Goal: Task Accomplishment & Management: Use online tool/utility

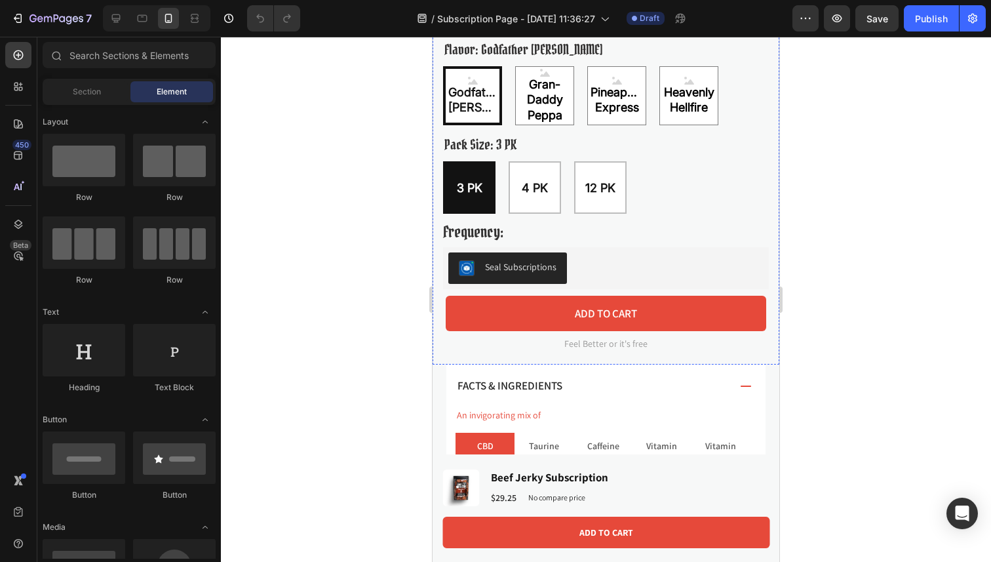
scroll to position [648, 0]
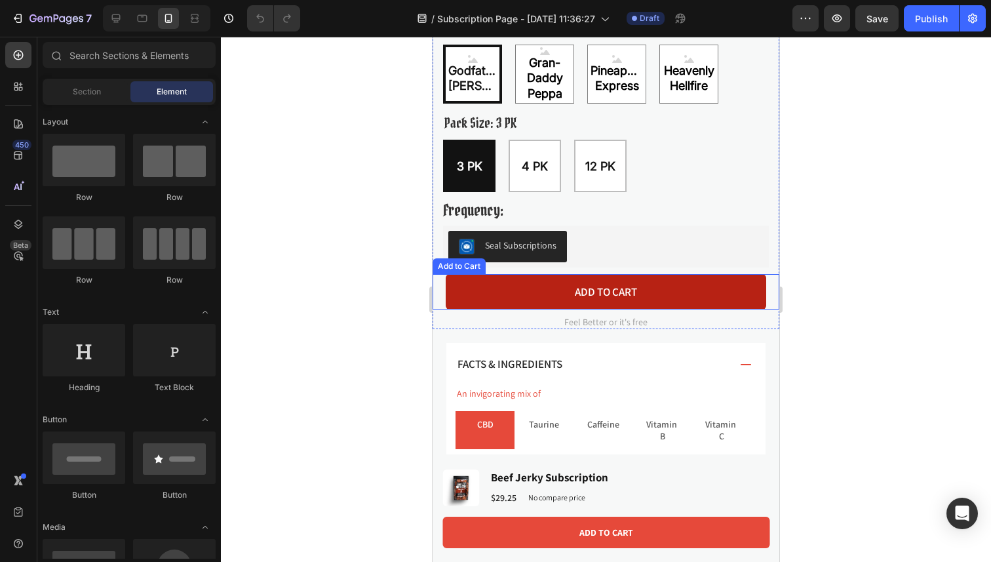
click at [615, 300] on button "Add to cart" at bounding box center [606, 291] width 321 height 35
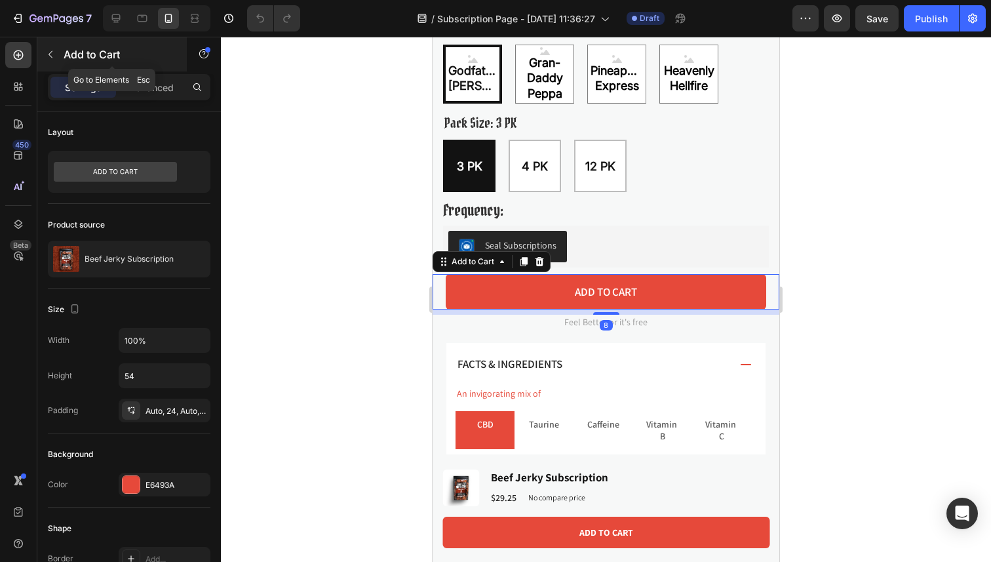
click at [38, 49] on div "Add to Cart" at bounding box center [111, 54] width 149 height 34
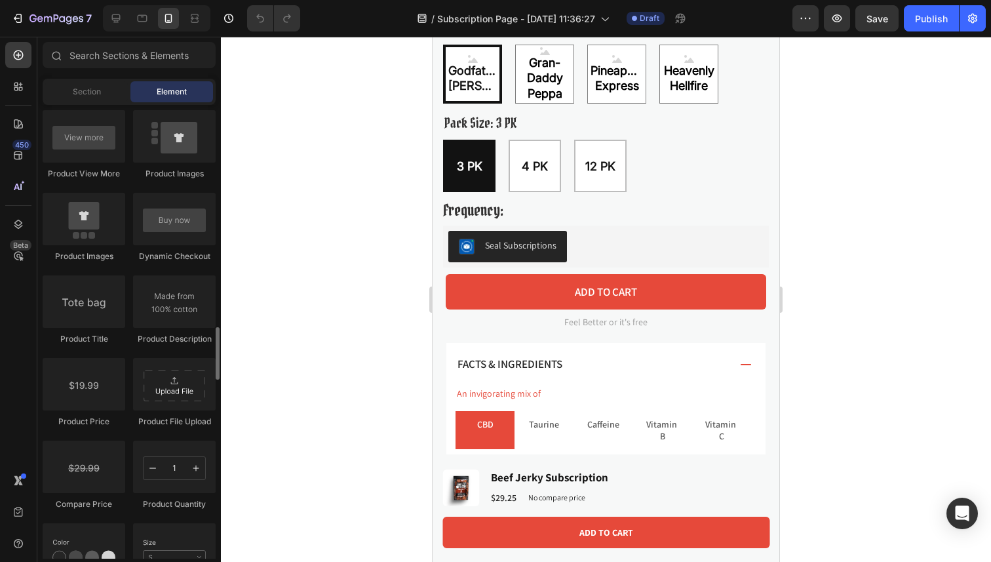
scroll to position [1925, 0]
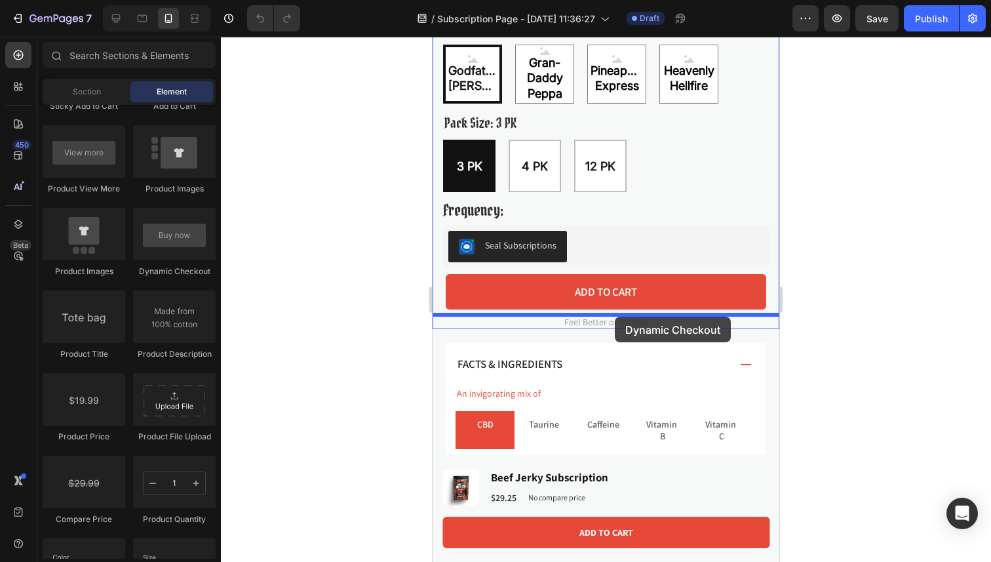
drag, startPoint x: 608, startPoint y: 279, endPoint x: 615, endPoint y: 317, distance: 38.0
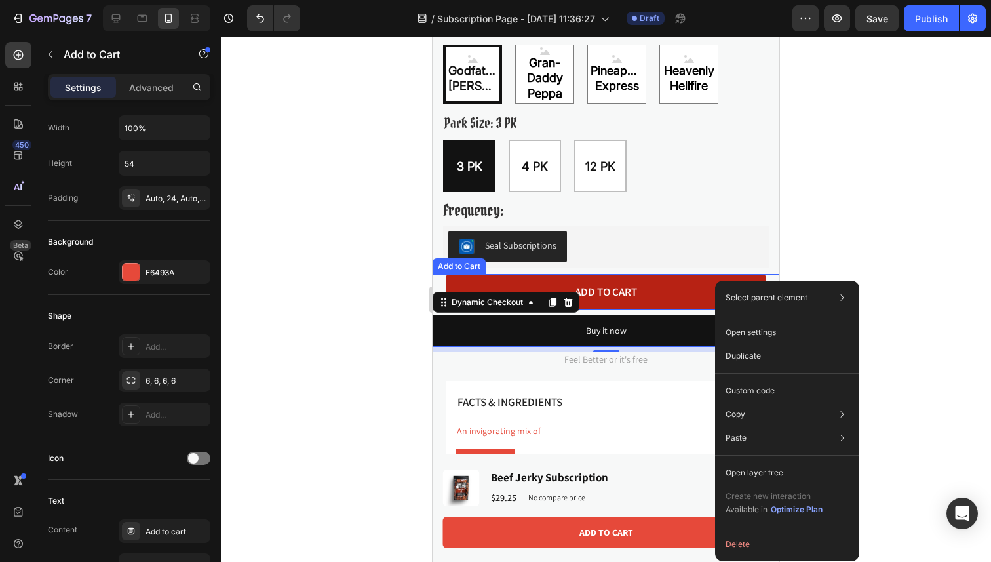
scroll to position [0, 0]
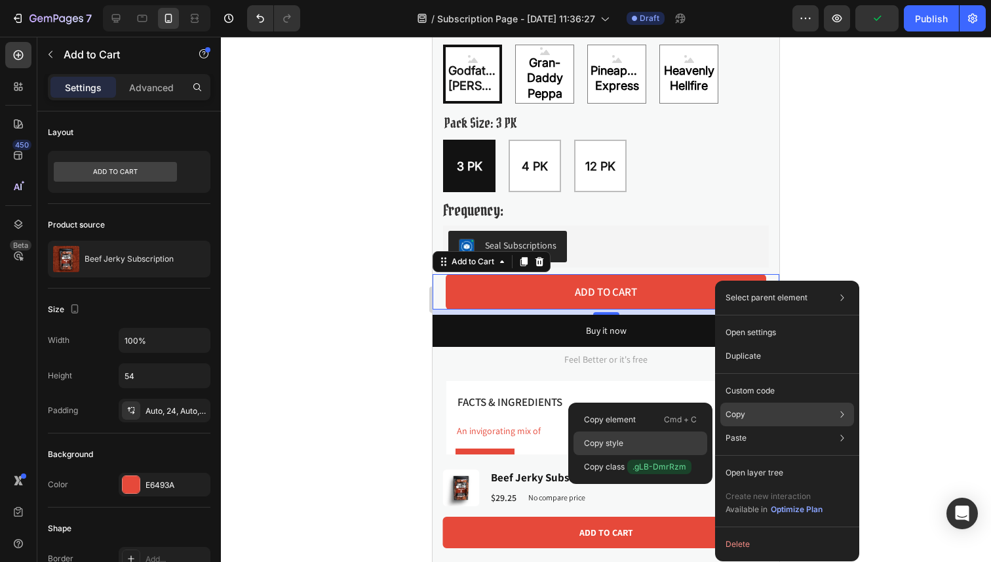
click at [647, 437] on div "Copy style" at bounding box center [640, 443] width 134 height 24
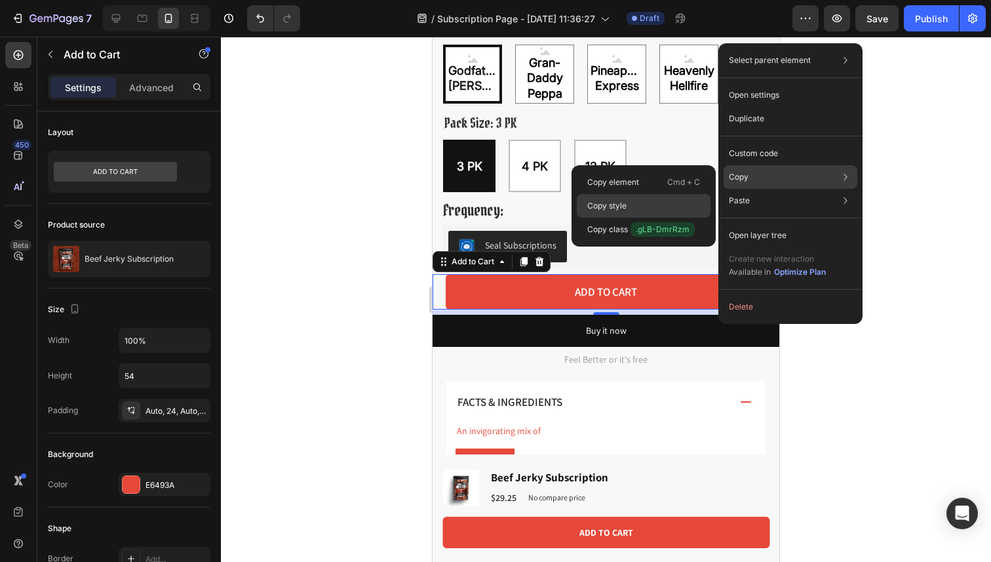
click at [659, 205] on div "Copy style" at bounding box center [644, 206] width 134 height 24
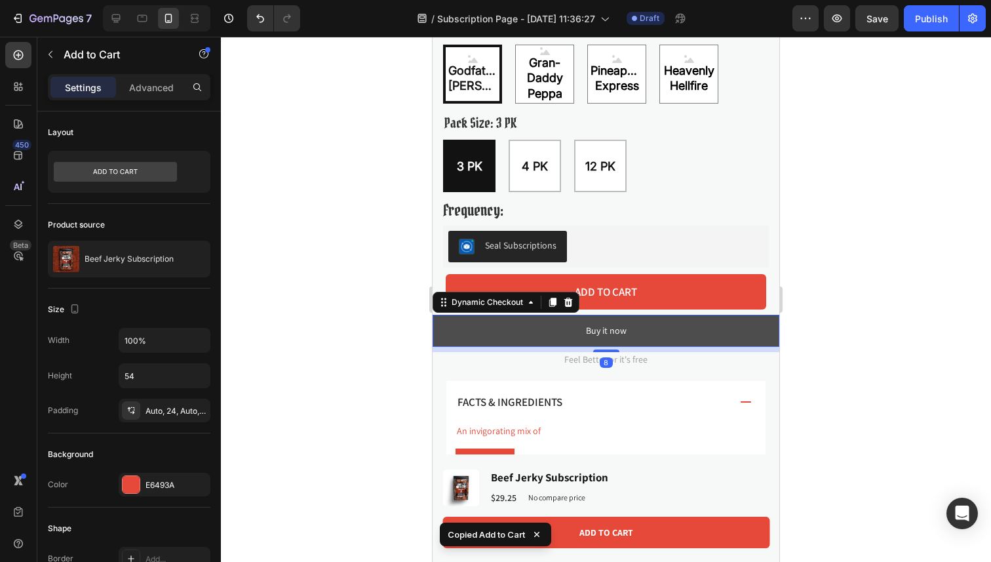
click at [528, 323] on button "Buy it now" at bounding box center [606, 331] width 347 height 32
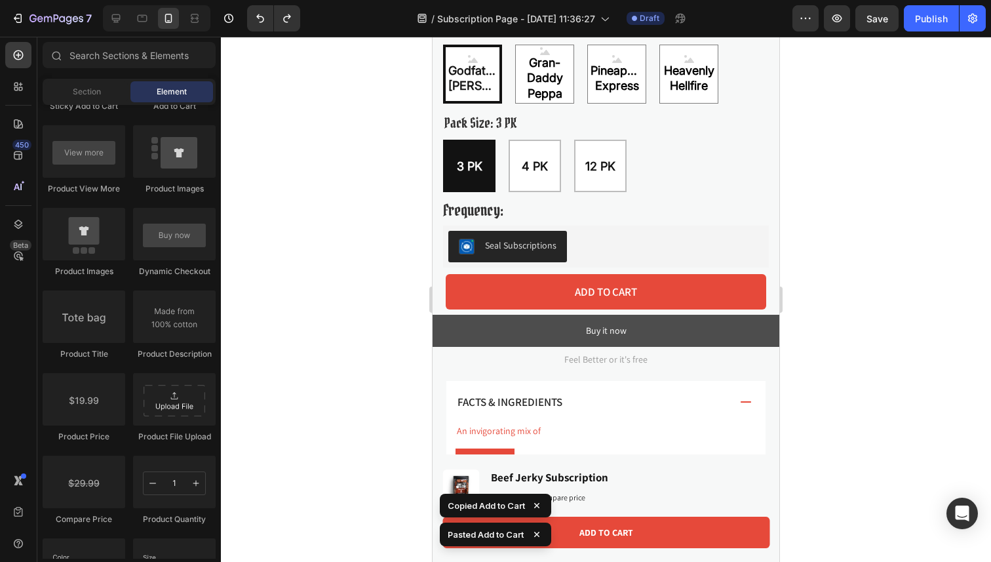
click at [528, 323] on button "Buy it now" at bounding box center [606, 331] width 347 height 32
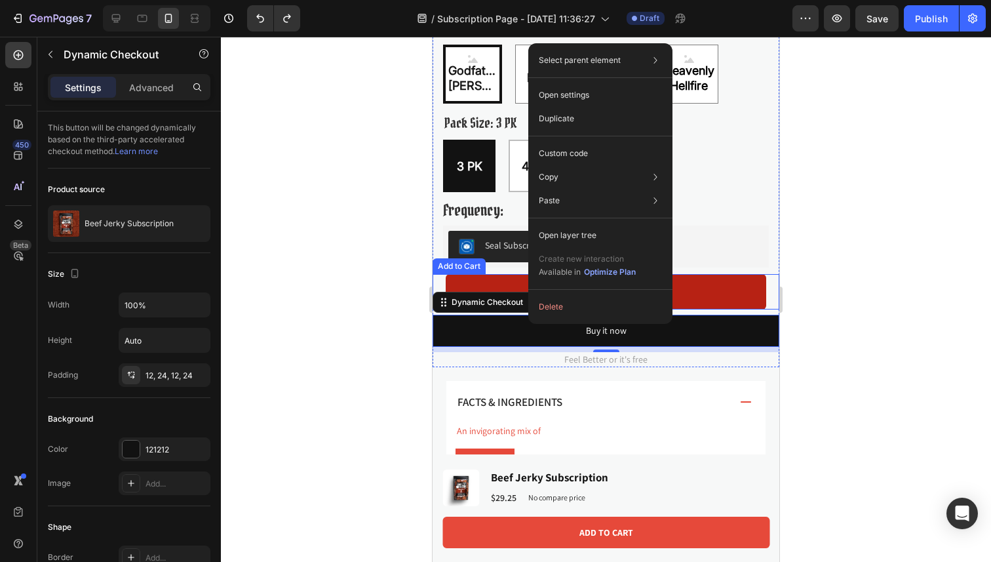
click at [741, 296] on button "Add to cart" at bounding box center [606, 291] width 321 height 35
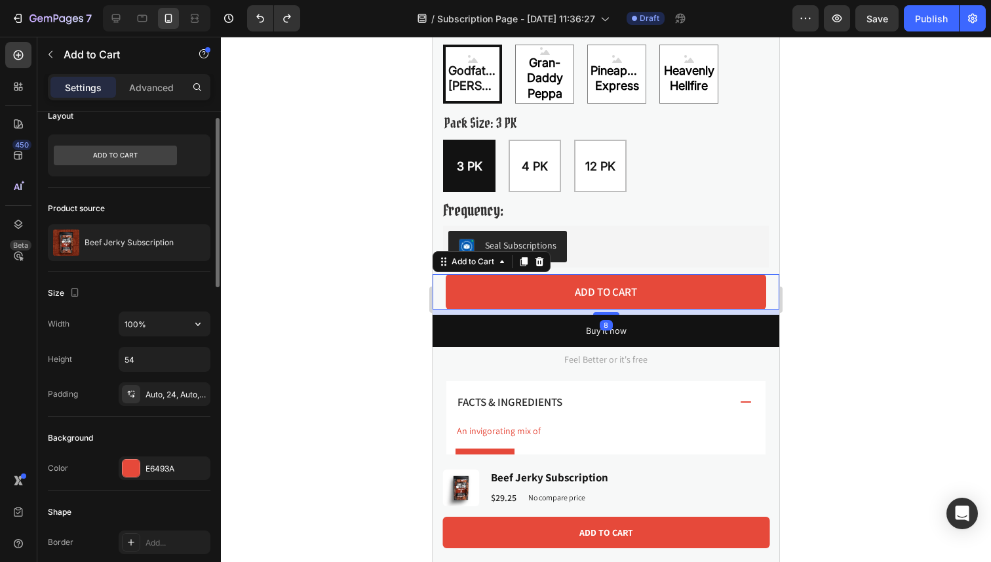
scroll to position [17, 0]
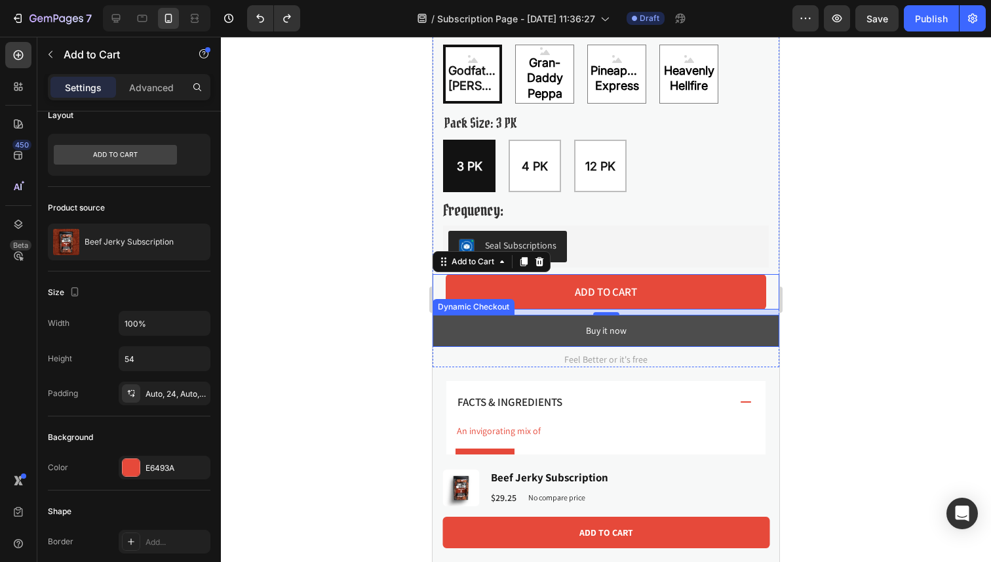
click at [547, 340] on button "Buy it now" at bounding box center [606, 331] width 347 height 32
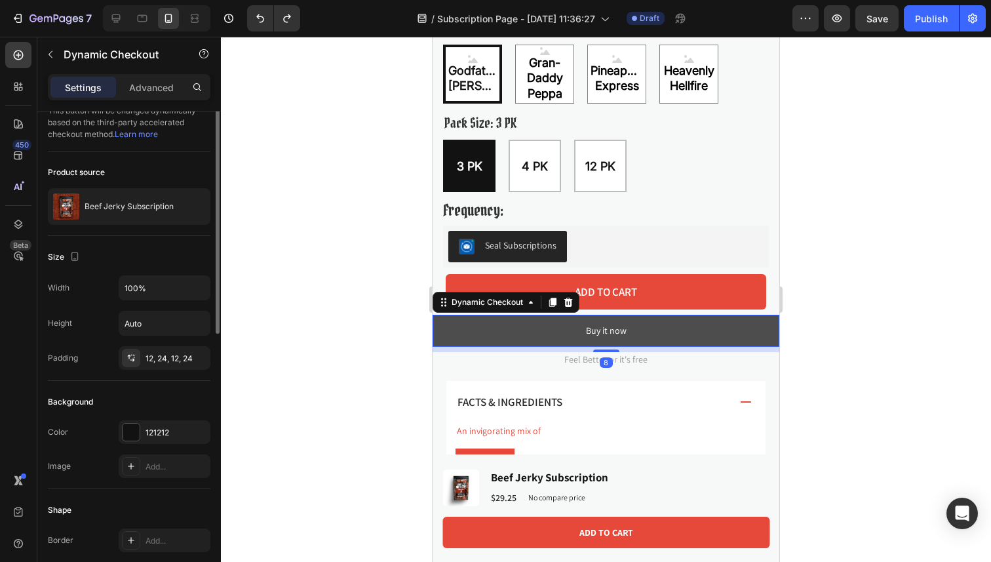
scroll to position [0, 0]
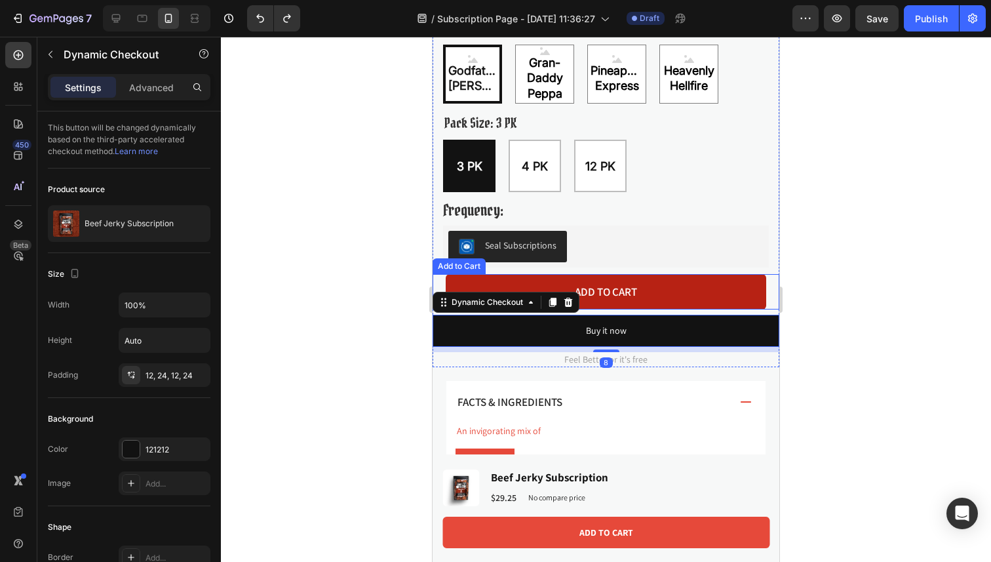
click at [591, 282] on button "Add to cart" at bounding box center [606, 291] width 321 height 35
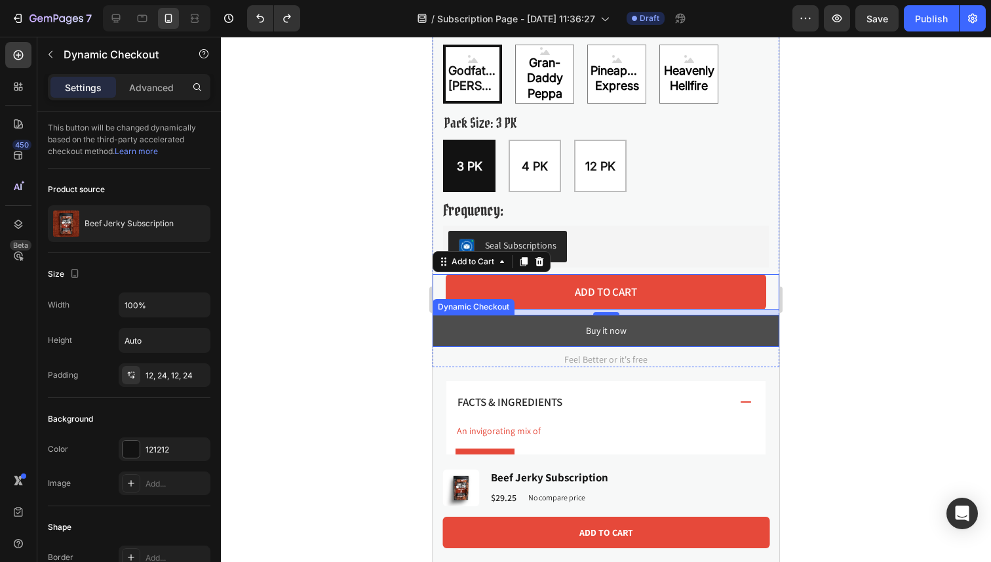
click at [492, 328] on button "Buy it now" at bounding box center [606, 331] width 347 height 32
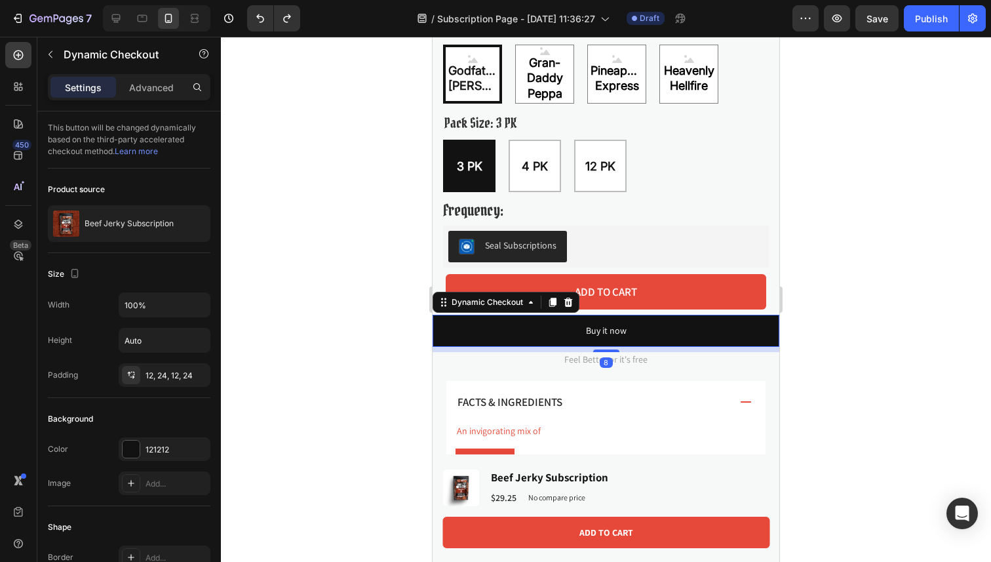
click at [507, 292] on div "Dynamic Checkout" at bounding box center [506, 302] width 147 height 21
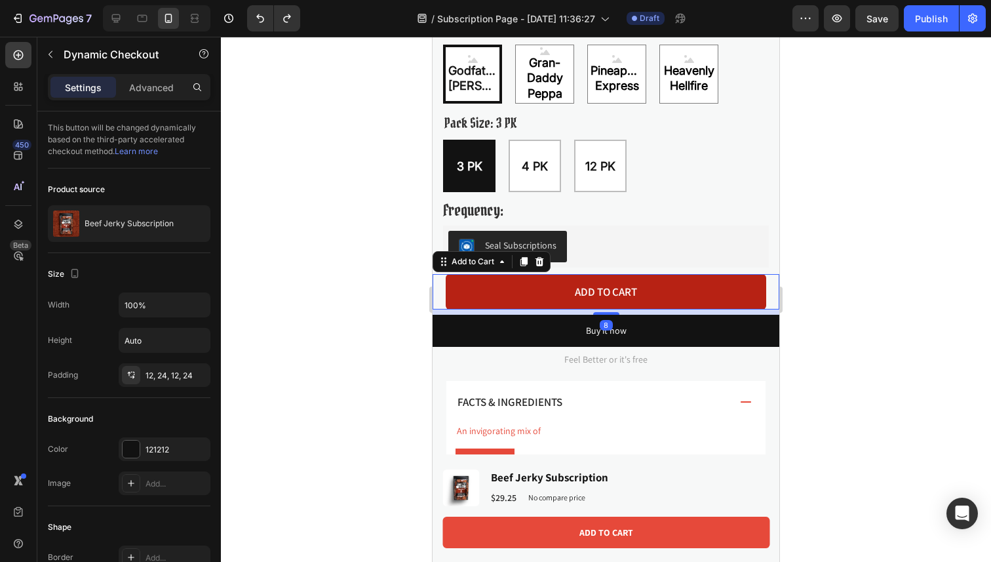
click at [515, 285] on button "Add to cart" at bounding box center [606, 291] width 321 height 35
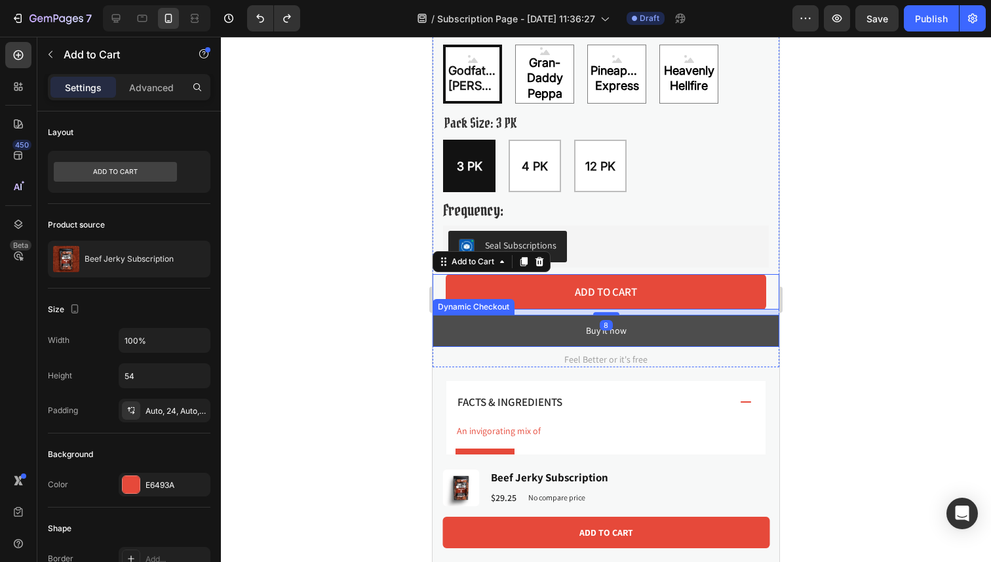
click at [503, 336] on button "Buy it now" at bounding box center [606, 331] width 347 height 32
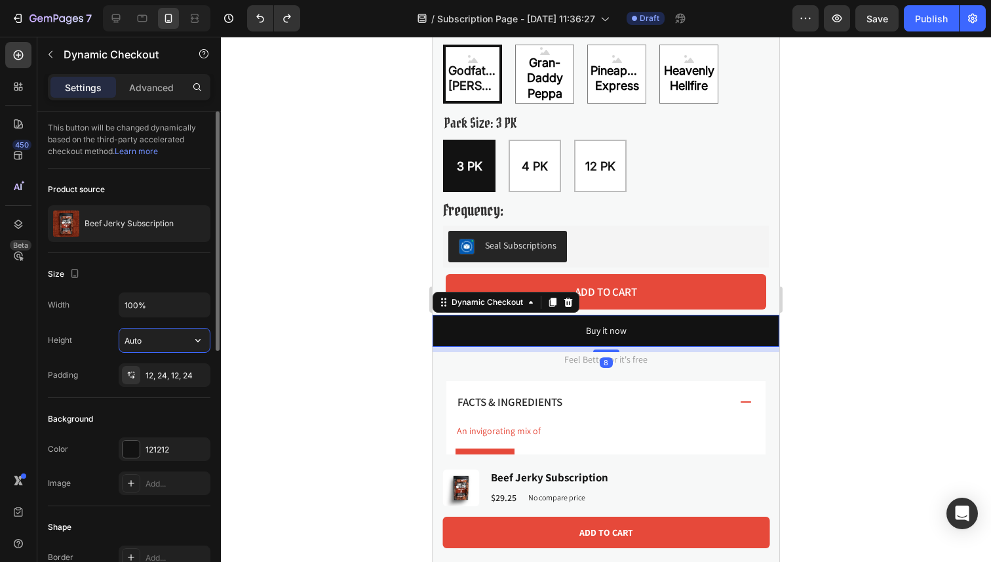
click at [153, 346] on input "Auto" at bounding box center [164, 340] width 90 height 24
click at [201, 340] on icon "button" at bounding box center [197, 340] width 13 height 13
click at [179, 338] on input "Auto" at bounding box center [164, 340] width 90 height 24
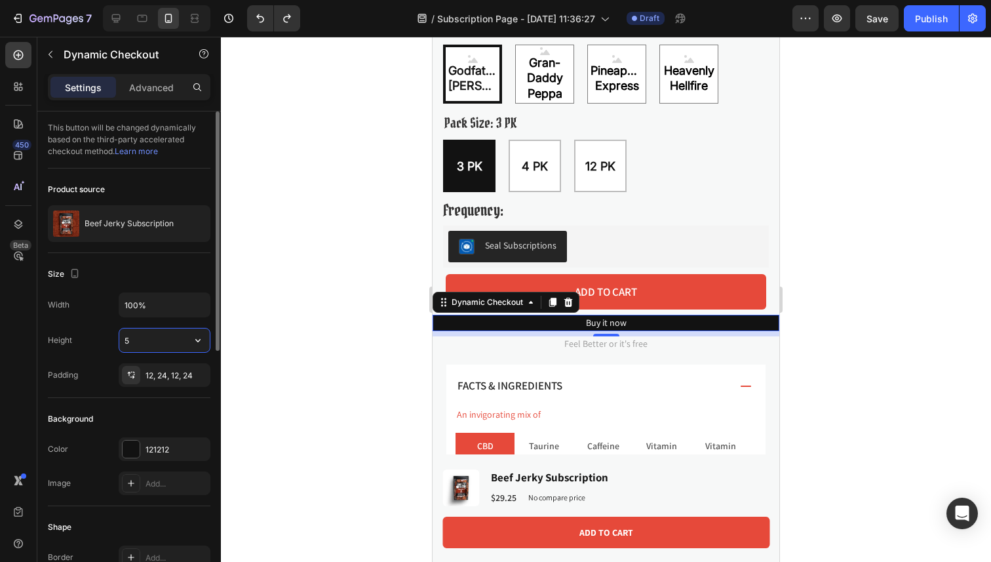
type input "54"
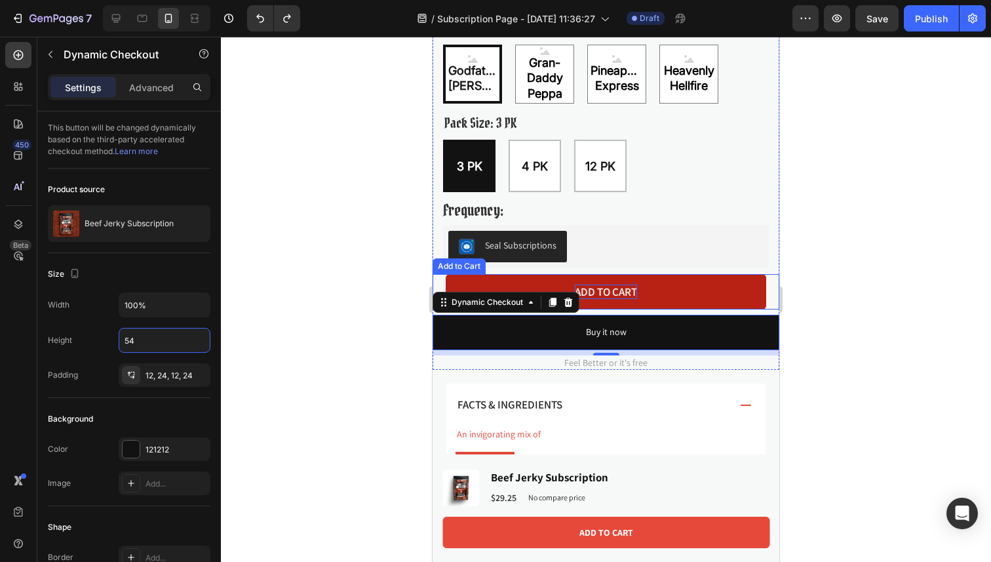
click at [625, 294] on div "Add to cart" at bounding box center [606, 291] width 62 height 14
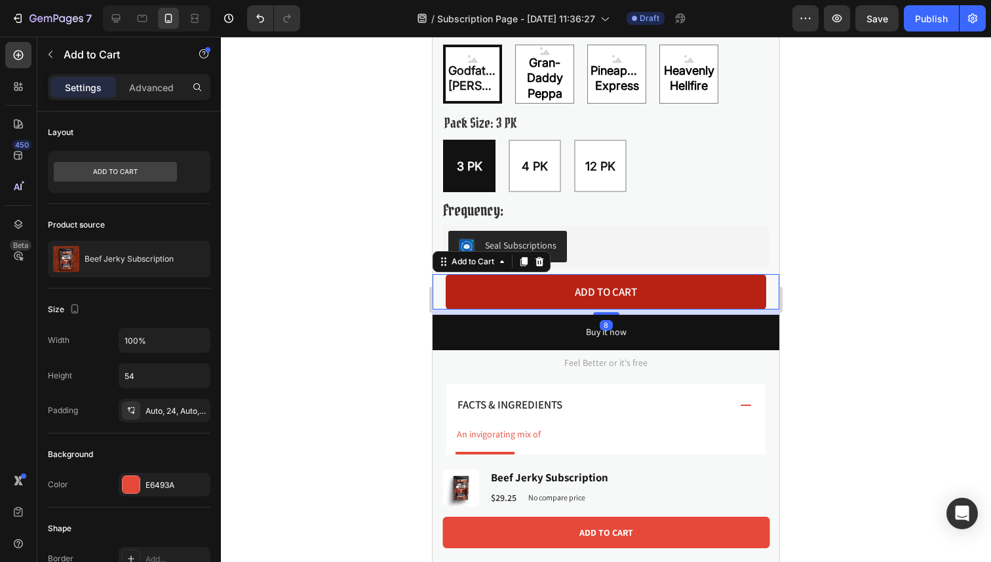
click at [667, 292] on button "Add to cart" at bounding box center [606, 291] width 321 height 35
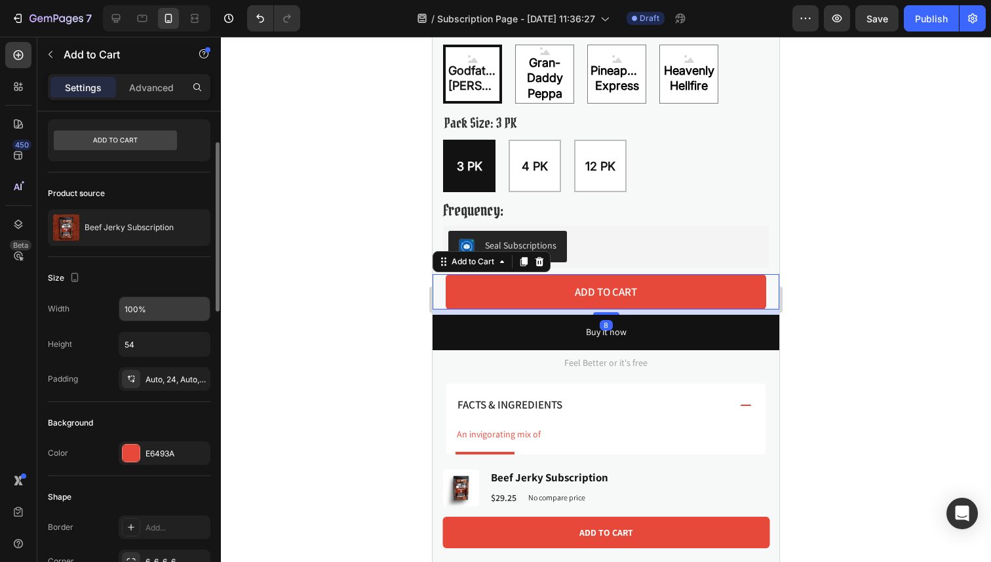
scroll to position [47, 0]
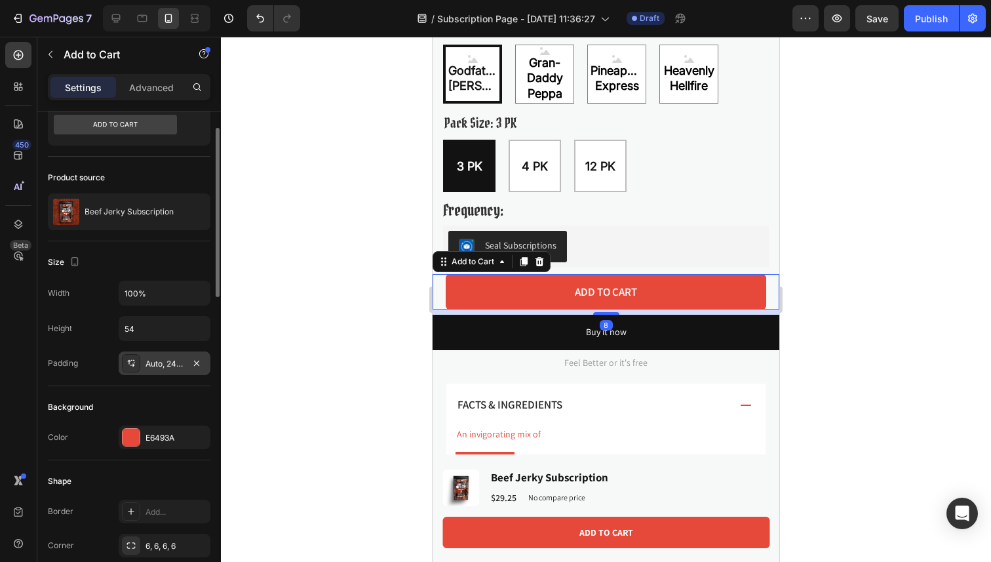
click at [139, 368] on div at bounding box center [131, 363] width 18 height 18
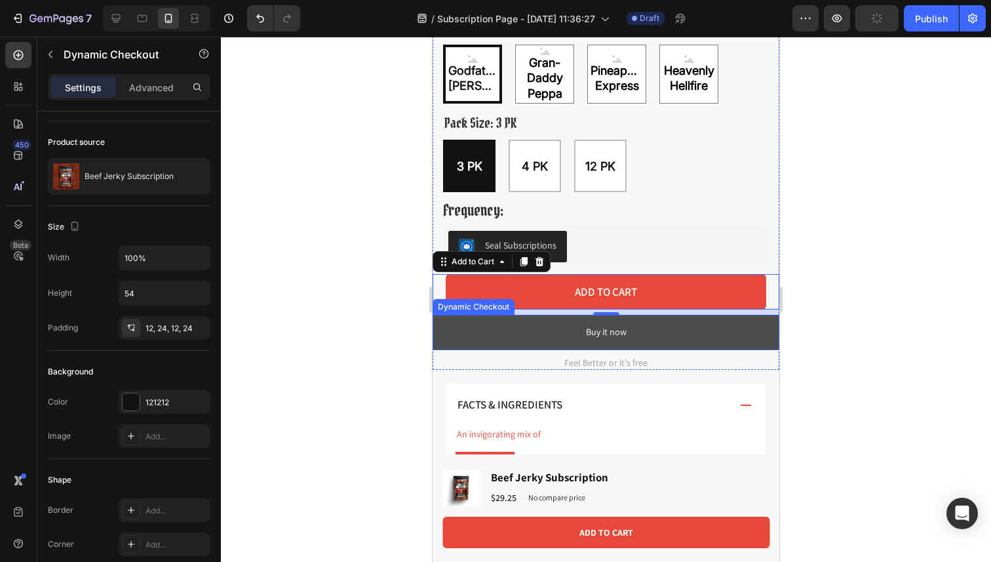
click at [712, 332] on button "Buy it now" at bounding box center [606, 332] width 347 height 35
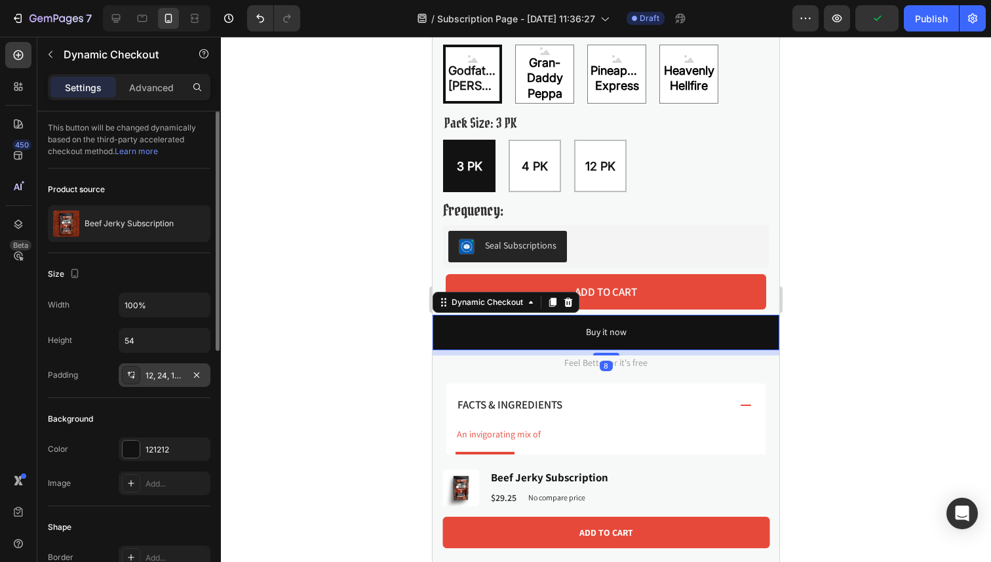
click at [144, 372] on div "12, 24, 12, 24" at bounding box center [165, 375] width 92 height 24
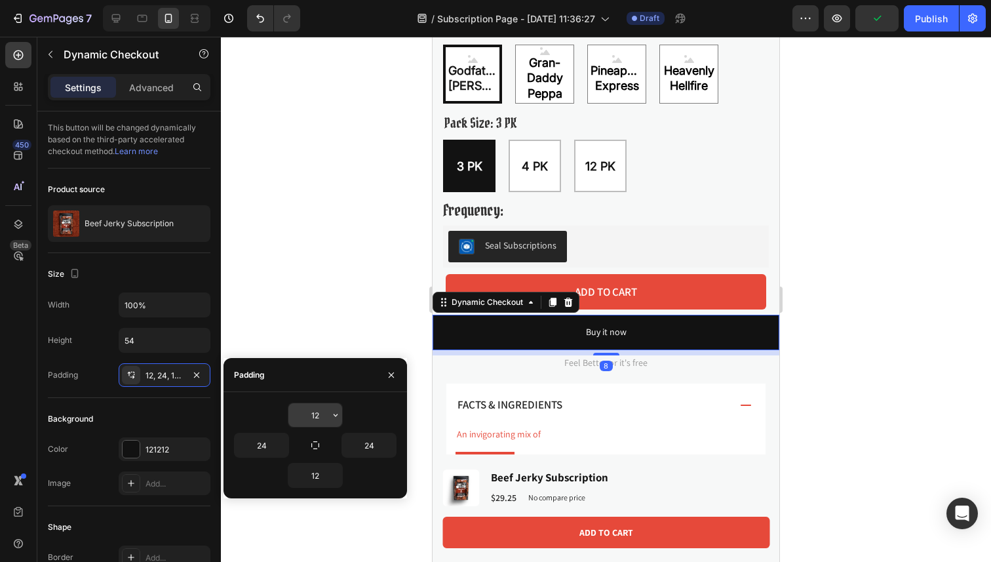
click at [313, 411] on input "12" at bounding box center [315, 415] width 54 height 24
click at [337, 418] on icon "button" at bounding box center [335, 415] width 10 height 10
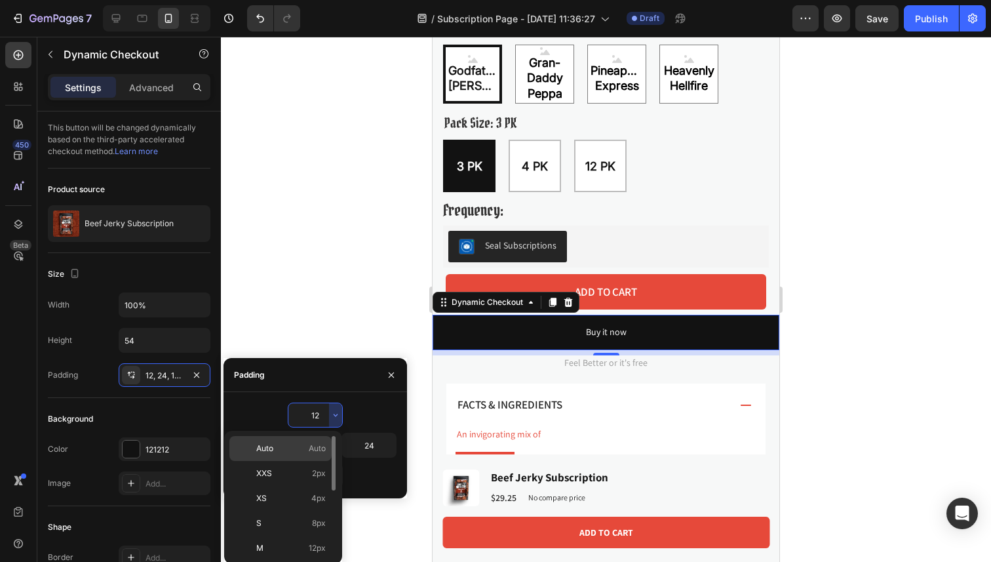
click at [303, 448] on p "Auto Auto" at bounding box center [290, 448] width 69 height 12
type input "Auto"
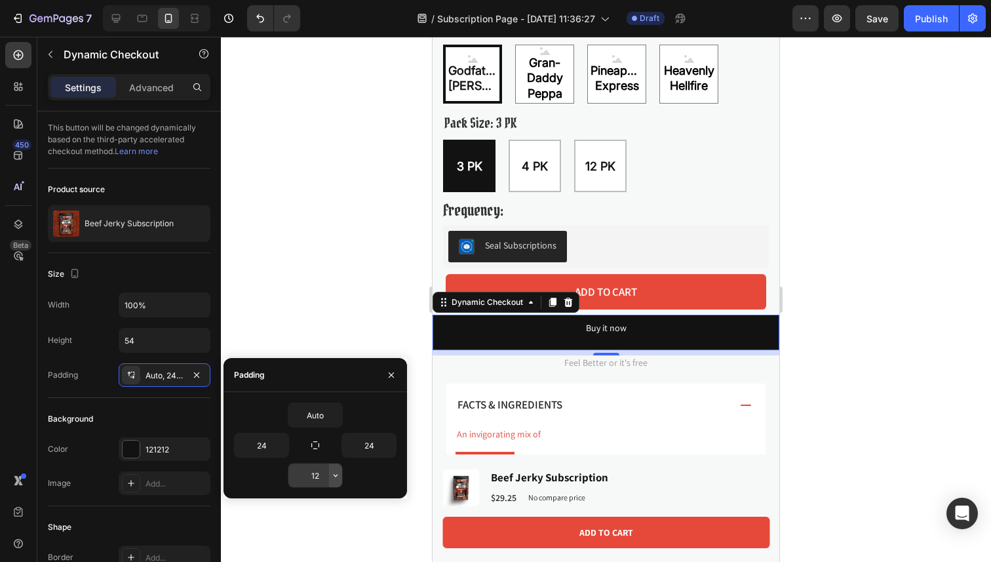
click at [337, 482] on button "button" at bounding box center [335, 475] width 13 height 24
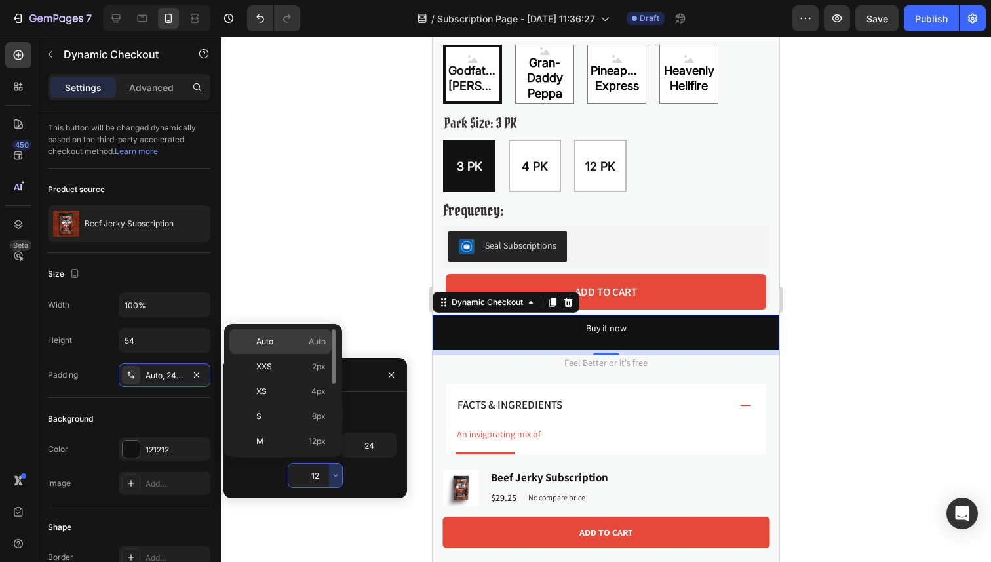
click at [303, 329] on div "Auto Auto" at bounding box center [280, 341] width 102 height 25
type input "Auto"
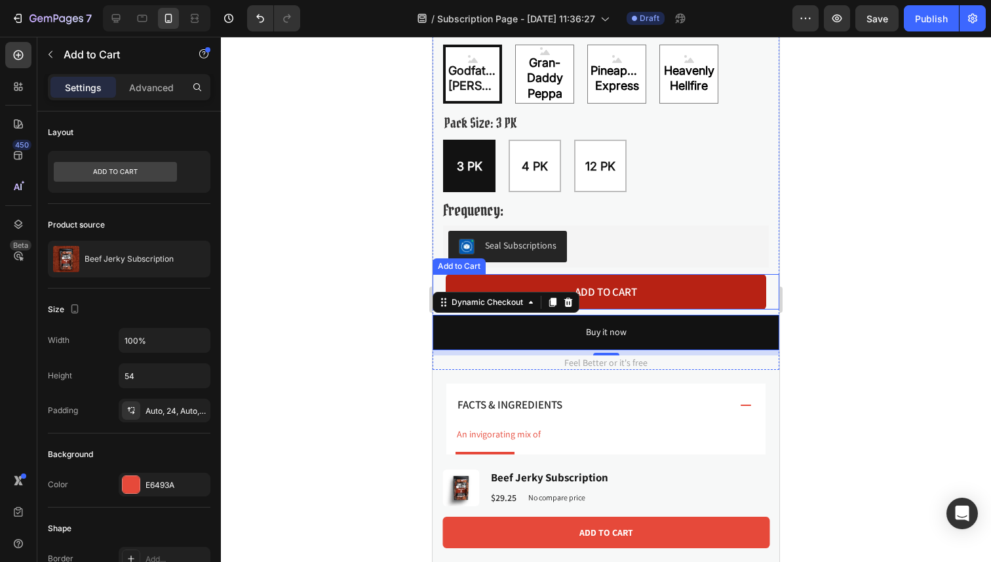
click at [739, 282] on button "Add to cart" at bounding box center [606, 291] width 321 height 35
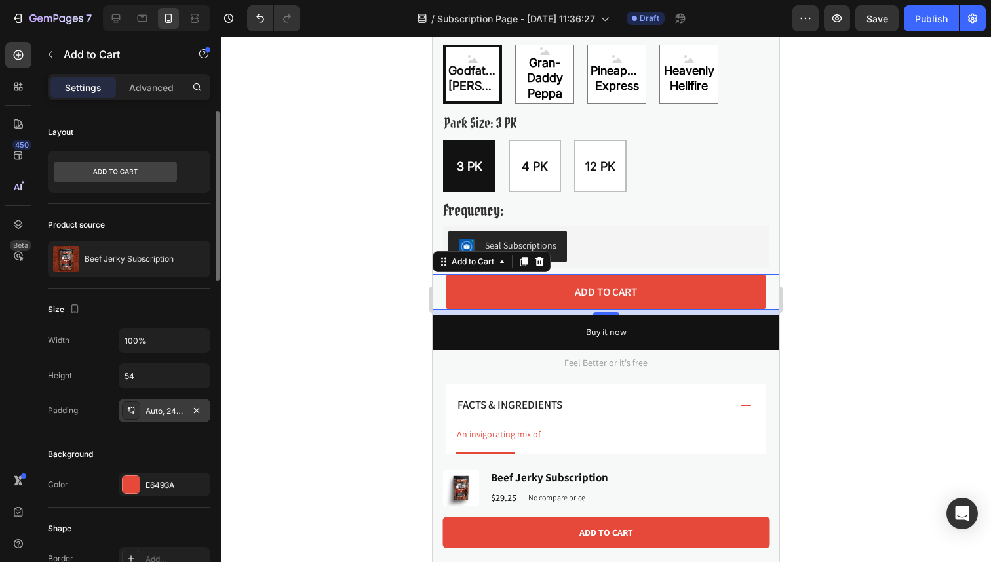
click at [181, 405] on div "Auto, 24, Auto, 24" at bounding box center [165, 411] width 38 height 12
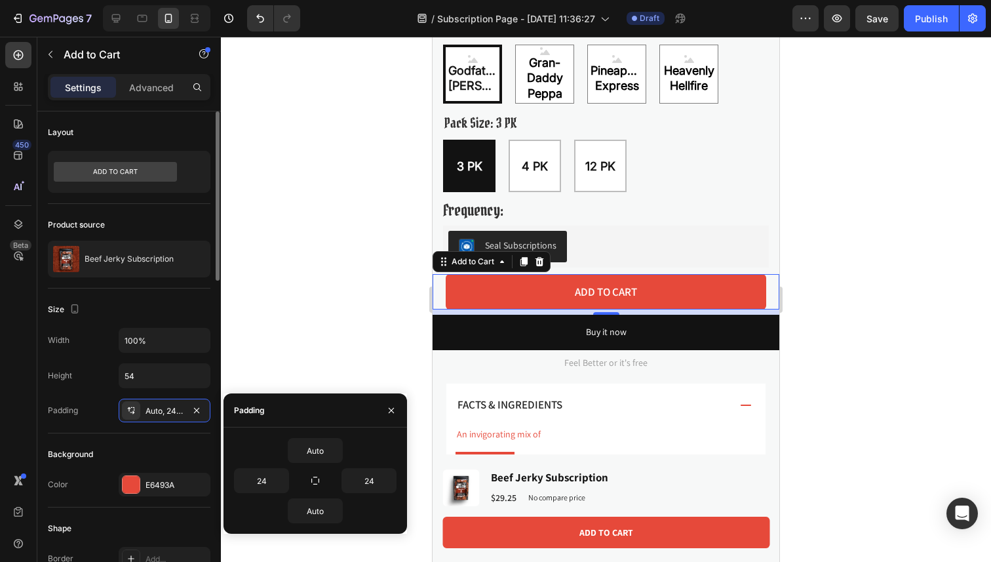
click at [85, 410] on div "Padding Auto, 24, Auto, 24" at bounding box center [129, 410] width 163 height 24
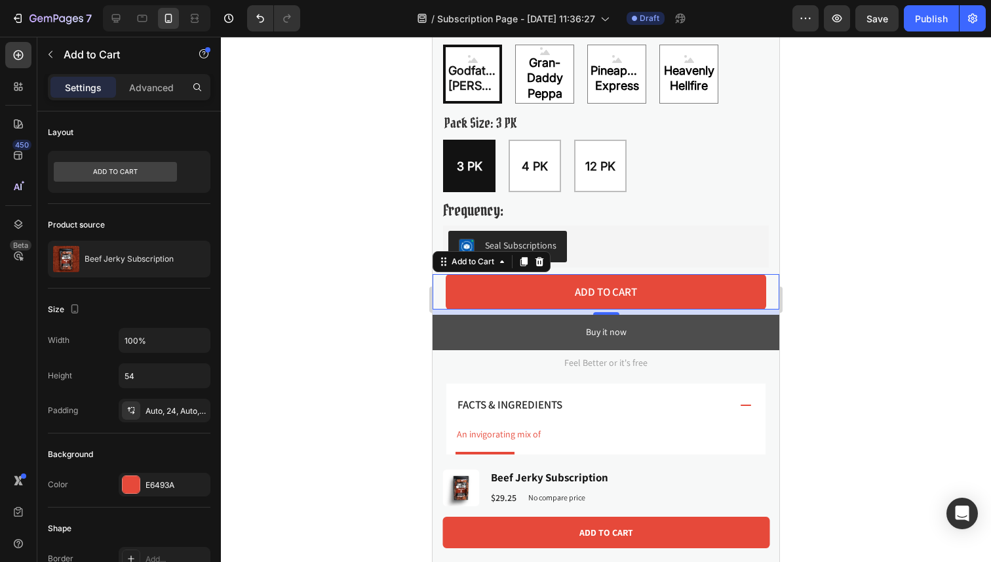
click at [545, 322] on button "Buy it now" at bounding box center [606, 332] width 347 height 35
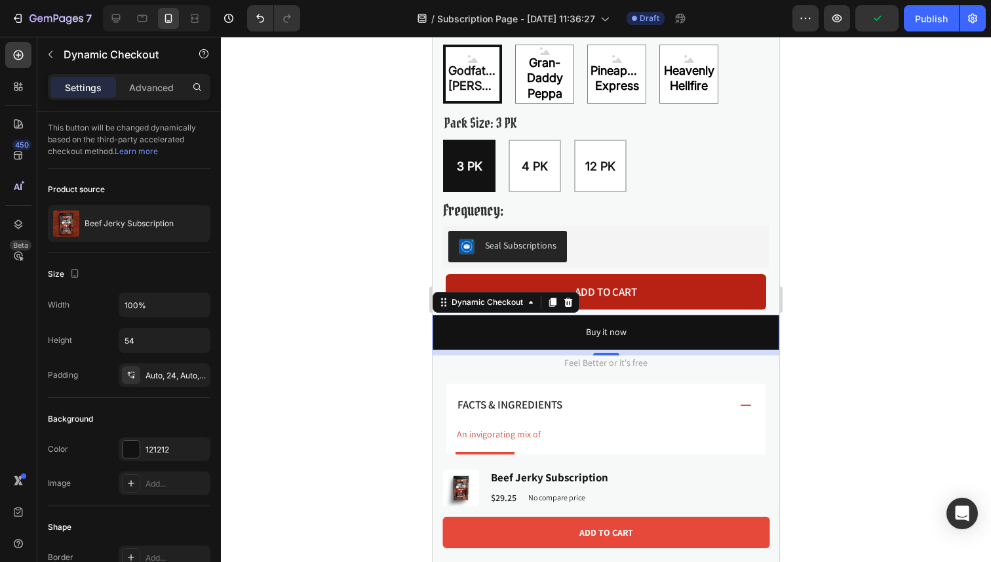
click at [570, 279] on button "Add to cart" at bounding box center [606, 291] width 321 height 35
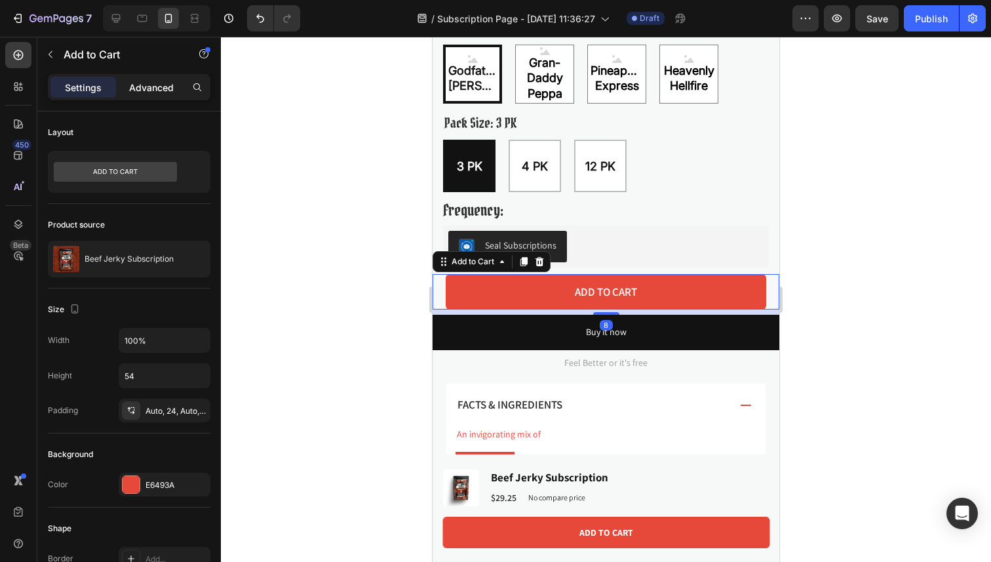
click at [150, 92] on p "Advanced" at bounding box center [151, 88] width 45 height 14
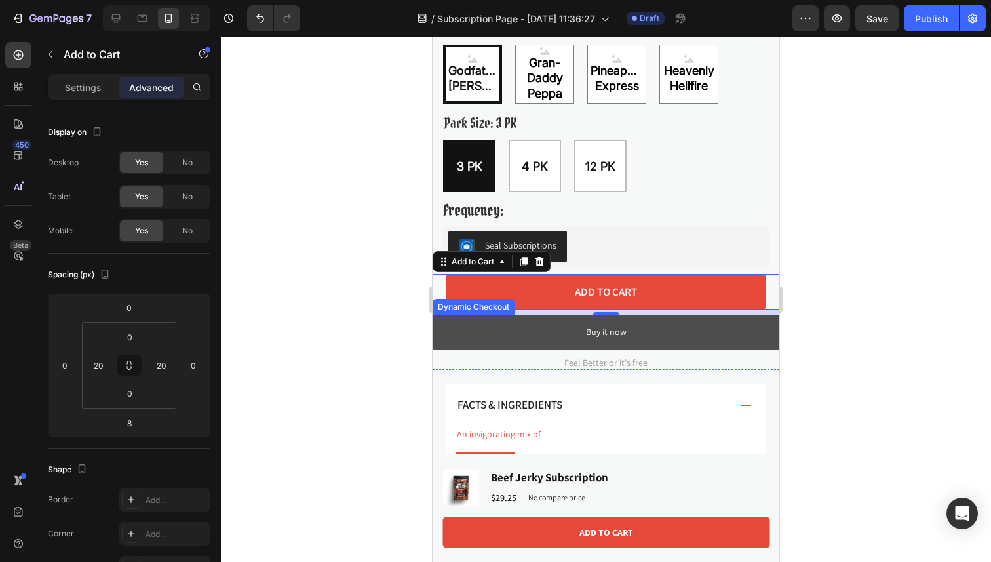
click at [459, 341] on button "Buy it now" at bounding box center [606, 332] width 347 height 35
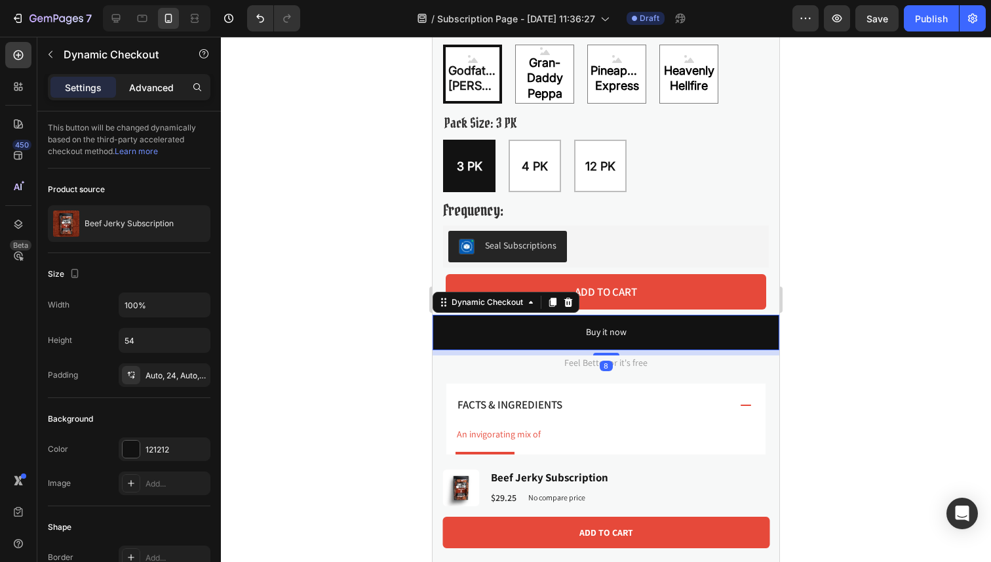
click at [146, 96] on div "Advanced" at bounding box center [152, 87] width 66 height 21
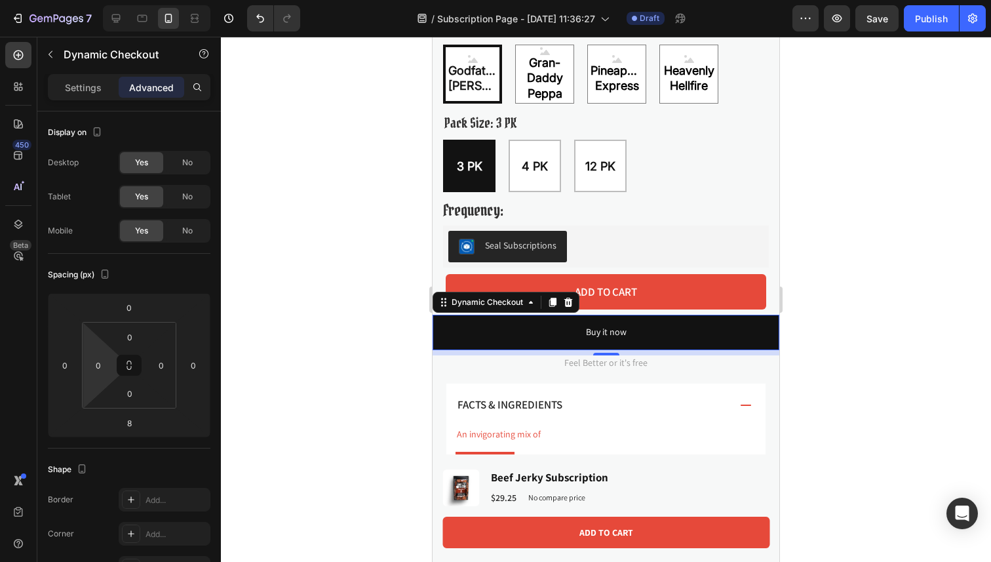
click at [104, 0] on html "7 Version history / Subscription Page - [DATE] 11:36:27 Draft Preview Save Publ…" at bounding box center [495, 0] width 991 height 0
click at [102, 365] on input "0" at bounding box center [98, 365] width 20 height 20
click at [102, 364] on input "0" at bounding box center [98, 365] width 20 height 20
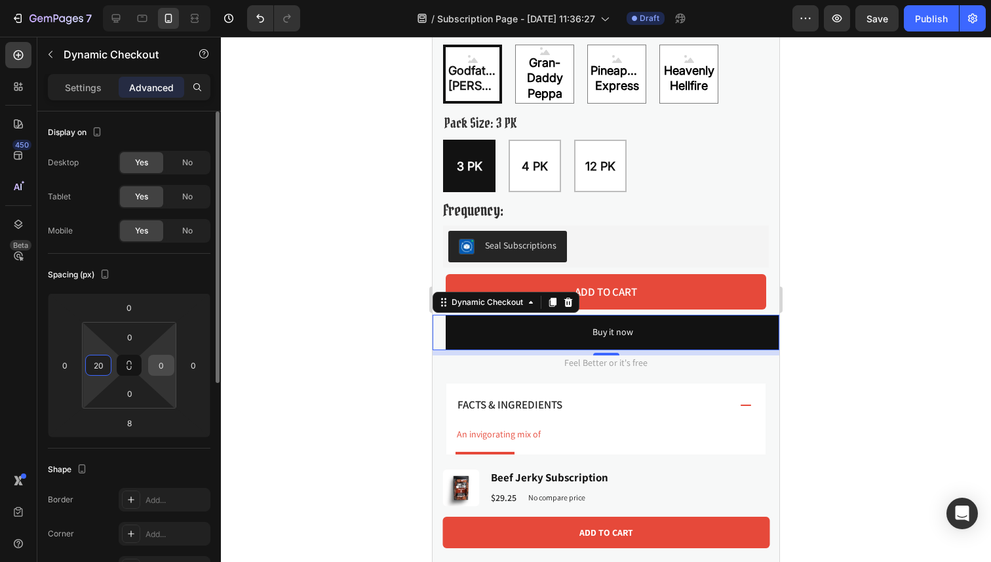
type input "20"
click at [163, 364] on input "0" at bounding box center [161, 365] width 20 height 20
type input "20"
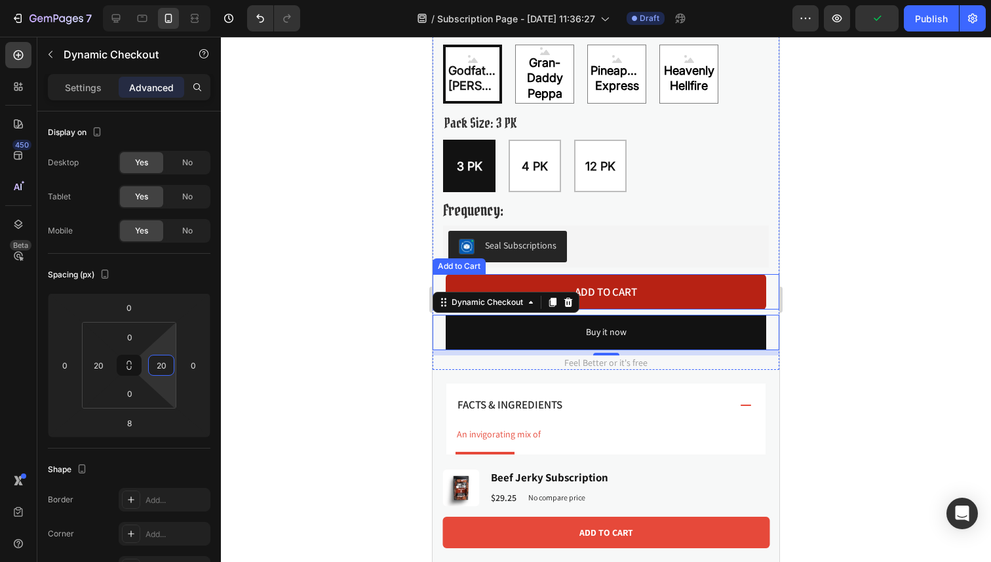
click at [713, 282] on button "Add to cart" at bounding box center [606, 291] width 321 height 35
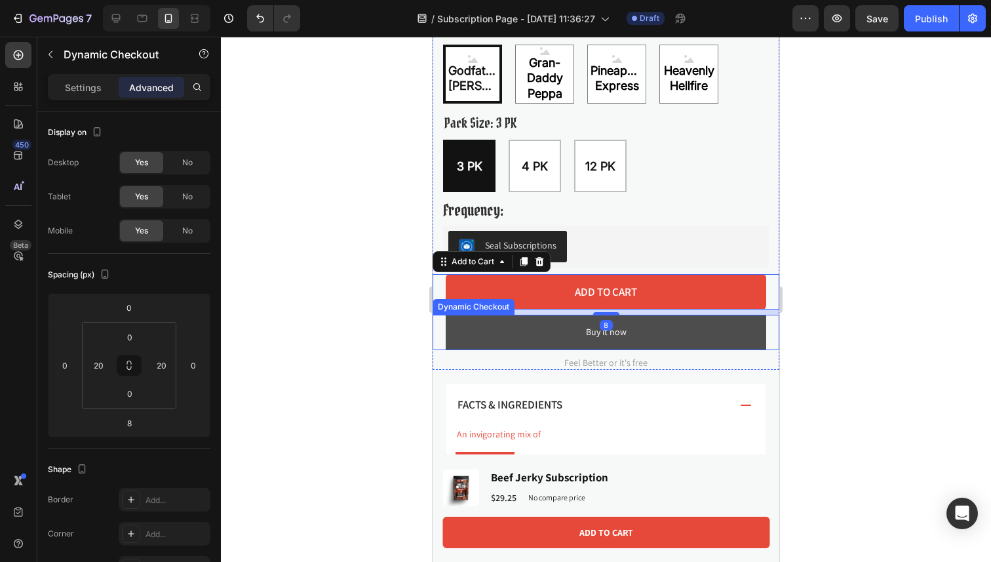
click at [487, 336] on button "Buy it now" at bounding box center [606, 332] width 321 height 35
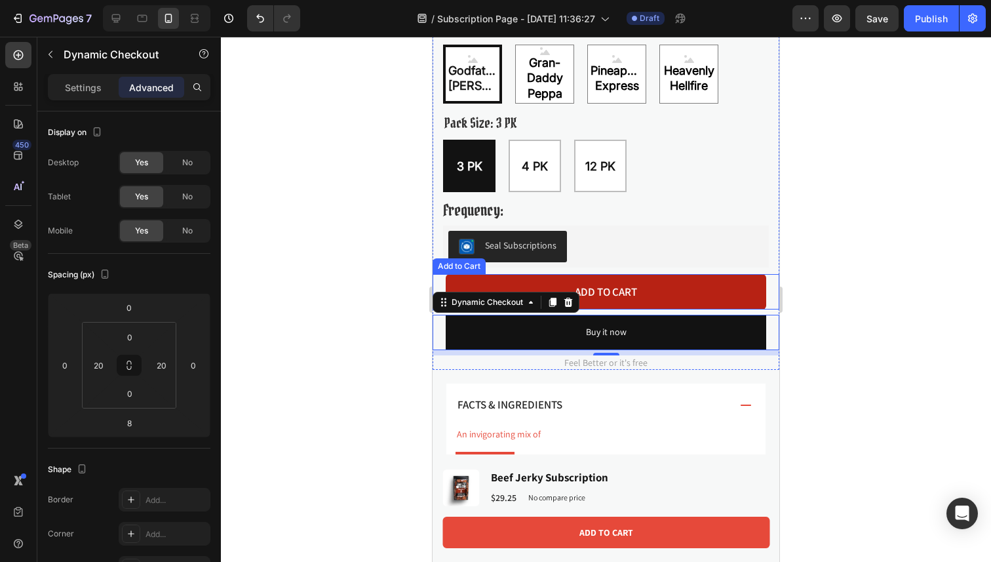
click at [709, 291] on button "Add to cart" at bounding box center [606, 291] width 321 height 35
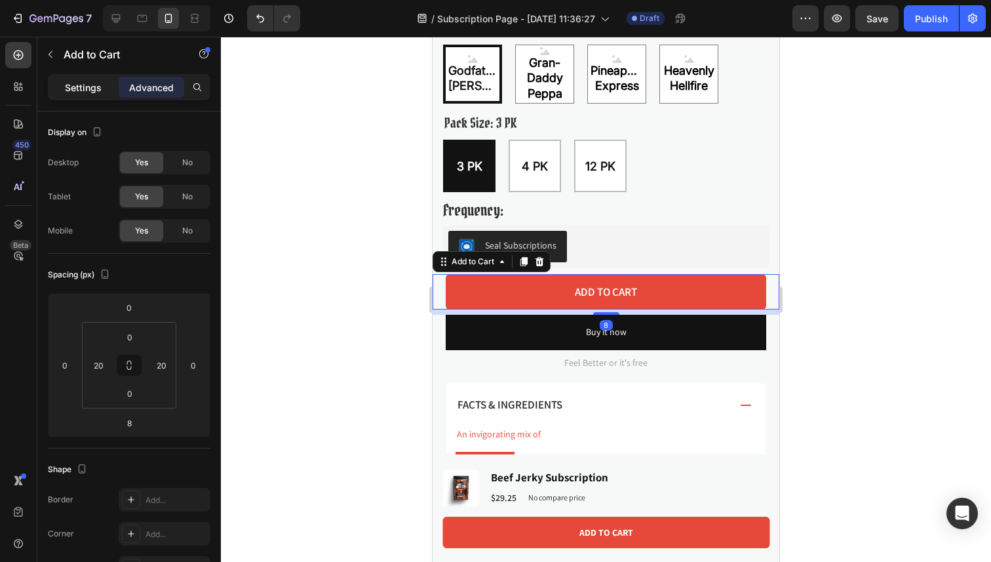
click at [66, 94] on div "Settings" at bounding box center [83, 87] width 66 height 21
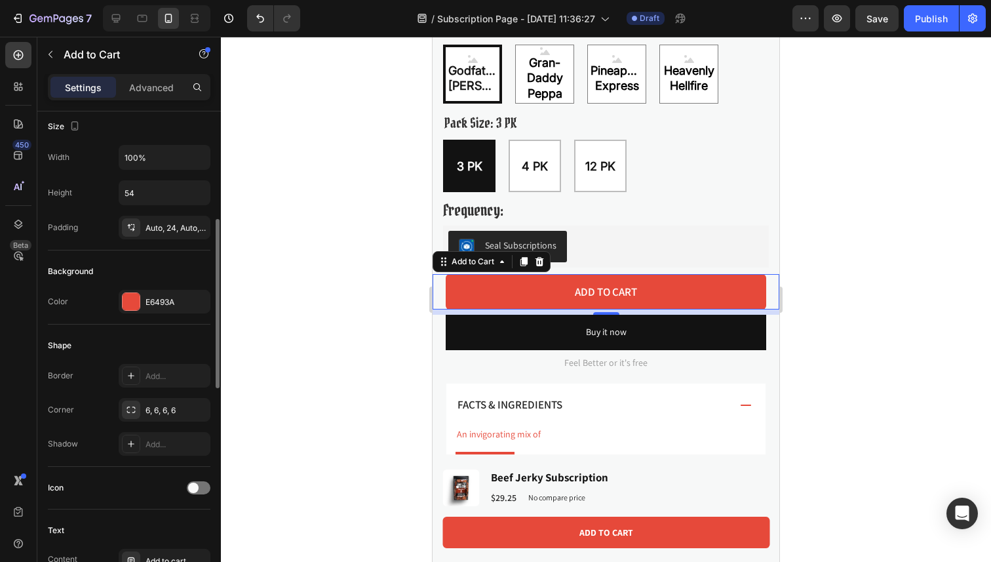
scroll to position [216, 0]
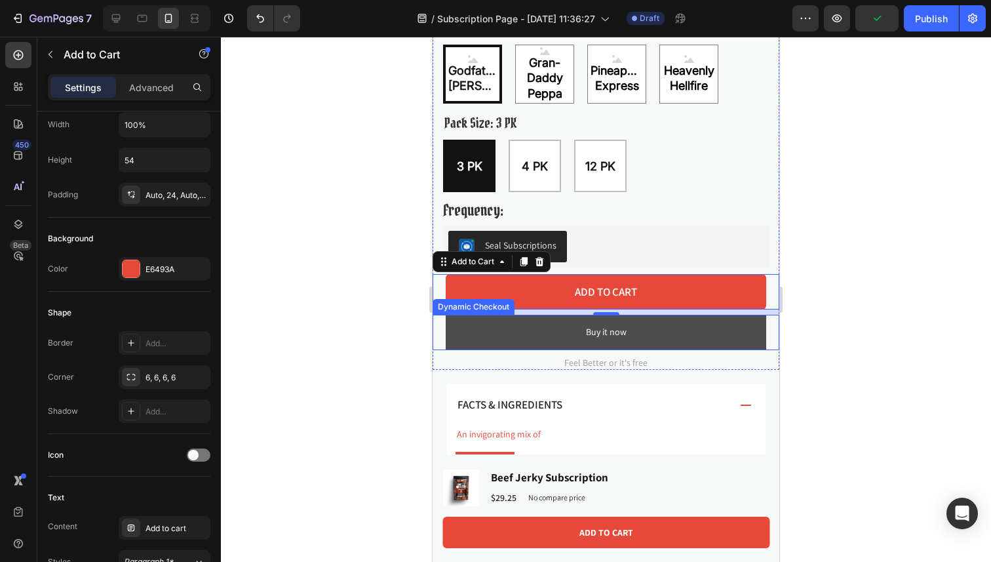
click at [497, 338] on button "Buy it now" at bounding box center [606, 332] width 321 height 35
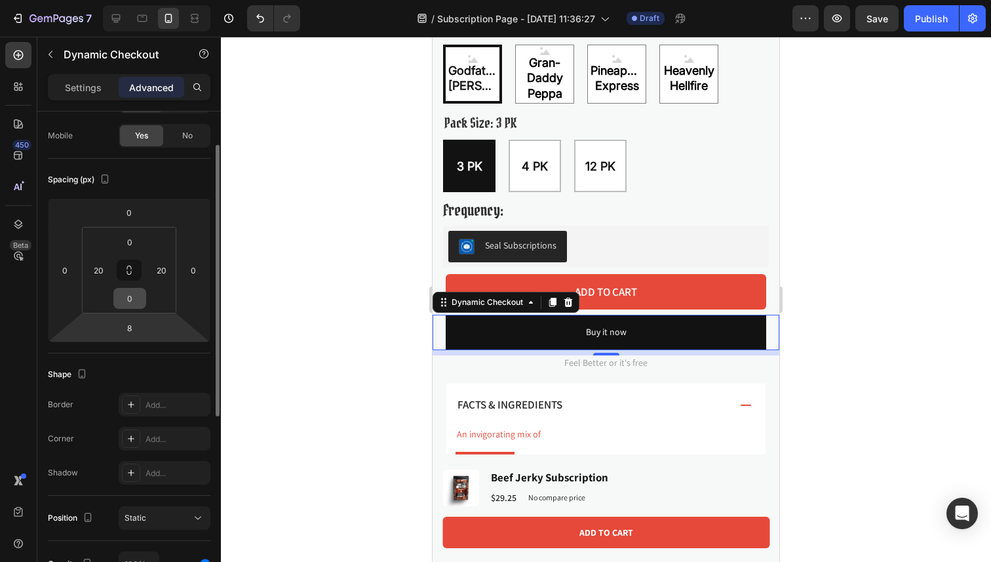
scroll to position [96, 0]
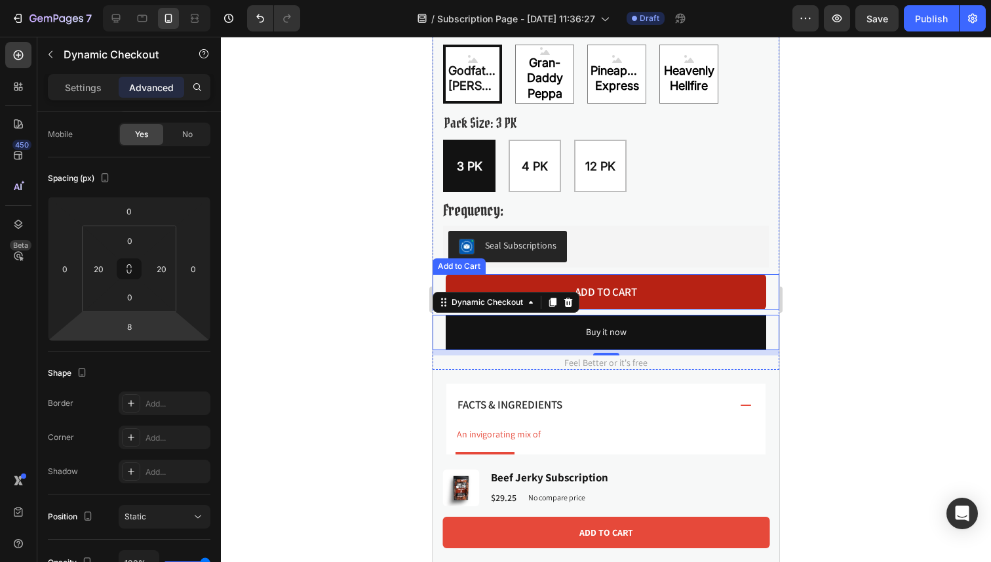
click at [668, 294] on button "Add to cart" at bounding box center [606, 291] width 321 height 35
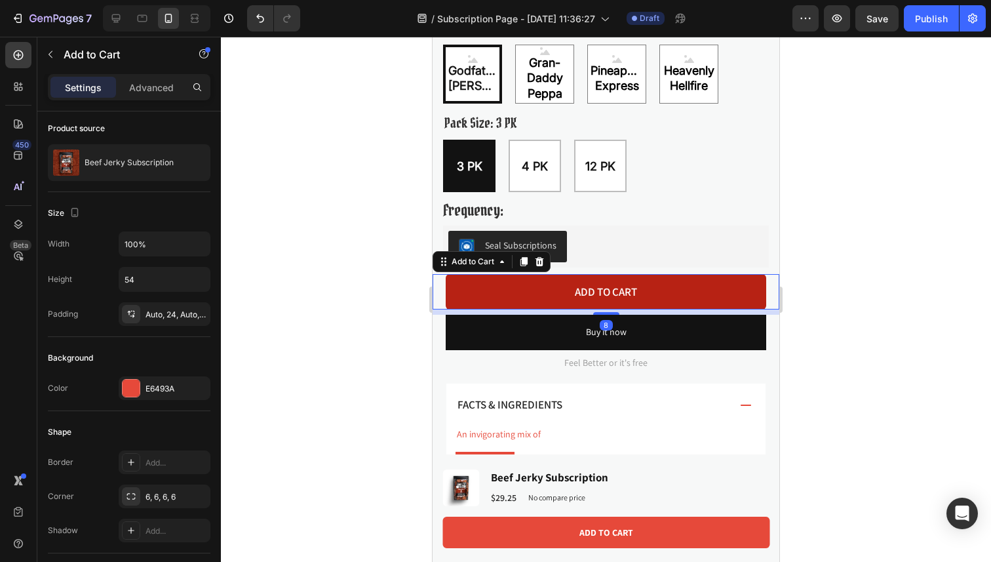
scroll to position [0, 0]
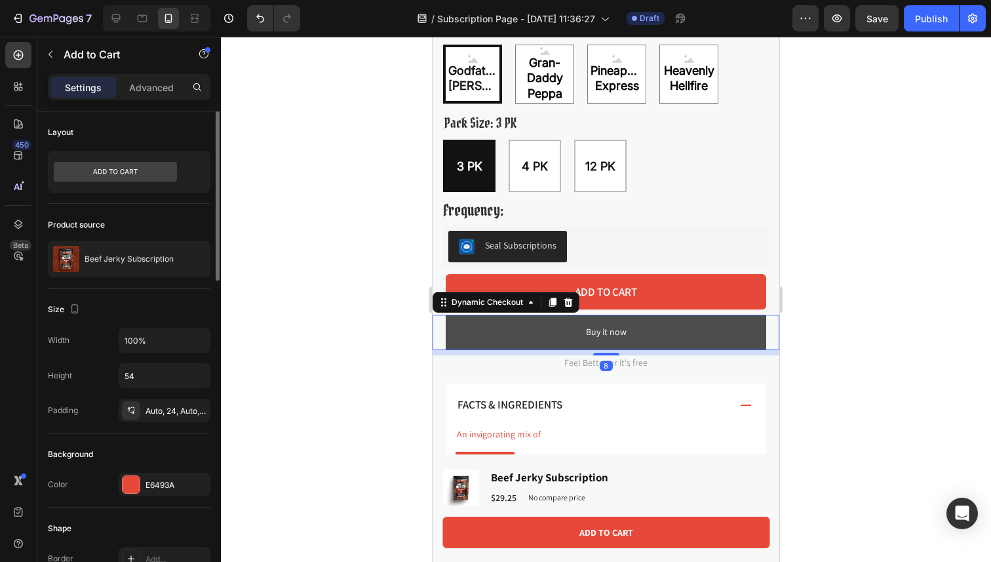
click at [695, 340] on button "Buy it now" at bounding box center [606, 332] width 321 height 35
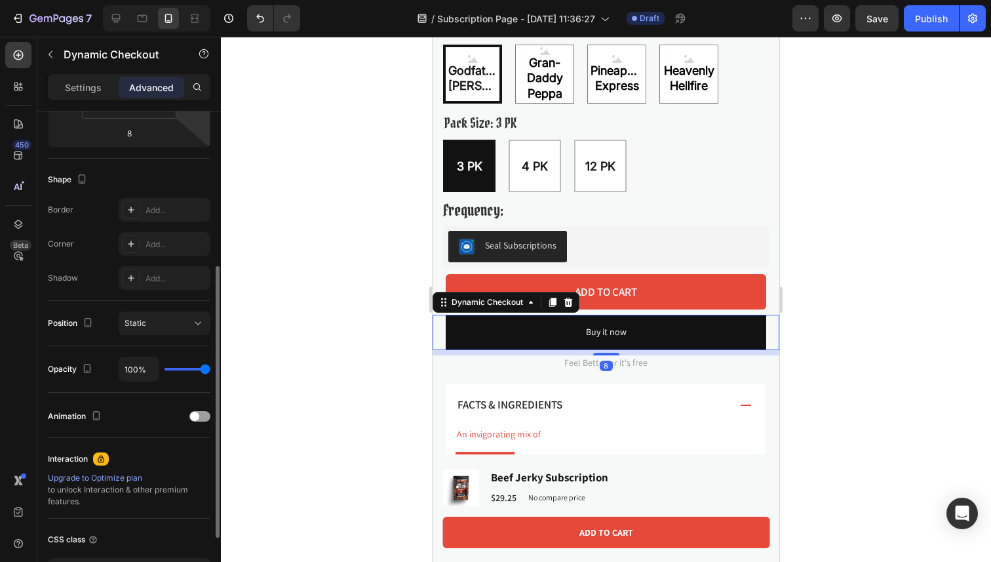
scroll to position [305, 0]
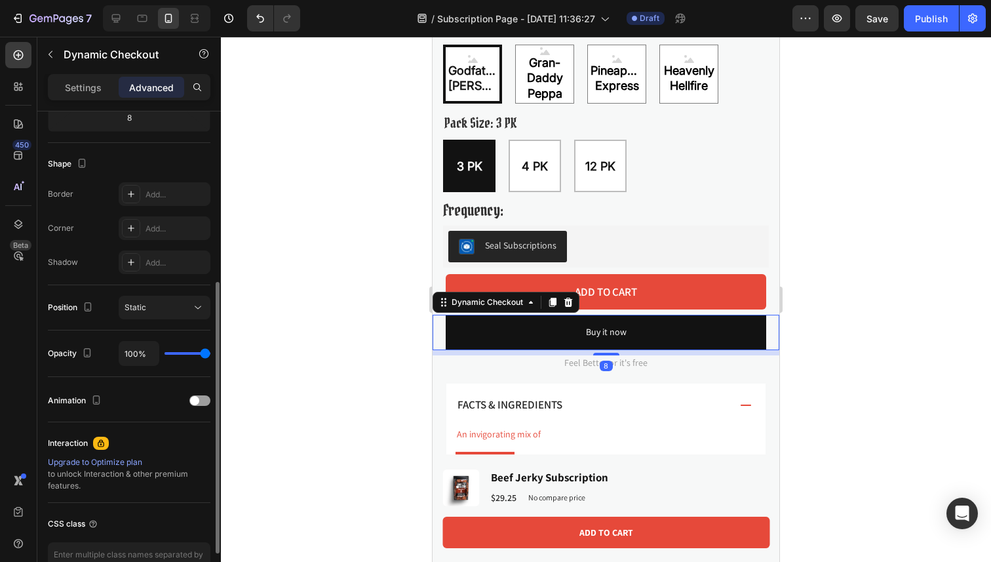
click at [88, 99] on div "Settings Advanced" at bounding box center [129, 87] width 163 height 26
click at [88, 92] on p "Settings" at bounding box center [83, 88] width 37 height 14
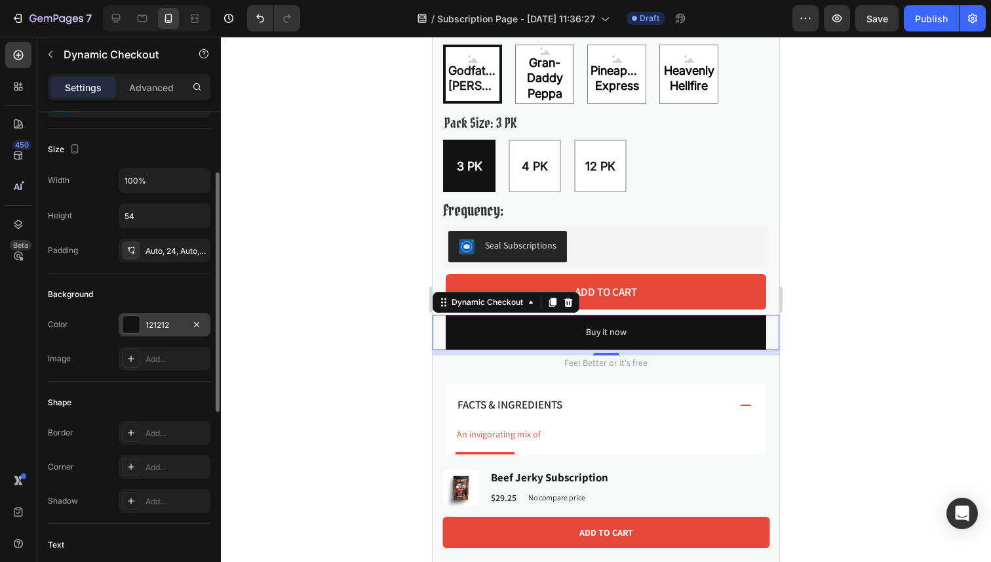
scroll to position [121, 0]
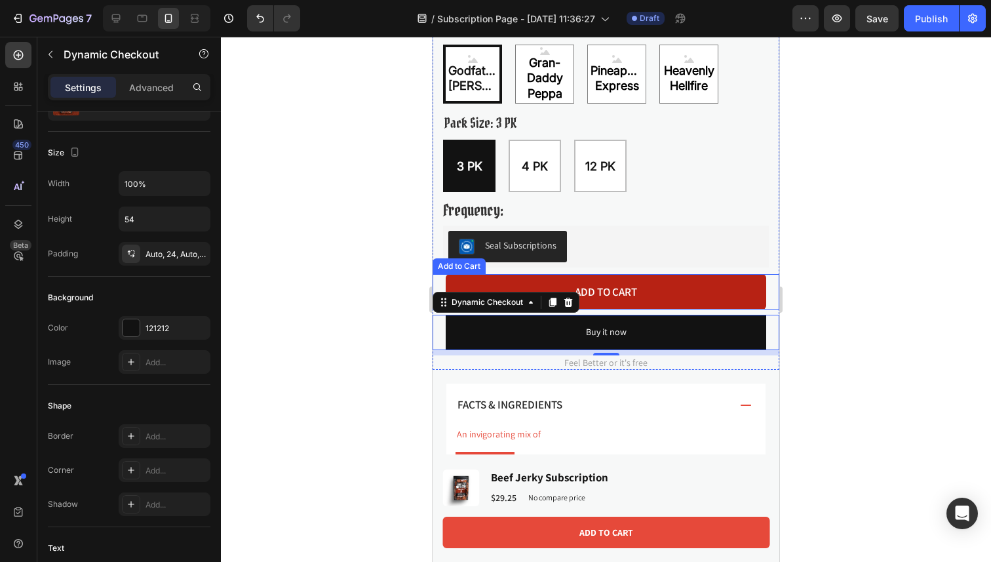
click at [541, 288] on button "Add to cart" at bounding box center [606, 291] width 321 height 35
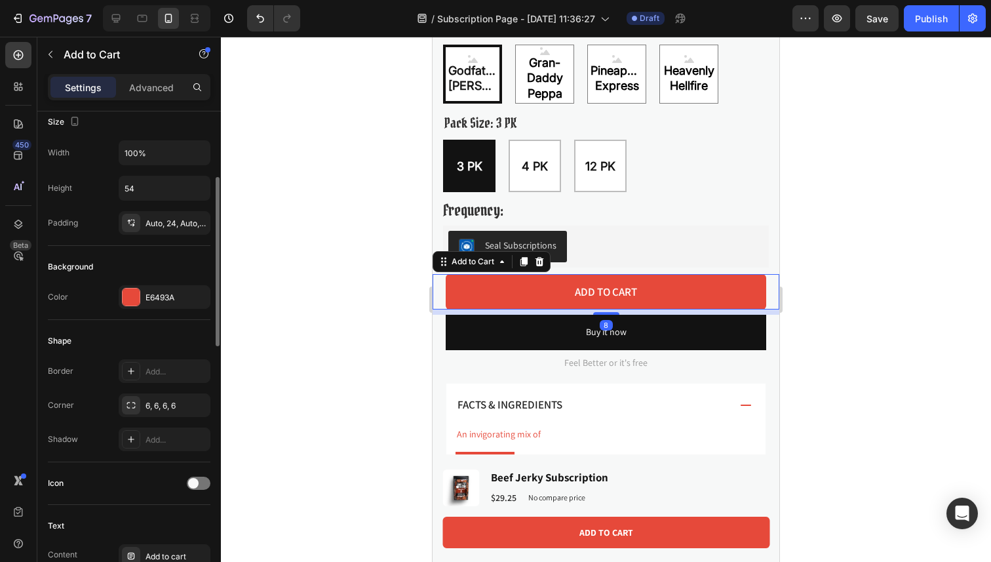
scroll to position [188, 0]
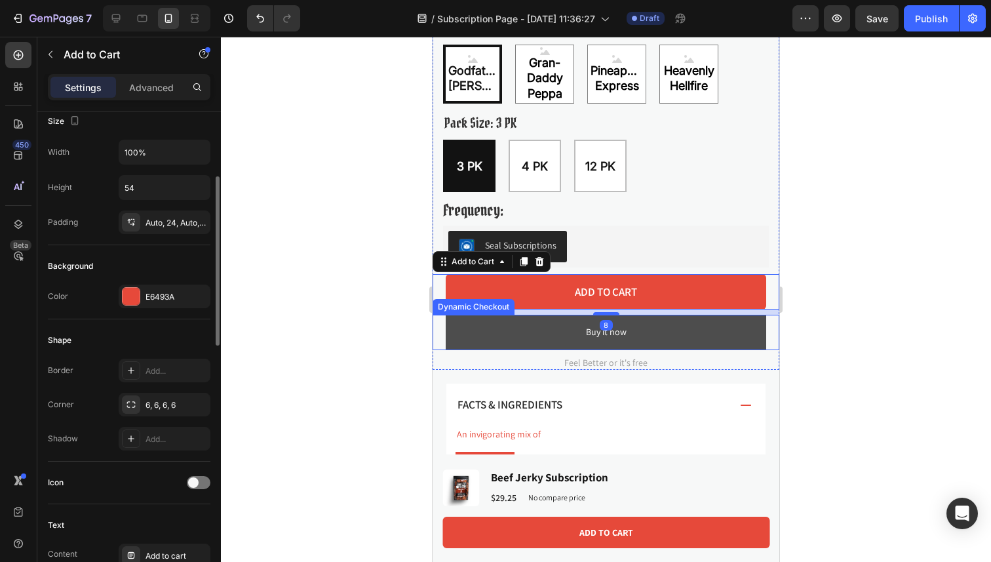
click at [556, 332] on button "Buy it now" at bounding box center [606, 332] width 321 height 35
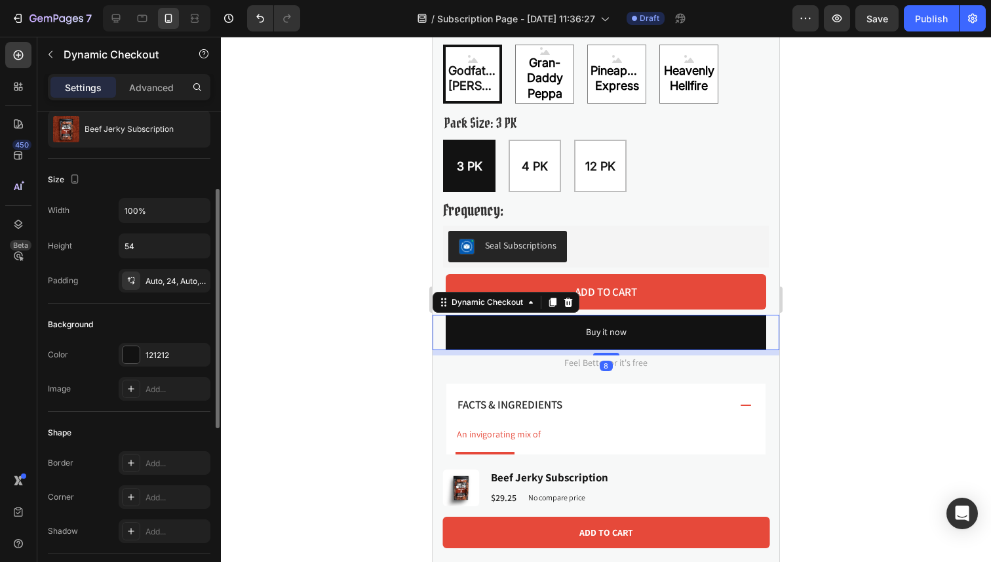
scroll to position [148, 0]
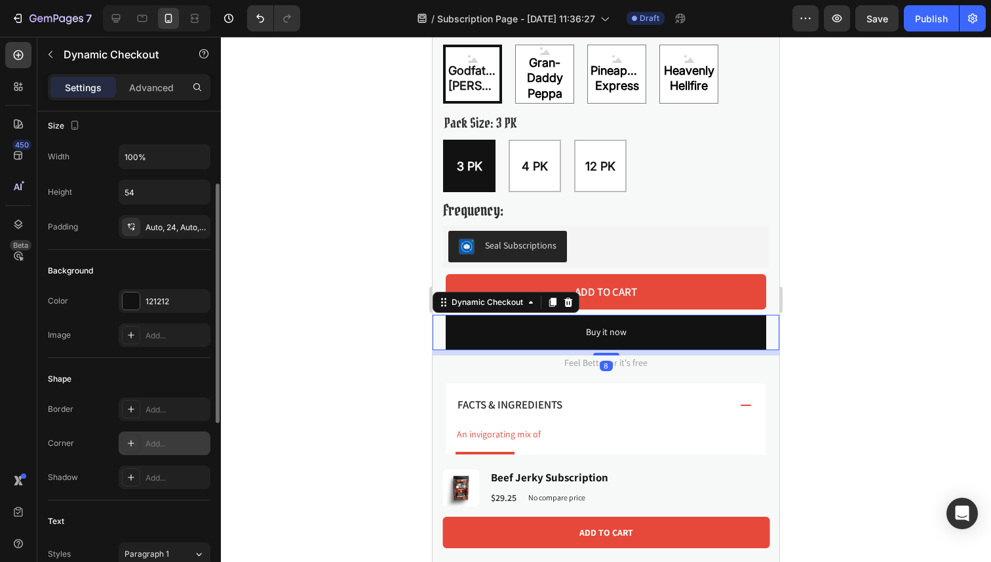
click at [140, 449] on div "Add..." at bounding box center [165, 443] width 92 height 24
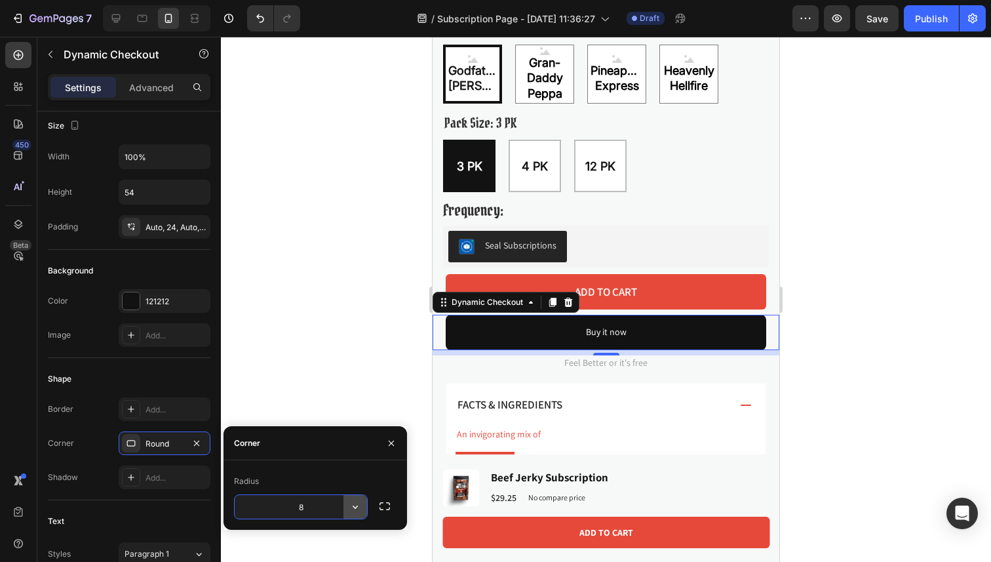
click at [354, 508] on icon "button" at bounding box center [355, 506] width 13 height 13
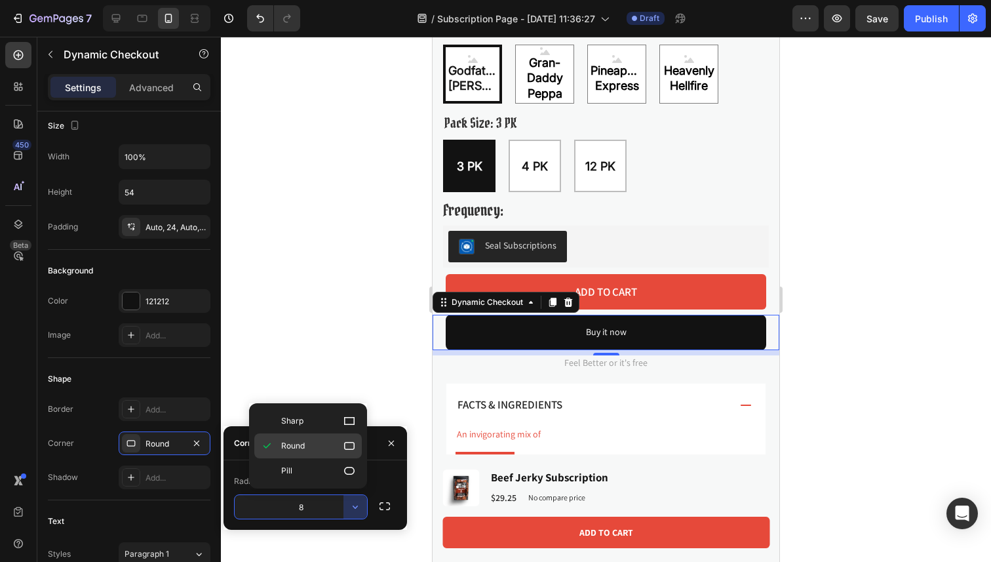
click at [308, 448] on p "Round" at bounding box center [318, 445] width 75 height 13
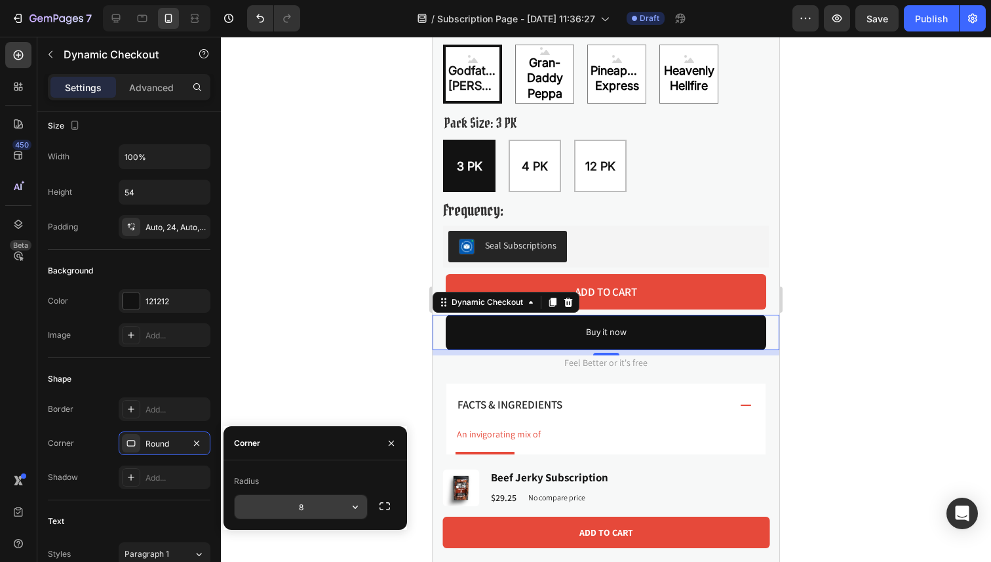
click at [305, 496] on input "8" at bounding box center [301, 507] width 132 height 24
type input "6"
click at [388, 511] on icon "button" at bounding box center [384, 505] width 13 height 13
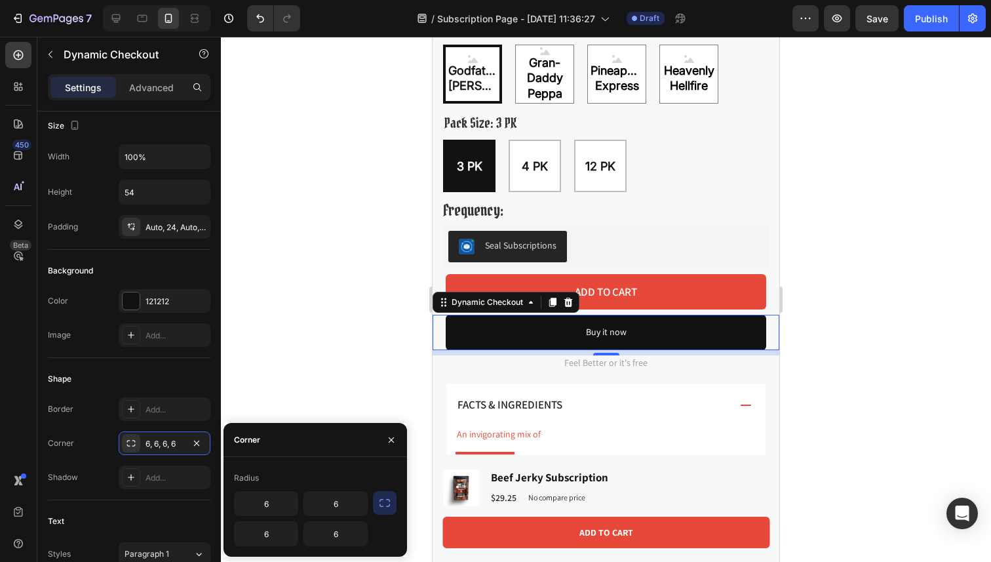
click at [309, 391] on div at bounding box center [606, 299] width 770 height 525
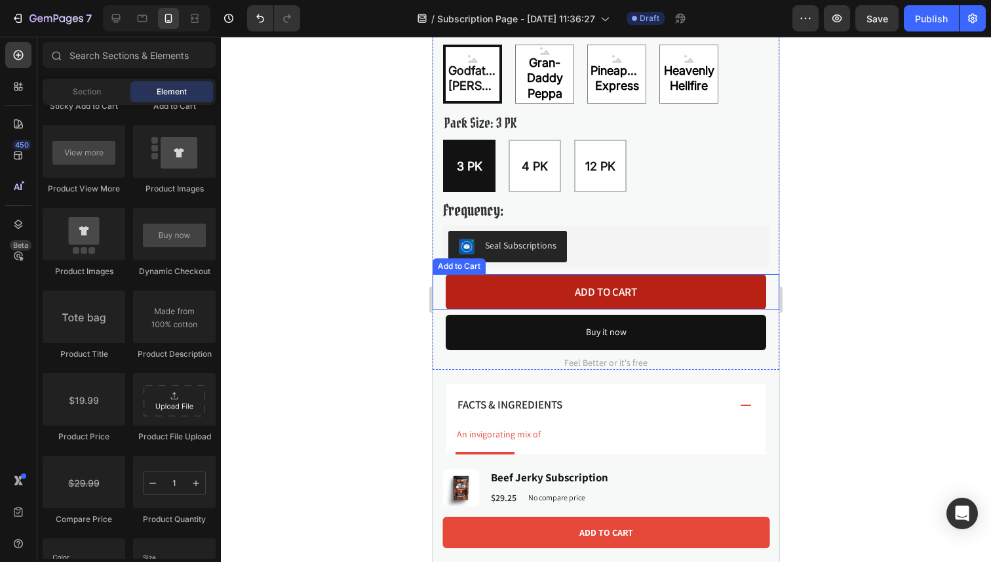
click at [502, 300] on button "Add to cart" at bounding box center [606, 291] width 321 height 35
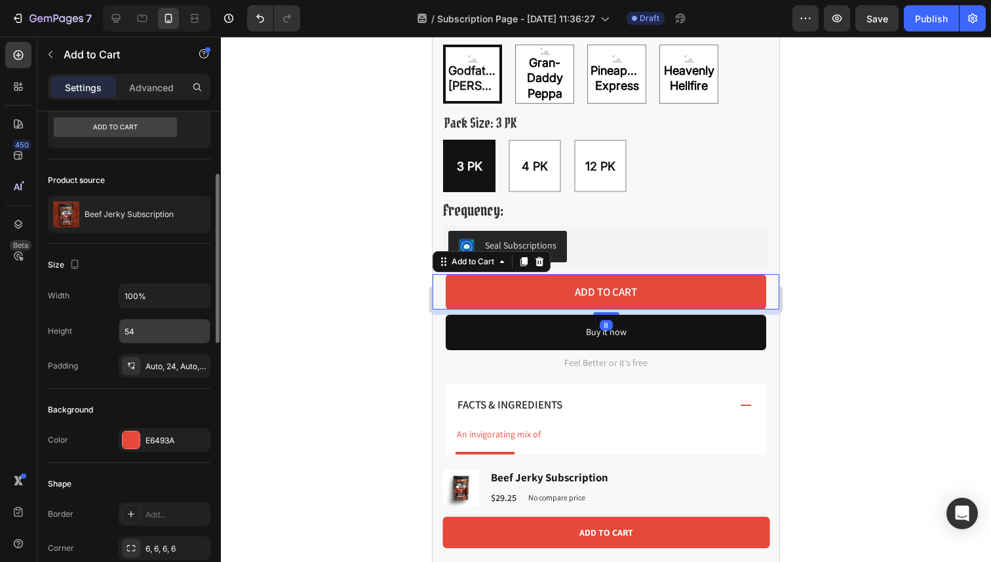
scroll to position [151, 0]
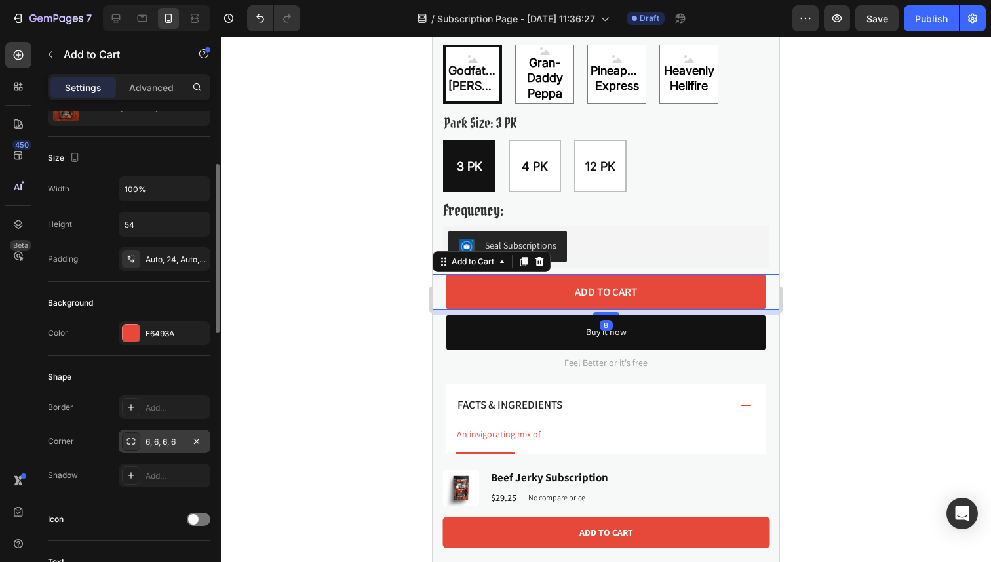
click at [153, 433] on div "6, 6, 6, 6" at bounding box center [165, 441] width 92 height 24
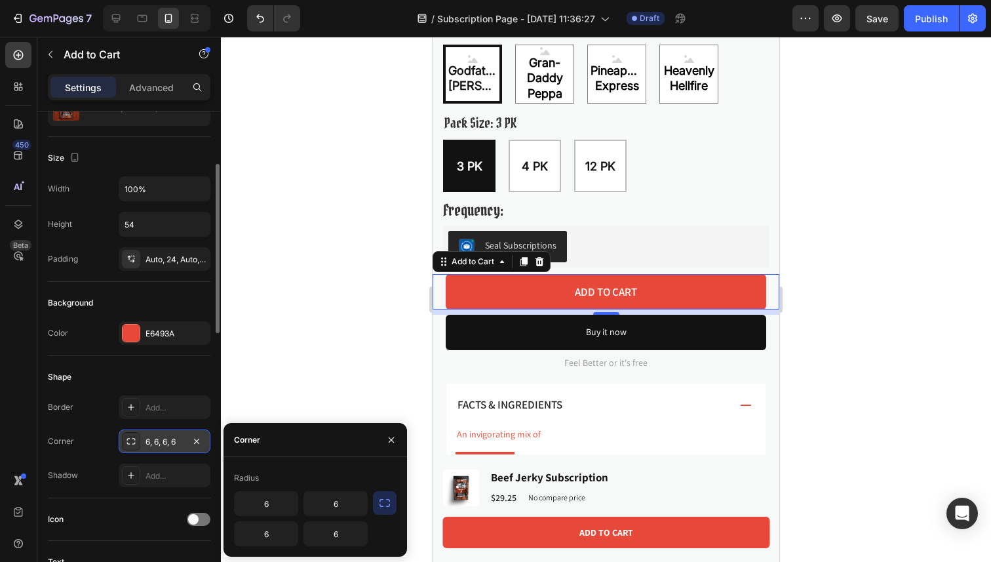
click at [170, 440] on div "6, 6, 6, 6" at bounding box center [165, 442] width 38 height 12
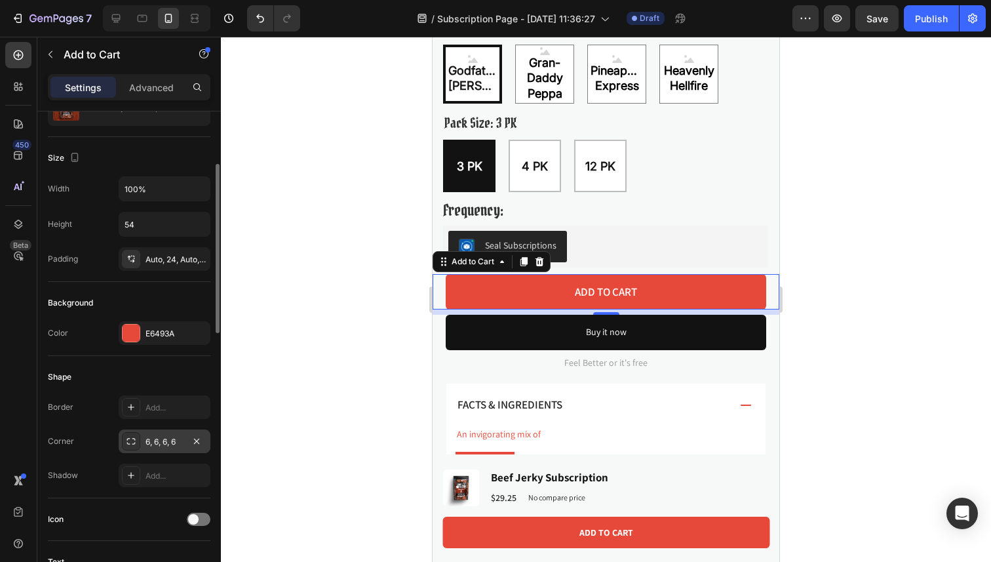
click at [170, 440] on div "6, 6, 6, 6" at bounding box center [165, 442] width 38 height 12
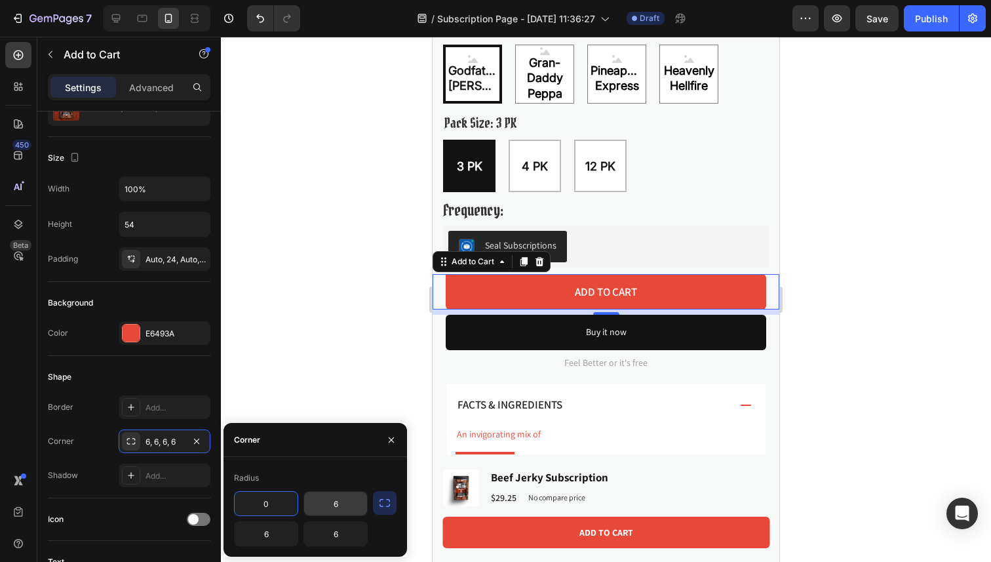
type input "0"
click at [345, 501] on input "6" at bounding box center [335, 504] width 63 height 24
type input "0"
click at [374, 507] on button "button" at bounding box center [385, 503] width 24 height 24
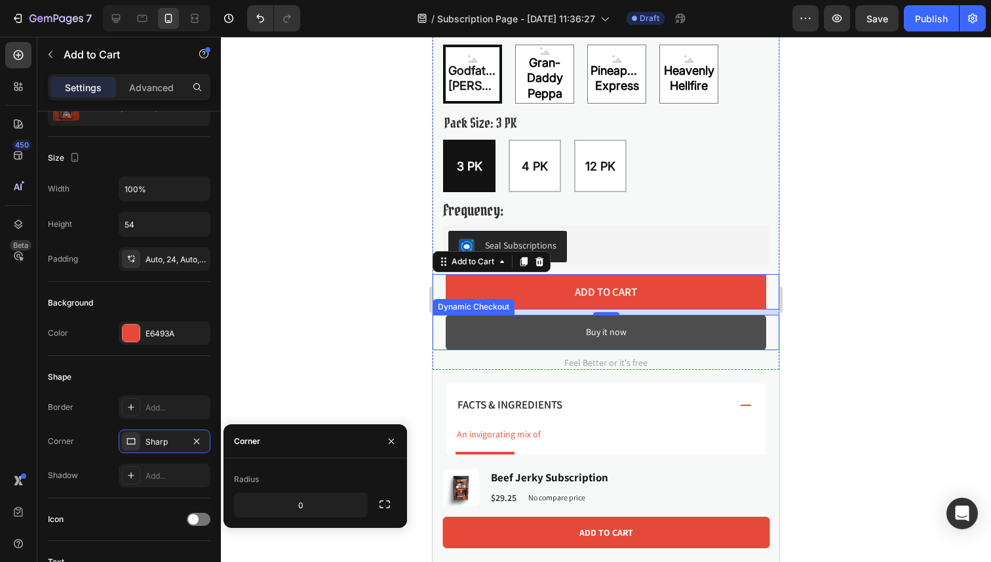
click at [513, 338] on button "Buy it now" at bounding box center [606, 332] width 321 height 35
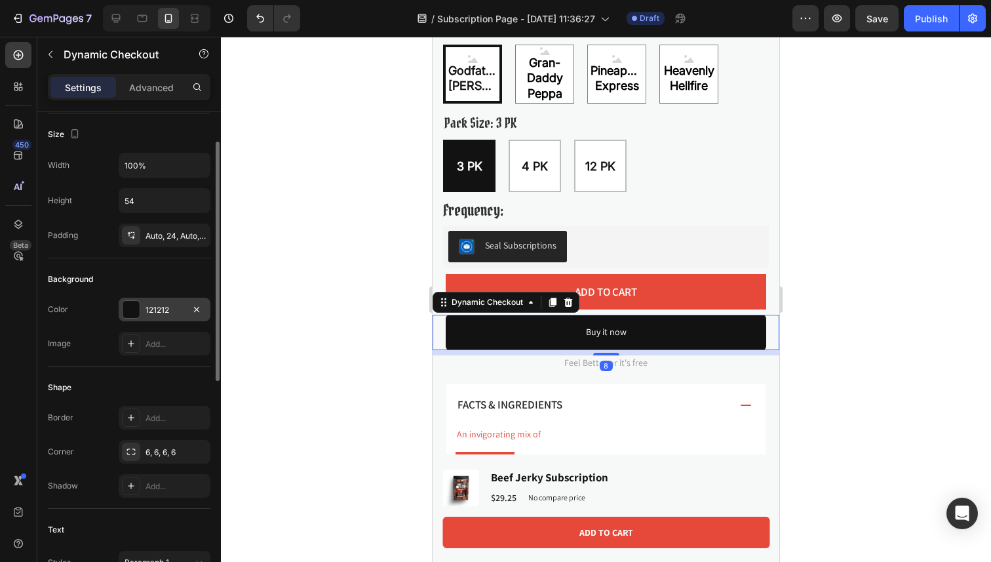
scroll to position [153, 0]
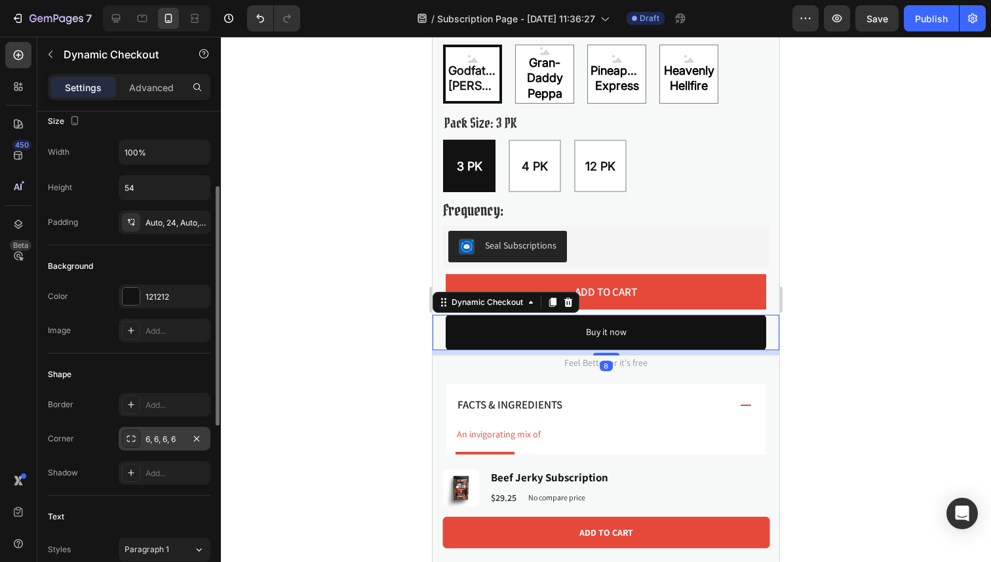
click at [157, 438] on div "6, 6, 6, 6" at bounding box center [165, 439] width 38 height 12
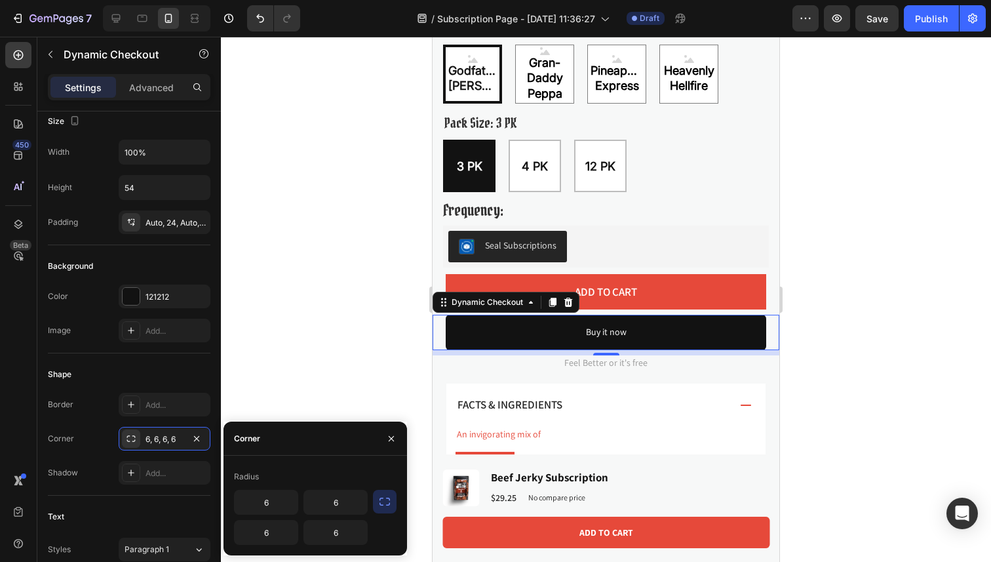
click at [393, 505] on button "button" at bounding box center [385, 502] width 24 height 24
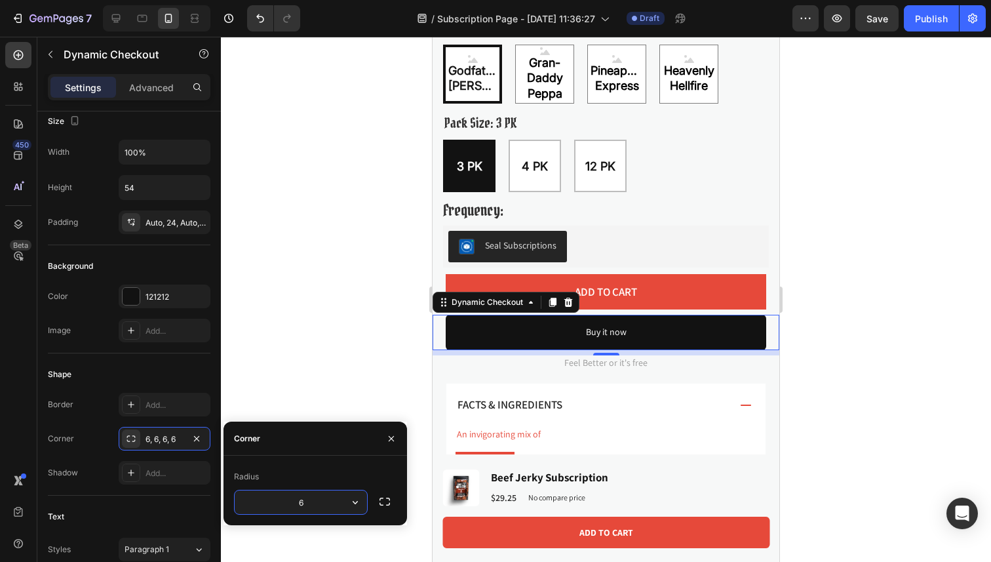
click at [299, 505] on input "6" at bounding box center [301, 502] width 132 height 24
type input "0"
click at [313, 386] on div at bounding box center [606, 299] width 770 height 525
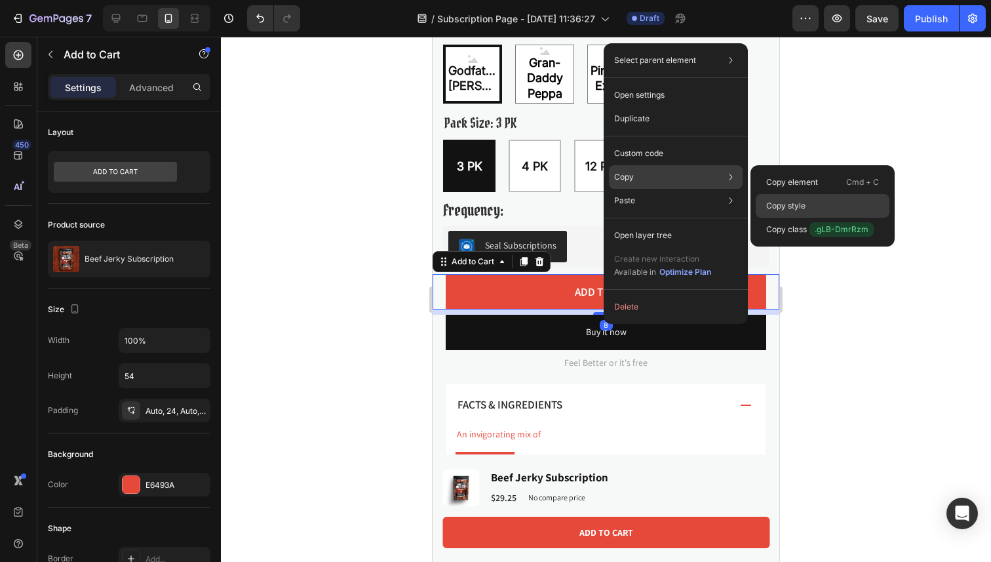
click at [841, 208] on div "Copy style" at bounding box center [823, 206] width 134 height 24
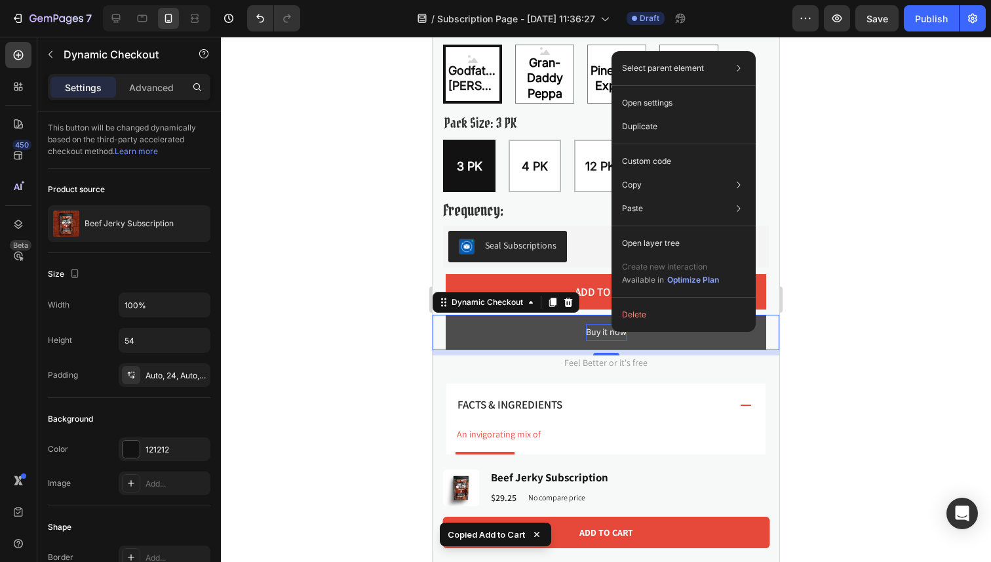
click at [594, 336] on div "Buy it now" at bounding box center [606, 332] width 41 height 16
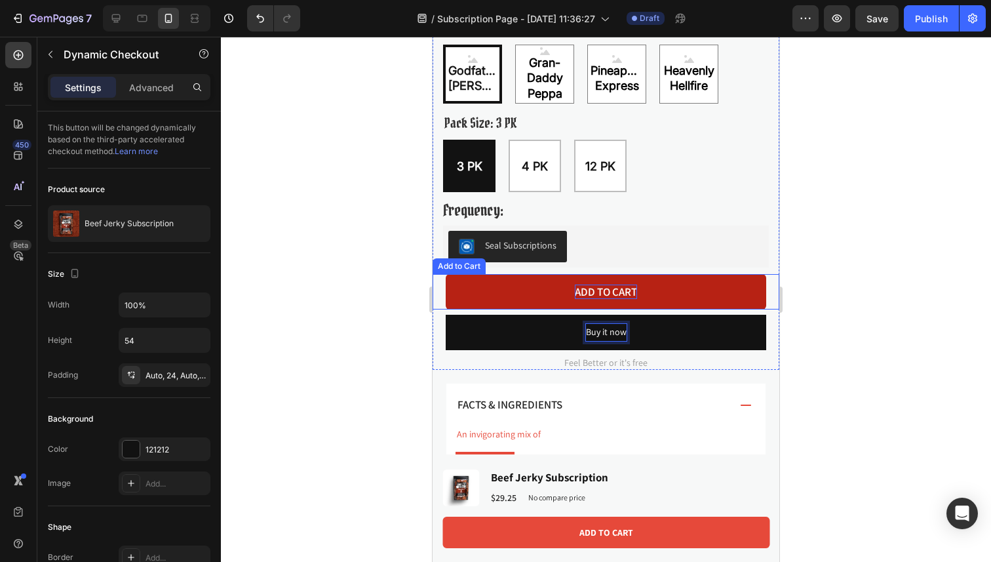
click at [623, 292] on div "Add to cart" at bounding box center [606, 291] width 62 height 14
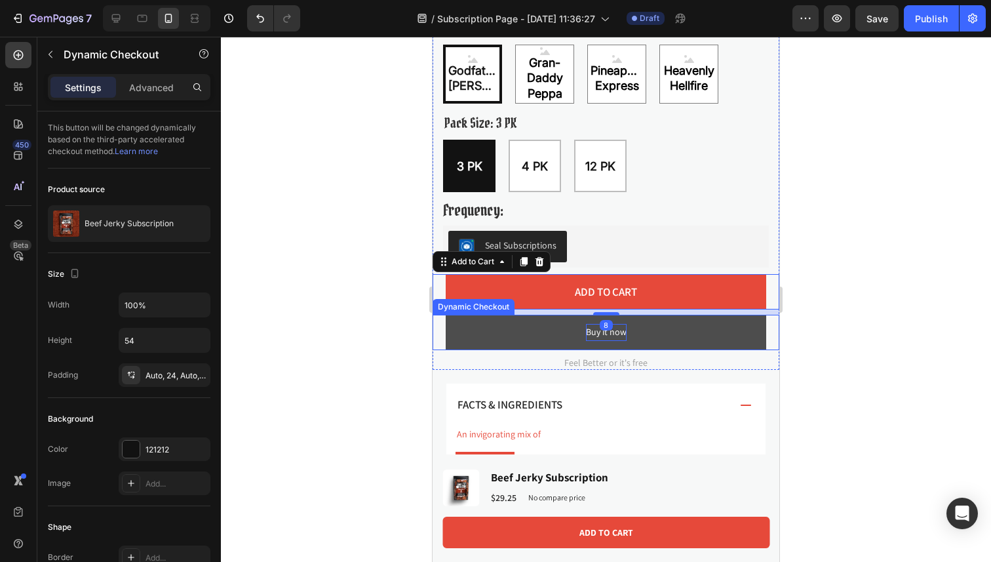
click at [606, 335] on p "Buy it now" at bounding box center [606, 332] width 41 height 16
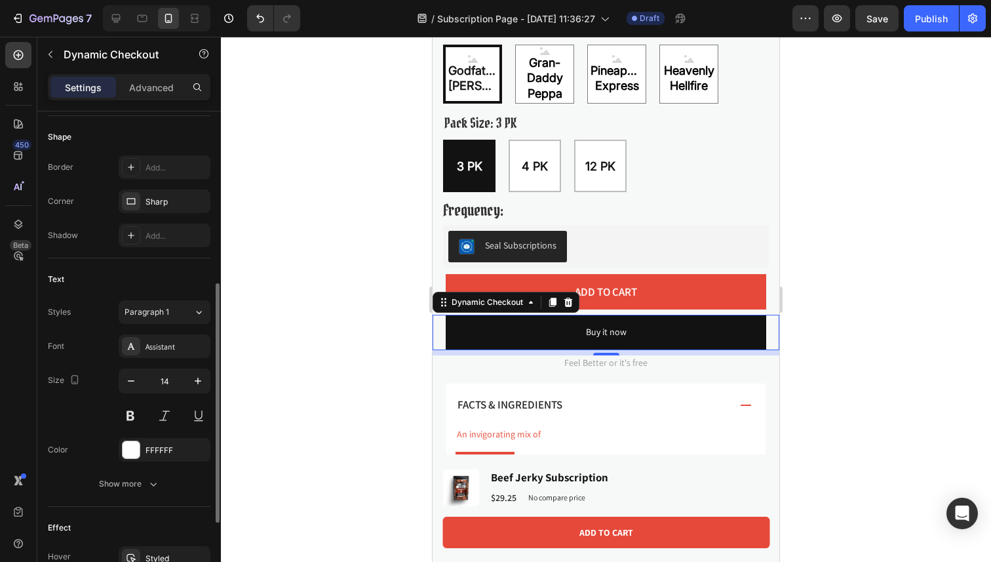
scroll to position [393, 0]
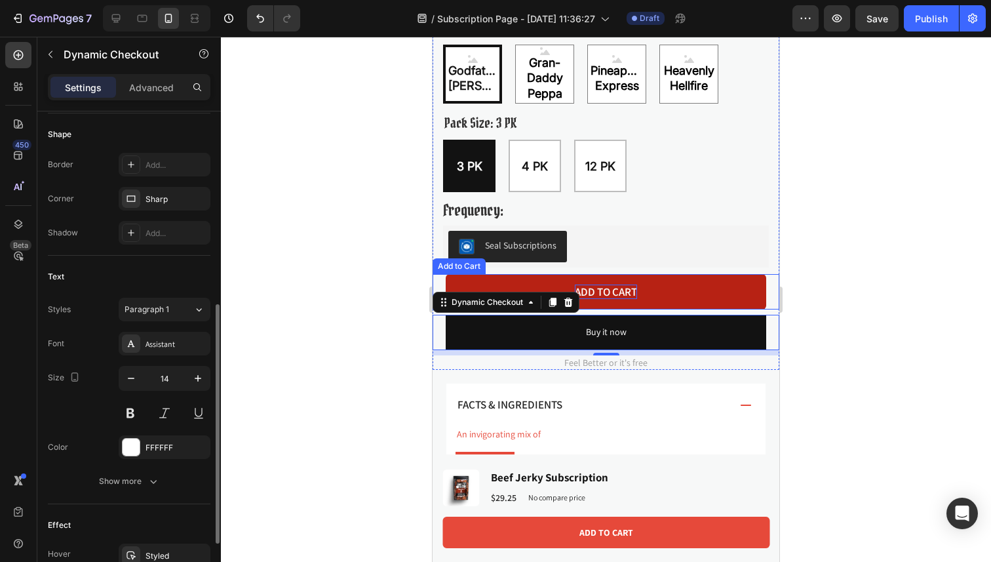
click at [631, 292] on div "Add to cart" at bounding box center [606, 291] width 62 height 14
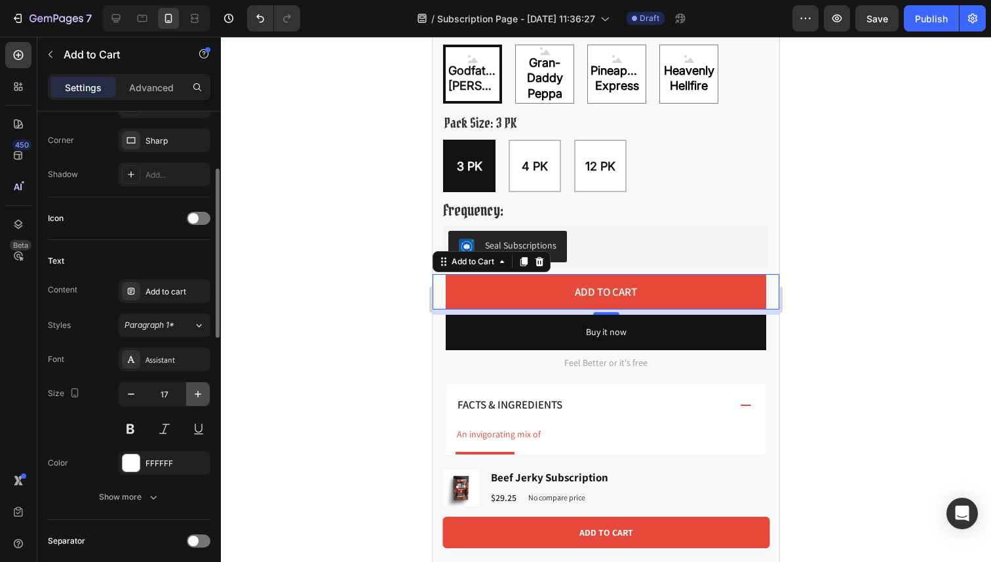
scroll to position [454, 0]
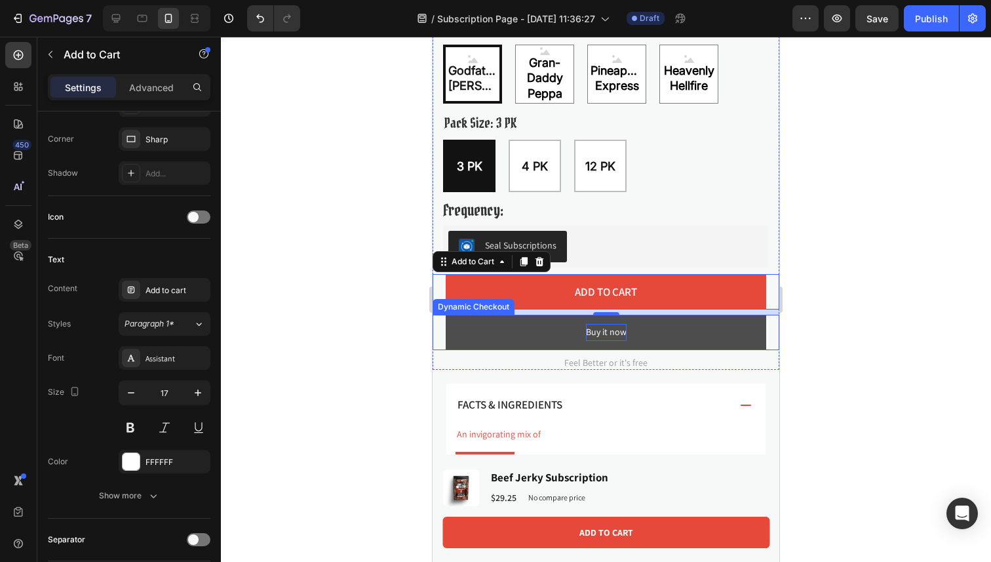
click at [613, 332] on p "Buy it now" at bounding box center [606, 332] width 41 height 16
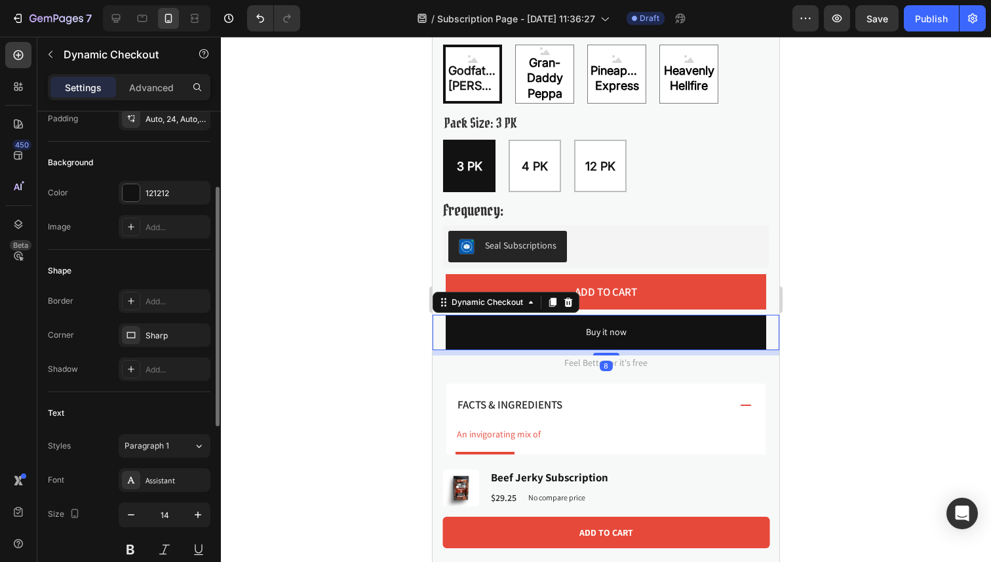
scroll to position [286, 0]
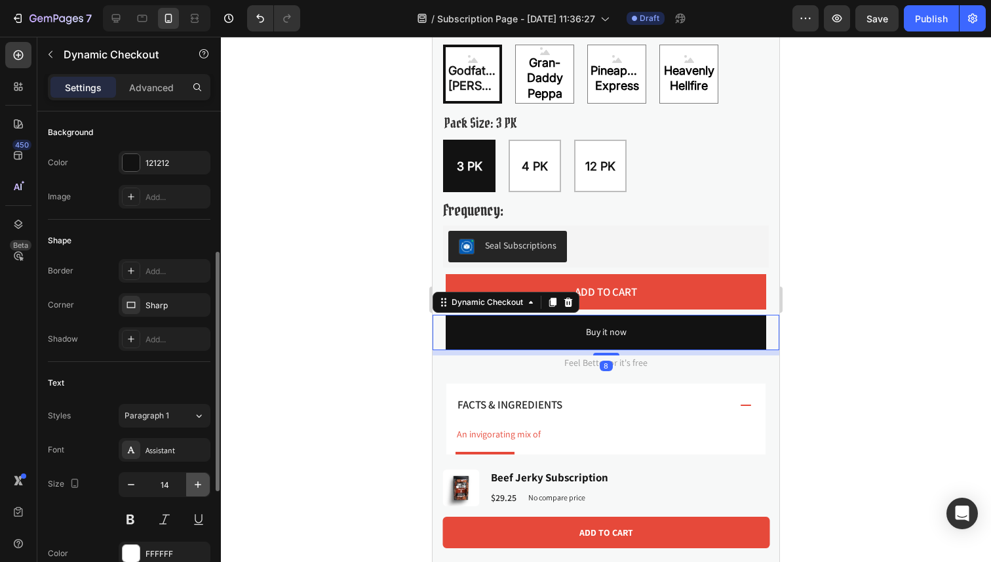
click at [189, 480] on button "button" at bounding box center [198, 485] width 24 height 24
click at [130, 482] on icon "button" at bounding box center [131, 484] width 13 height 13
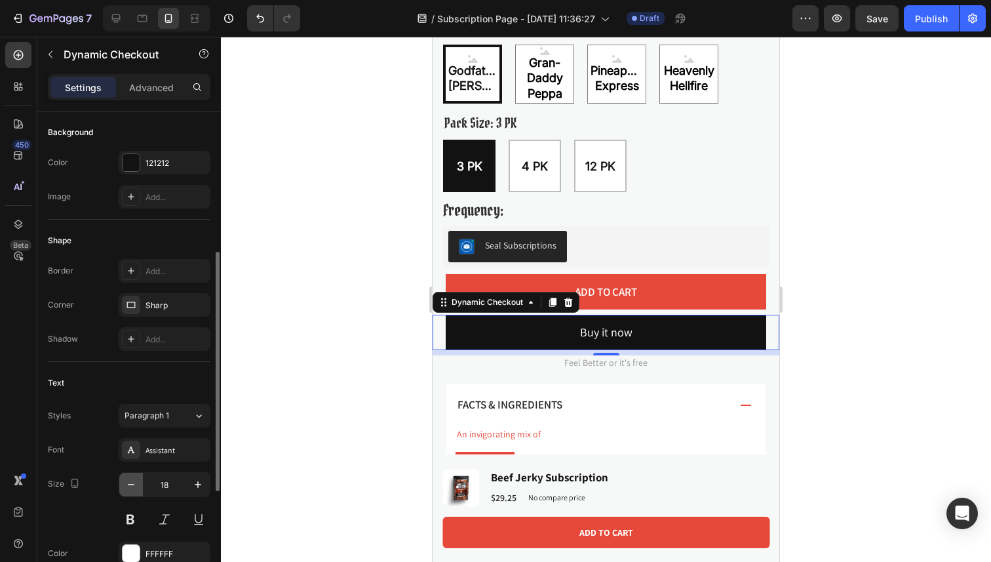
type input "17"
click at [135, 520] on button at bounding box center [131, 519] width 24 height 24
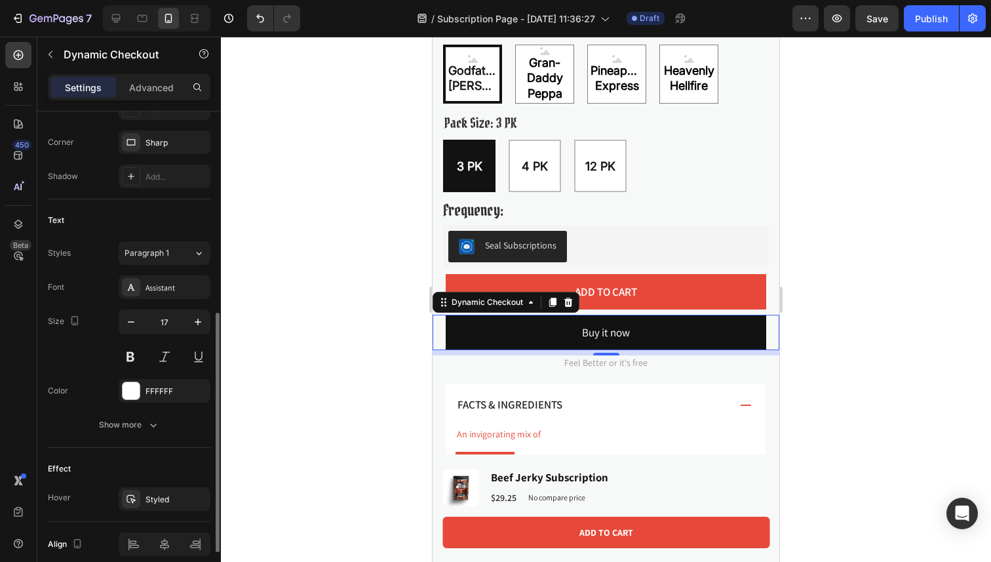
scroll to position [454, 0]
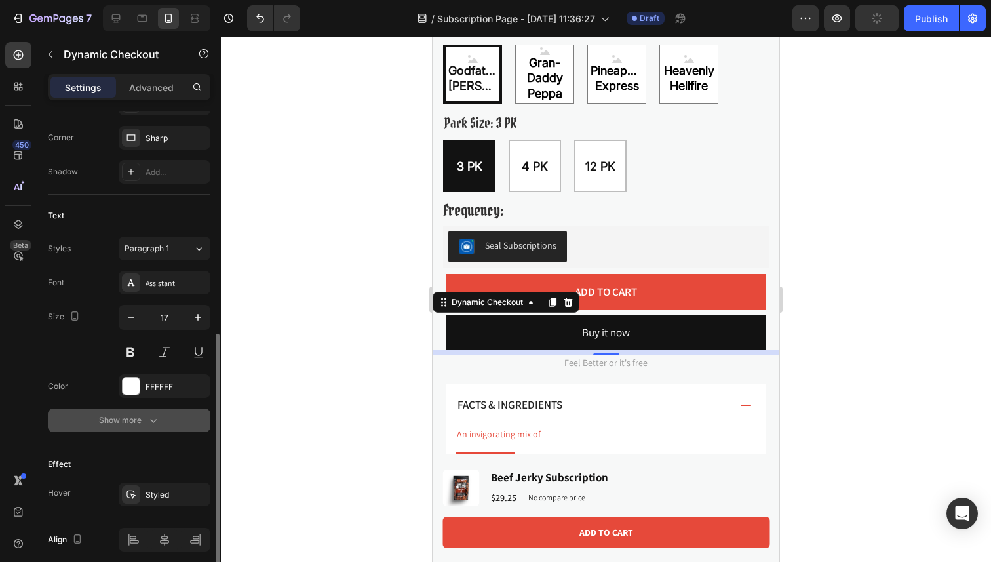
click at [136, 426] on div "Show more" at bounding box center [129, 420] width 61 height 13
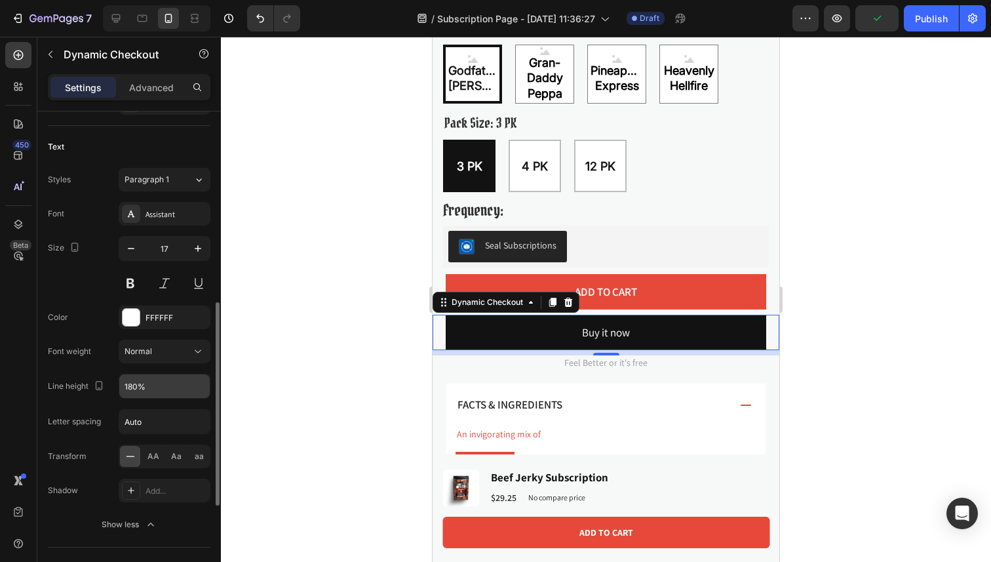
scroll to position [522, 0]
click at [149, 462] on div "AA" at bounding box center [153, 456] width 20 height 21
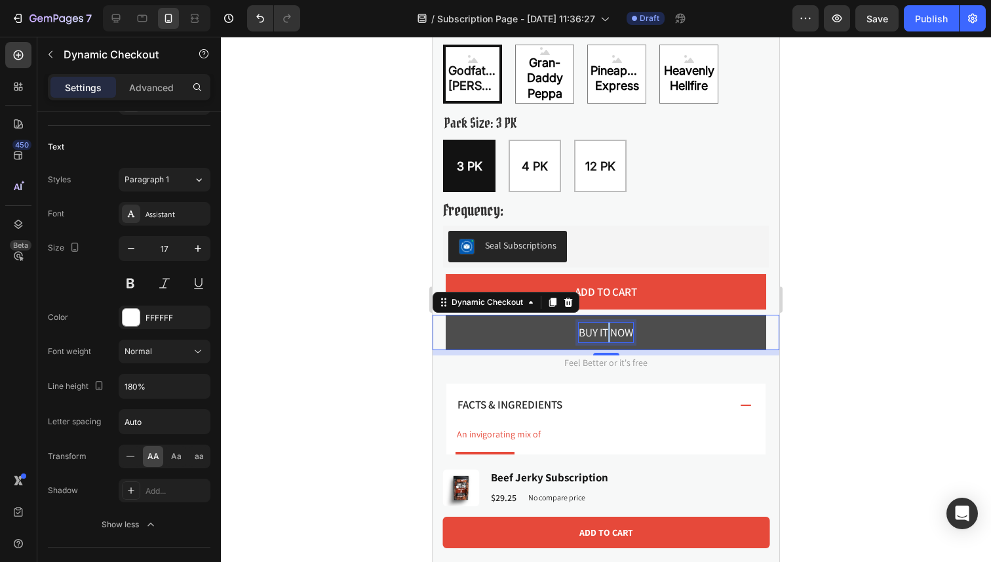
click at [606, 336] on p "Buy it now" at bounding box center [606, 332] width 54 height 20
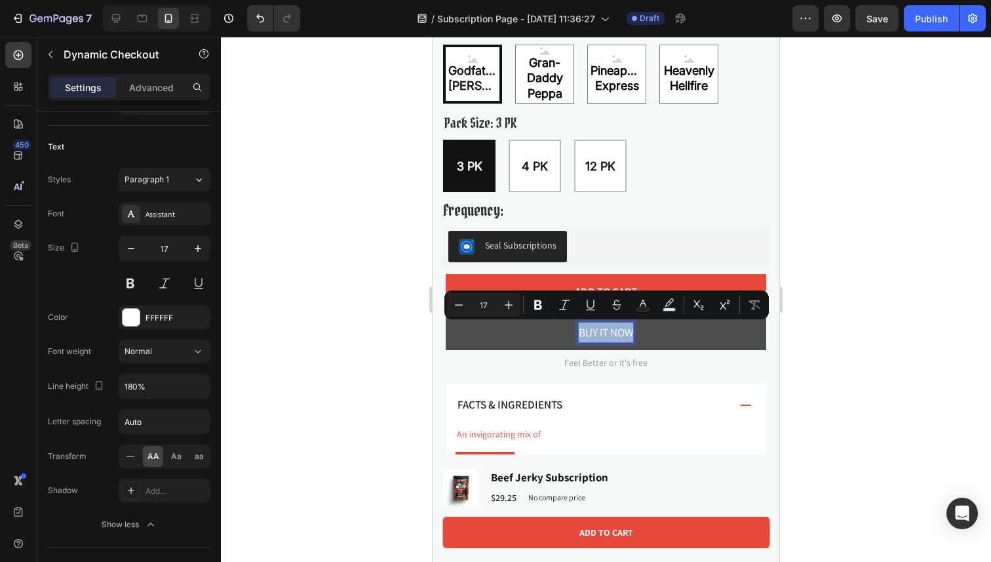
click at [606, 336] on p "Buy it now" at bounding box center [606, 332] width 54 height 20
click at [611, 334] on p "Buy it now" at bounding box center [606, 332] width 54 height 20
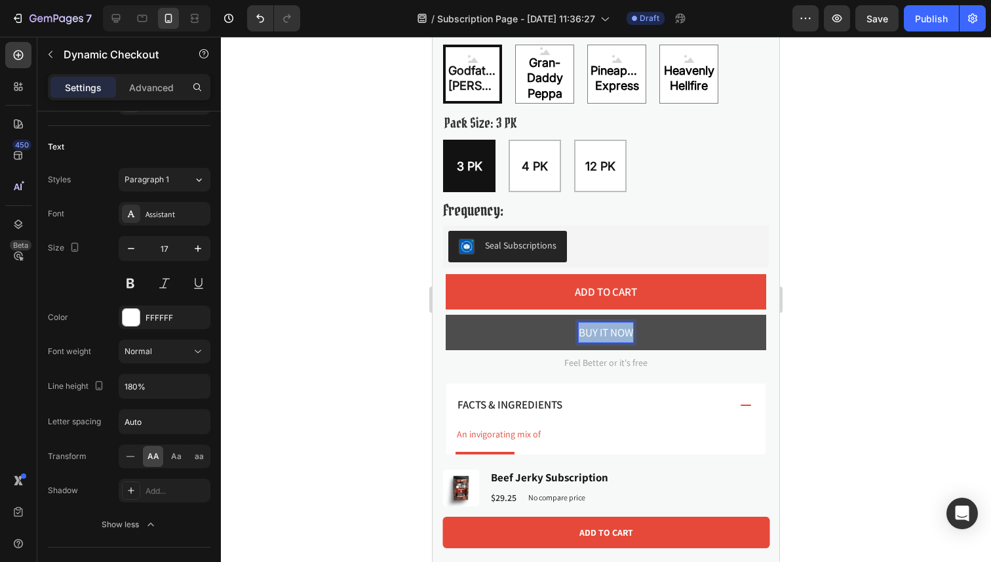
click at [611, 334] on p "Buy it now" at bounding box center [606, 332] width 54 height 20
click at [446, 315] on button "CHECKOU" at bounding box center [606, 332] width 321 height 35
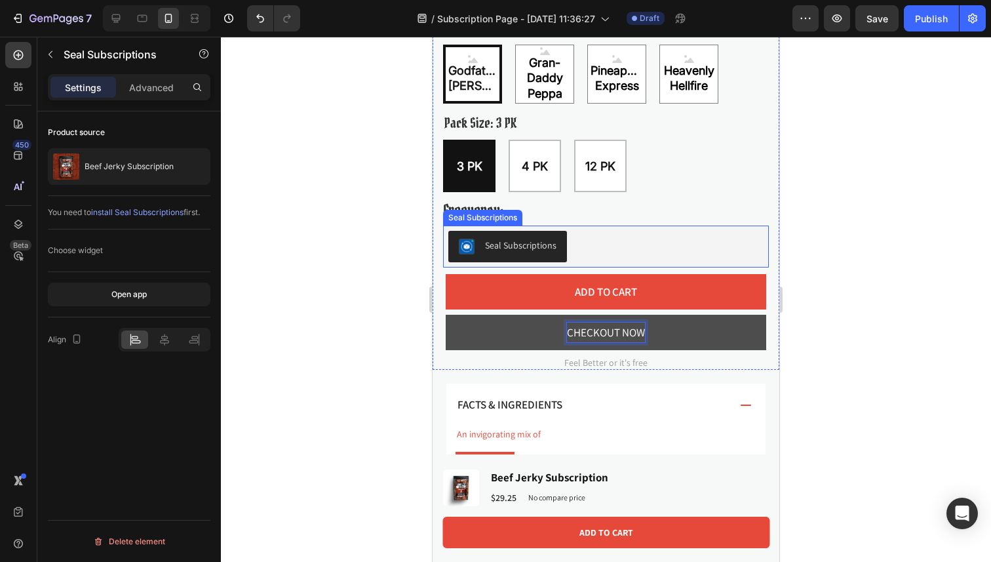
click at [675, 250] on div "Seal Subscriptions" at bounding box center [605, 246] width 315 height 31
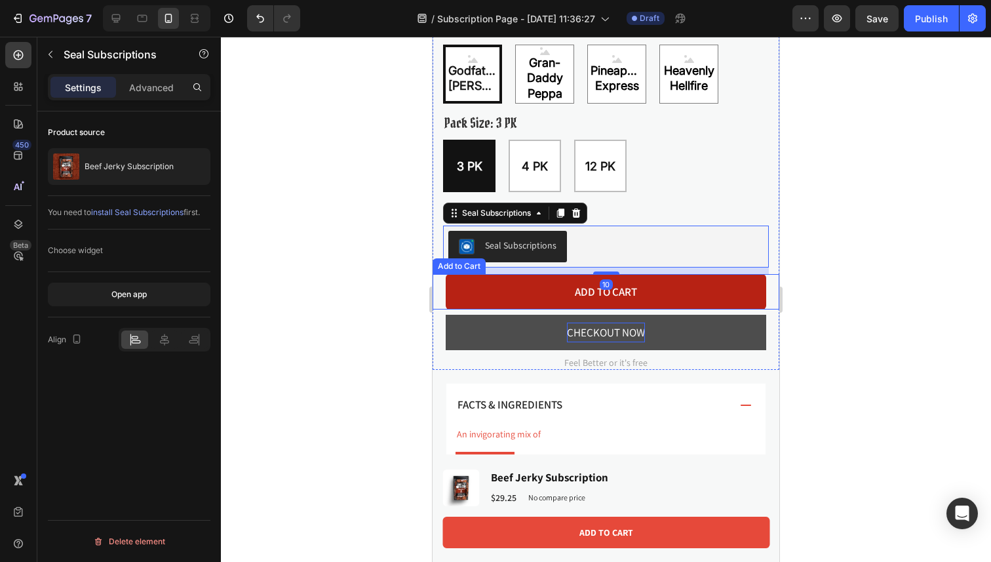
click at [686, 295] on button "Add to cart" at bounding box center [606, 291] width 321 height 35
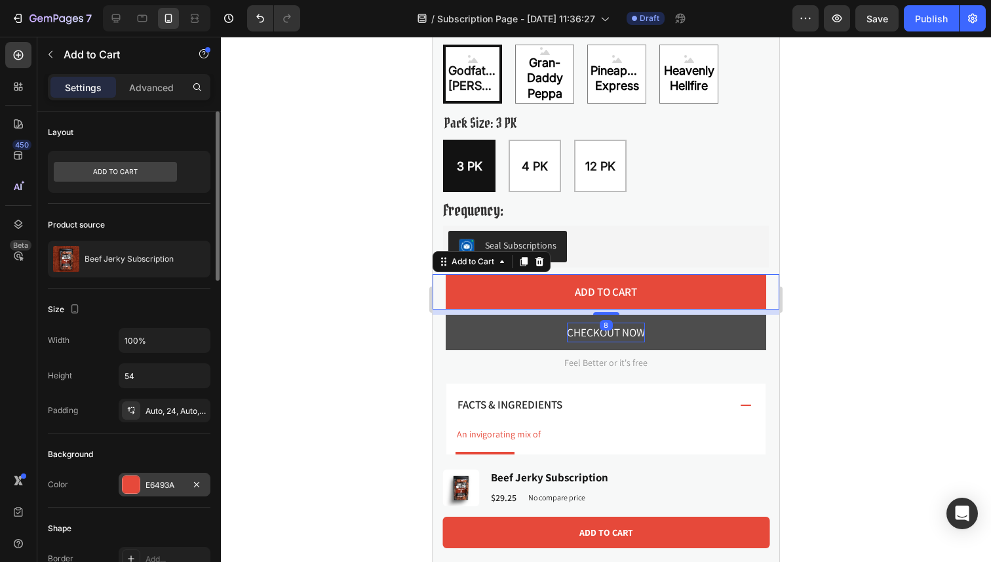
click at [131, 482] on div at bounding box center [131, 484] width 17 height 17
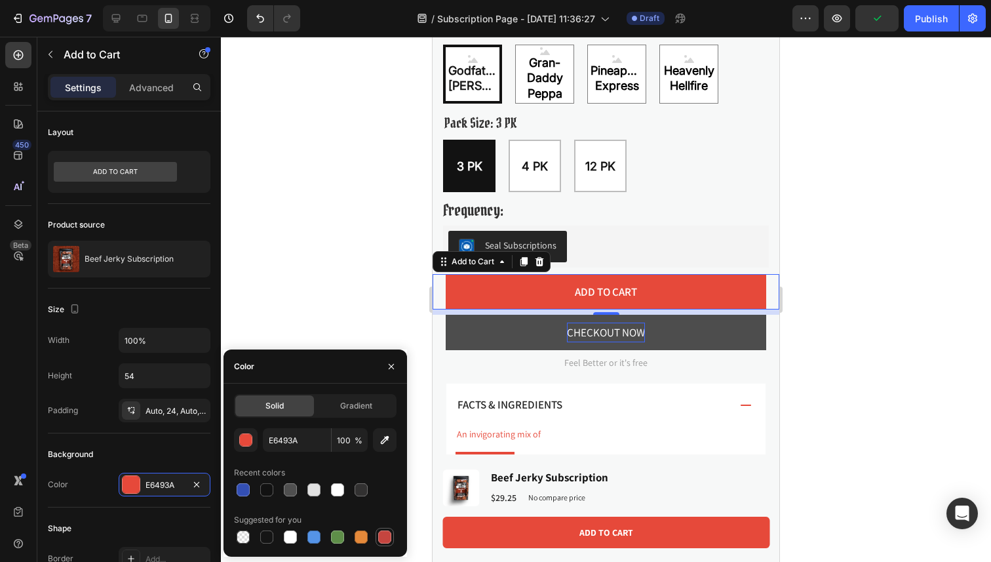
click at [381, 535] on div at bounding box center [384, 536] width 13 height 13
type input "C5453F"
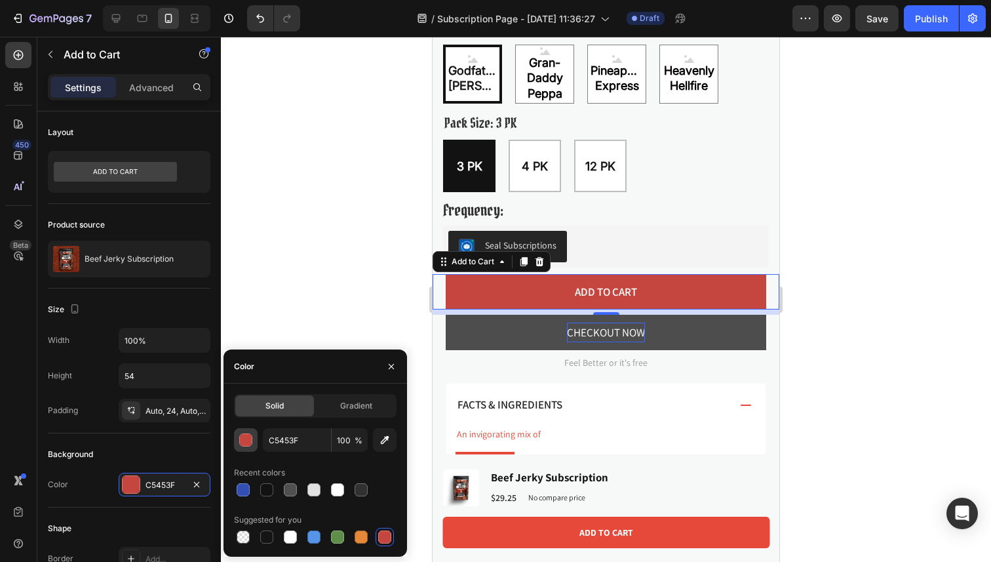
click at [246, 446] on div "button" at bounding box center [245, 439] width 13 height 13
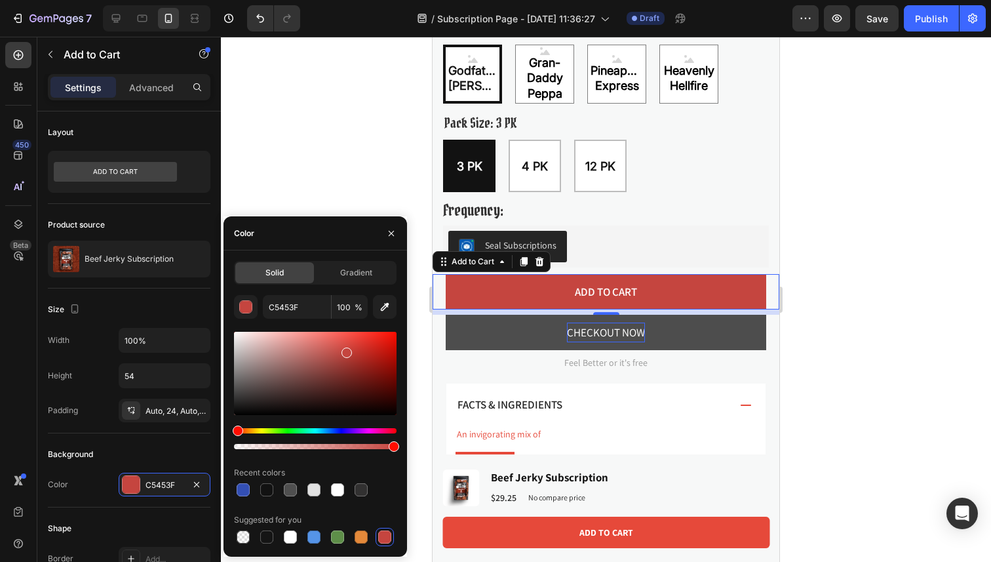
click at [260, 501] on div "C5453F 100 % Recent colors Suggested for you" at bounding box center [315, 420] width 163 height 251
click at [298, 519] on div "Suggested for you" at bounding box center [268, 520] width 68 height 12
click at [368, 253] on div "Solid Gradient C5453F 100 % Recent colors Suggested for you" at bounding box center [316, 403] width 184 height 306
click at [359, 263] on div "Gradient" at bounding box center [356, 272] width 79 height 21
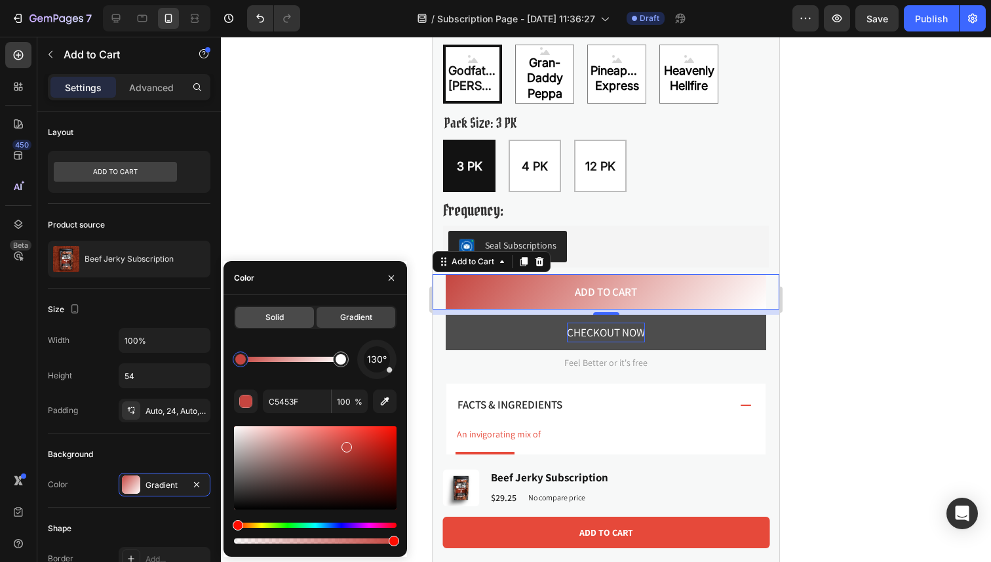
click at [288, 324] on div "Solid" at bounding box center [274, 317] width 79 height 21
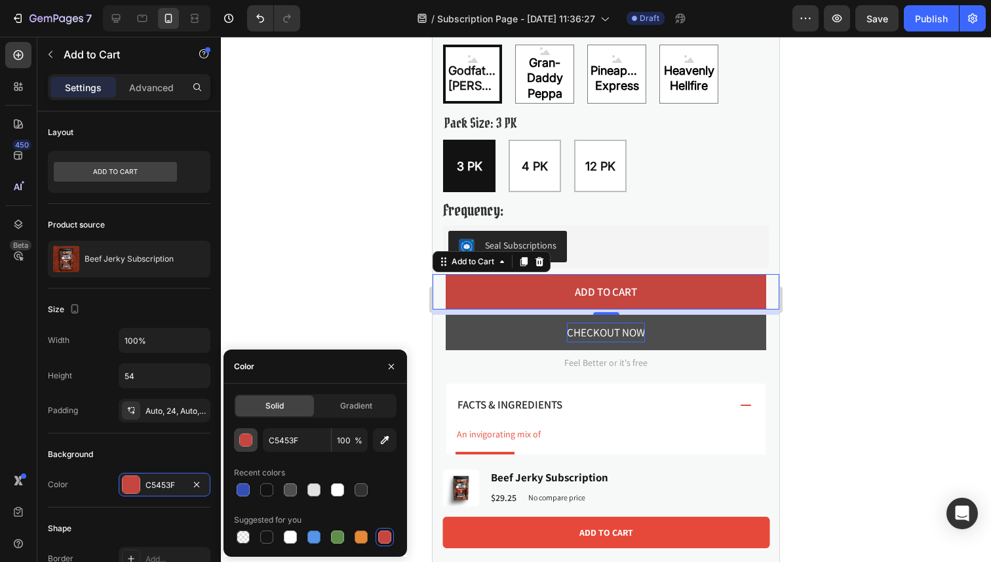
click at [248, 437] on div "button" at bounding box center [246, 440] width 13 height 13
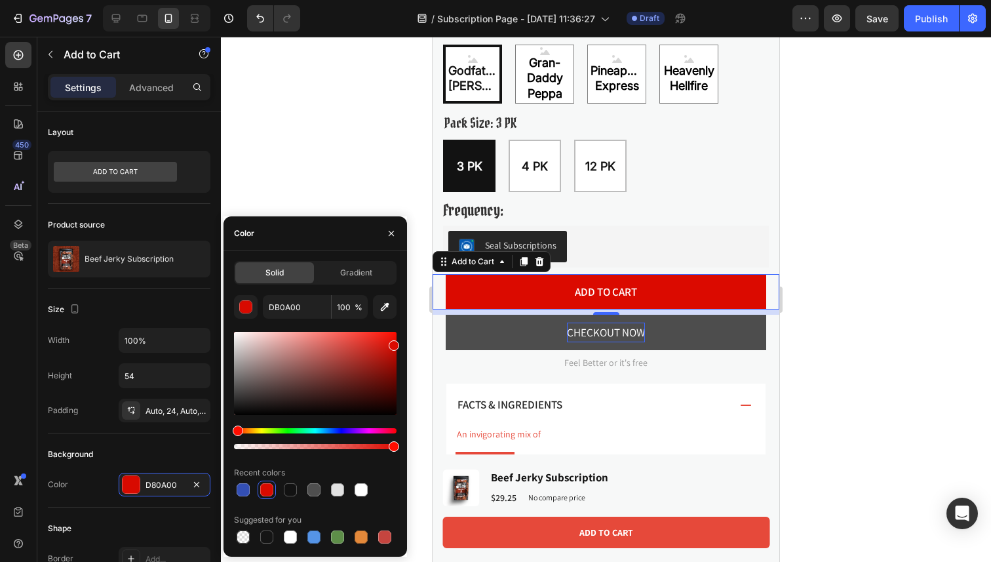
drag, startPoint x: 374, startPoint y: 353, endPoint x: 423, endPoint y: 343, distance: 50.9
click at [423, 0] on div "7 Version history / Subscription Page - Sep 5, 11:36:27 Draft Preview Save Publ…" at bounding box center [495, 0] width 991 height 0
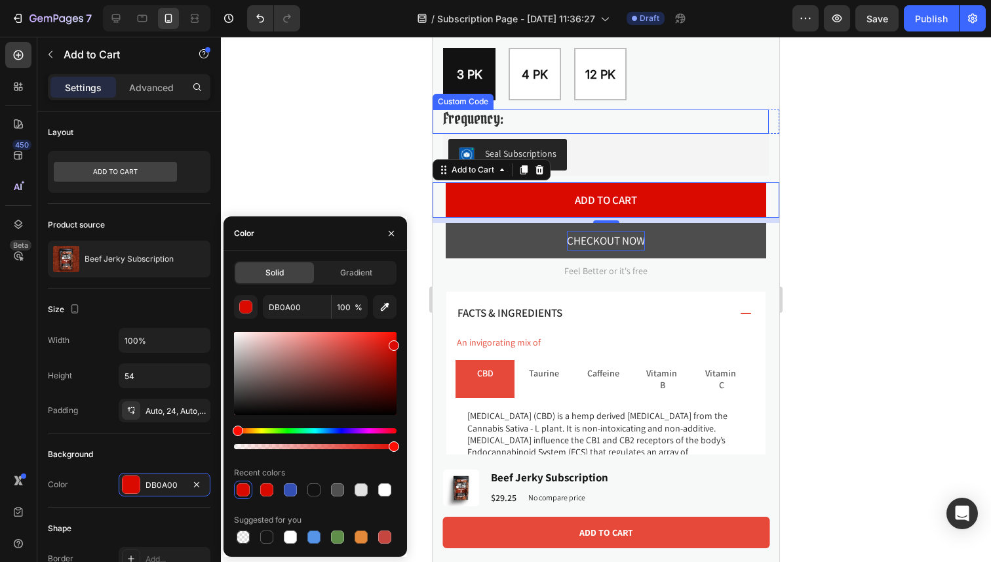
scroll to position [697, 0]
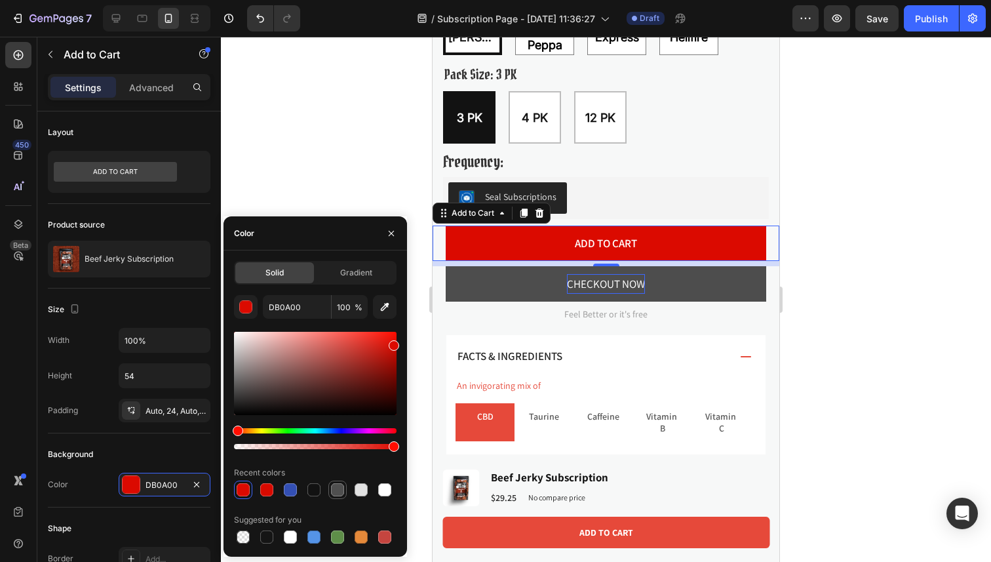
click at [334, 486] on div at bounding box center [337, 489] width 13 height 13
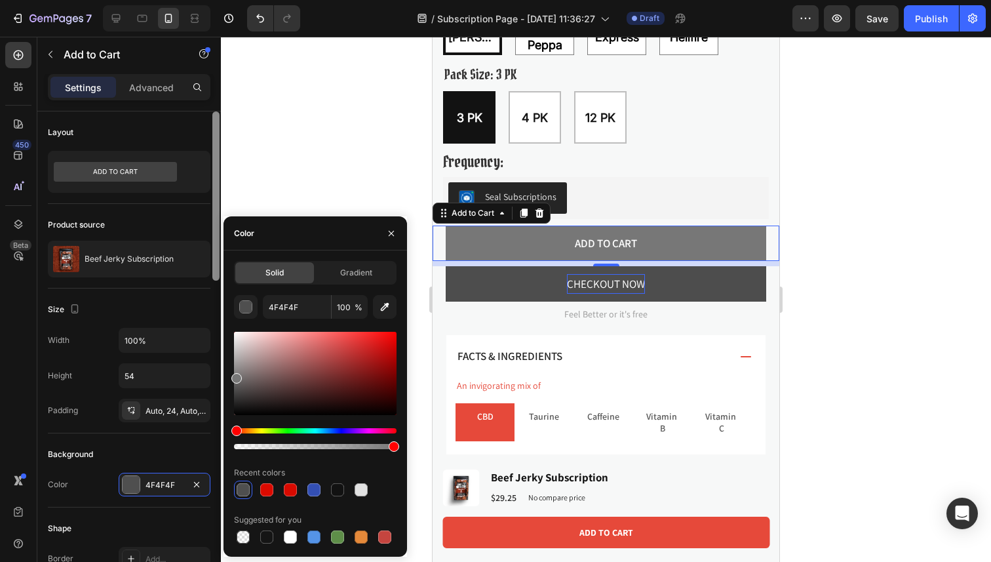
drag, startPoint x: 236, startPoint y: 385, endPoint x: 212, endPoint y: 376, distance: 25.6
click at [212, 376] on div "450 Beta Sections(18) Elements(83) Section Element Hero Section Product Detail …" at bounding box center [110, 299] width 221 height 525
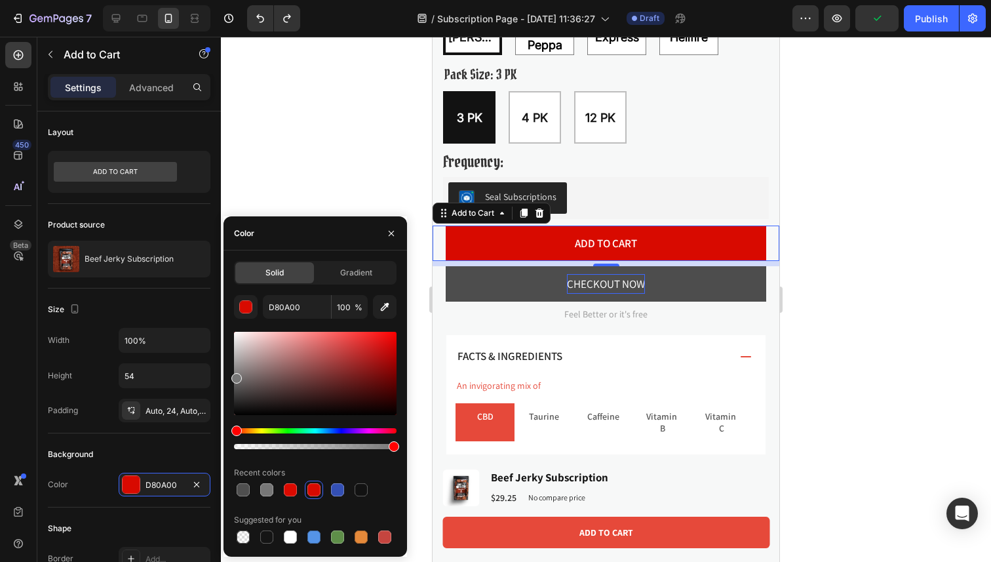
type input "C5453F"
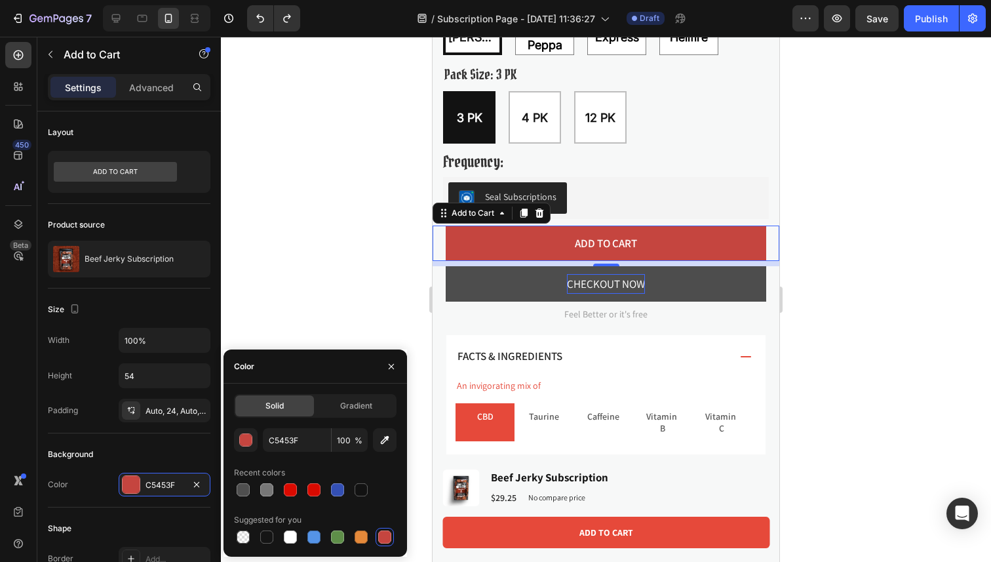
type input "E6493A"
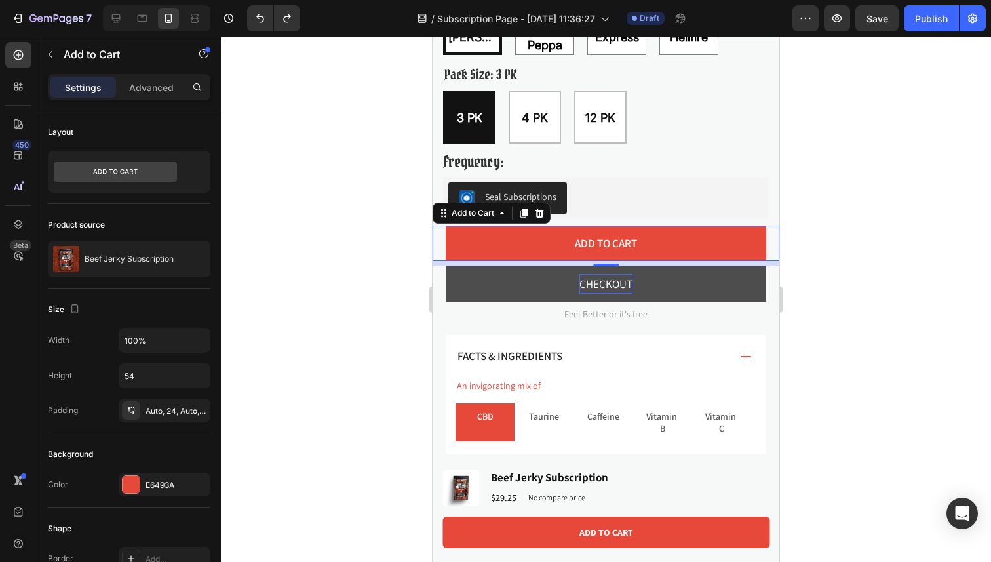
click at [334, 185] on div at bounding box center [606, 299] width 770 height 525
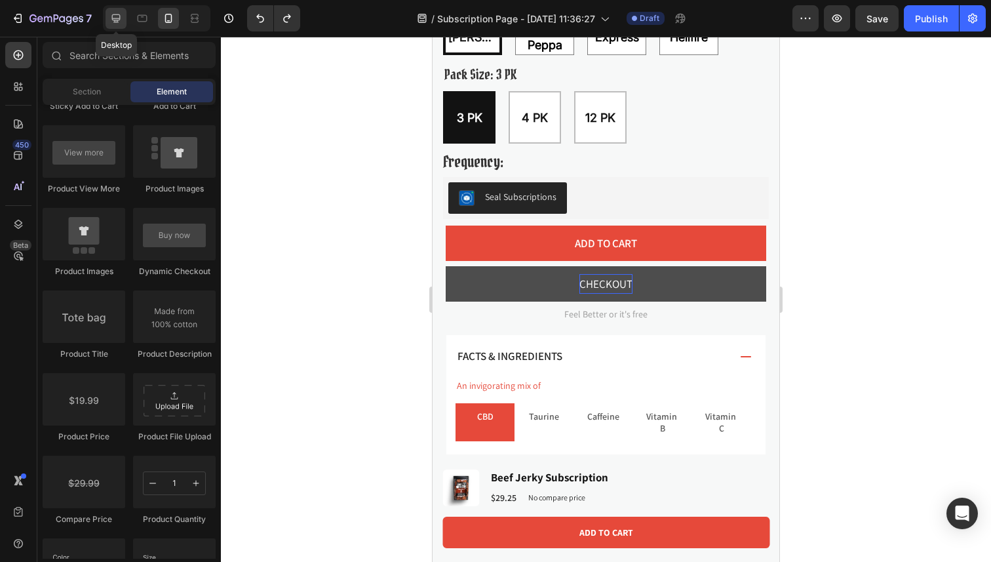
click at [112, 20] on icon at bounding box center [115, 18] width 13 height 13
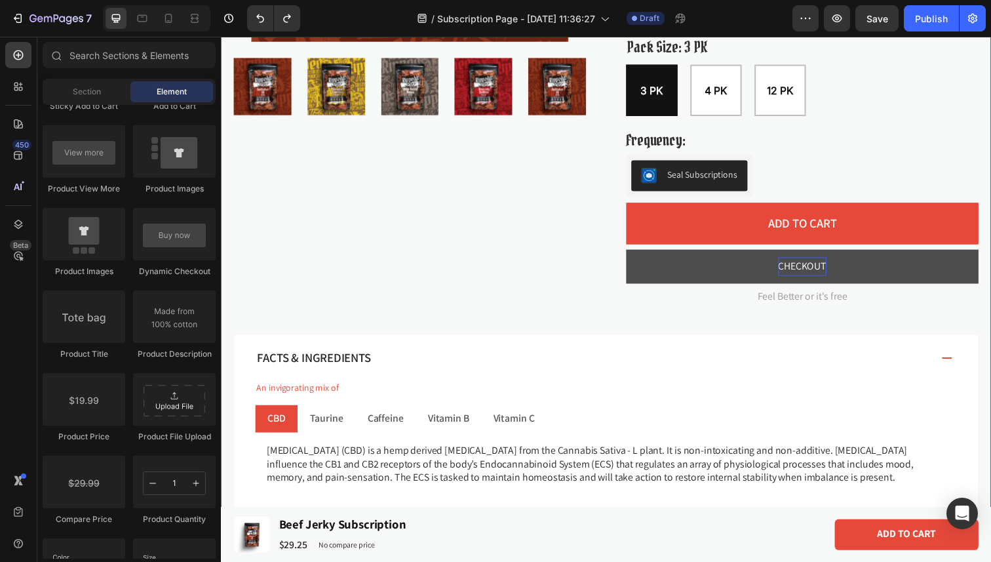
scroll to position [372, 0]
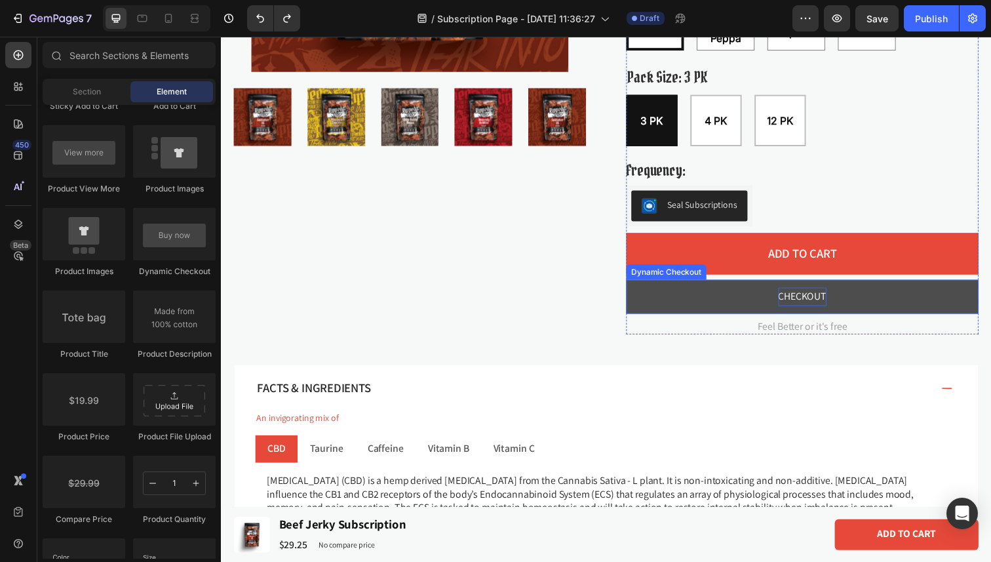
click at [804, 298] on p "CHECKOUT" at bounding box center [814, 302] width 49 height 19
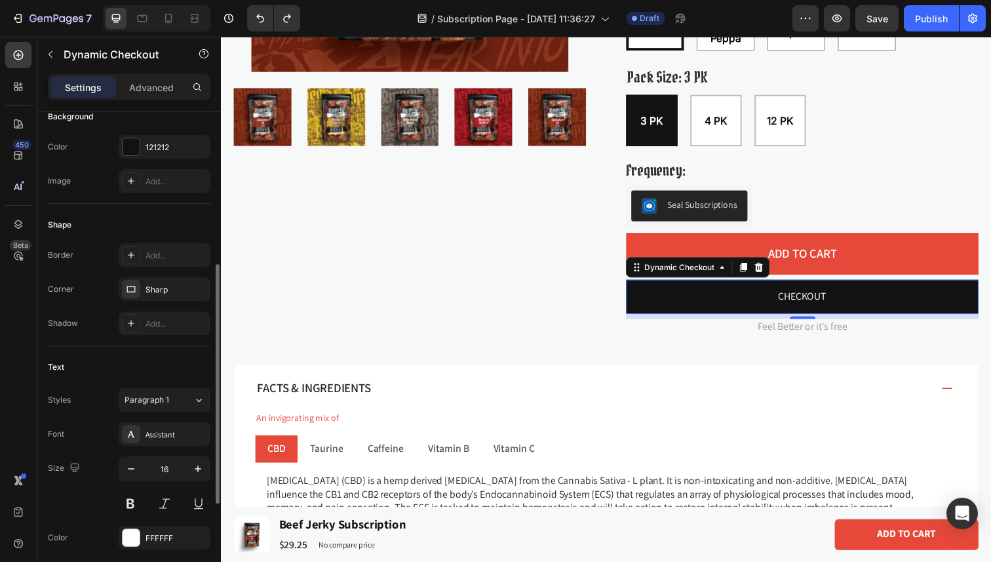
scroll to position [303, 0]
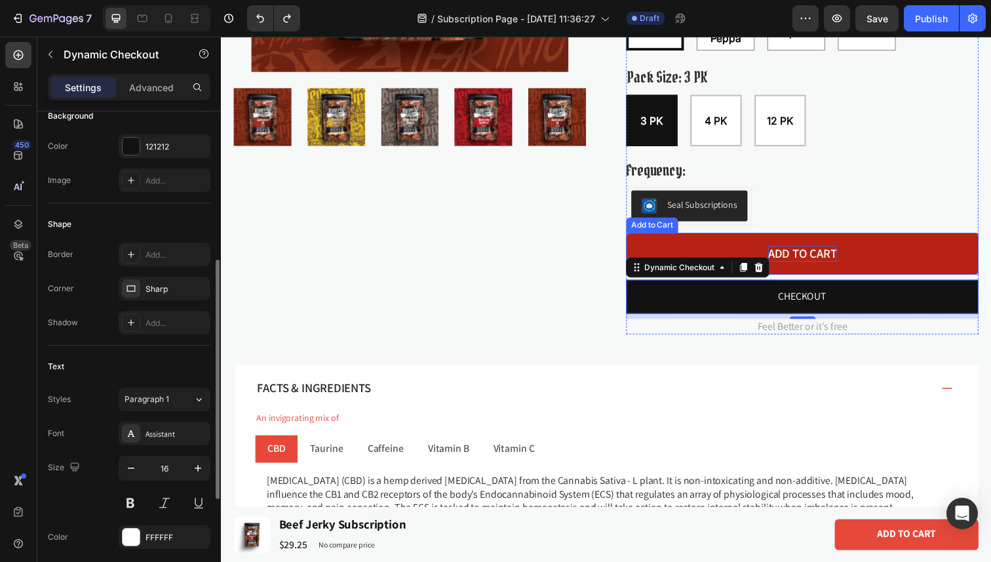
click at [815, 263] on div "Add to cart" at bounding box center [814, 258] width 70 height 16
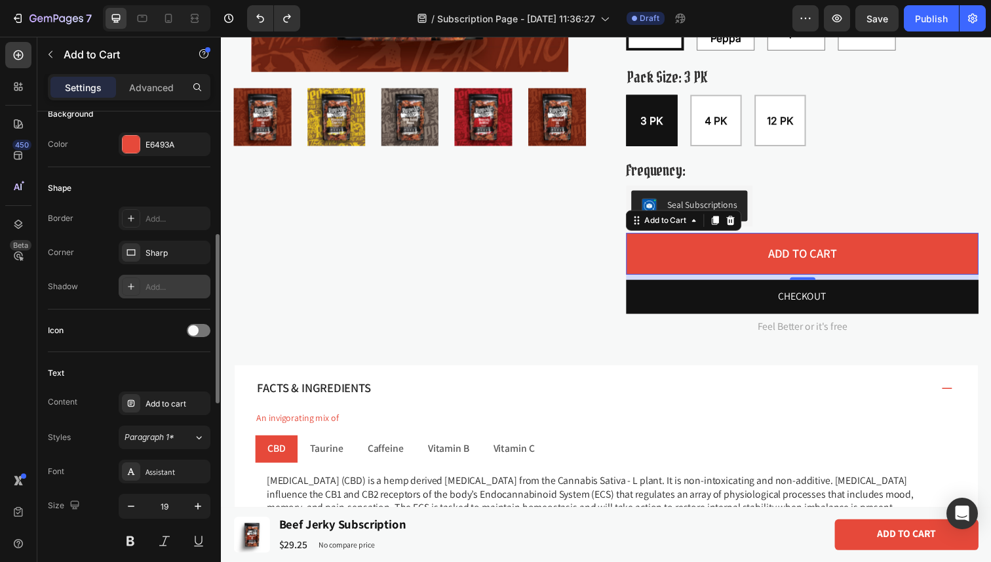
scroll to position [349, 0]
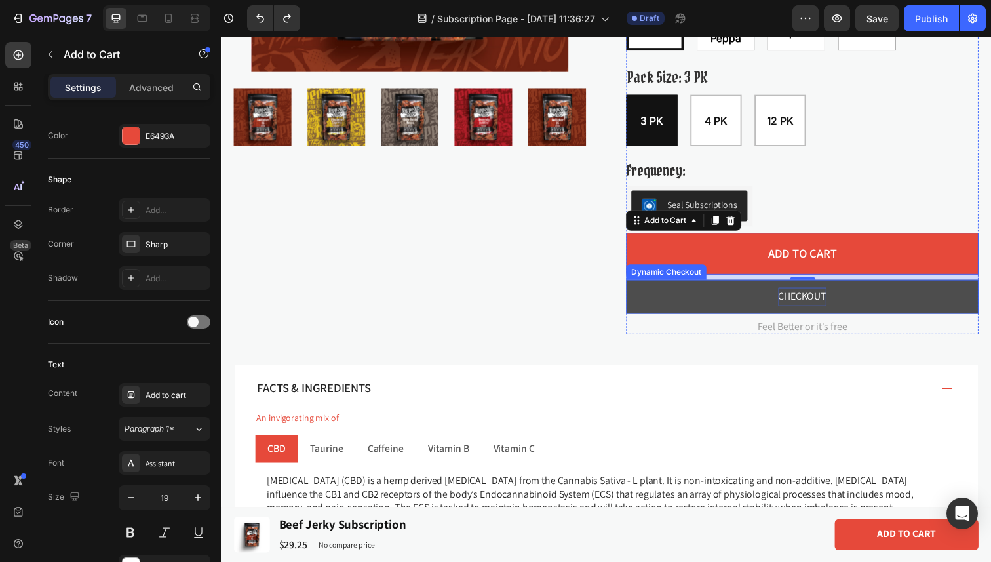
click at [795, 303] on p "CHECKOUT" at bounding box center [814, 302] width 49 height 19
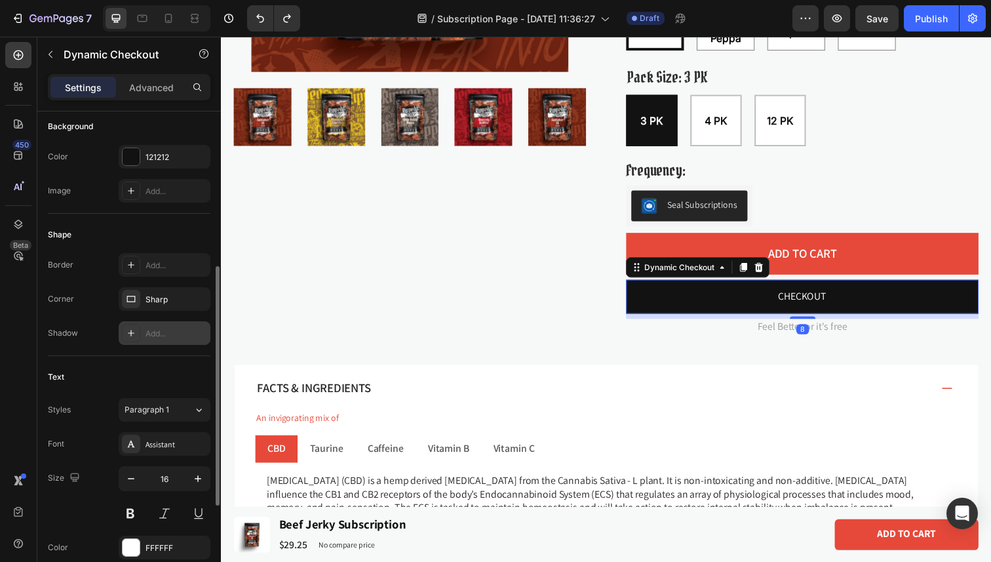
scroll to position [355, 0]
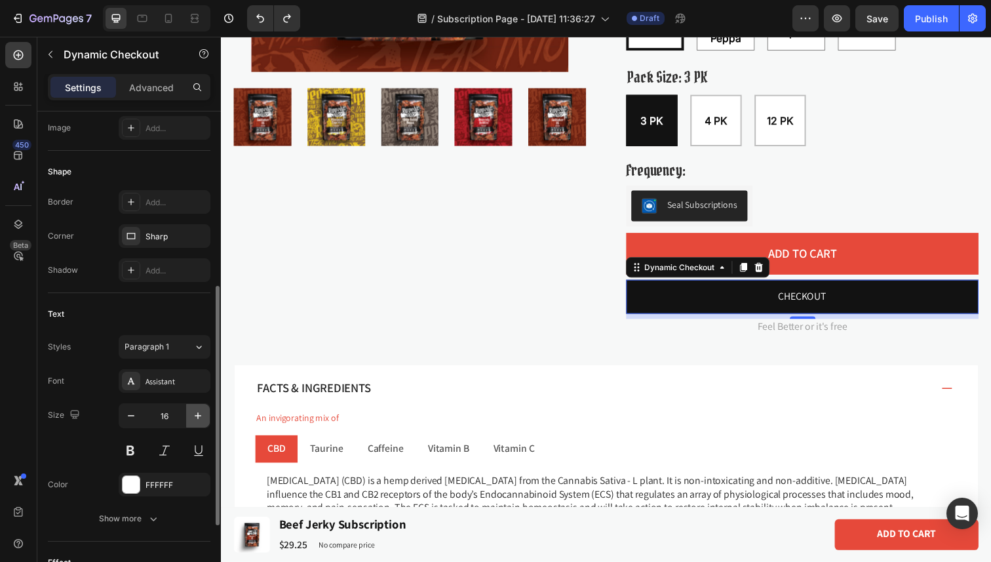
click at [204, 424] on button "button" at bounding box center [198, 416] width 24 height 24
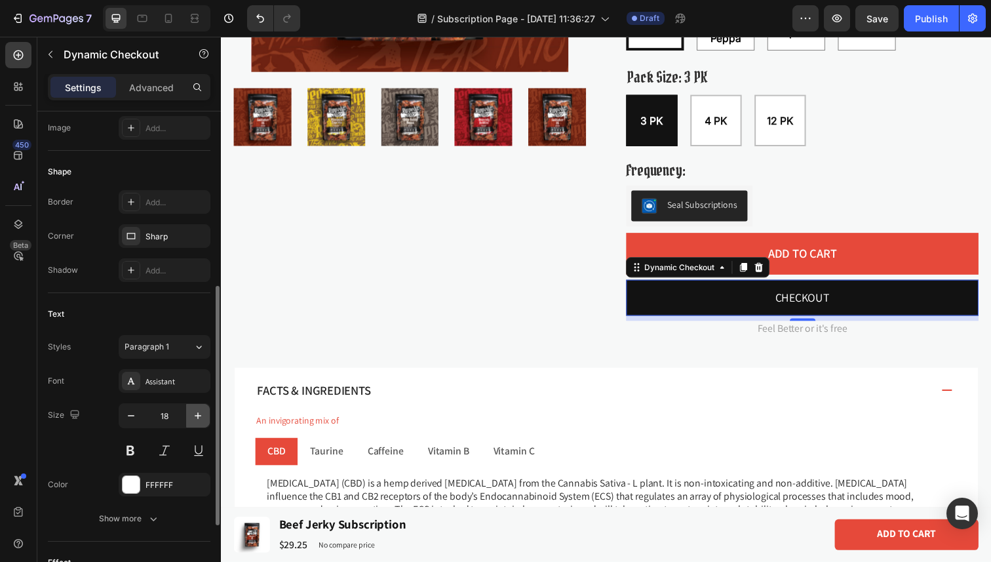
click at [204, 424] on button "button" at bounding box center [198, 416] width 24 height 24
type input "19"
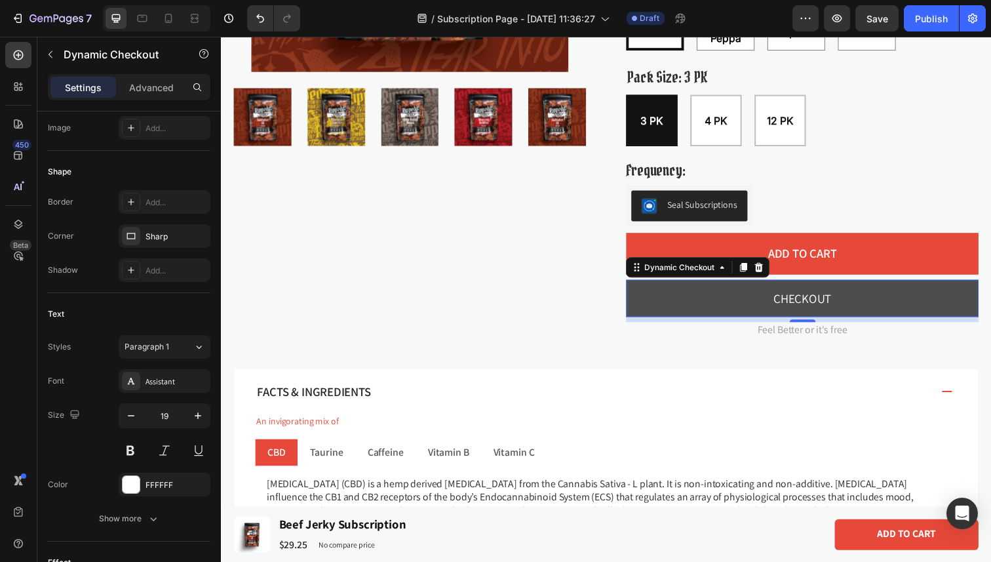
click at [749, 303] on button "CHECKOUT" at bounding box center [814, 304] width 360 height 38
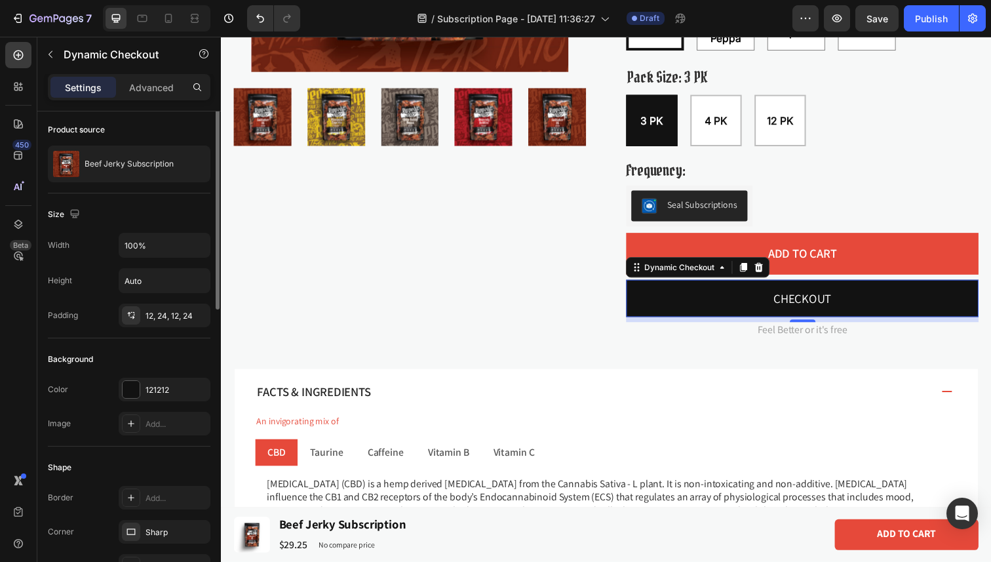
scroll to position [0, 0]
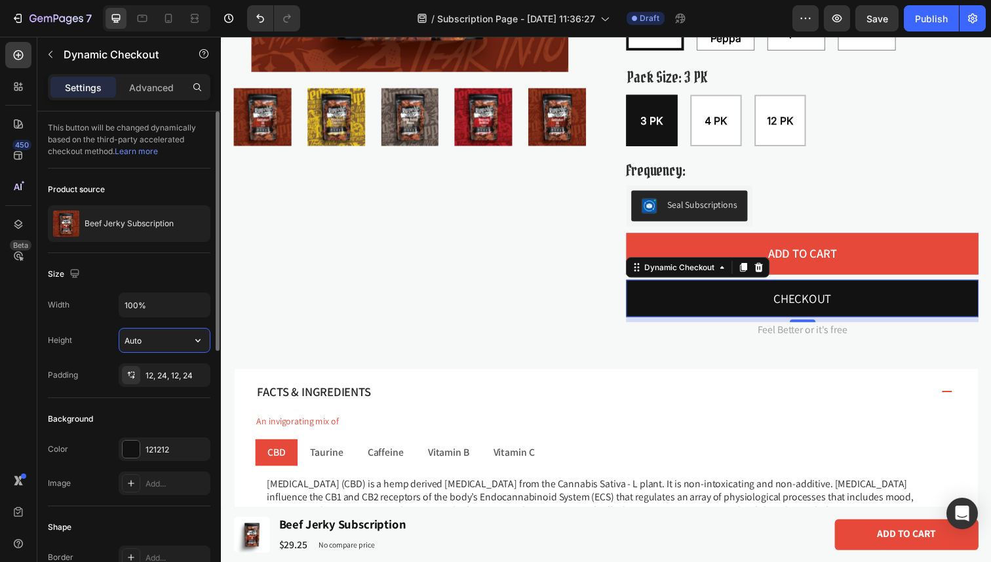
click at [178, 337] on input "Auto" at bounding box center [164, 340] width 90 height 24
type input "65"
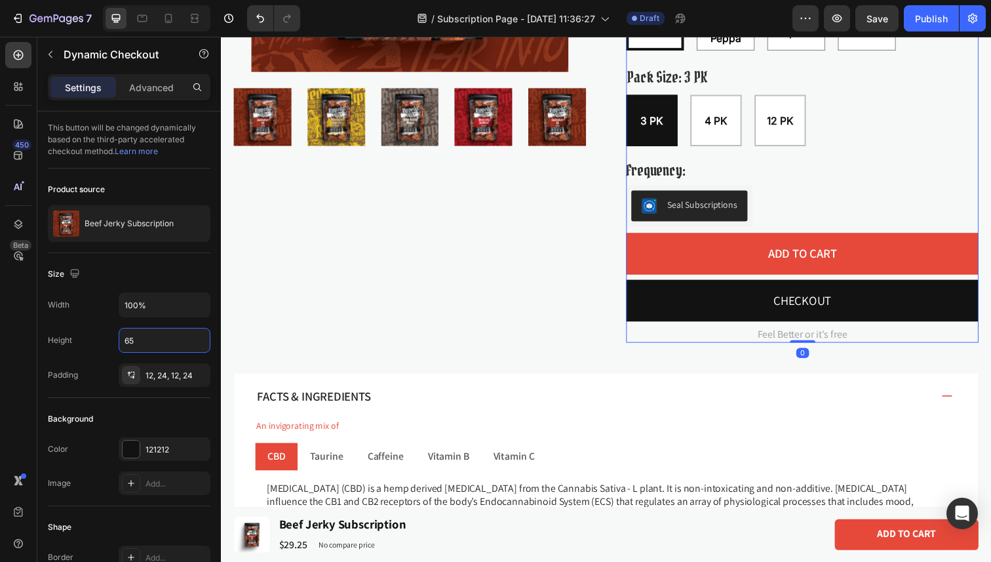
click at [927, 235] on div "Beef Jerky Subscription Product Title ATTENTION | COGNITION | PRODUCTIVITY Text…" at bounding box center [814, 50] width 360 height 600
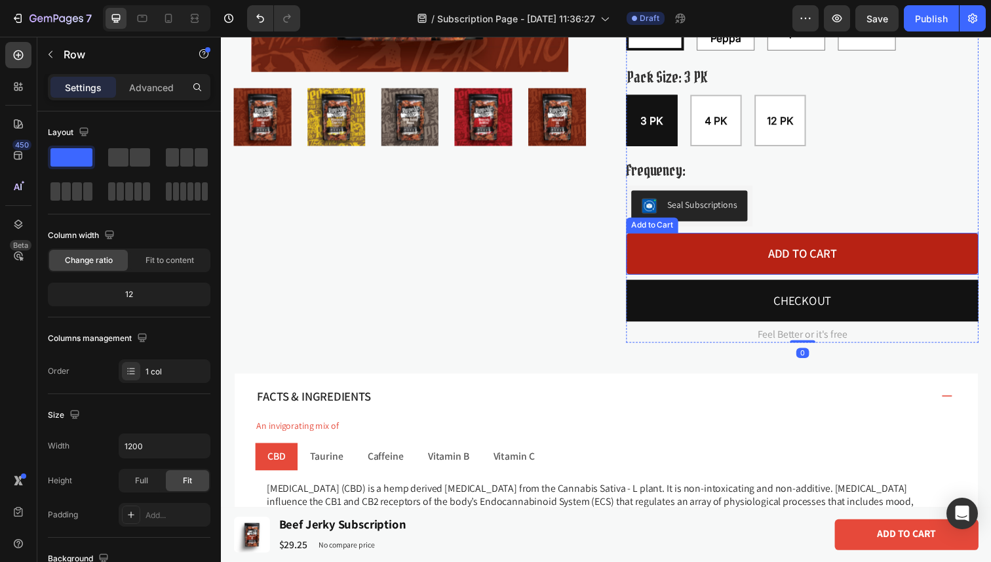
click at [917, 256] on button "Add to cart" at bounding box center [814, 258] width 360 height 43
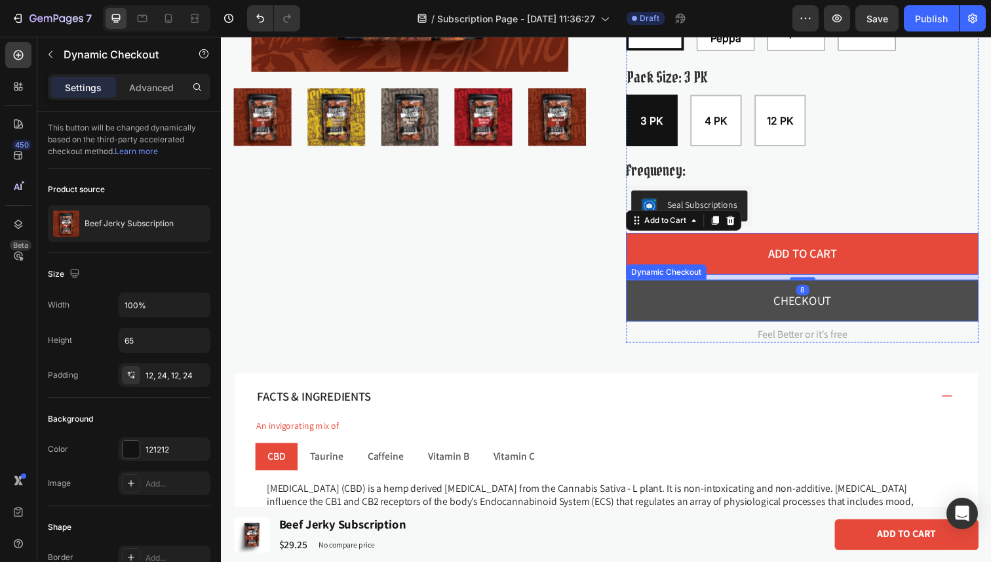
click at [711, 317] on button "CHECKOUT" at bounding box center [814, 306] width 360 height 43
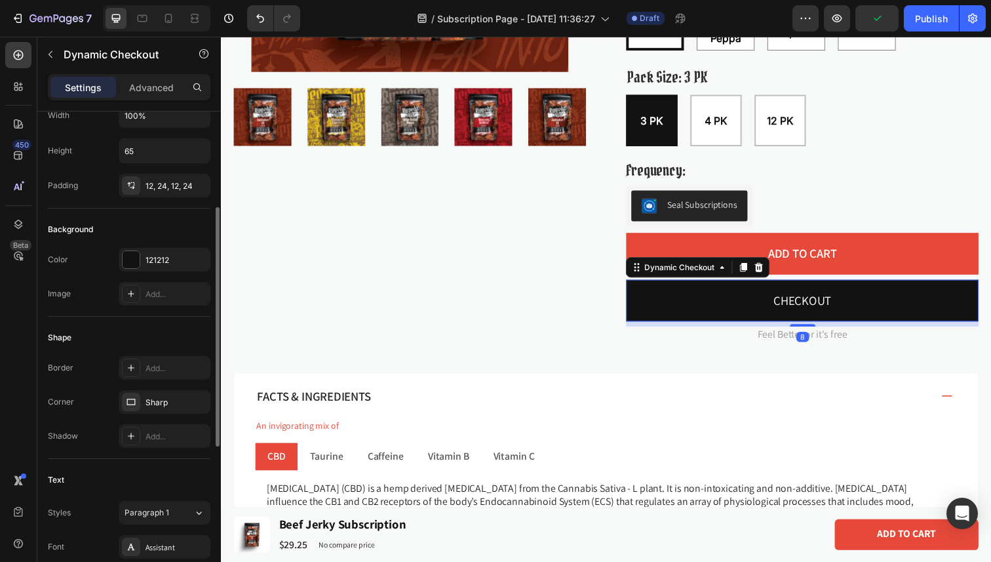
scroll to position [237, 0]
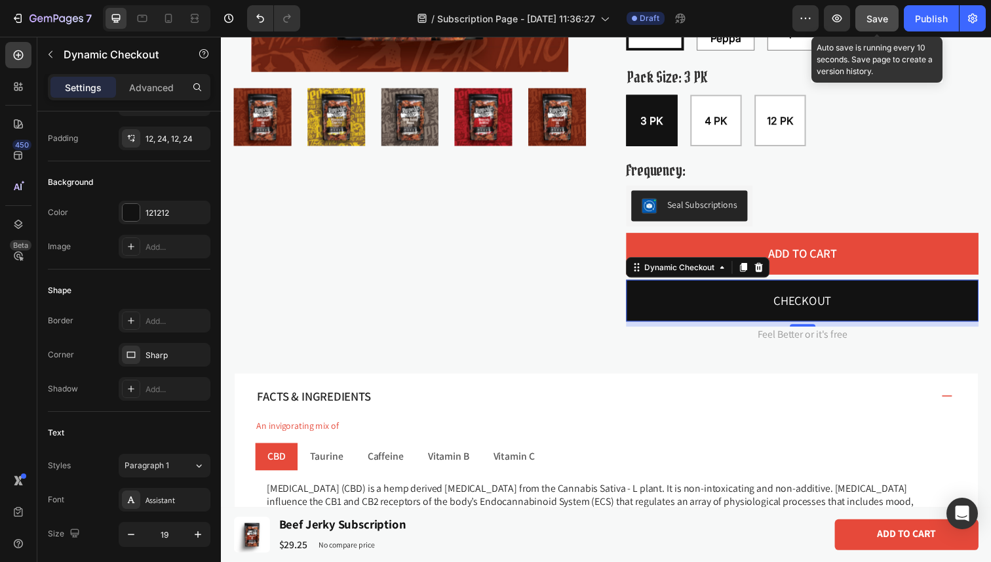
click at [874, 12] on div "Save" at bounding box center [877, 19] width 22 height 14
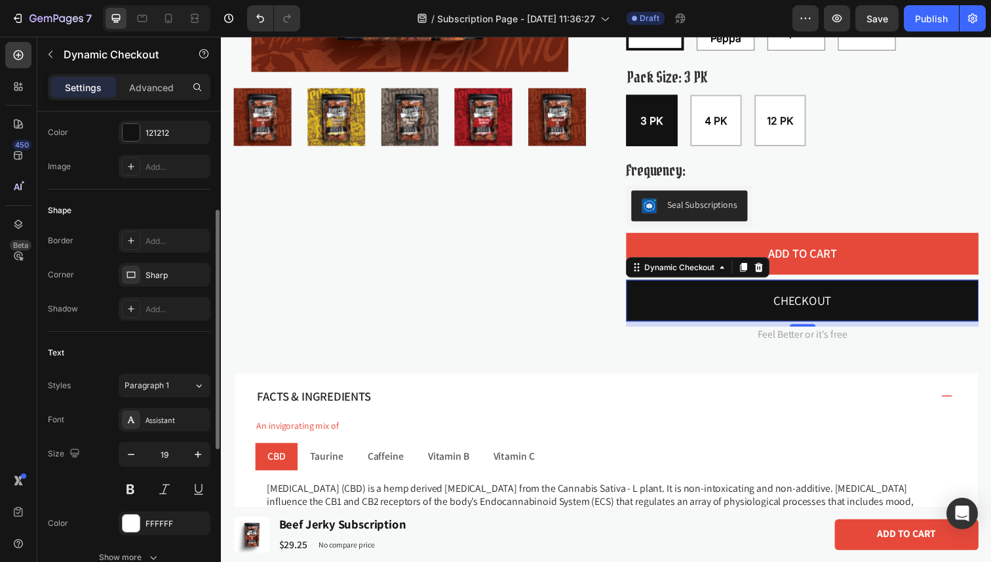
scroll to position [322, 0]
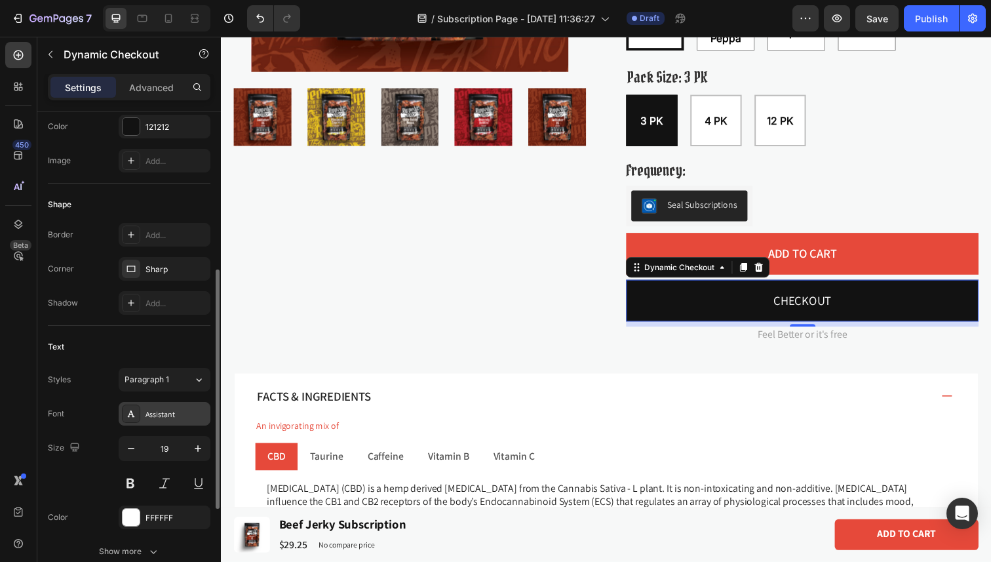
click at [161, 408] on div "Assistant" at bounding box center [177, 414] width 62 height 12
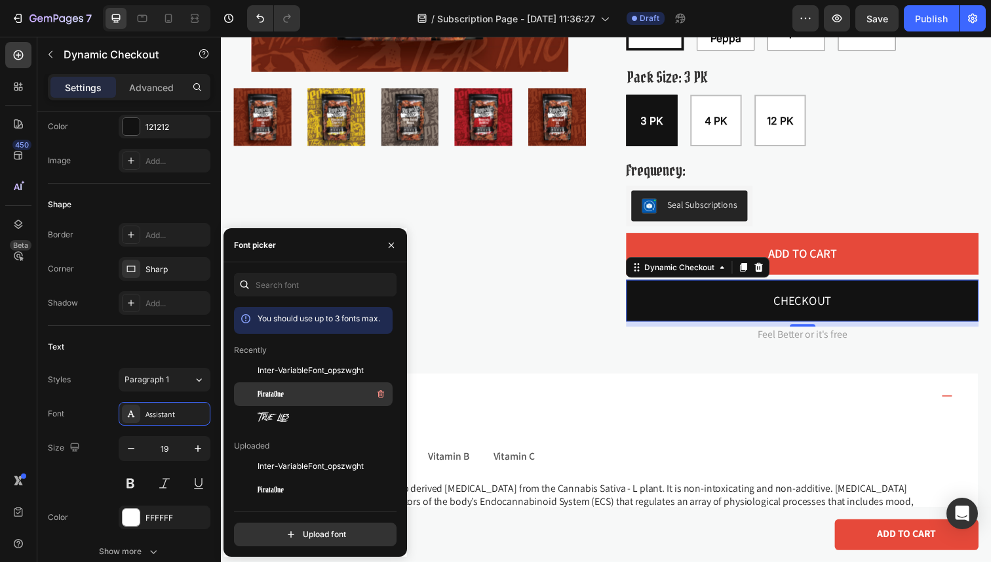
click at [314, 400] on div "PirataOne" at bounding box center [324, 394] width 132 height 16
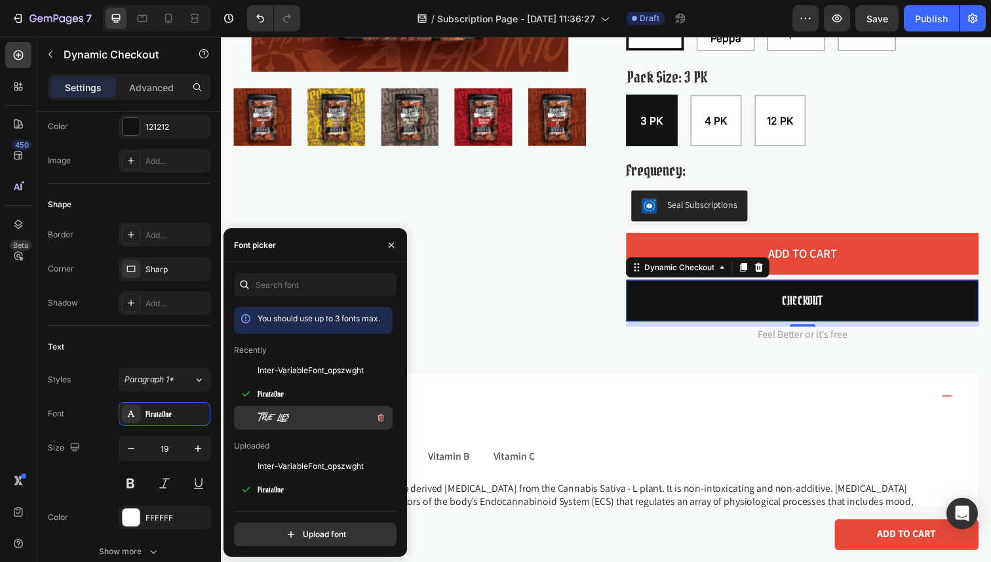
click at [316, 413] on div "True Lies" at bounding box center [324, 418] width 132 height 16
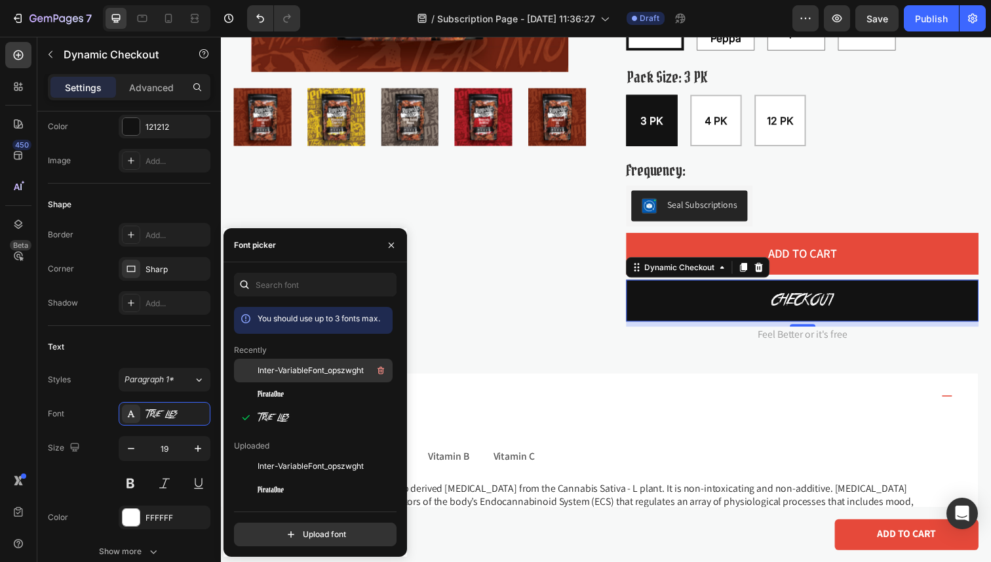
click at [313, 373] on span "Inter-VariableFont_opszwght" at bounding box center [311, 370] width 106 height 12
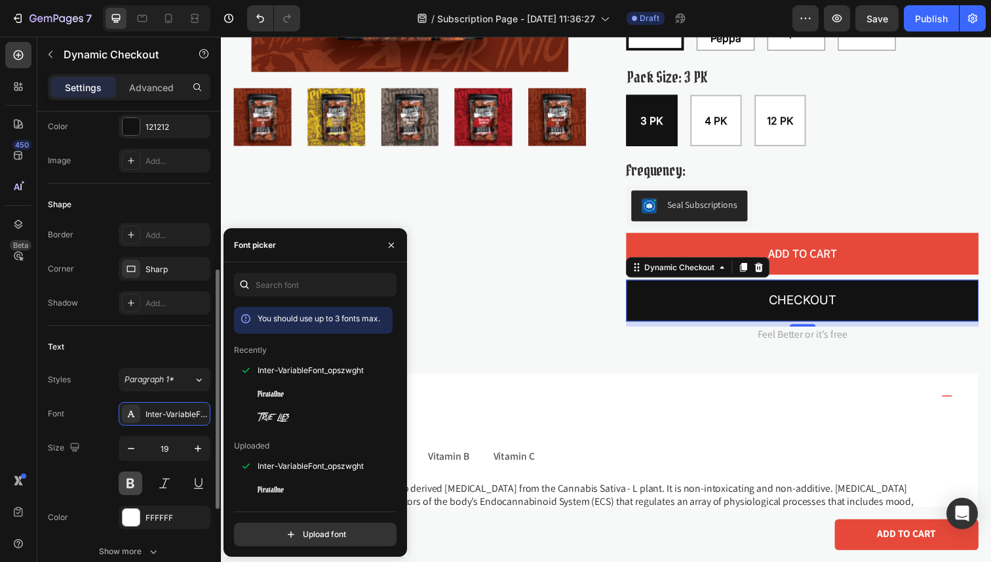
click at [132, 478] on button at bounding box center [131, 483] width 24 height 24
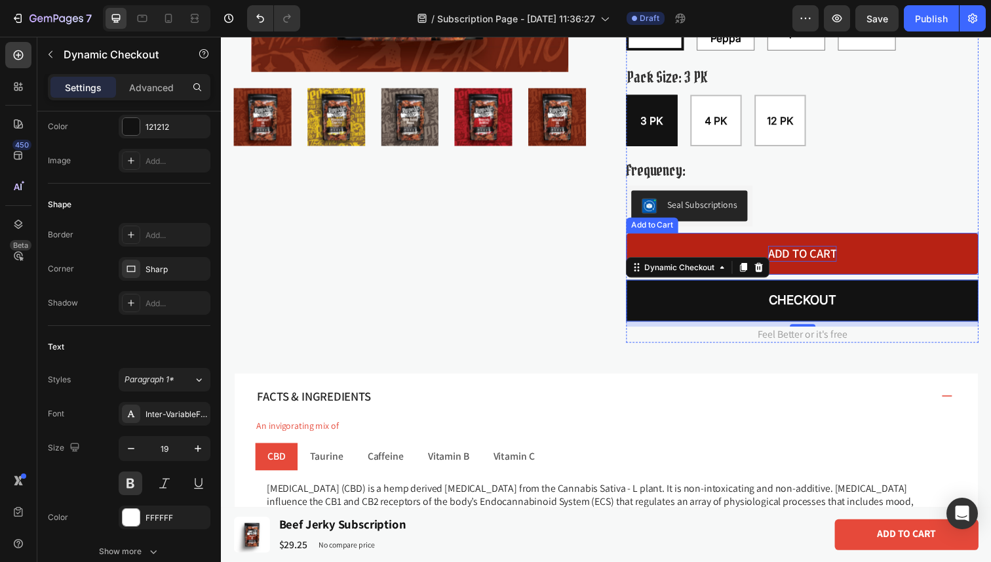
click at [832, 256] on div "Add to cart" at bounding box center [814, 258] width 70 height 16
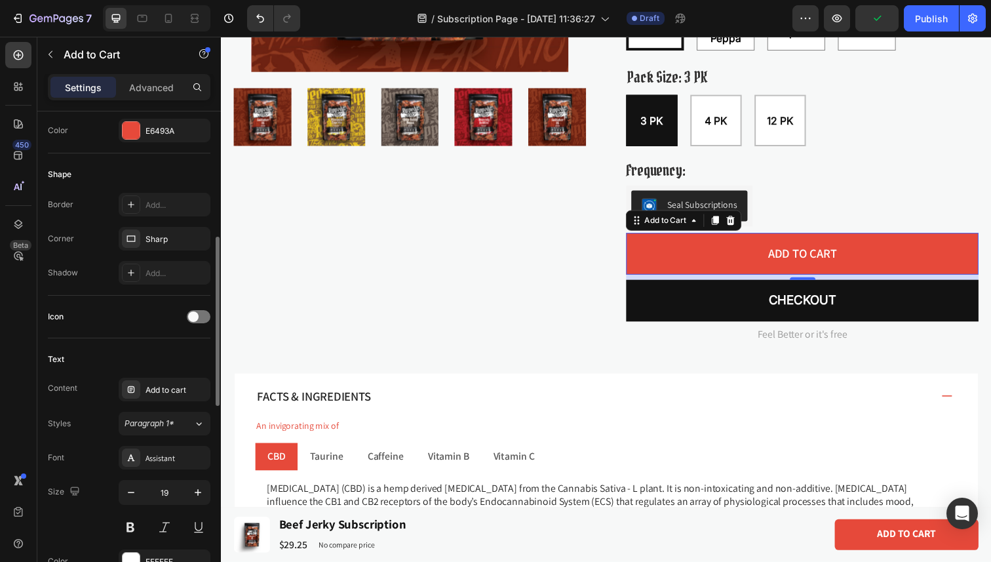
scroll to position [356, 0]
click at [159, 376] on div "Add to cart" at bounding box center [165, 388] width 92 height 24
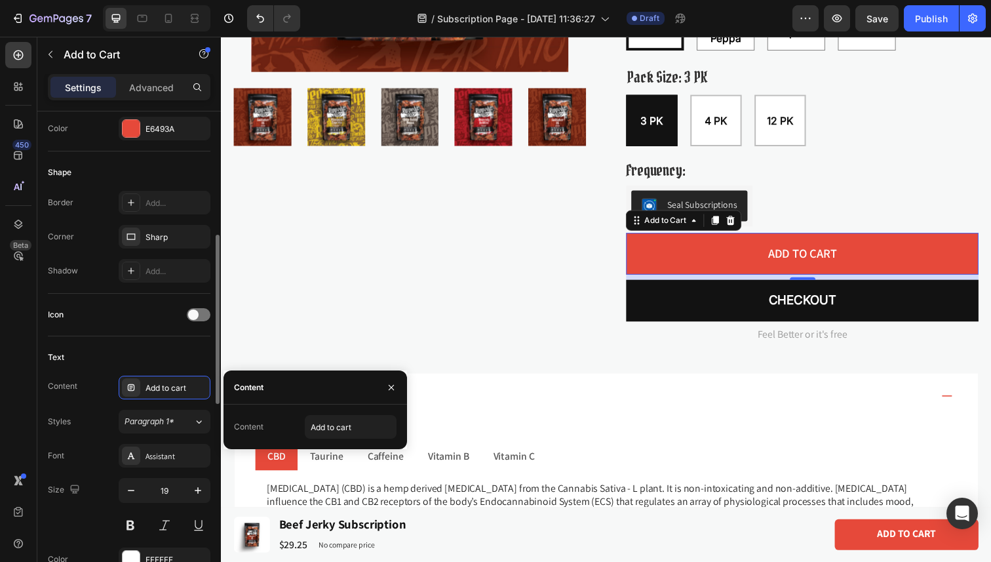
click at [154, 362] on div "Text" at bounding box center [129, 357] width 163 height 21
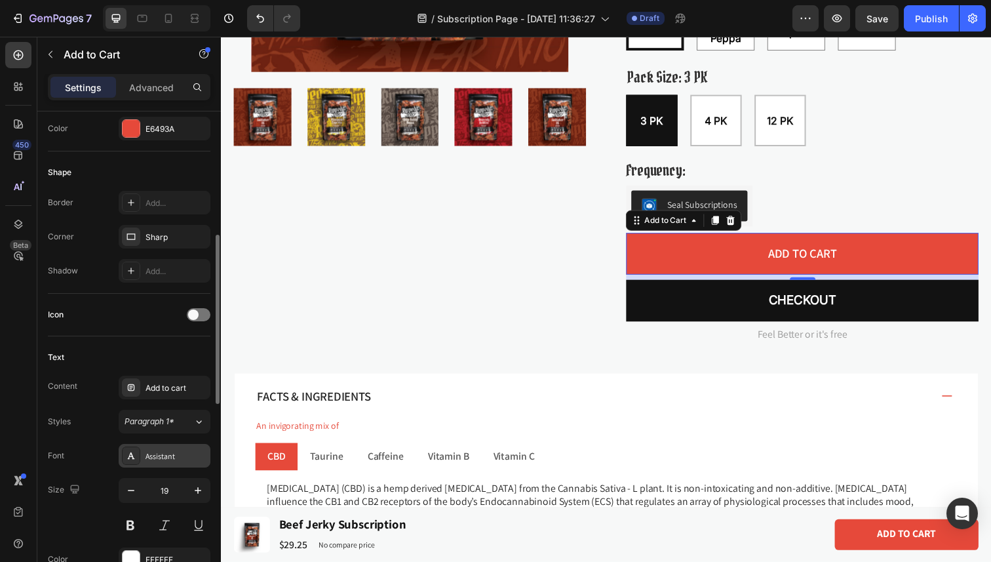
click at [158, 460] on div "Assistant" at bounding box center [177, 456] width 62 height 12
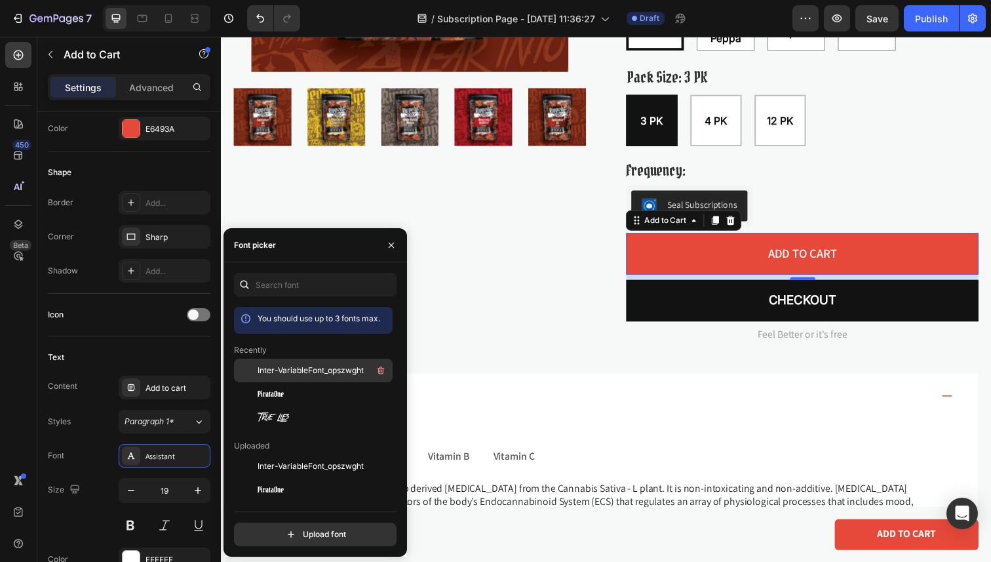
click at [319, 370] on span "Inter-VariableFont_opszwght" at bounding box center [311, 370] width 106 height 12
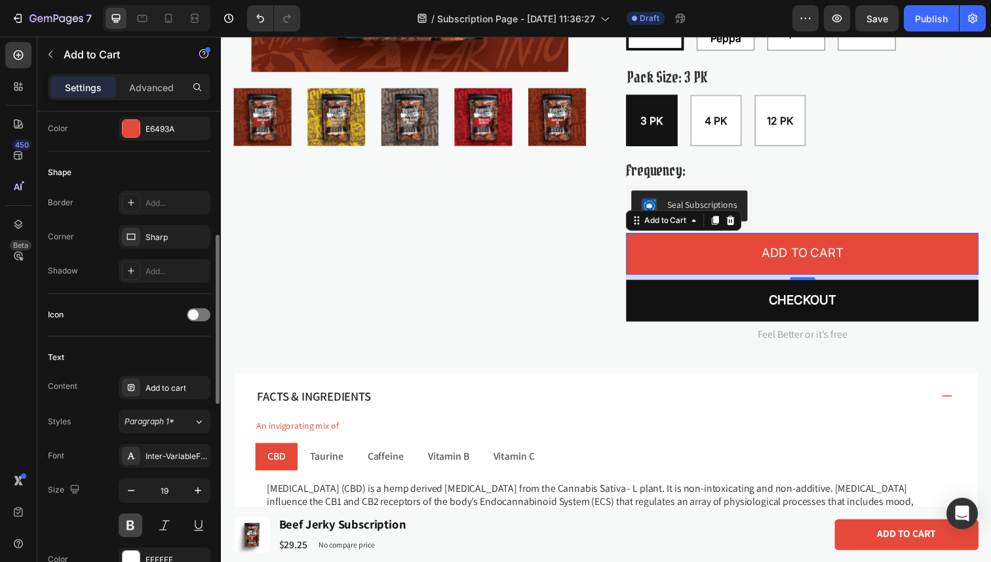
click at [134, 526] on button at bounding box center [131, 525] width 24 height 24
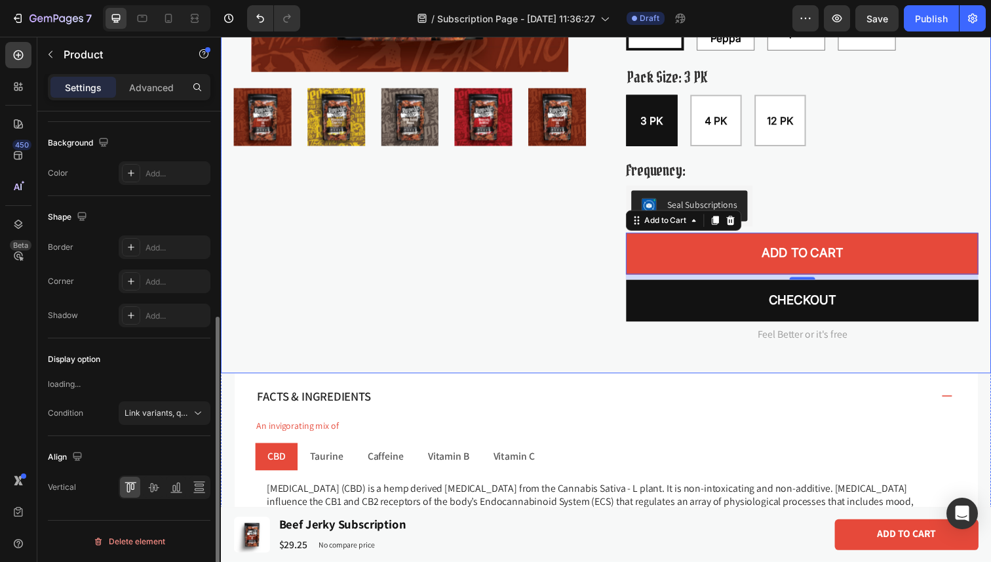
click at [578, 275] on div "Product Images" at bounding box center [414, 50] width 360 height 600
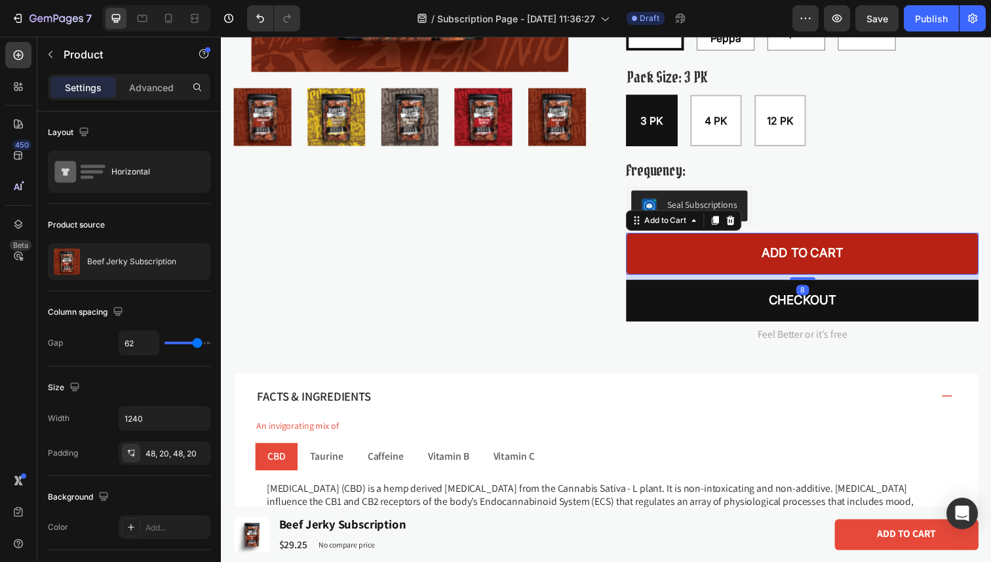
click at [856, 258] on button "Add to cart" at bounding box center [814, 258] width 360 height 43
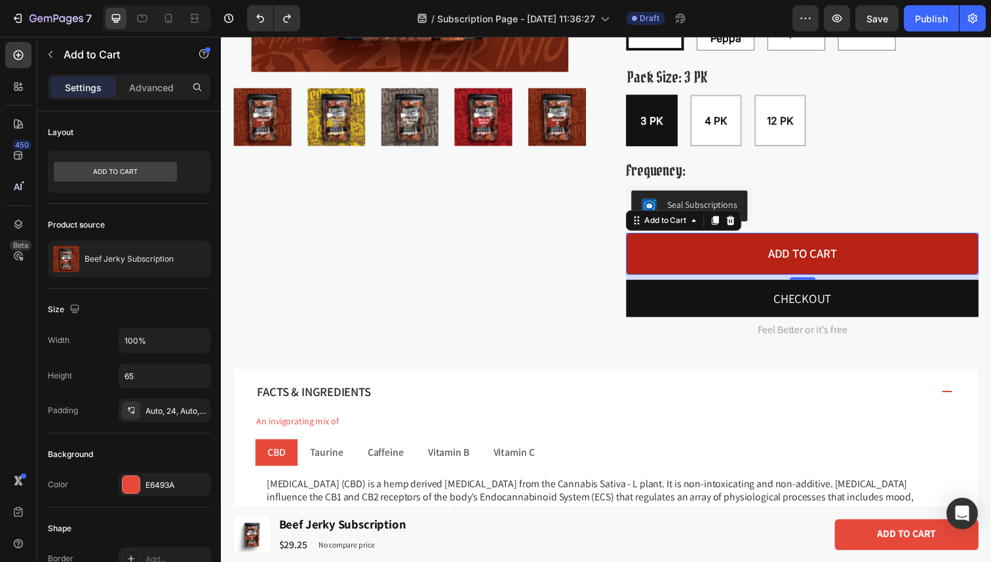
click at [684, 251] on button "Add to cart" at bounding box center [814, 258] width 360 height 43
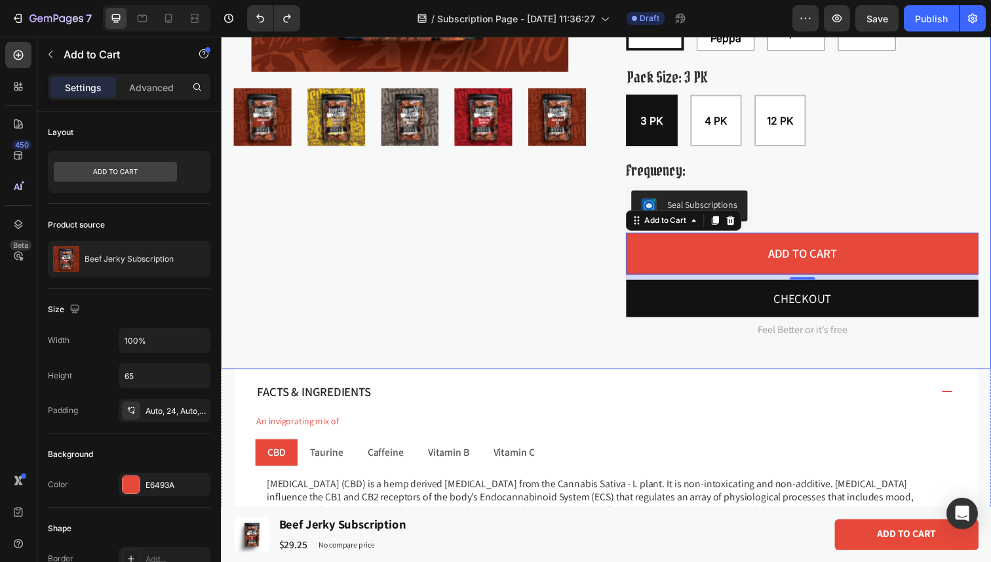
click at [801, 340] on p "Feel Better or it's free" at bounding box center [814, 337] width 357 height 14
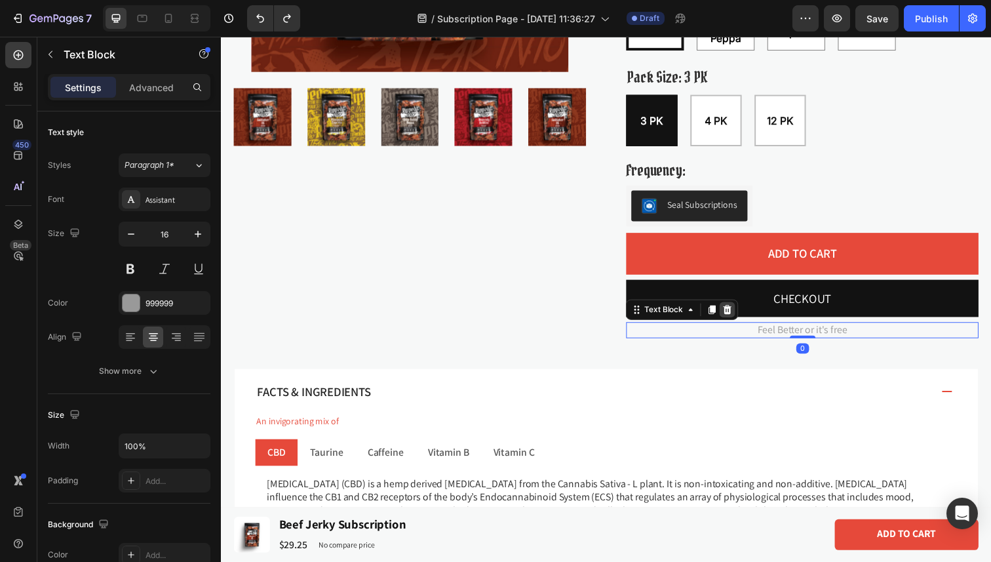
click at [736, 313] on icon at bounding box center [738, 315] width 9 height 9
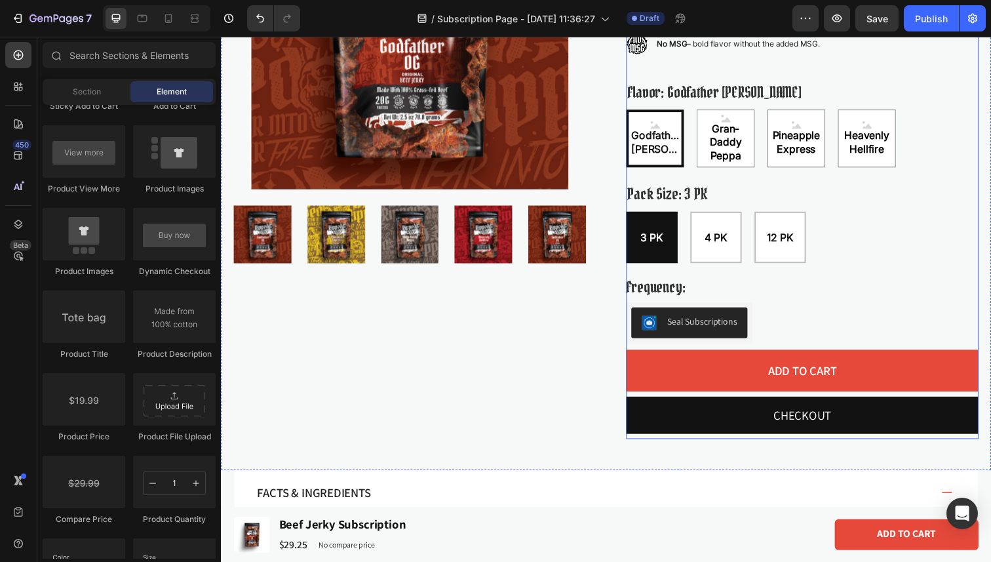
scroll to position [236, 0]
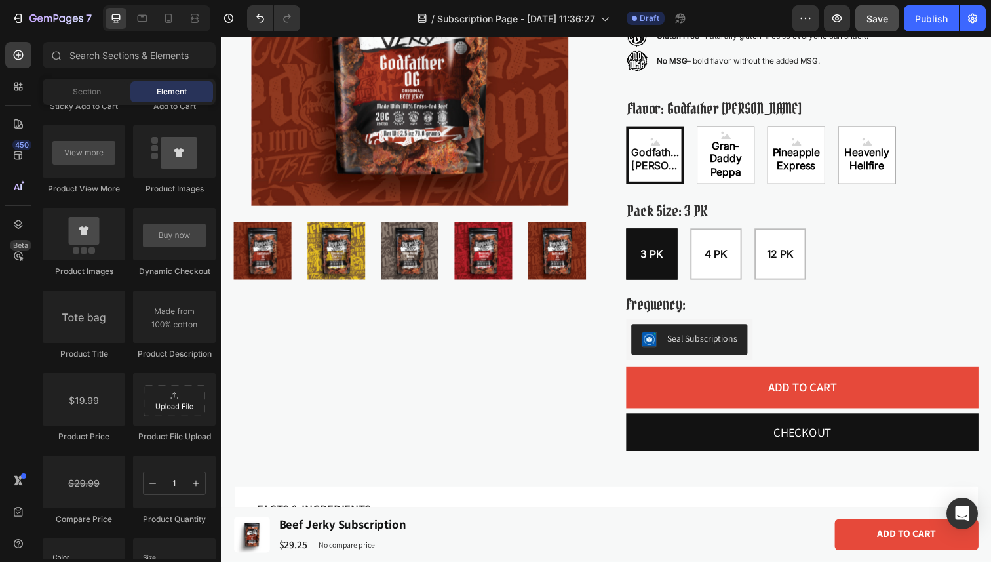
click at [886, 29] on button "Save" at bounding box center [876, 18] width 43 height 26
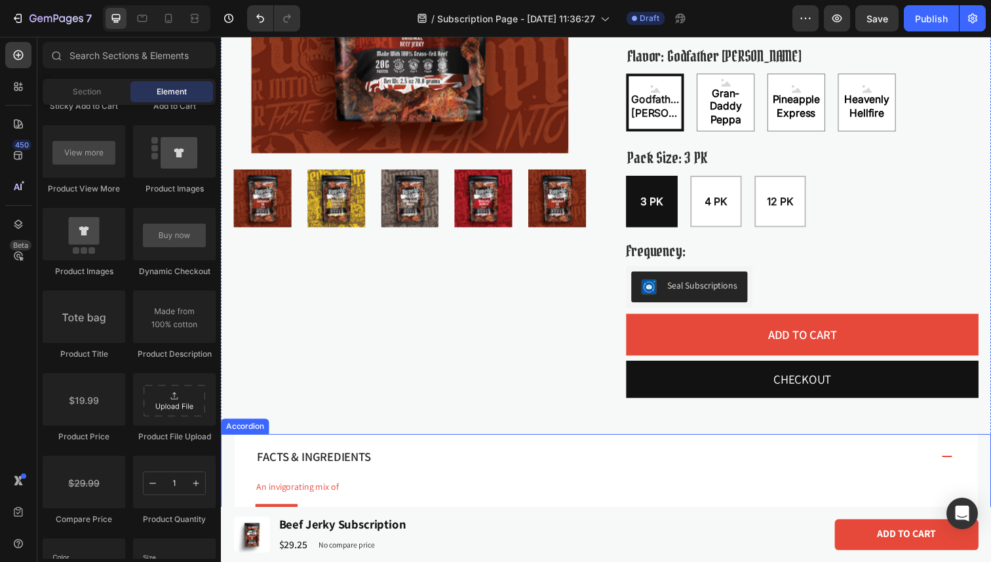
scroll to position [0, 0]
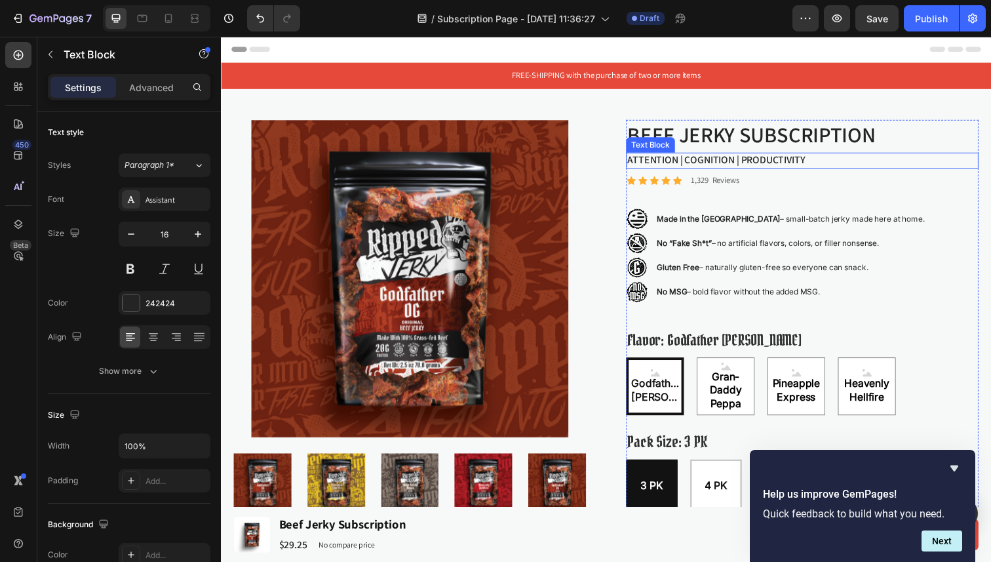
click at [950, 168] on p "ATTENTION | COGNITION | PRODUCTIVITY" at bounding box center [814, 164] width 357 height 14
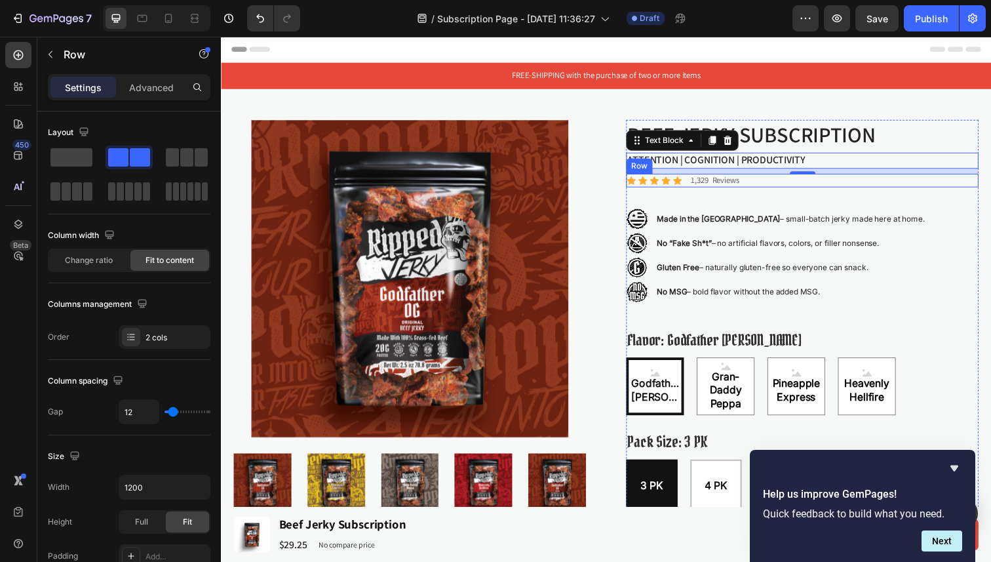
click at [804, 186] on div "Icon Icon Icon Icon Icon Icon List 1,329 Reviews Text Block Row" at bounding box center [814, 184] width 360 height 14
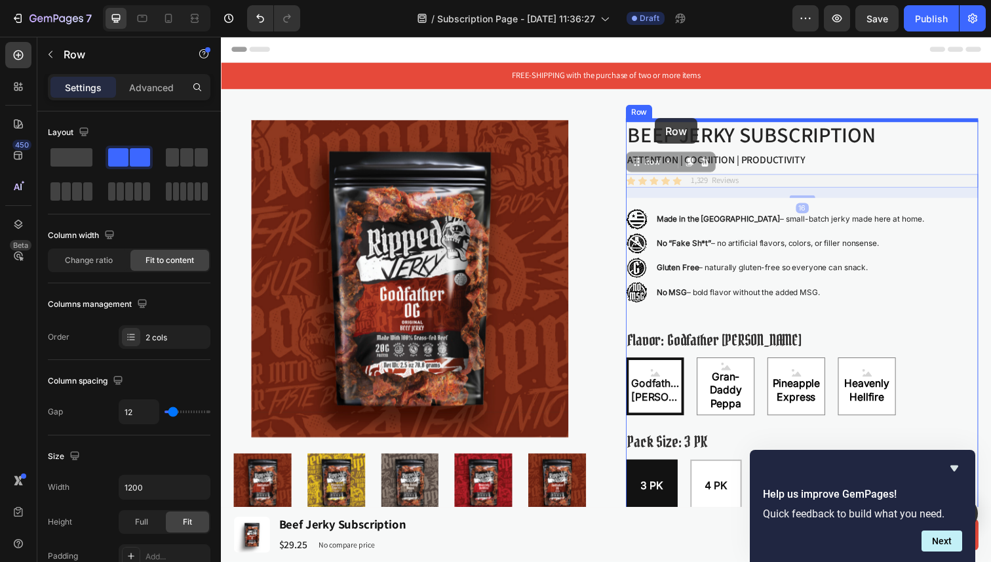
drag, startPoint x: 644, startPoint y: 167, endPoint x: 664, endPoint y: 121, distance: 50.8
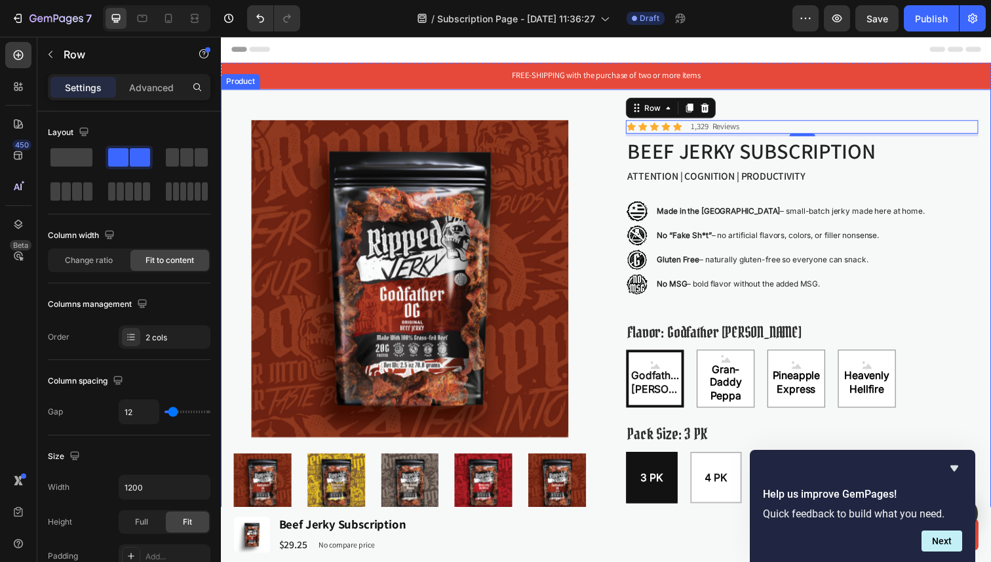
click at [760, 112] on div "Product Images Icon Icon Icon Icon Icon Icon List 1,329 Reviews Text Block Row …" at bounding box center [614, 407] width 787 height 634
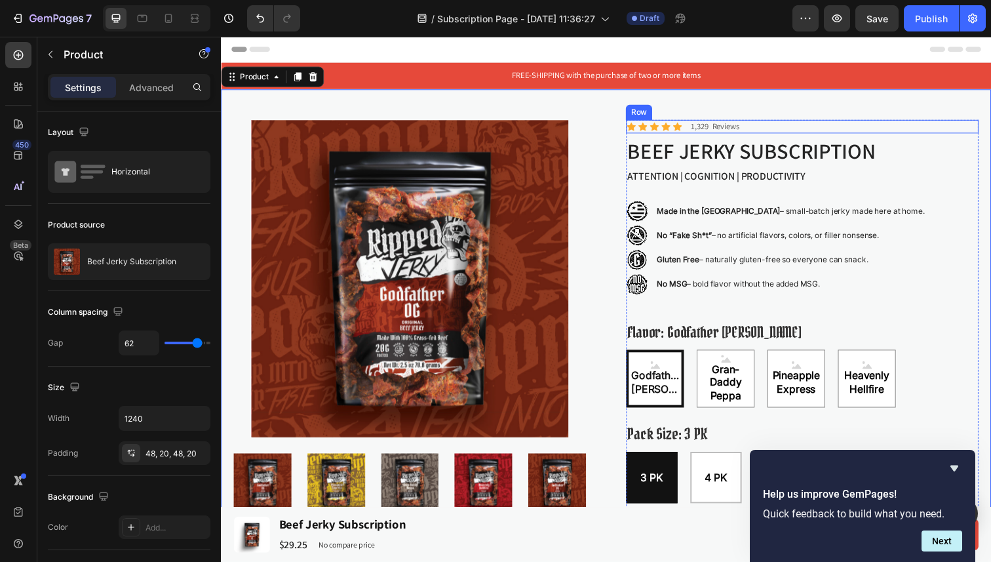
click at [774, 130] on div "Icon Icon Icon Icon Icon Icon List 1,329 Reviews Text Block Row" at bounding box center [814, 129] width 360 height 14
click at [786, 107] on div "Product Images Icon Icon Icon Icon Icon Icon List 1,329 Reviews Text Block Row …" at bounding box center [614, 407] width 787 height 634
click at [831, 181] on p "ATTENTION | COGNITION | PRODUCTIVITY" at bounding box center [814, 180] width 357 height 14
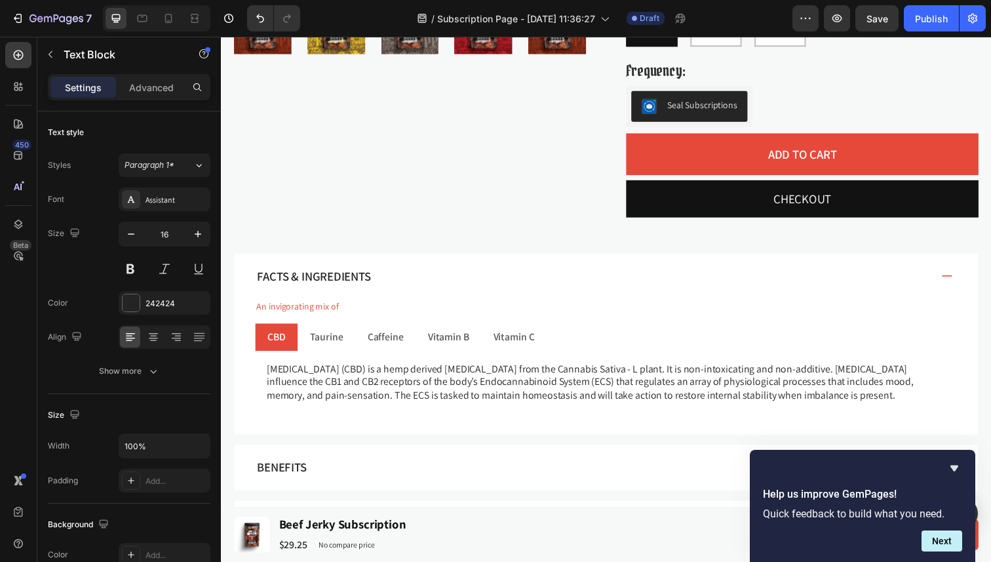
scroll to position [486, 0]
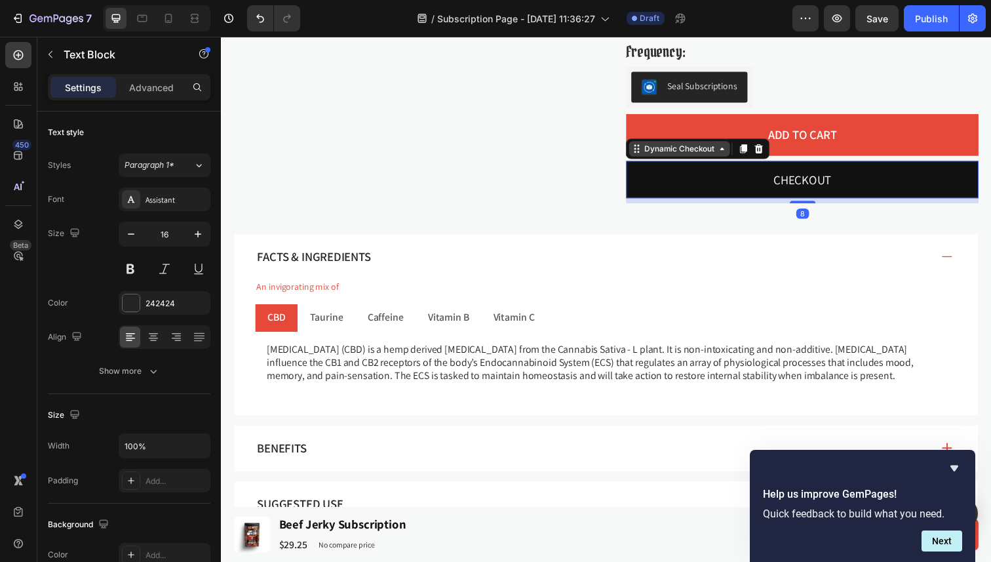
click at [697, 157] on div "Dynamic Checkout" at bounding box center [689, 152] width 103 height 16
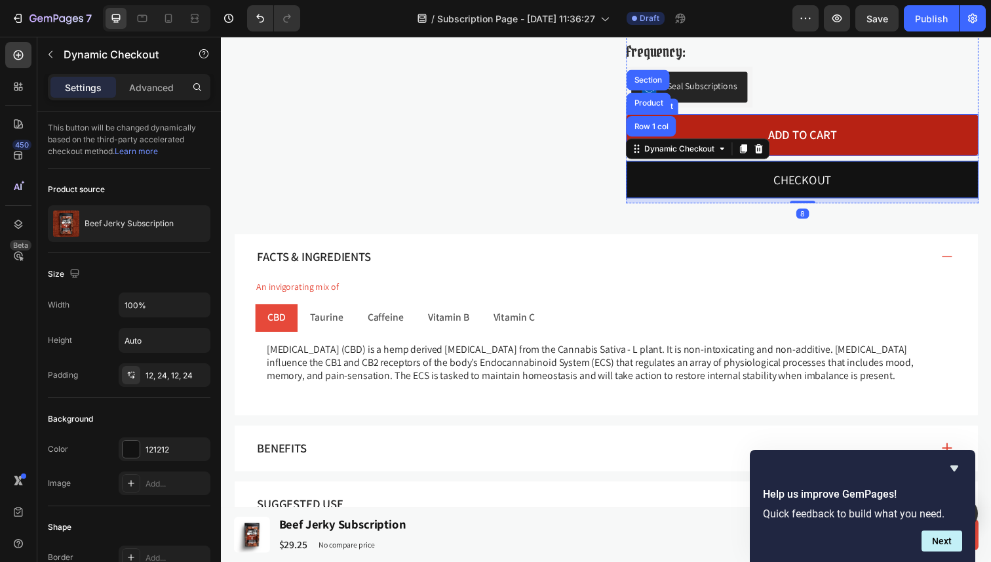
click at [722, 138] on button "Add to cart" at bounding box center [814, 137] width 360 height 43
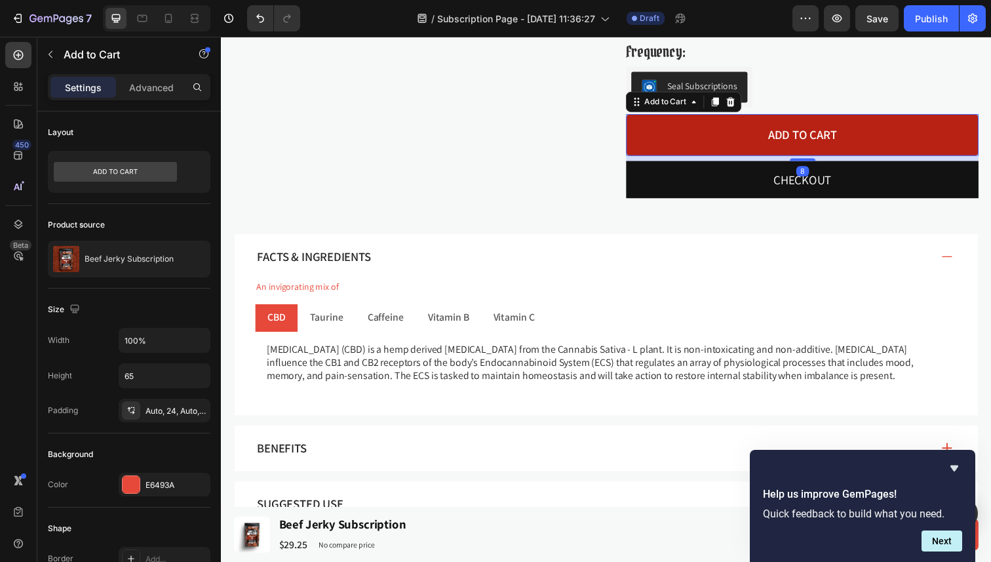
click at [739, 136] on button "Add to cart" at bounding box center [814, 137] width 360 height 43
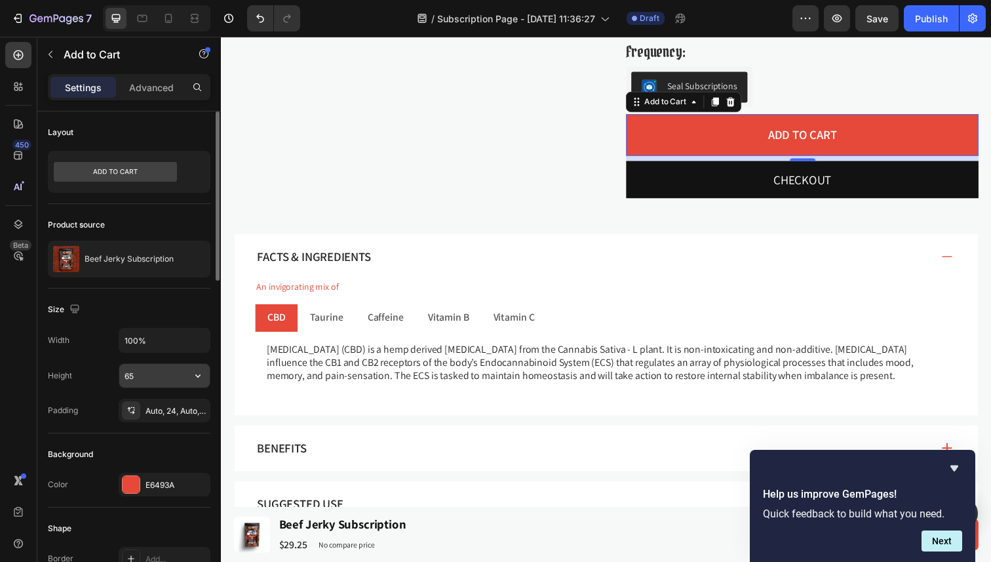
click at [151, 373] on input "65" at bounding box center [164, 376] width 90 height 24
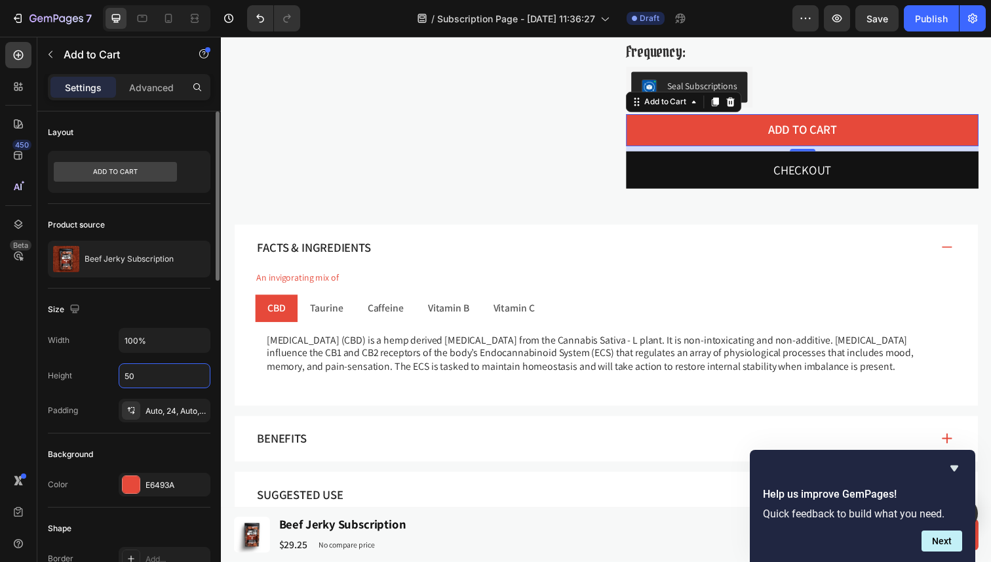
type input "50"
click at [150, 315] on div "Size" at bounding box center [129, 309] width 163 height 21
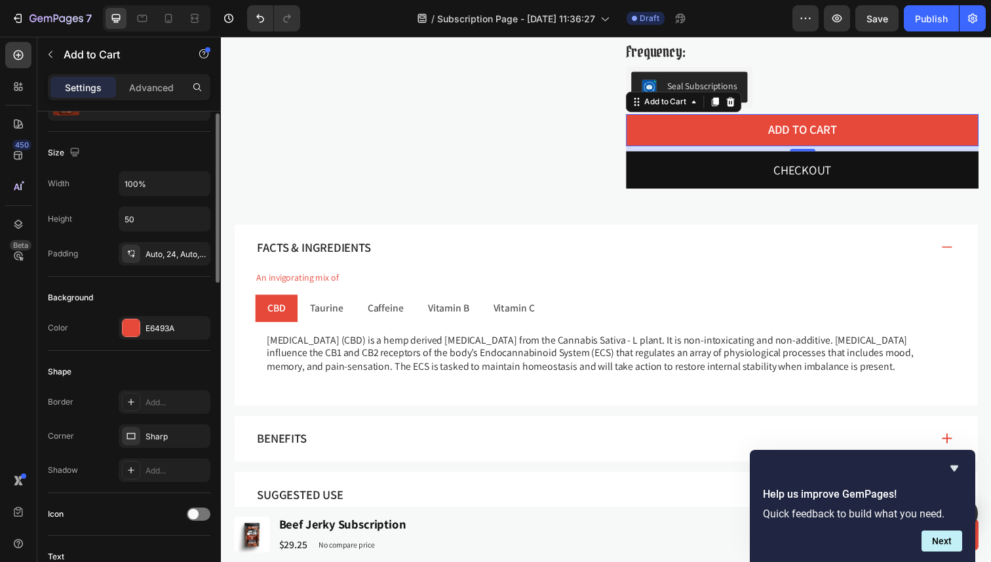
scroll to position [206, 0]
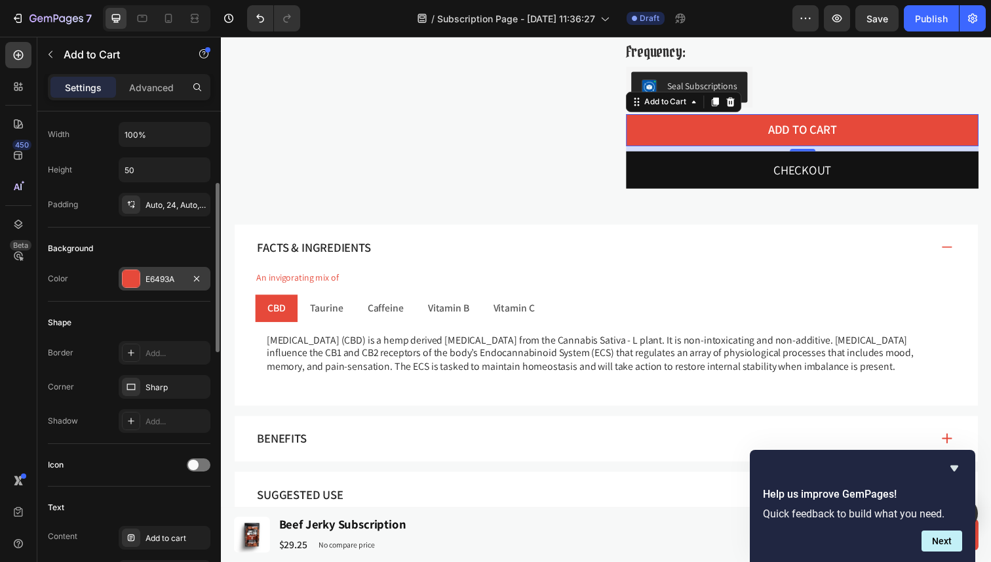
click at [155, 281] on div "E6493A" at bounding box center [165, 279] width 38 height 12
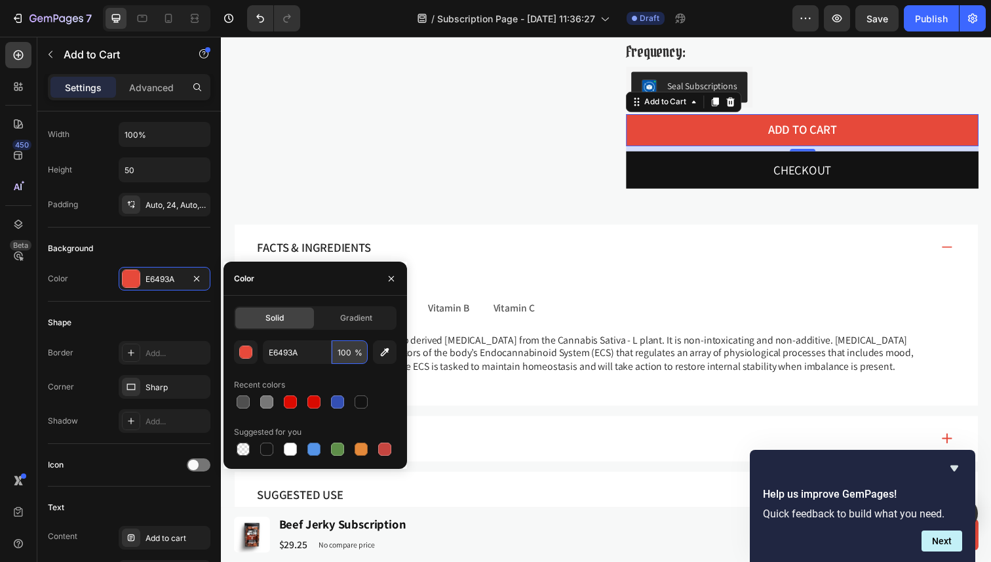
click at [343, 351] on input "100" at bounding box center [350, 352] width 36 height 24
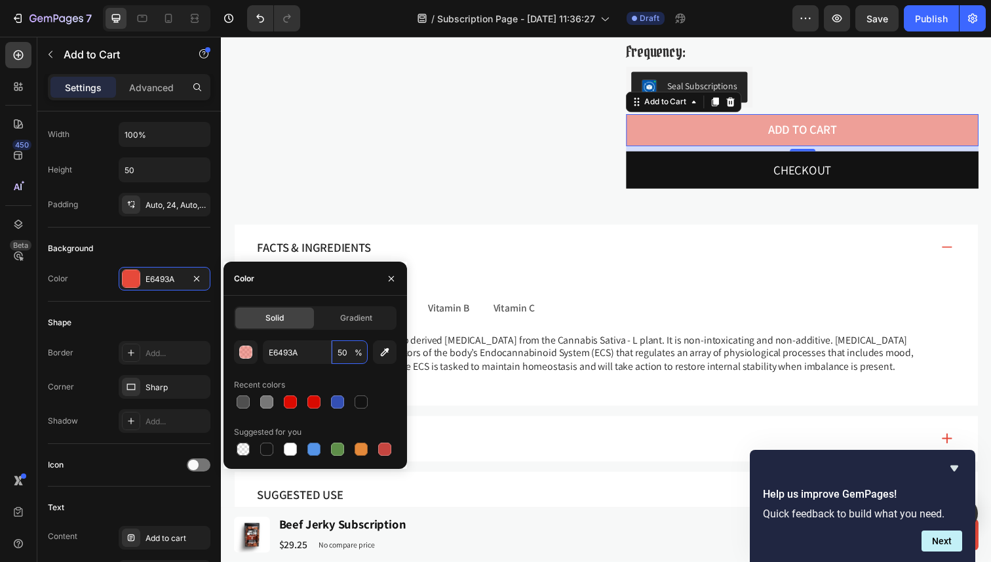
type input "5"
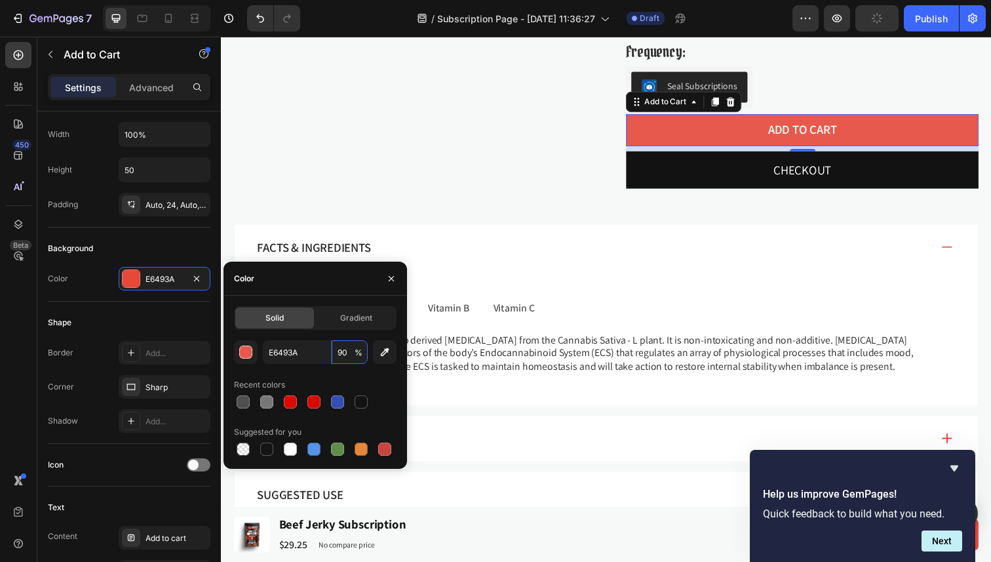
type input "9"
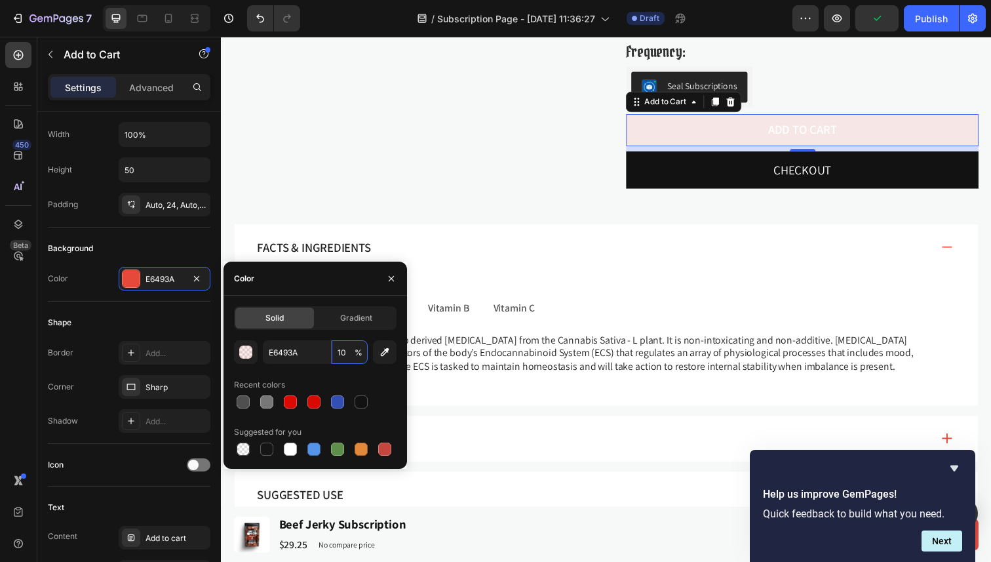
type input "100"
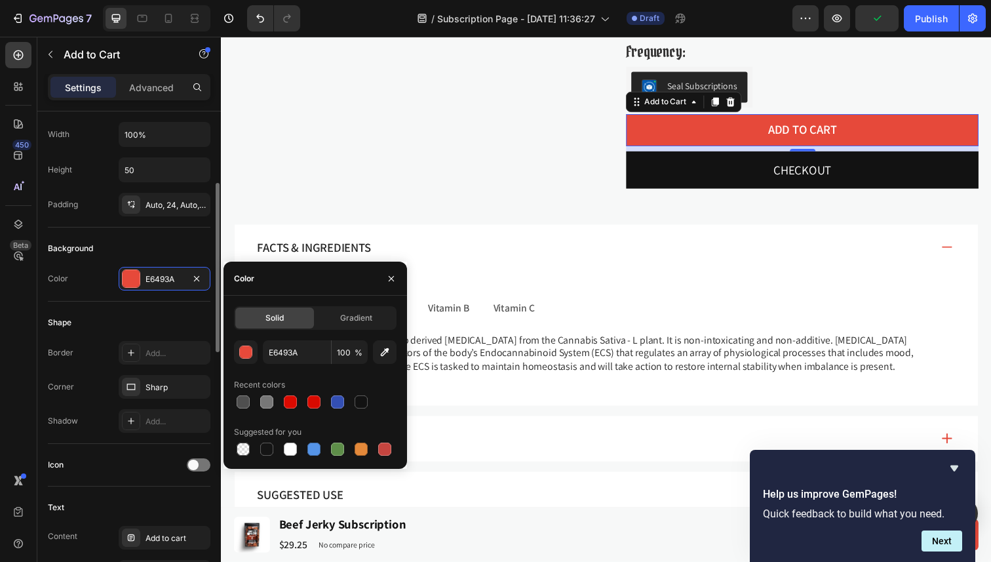
click at [162, 258] on div "Background" at bounding box center [129, 248] width 163 height 21
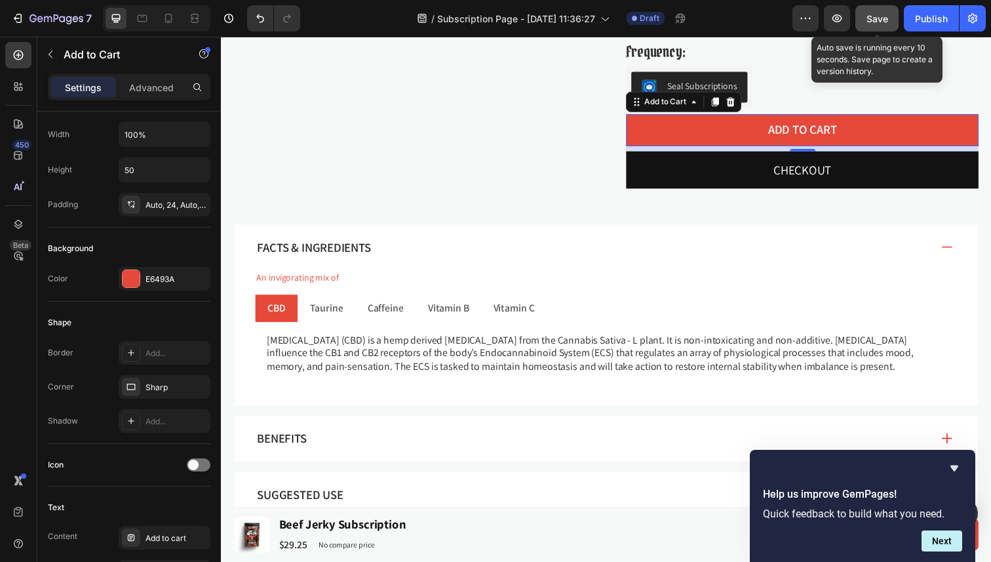
click at [871, 24] on div "Save" at bounding box center [877, 19] width 22 height 14
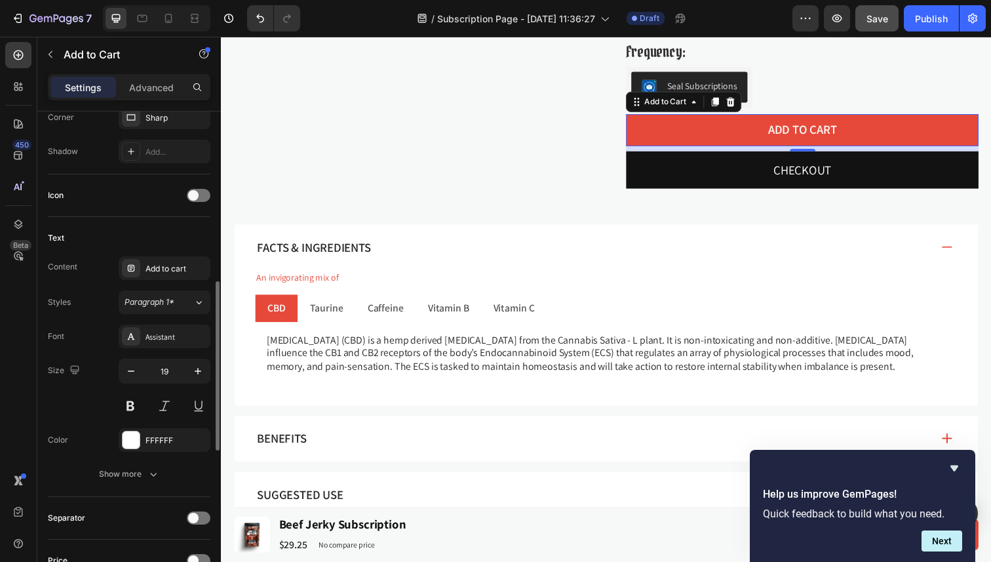
scroll to position [479, 0]
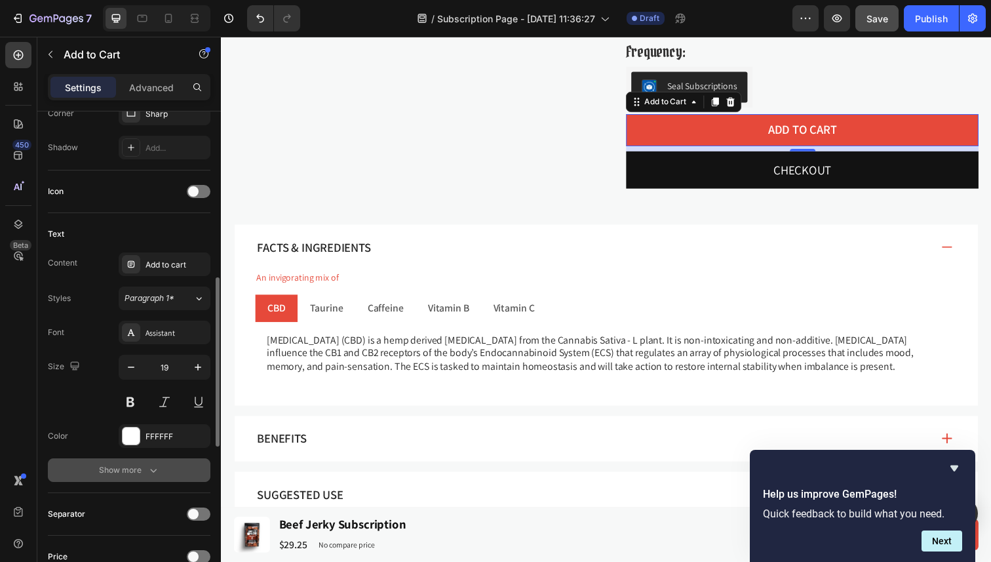
click at [113, 467] on div "Show more" at bounding box center [129, 469] width 61 height 13
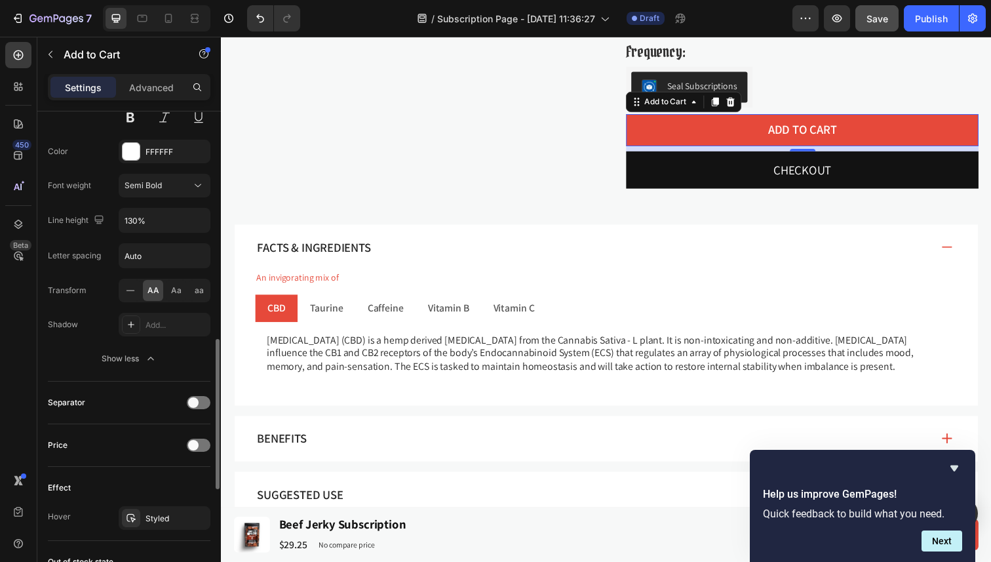
scroll to position [814, 0]
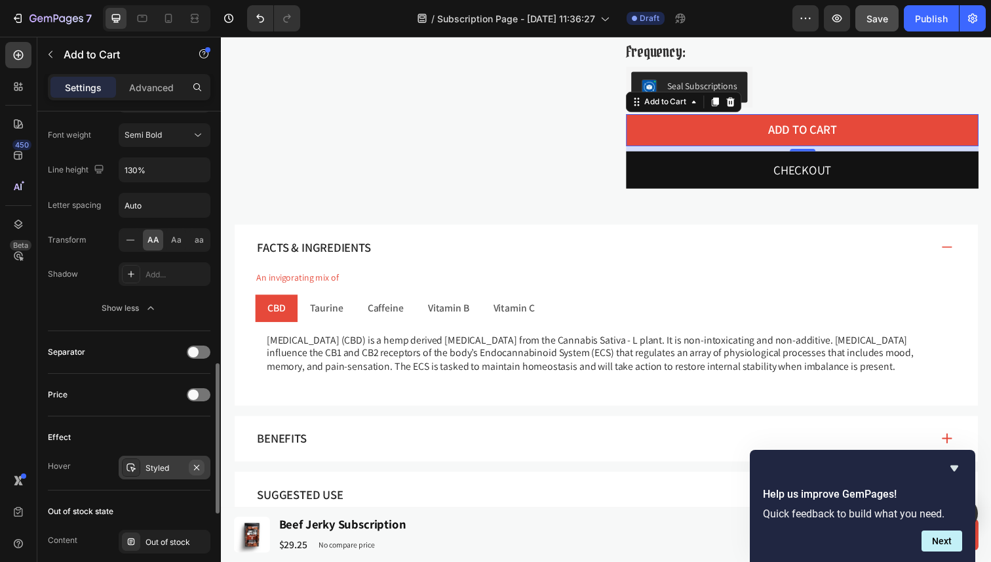
click at [196, 469] on icon "button" at bounding box center [196, 467] width 10 height 10
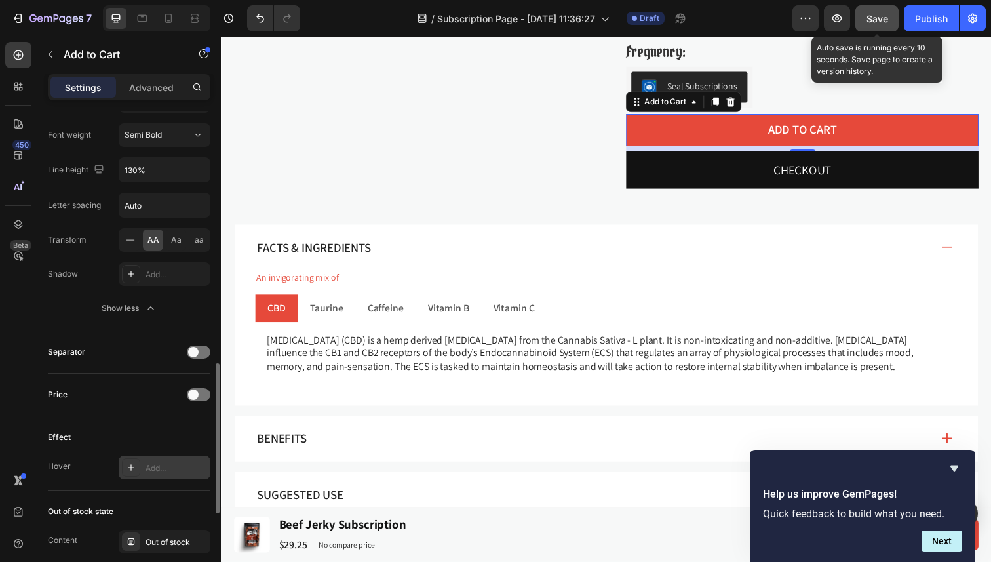
click at [870, 24] on span "Save" at bounding box center [877, 18] width 22 height 11
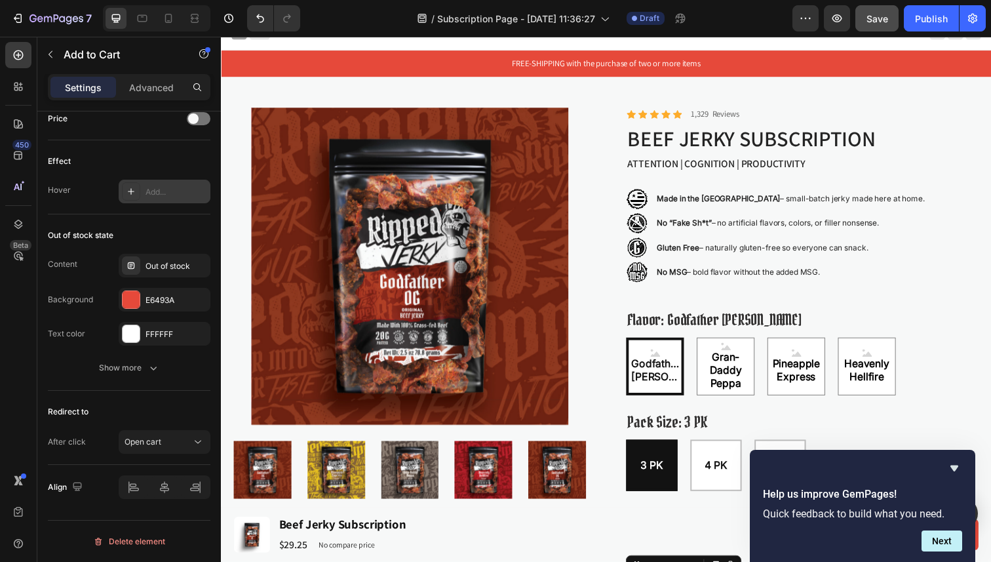
scroll to position [0, 0]
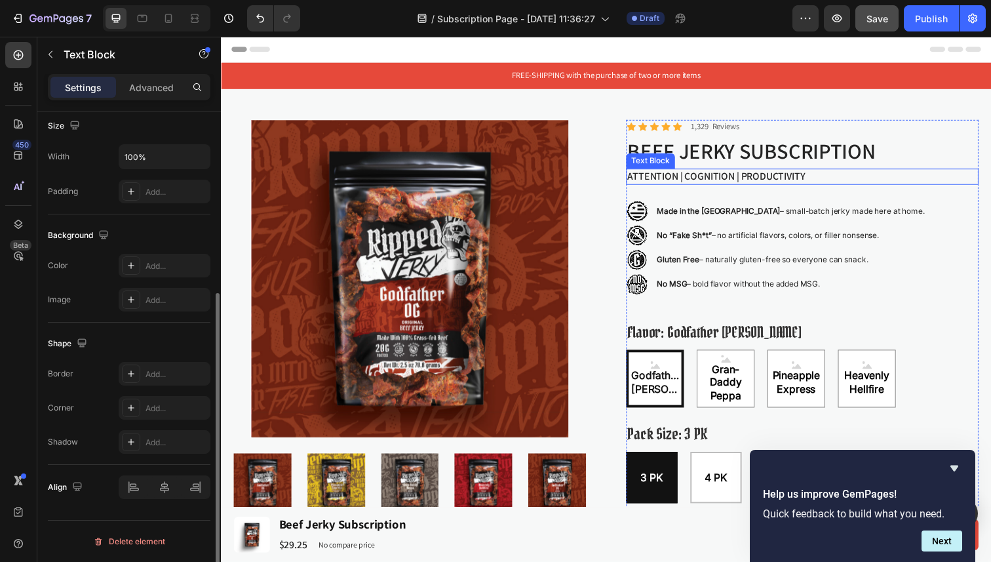
click at [872, 175] on p "ATTENTION | COGNITION | PRODUCTIVITY" at bounding box center [814, 180] width 357 height 14
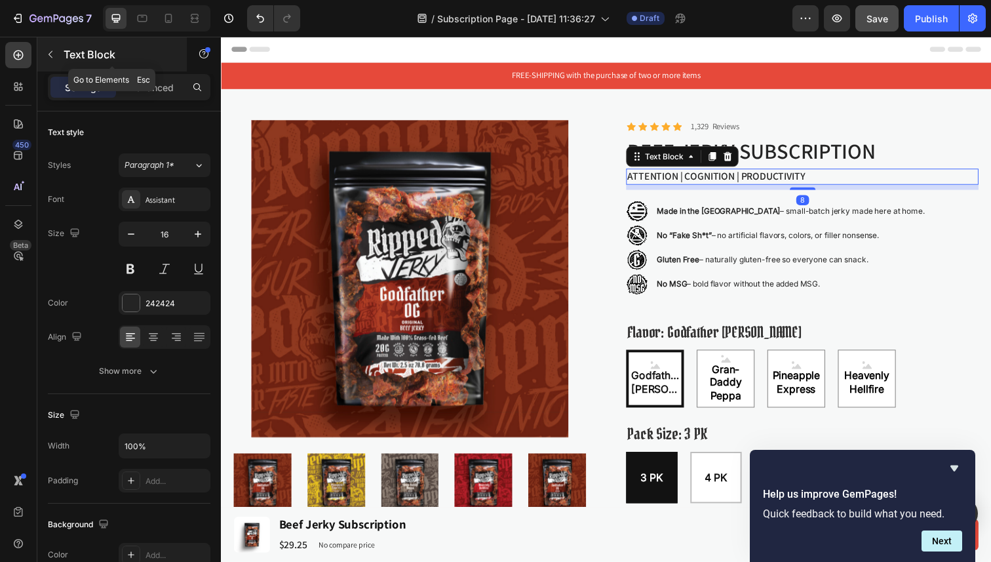
click at [44, 51] on button "button" at bounding box center [50, 54] width 21 height 21
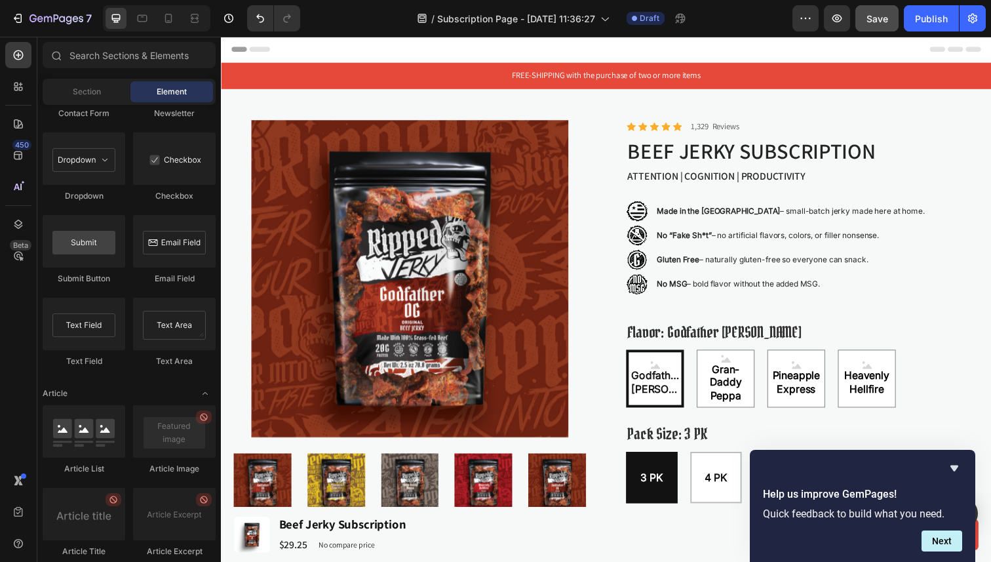
scroll to position [3431, 0]
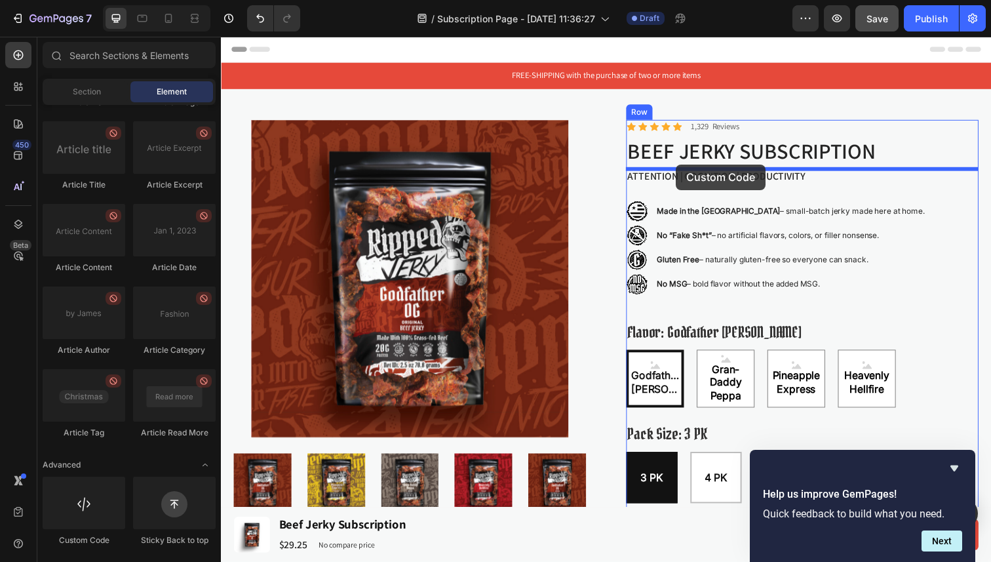
drag, startPoint x: 305, startPoint y: 536, endPoint x: 686, endPoint y: 167, distance: 530.3
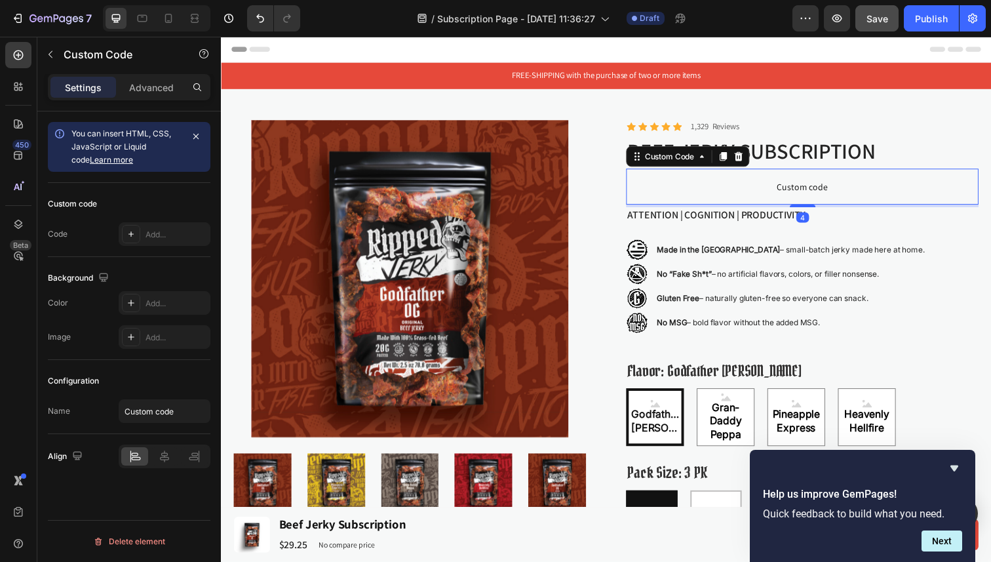
click at [705, 187] on span "Custom code" at bounding box center [814, 190] width 360 height 16
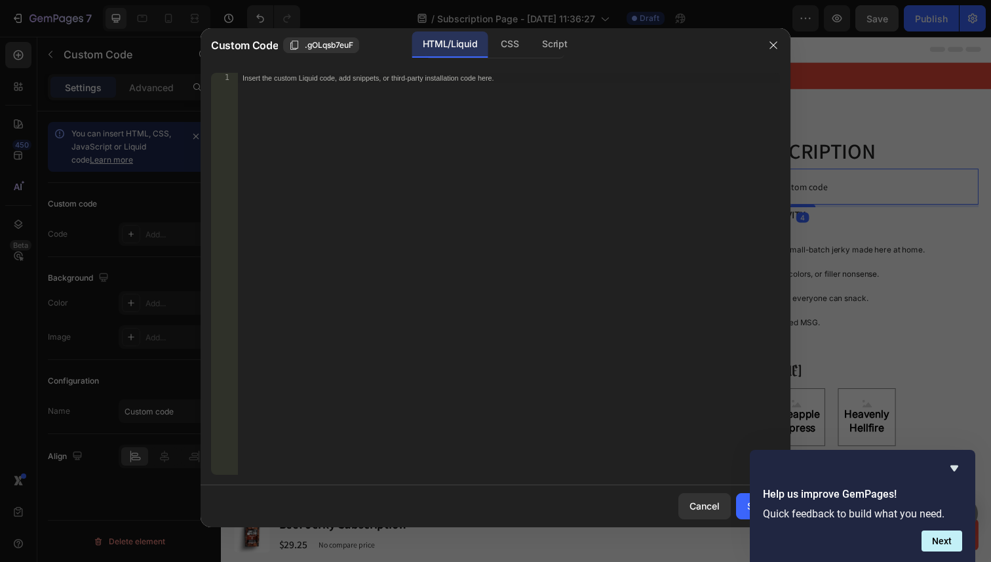
click at [524, 178] on div "Insert the custom Liquid code, add snippets, or third-party installation code h…" at bounding box center [508, 284] width 543 height 423
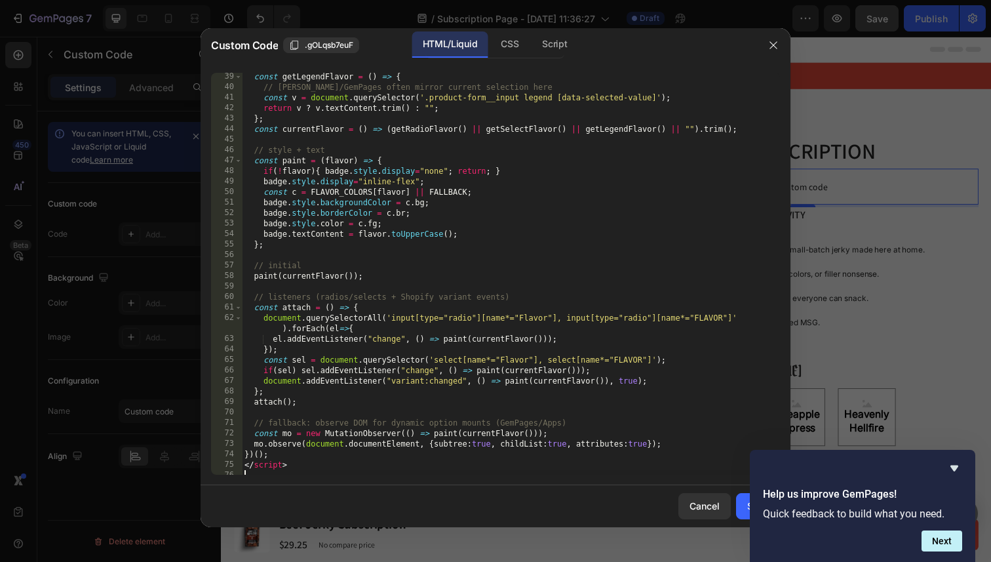
scroll to position [0, 0]
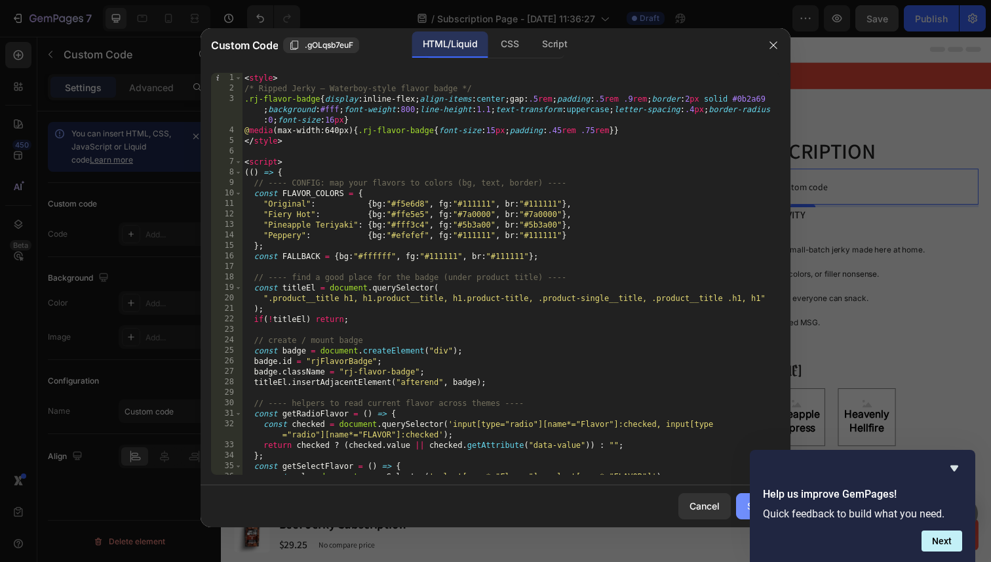
click at [743, 505] on button "Save" at bounding box center [758, 506] width 44 height 26
type textarea "</script>"
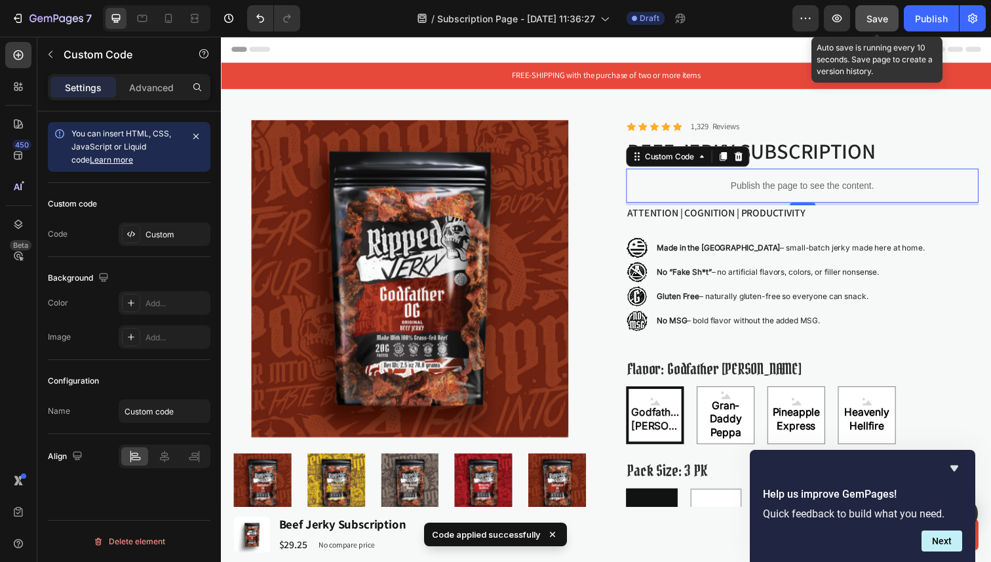
click at [877, 10] on button "Save" at bounding box center [876, 18] width 43 height 26
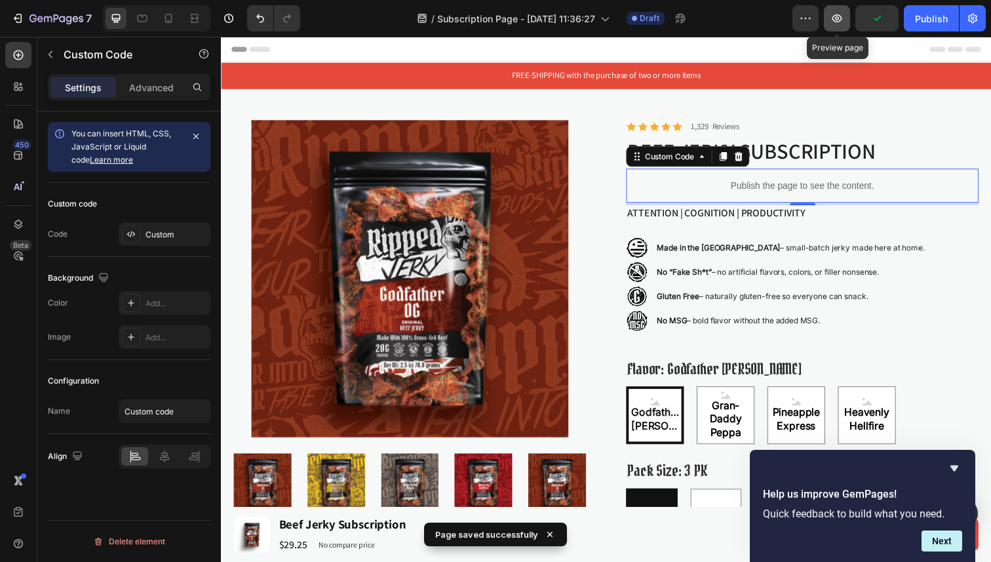
click at [836, 20] on icon "button" at bounding box center [837, 18] width 4 height 4
click at [838, 20] on icon "button" at bounding box center [836, 18] width 13 height 13
click at [840, 20] on icon "button" at bounding box center [837, 18] width 10 height 8
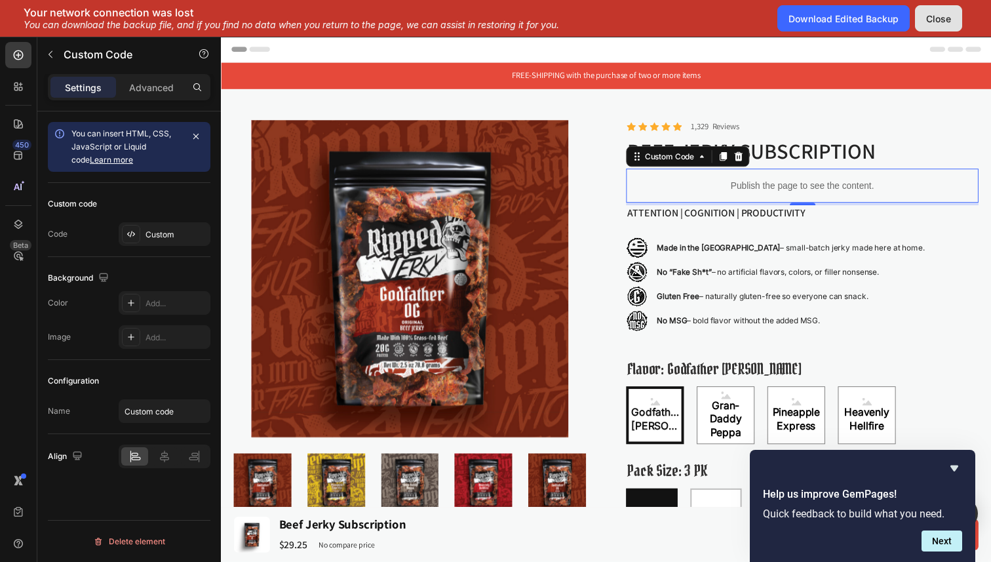
click at [939, 21] on div "Close" at bounding box center [938, 19] width 25 height 14
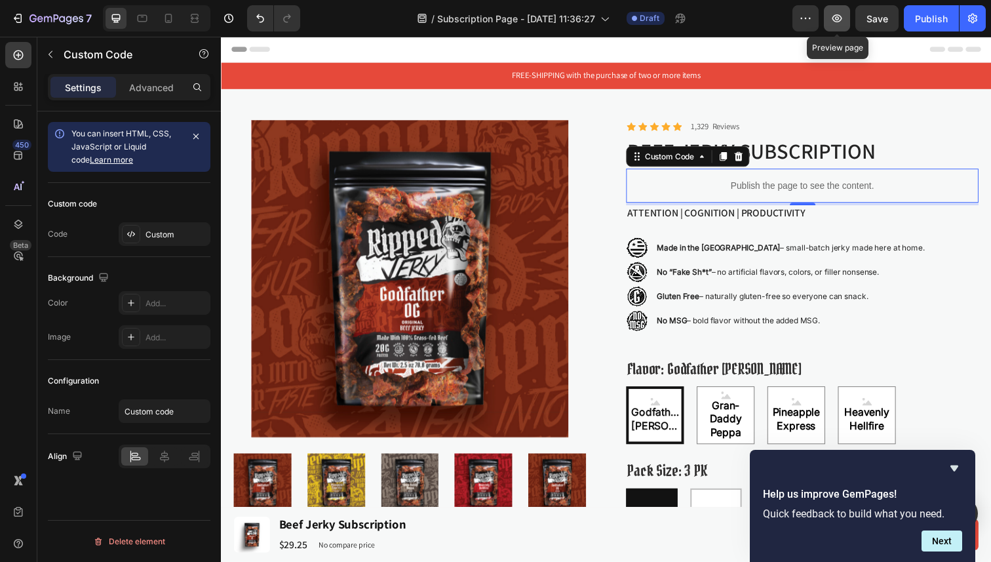
click at [838, 22] on icon "button" at bounding box center [837, 18] width 10 height 8
click at [840, 21] on icon "button" at bounding box center [836, 18] width 13 height 13
click at [846, 23] on button "button" at bounding box center [837, 18] width 26 height 26
click at [836, 27] on button "button" at bounding box center [837, 18] width 26 height 26
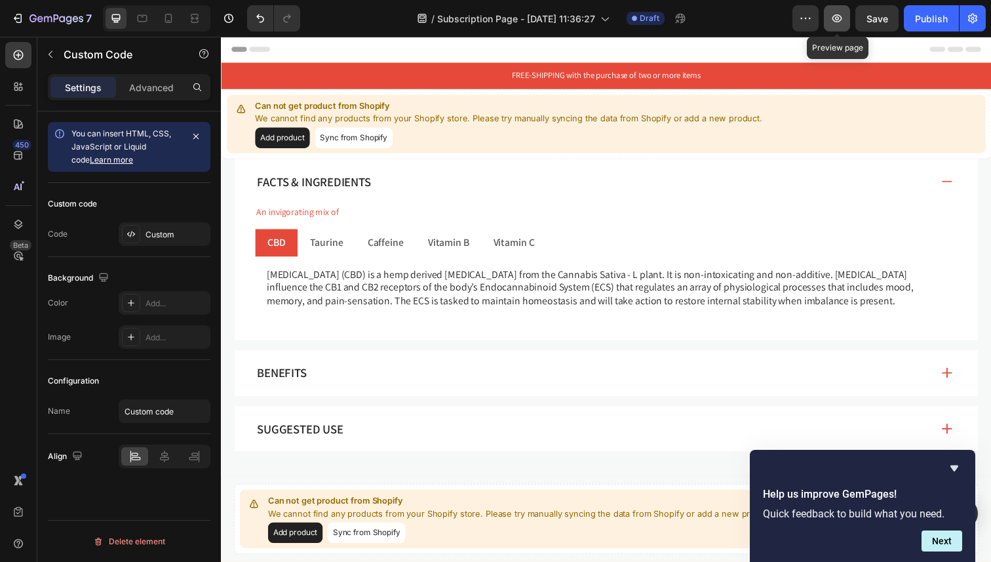
click at [832, 16] on icon "button" at bounding box center [836, 18] width 13 height 13
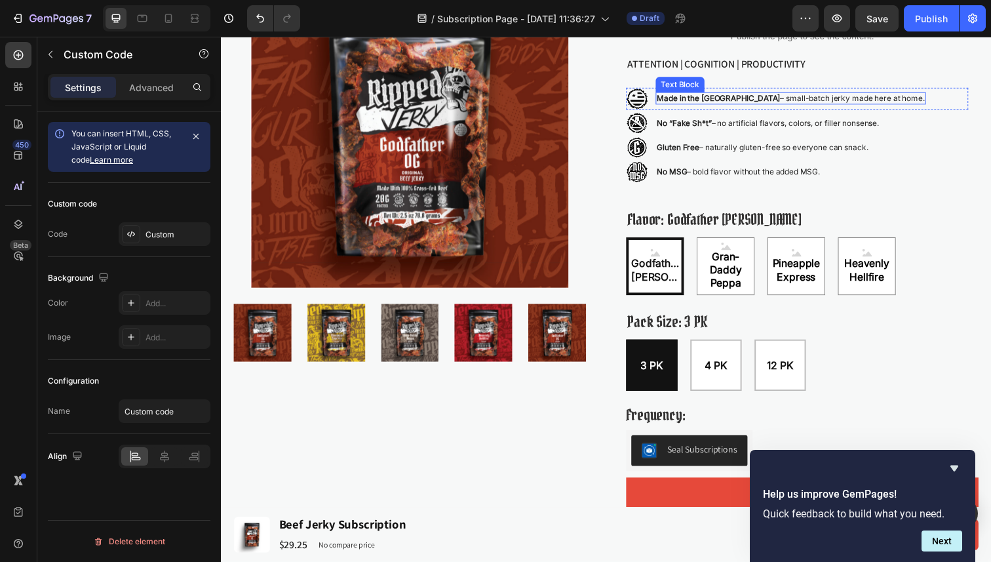
scroll to position [153, 0]
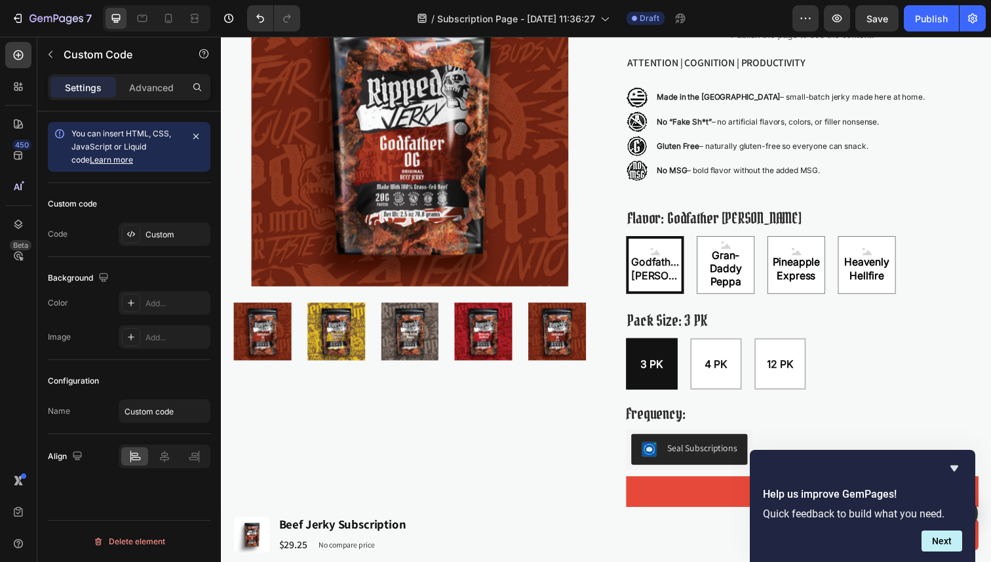
click at [954, 458] on div "Help us improve GemPages! Quick feedback to build what you need. Next" at bounding box center [862, 506] width 225 height 112
click at [833, 24] on icon "button" at bounding box center [836, 18] width 13 height 13
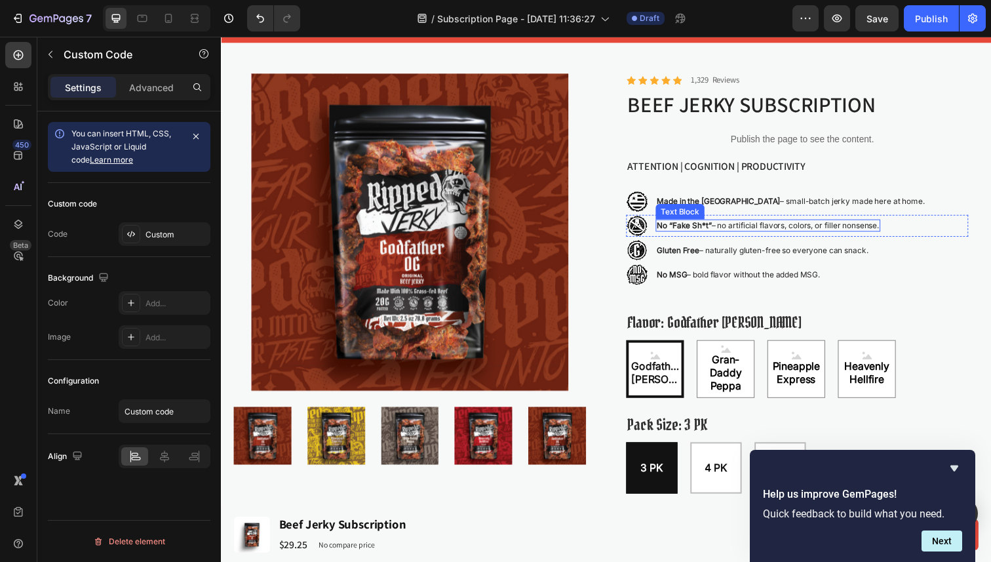
scroll to position [14, 0]
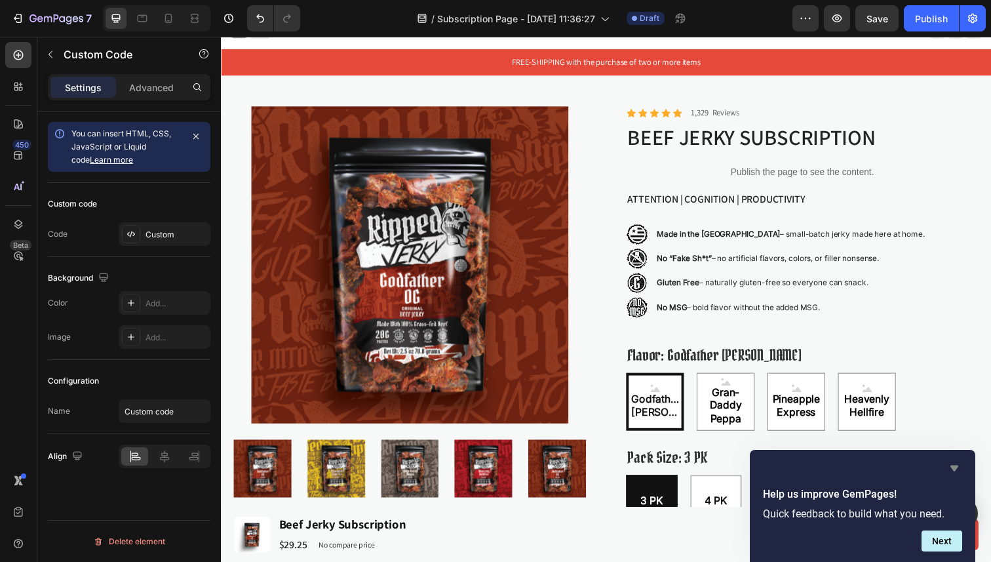
click at [954, 466] on icon "Hide survey" at bounding box center [954, 468] width 8 height 6
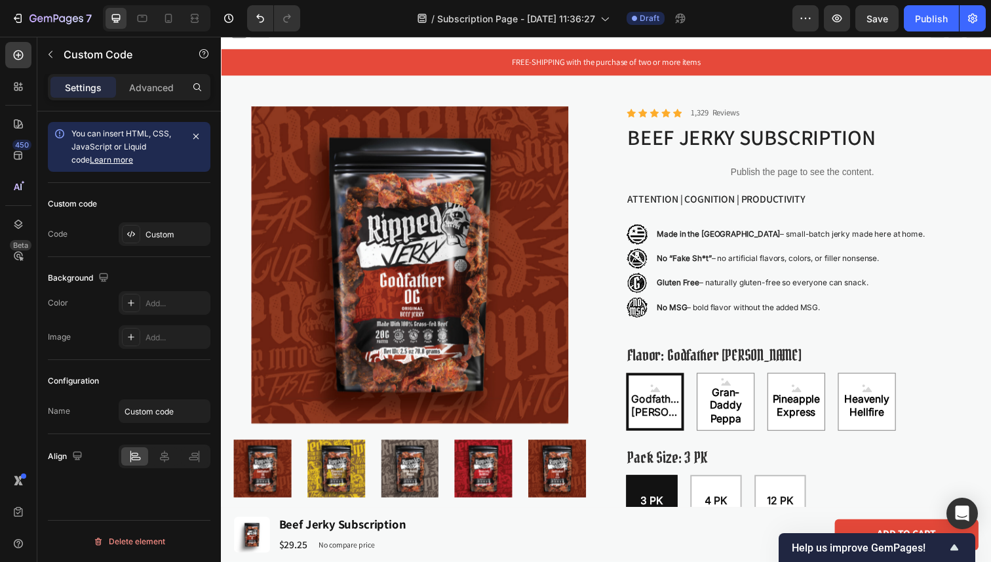
click at [710, 171] on p "Publish the page to see the content." at bounding box center [814, 175] width 360 height 14
click at [788, 163] on div "Publish the page to see the content." at bounding box center [814, 175] width 360 height 35
click at [732, 172] on p "Publish the page to see the content." at bounding box center [814, 175] width 360 height 14
click at [785, 168] on p "Publish the page to see the content." at bounding box center [814, 175] width 360 height 14
click at [792, 135] on h1 "Beef Jerky Subscription" at bounding box center [814, 140] width 360 height 31
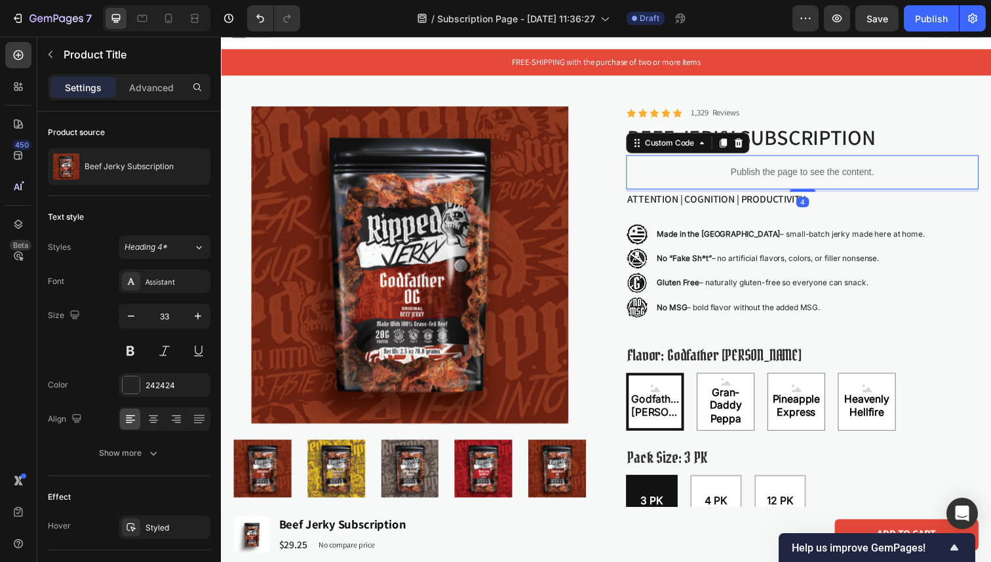
click at [758, 178] on p "Publish the page to see the content." at bounding box center [814, 175] width 360 height 14
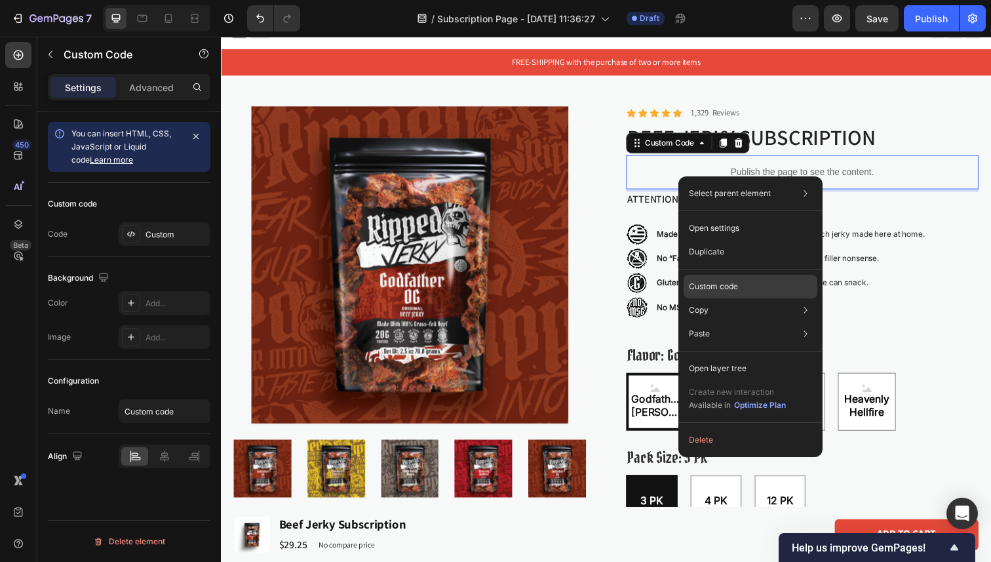
click at [732, 288] on p "Custom code" at bounding box center [713, 287] width 49 height 12
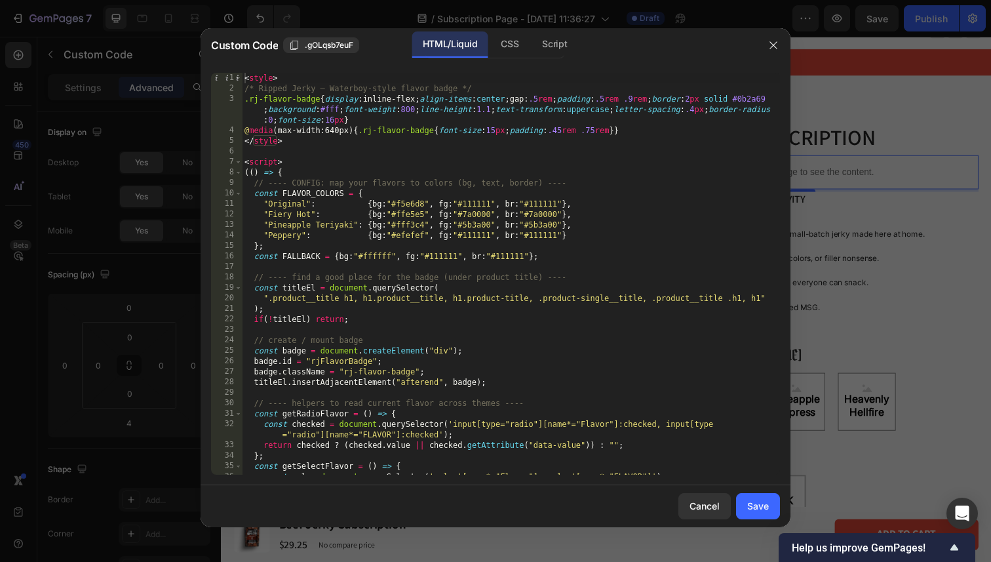
click at [427, 117] on div "< style > /* Ripped Jerky – Waterboy-style flavor badge */ .rj-flavor-badge { d…" at bounding box center [511, 284] width 538 height 423
type textarea ".rj-flavor-badge{display:inline-flex;align-items:center;gap:.5rem;padding:.5rem…"
click at [773, 40] on icon "button" at bounding box center [773, 45] width 10 height 10
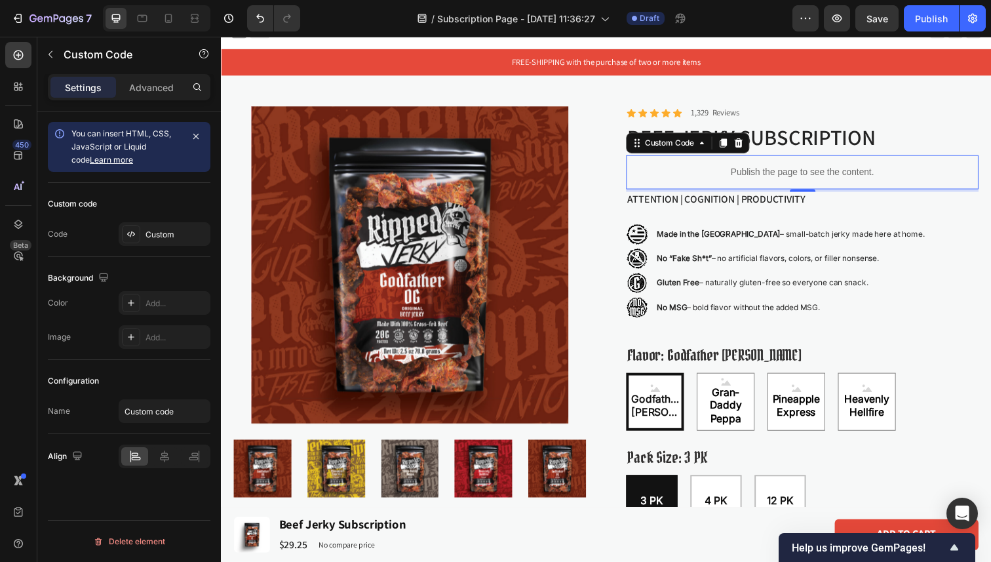
click at [851, 21] on div "Preview Save Publish" at bounding box center [888, 18] width 193 height 26
click at [834, 22] on icon "button" at bounding box center [836, 18] width 13 height 13
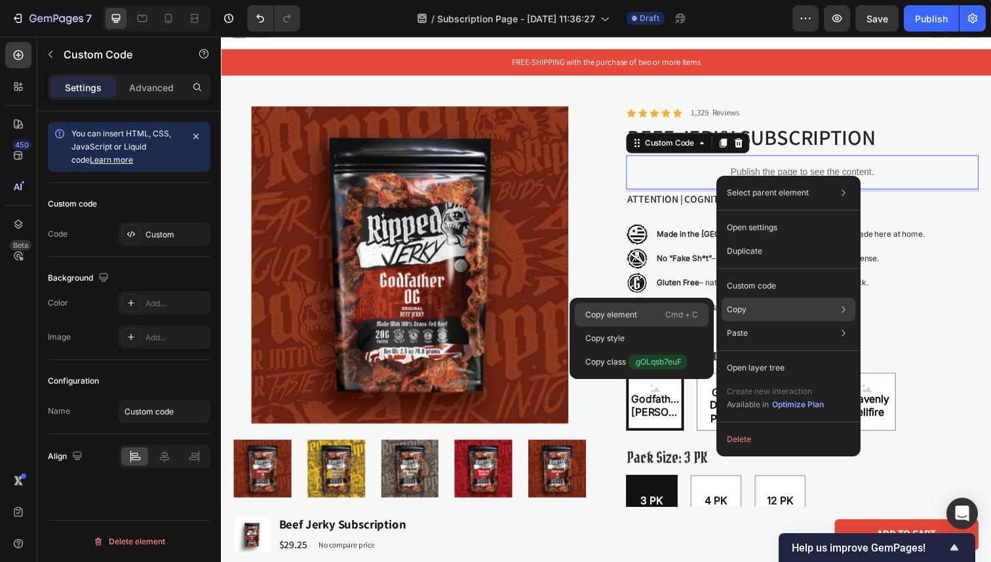
click at [656, 318] on div "Copy element Cmd + C" at bounding box center [642, 315] width 134 height 24
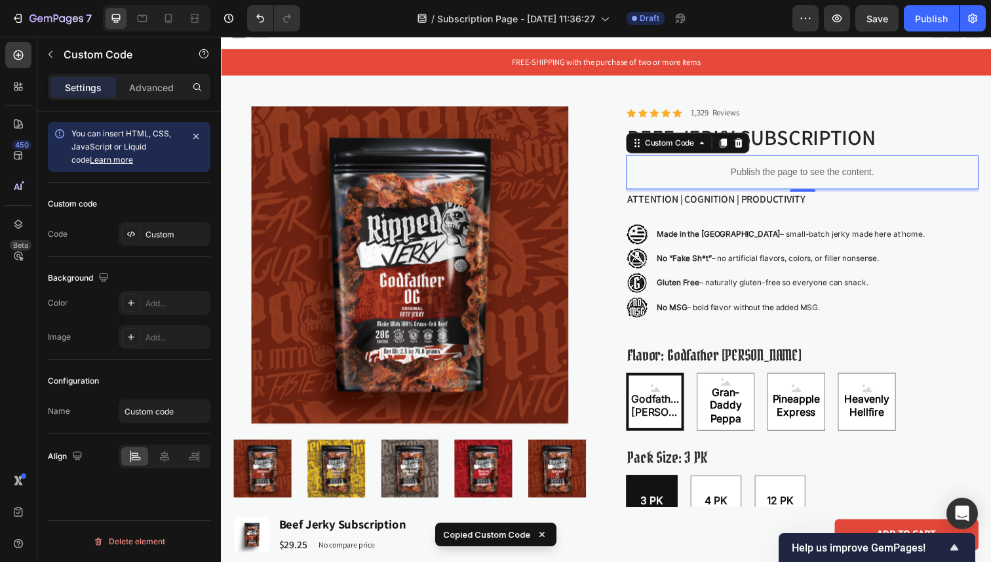
click at [751, 153] on div "Custom Code" at bounding box center [697, 145] width 126 height 21
click at [750, 147] on icon at bounding box center [749, 145] width 10 height 10
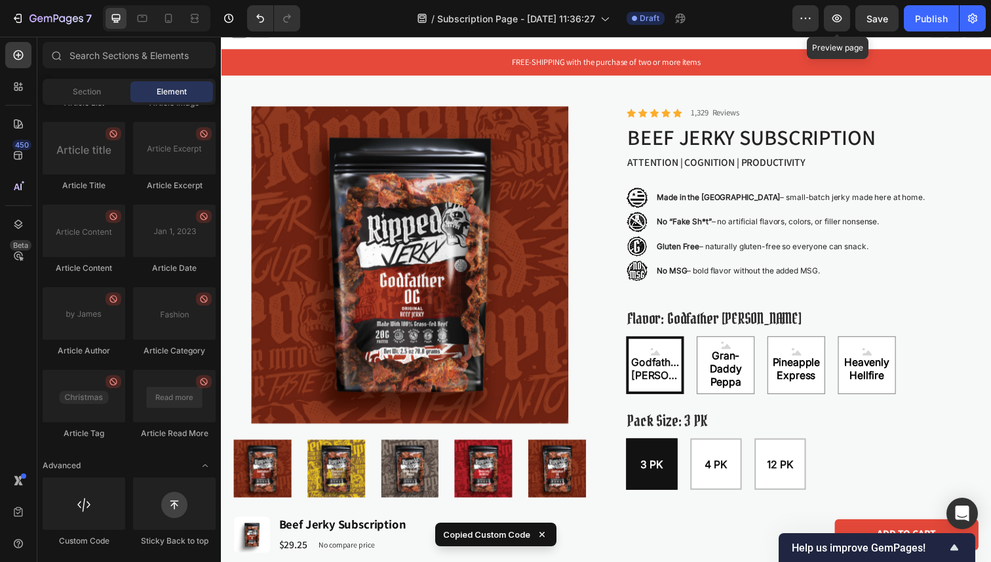
click at [868, 14] on span "Save" at bounding box center [877, 18] width 22 height 11
click at [839, 16] on icon "button" at bounding box center [836, 18] width 13 height 13
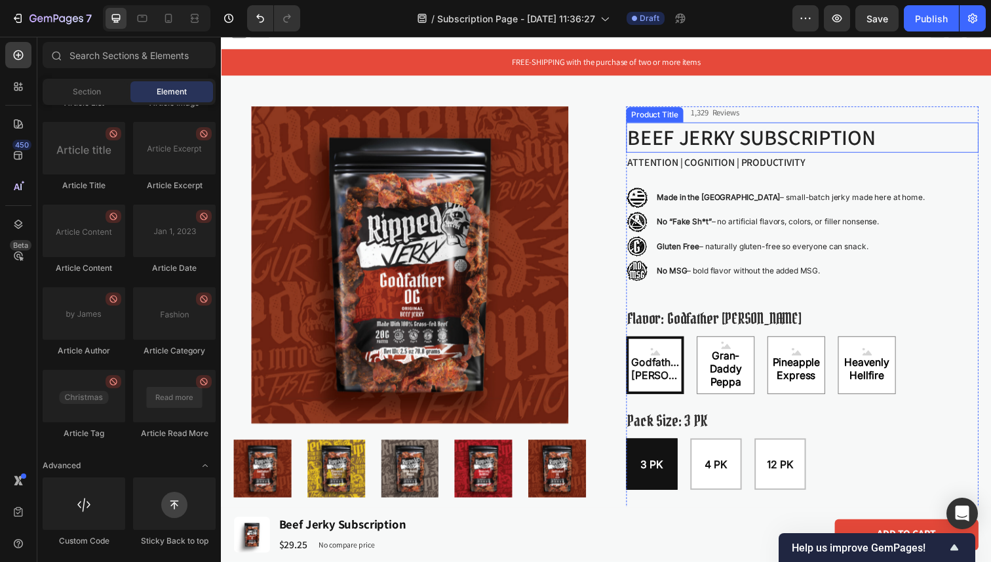
click at [747, 151] on h1 "Beef Jerky Subscription" at bounding box center [814, 140] width 360 height 31
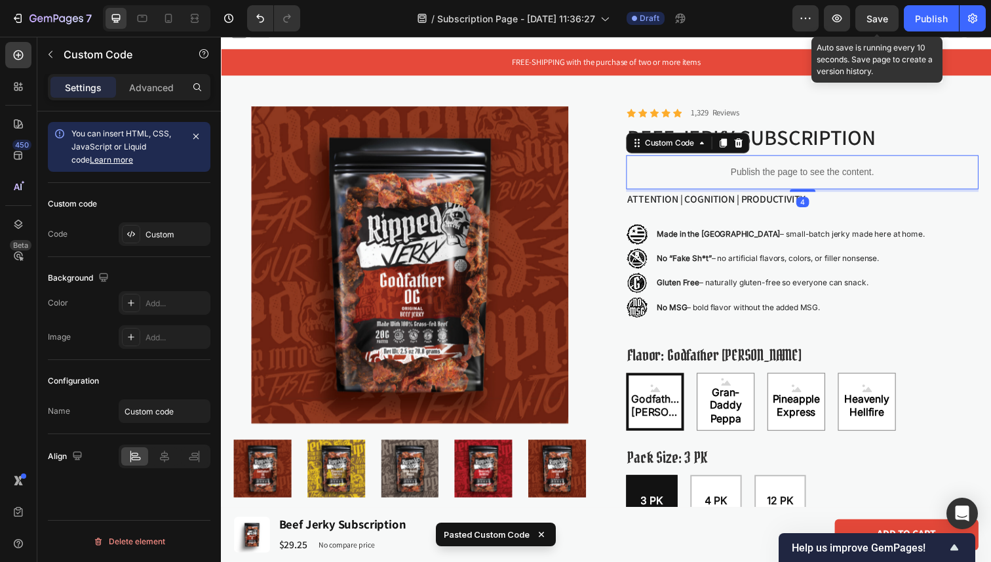
click at [882, 23] on span "Save" at bounding box center [877, 18] width 22 height 11
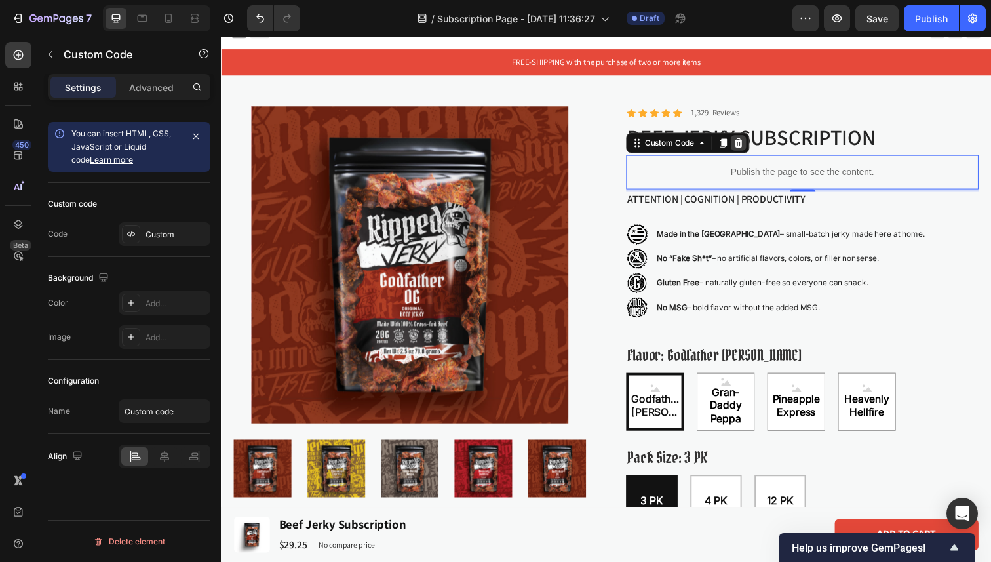
click at [750, 149] on icon at bounding box center [749, 145] width 9 height 9
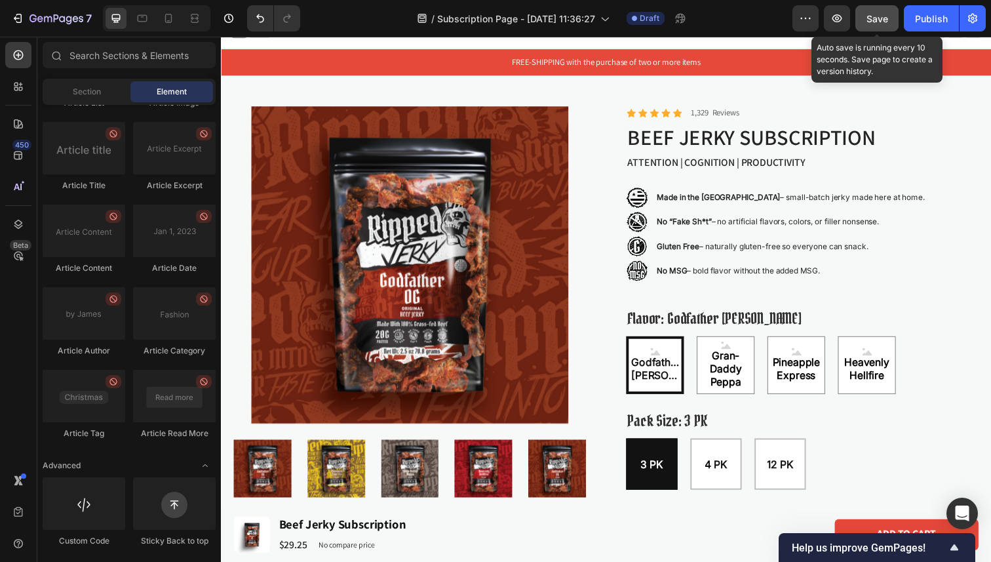
click at [872, 29] on button "Save" at bounding box center [876, 18] width 43 height 26
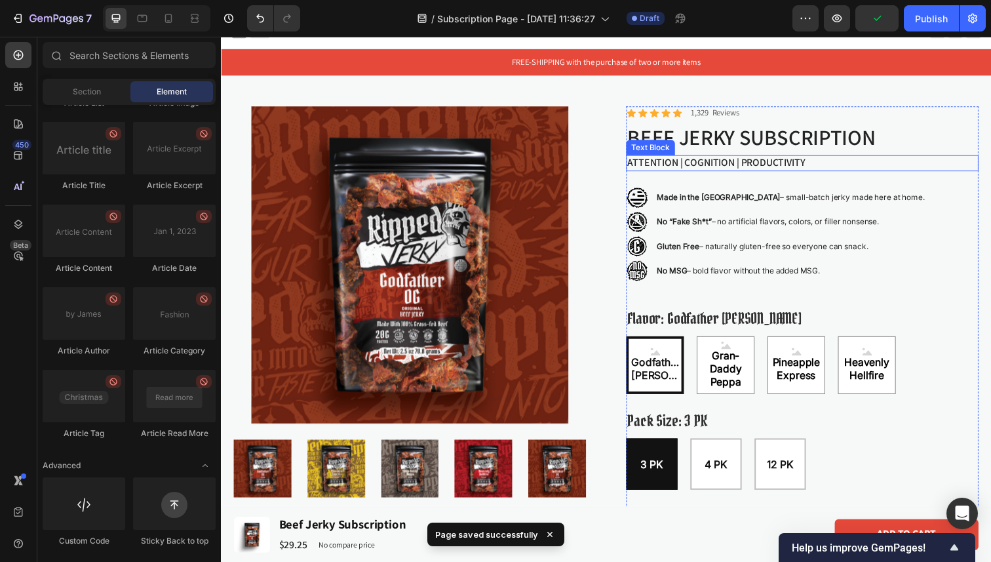
click at [845, 163] on p "ATTENTION | COGNITION | PRODUCTIVITY" at bounding box center [814, 166] width 357 height 14
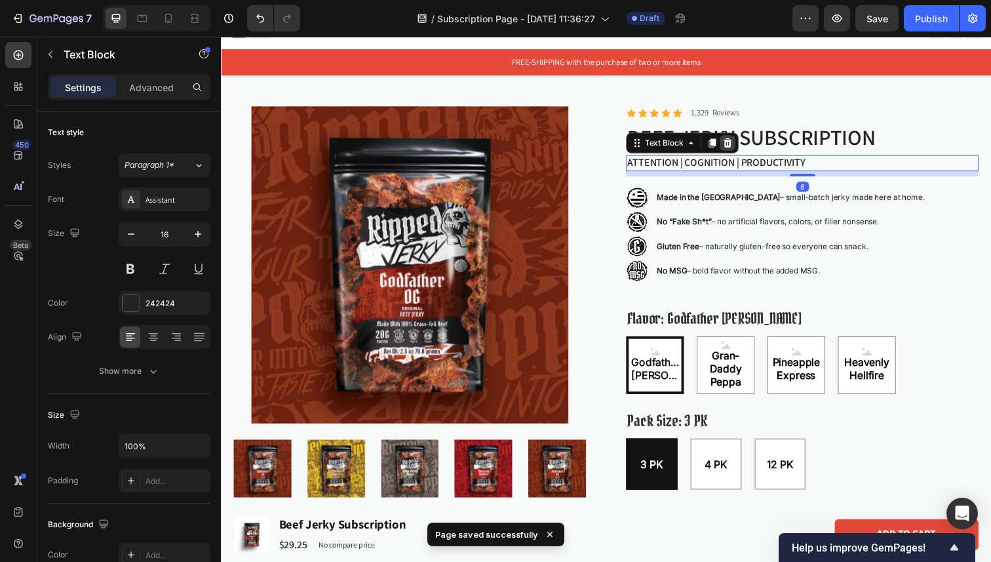
click at [735, 146] on icon at bounding box center [738, 145] width 9 height 9
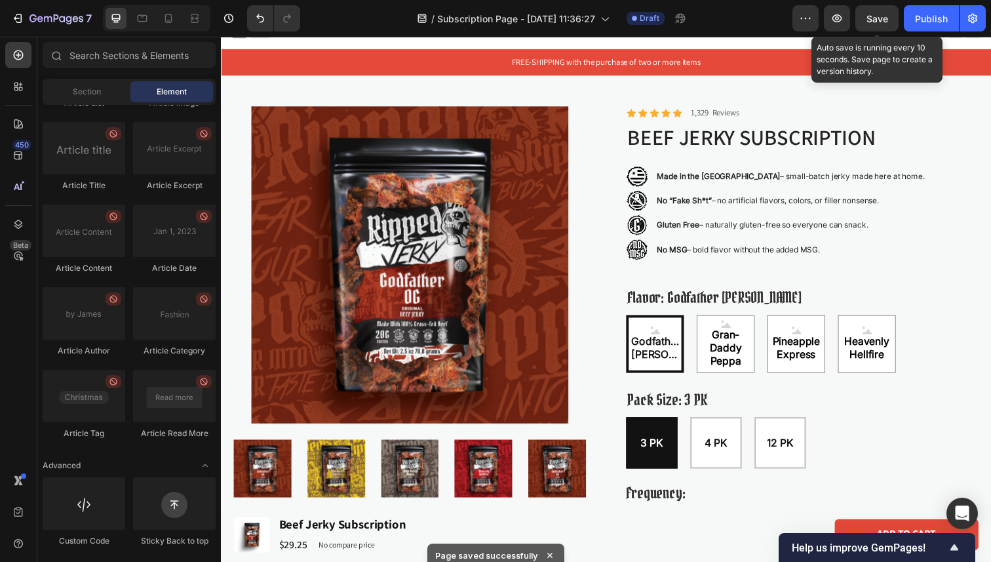
click at [876, 23] on span "Save" at bounding box center [877, 18] width 22 height 11
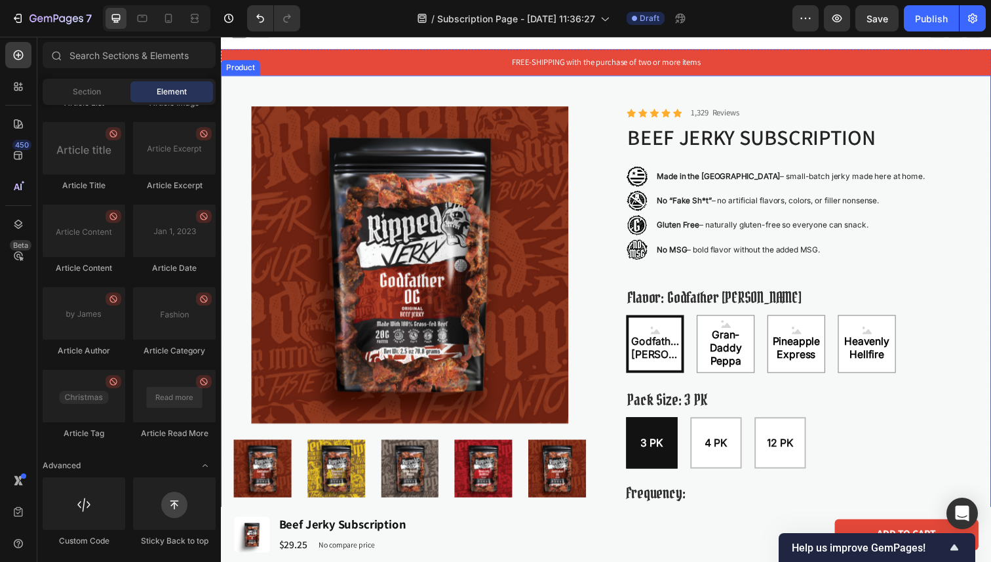
scroll to position [0, 0]
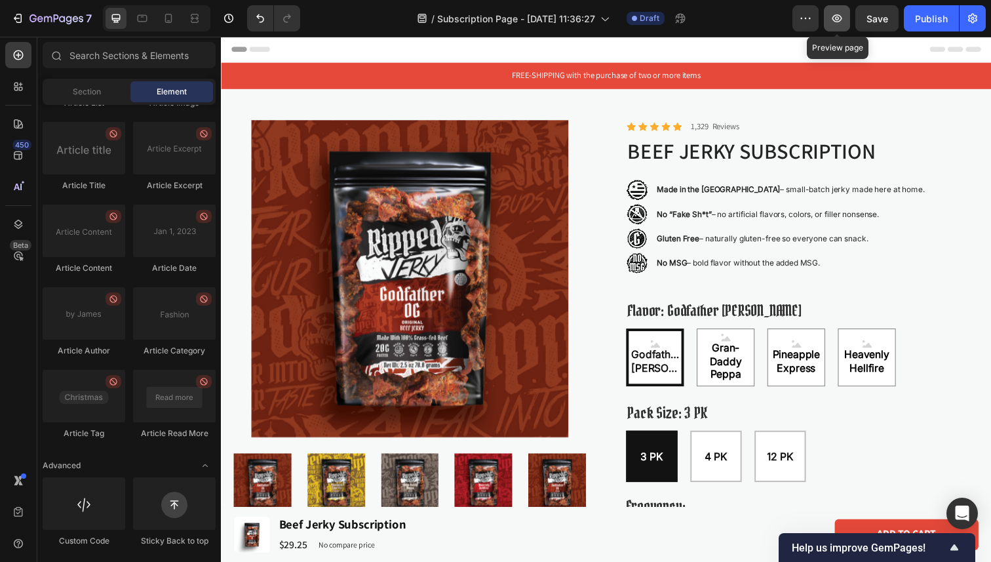
click at [841, 17] on icon "button" at bounding box center [837, 18] width 10 height 8
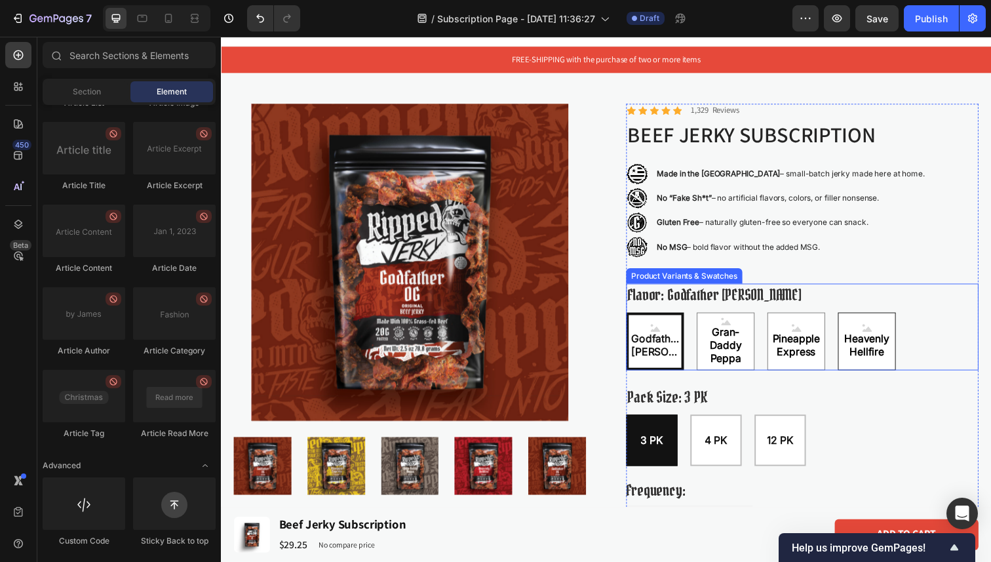
scroll to position [22, 0]
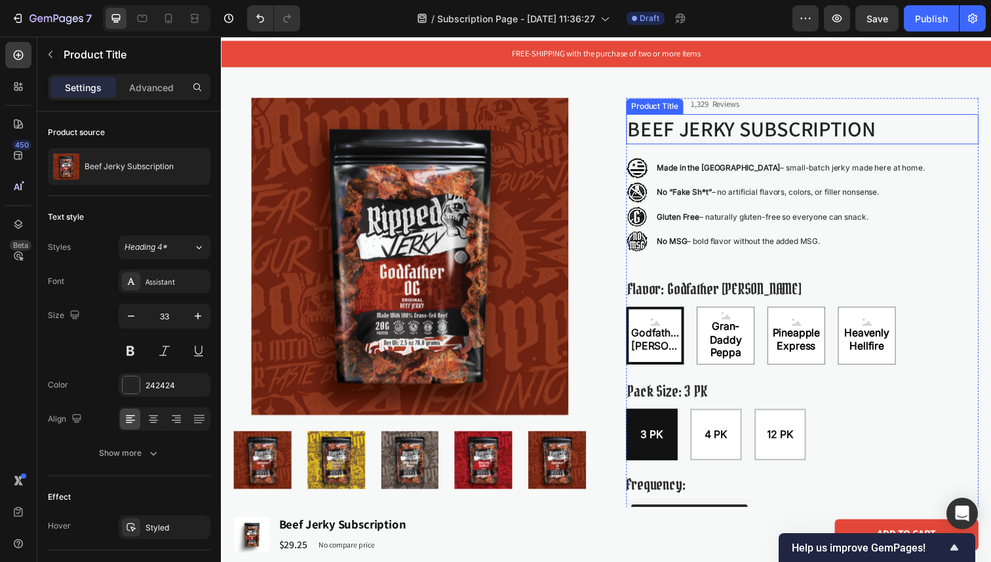
click at [805, 137] on h1 "Beef Jerky Subscription" at bounding box center [814, 131] width 360 height 31
click at [804, 128] on h1 "Beef Jerky Subscription" at bounding box center [814, 131] width 360 height 31
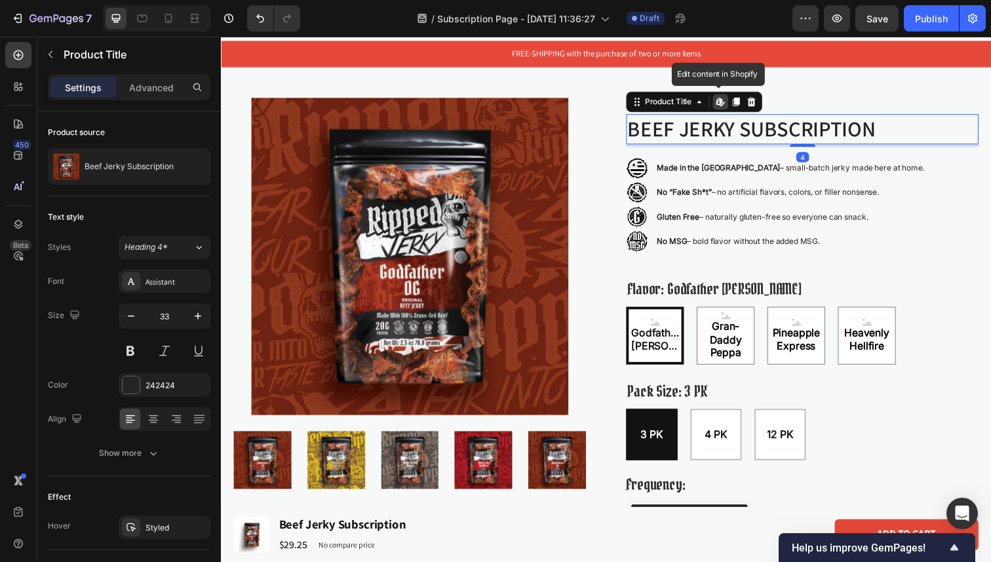
click at [804, 128] on h1 "Beef Jerky Subscription" at bounding box center [814, 131] width 360 height 31
click at [739, 128] on h1 "Beef Jerky Subscription" at bounding box center [814, 131] width 360 height 31
click at [813, 92] on div "Product Images Icon Icon Icon Icon Icon Icon List 1,329 Reviews Text Block Row …" at bounding box center [614, 369] width 787 height 602
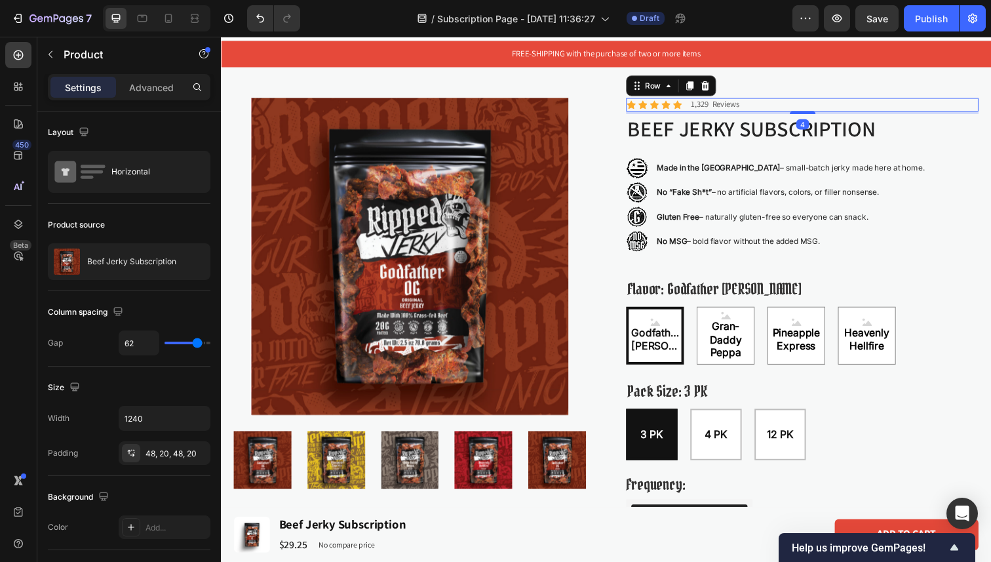
click at [802, 111] on div "Icon Icon Icon Icon Icon Icon List 1,329 Reviews Text Block Row 4" at bounding box center [814, 107] width 360 height 14
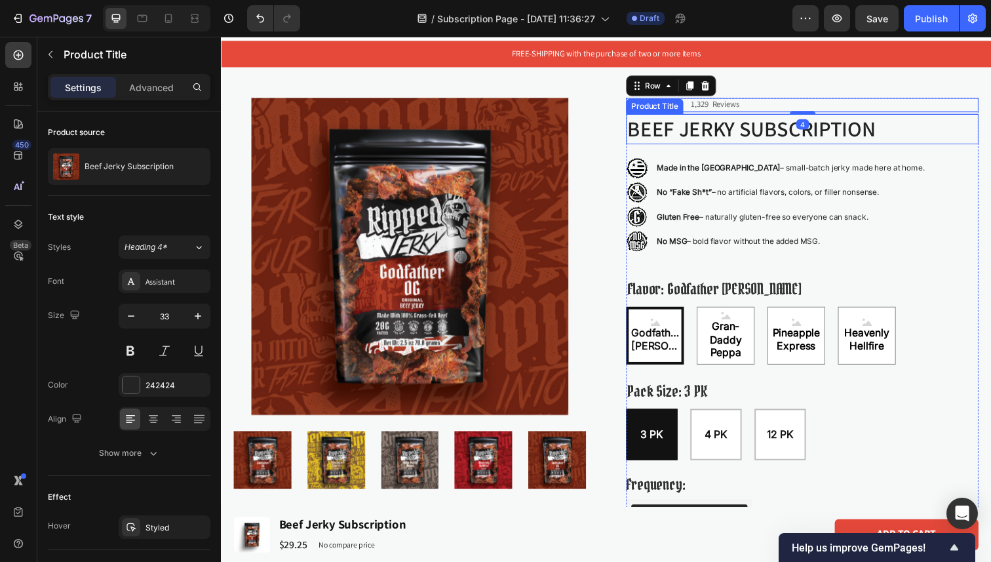
click at [752, 140] on h1 "Beef Jerky Subscription" at bounding box center [814, 131] width 360 height 31
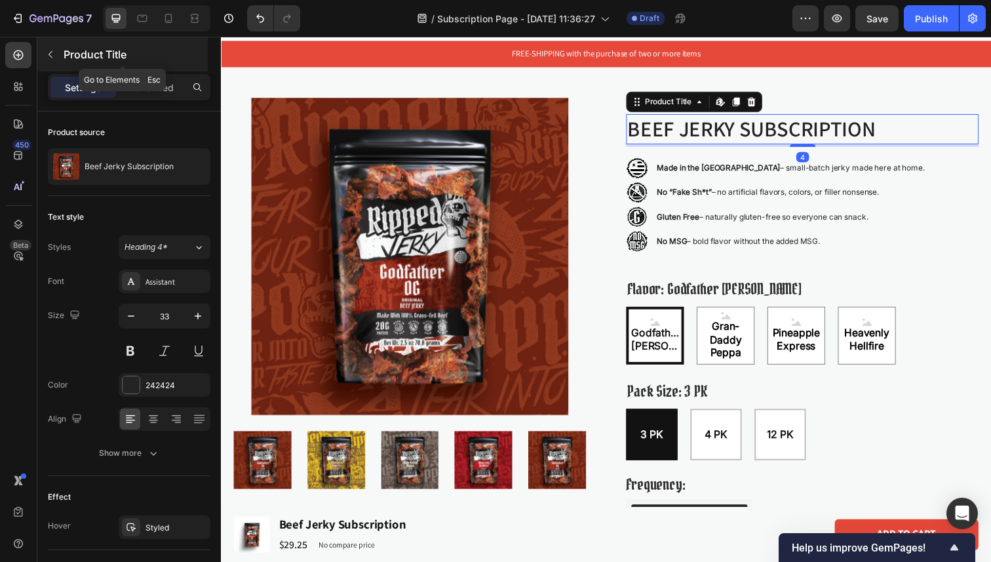
click at [60, 55] on button "button" at bounding box center [50, 54] width 21 height 21
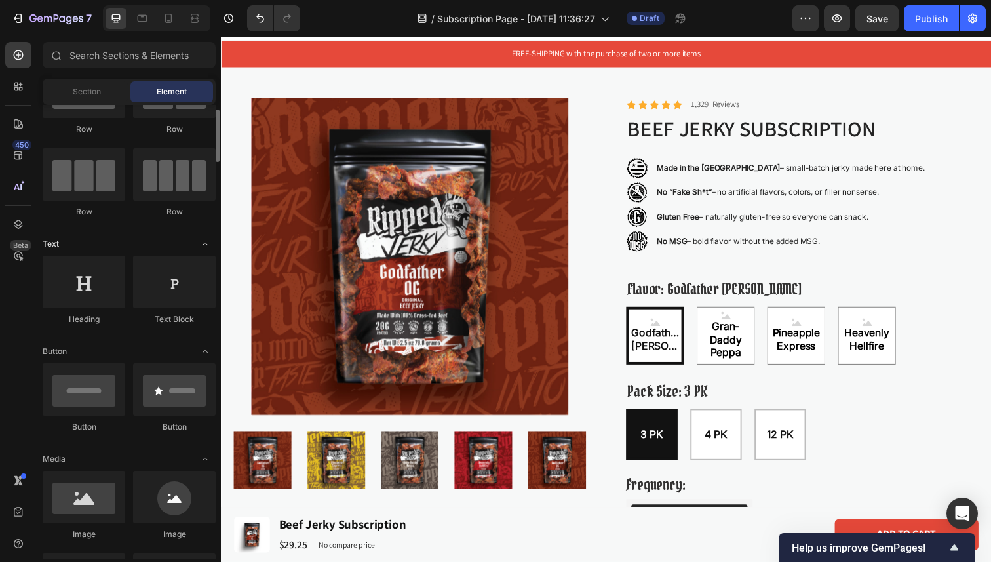
scroll to position [69, 0]
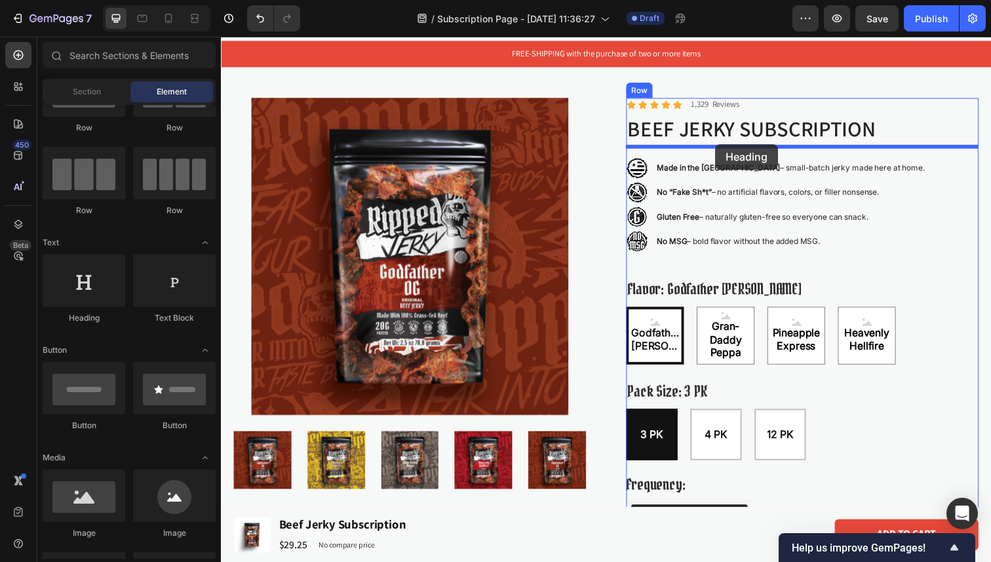
drag, startPoint x: 313, startPoint y: 313, endPoint x: 726, endPoint y: 146, distance: 445.2
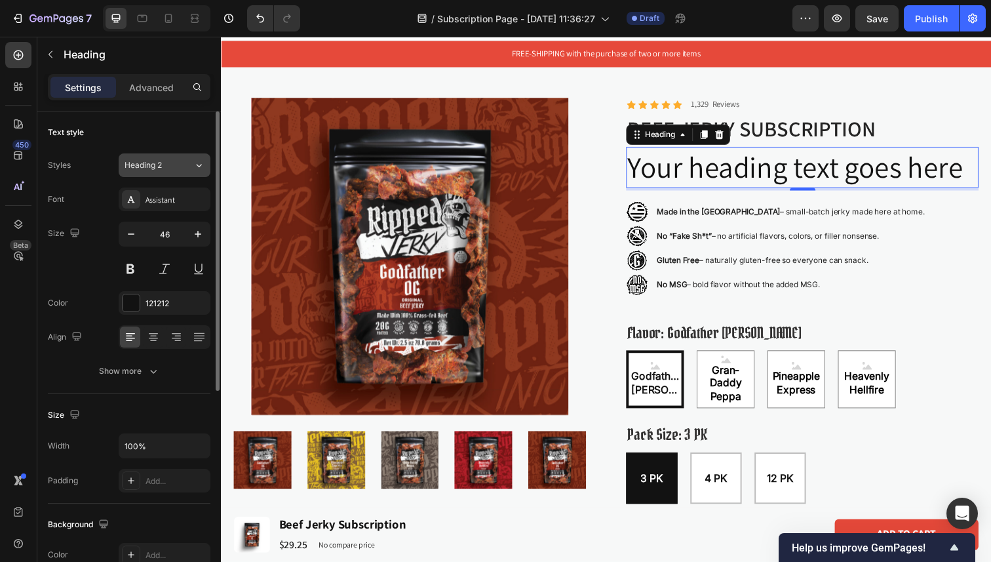
click at [167, 168] on div "Heading 2" at bounding box center [151, 165] width 53 height 12
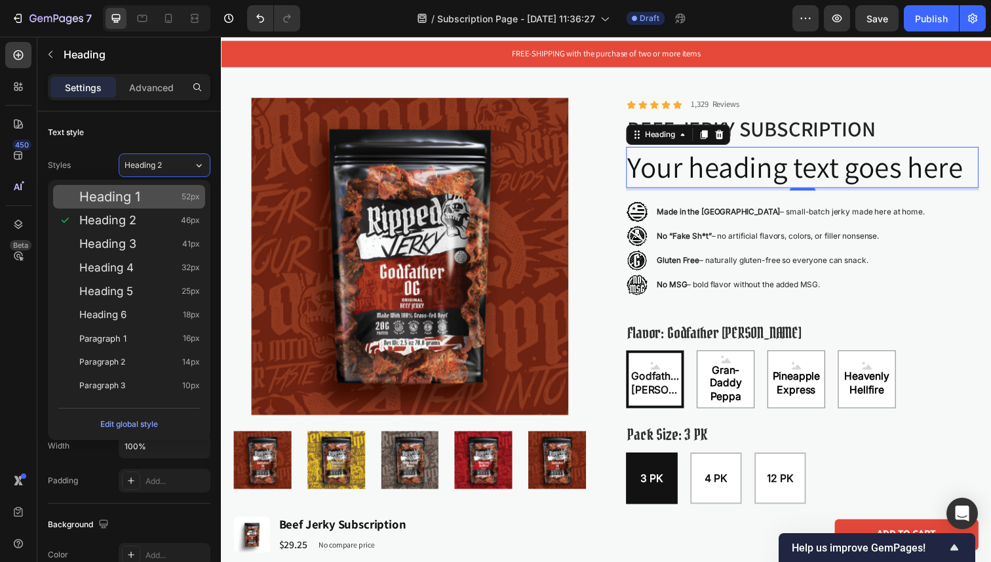
click at [155, 194] on div "Heading 1 52px" at bounding box center [139, 196] width 121 height 13
type input "52"
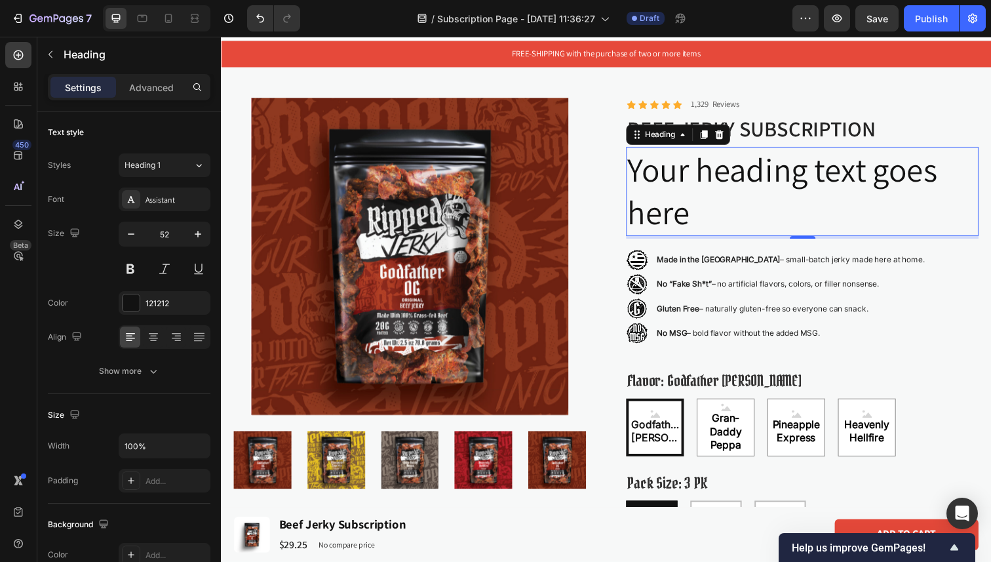
click at [724, 218] on h2 "Your heading text goes here" at bounding box center [814, 194] width 360 height 91
click at [724, 218] on p "Your heading text goes here" at bounding box center [814, 195] width 357 height 88
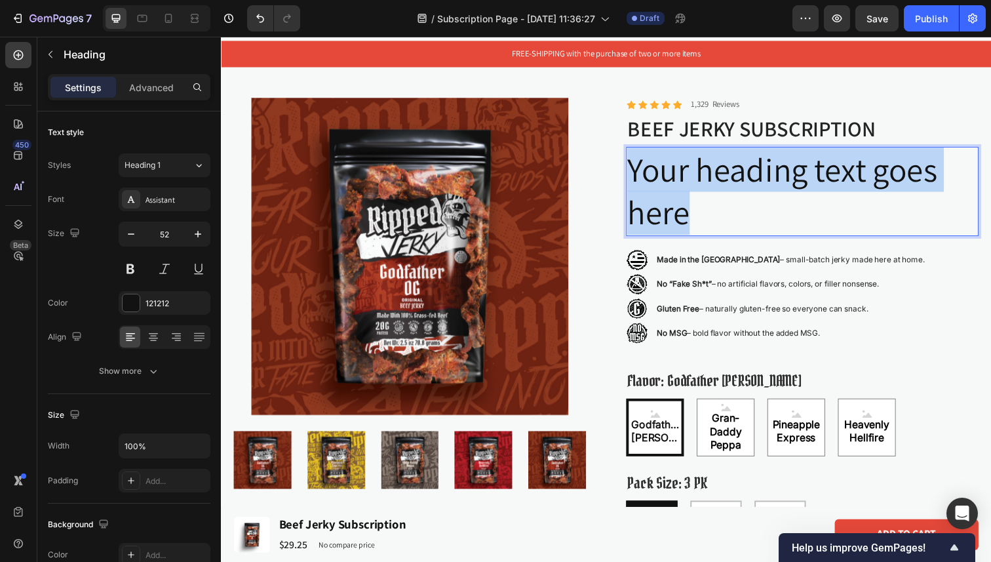
click at [724, 218] on p "Your heading text goes here" at bounding box center [814, 195] width 357 height 88
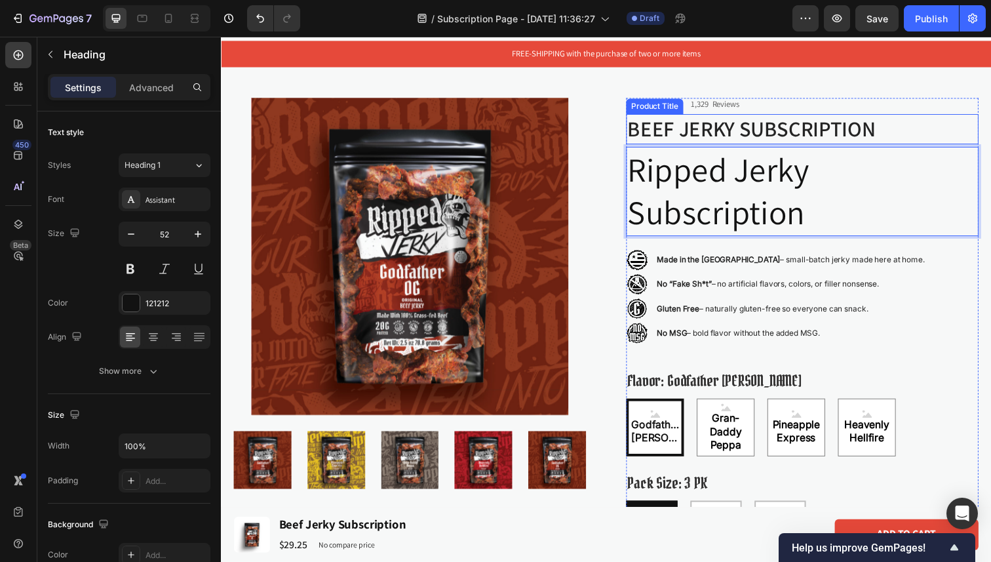
click at [874, 144] on h1 "Beef Jerky Subscription" at bounding box center [814, 131] width 360 height 31
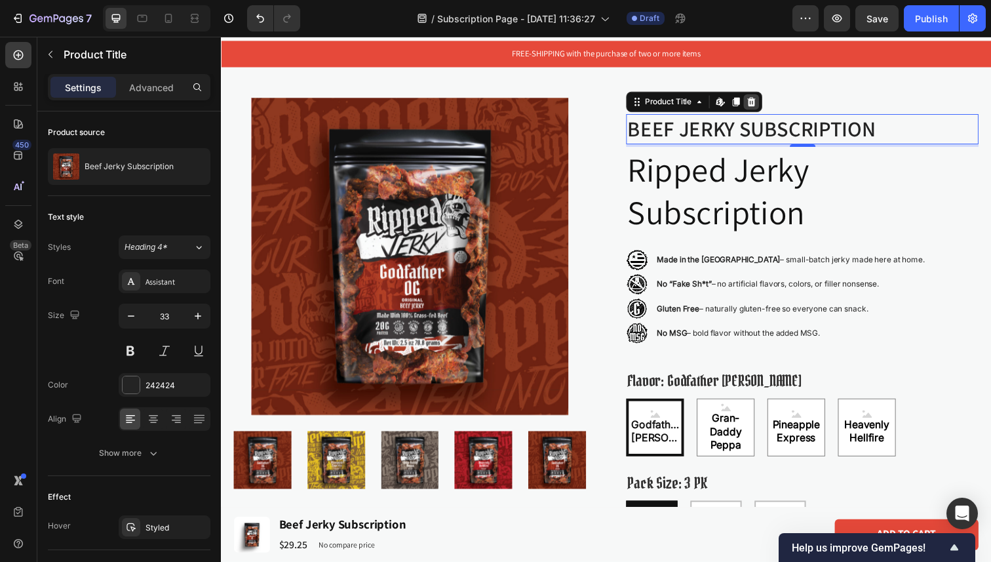
click at [760, 101] on icon at bounding box center [762, 103] width 9 height 9
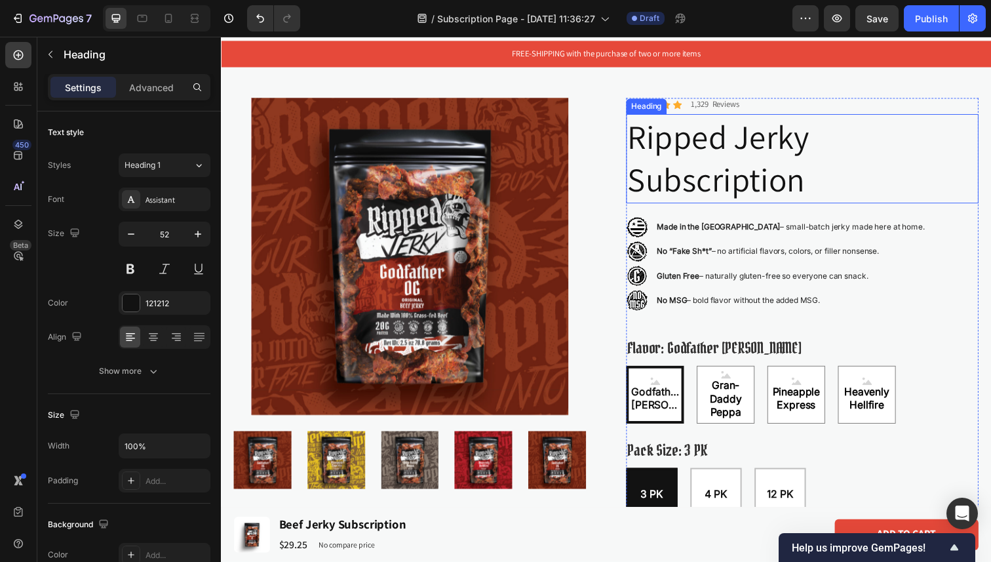
click at [758, 151] on p "Ripped Jerky Subscription" at bounding box center [814, 161] width 357 height 88
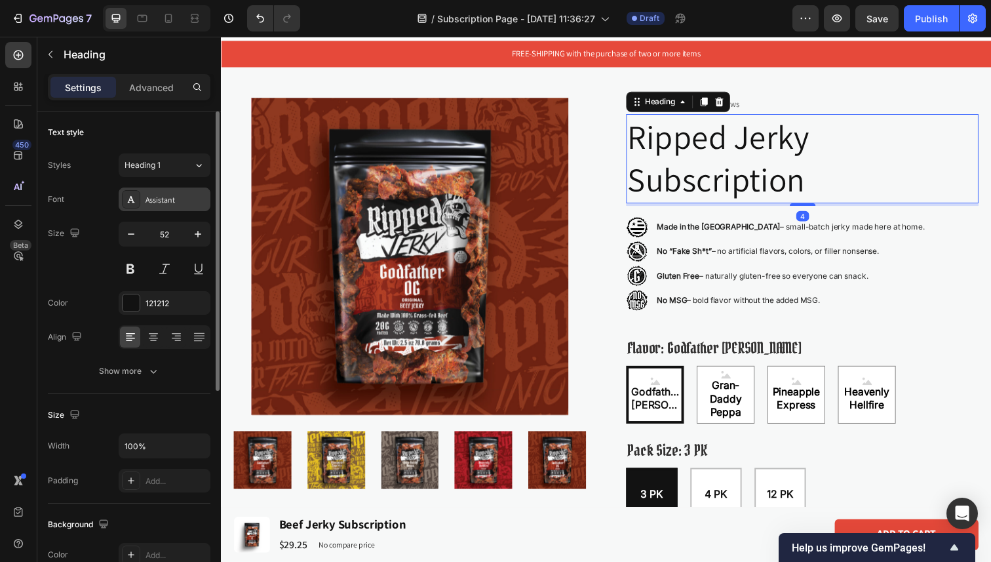
click at [141, 193] on div "Assistant" at bounding box center [165, 199] width 92 height 24
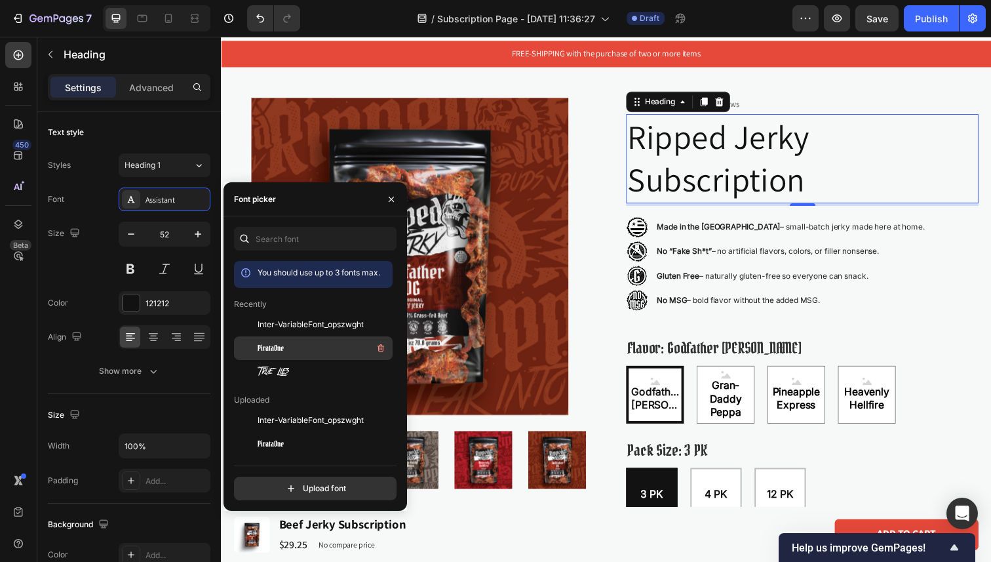
click at [288, 348] on div "PirataOne" at bounding box center [324, 348] width 132 height 16
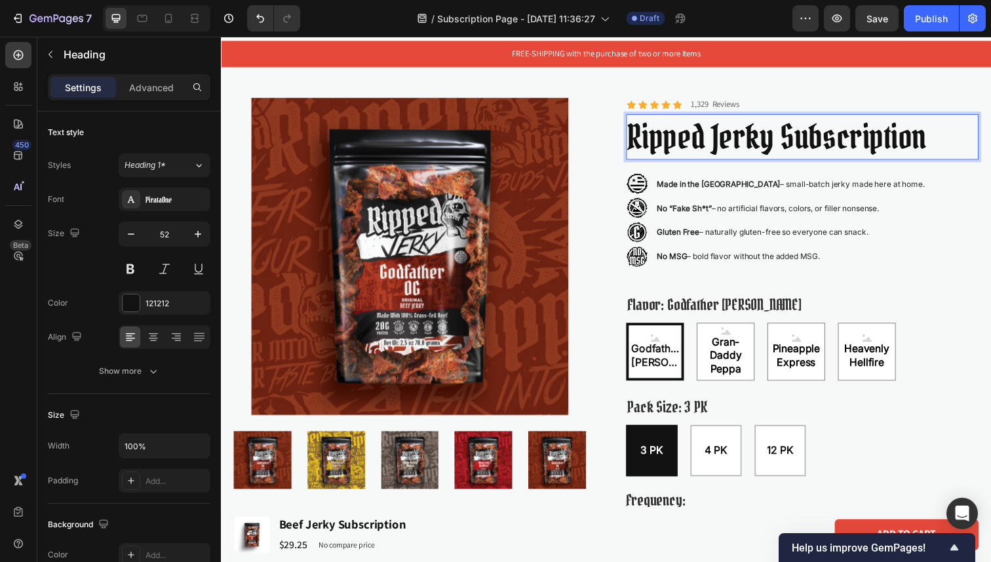
click at [952, 147] on p "Ripped Jerky Subscription" at bounding box center [814, 139] width 357 height 45
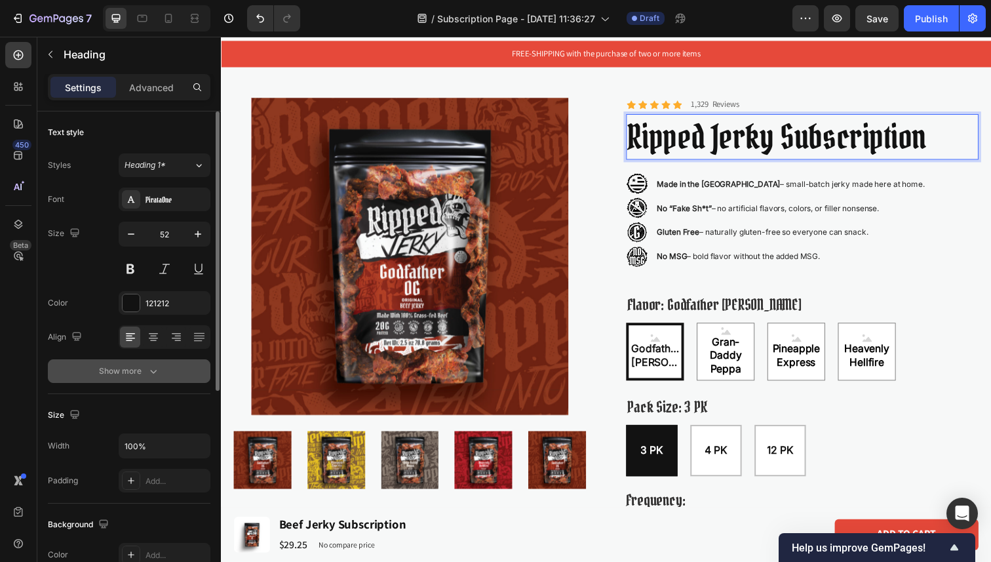
click at [155, 382] on button "Show more" at bounding box center [129, 371] width 163 height 24
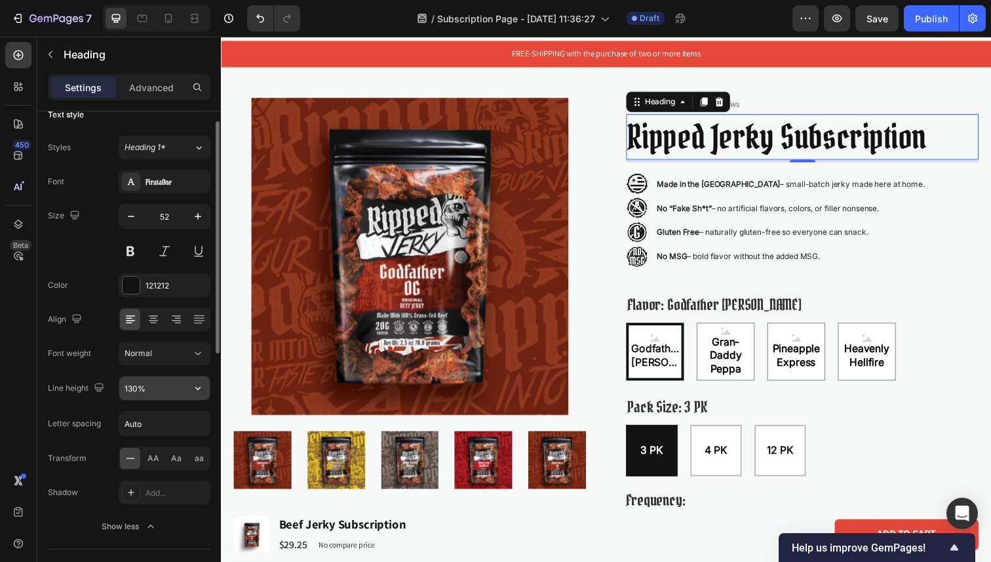
scroll to position [19, 0]
click at [157, 388] on input "130%" at bounding box center [164, 387] width 90 height 24
click at [189, 386] on button "button" at bounding box center [198, 387] width 24 height 24
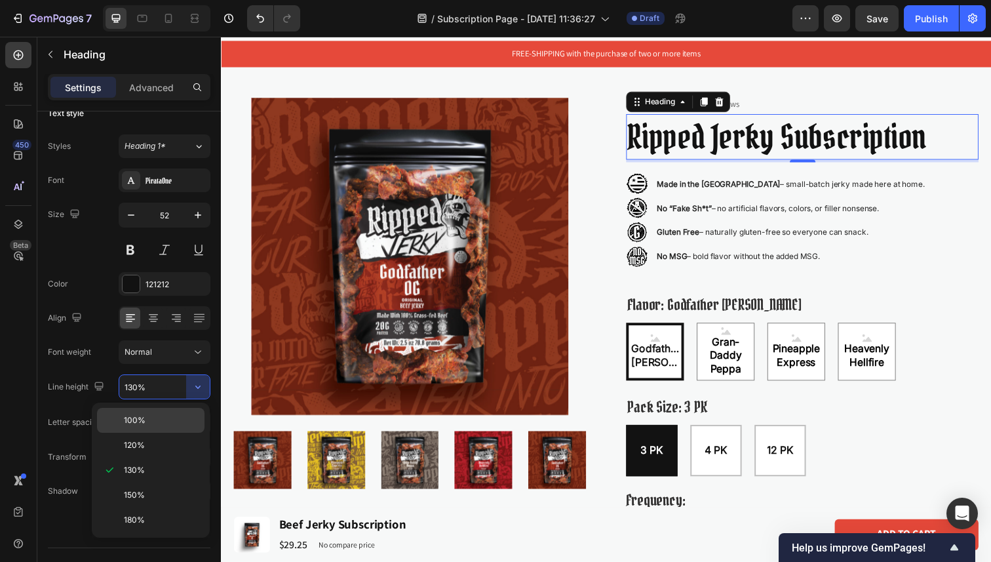
click at [150, 422] on p "100%" at bounding box center [161, 420] width 75 height 12
type input "100%"
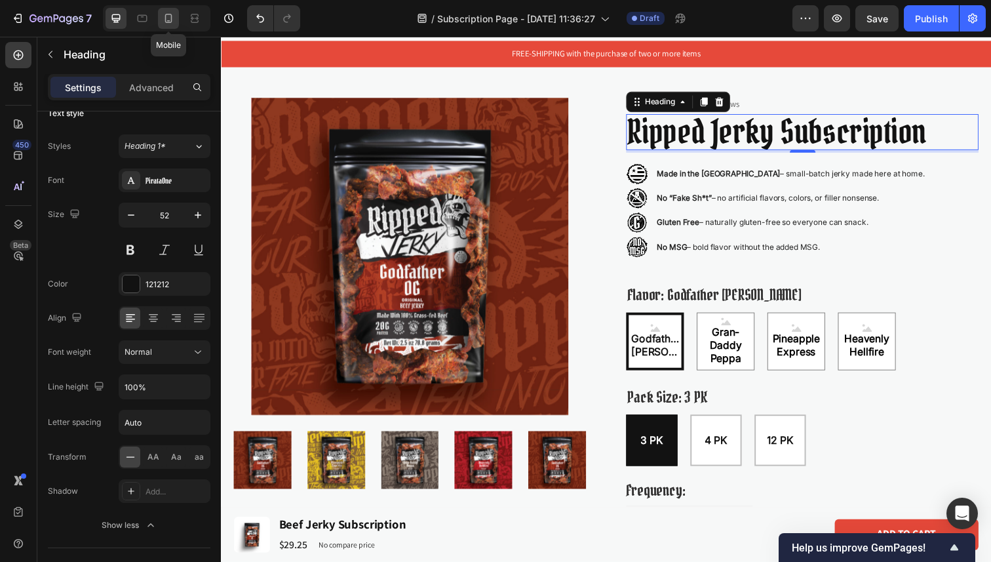
click at [167, 12] on icon at bounding box center [168, 18] width 13 height 13
type input "46"
type input "130%"
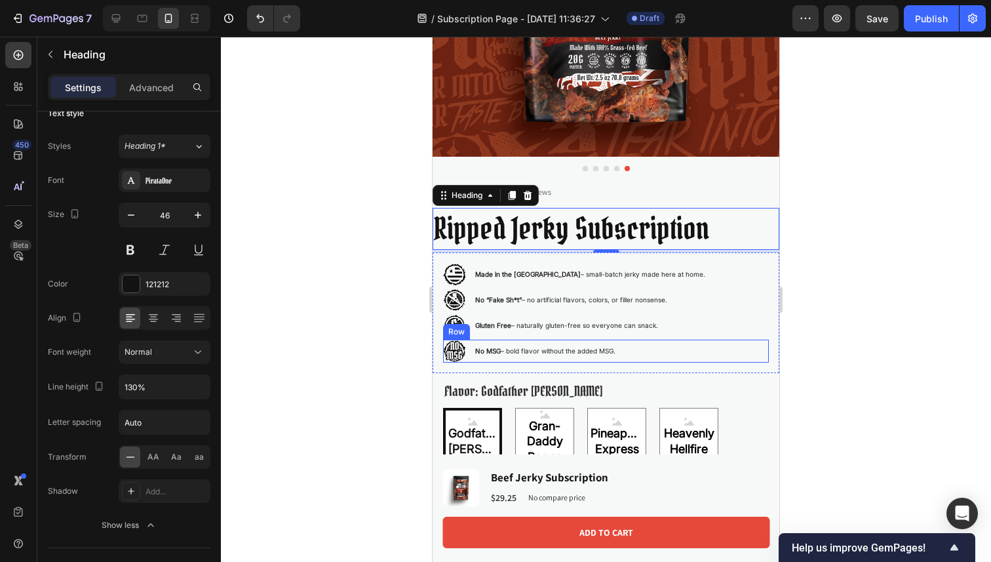
scroll to position [273, 0]
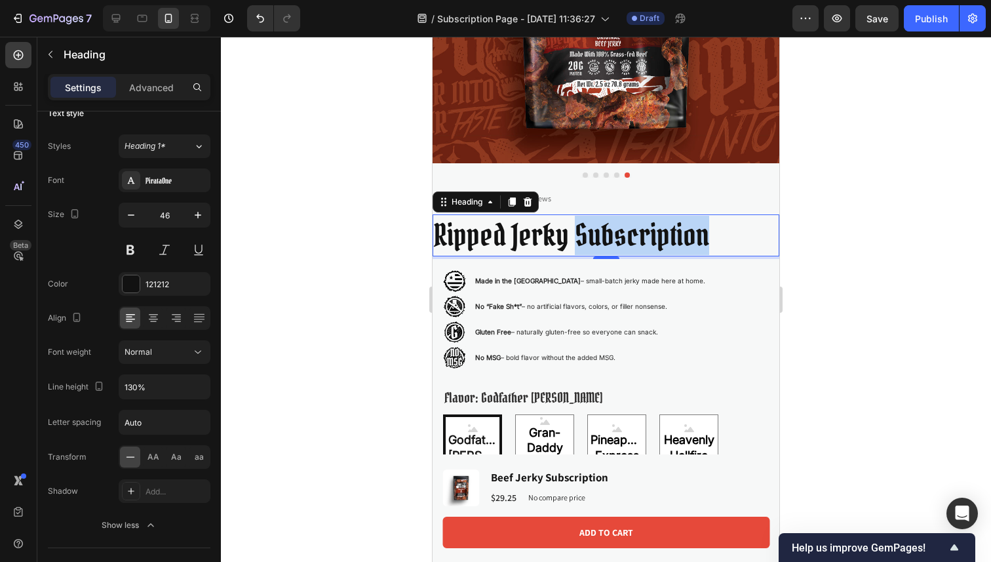
click at [604, 234] on p "Ripped Jerky Subscription" at bounding box center [606, 235] width 344 height 39
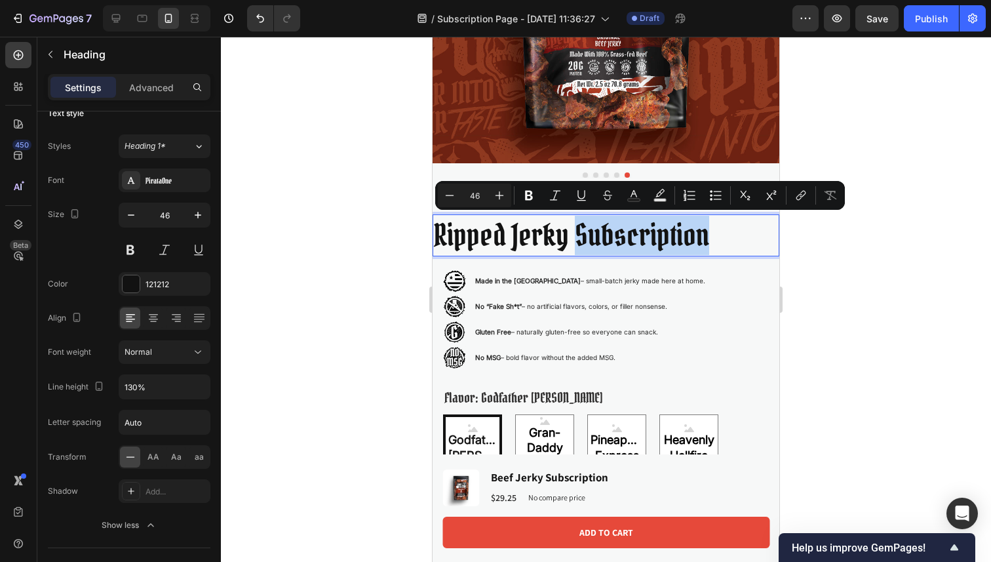
click at [590, 235] on p "Ripped Jerky Subscription" at bounding box center [606, 235] width 344 height 39
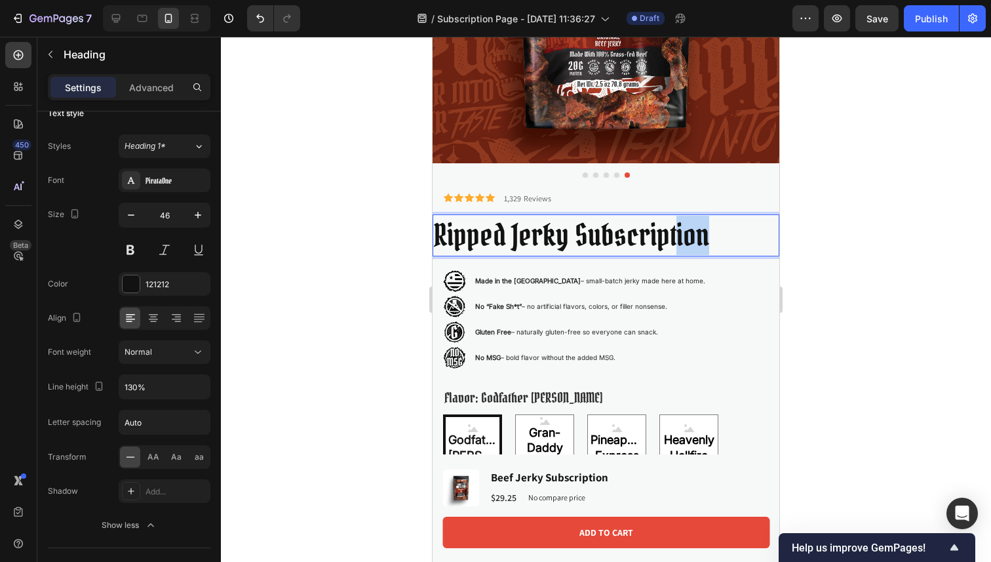
drag, startPoint x: 720, startPoint y: 227, endPoint x: 671, endPoint y: 239, distance: 50.4
click at [671, 239] on p "Ripped Jerky Subscription" at bounding box center [606, 235] width 344 height 39
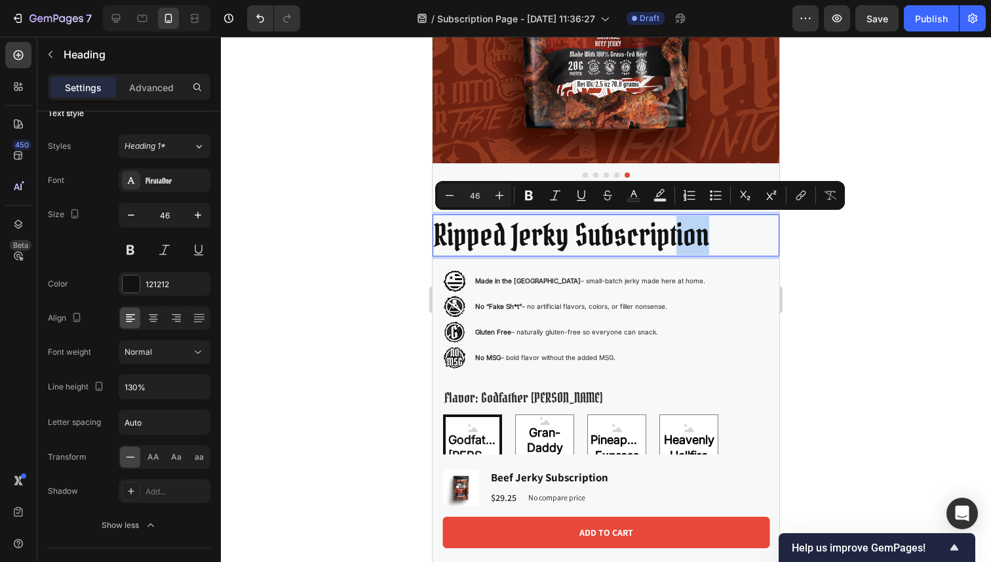
click at [671, 239] on p "Ripped Jerky Subscription" at bounding box center [606, 235] width 344 height 39
drag, startPoint x: 726, startPoint y: 243, endPoint x: 652, endPoint y: 241, distance: 74.1
click at [652, 241] on p "Ripped Jerky Subscription" at bounding box center [606, 235] width 344 height 39
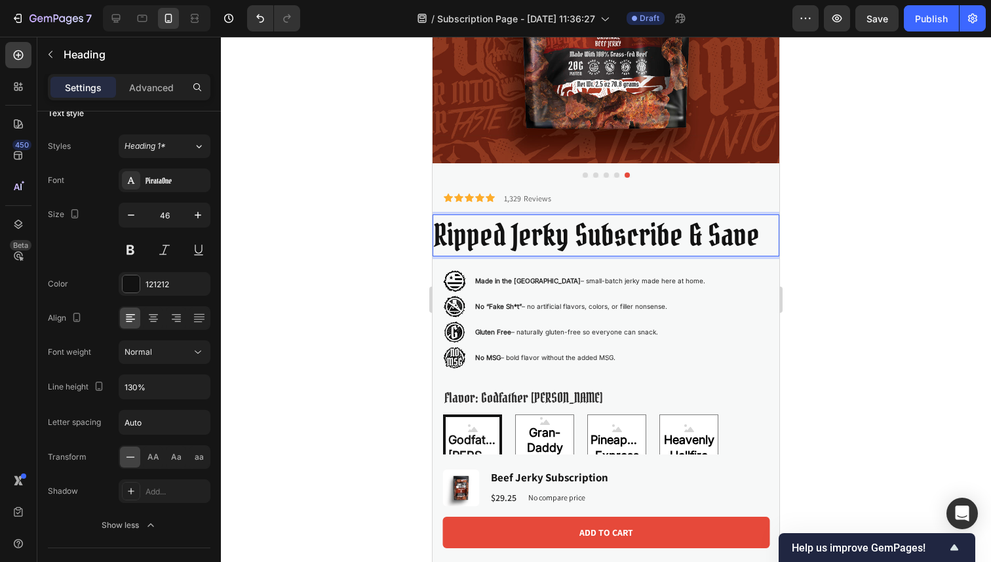
click at [571, 240] on p "Ripped Jerky Subscribe & Save" at bounding box center [606, 235] width 344 height 39
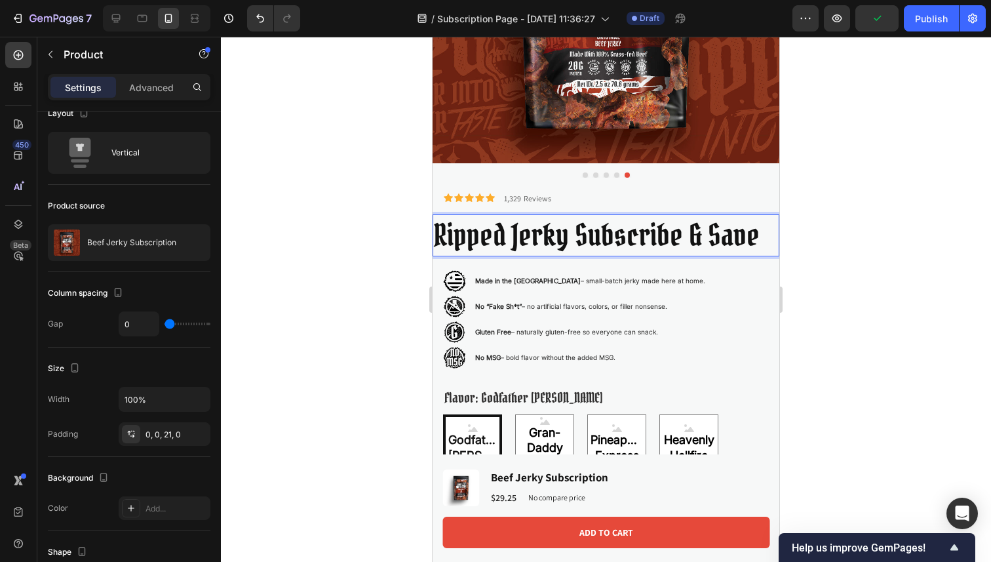
click at [748, 181] on div "Product Images" at bounding box center [606, 3] width 347 height 375
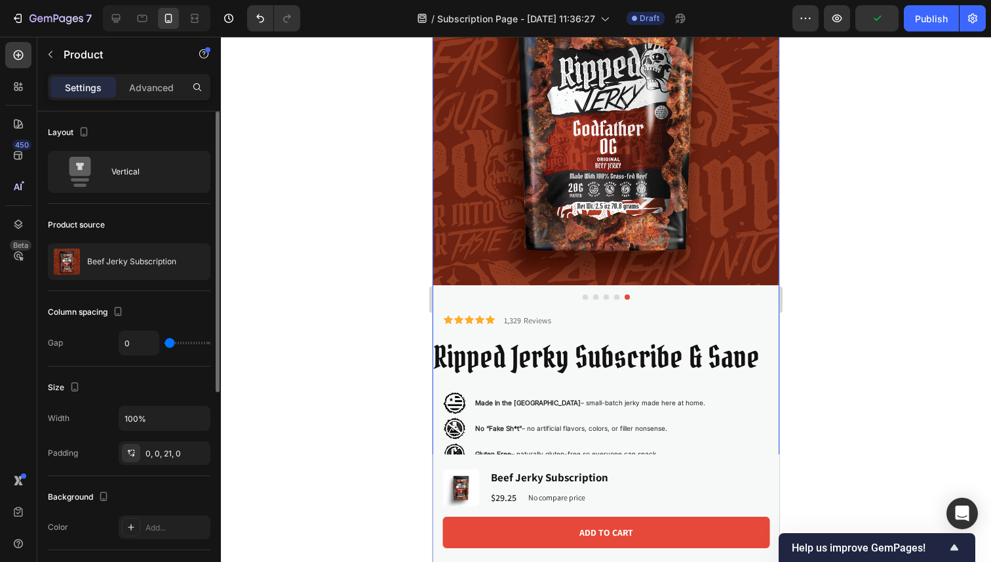
scroll to position [147, 0]
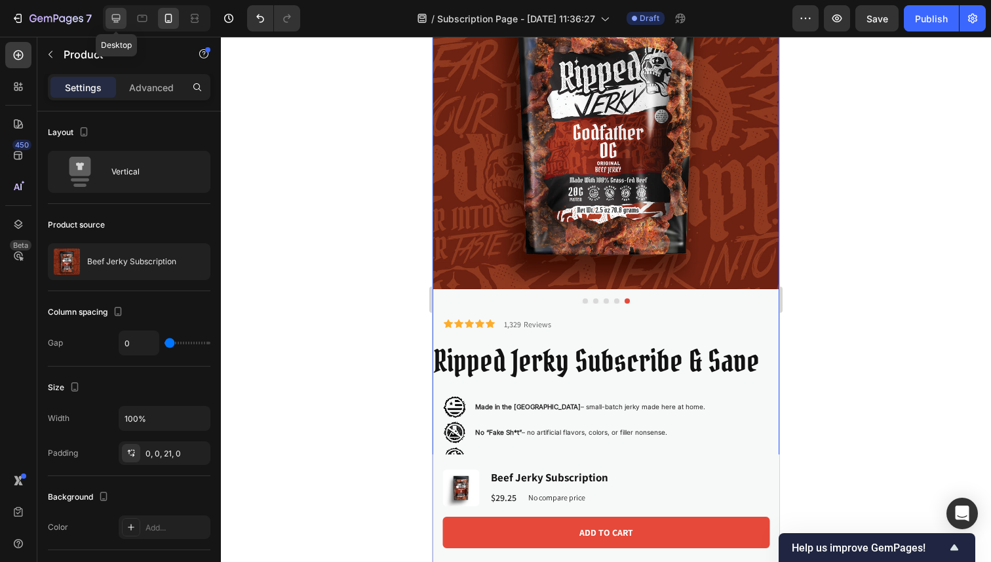
click at [123, 20] on div at bounding box center [116, 18] width 21 height 21
type input "62"
type input "1240"
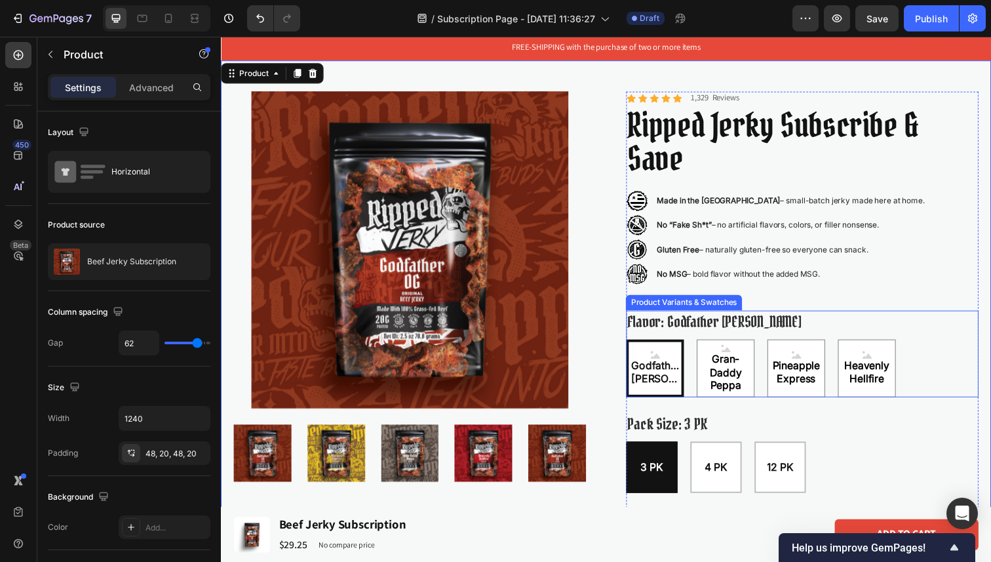
scroll to position [8, 0]
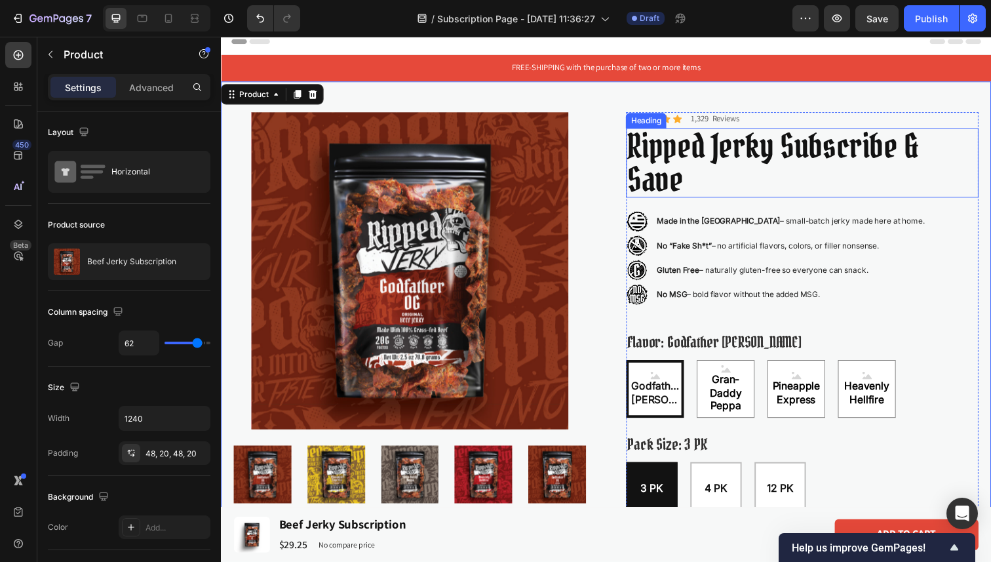
click at [863, 151] on p "Ripped Jerky Subscribe & Save" at bounding box center [814, 166] width 357 height 68
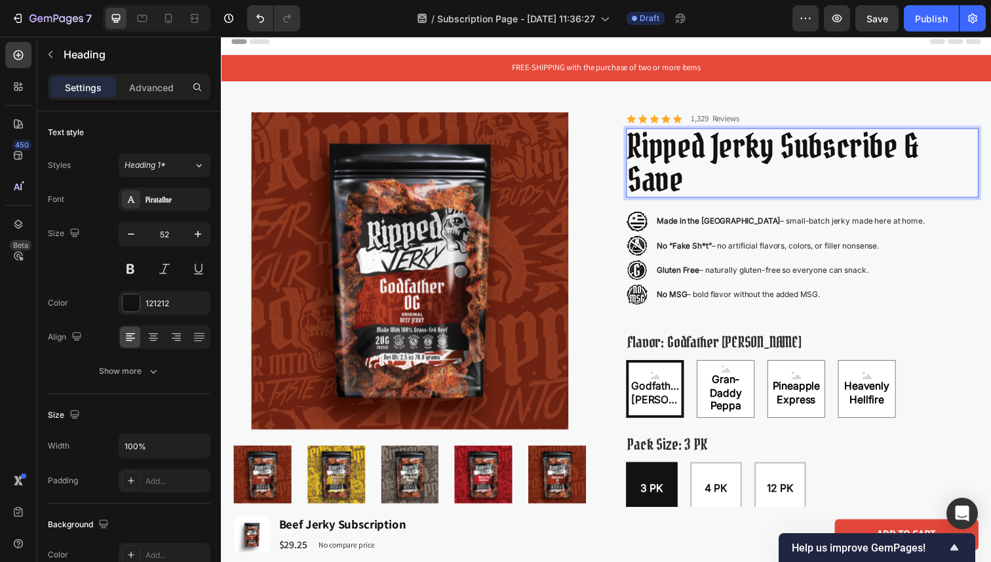
click at [799, 155] on p "Ripped Jerky Subscribe & Save" at bounding box center [814, 166] width 357 height 68
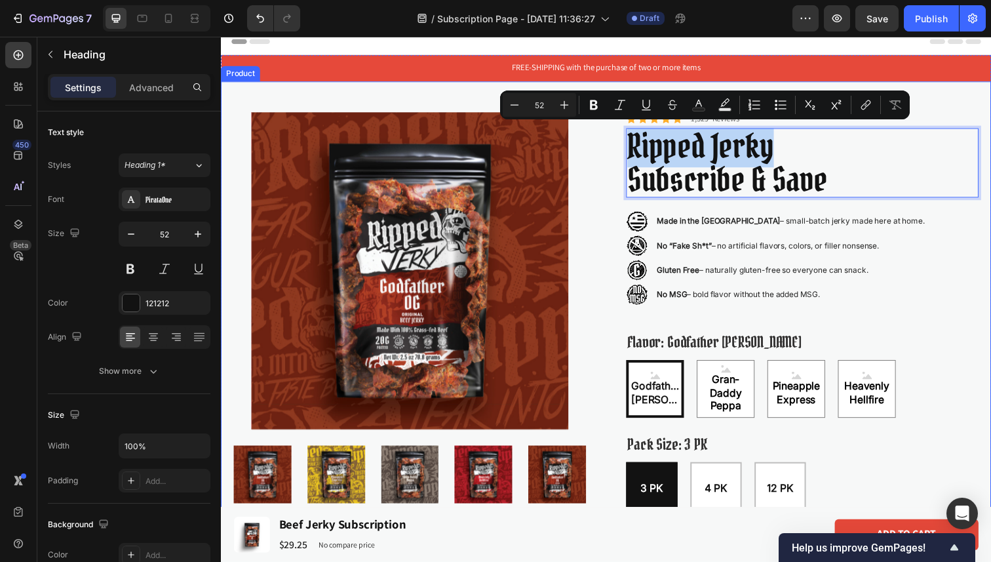
drag, startPoint x: 783, startPoint y: 143, endPoint x: 631, endPoint y: 155, distance: 153.2
click at [631, 155] on div "Product Images Icon Icon Icon Icon Icon Icon List 1,329 Reviews Text Block Row …" at bounding box center [614, 404] width 787 height 642
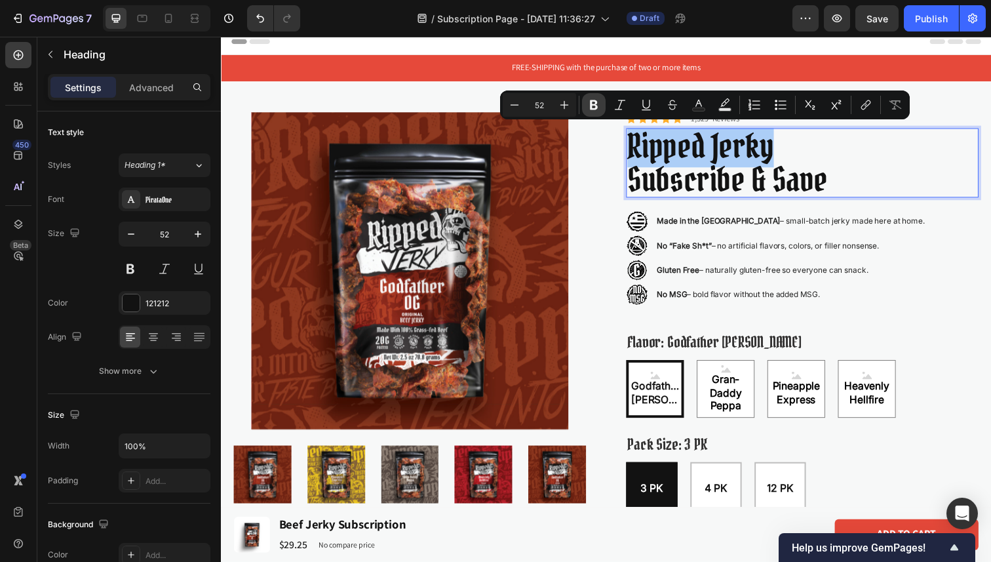
click at [599, 102] on icon "Editor contextual toolbar" at bounding box center [593, 104] width 13 height 13
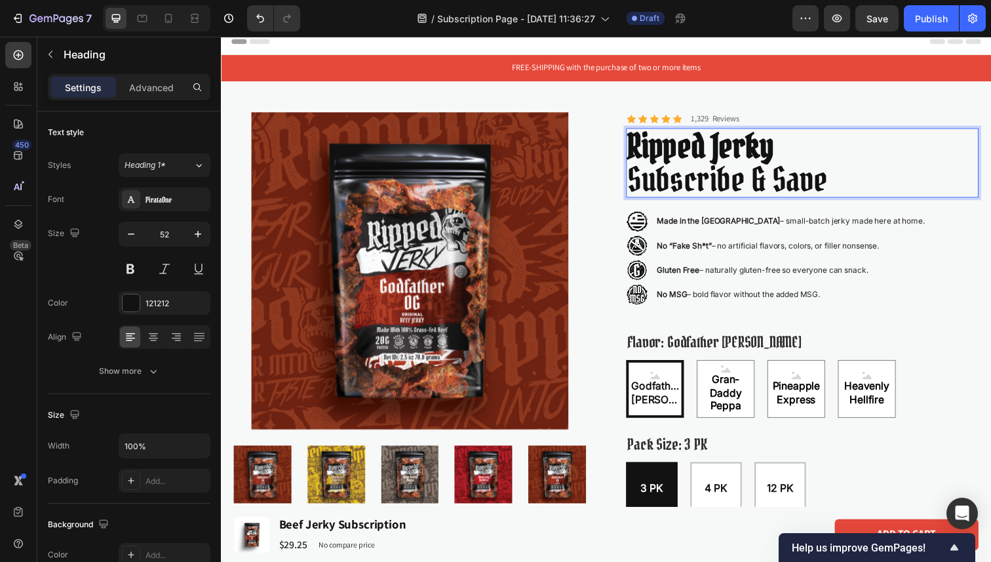
click at [755, 154] on strong "Ripped Jerky" at bounding box center [710, 148] width 149 height 44
click at [767, 154] on strong "Ripped Jerky" at bounding box center [710, 148] width 149 height 44
click at [779, 154] on strong "Ripped Jerky" at bounding box center [710, 148] width 149 height 44
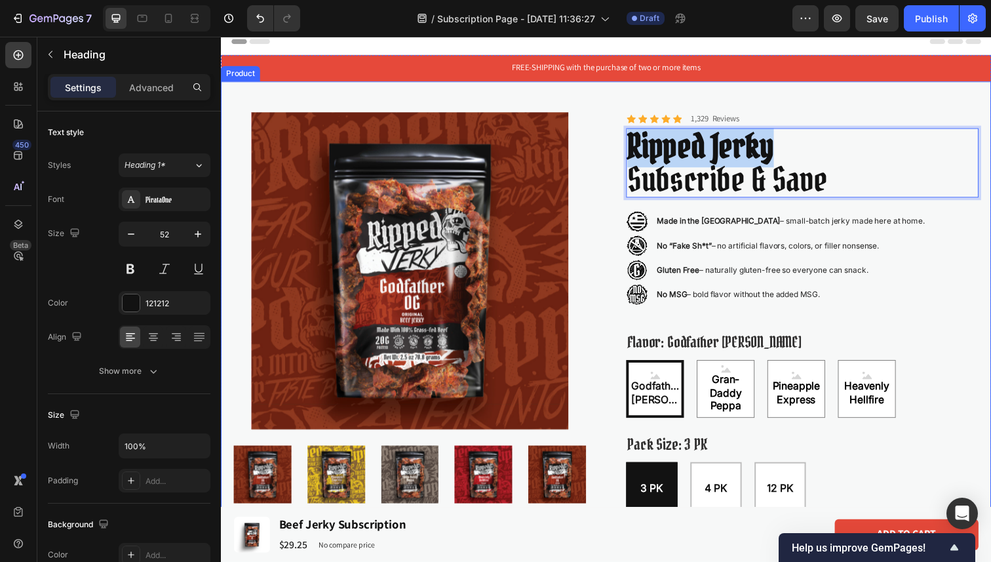
drag, startPoint x: 784, startPoint y: 154, endPoint x: 619, endPoint y: 147, distance: 165.3
click at [619, 147] on div "Product Images Icon Icon Icon Icon Icon Icon List 1,329 Reviews Text Block Row …" at bounding box center [614, 404] width 787 height 642
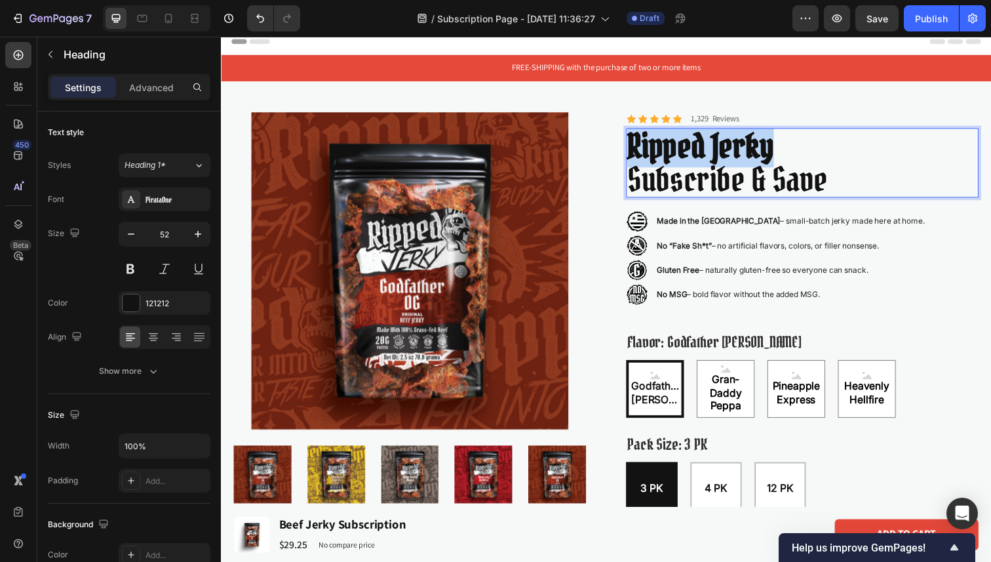
click at [674, 156] on strong "Ripped Jerky" at bounding box center [710, 148] width 149 height 44
click at [667, 153] on strong "Ripped Jerky" at bounding box center [710, 148] width 149 height 44
click at [702, 148] on strong "Ripped Jerky" at bounding box center [710, 148] width 149 height 44
click at [707, 148] on strong "Ripped Jerky" at bounding box center [710, 148] width 149 height 44
click at [825, 146] on p "Ripped Jerky Subscribe & Save" at bounding box center [814, 166] width 357 height 68
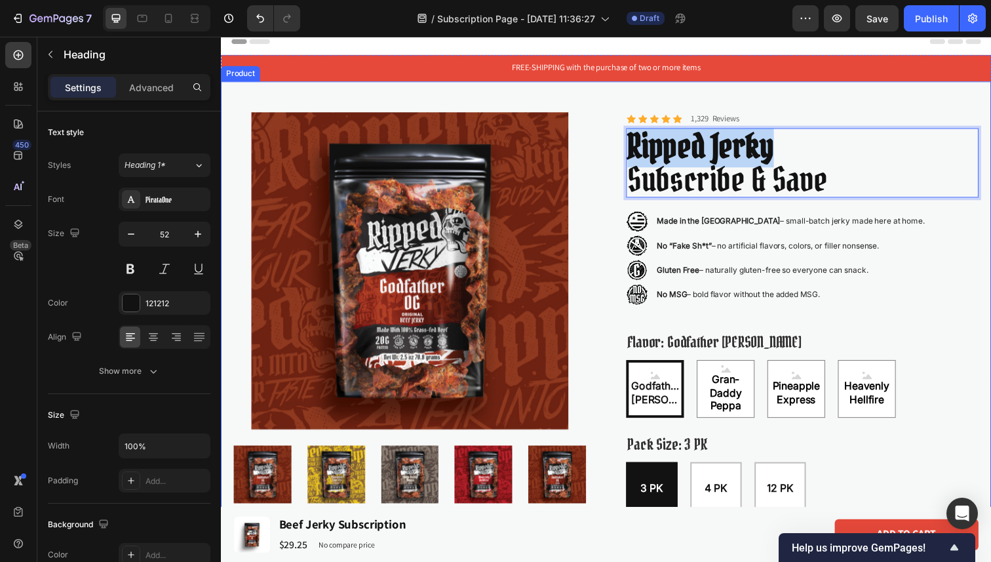
drag, startPoint x: 782, startPoint y: 150, endPoint x: 615, endPoint y: 145, distance: 166.6
click at [615, 145] on div "Product Images Icon Icon Icon Icon Icon Icon List 1,329 Reviews Text Block Row …" at bounding box center [614, 404] width 787 height 642
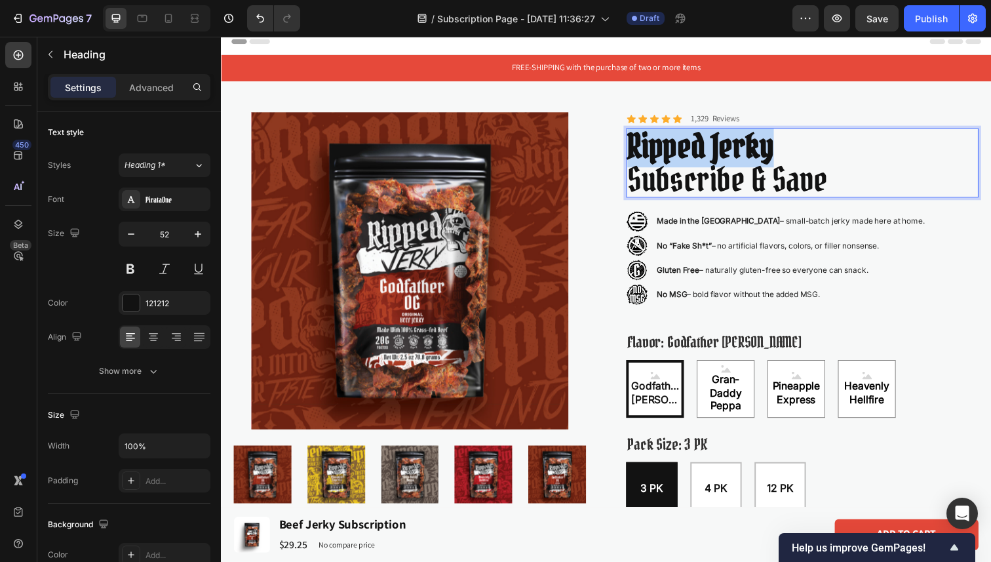
click at [667, 150] on strong "Ripped Jerky" at bounding box center [710, 148] width 149 height 44
click at [667, 147] on strong "Ripped Jerky" at bounding box center [710, 148] width 149 height 44
click at [255, 15] on icon "Undo/Redo" at bounding box center [260, 18] width 13 height 13
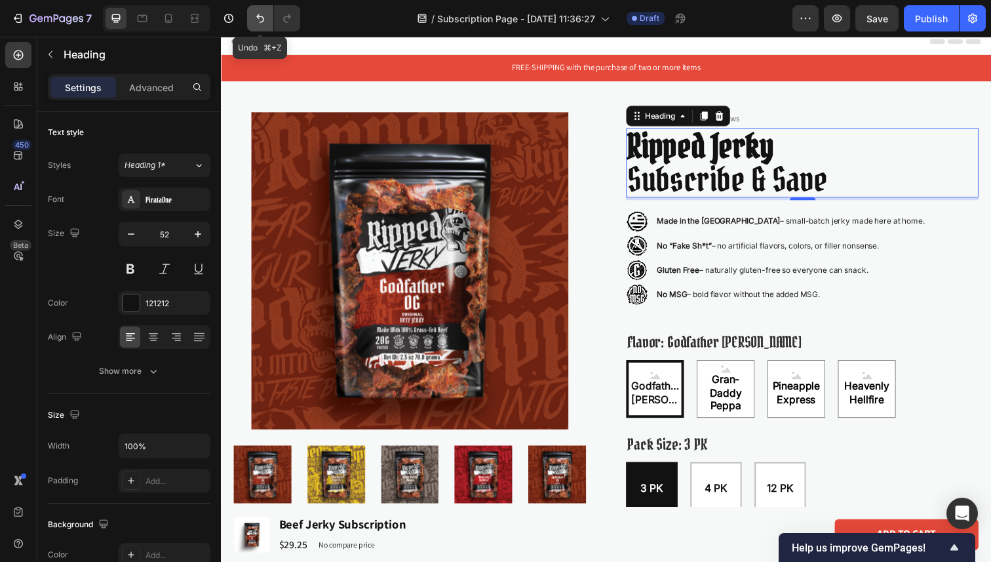
click at [255, 15] on icon "Undo/Redo" at bounding box center [260, 18] width 13 height 13
click at [263, 18] on icon "Undo/Redo" at bounding box center [260, 18] width 13 height 13
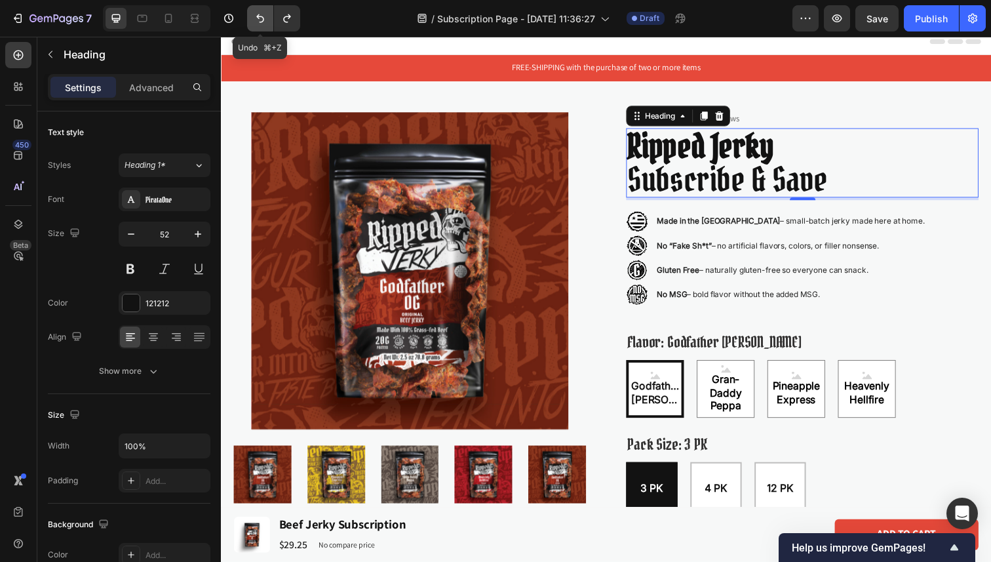
click at [263, 18] on icon "Undo/Redo" at bounding box center [260, 18] width 13 height 13
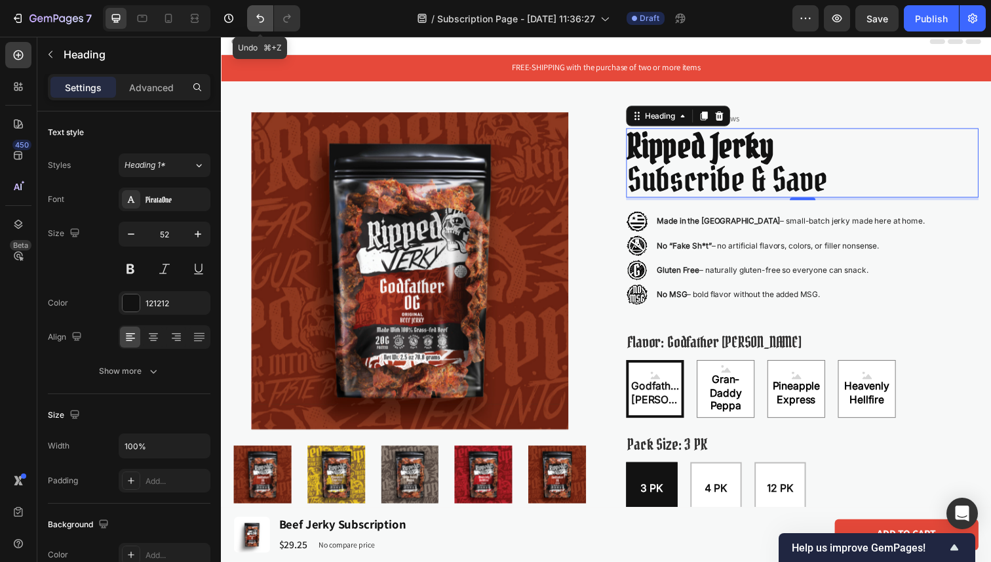
click at [258, 18] on icon "Undo/Redo" at bounding box center [260, 18] width 13 height 13
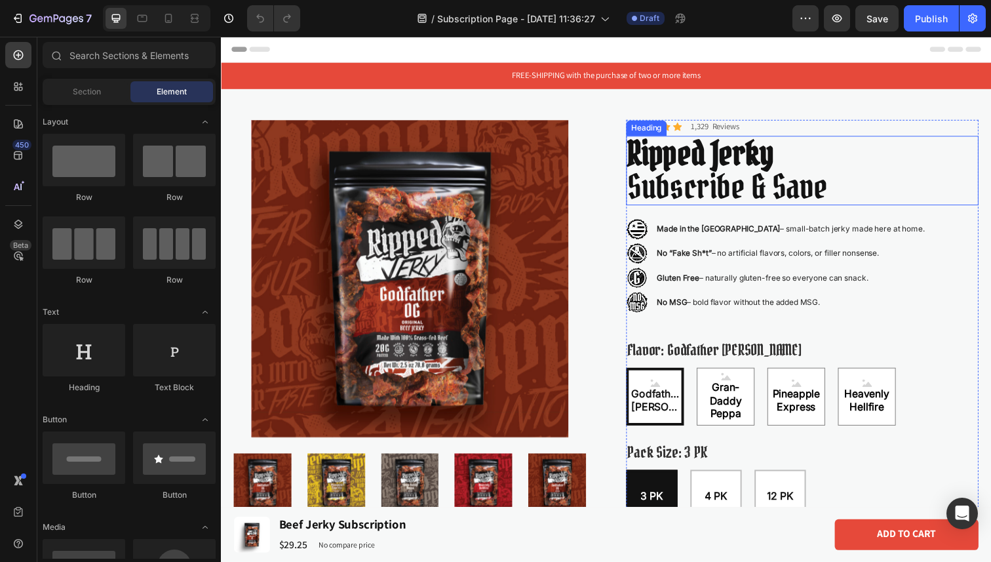
click at [708, 155] on strong "Ripped Jerky" at bounding box center [710, 156] width 149 height 44
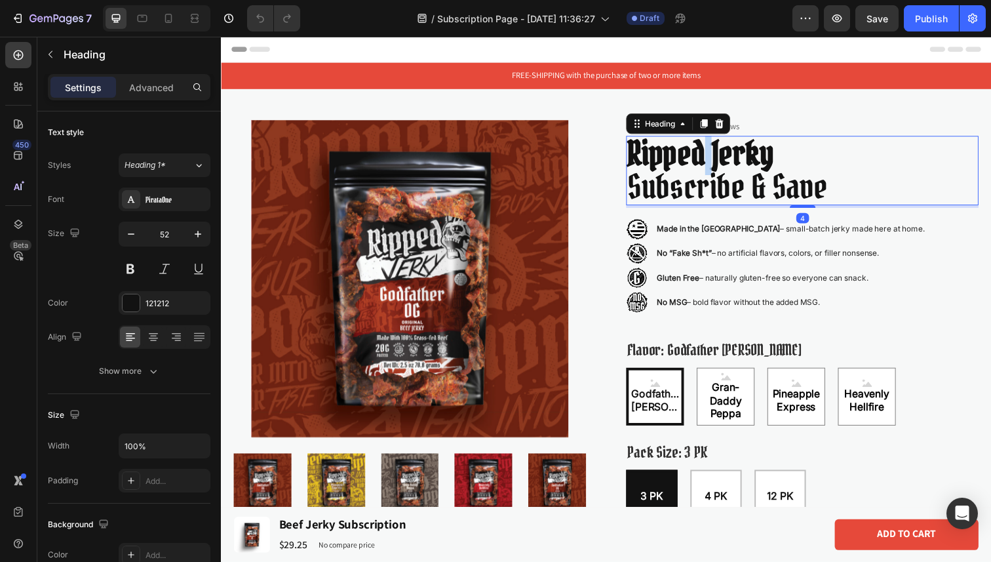
click at [715, 155] on strong "Ripped Jerky" at bounding box center [710, 156] width 149 height 44
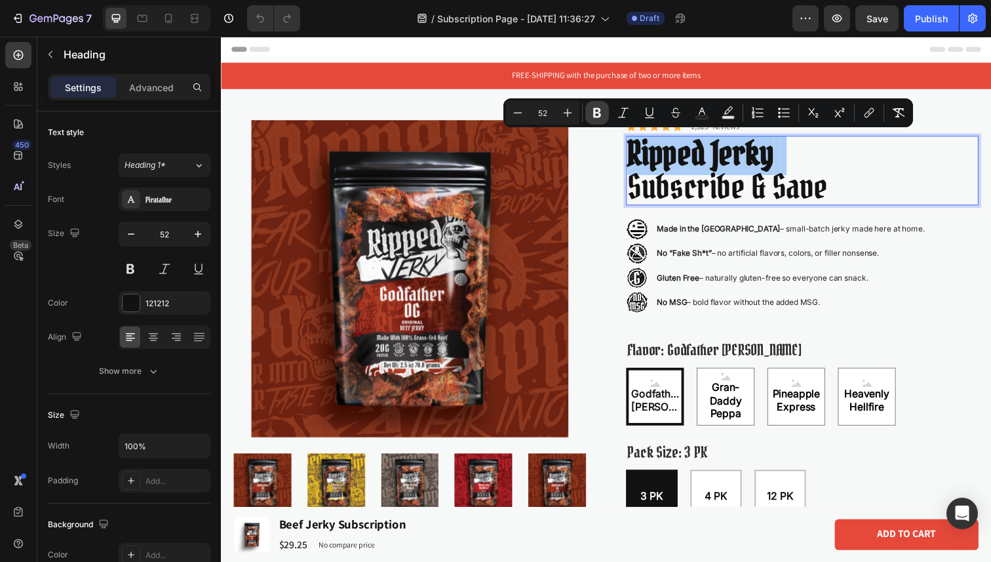
click at [596, 111] on icon "Editor contextual toolbar" at bounding box center [597, 112] width 13 height 13
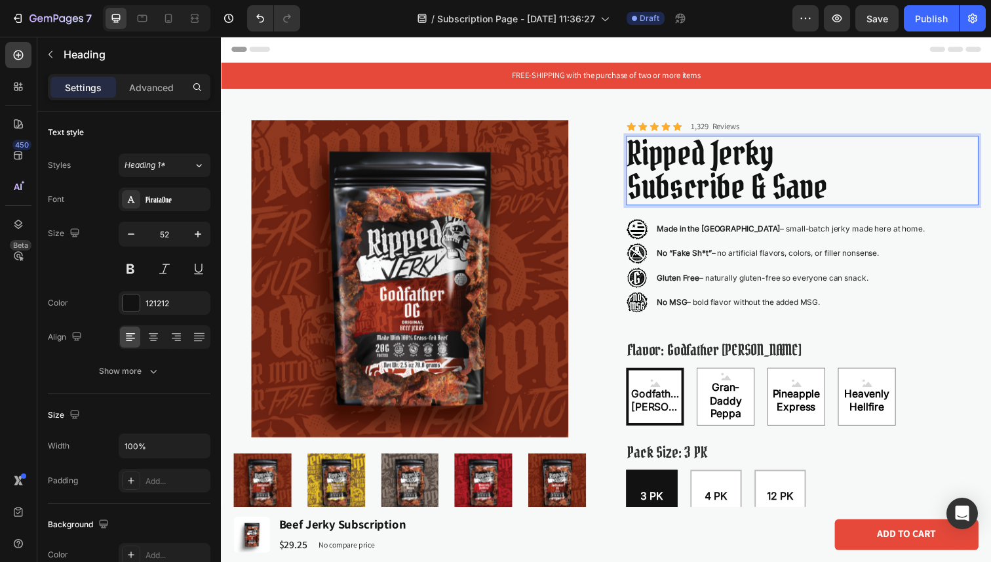
click at [721, 171] on p "Ripped Jerky Subscribe & Save" at bounding box center [814, 174] width 357 height 68
click at [845, 120] on div "Product Images Icon Icon Icon Icon Icon Icon List 1,329 Reviews Text Block Row …" at bounding box center [614, 411] width 787 height 642
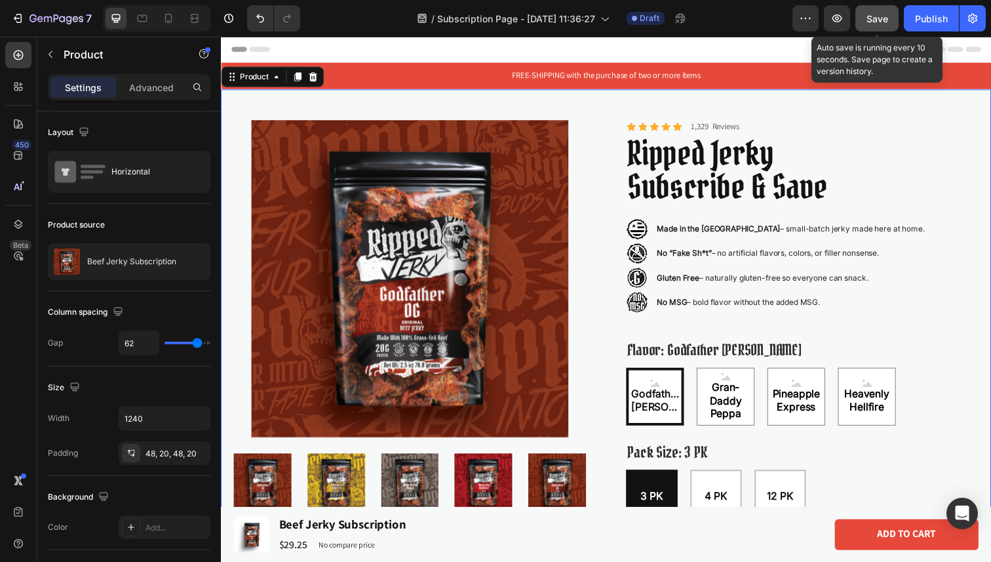
click at [883, 14] on span "Save" at bounding box center [877, 18] width 22 height 11
click at [640, 130] on div "Icon" at bounding box center [639, 129] width 10 height 10
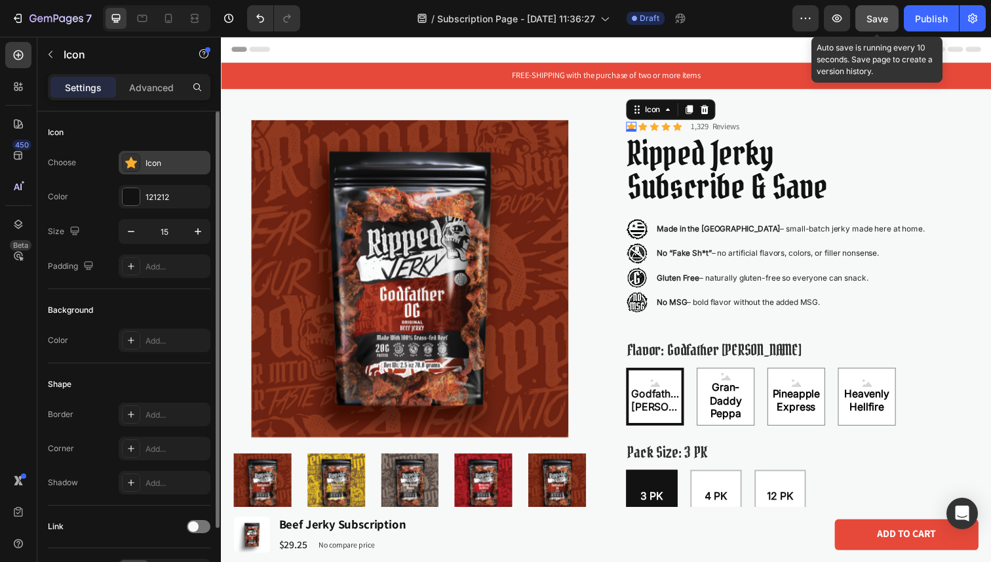
click at [128, 167] on icon at bounding box center [131, 163] width 12 height 12
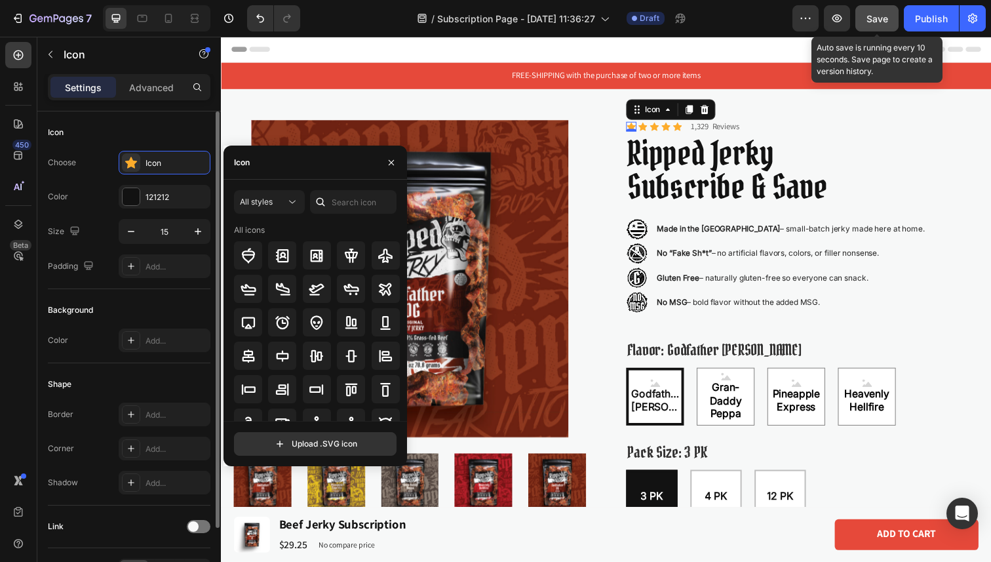
click at [112, 182] on div "Choose Icon Color 121212 Size 15 Padding Add..." at bounding box center [129, 214] width 163 height 127
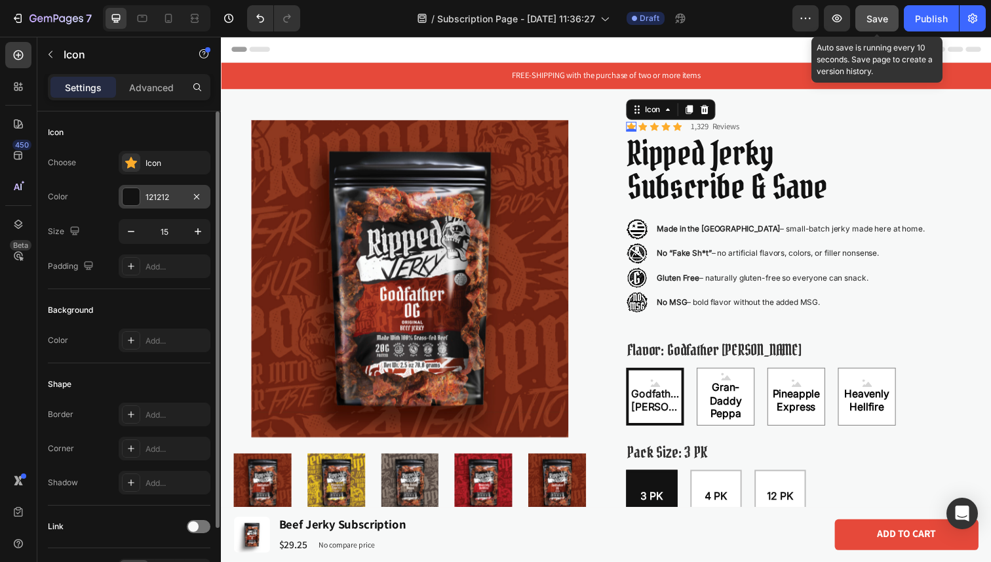
click at [127, 192] on div at bounding box center [131, 196] width 17 height 17
click at [107, 189] on div "Color 121212" at bounding box center [129, 197] width 163 height 24
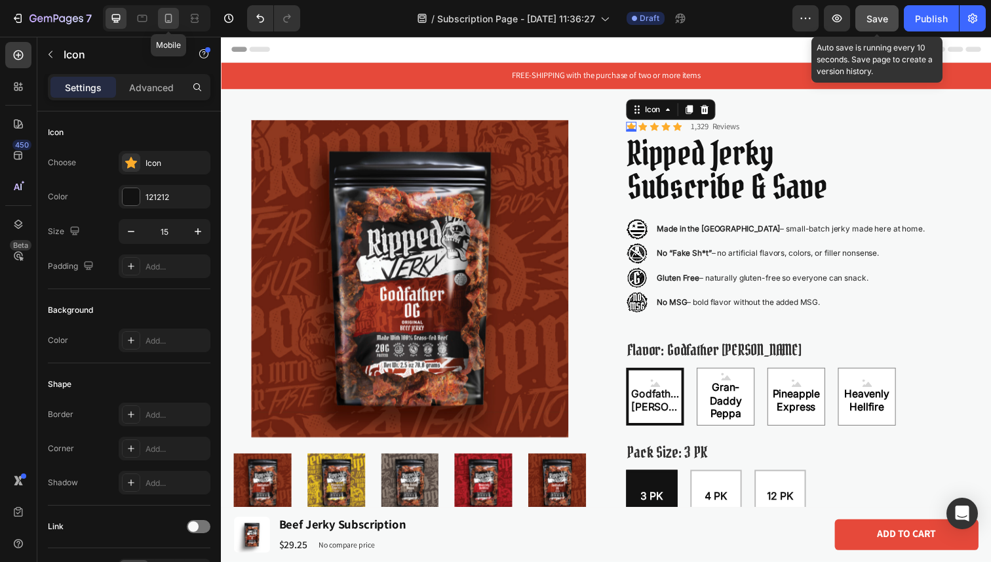
click at [172, 21] on icon at bounding box center [168, 18] width 13 height 13
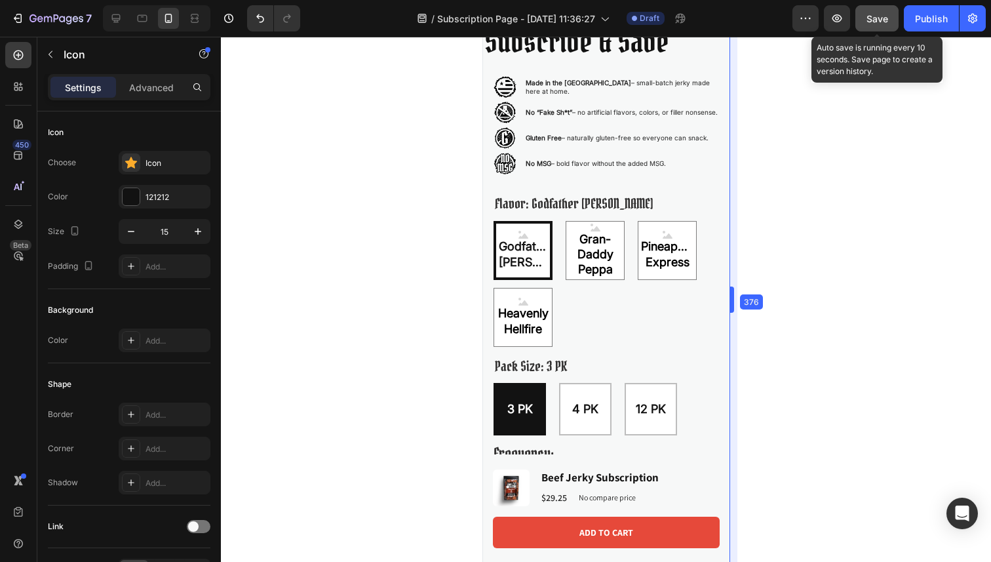
drag, startPoint x: 782, startPoint y: 305, endPoint x: 675, endPoint y: 305, distance: 106.8
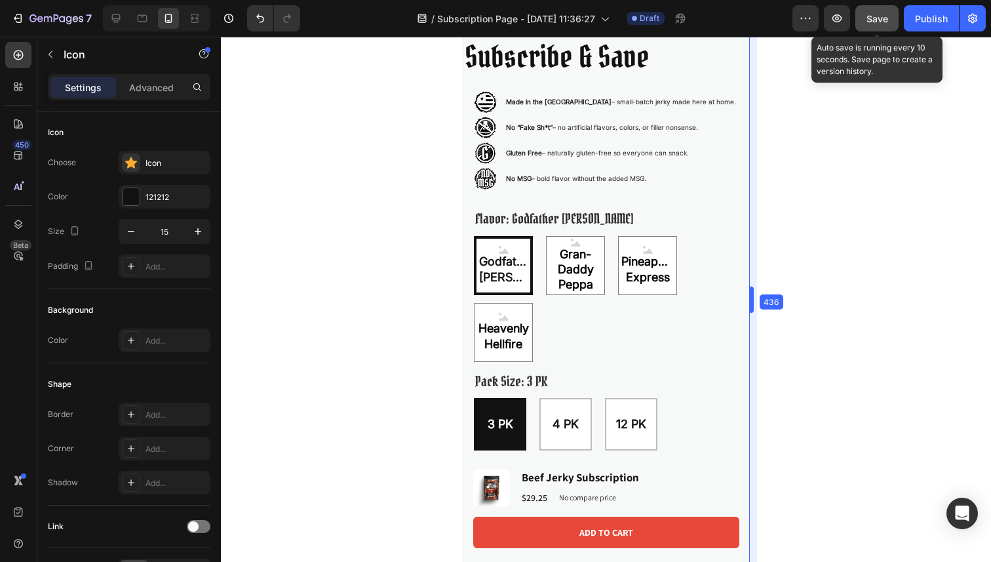
scroll to position [433, 0]
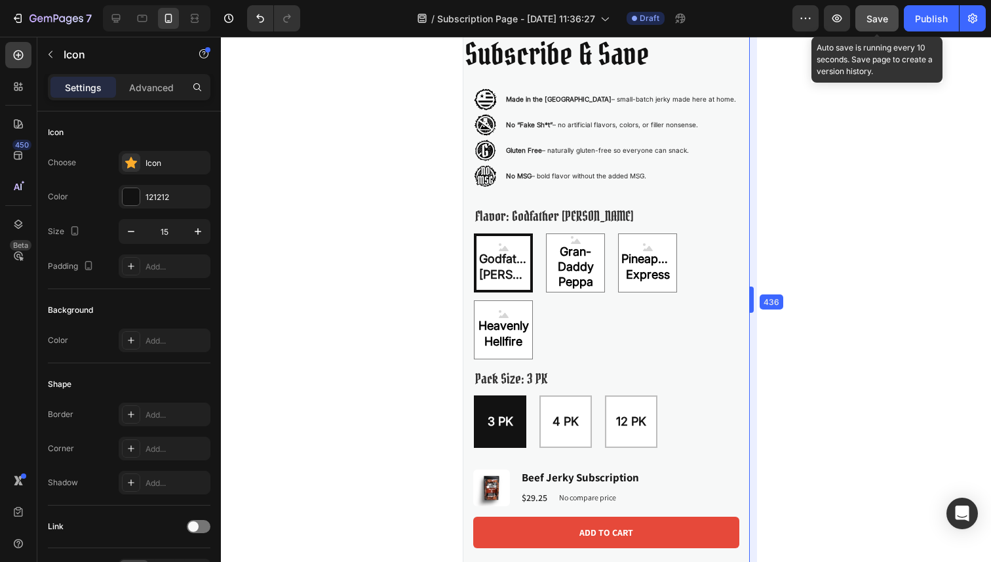
drag, startPoint x: 714, startPoint y: 301, endPoint x: 760, endPoint y: 306, distance: 46.2
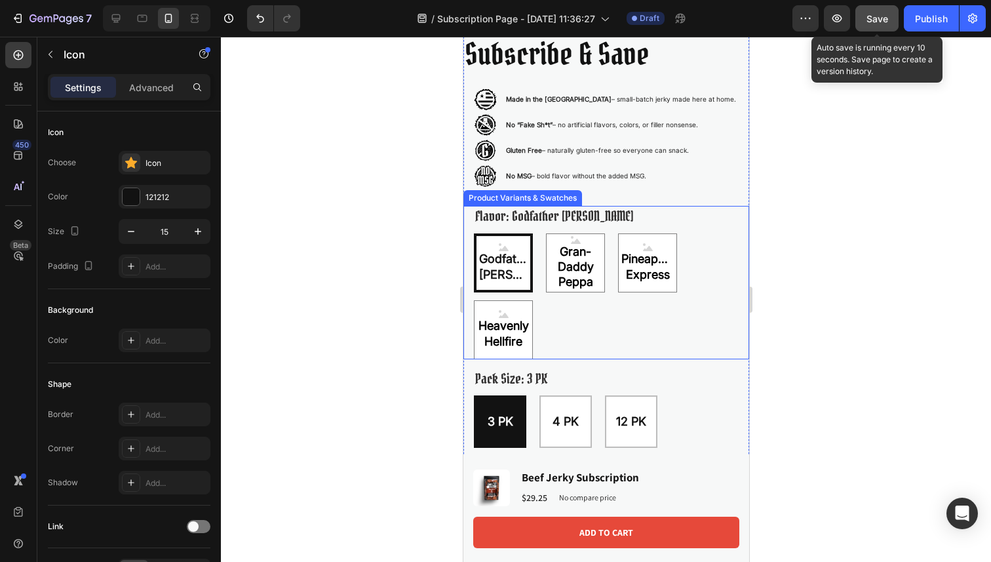
click at [699, 281] on div "Godfather OG Godfather OG Godfather OG Gran-Daddy Peppa Gran-Daddy Peppa Gran-D…" at bounding box center [604, 296] width 262 height 126
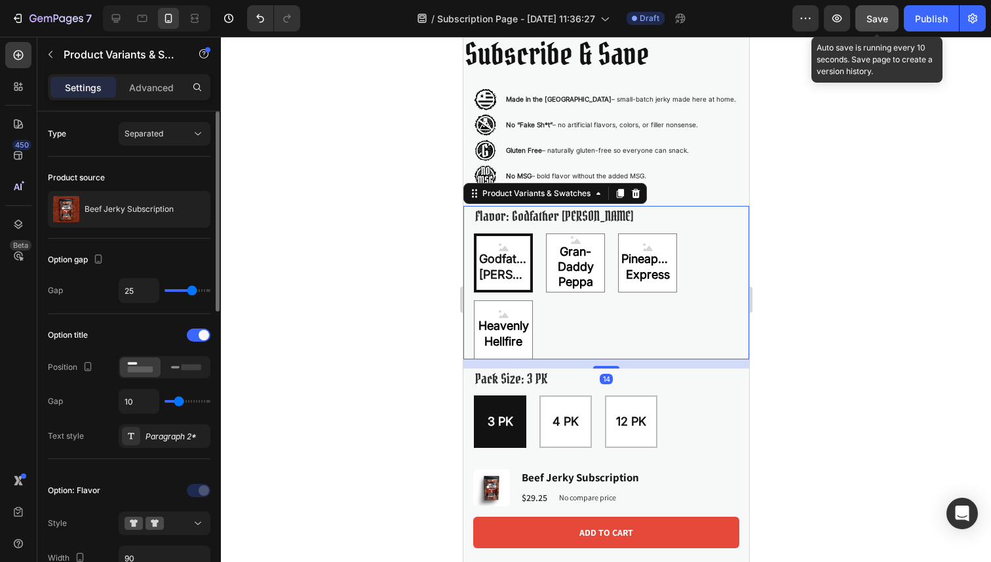
type input "28"
type input "25"
type input "19"
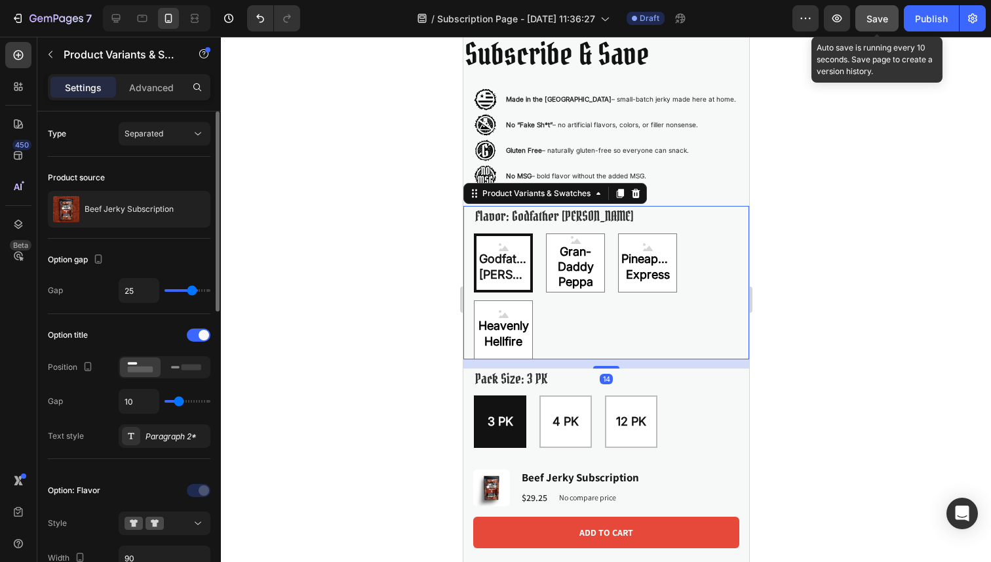
type input "19"
type input "18"
type input "16"
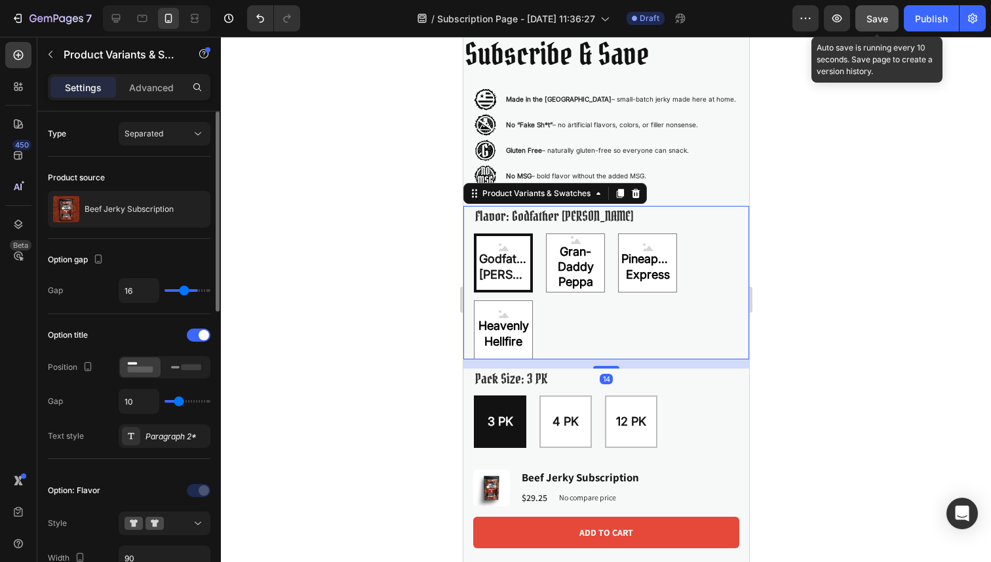
type input "15"
type input "14"
type input "13"
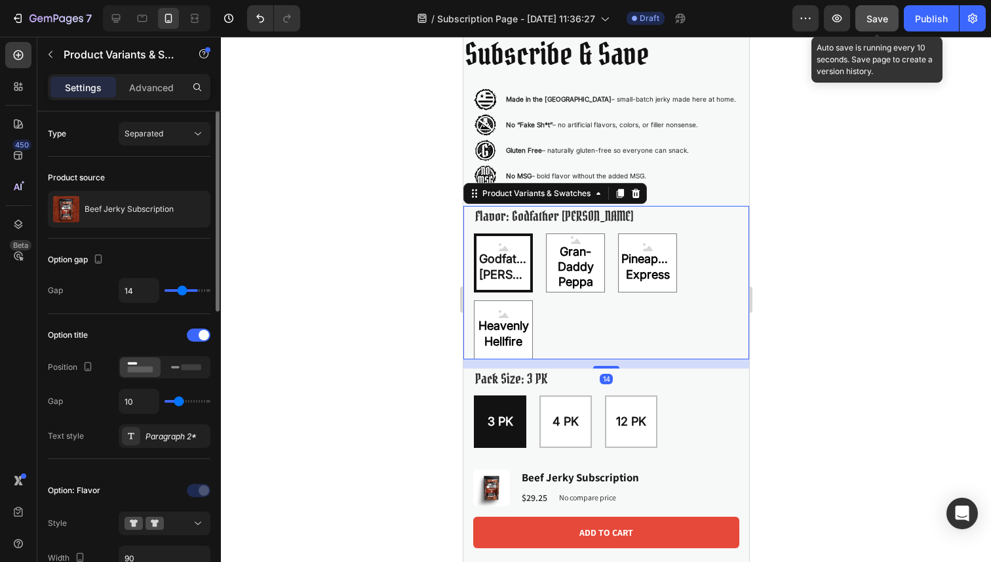
type input "13"
type input "12"
type input "11"
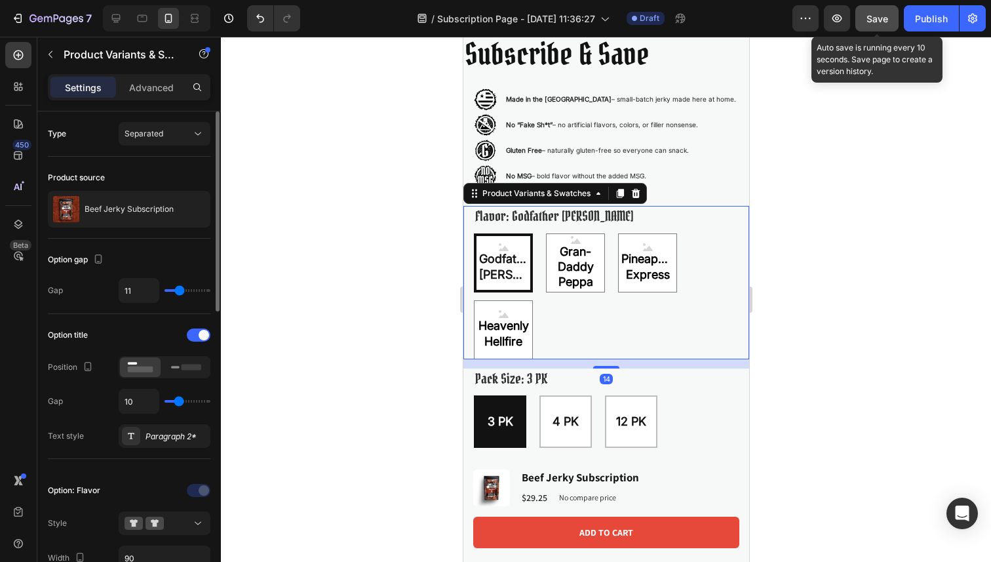
type input "10"
type input "5"
type input "4"
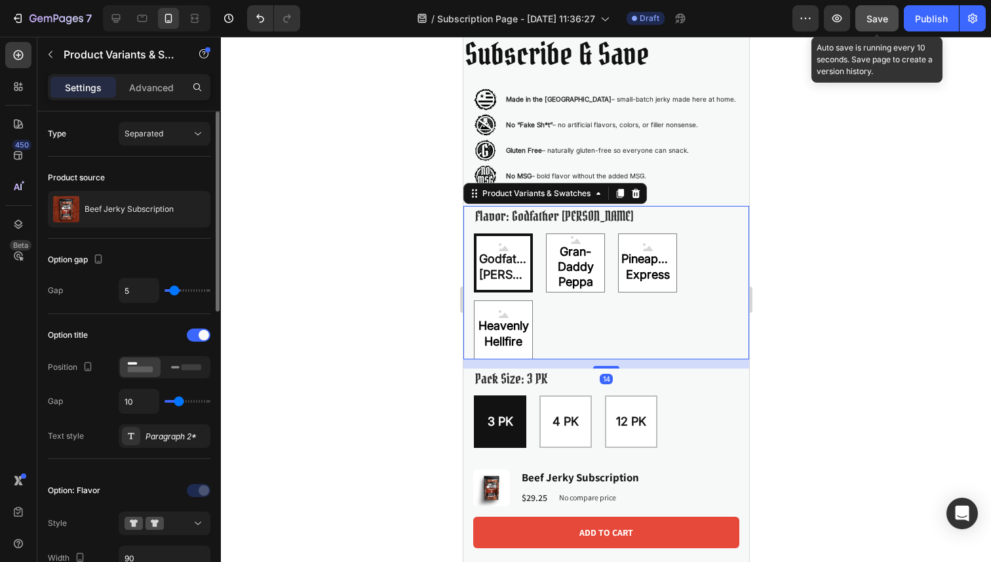
type input "4"
type input "2"
type input "1"
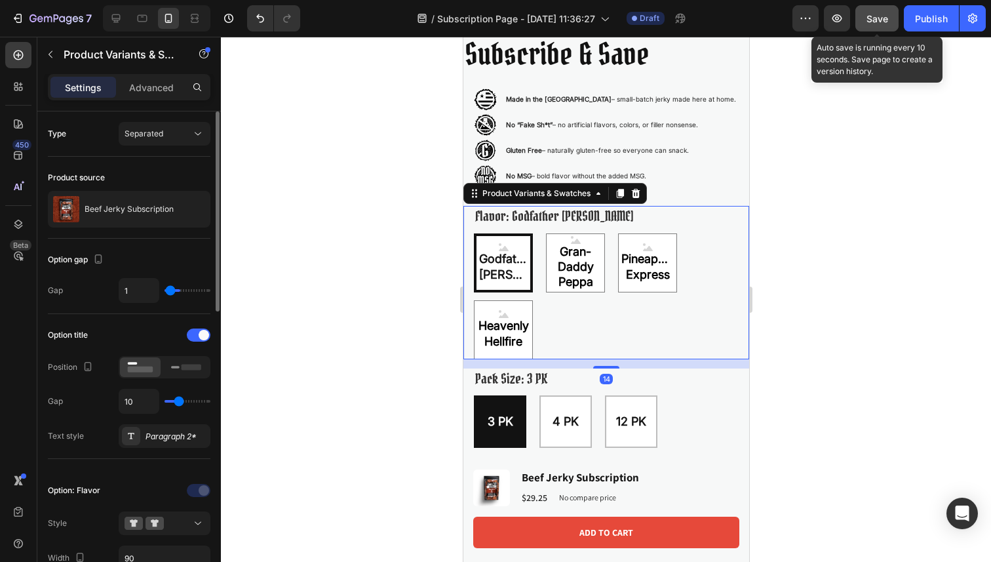
type input "0"
drag, startPoint x: 194, startPoint y: 292, endPoint x: 144, endPoint y: 294, distance: 50.5
type input "0"
click at [165, 292] on input "range" at bounding box center [188, 290] width 46 height 3
type input "25"
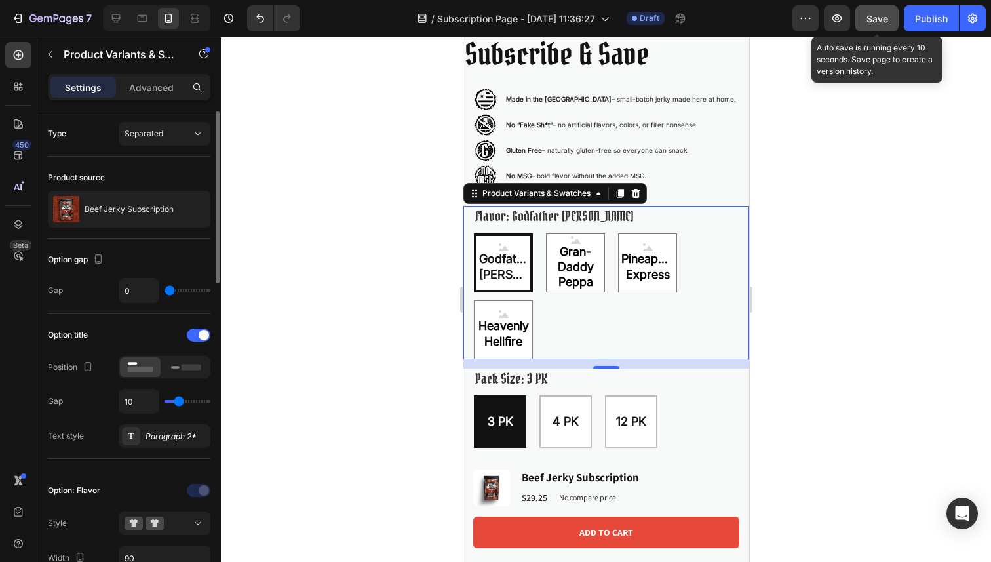
type input "25"
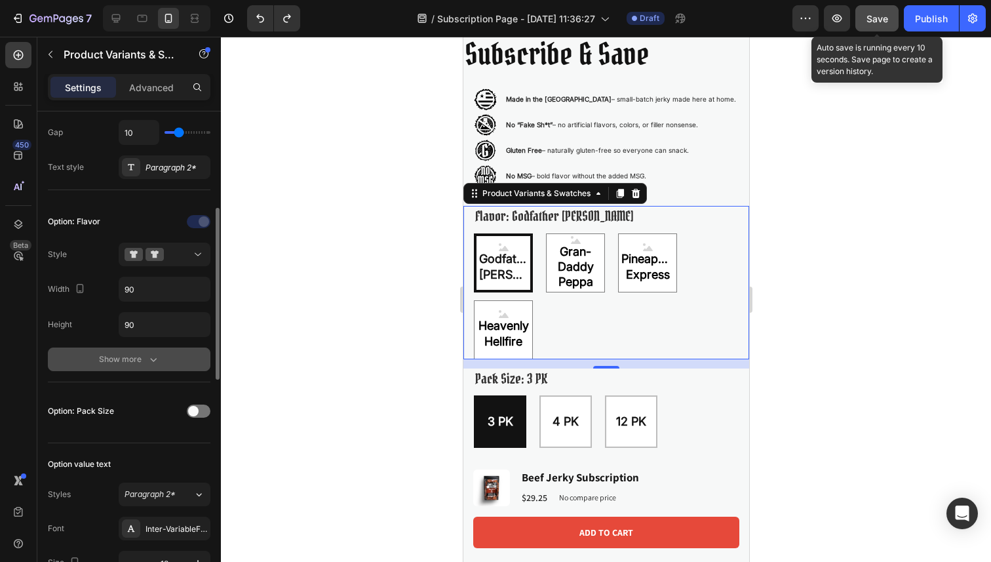
scroll to position [270, 0]
click at [144, 351] on div "Show more" at bounding box center [129, 357] width 61 height 13
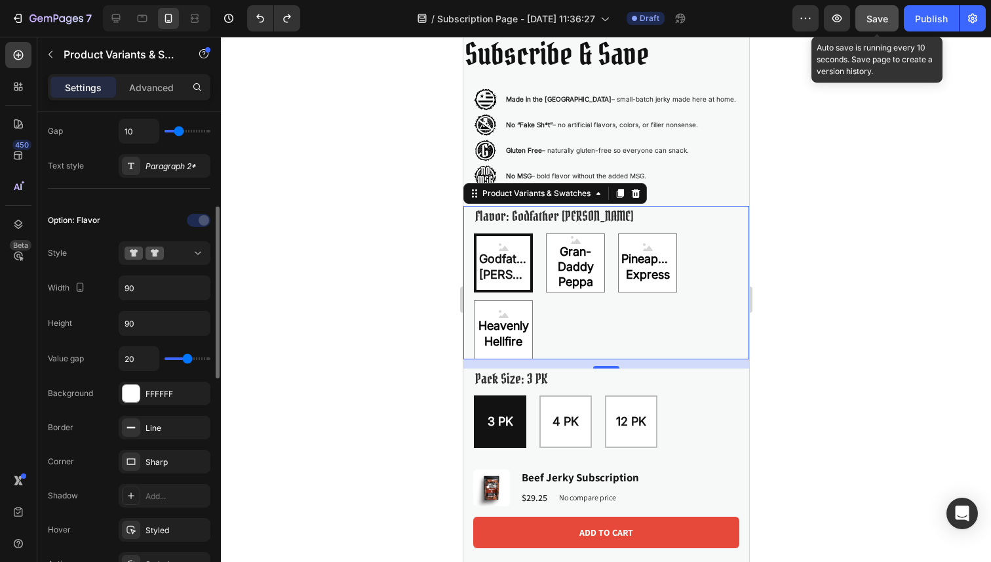
type input "15"
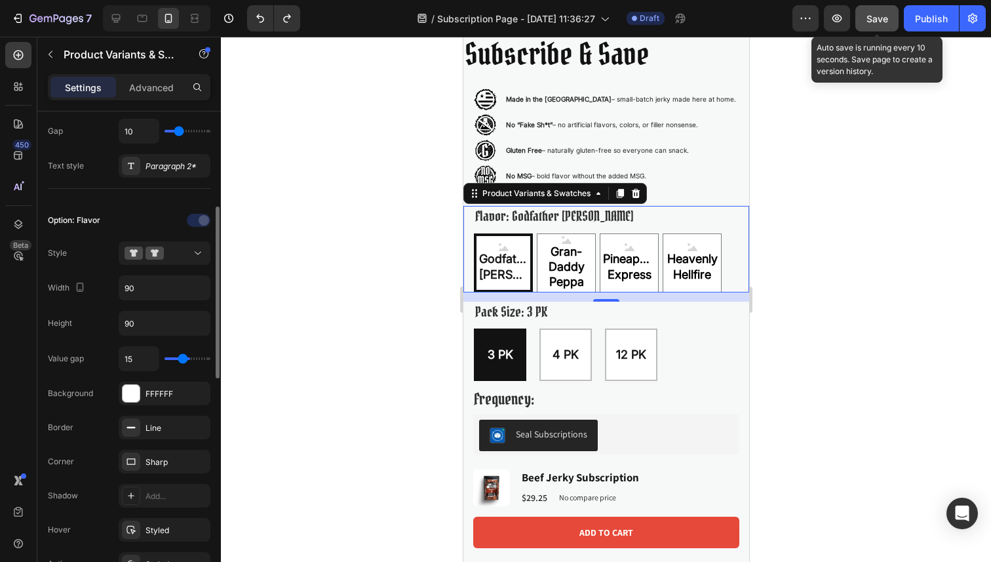
type input "6"
type input "5"
type input "4"
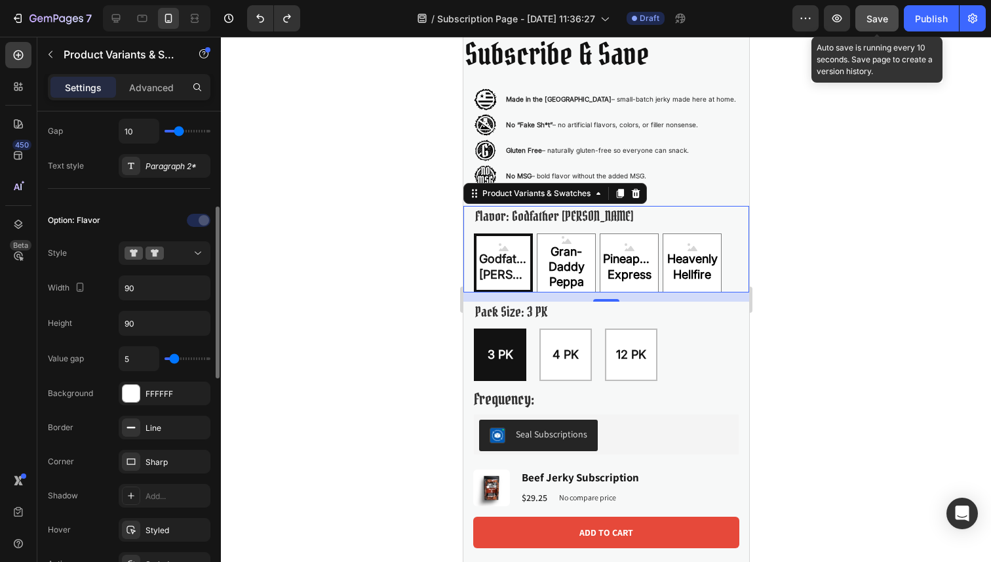
type input "4"
type input "3"
type input "2"
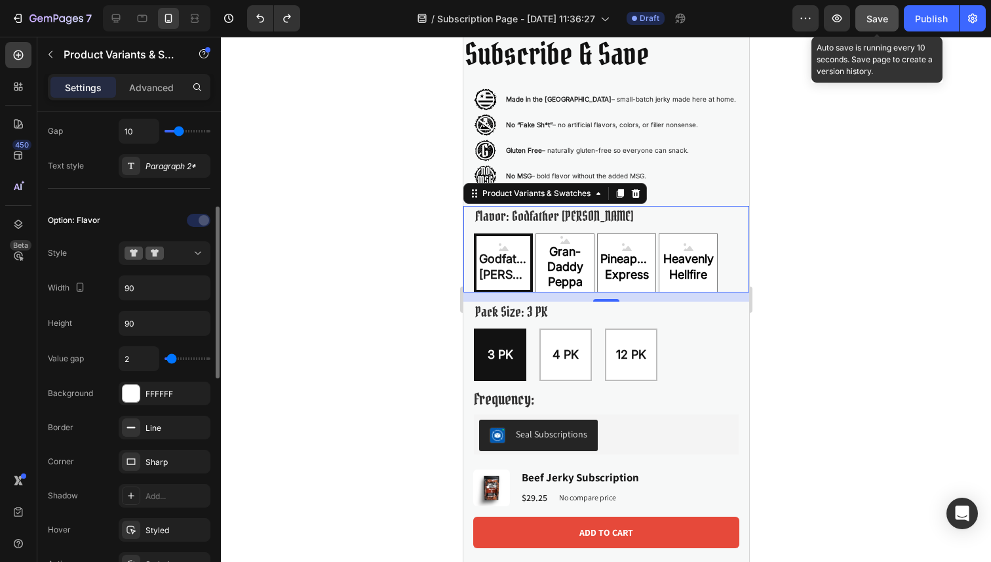
type input "1"
type input "2"
type input "4"
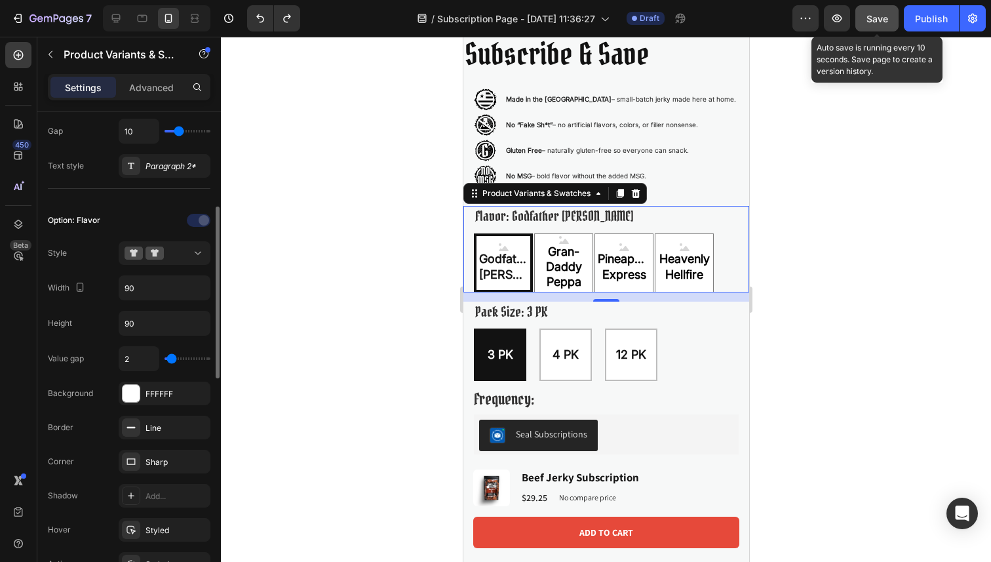
type input "4"
type input "5"
type input "6"
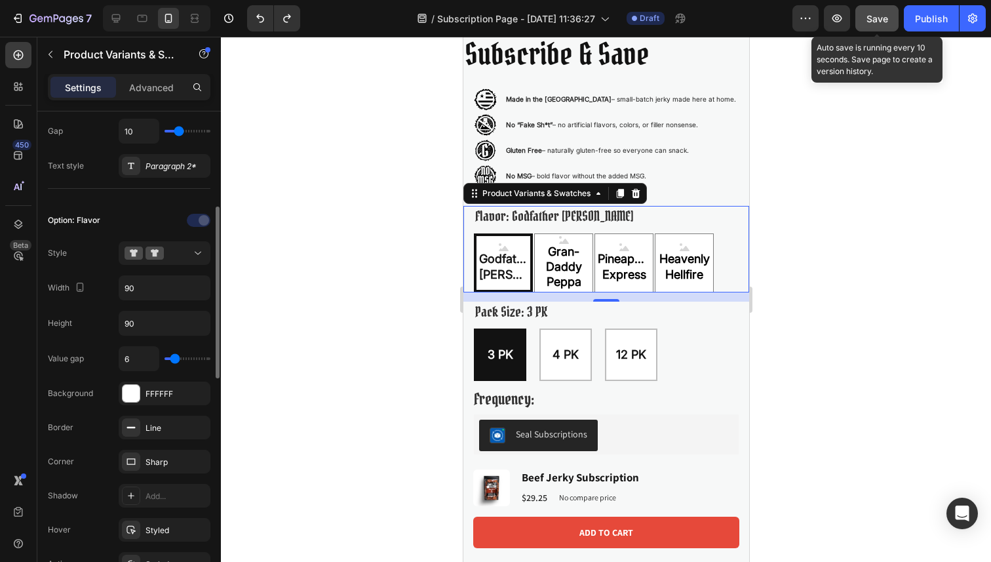
type input "7"
type input "8"
type input "9"
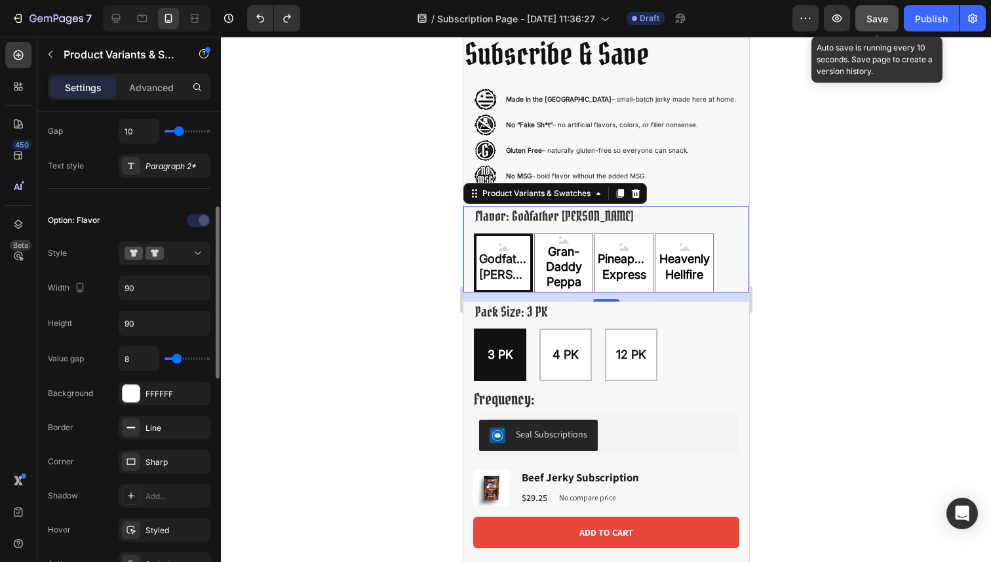
type input "9"
type input "10"
type input "11"
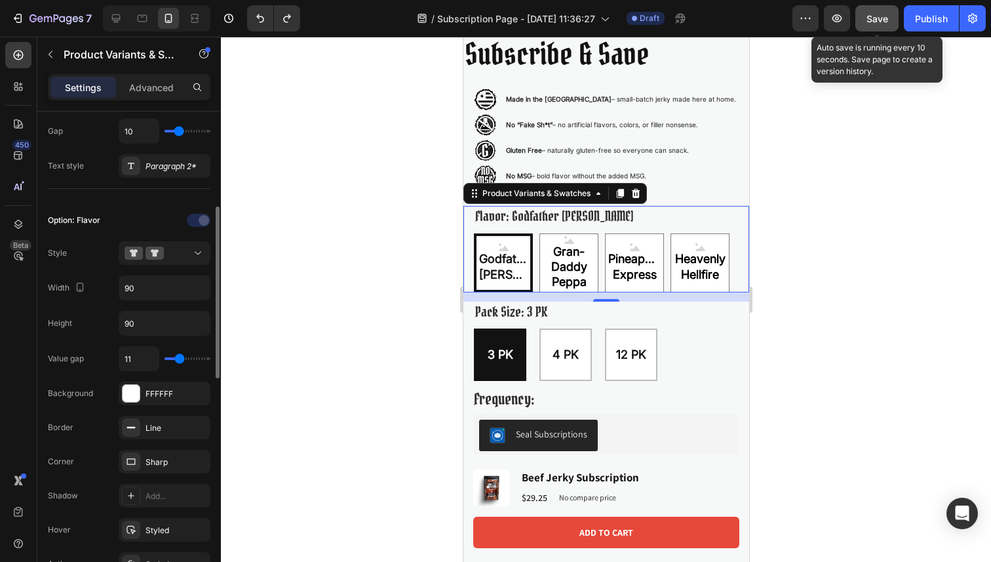
type input "12"
type input "13"
type input "14"
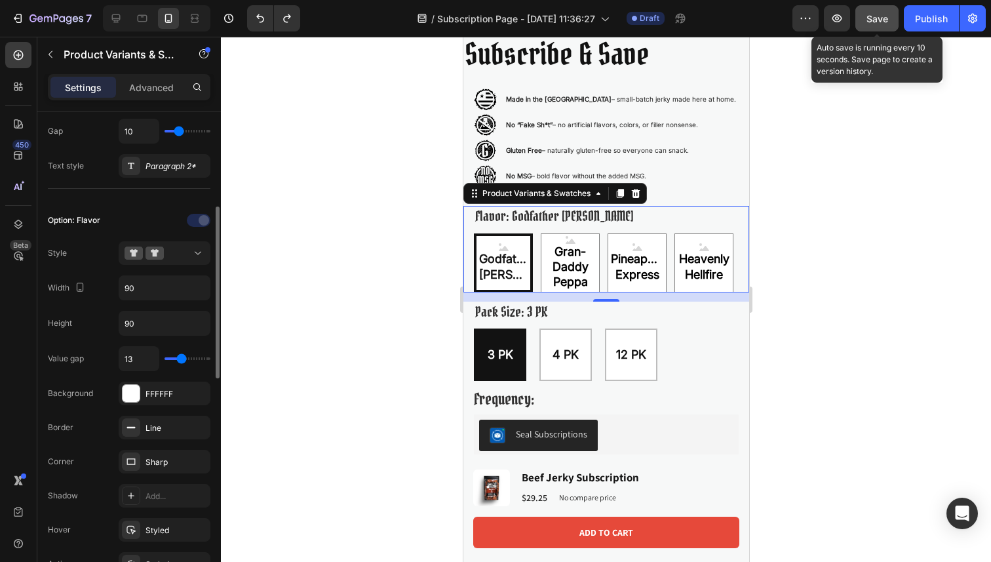
type input "14"
type input "15"
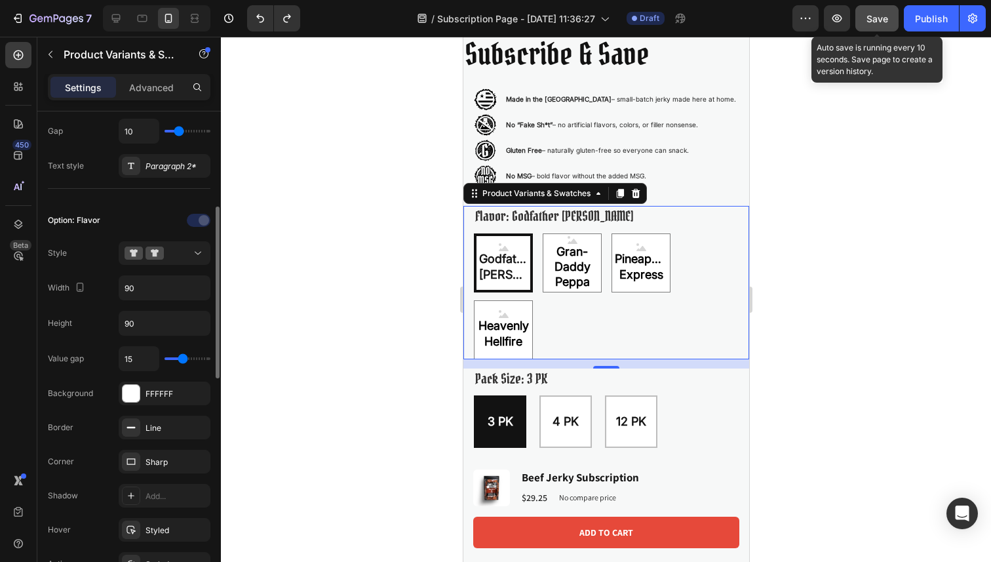
type input "16"
type input "15"
type input "14"
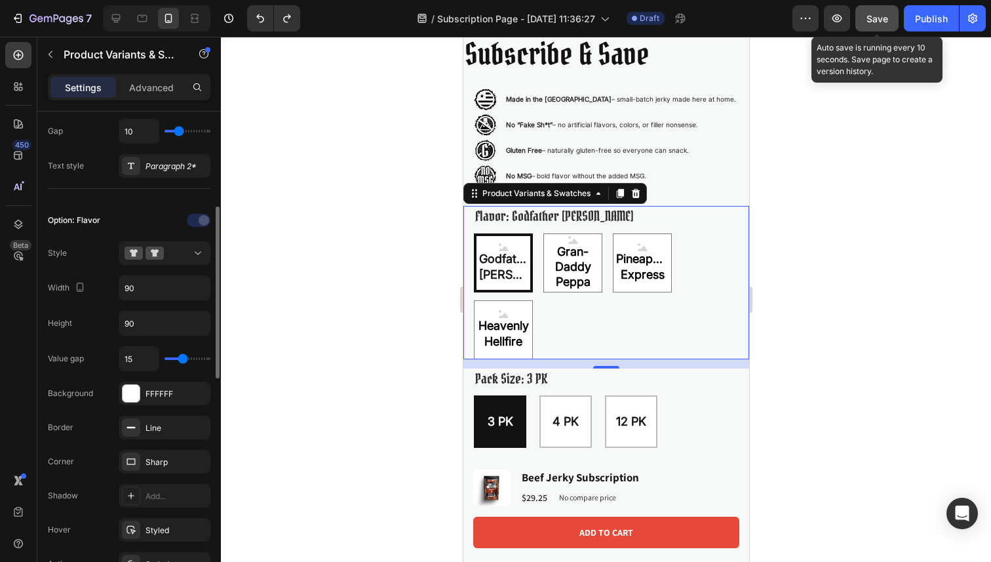
type input "14"
type input "13"
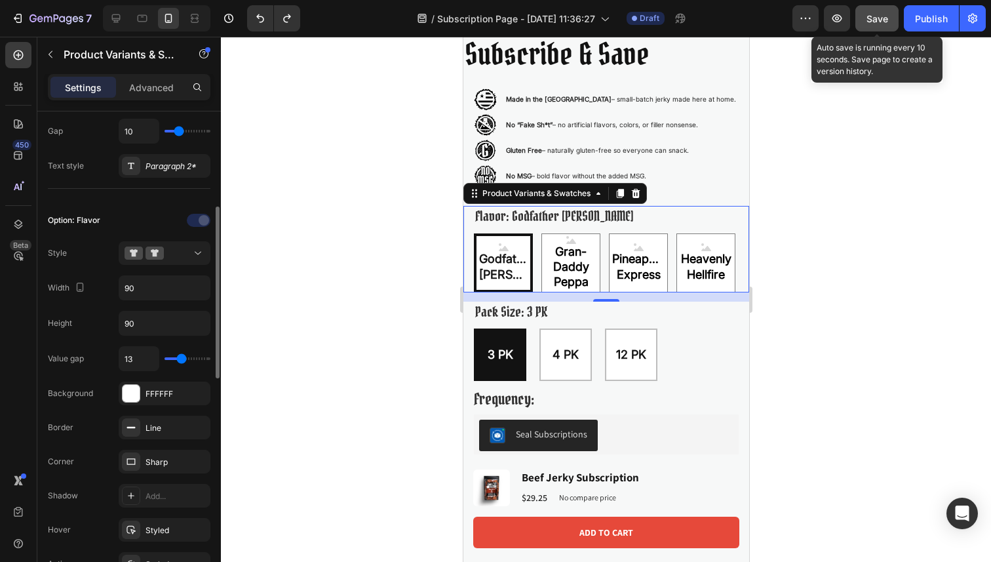
type input "12"
type input "11"
type input "10"
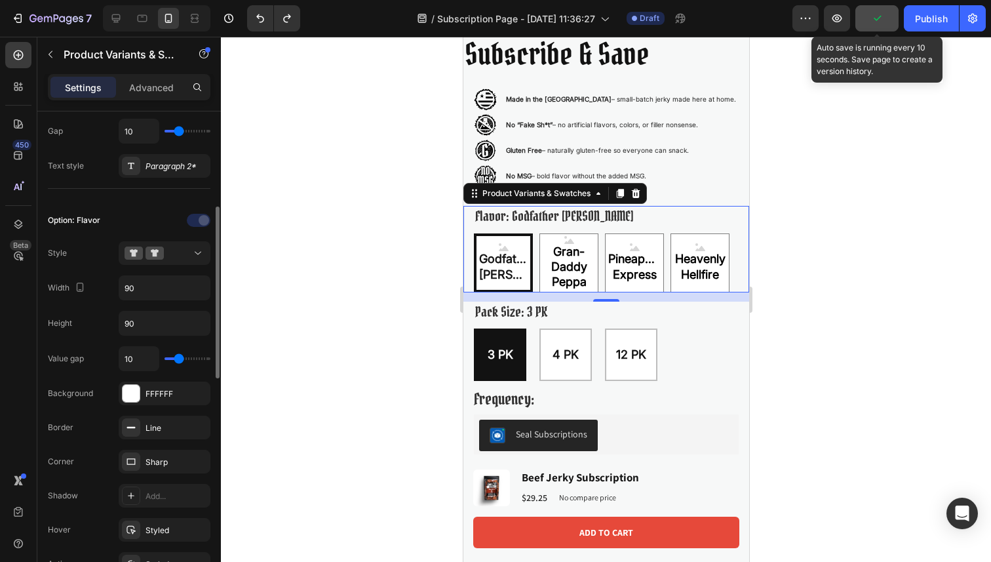
type input "10"
click at [179, 360] on input "range" at bounding box center [188, 358] width 46 height 3
click at [871, 19] on span "Save" at bounding box center [877, 18] width 22 height 11
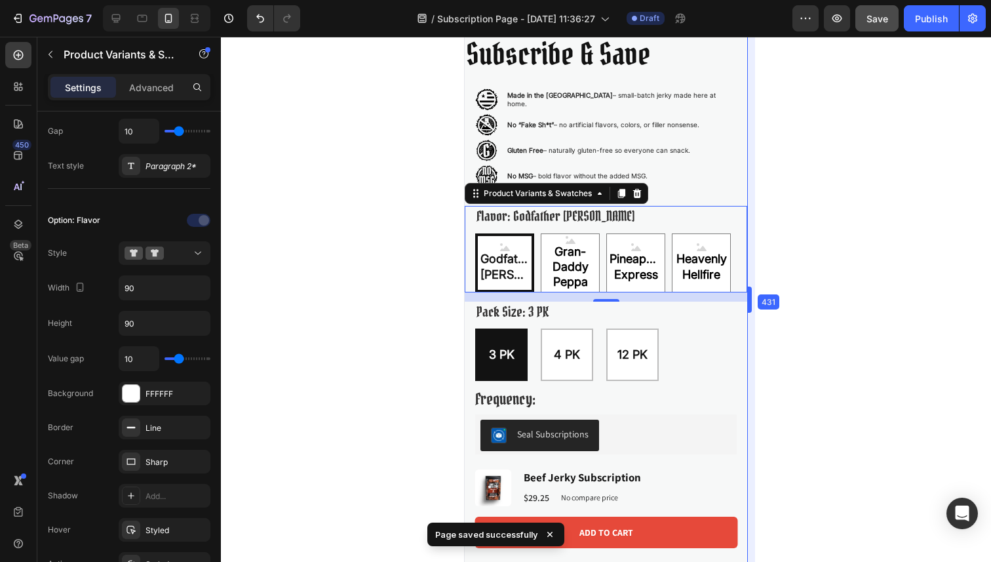
scroll to position [430, 0]
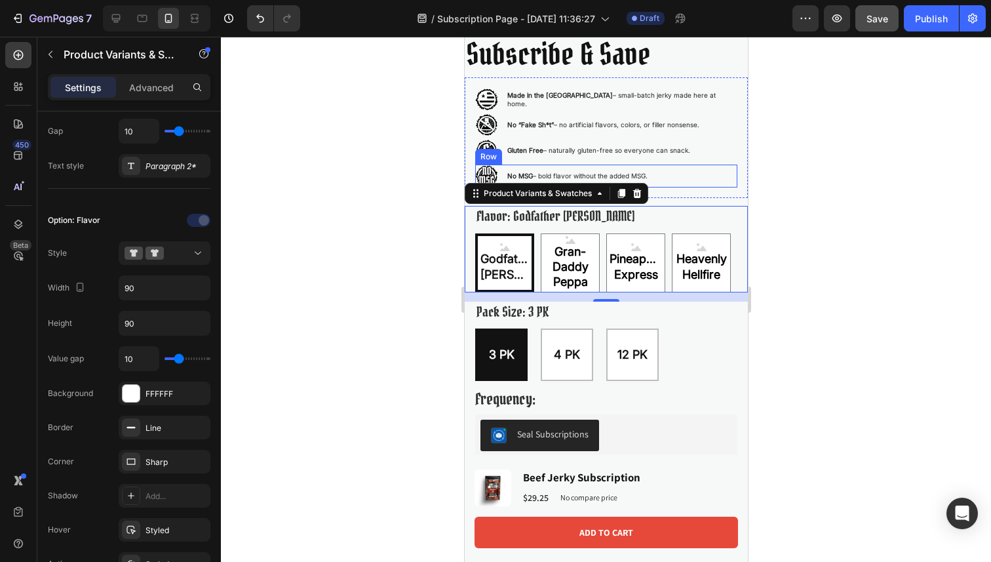
click at [694, 176] on div "Image No MSG – bold flavor without the added MSG. Text Block Row" at bounding box center [606, 176] width 262 height 23
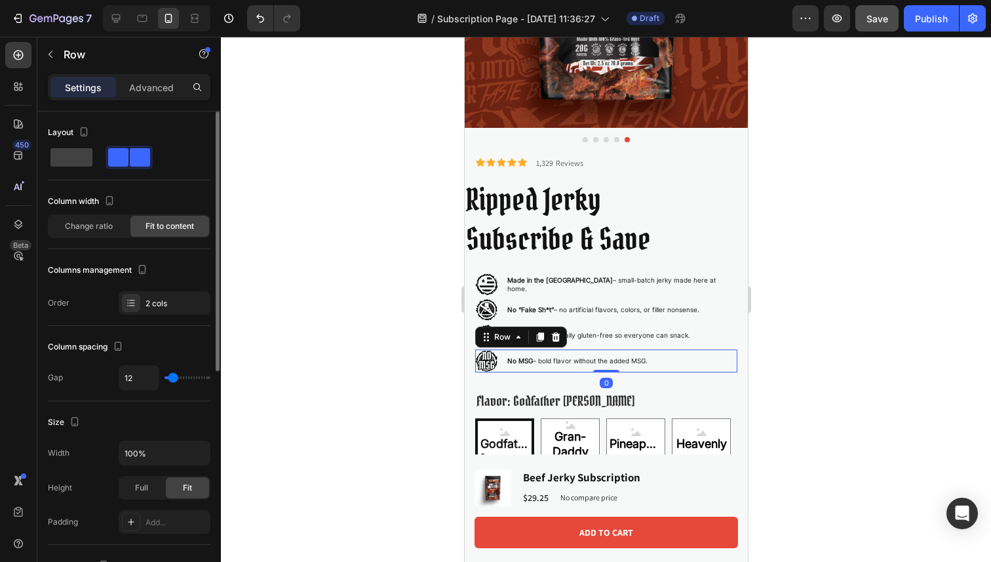
scroll to position [244, 0]
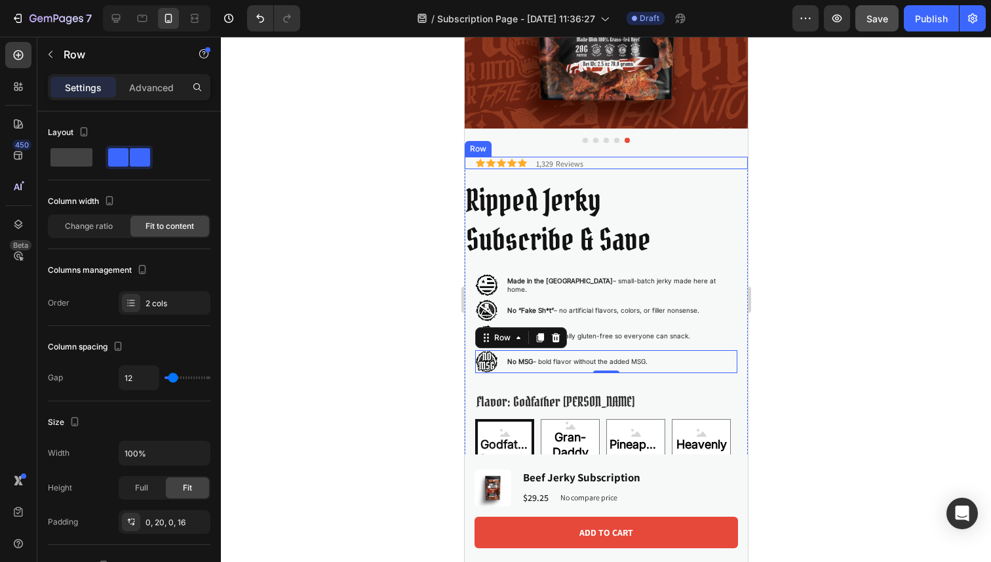
click at [604, 165] on div "Icon Icon Icon Icon Icon Icon List 1,329 Reviews Text Block Row" at bounding box center [605, 163] width 283 height 12
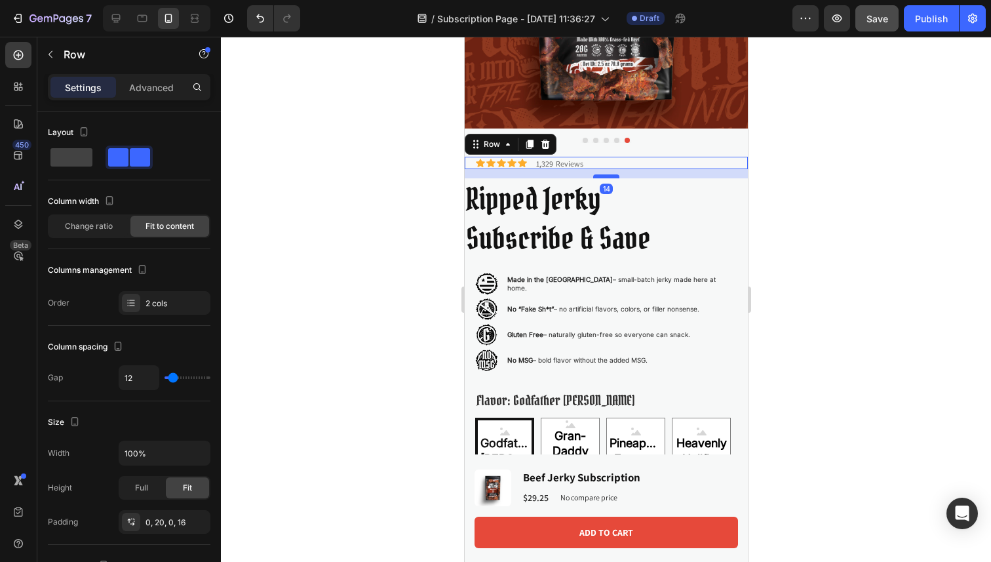
click at [610, 176] on div at bounding box center [606, 176] width 26 height 4
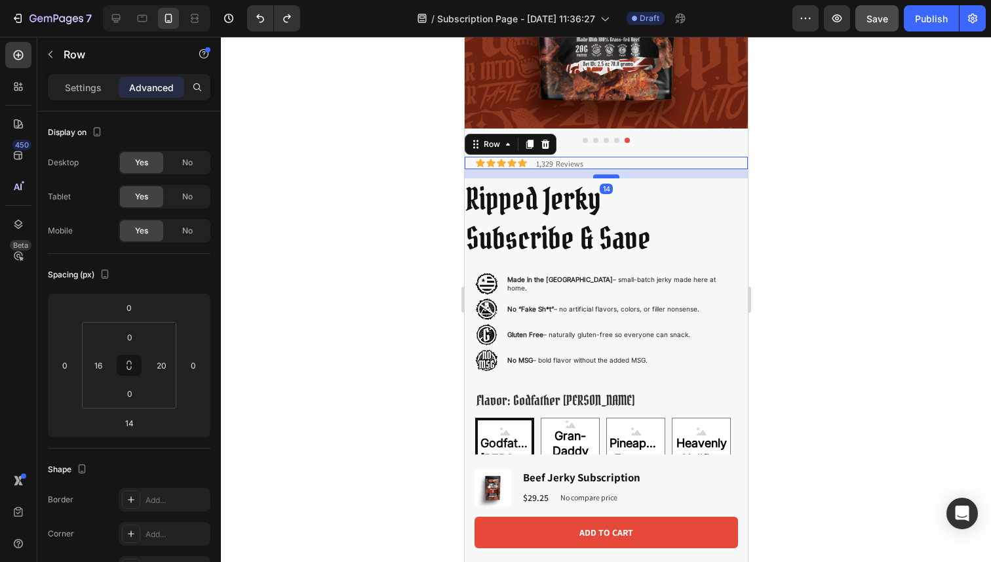
type input "16"
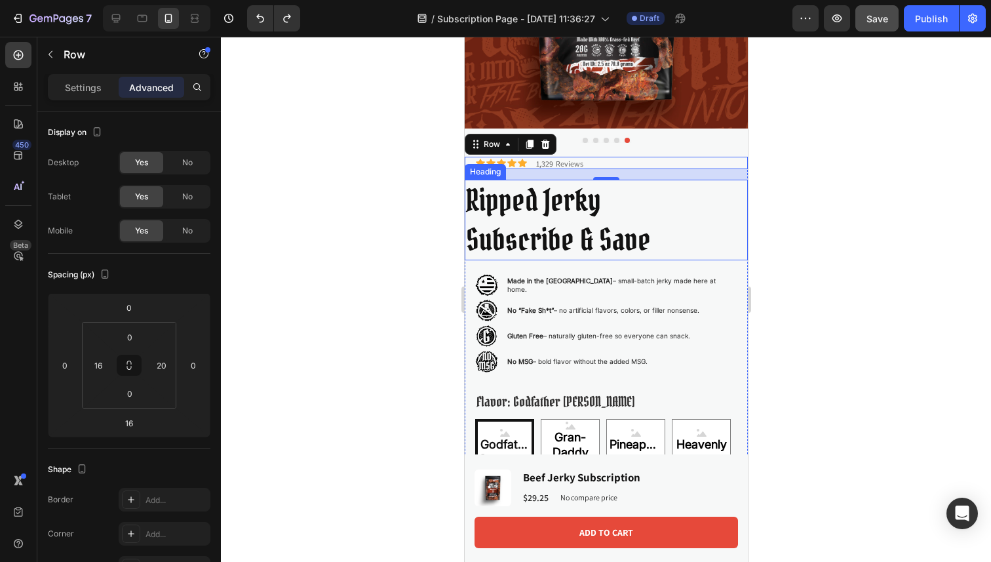
click at [606, 246] on p "Ripped Jerky Subscribe & Save" at bounding box center [605, 220] width 281 height 79
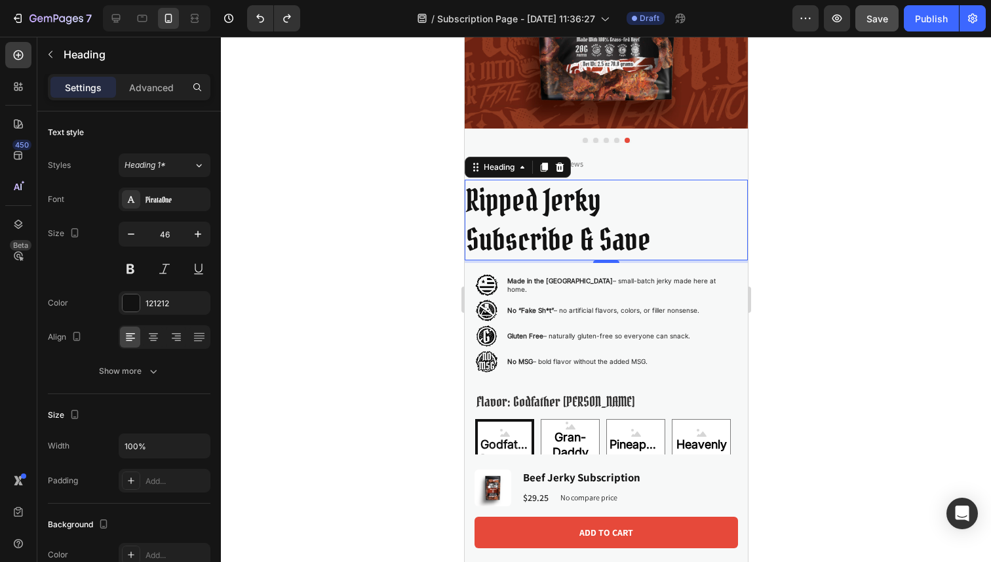
click at [882, 21] on span "Save" at bounding box center [877, 18] width 22 height 11
click at [157, 83] on p "Advanced" at bounding box center [151, 88] width 45 height 14
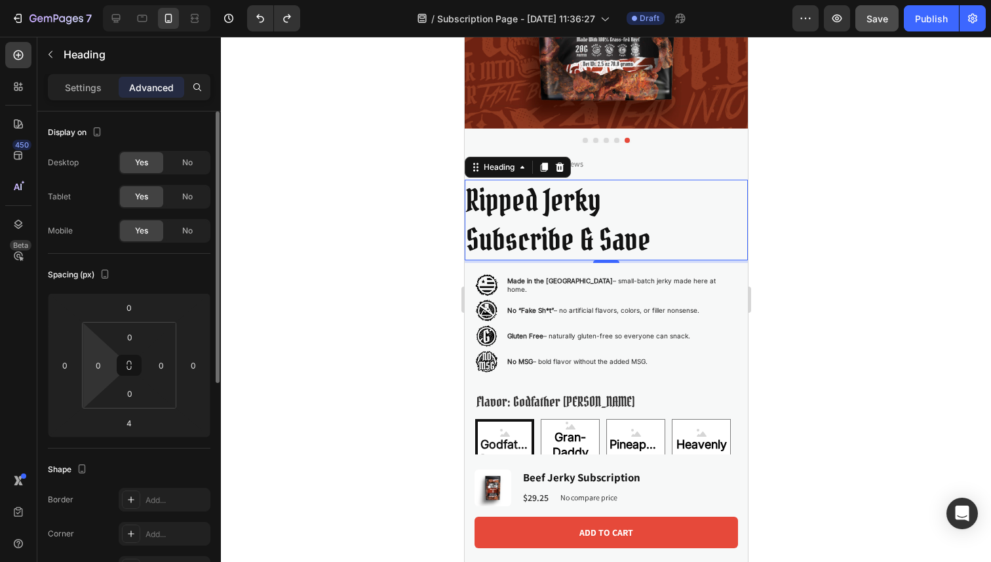
click at [111, 0] on html "7 Version history / Subscription Page - [DATE] 11:36:27 Draft Preview Save Publ…" at bounding box center [495, 0] width 991 height 0
type input "20"
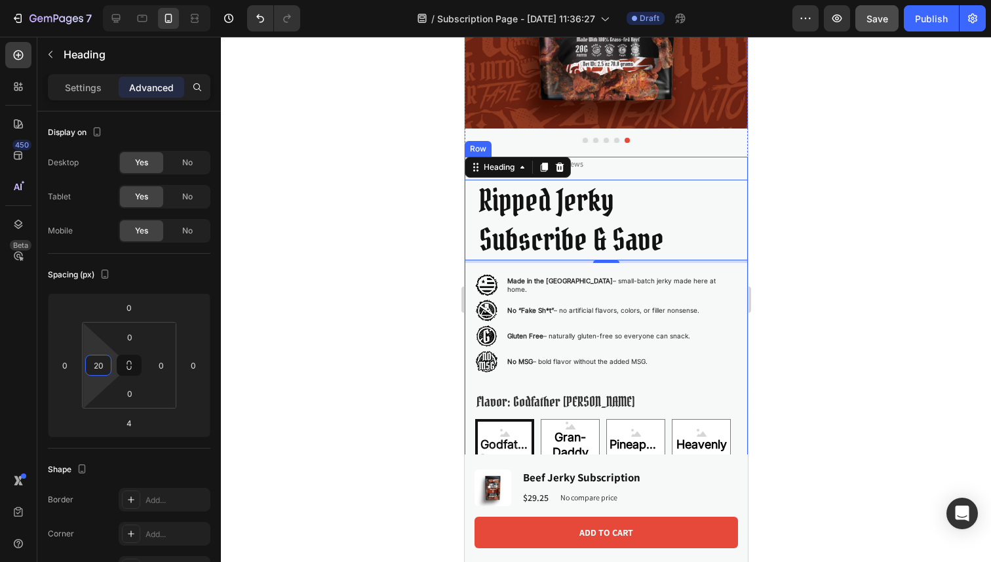
click at [697, 171] on div "Icon Icon Icon Icon Icon Icon List 1,329 Reviews Text Block Row Ripped Jerky Su…" at bounding box center [605, 443] width 283 height 573
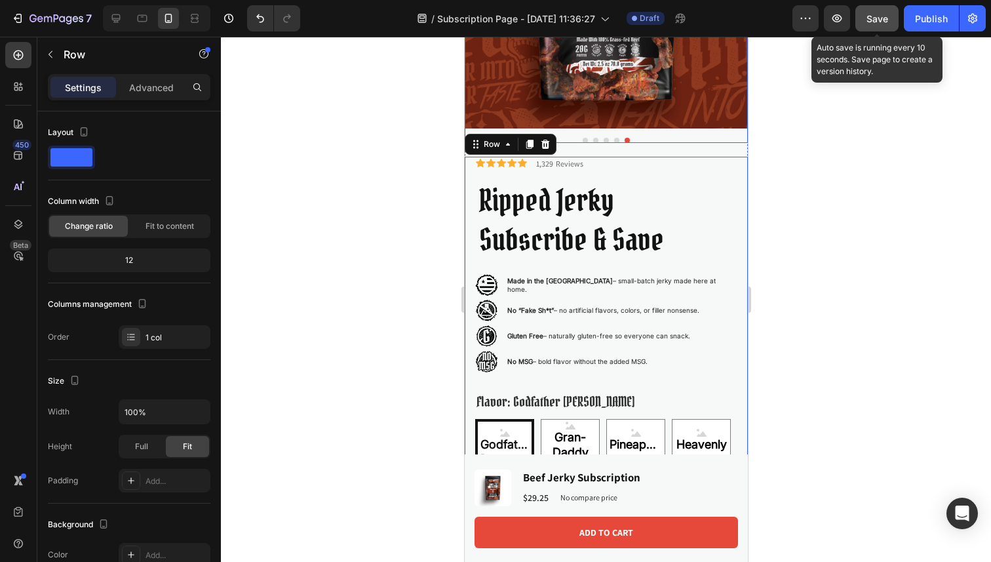
click at [873, 22] on span "Save" at bounding box center [877, 18] width 22 height 11
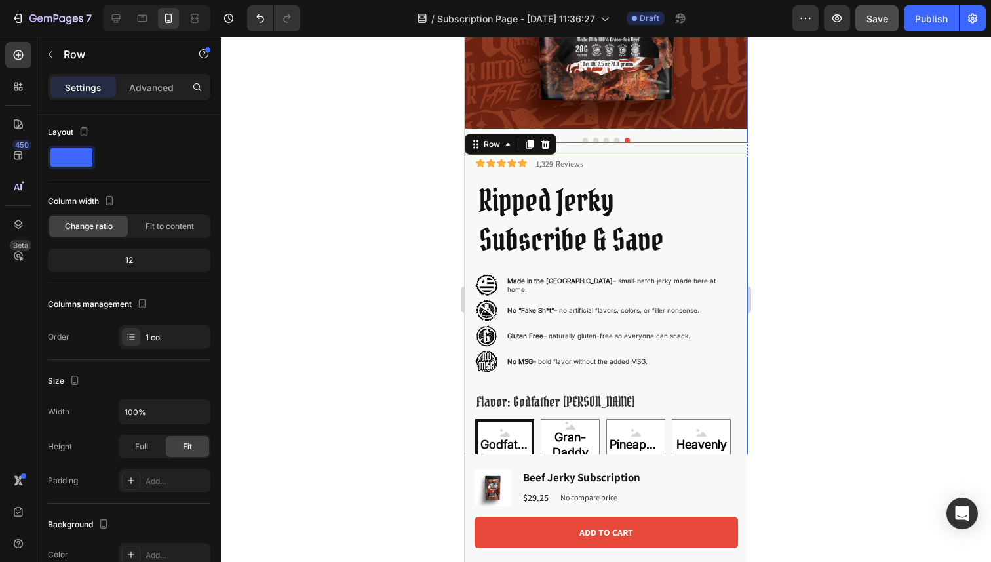
scroll to position [0, 0]
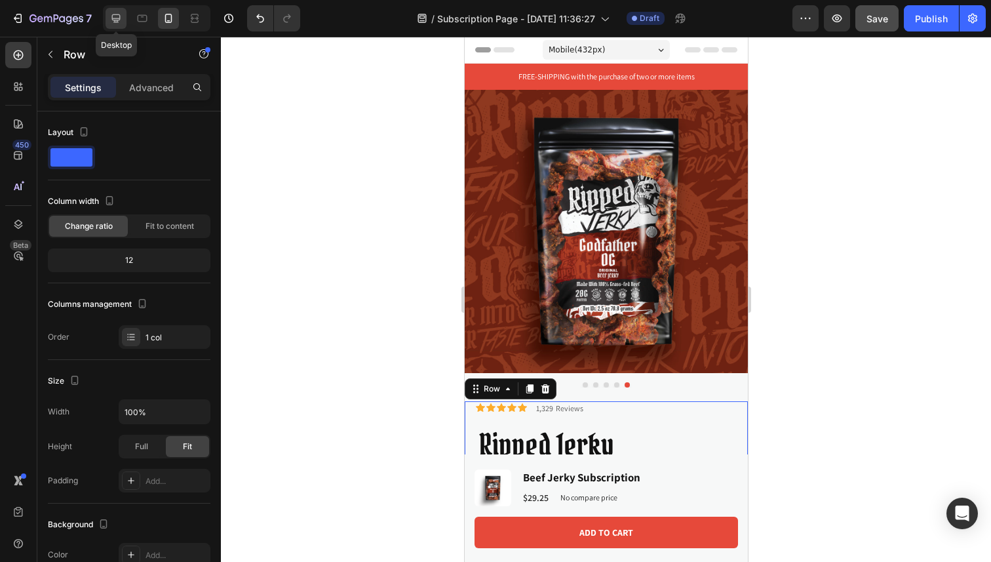
click at [111, 23] on icon at bounding box center [115, 18] width 13 height 13
type input "1200"
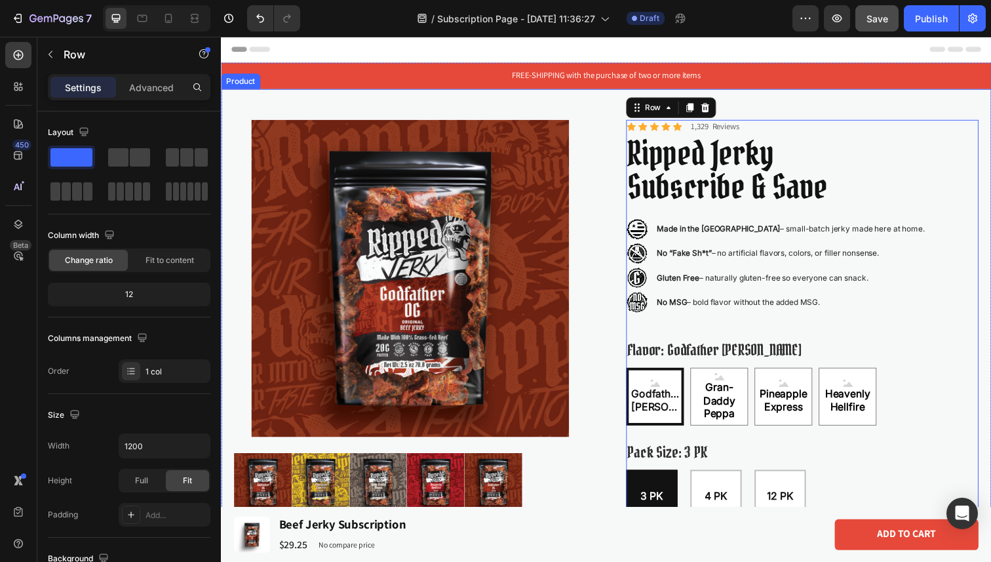
scroll to position [39, 0]
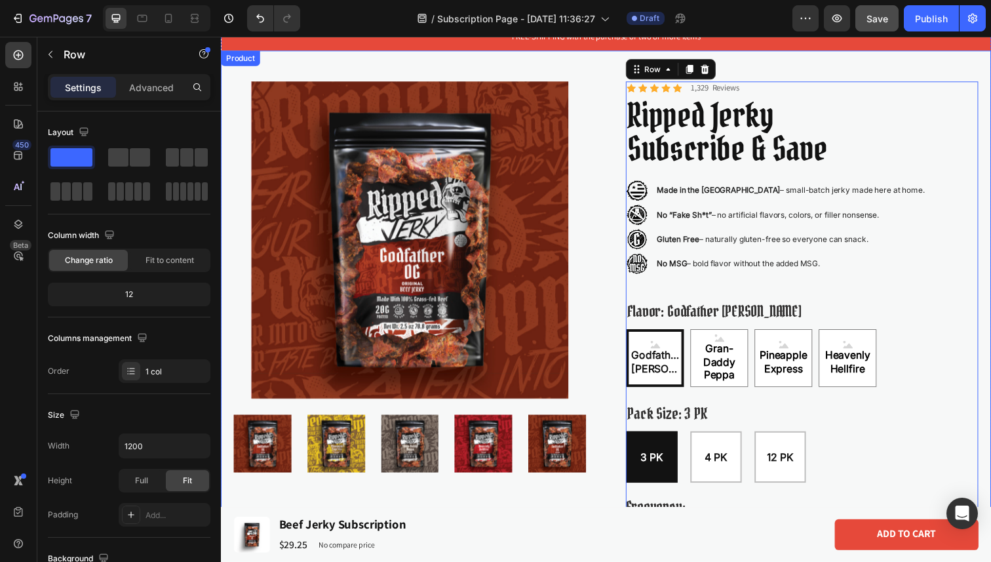
click at [877, 69] on div "Product Images Icon Icon Icon Icon Icon Icon List 1,329 Reviews Text Block Row …" at bounding box center [614, 372] width 787 height 642
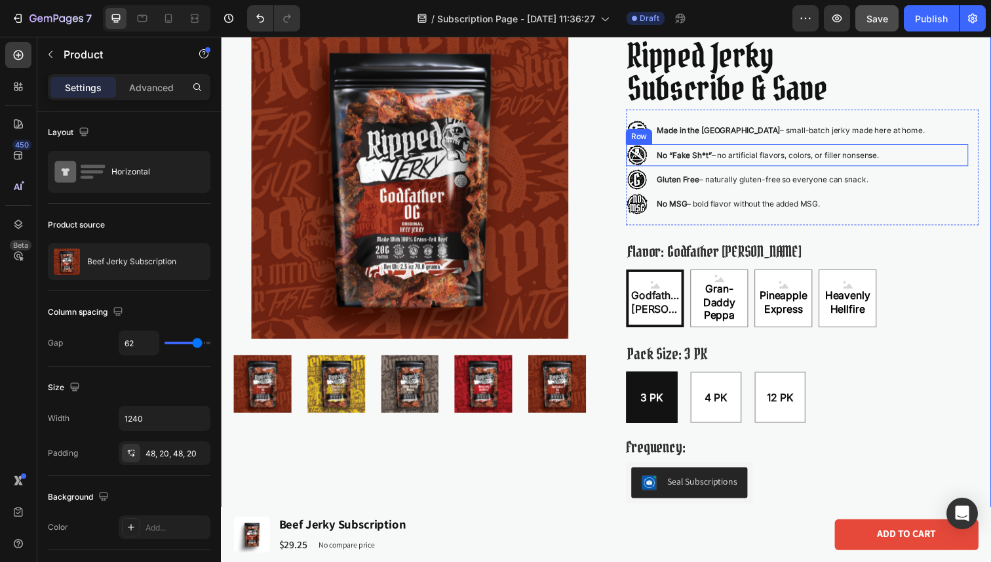
scroll to position [113, 0]
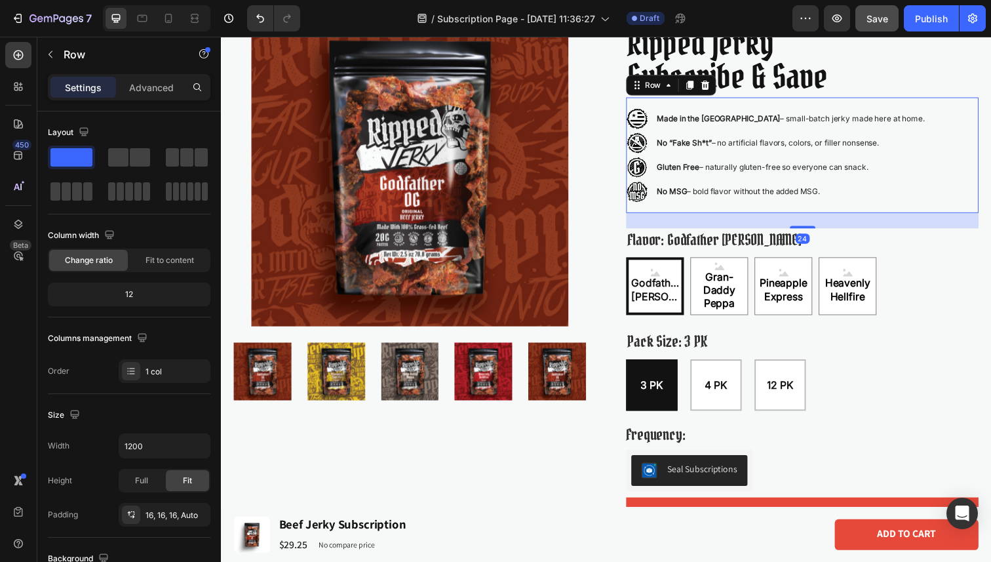
click at [920, 211] on div "Image Made in the [GEOGRAPHIC_DATA] – small-batch jerky made here at home. Text…" at bounding box center [814, 158] width 360 height 118
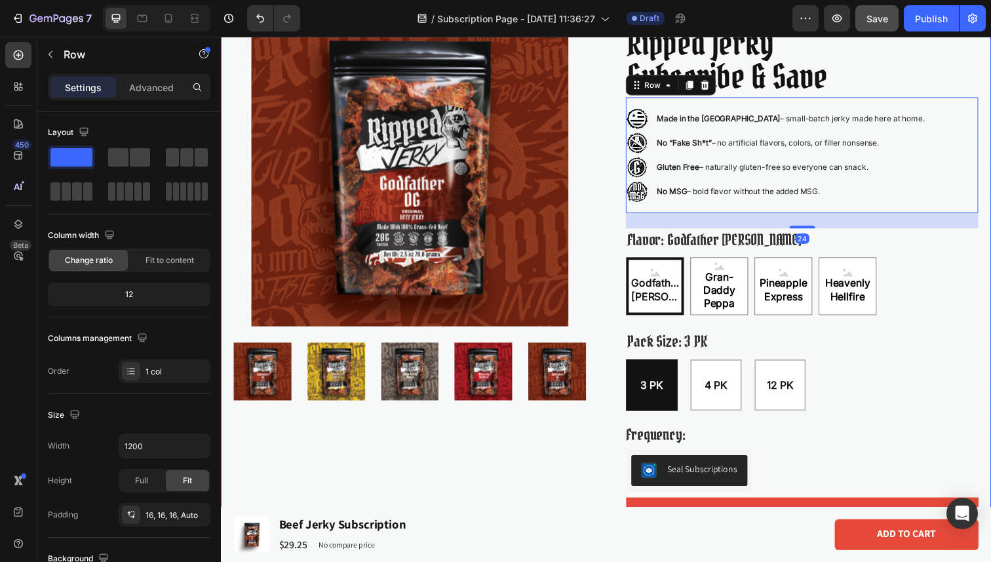
click at [609, 440] on div "Product Images Icon Icon Icon Icon Icon Icon List 1,329 Reviews Text Block Row …" at bounding box center [614, 299] width 787 height 642
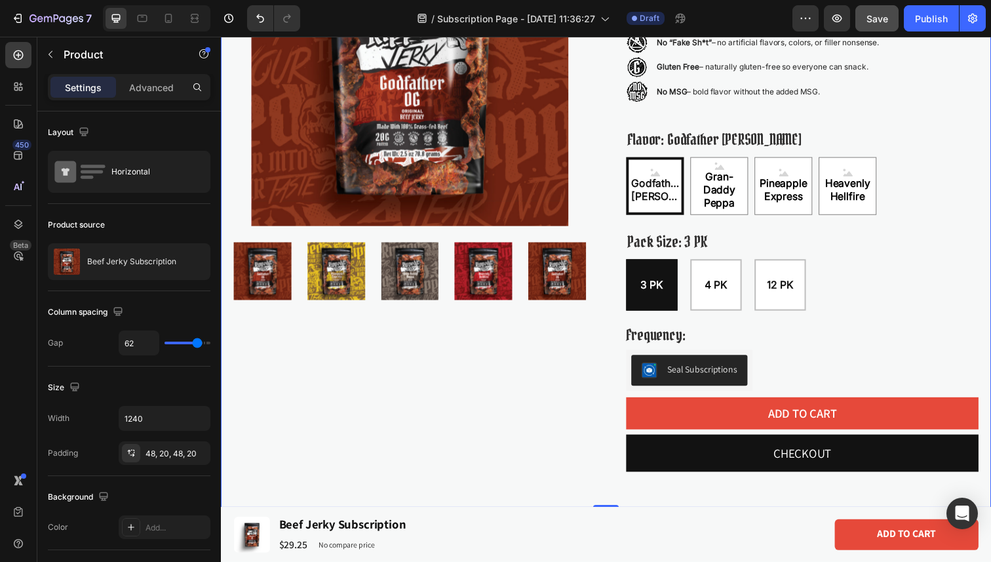
scroll to position [267, 0]
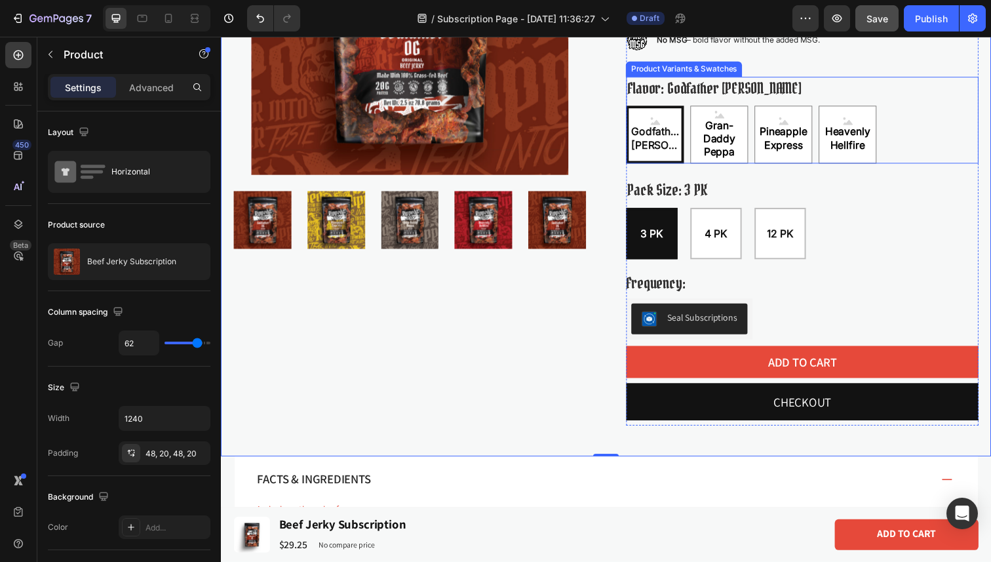
click at [698, 157] on div "Godfather OG Godfather OG Godfather OG Gran-Daddy Peppa Gran-Daddy Peppa Gran-D…" at bounding box center [814, 136] width 360 height 59
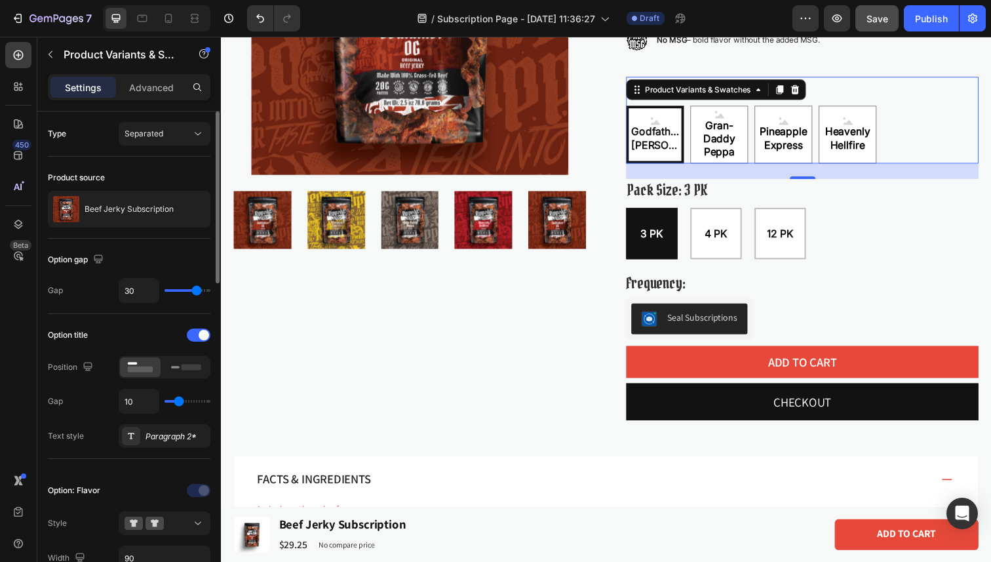
type input "32"
type input "31"
type input "30"
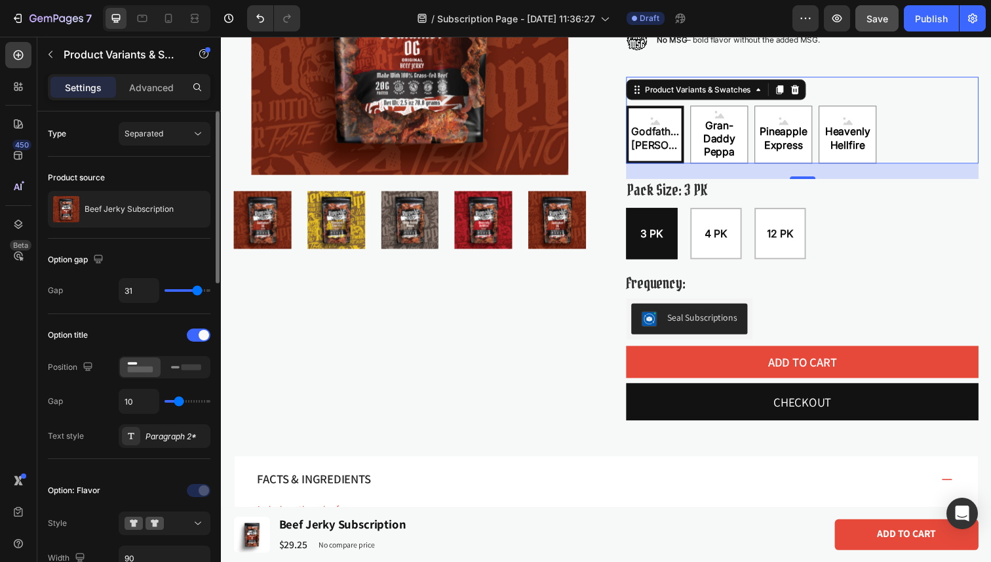
type input "30"
type input "29"
type input "28"
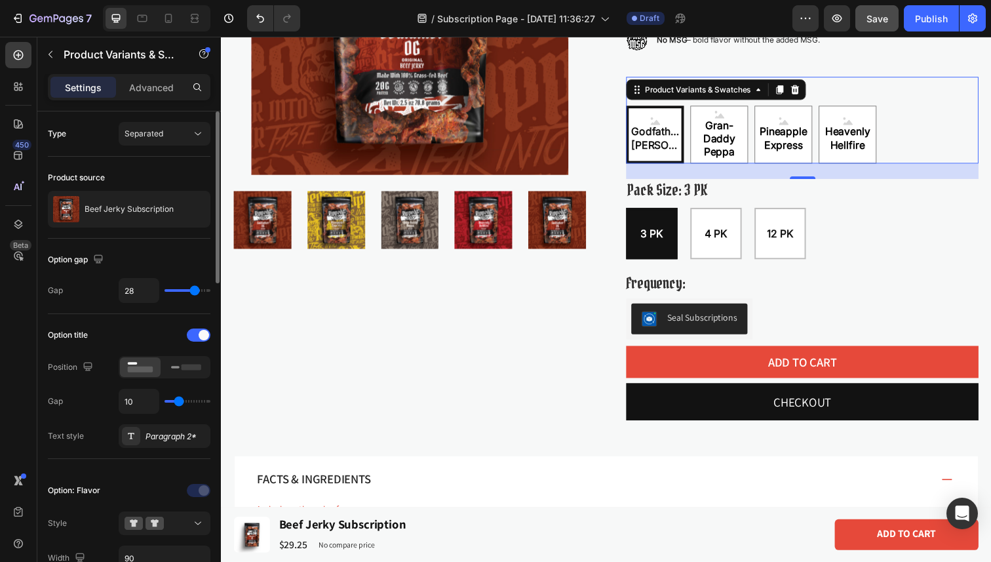
type input "27"
type input "26"
type input "25"
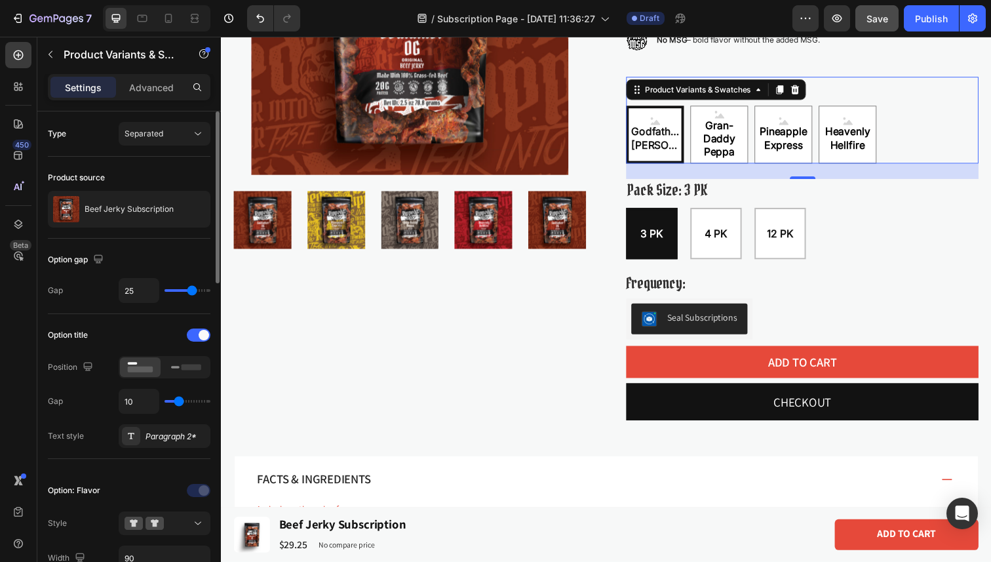
drag, startPoint x: 198, startPoint y: 288, endPoint x: 191, endPoint y: 290, distance: 6.8
type input "25"
click at [191, 290] on input "range" at bounding box center [188, 290] width 46 height 3
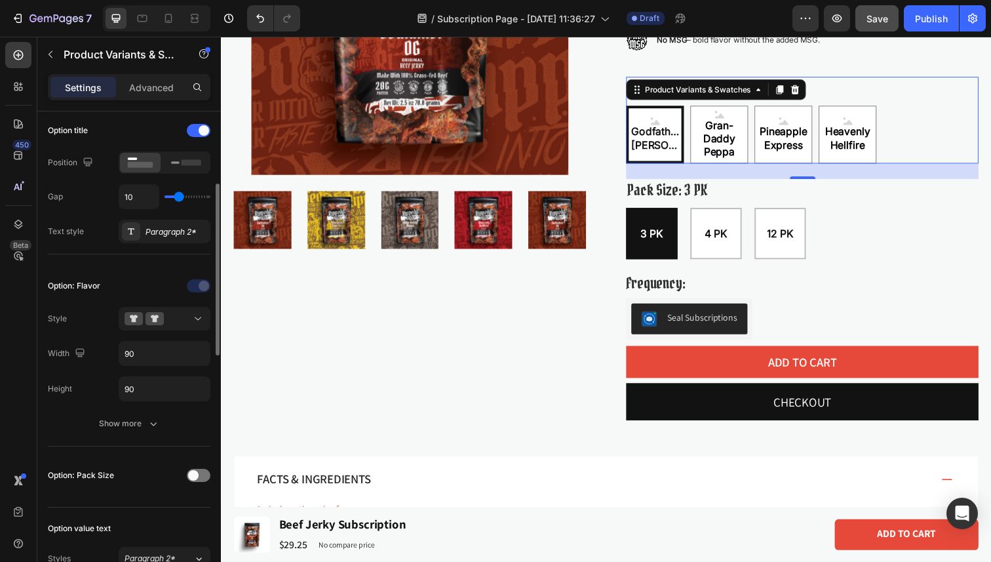
scroll to position [208, 0]
click at [146, 440] on div "Option: Flavor Style Width 90 Height 90 Show more" at bounding box center [129, 353] width 163 height 182
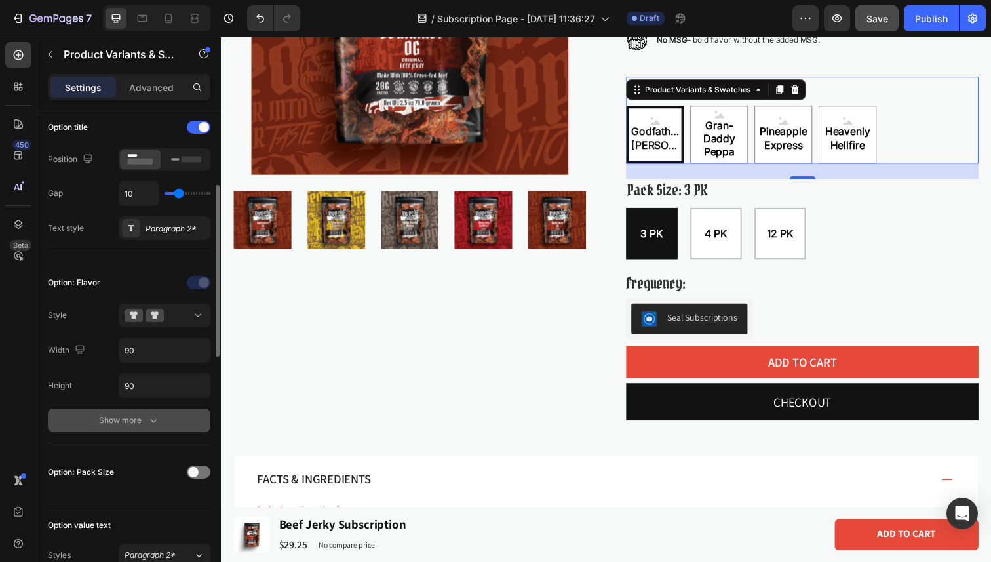
click at [147, 417] on icon "button" at bounding box center [153, 420] width 13 height 13
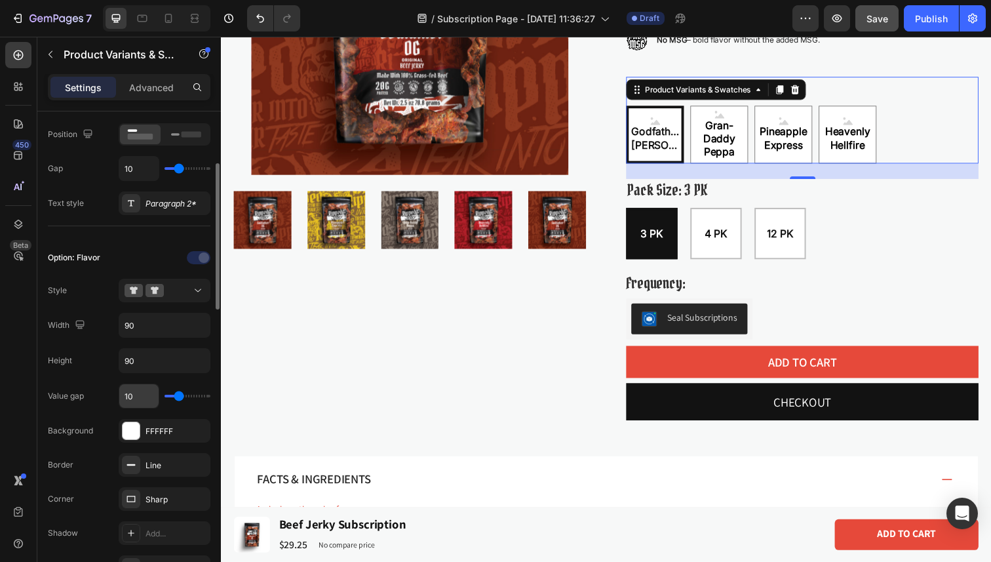
scroll to position [290, 0]
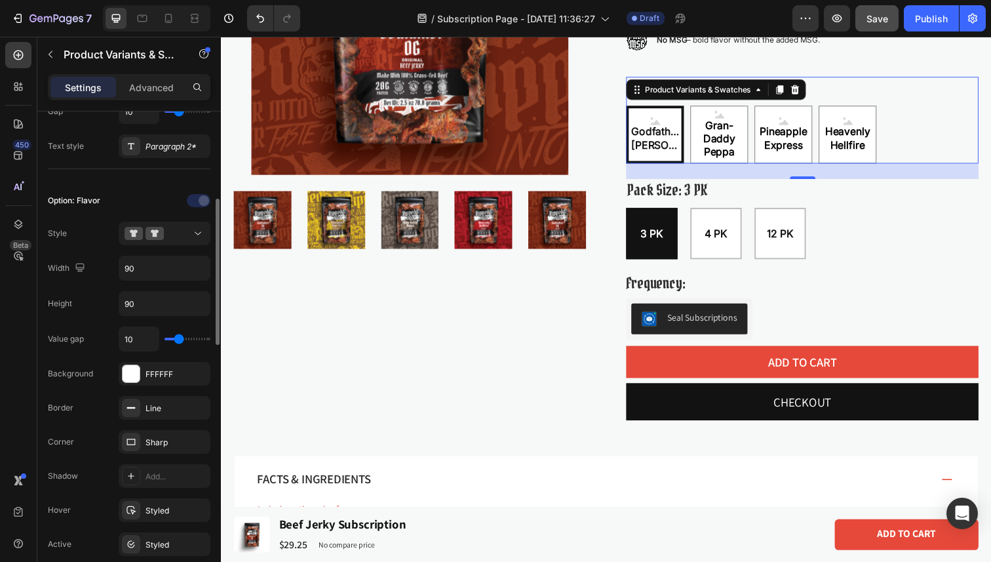
type input "11"
type input "10"
type input "9"
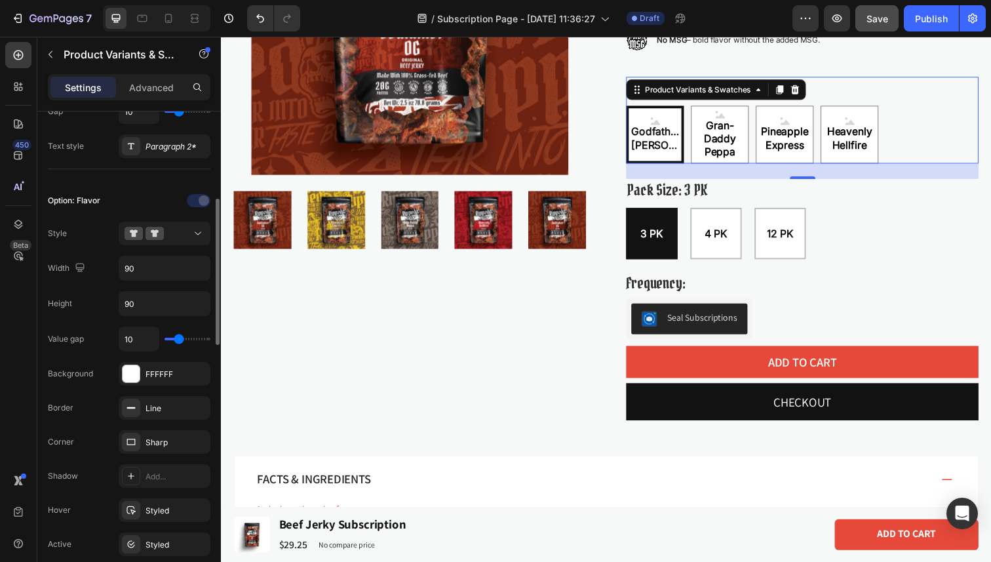
type input "9"
type input "8"
type input "7"
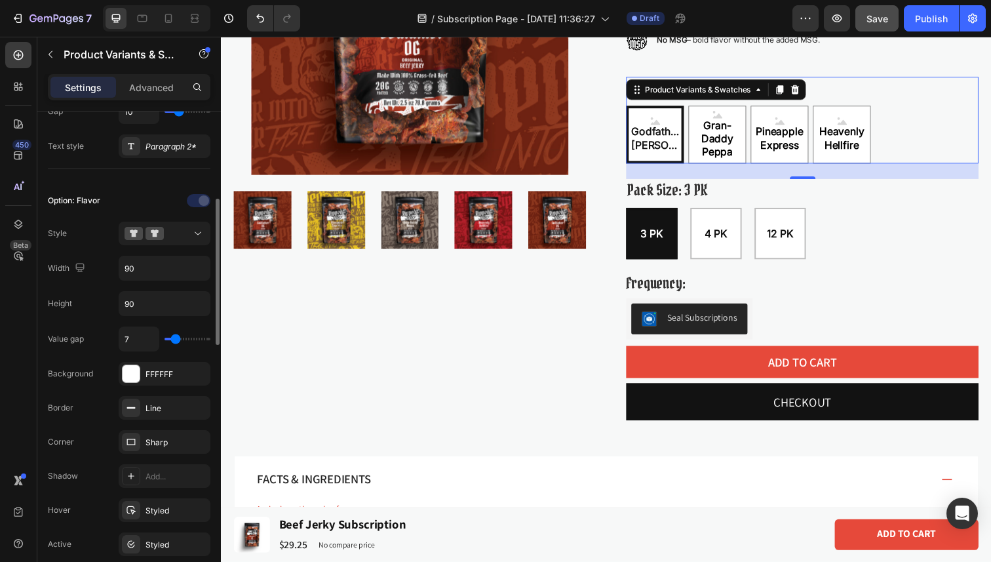
type input "6"
type input "5"
type input "4"
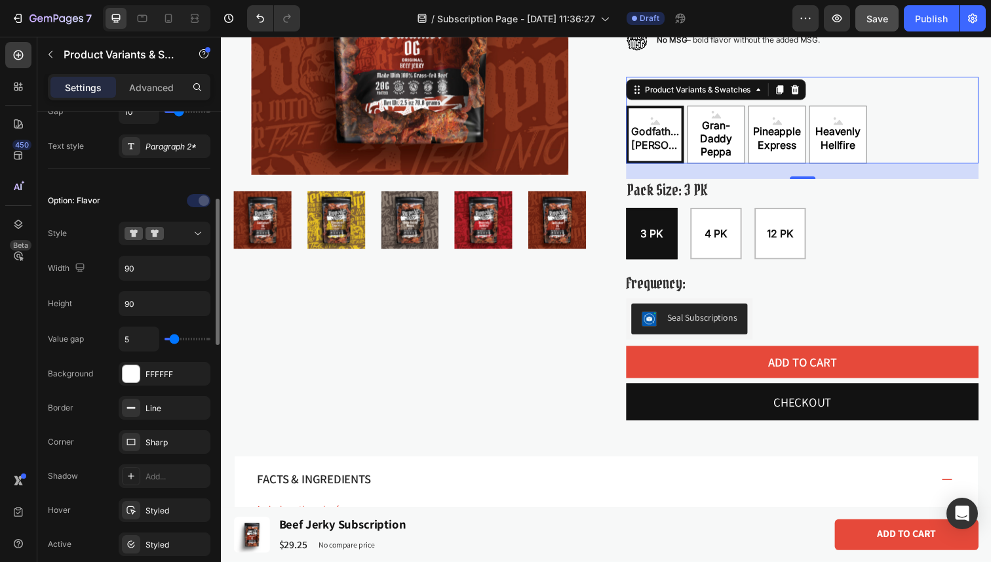
type input "4"
type input "5"
type input "6"
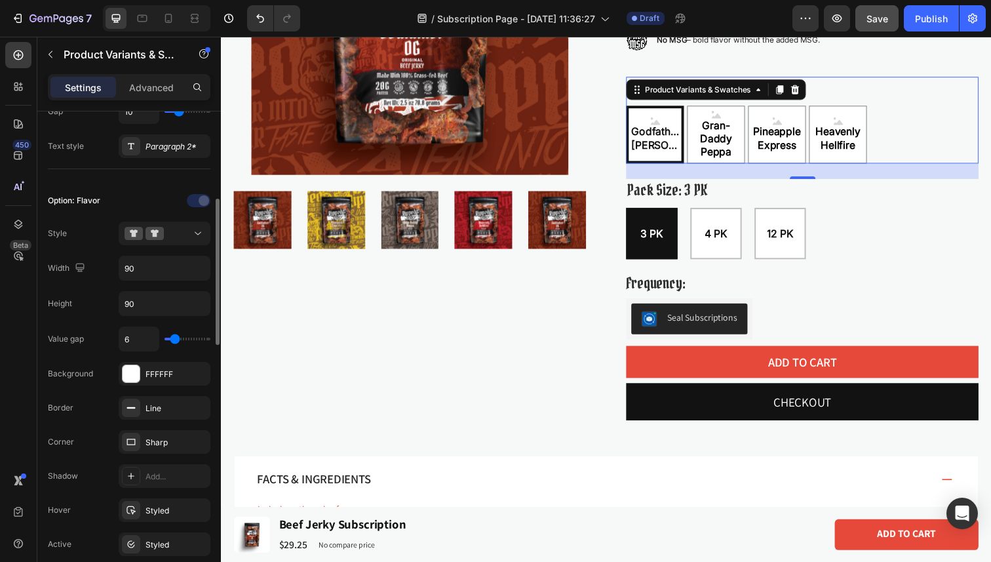
type input "7"
type input "6"
type input "5"
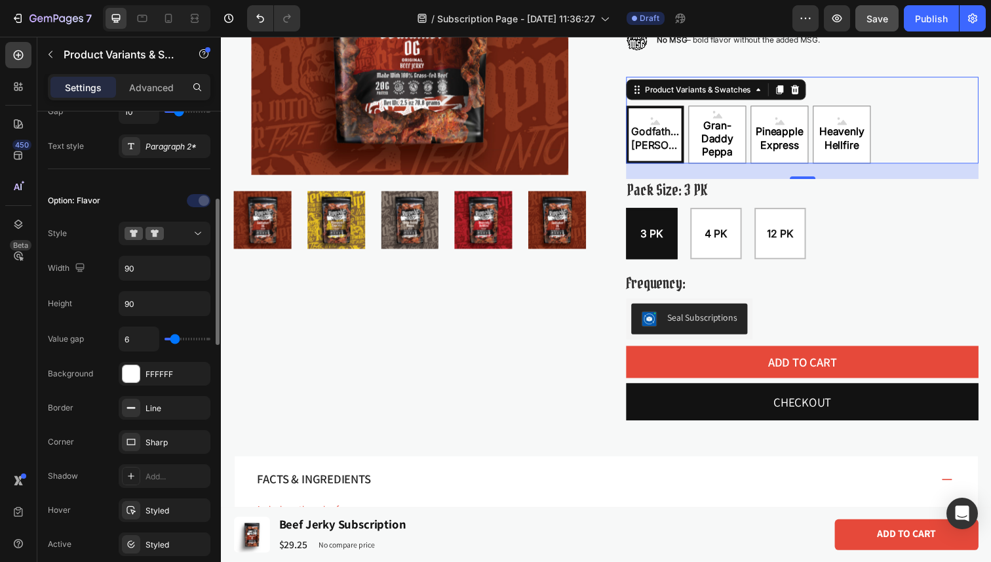
type input "5"
type input "6"
type input "7"
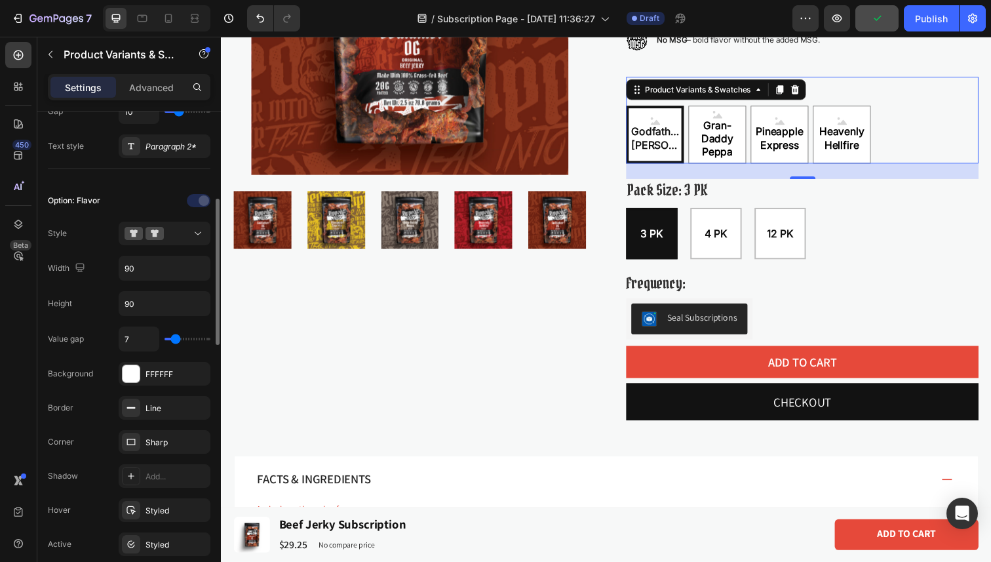
type input "8"
type input "9"
type input "11"
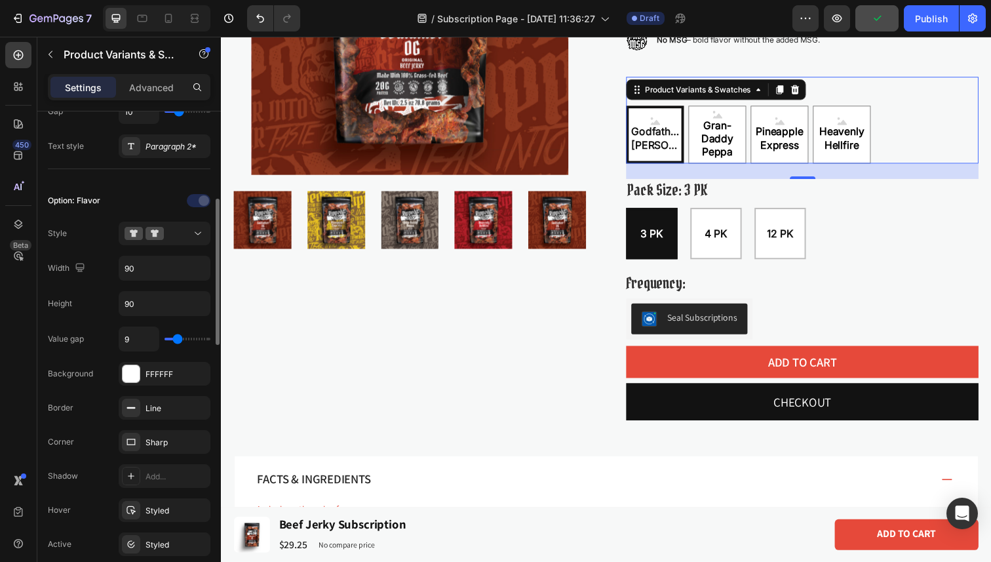
type input "11"
type input "12"
type input "13"
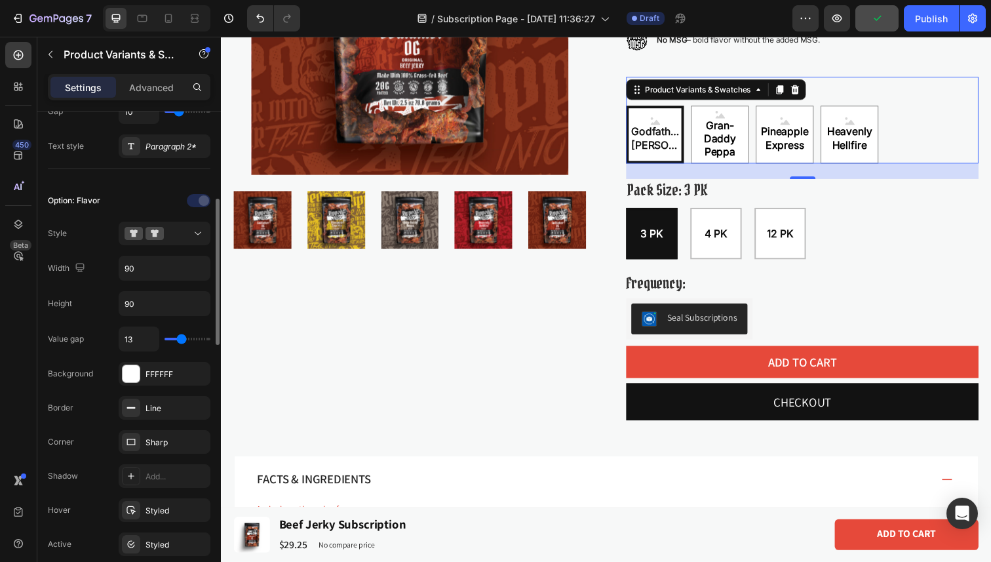
type input "14"
type input "15"
type input "16"
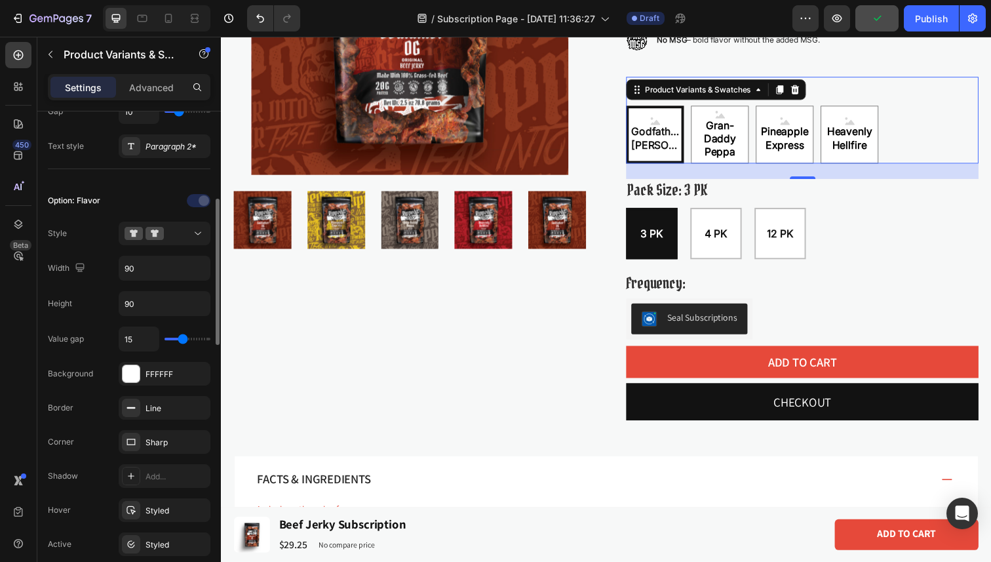
type input "16"
type input "15"
type input "14"
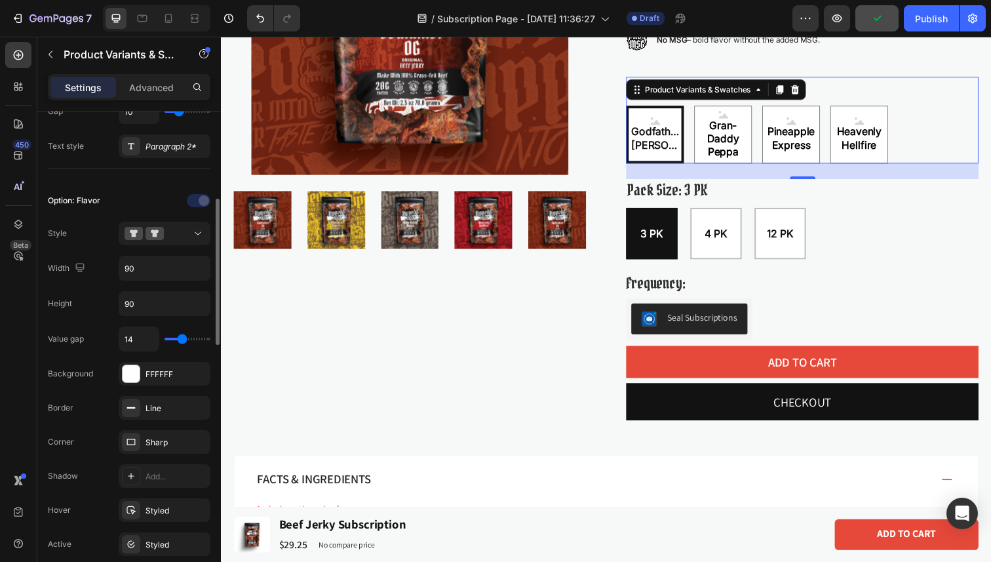
type input "13"
type input "12"
type input "11"
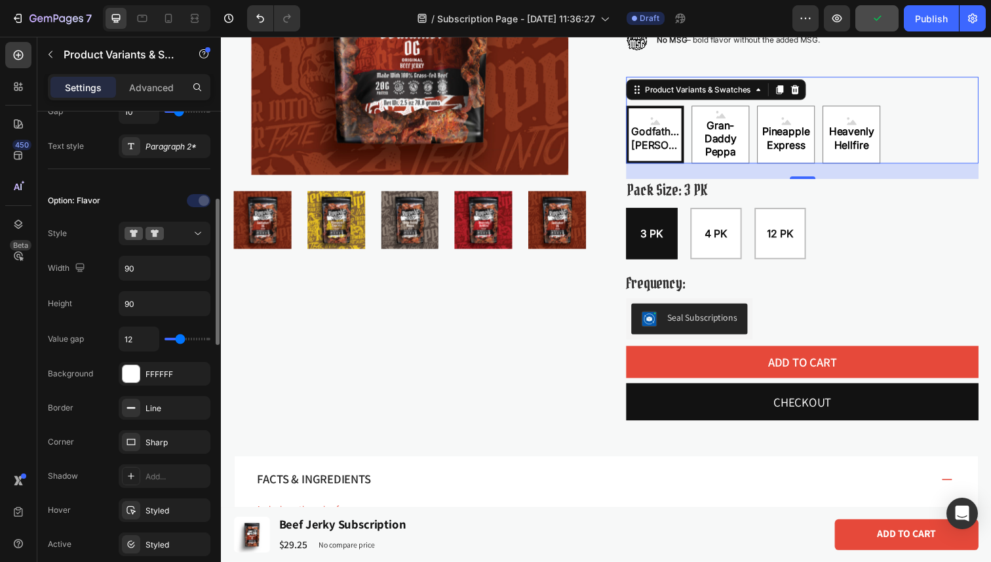
type input "11"
type input "10"
type input "9"
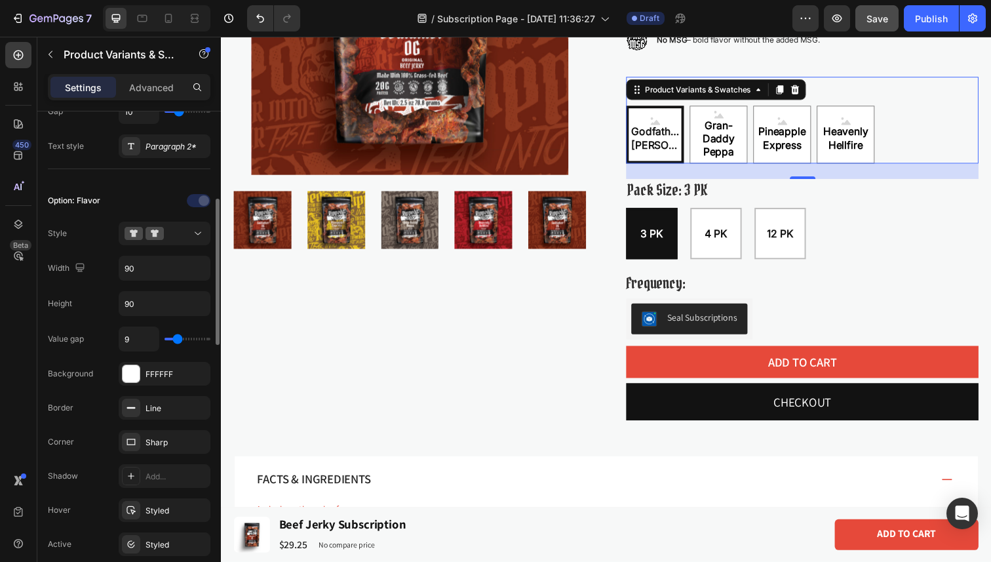
type input "8"
type input "7"
type input "6"
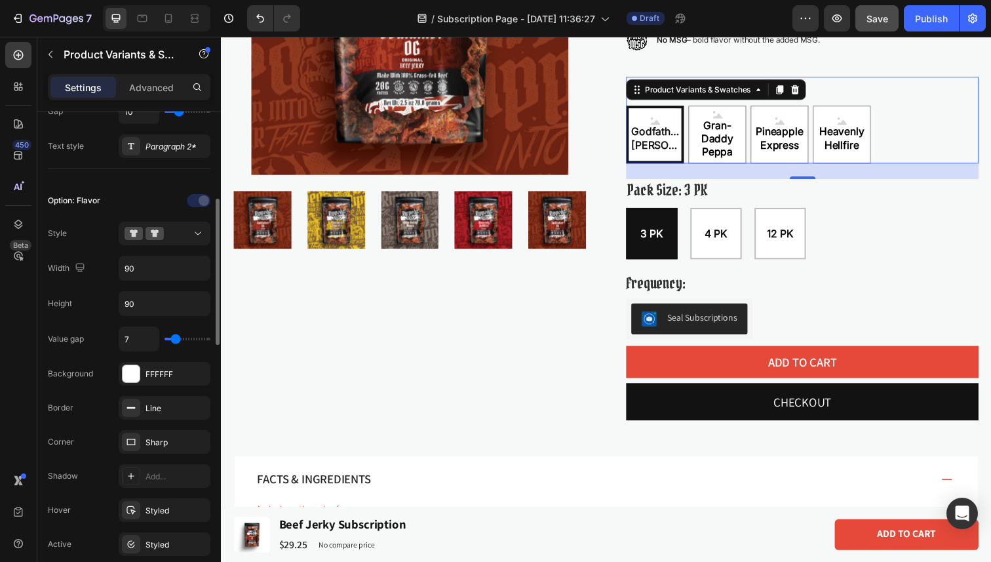
type input "6"
type input "5"
type input "4"
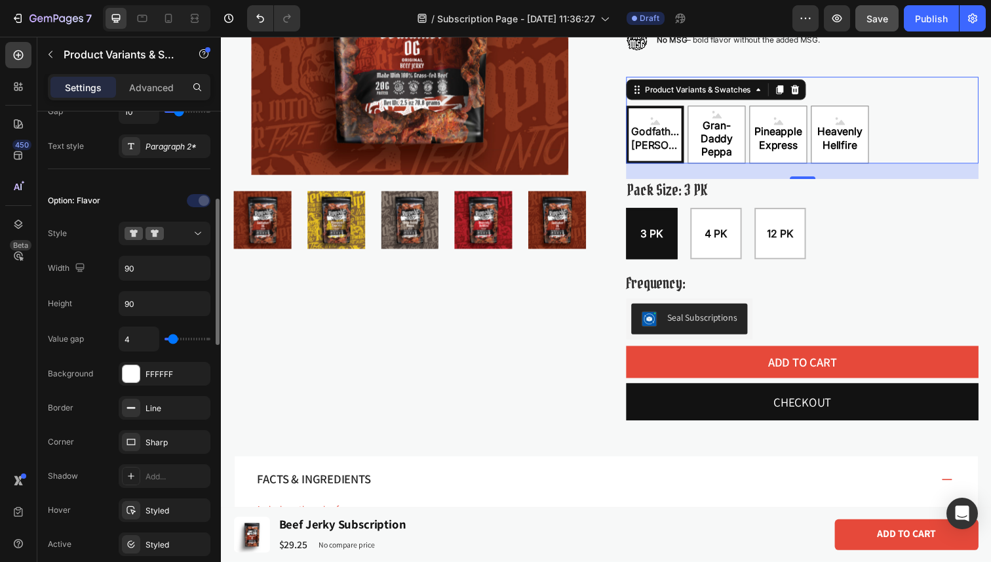
type input "3"
type input "2"
type input "1"
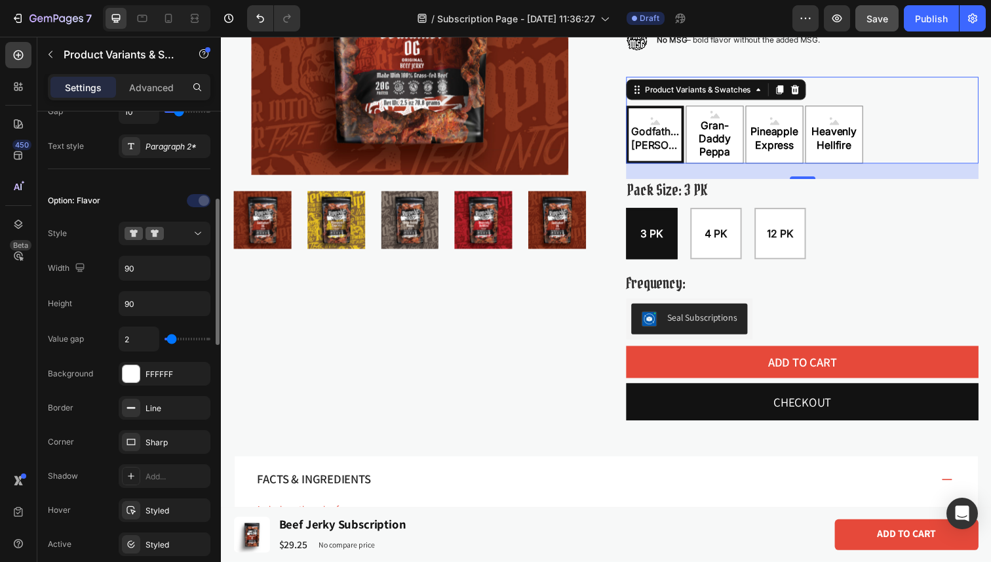
type input "1"
type input "0"
type input "1"
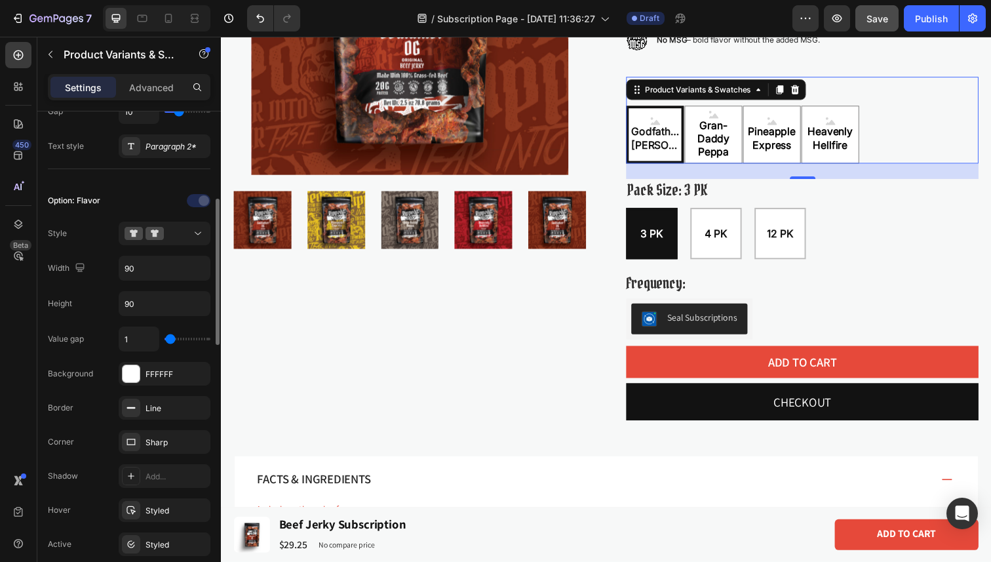
type input "2"
type input "3"
type input "4"
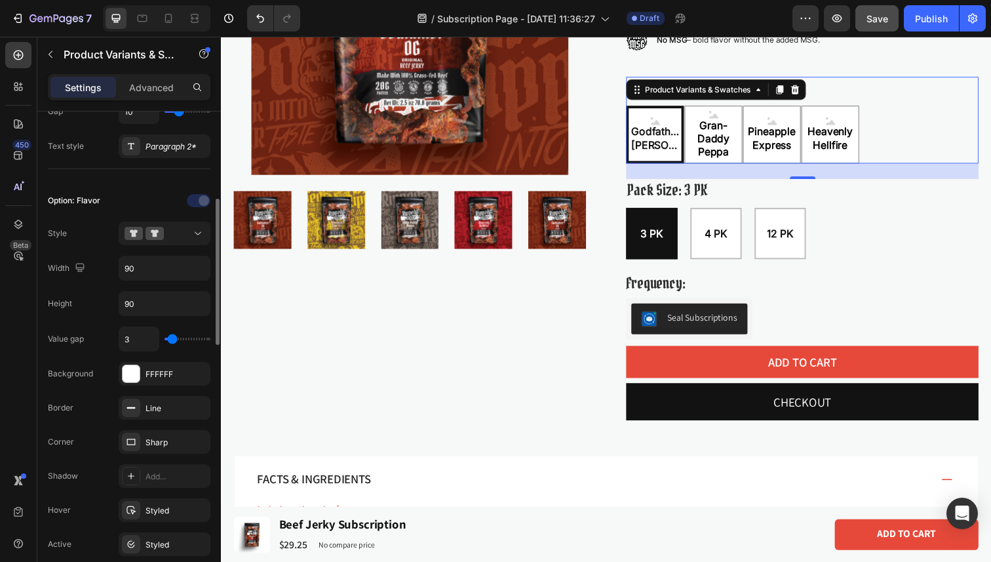
type input "4"
type input "5"
type input "6"
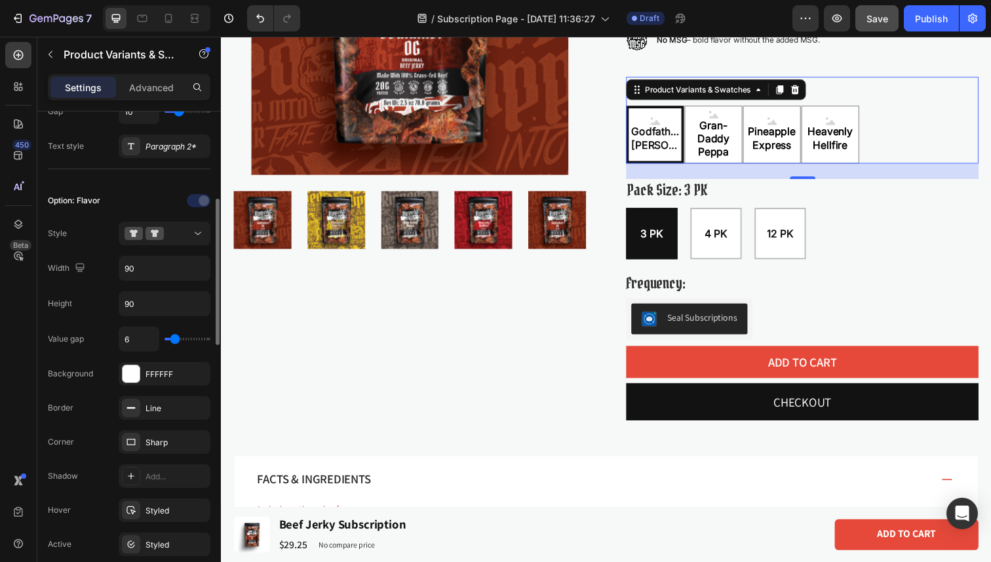
type input "7"
type input "6"
click at [174, 340] on input "range" at bounding box center [188, 339] width 46 height 3
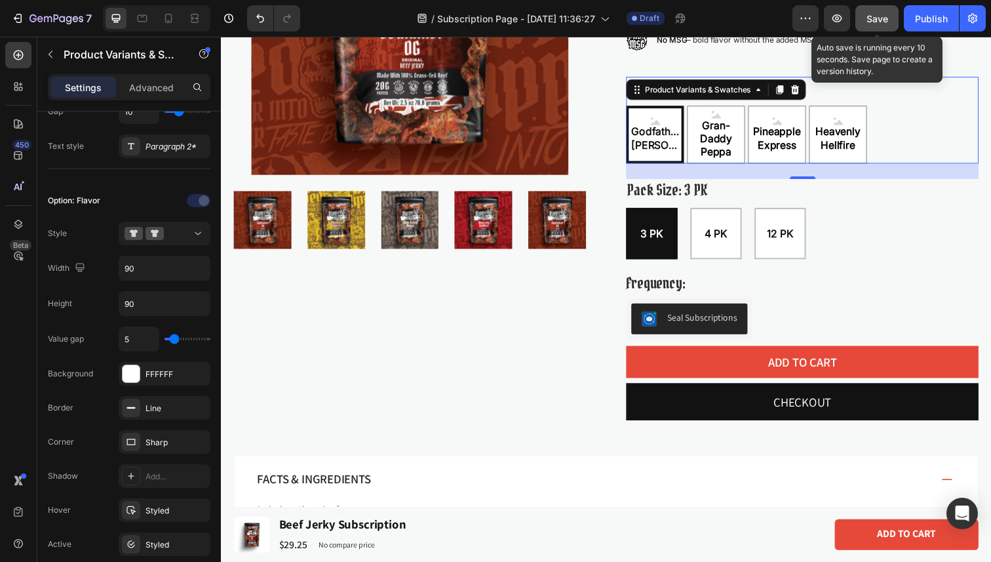
click at [882, 20] on span "Save" at bounding box center [877, 18] width 22 height 11
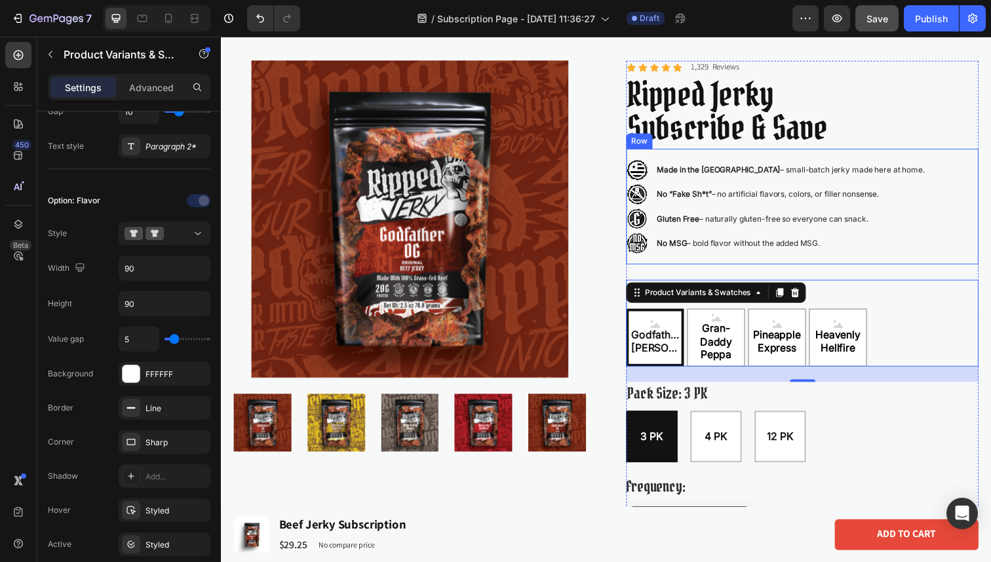
scroll to position [36, 0]
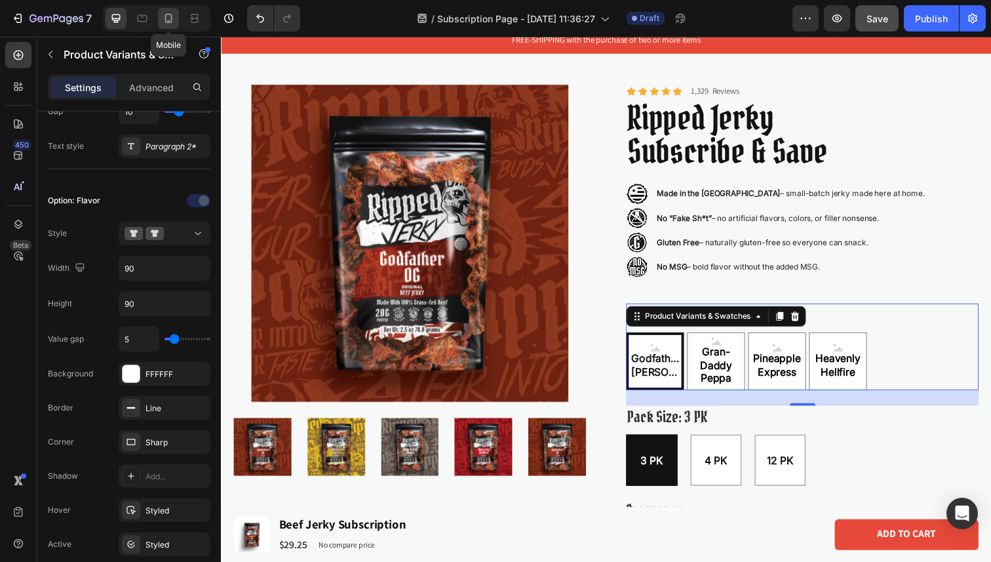
click at [174, 20] on icon at bounding box center [168, 18] width 13 height 13
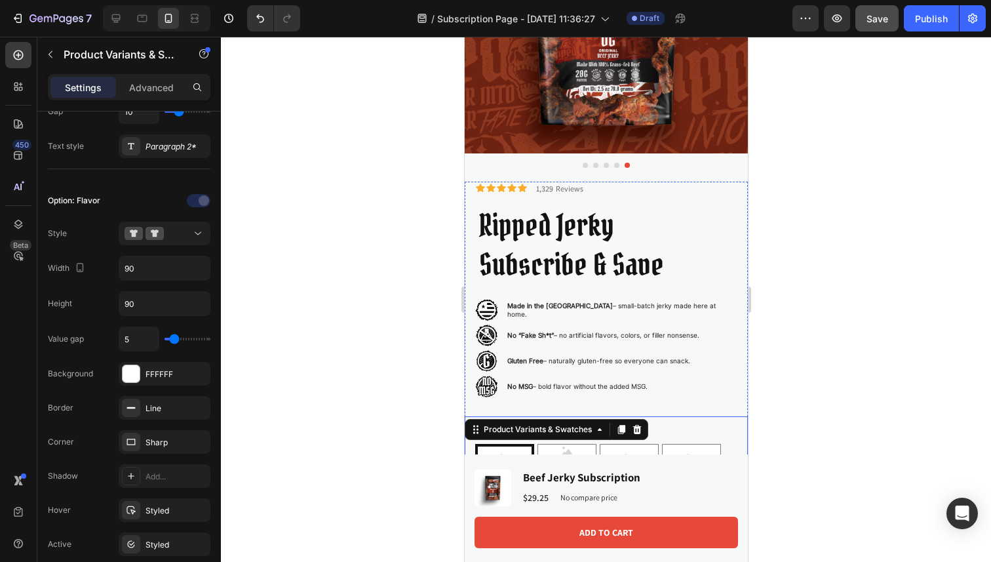
scroll to position [210, 0]
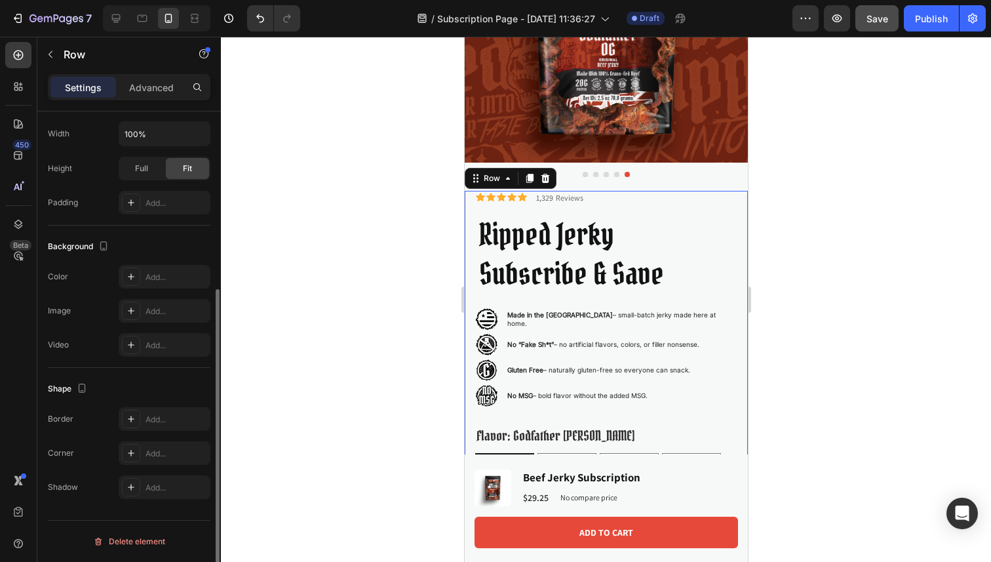
click at [581, 203] on div "Icon Icon Icon Icon Icon Icon List 1,329 Reviews Text Block Row Ripped Jerky Su…" at bounding box center [605, 477] width 283 height 573
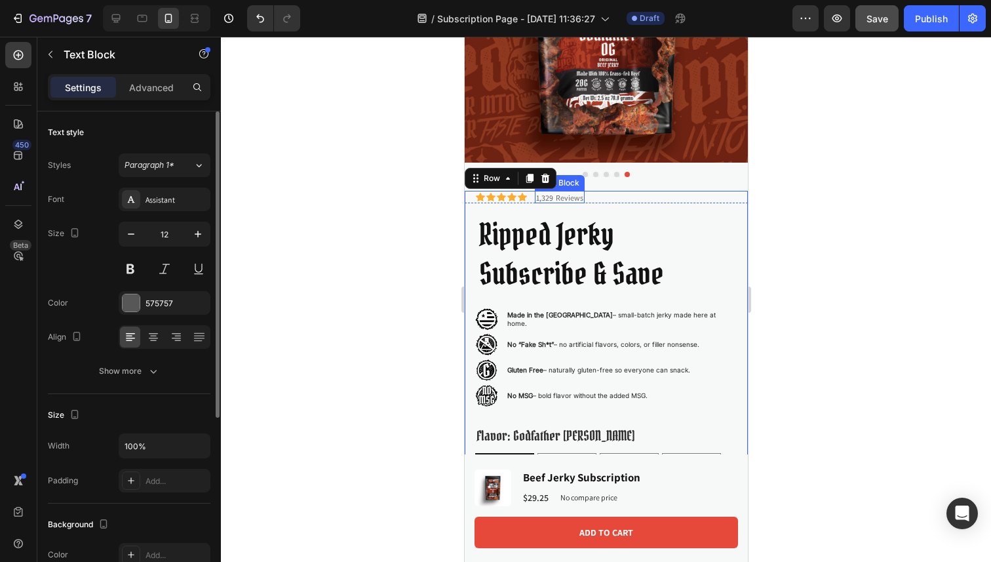
click at [582, 192] on div "1,329 Reviews" at bounding box center [559, 197] width 50 height 11
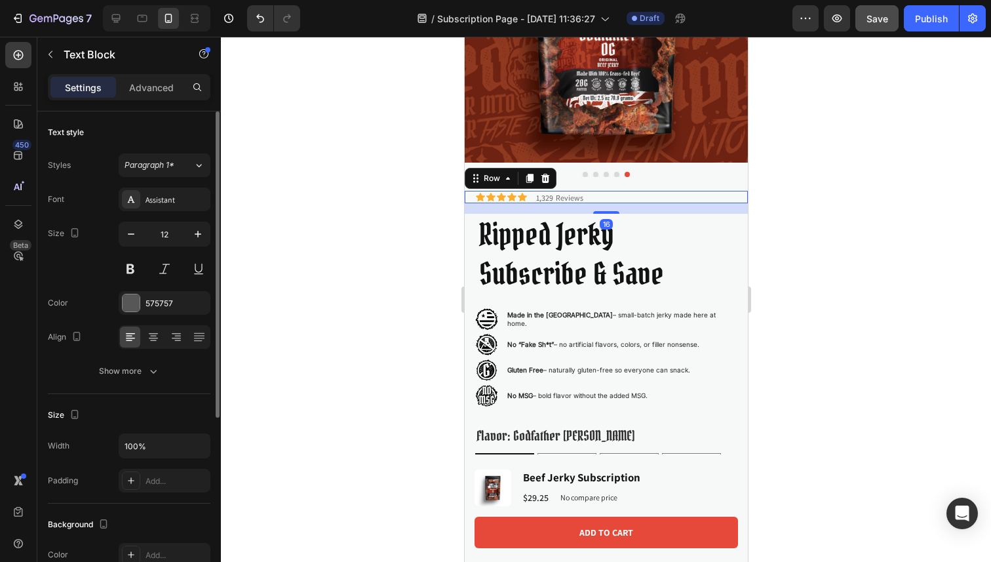
click at [613, 194] on div "Icon Icon Icon Icon Icon Icon List 1,329 Reviews Text Block Row 16" at bounding box center [605, 197] width 283 height 12
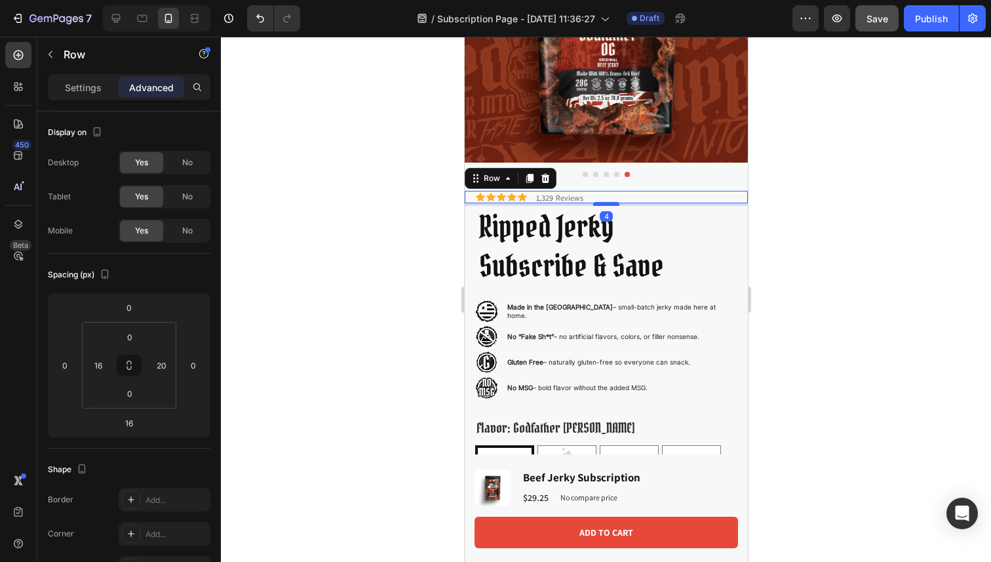
drag, startPoint x: 616, startPoint y: 212, endPoint x: 617, endPoint y: 204, distance: 8.0
click at [617, 204] on div at bounding box center [606, 204] width 26 height 4
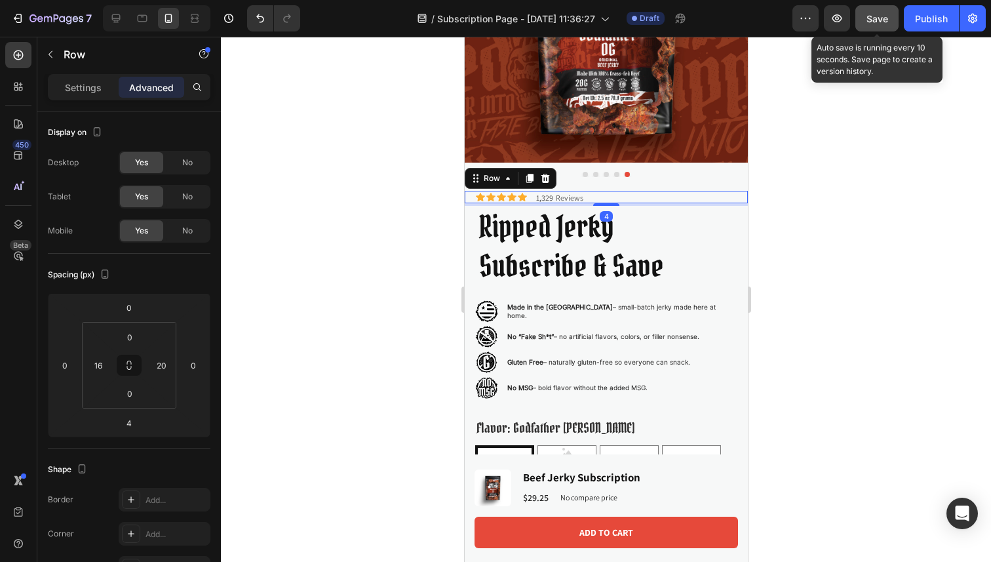
click at [872, 13] on span "Save" at bounding box center [877, 18] width 22 height 11
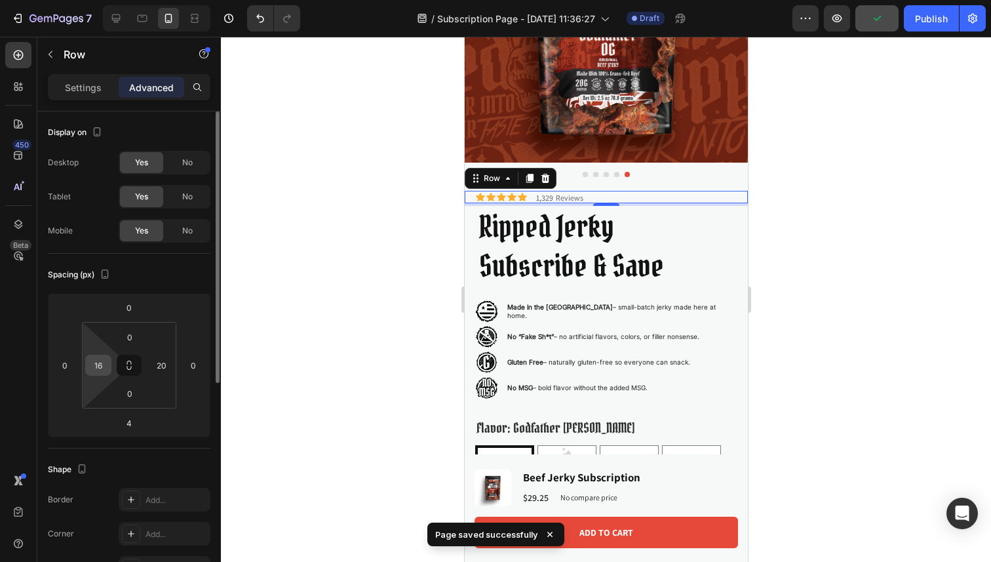
click at [99, 374] on input "16" at bounding box center [98, 365] width 20 height 20
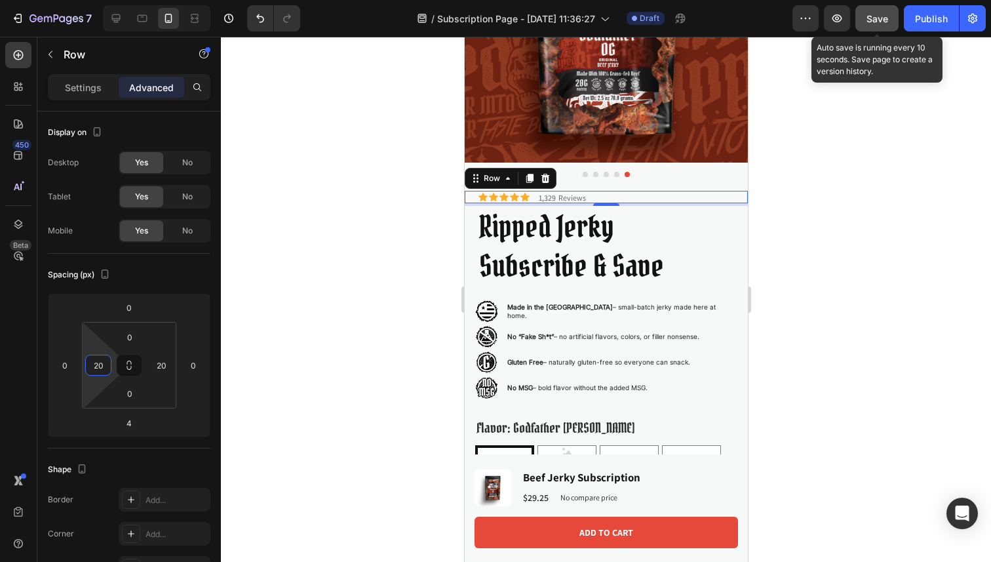
click at [876, 22] on span "Save" at bounding box center [877, 18] width 22 height 11
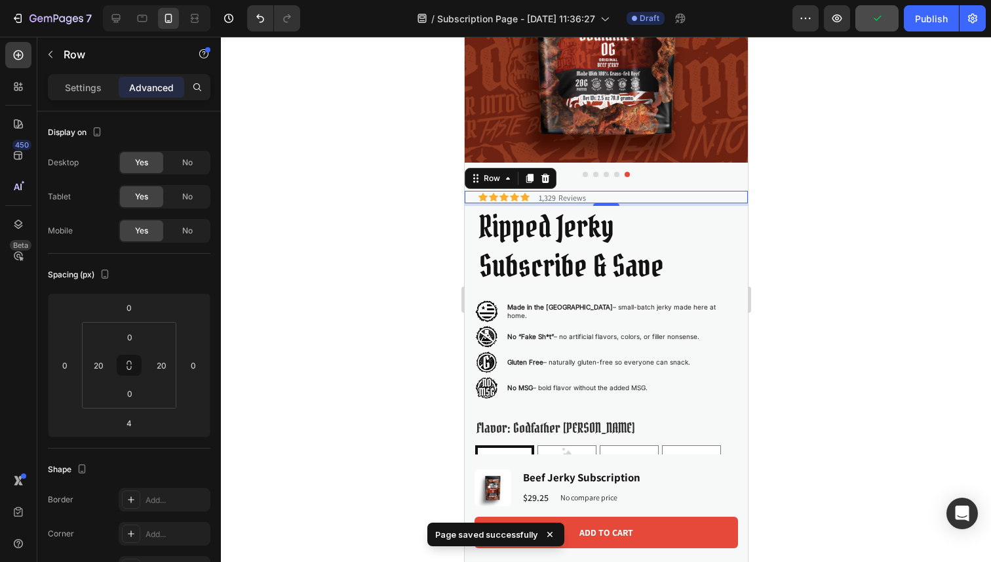
click at [125, 30] on div at bounding box center [156, 18] width 107 height 26
click at [113, 18] on icon at bounding box center [116, 18] width 9 height 9
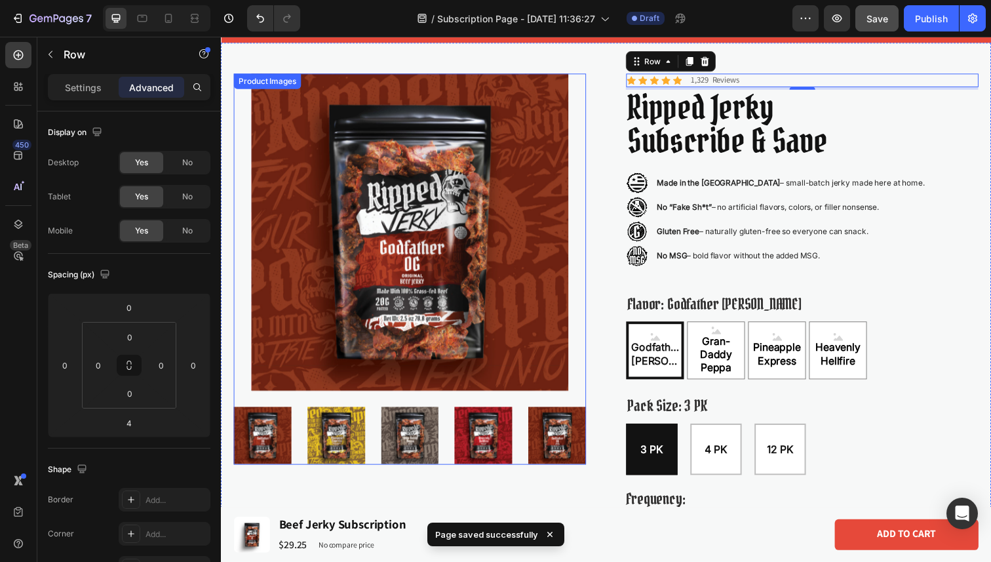
scroll to position [39, 0]
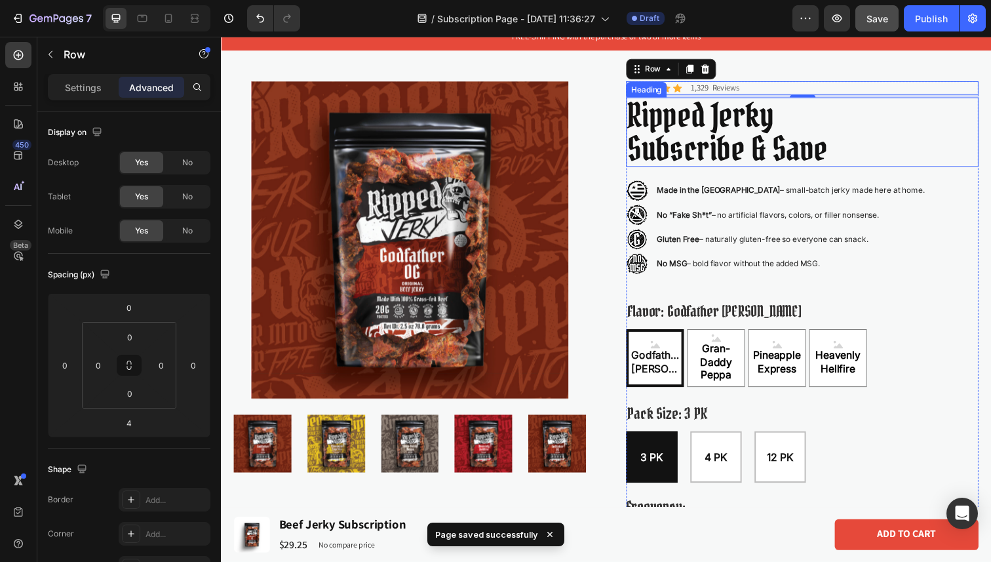
click at [672, 111] on p "Ripped Jerky Subscribe & Save" at bounding box center [814, 134] width 357 height 68
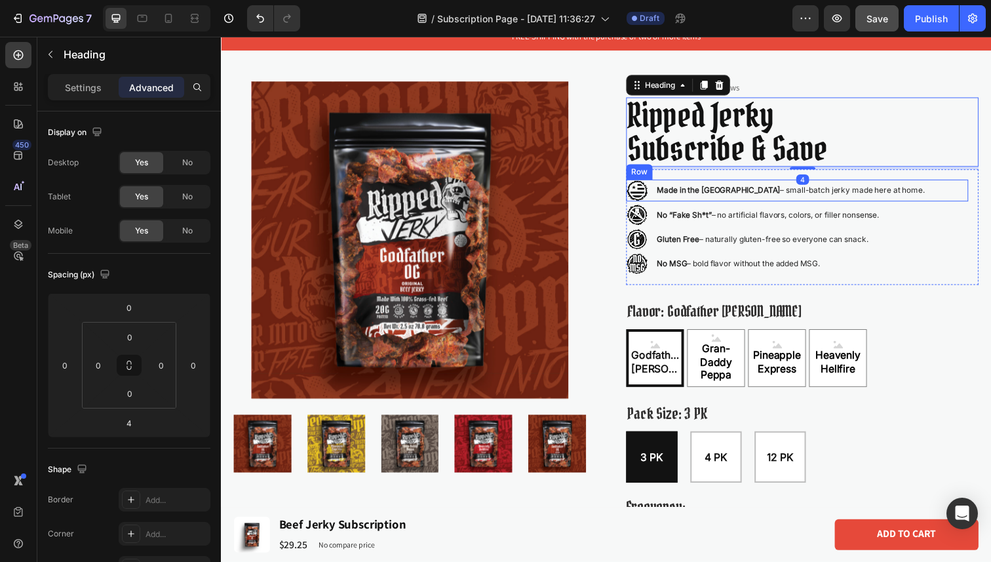
click at [963, 198] on div "Image Made in the [GEOGRAPHIC_DATA] – small-batch jerky made here at home. Text…" at bounding box center [808, 194] width 349 height 22
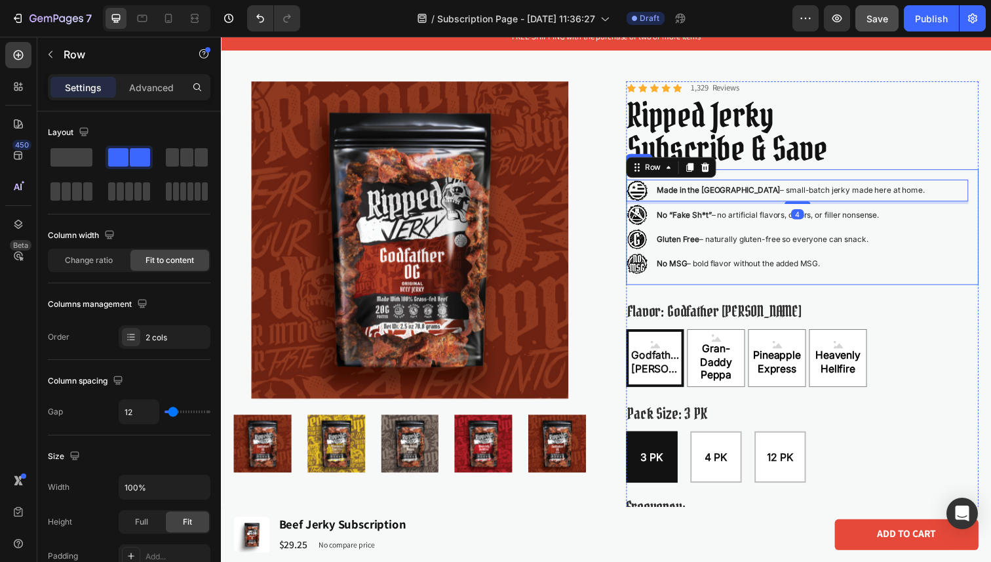
click at [967, 176] on div "Image Made in the [GEOGRAPHIC_DATA] – small-batch jerky made here at home. Text…" at bounding box center [814, 231] width 360 height 118
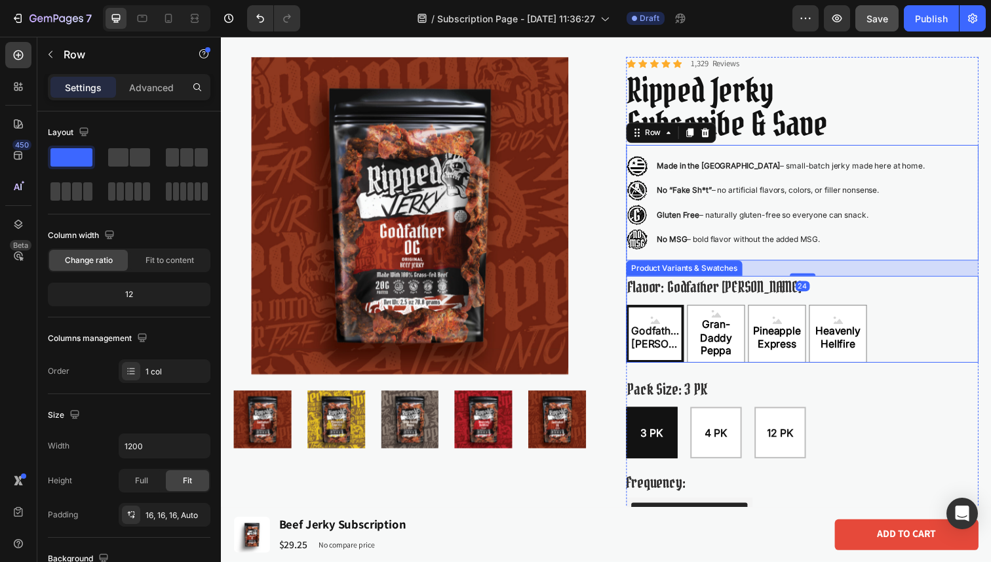
scroll to position [100, 0]
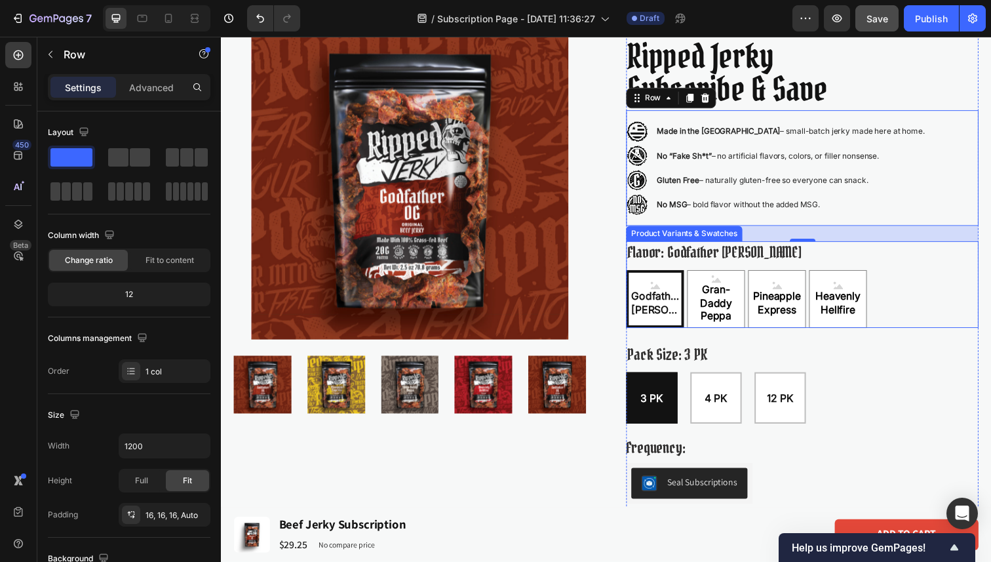
click at [914, 287] on div "Godfather OG Godfather OG Godfather OG Gran-Daddy Peppa Gran-Daddy Peppa Gran-D…" at bounding box center [814, 304] width 360 height 59
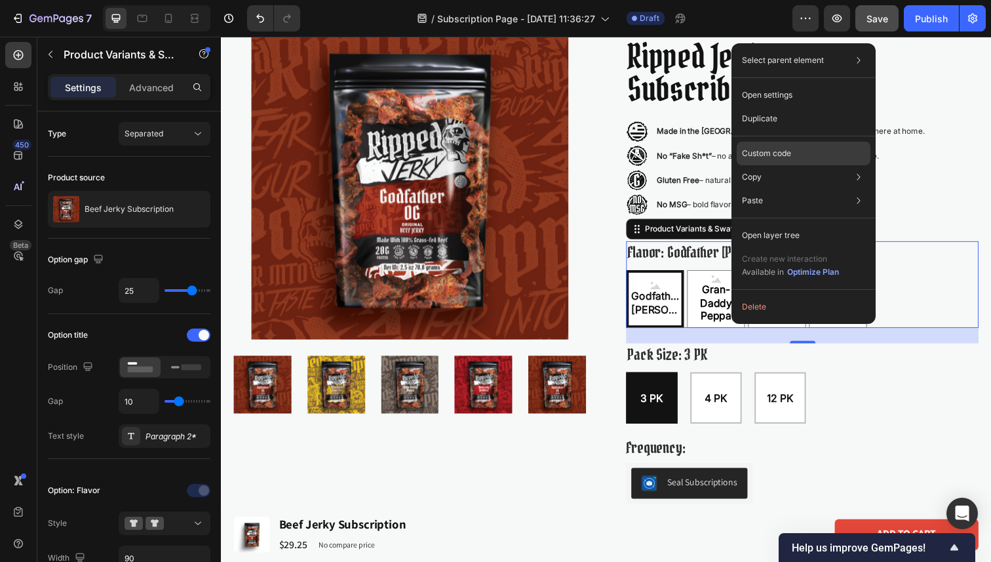
click at [802, 159] on div "Custom code" at bounding box center [804, 154] width 134 height 24
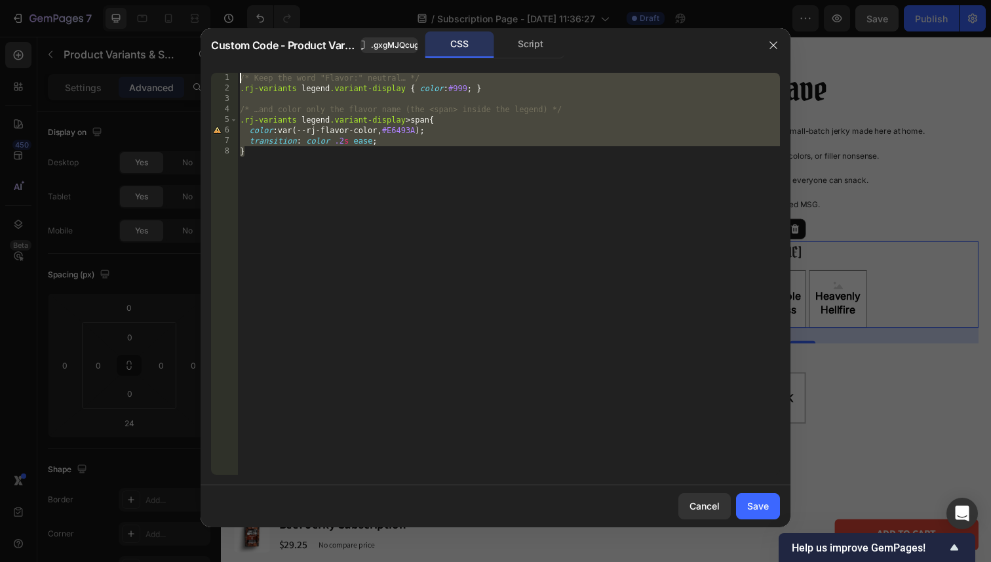
drag, startPoint x: 348, startPoint y: 163, endPoint x: 198, endPoint y: 69, distance: 177.0
click at [198, 69] on div "Custom Code - Product Variants & Swatches .gxgMJQcug8 CSS Script } 1 2 3 4 5 6 …" at bounding box center [495, 281] width 991 height 562
click at [535, 49] on div "Script" at bounding box center [530, 44] width 69 height 26
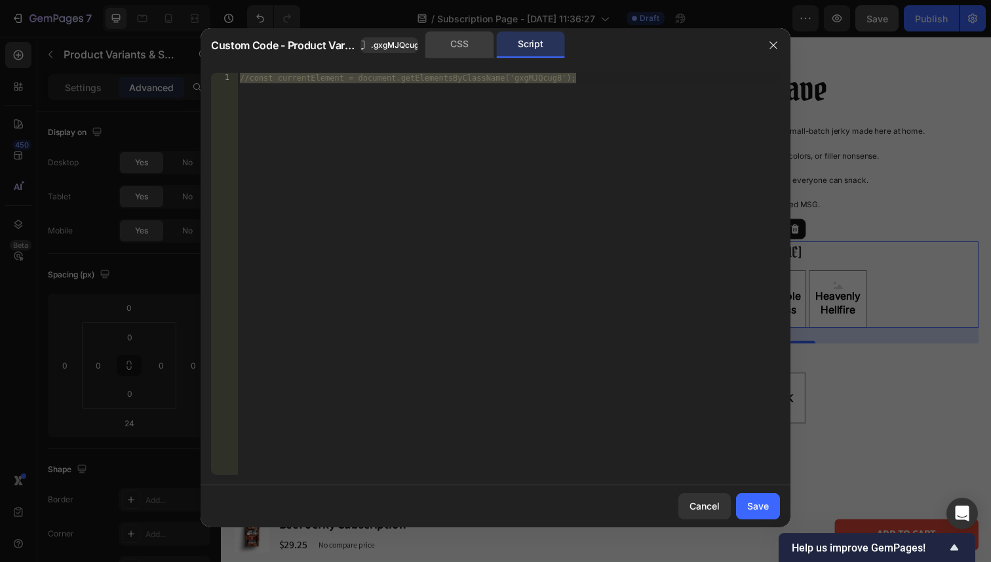
click at [467, 46] on div "CSS" at bounding box center [459, 44] width 69 height 26
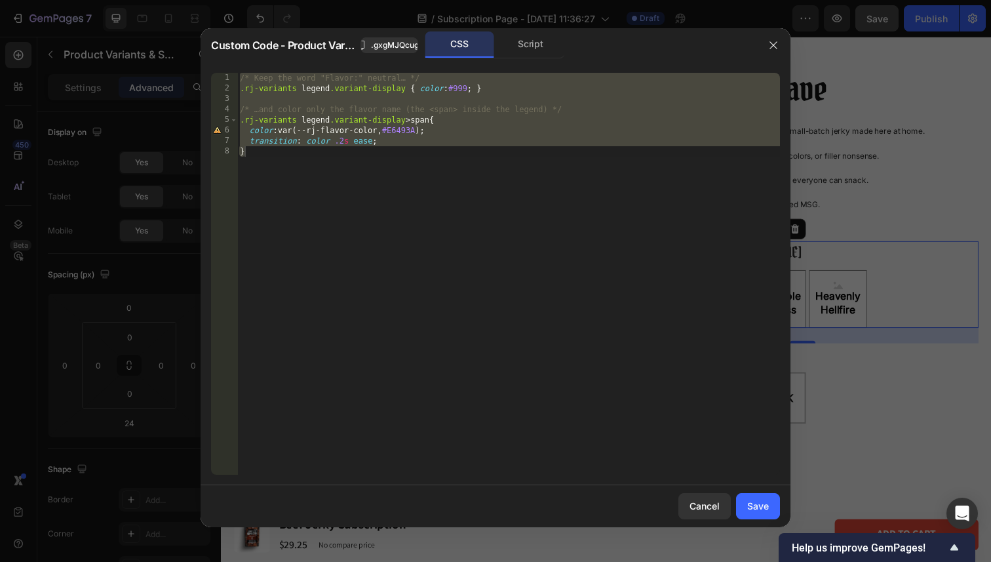
click at [288, 146] on div "/* Keep the word "Flavor:" neutral… */ .rj-variants legend .variant-display { c…" at bounding box center [508, 284] width 543 height 423
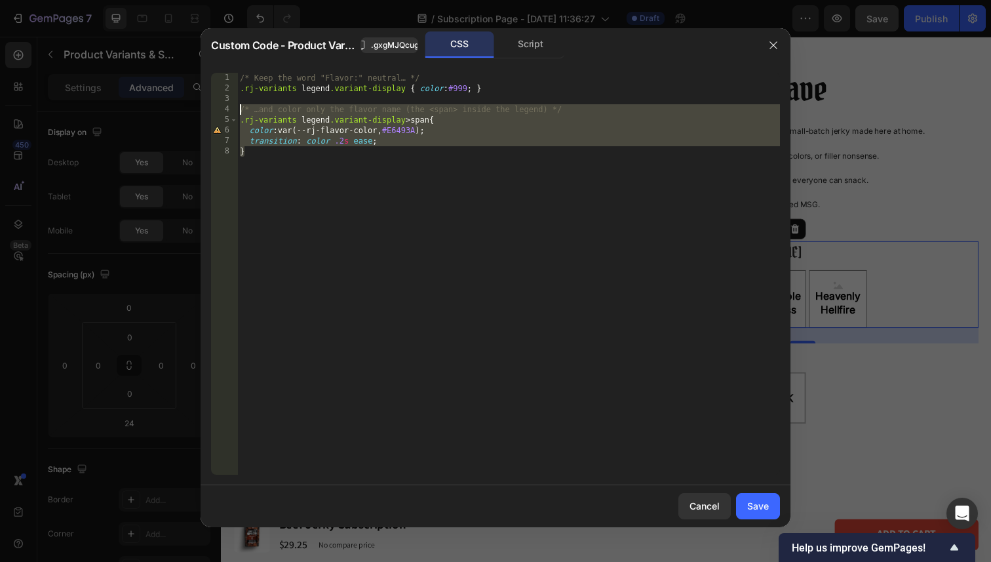
drag, startPoint x: 288, startPoint y: 172, endPoint x: 224, endPoint y: 94, distance: 100.5
click at [224, 94] on div "} 1 2 3 4 5 6 7 8 /* Keep the word "Flavor:" neutral… */ .rj-variants legend .v…" at bounding box center [495, 274] width 569 height 402
click at [297, 168] on div "/* Keep the word "Flavor:" neutral… */ .rj-variants legend .variant-display { c…" at bounding box center [508, 284] width 543 height 423
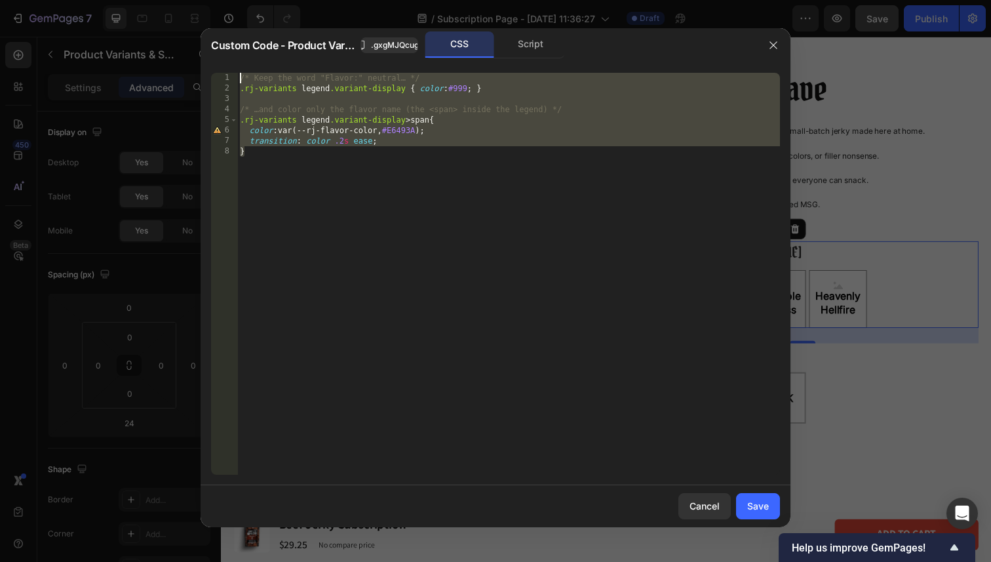
drag, startPoint x: 297, startPoint y: 193, endPoint x: 218, endPoint y: 71, distance: 145.6
click at [218, 70] on div "} 1 2 3 4 5 6 7 8 /* Keep the word "Flavor:" neutral… */ .rj-variants legend .v…" at bounding box center [496, 273] width 590 height 423
paste textarea
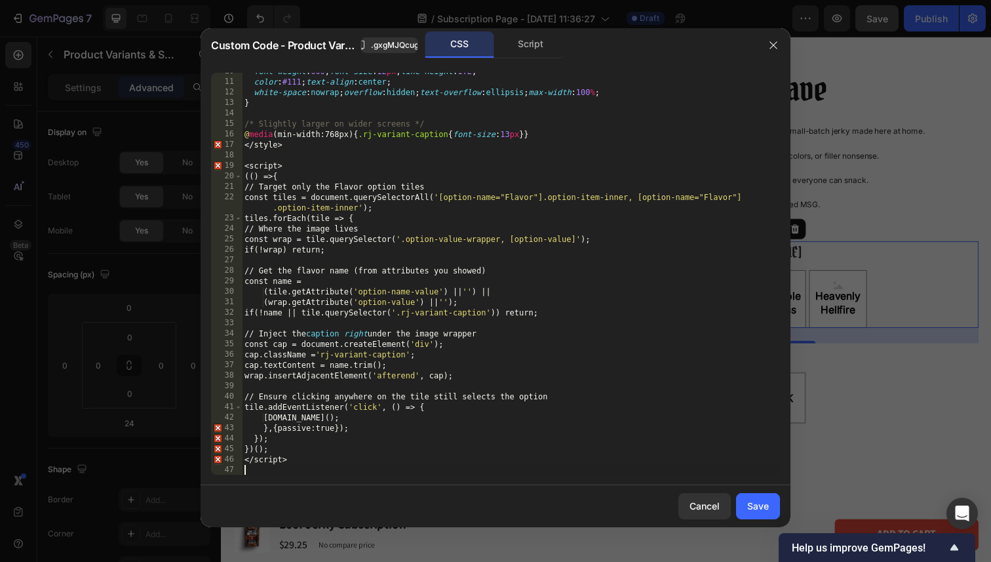
scroll to position [102, 0]
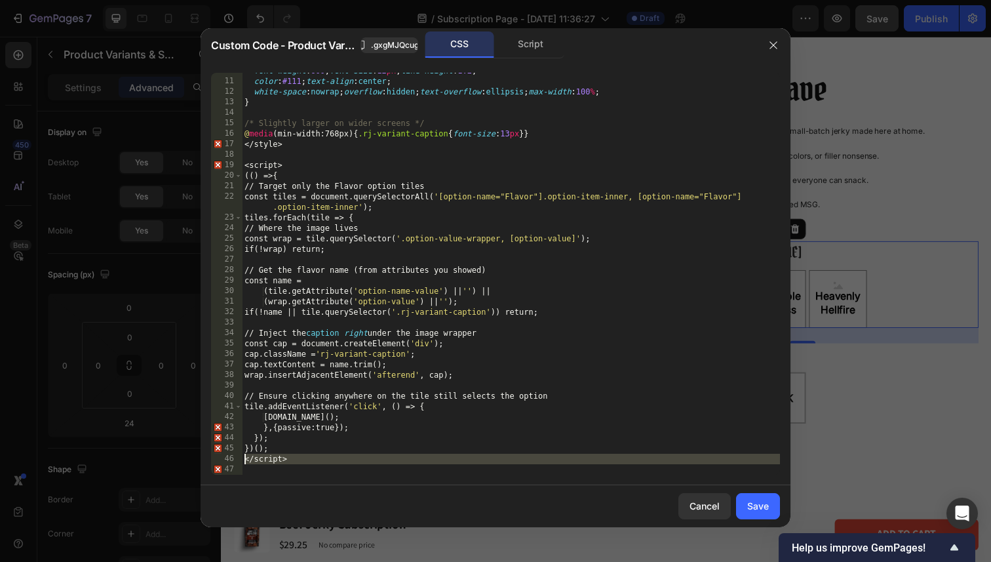
drag, startPoint x: 265, startPoint y: 472, endPoint x: 233, endPoint y: 457, distance: 35.5
click at [233, 457] on div "10 11 12 13 14 15 16 17 18 19 20 21 22 23 24 25 26 27 28 29 30 31 32 33 34 35 3…" at bounding box center [495, 274] width 569 height 402
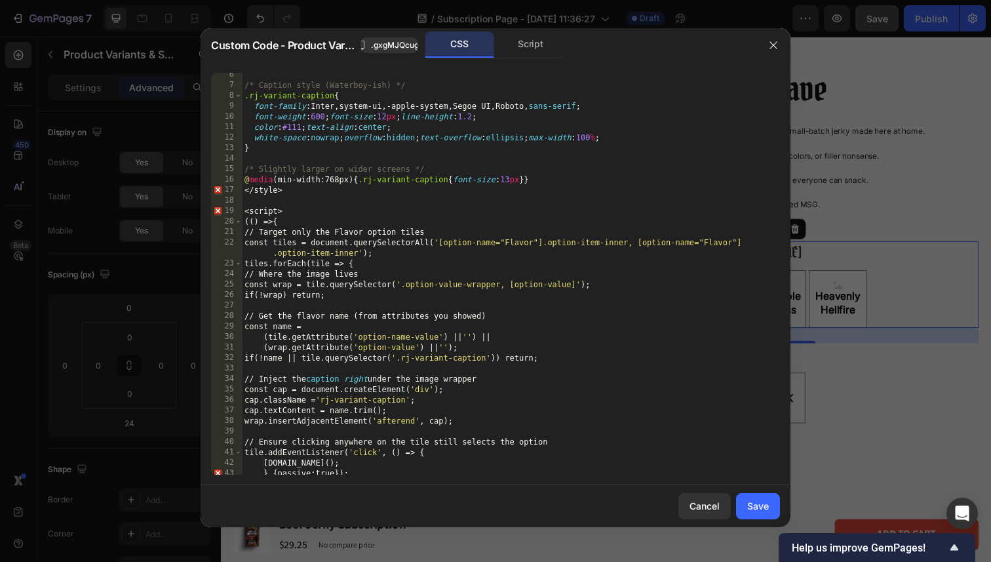
scroll to position [52, 0]
click at [259, 216] on div "} /* Caption style (Waterboy-ish) */ .rj-variant-caption { font-family : Inter,…" at bounding box center [511, 273] width 538 height 423
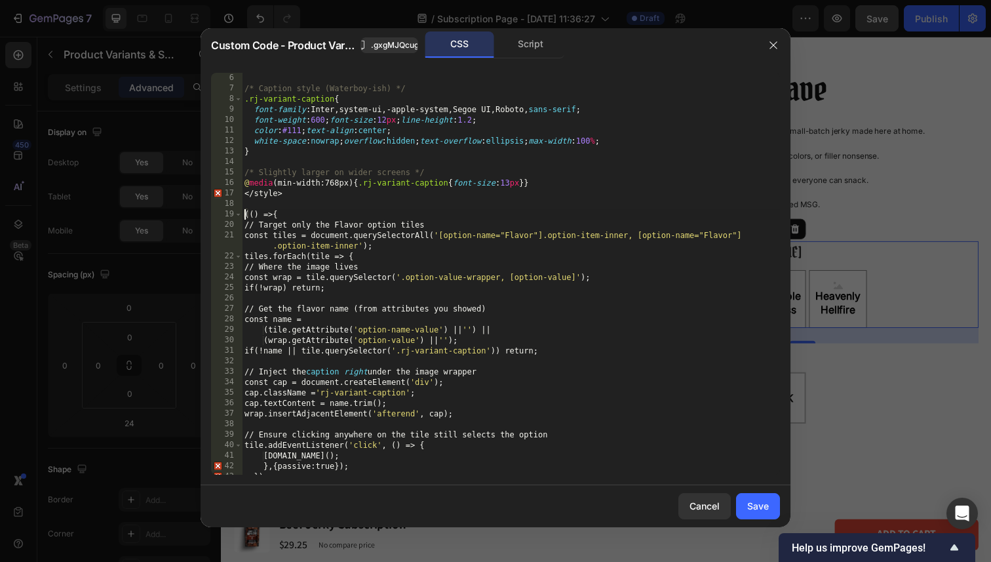
click at [258, 195] on div "} /* Caption style (Waterboy-ish) */ .rj-variant-caption { font-family : Inter,…" at bounding box center [511, 273] width 538 height 423
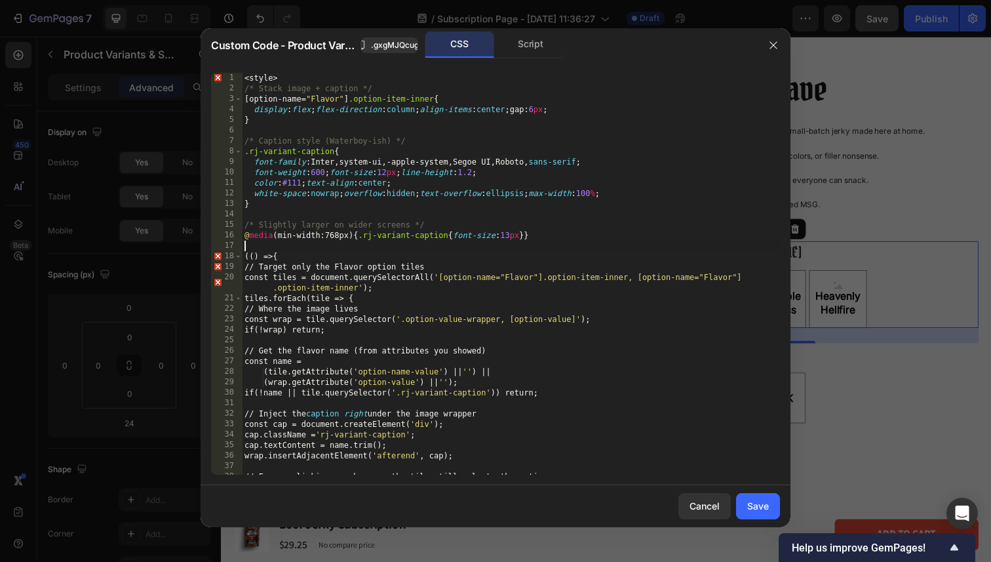
scroll to position [0, 0]
click at [252, 81] on div "< style > /* Stack image + caption */ [ option-name = " Flavor " ] .option-item…" at bounding box center [511, 284] width 538 height 423
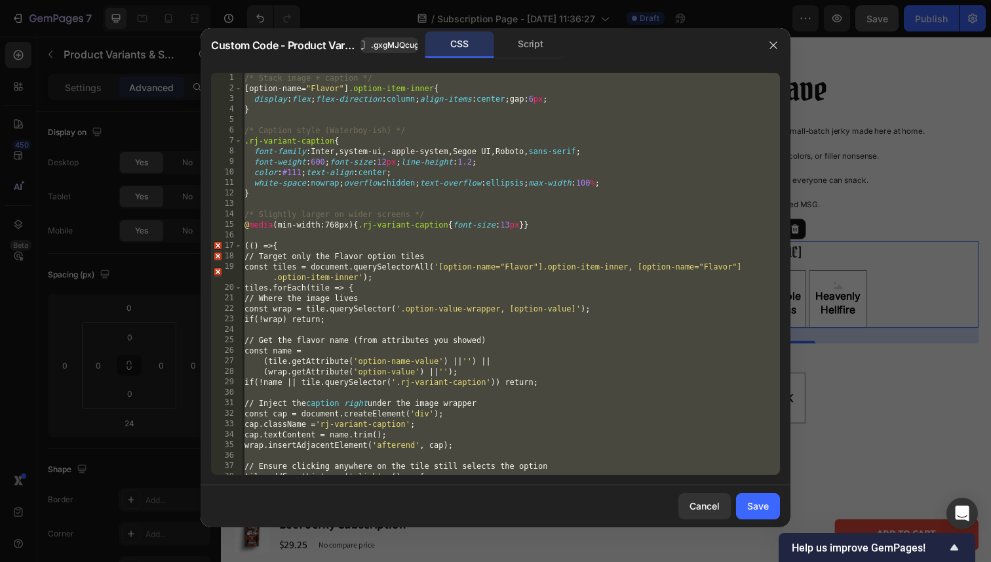
scroll to position [8, 0]
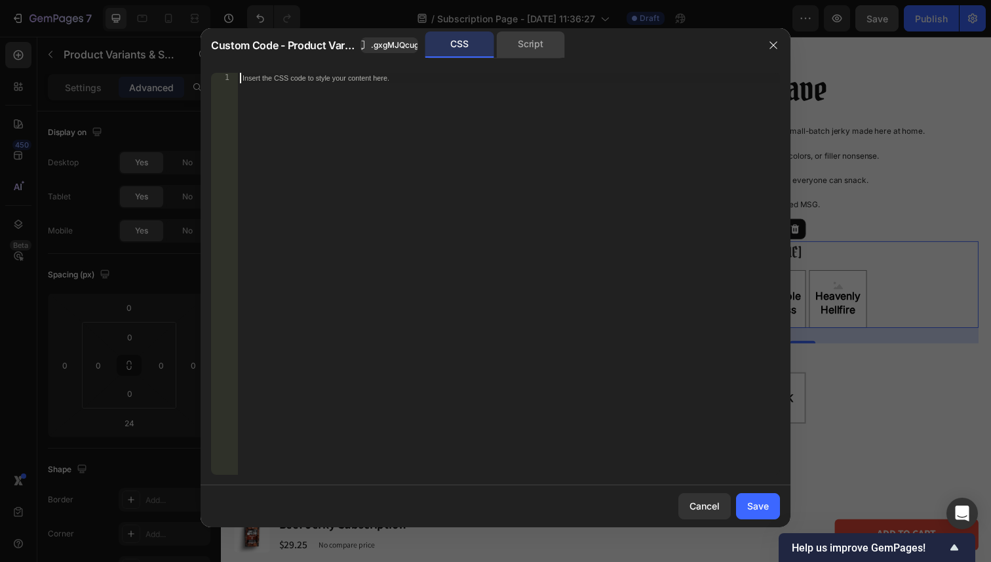
click at [535, 54] on div "Script" at bounding box center [530, 44] width 69 height 26
paste textarea "})("
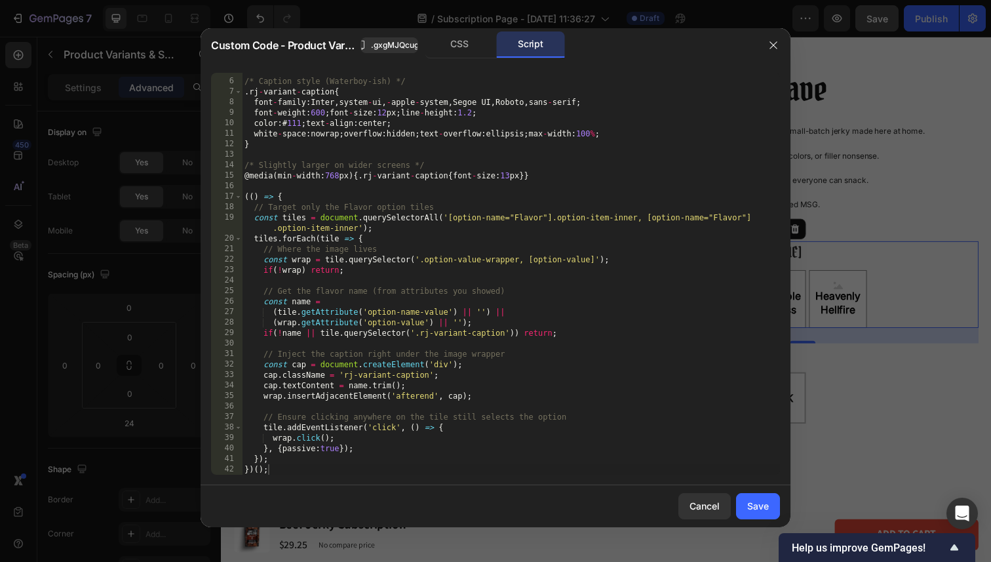
drag, startPoint x: 747, startPoint y: 501, endPoint x: 623, endPoint y: 296, distance: 239.9
click at [623, 296] on div "Custom Code - Product Variants & Swatches .gxgMJQcug8 CSS Script })(); 5 6 7 8 …" at bounding box center [496, 277] width 590 height 499
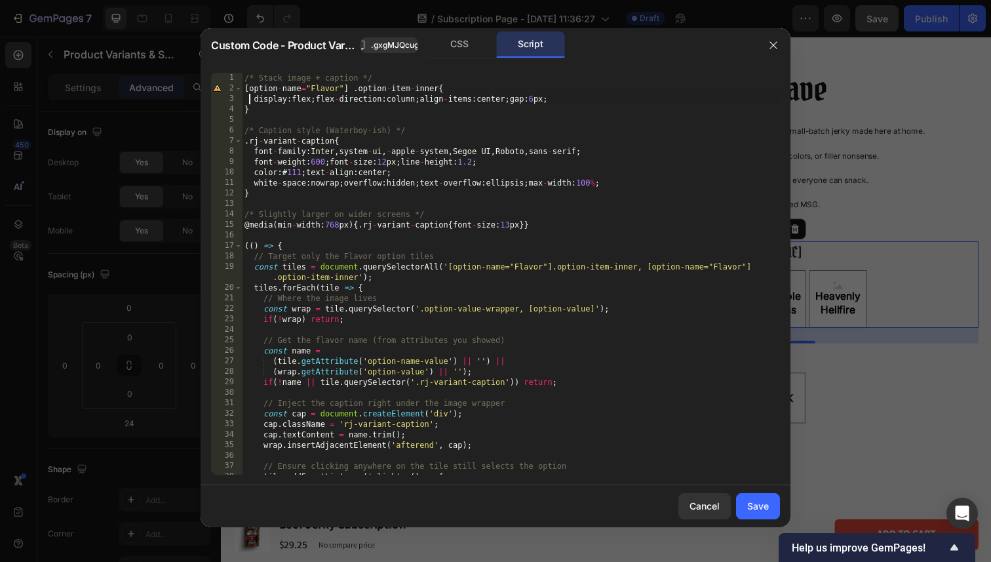
click at [248, 100] on div "/* Stack image + caption */ [ option - name = "Flavor" ] . option - item - inne…" at bounding box center [511, 284] width 538 height 423
click at [277, 147] on div "/* Stack image + caption */ [ option - name = "Flavor" ] . option - item - inne…" at bounding box center [511, 284] width 538 height 423
click at [279, 91] on div "/* Stack image + caption */ [ option - name = "Flavor" ] . option - item - inne…" at bounding box center [511, 284] width 538 height 423
click at [282, 80] on div "/* Stack image + caption */ [ option - name = "Flavor" ] . option - item - inne…" at bounding box center [511, 284] width 538 height 423
click at [255, 112] on div "/* Stack image + caption */ [ option - name = "Flavor" ] . option - item - inne…" at bounding box center [511, 284] width 538 height 423
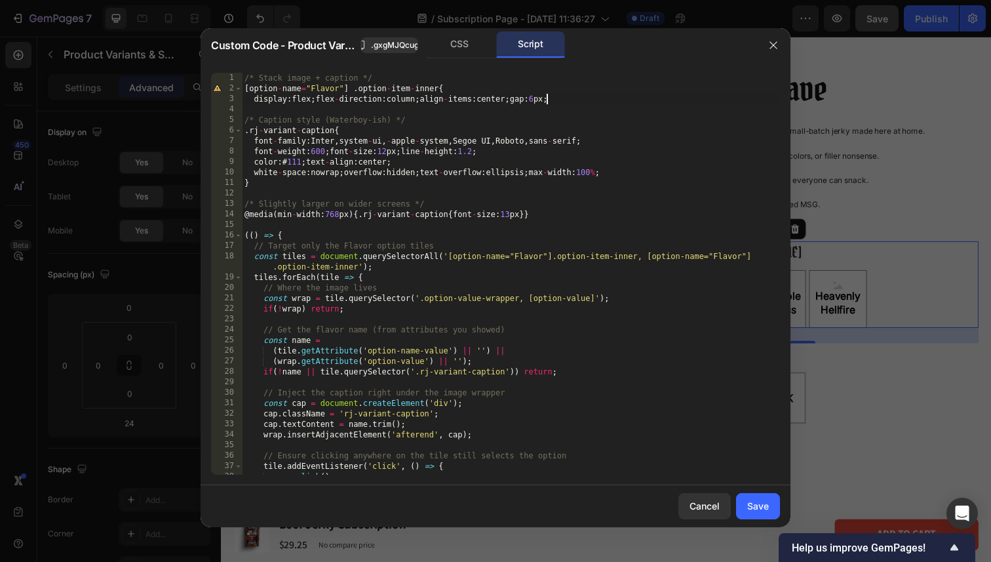
click at [447, 87] on div "/* Stack image + caption */ [ option - name = "Flavor" ] . option - item - inne…" at bounding box center [511, 284] width 538 height 423
click at [455, 104] on div "/* Stack image + caption */ [ option - name = "Flavor" ] . option - item - inne…" at bounding box center [511, 284] width 538 height 423
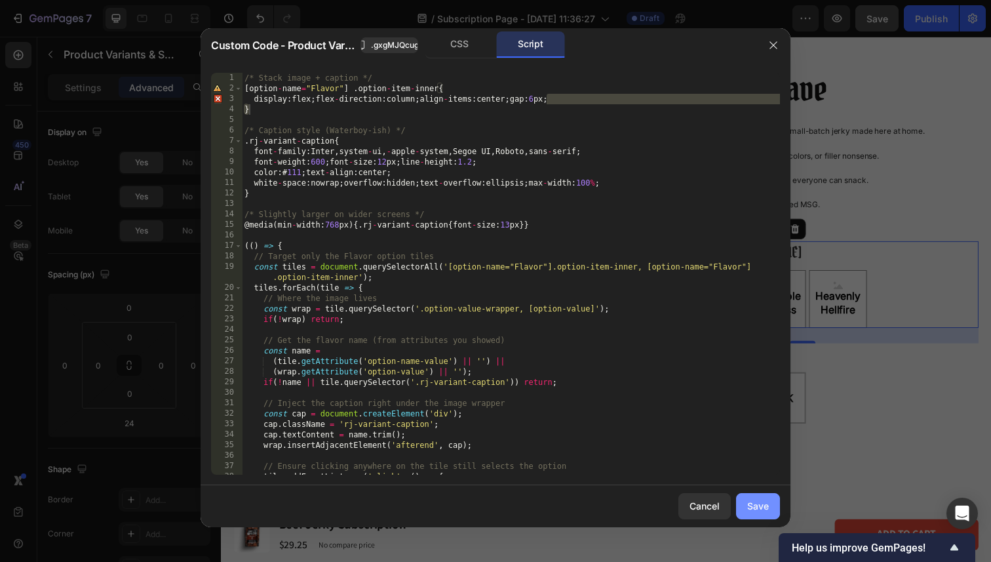
drag, startPoint x: 754, startPoint y: 497, endPoint x: 545, endPoint y: 471, distance: 210.7
click at [754, 497] on button "Save" at bounding box center [758, 506] width 44 height 26
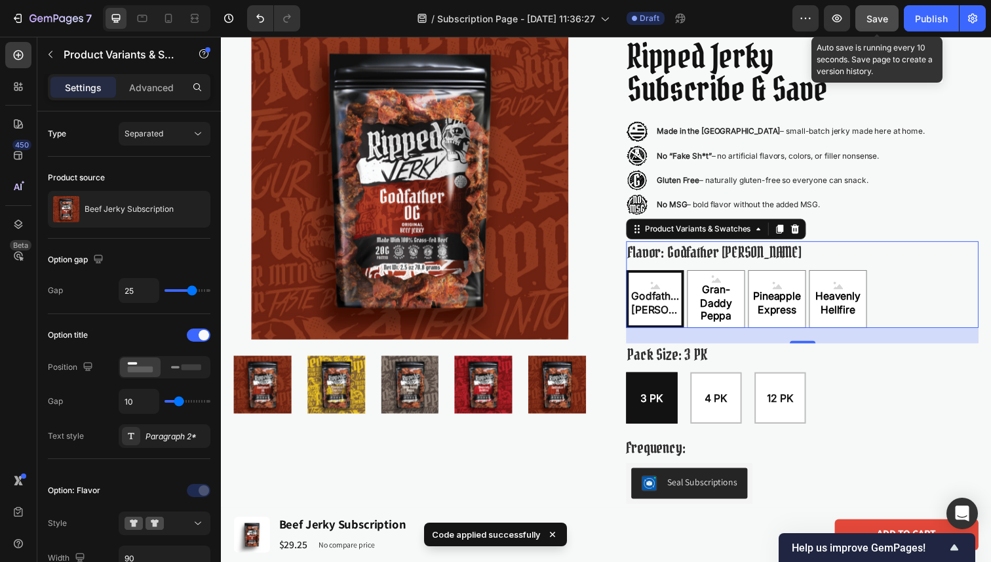
click at [884, 20] on span "Save" at bounding box center [877, 18] width 22 height 11
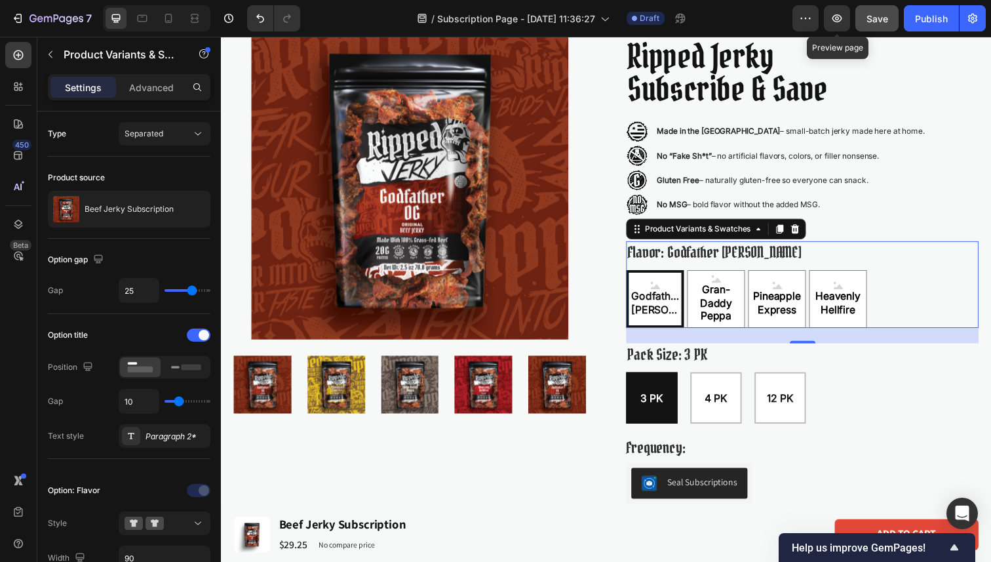
click at [868, 23] on span "Save" at bounding box center [877, 18] width 22 height 11
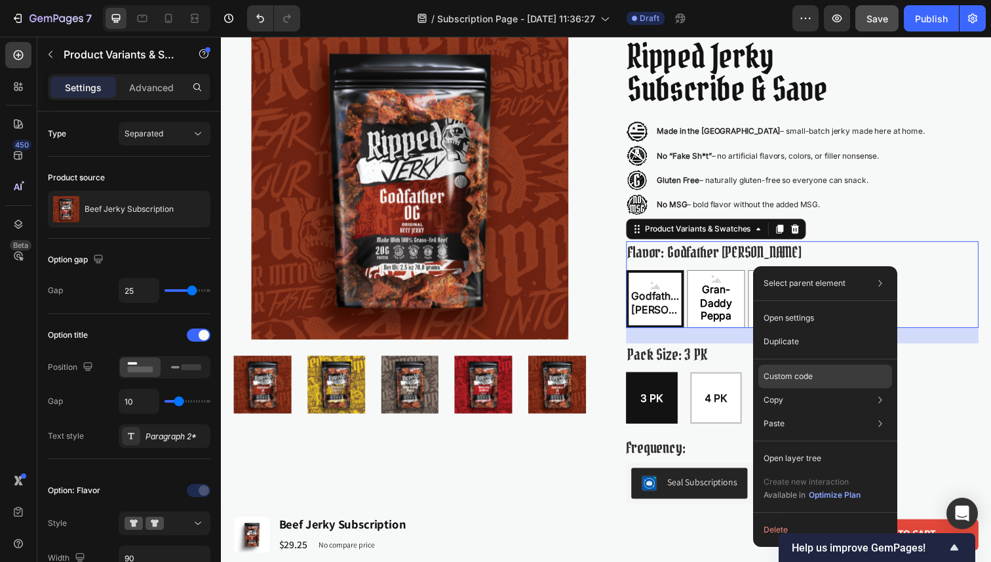
click at [790, 380] on p "Custom code" at bounding box center [788, 376] width 49 height 12
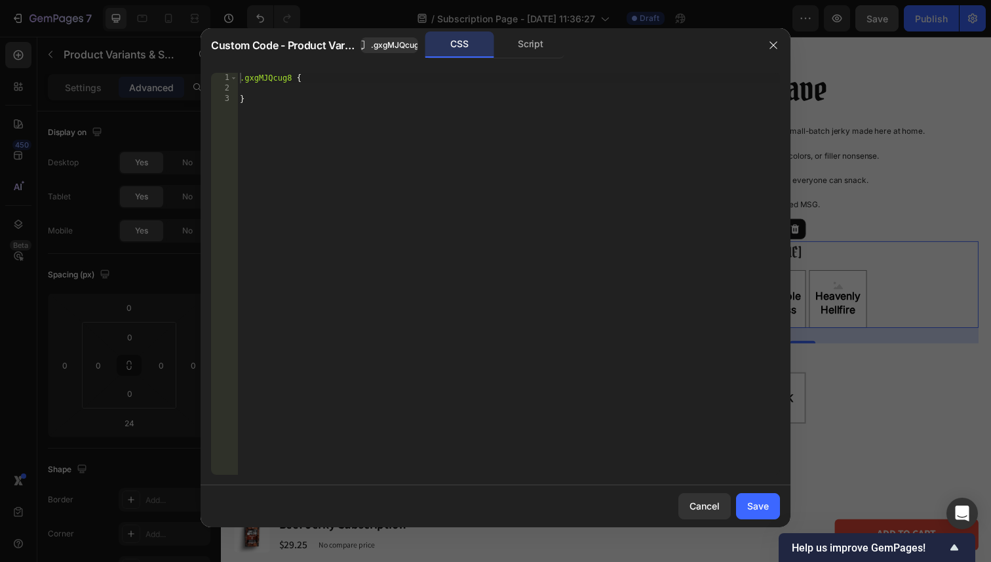
click at [521, 62] on div "Custom Code - Product Variants & Swatches .gxgMJQcug8 CSS Script" at bounding box center [479, 45] width 556 height 34
click at [525, 49] on div "Script" at bounding box center [530, 44] width 69 height 26
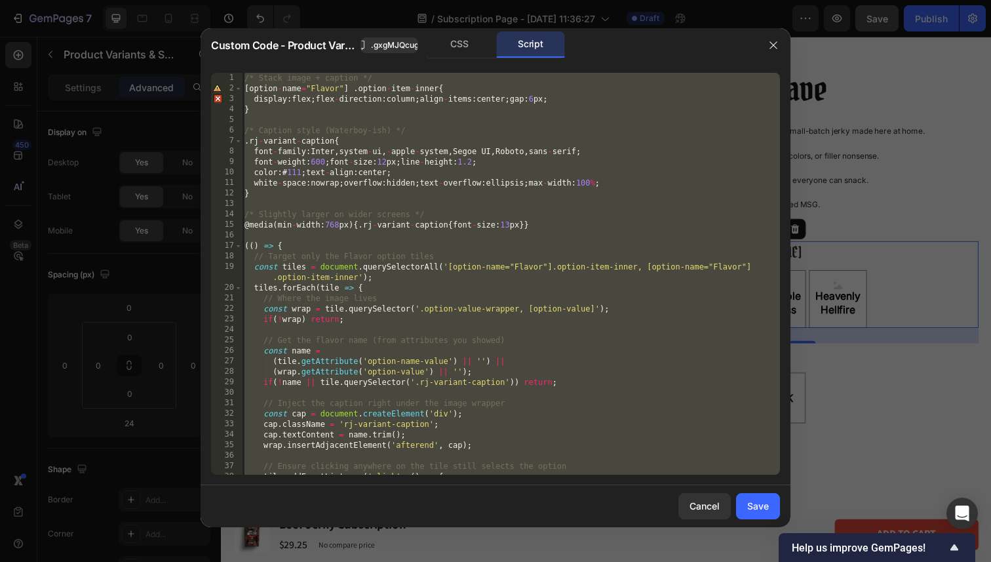
click at [338, 149] on div "/* Stack image + caption */ [ option - name = "Flavor" ] . option - item - inne…" at bounding box center [511, 284] width 538 height 423
paste textarea
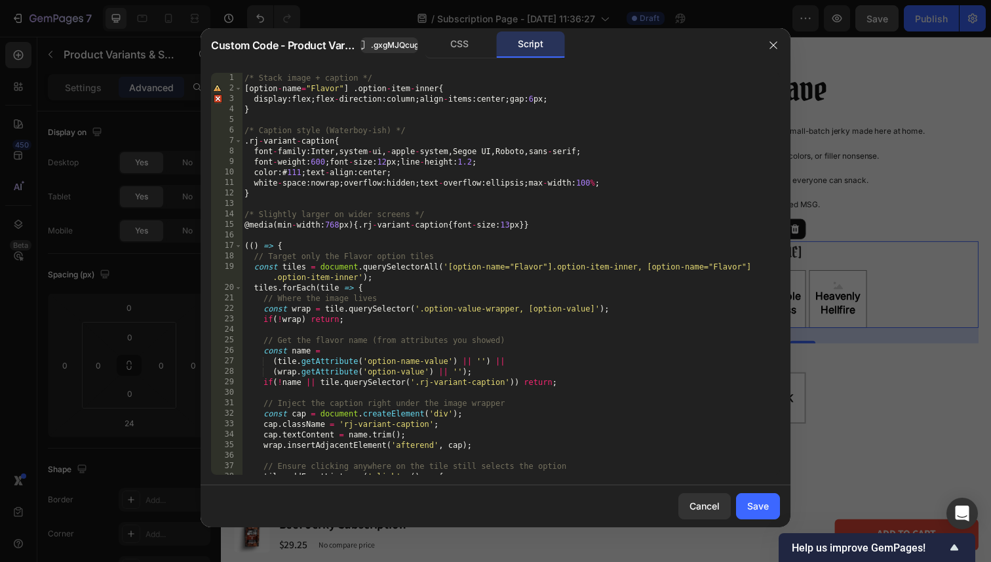
click at [314, 125] on div "/* Stack image + caption */ [ option - name = "Flavor" ] . option - item - inne…" at bounding box center [511, 284] width 538 height 423
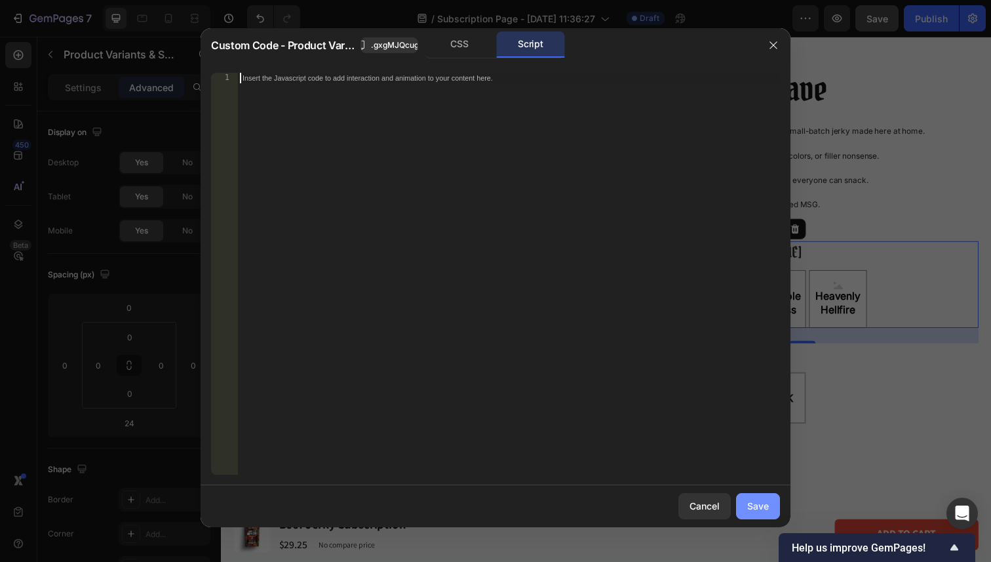
drag, startPoint x: 756, startPoint y: 507, endPoint x: 547, endPoint y: 482, distance: 210.6
click at [756, 507] on div "Save" at bounding box center [758, 506] width 22 height 14
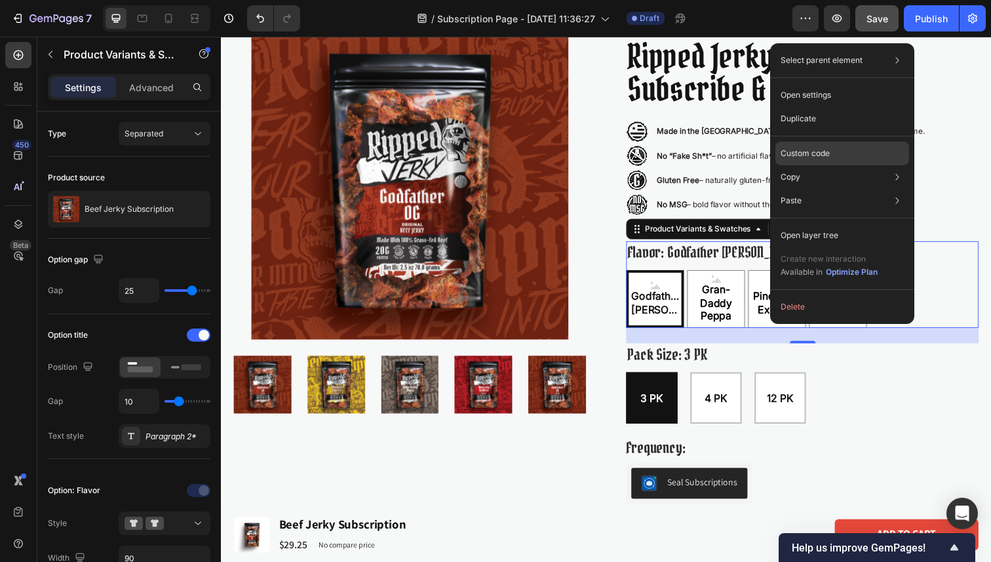
click at [832, 153] on div "Custom code" at bounding box center [842, 154] width 134 height 24
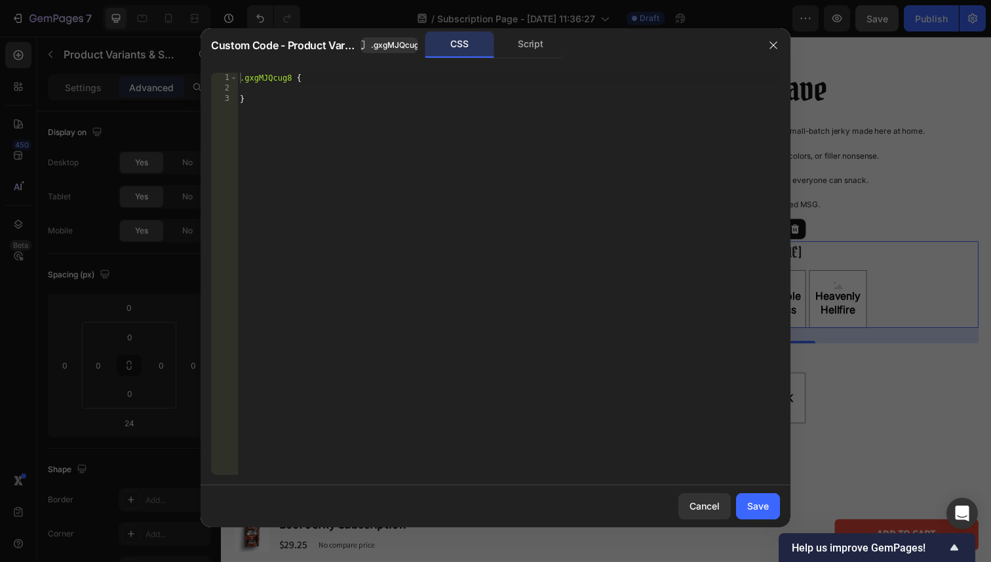
click at [499, 132] on div ".gxgMJQcug8 { }" at bounding box center [508, 284] width 543 height 423
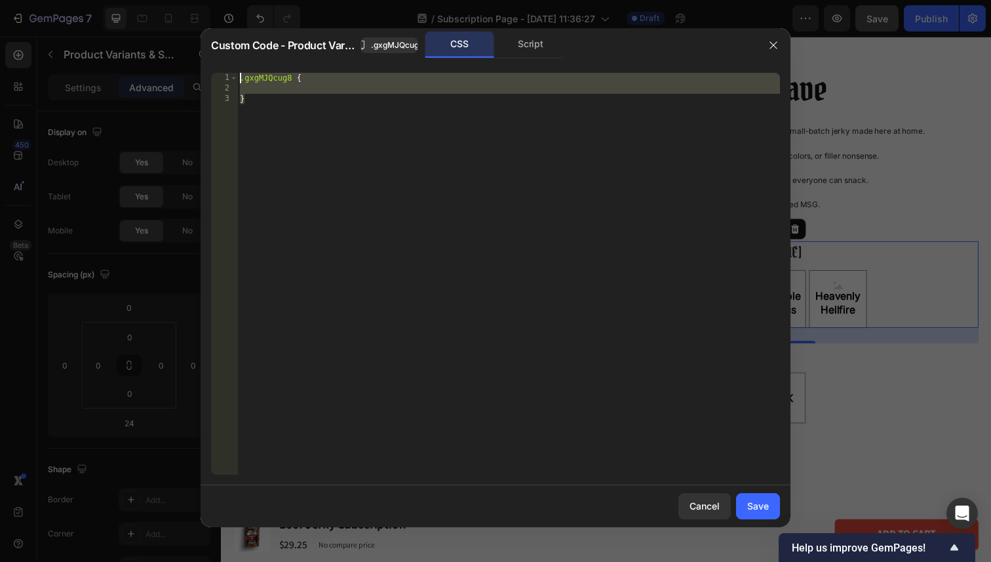
drag, startPoint x: 347, startPoint y: 210, endPoint x: 151, endPoint y: 32, distance: 265.0
click at [151, 32] on div "Custom Code - Product Variants & Swatches .gxgMJQcug8 CSS Script } 1 2 3 .gxgMJ…" at bounding box center [495, 281] width 991 height 562
click at [237, 88] on div "2" at bounding box center [224, 88] width 27 height 10
paste textarea
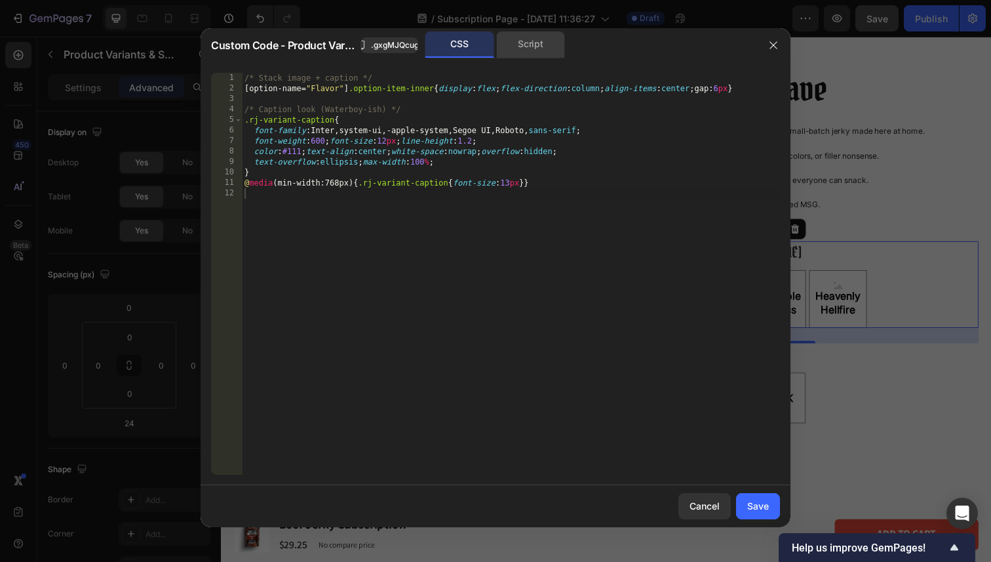
click at [546, 39] on div "Script" at bounding box center [530, 44] width 69 height 26
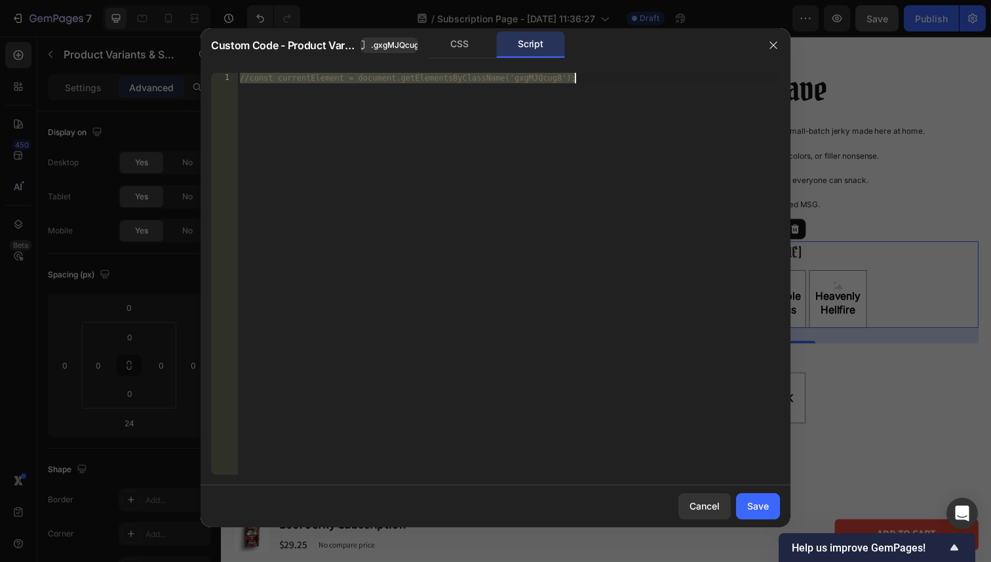
paste textarea
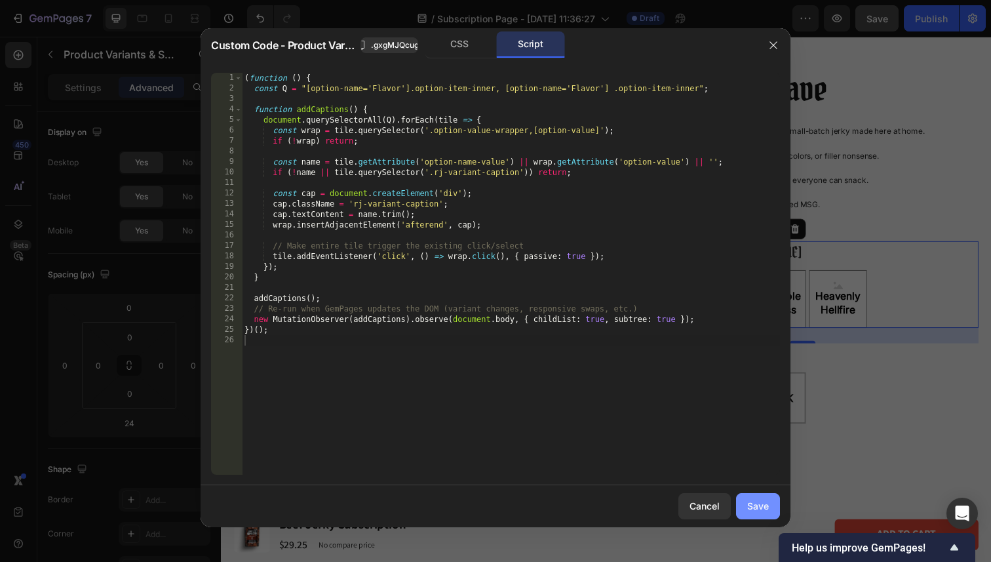
click at [760, 513] on button "Save" at bounding box center [758, 506] width 44 height 26
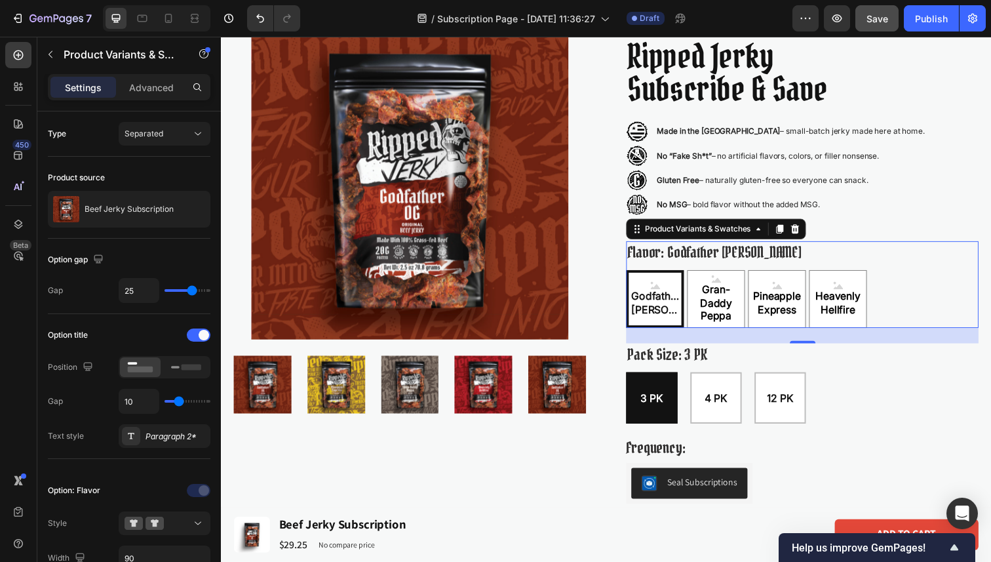
click at [883, 22] on span "Save" at bounding box center [877, 18] width 22 height 11
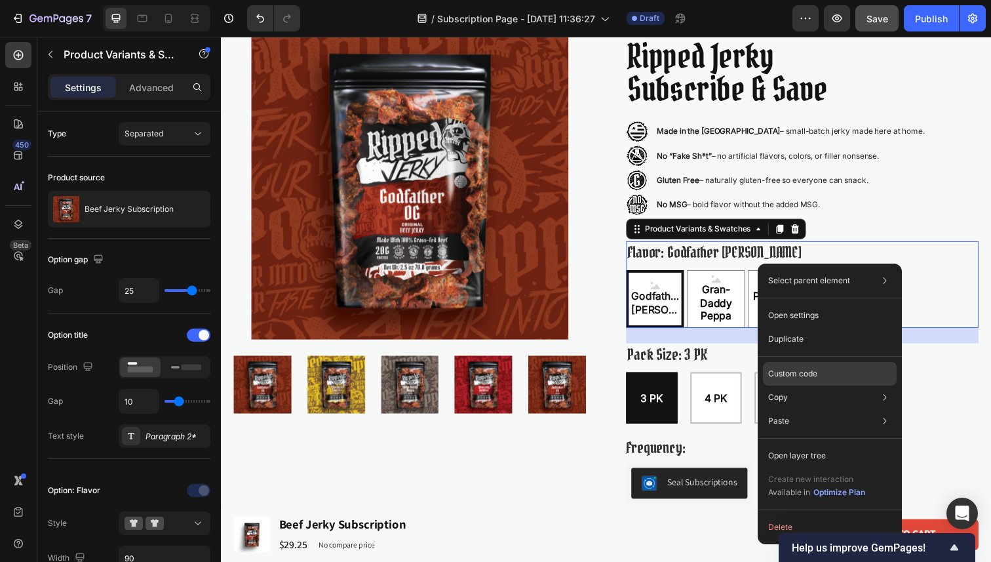
click at [798, 370] on p "Custom code" at bounding box center [792, 374] width 49 height 12
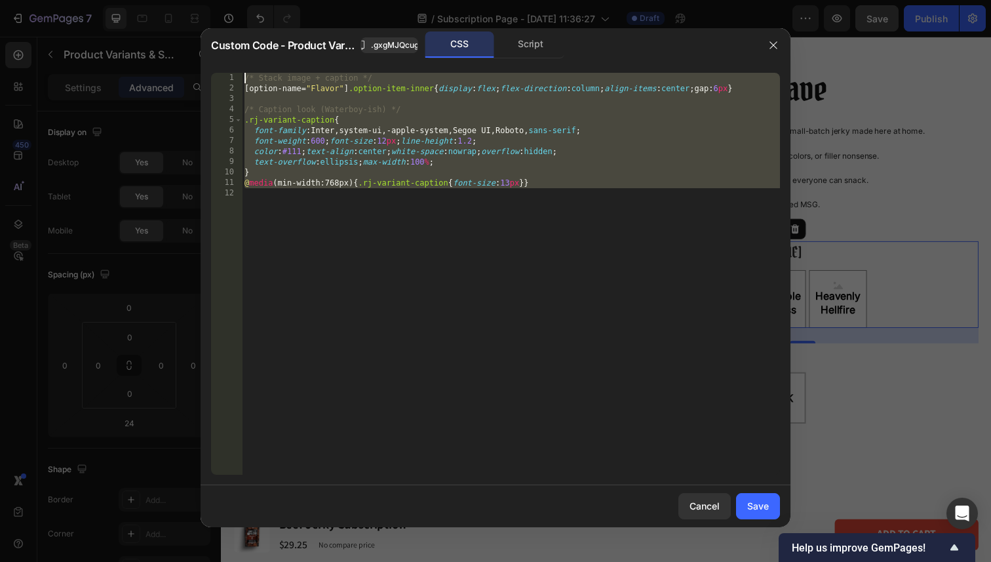
drag, startPoint x: 496, startPoint y: 212, endPoint x: 134, endPoint y: -46, distance: 444.5
click at [134, 0] on html "7 Version history / Subscription Page - [DATE] 11:36:27 Draft Preview Save Publ…" at bounding box center [495, 0] width 991 height 0
paste textarea
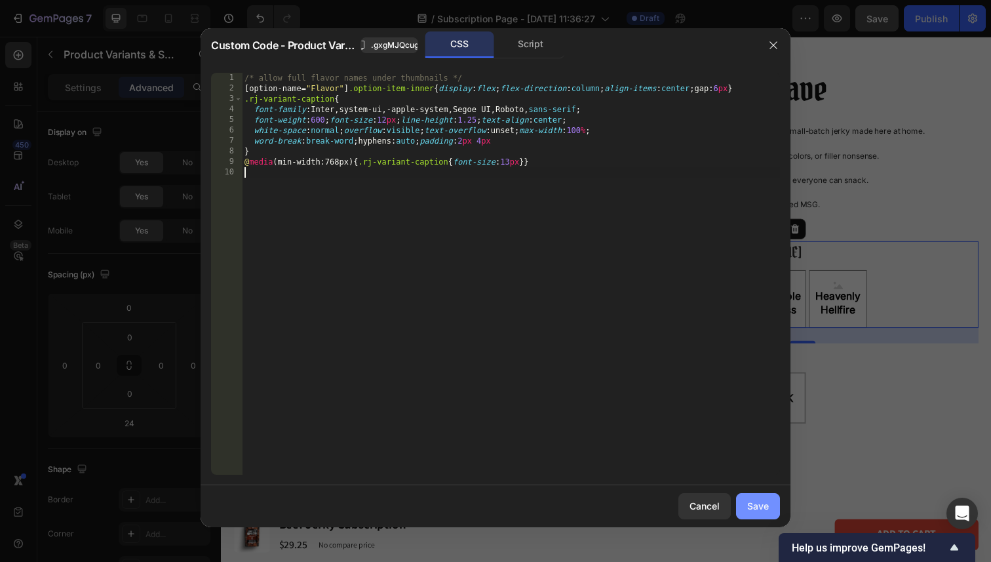
click at [759, 505] on div "Save" at bounding box center [758, 506] width 22 height 14
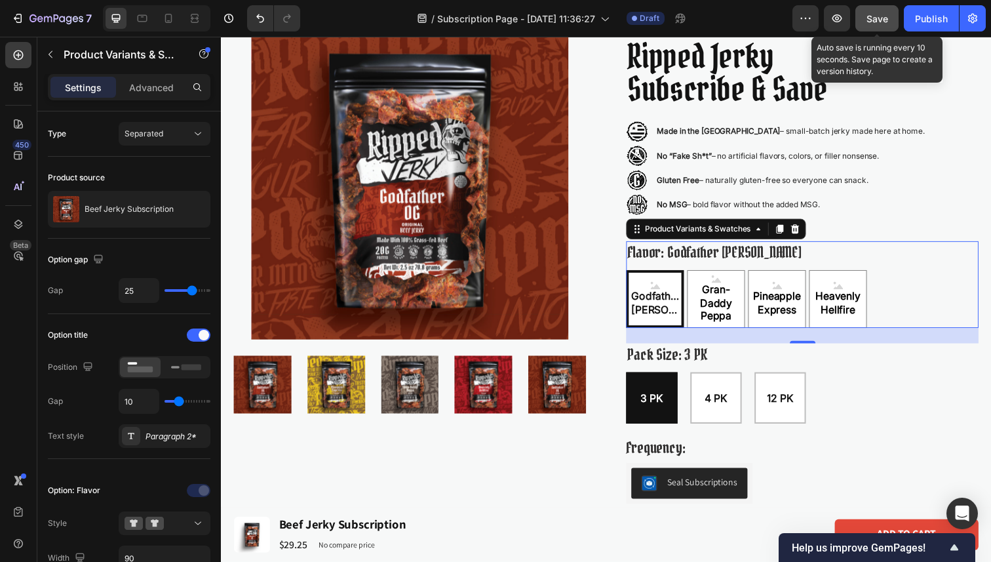
click at [873, 17] on span "Save" at bounding box center [877, 18] width 22 height 11
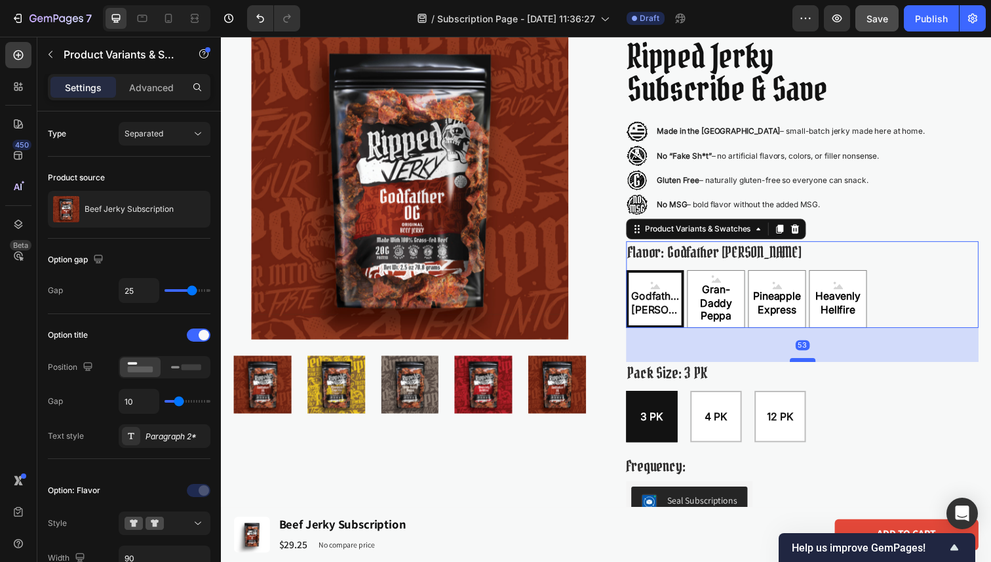
drag, startPoint x: 815, startPoint y: 347, endPoint x: 821, endPoint y: 362, distance: 16.0
click at [821, 365] on div at bounding box center [815, 367] width 26 height 4
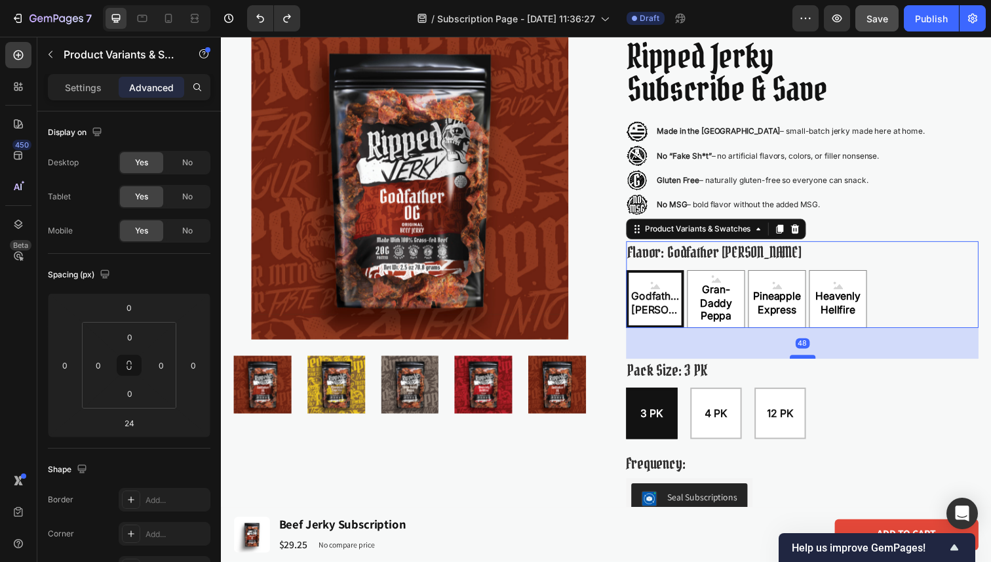
drag, startPoint x: 817, startPoint y: 348, endPoint x: 820, endPoint y: 364, distance: 16.1
click at [820, 364] on div at bounding box center [815, 364] width 26 height 4
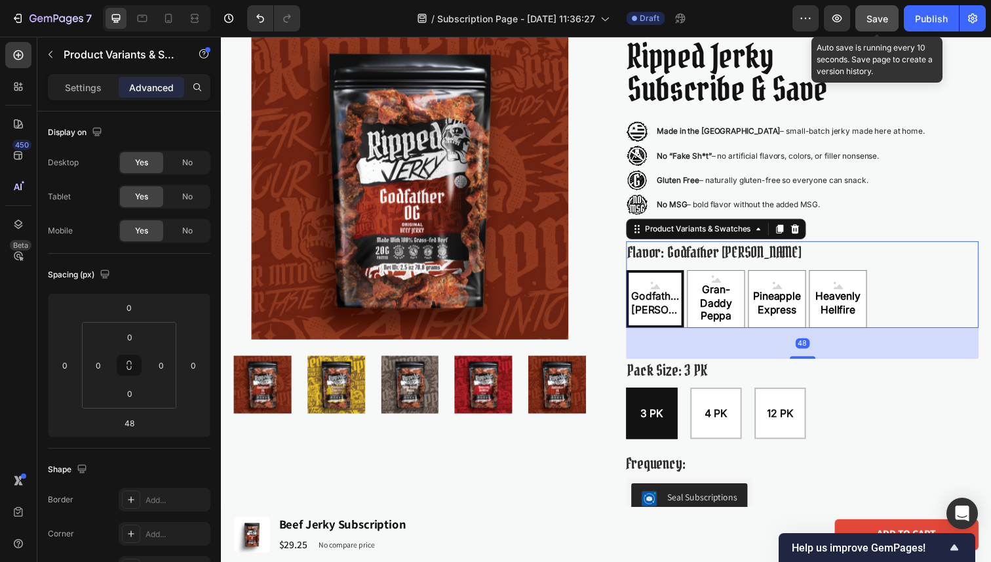
click at [885, 20] on span "Save" at bounding box center [877, 18] width 22 height 11
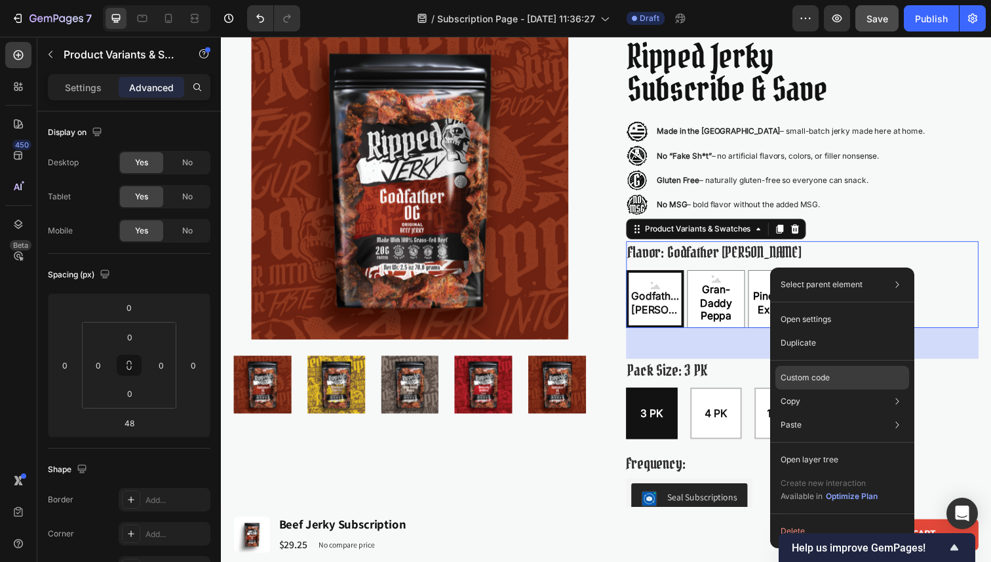
click at [832, 372] on div "Custom code" at bounding box center [842, 378] width 134 height 24
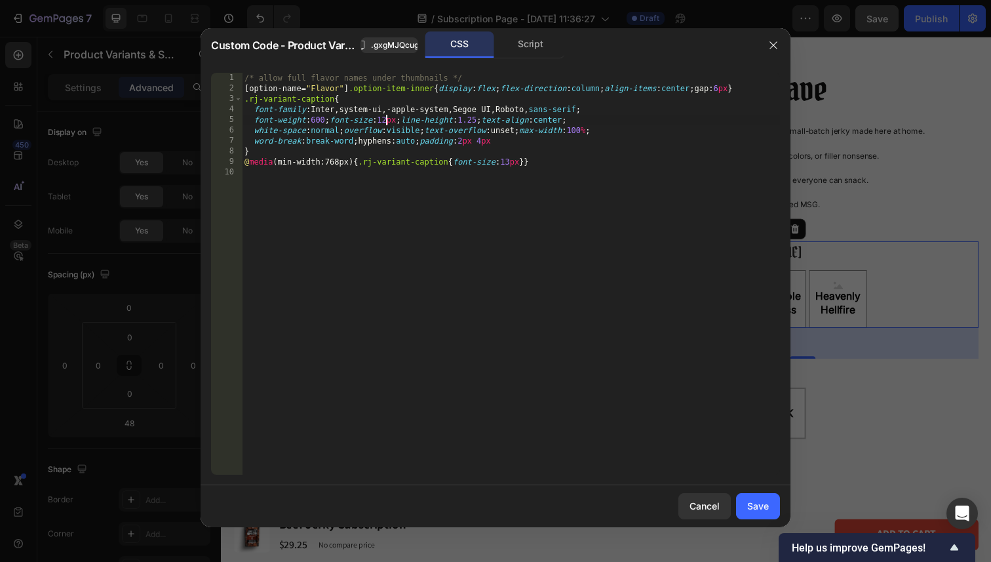
click at [387, 124] on div "/* allow full flavor names under thumbnails */ [ option-name = " Flavor " ] .op…" at bounding box center [511, 284] width 538 height 423
click at [551, 258] on div "/* allow full flavor names under thumbnails */ [ option-name = " Flavor " ] .op…" at bounding box center [511, 284] width 538 height 423
click at [754, 505] on div "Save" at bounding box center [758, 506] width 22 height 14
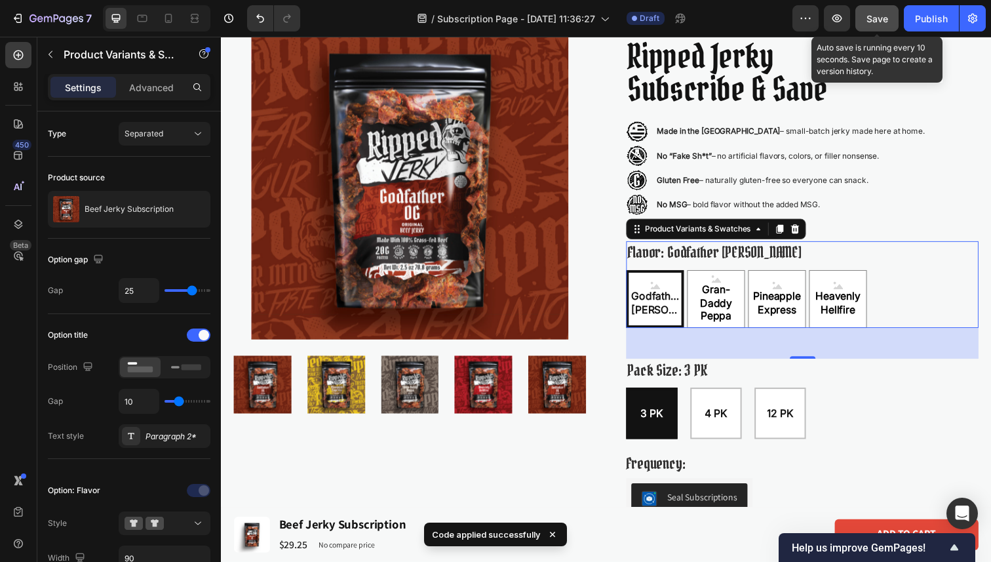
click at [871, 24] on div "Save" at bounding box center [877, 19] width 22 height 14
click at [881, 8] on button "Save" at bounding box center [876, 18] width 43 height 26
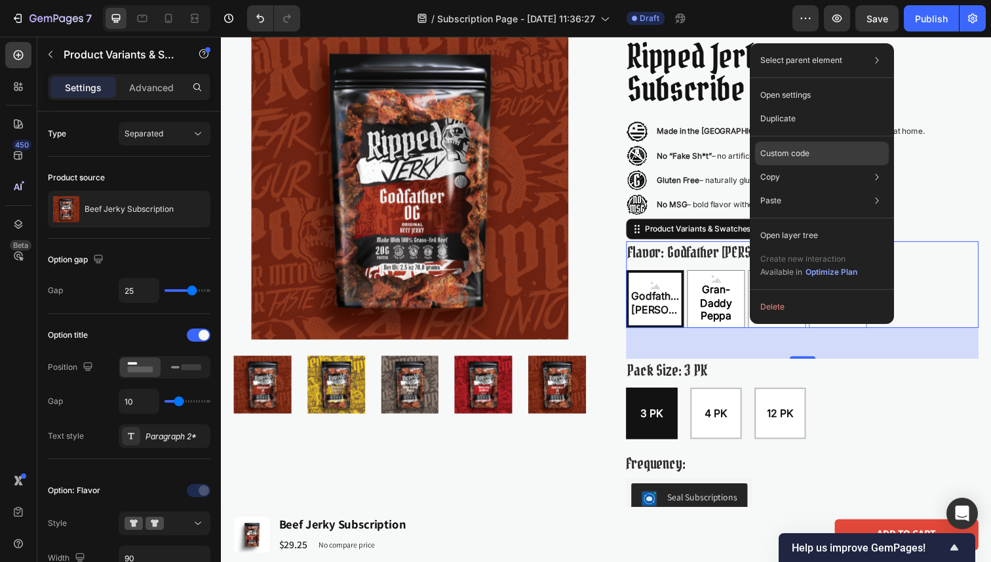
click at [818, 153] on div "Custom code" at bounding box center [822, 154] width 134 height 24
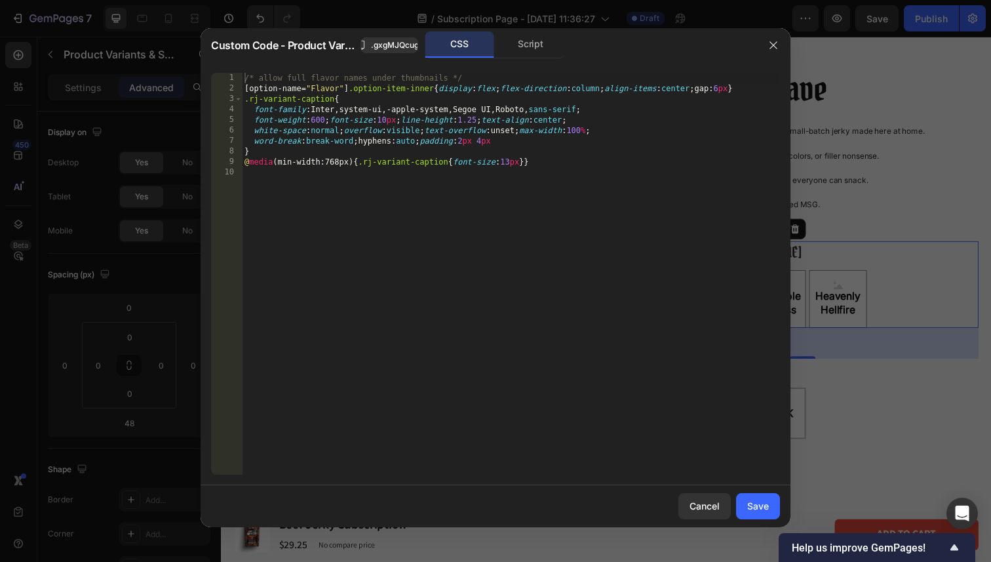
click at [509, 162] on div "/* allow full flavor names under thumbnails */ [ option-name = " Flavor " ] .op…" at bounding box center [511, 284] width 538 height 423
click at [769, 516] on button "Save" at bounding box center [758, 506] width 44 height 26
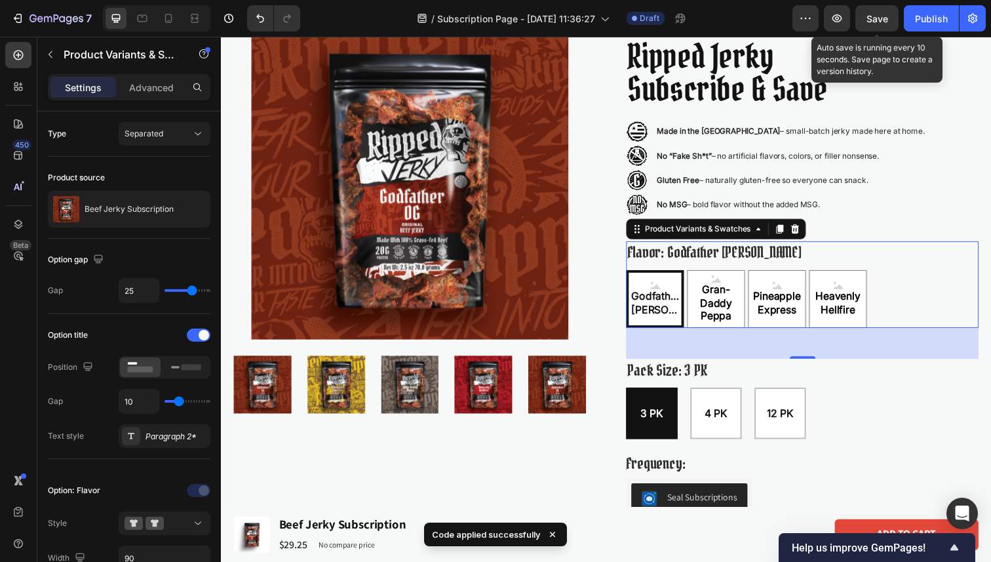
click at [874, 14] on span "Save" at bounding box center [877, 18] width 22 height 11
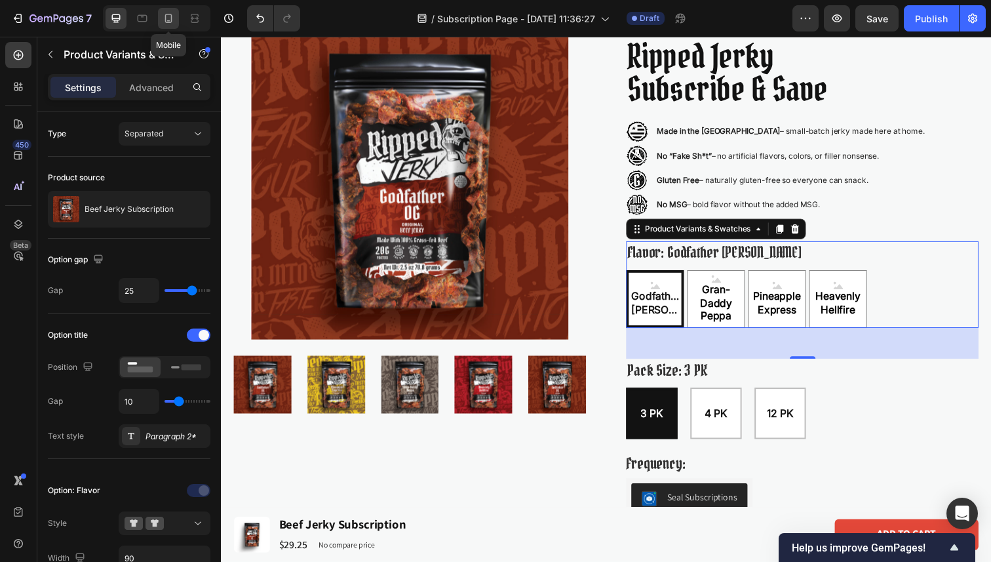
click at [163, 19] on icon at bounding box center [168, 18] width 13 height 13
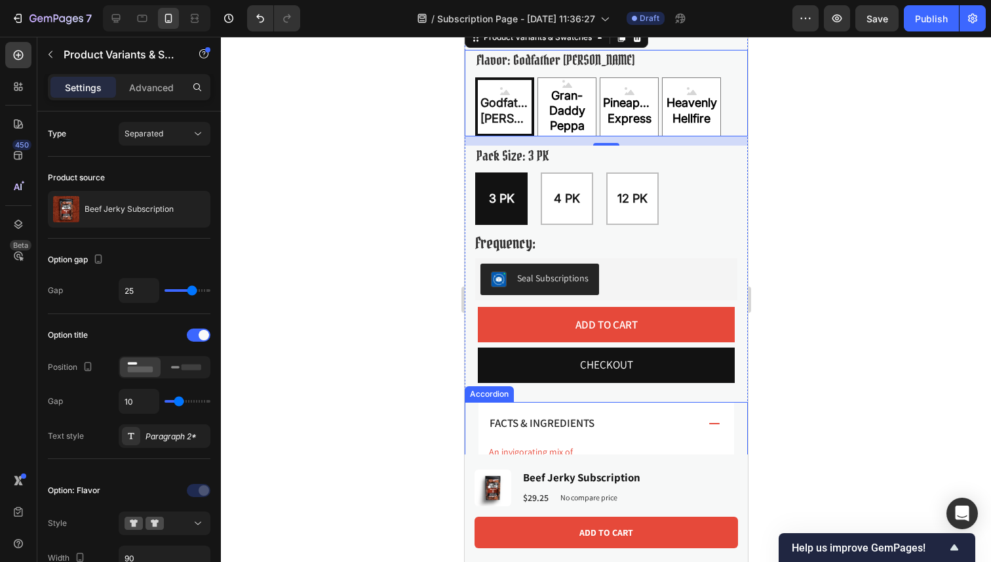
scroll to position [549, 0]
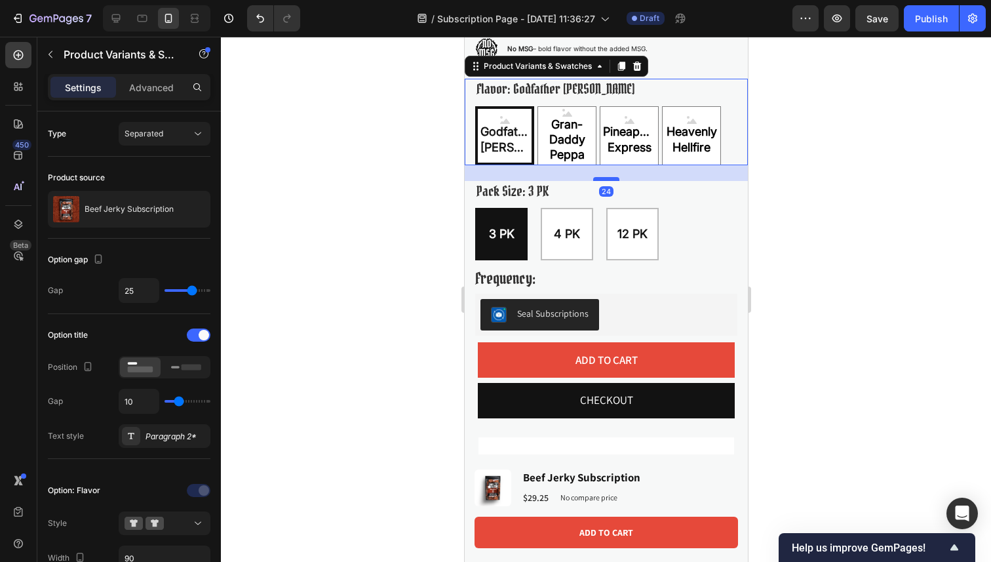
click at [611, 179] on div at bounding box center [606, 179] width 26 height 4
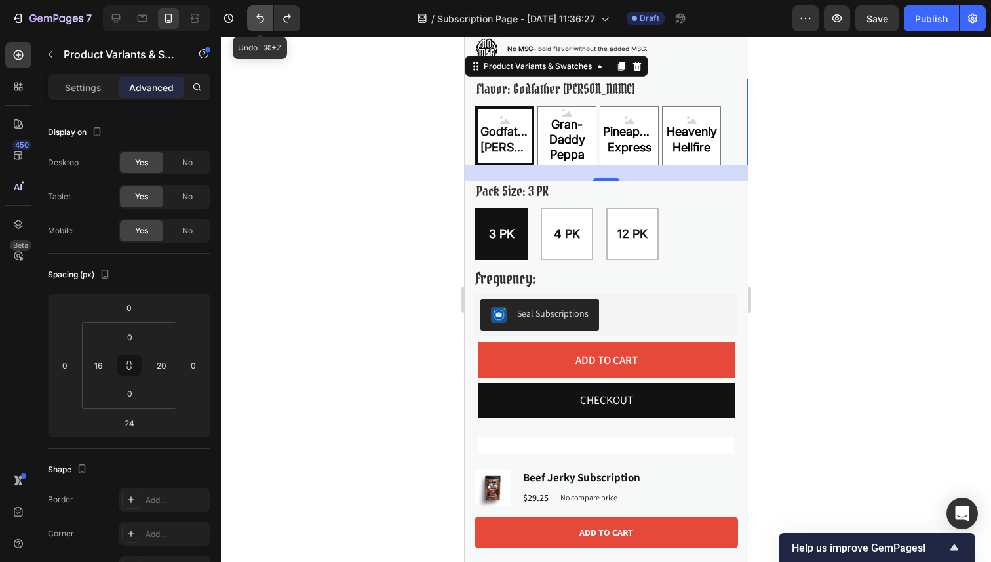
click at [263, 20] on icon "Undo/Redo" at bounding box center [260, 18] width 13 height 13
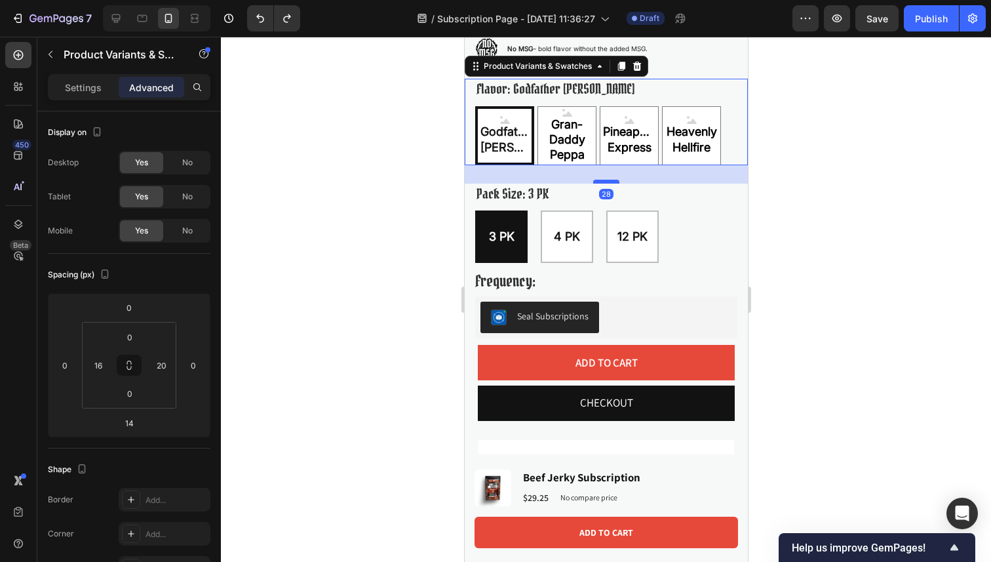
drag, startPoint x: 604, startPoint y: 172, endPoint x: 608, endPoint y: 181, distance: 9.7
click at [608, 181] on div at bounding box center [606, 182] width 26 height 4
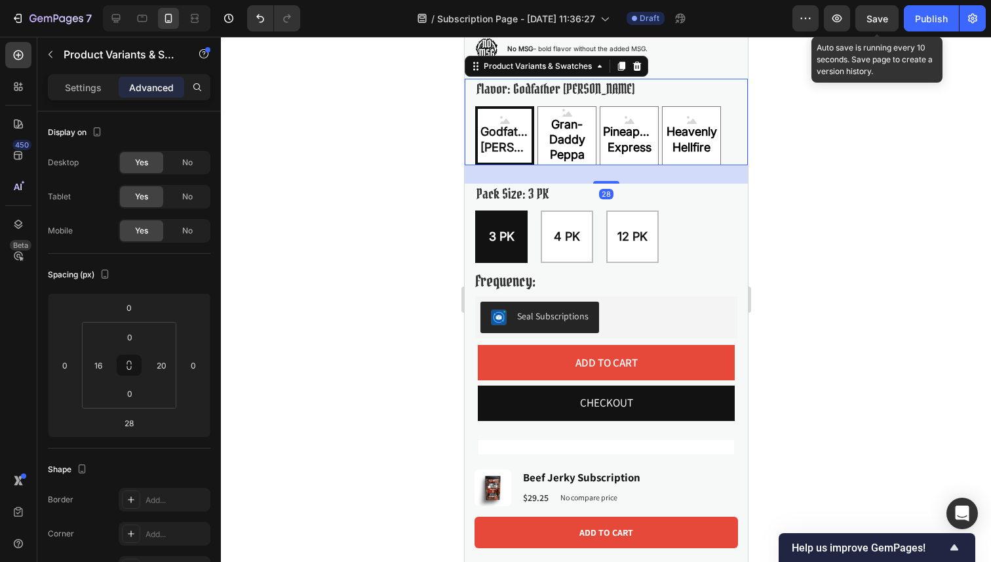
click at [885, 21] on span "Save" at bounding box center [877, 18] width 22 height 11
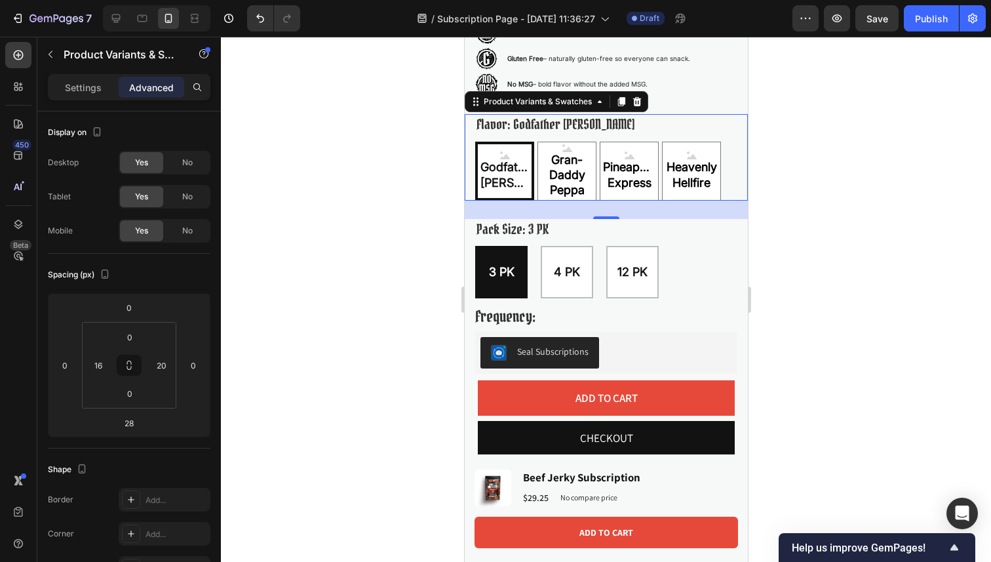
scroll to position [476, 0]
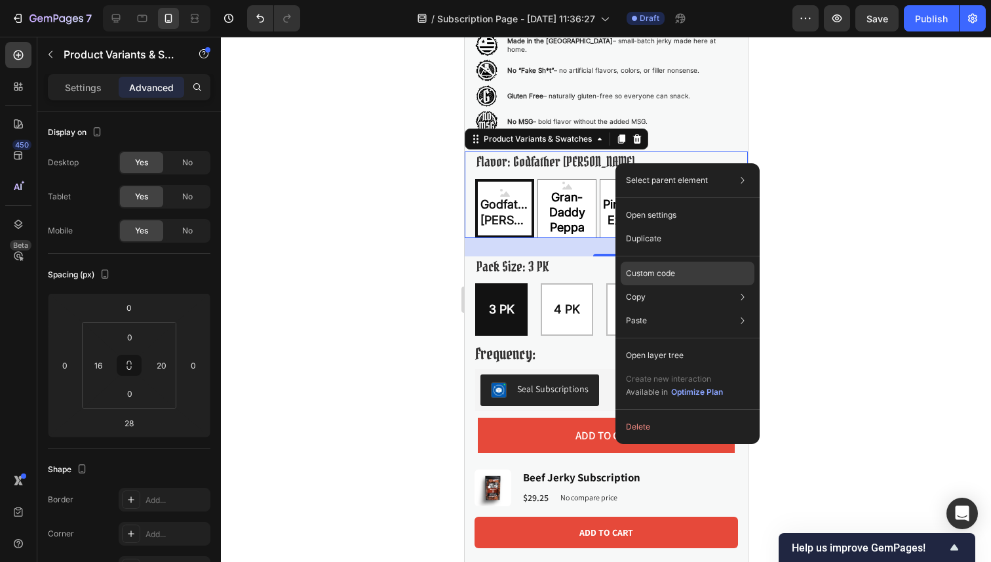
click at [638, 270] on p "Custom code" at bounding box center [650, 273] width 49 height 12
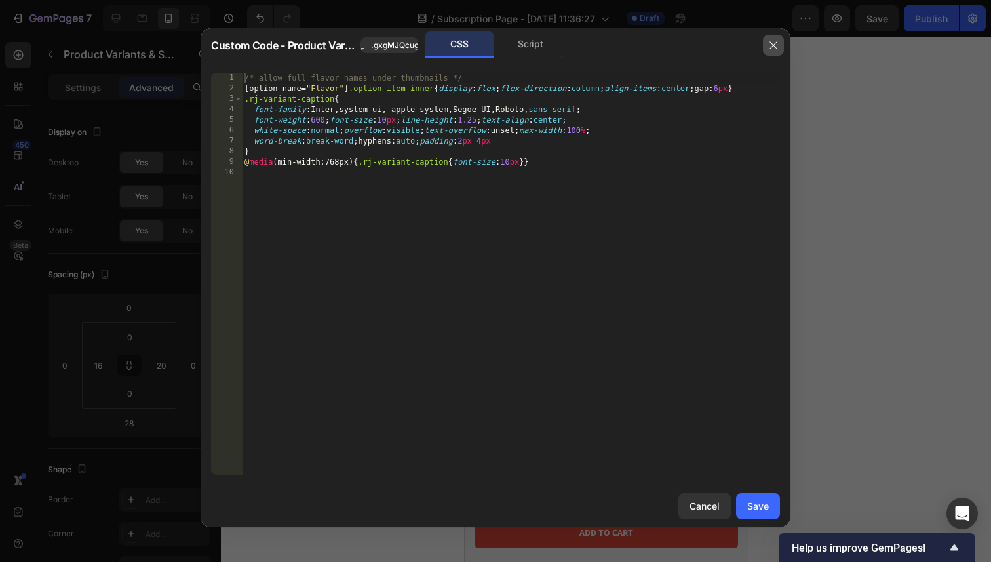
click at [773, 43] on icon "button" at bounding box center [773, 45] width 10 height 10
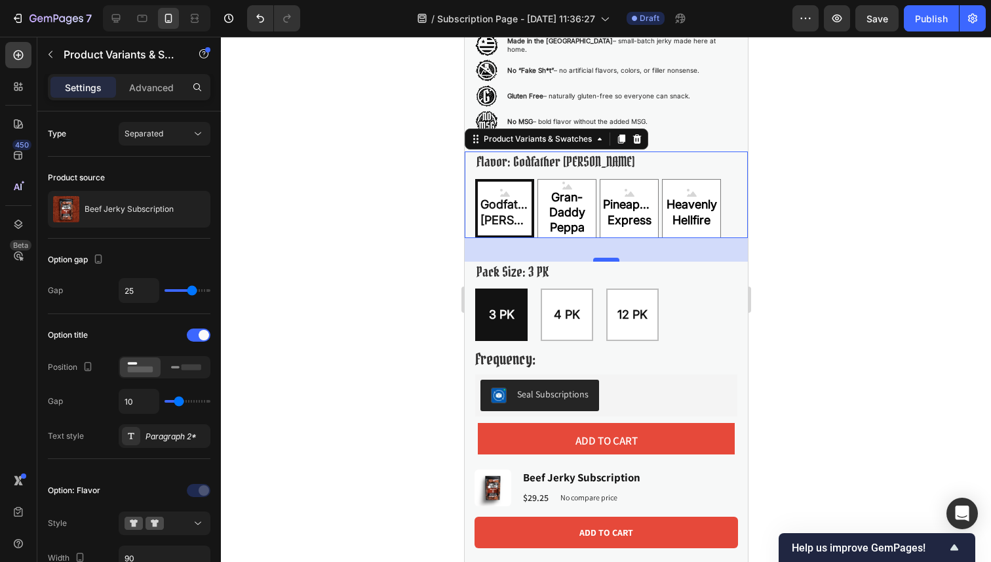
click at [609, 258] on div at bounding box center [606, 260] width 26 height 4
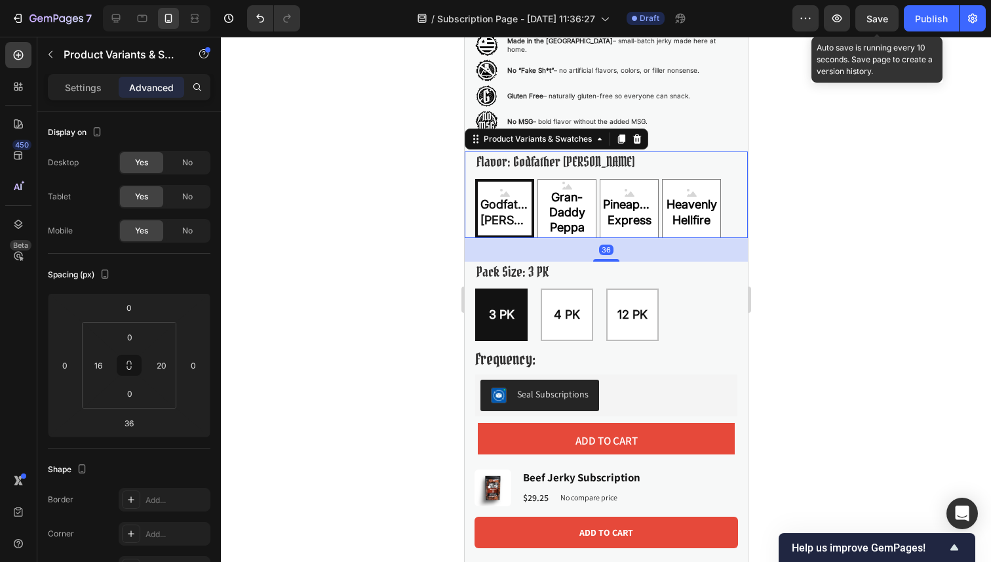
click at [884, 16] on span "Save" at bounding box center [877, 18] width 22 height 11
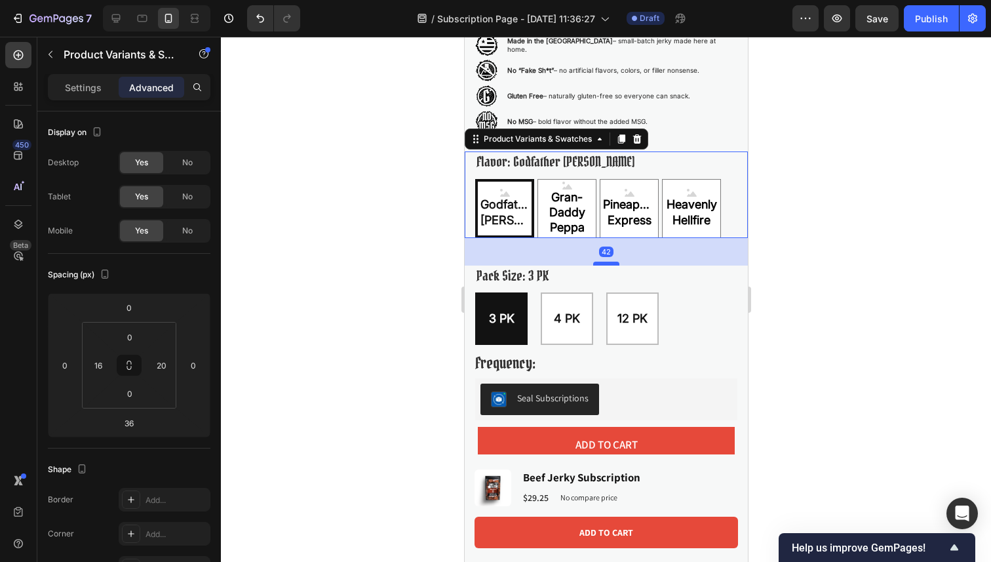
click at [604, 263] on div at bounding box center [606, 264] width 26 height 4
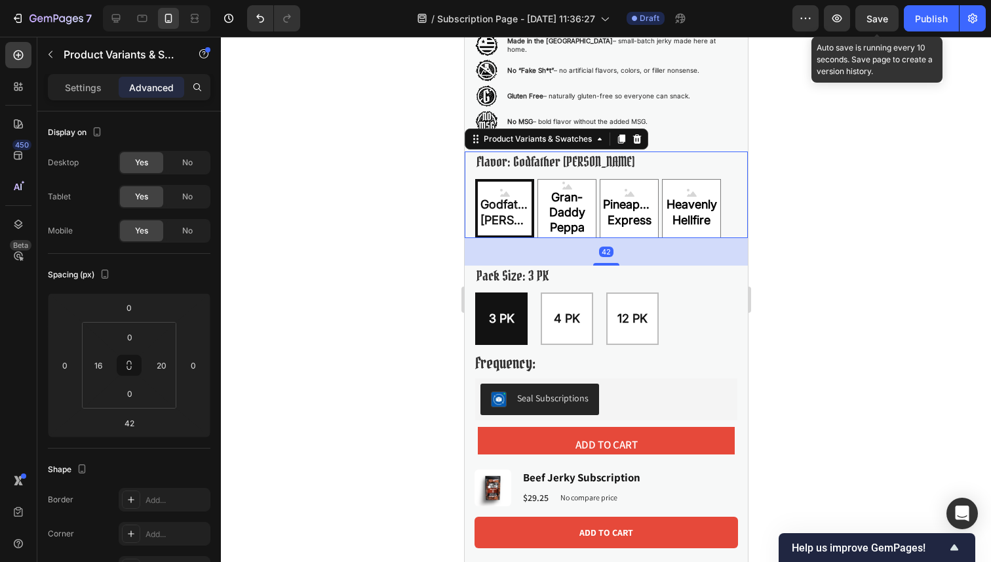
click at [882, 18] on span "Save" at bounding box center [877, 18] width 22 height 11
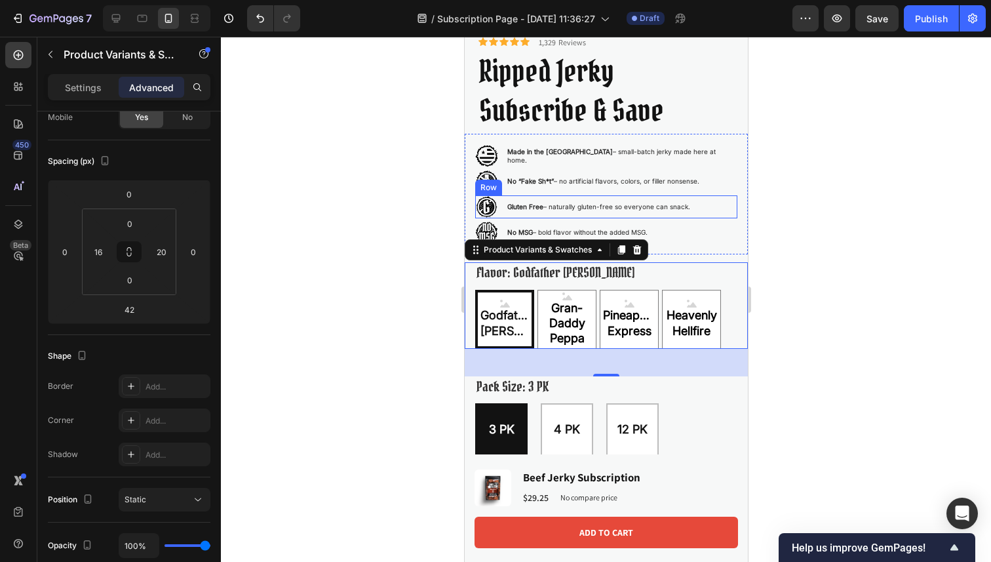
scroll to position [361, 0]
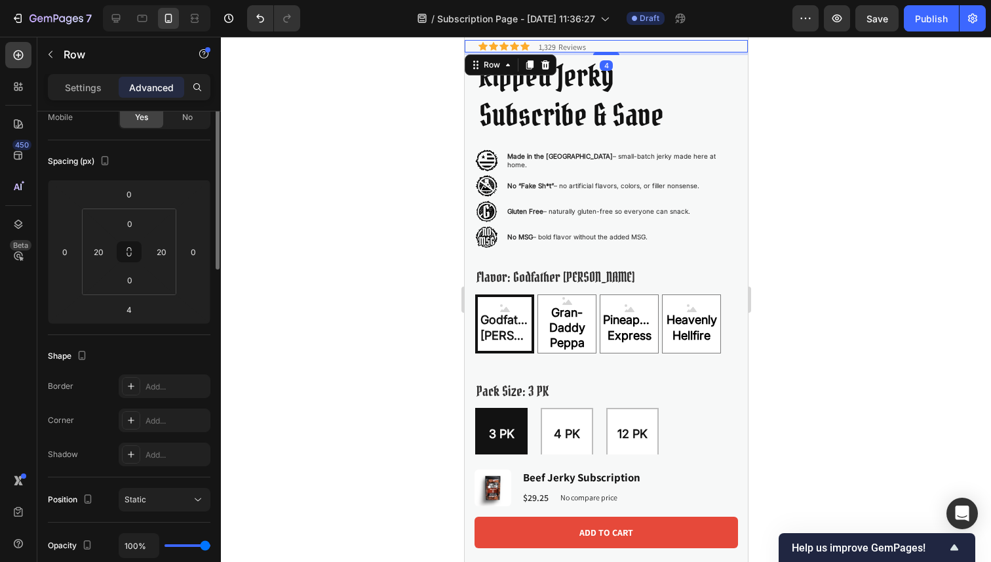
click at [610, 47] on div "Icon Icon Icon Icon Icon Icon List 1,329 Reviews Text Block Row 4" at bounding box center [605, 46] width 283 height 12
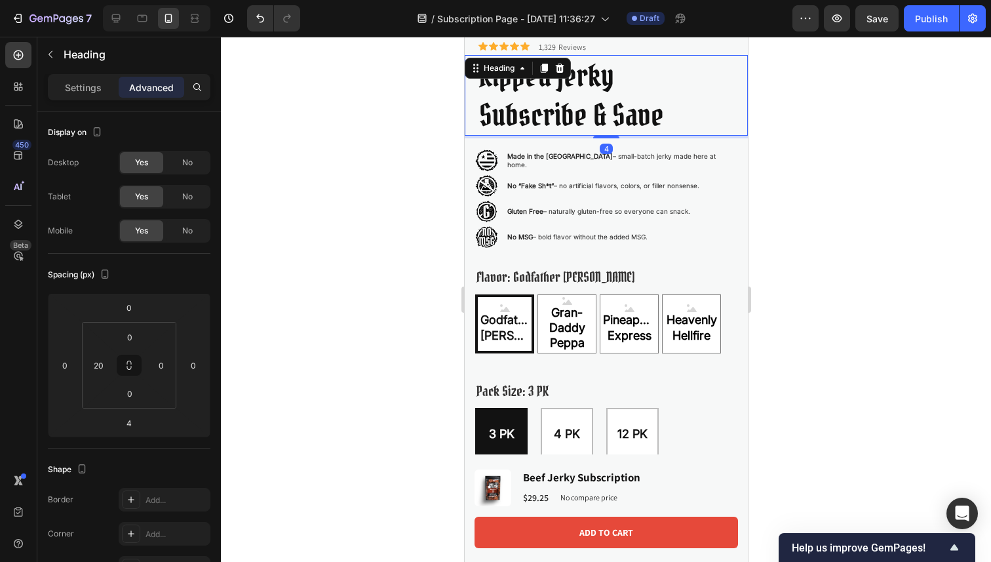
click at [658, 94] on p "Ripped Jerky Subscribe & Save" at bounding box center [611, 95] width 267 height 79
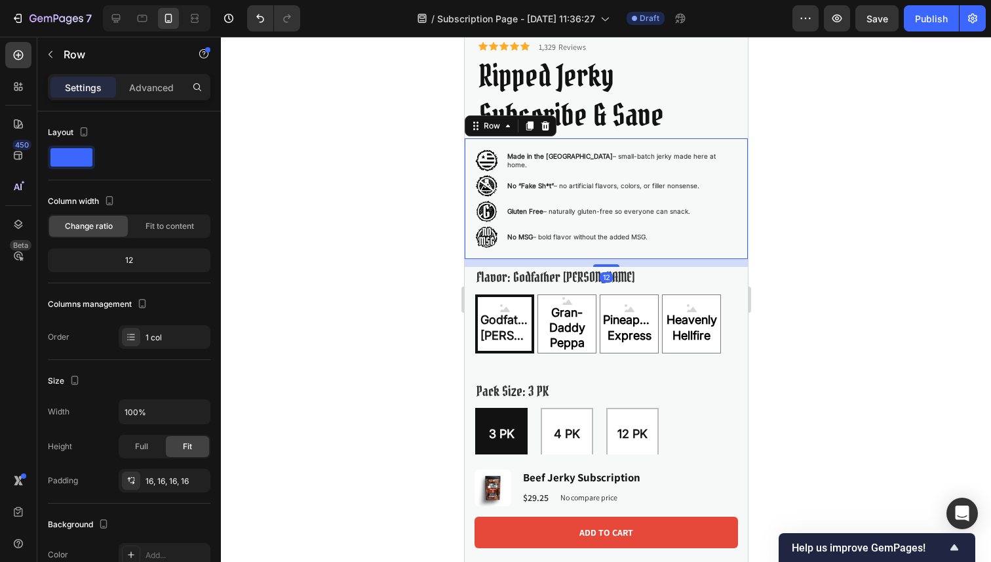
click at [736, 143] on div "Image Made in the [GEOGRAPHIC_DATA] – small-batch jerky made here at home. Text…" at bounding box center [605, 198] width 283 height 121
click at [154, 90] on p "Advanced" at bounding box center [151, 88] width 45 height 14
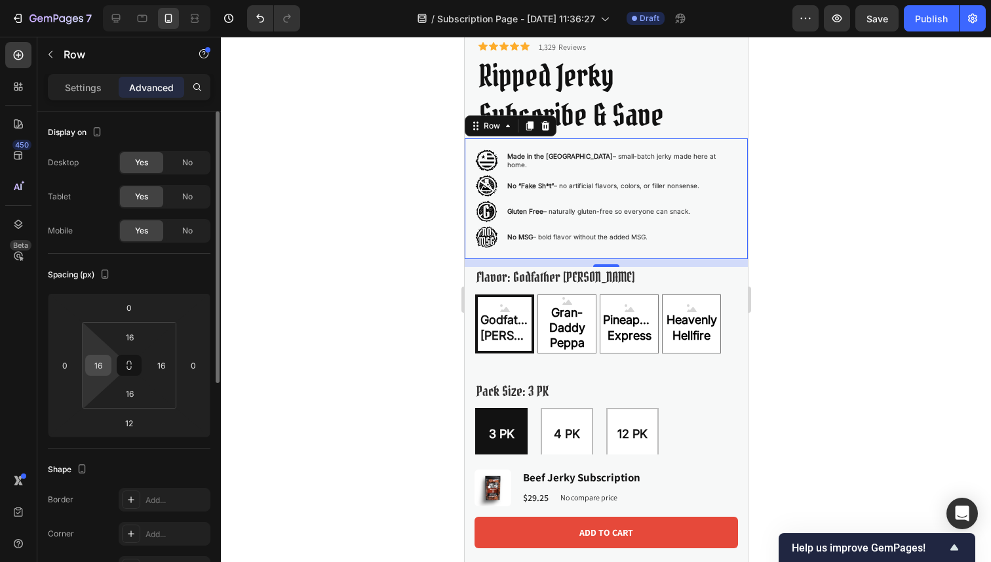
click at [98, 360] on input "16" at bounding box center [98, 365] width 20 height 20
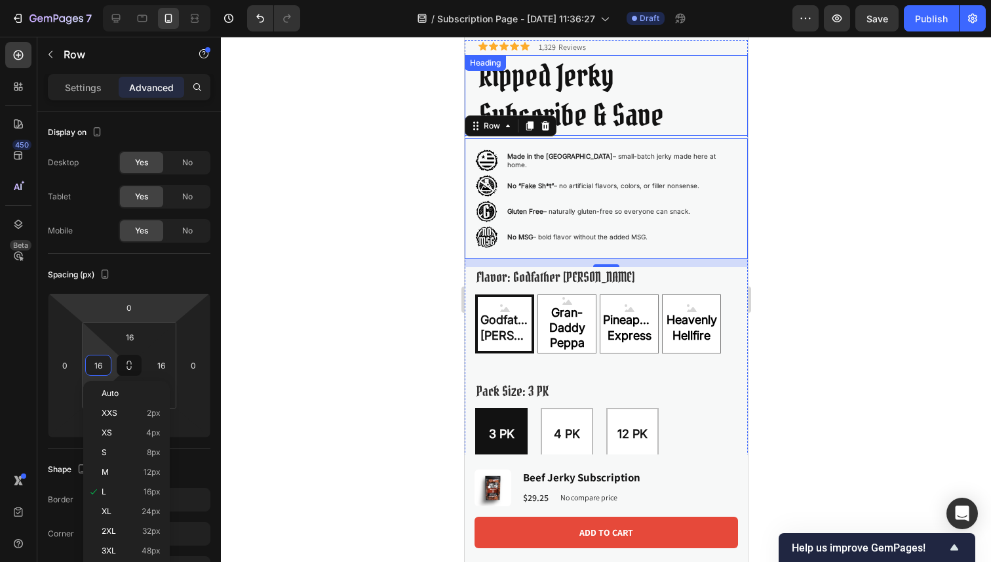
click at [638, 78] on p "Ripped Jerky Subscribe & Save" at bounding box center [611, 95] width 267 height 79
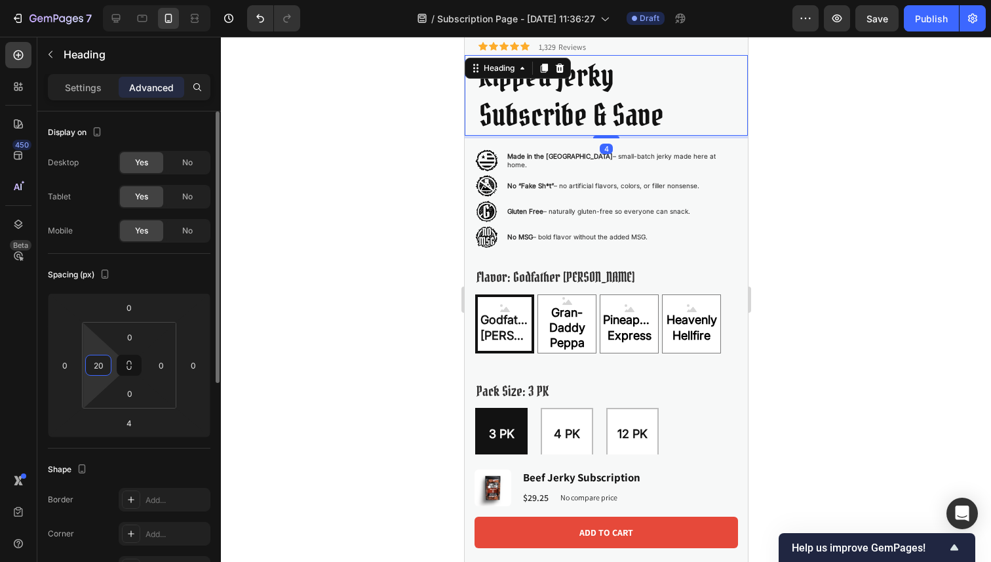
click at [106, 368] on input "20" at bounding box center [98, 365] width 20 height 20
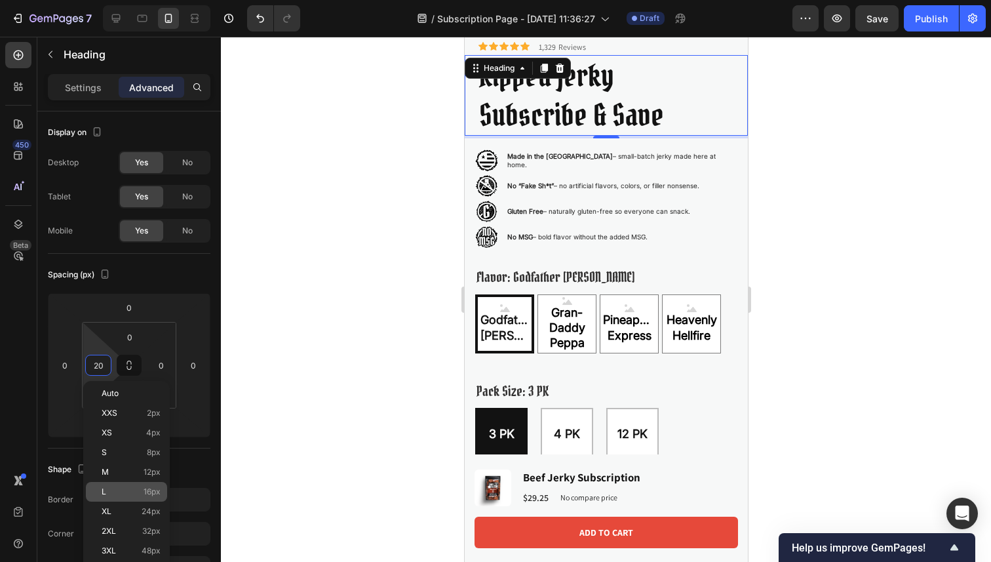
click at [128, 491] on p "L 16px" at bounding box center [131, 491] width 59 height 9
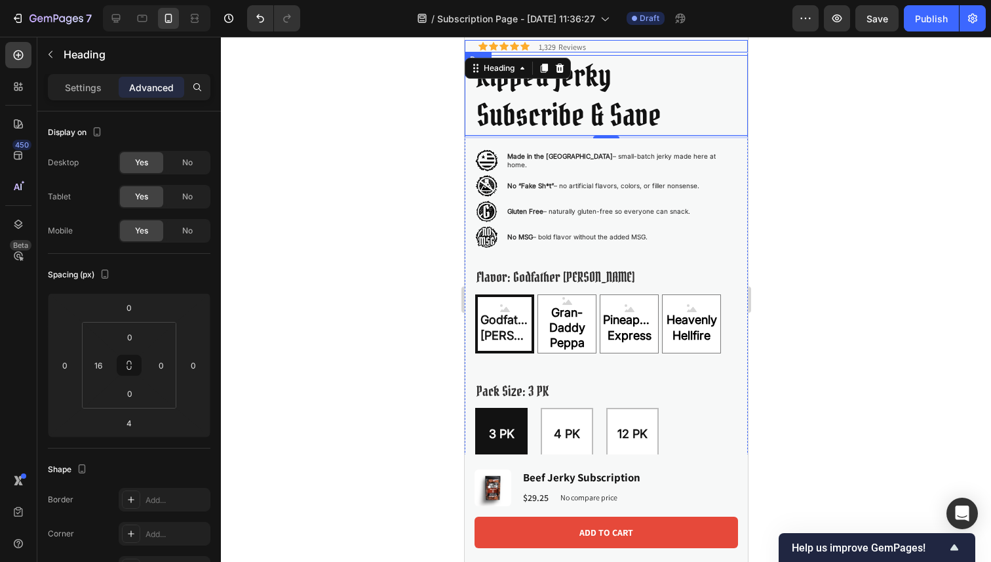
click at [658, 47] on div "Icon Icon Icon Icon Icon Icon List 1,329 Reviews Text Block Row" at bounding box center [605, 46] width 283 height 12
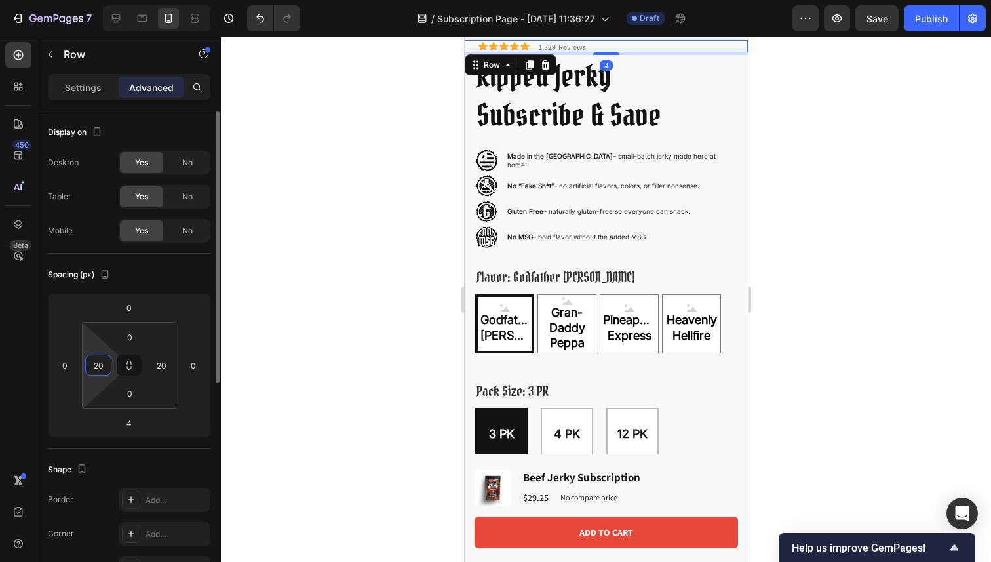
click at [106, 364] on input "20" at bounding box center [98, 365] width 20 height 20
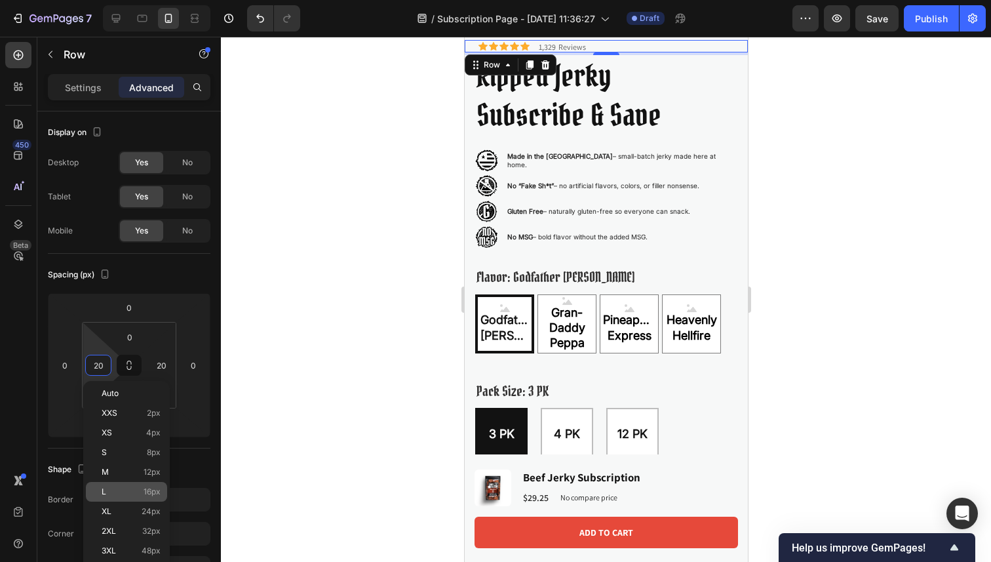
click at [130, 490] on p "L 16px" at bounding box center [131, 491] width 59 height 9
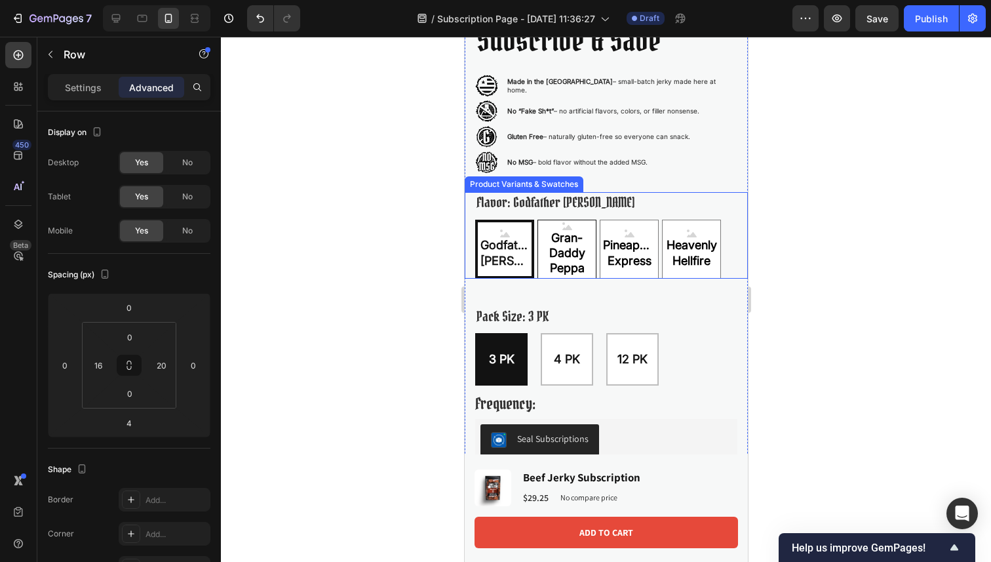
scroll to position [437, 0]
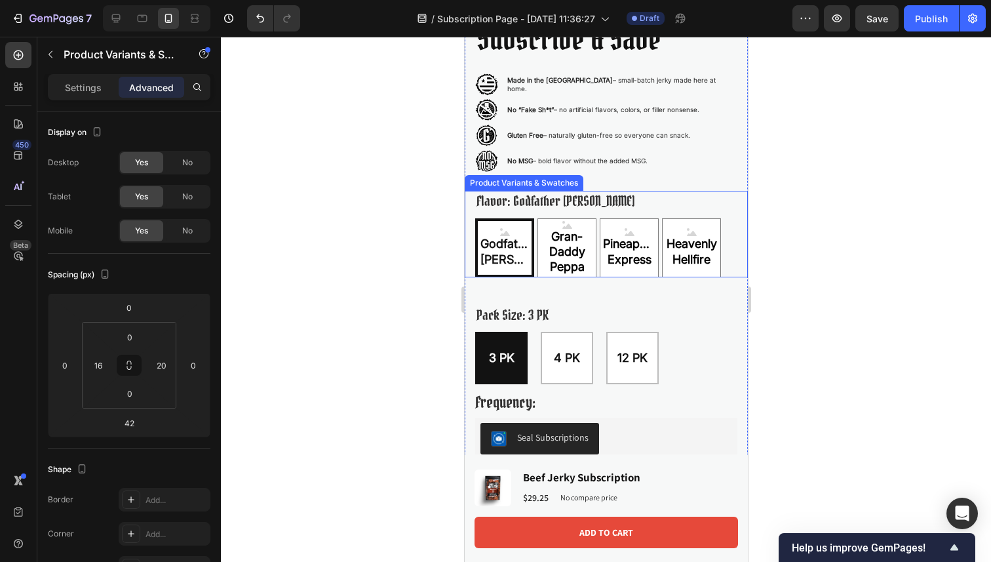
click at [703, 204] on div "Flavor: Godfather OG Godfather OG Godfather OG Godfather OG Gran-Daddy Peppa Gr…" at bounding box center [605, 234] width 260 height 86
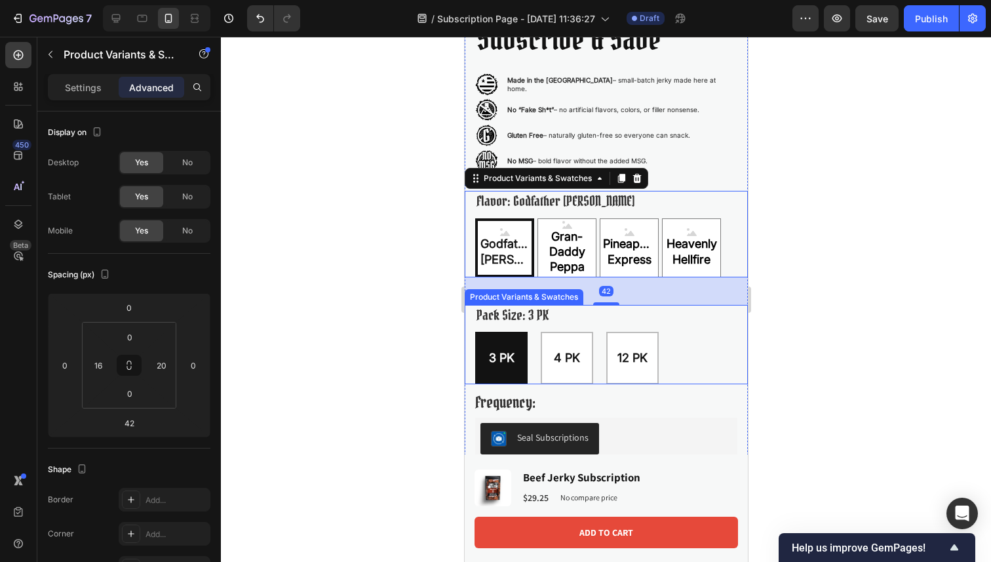
click at [683, 321] on div "Pack Size: 3 PK 3 PK 3 PK 3 PK 4 PK 4 PK 4 PK 12 PK 12 PK 12 PK" at bounding box center [605, 344] width 260 height 79
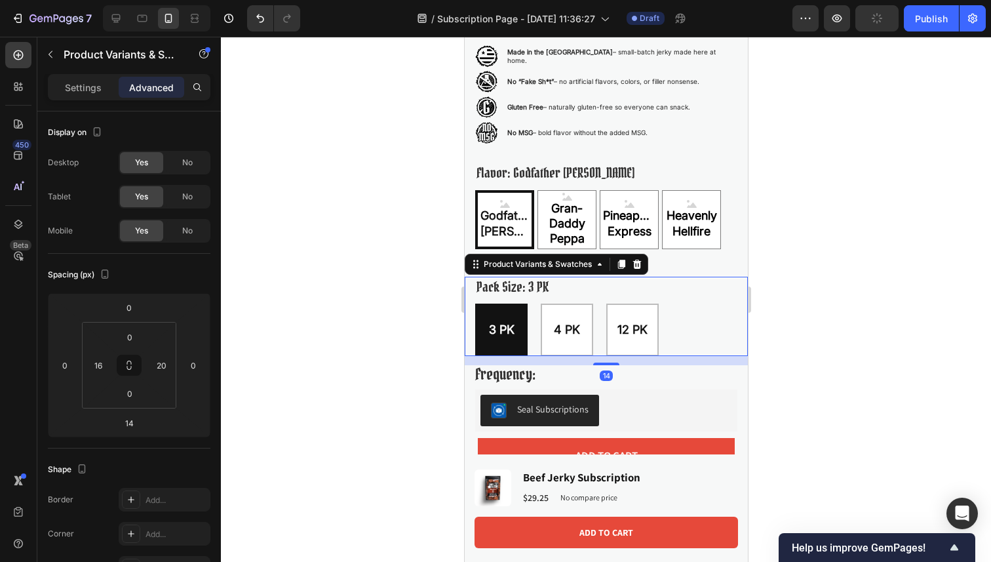
scroll to position [465, 0]
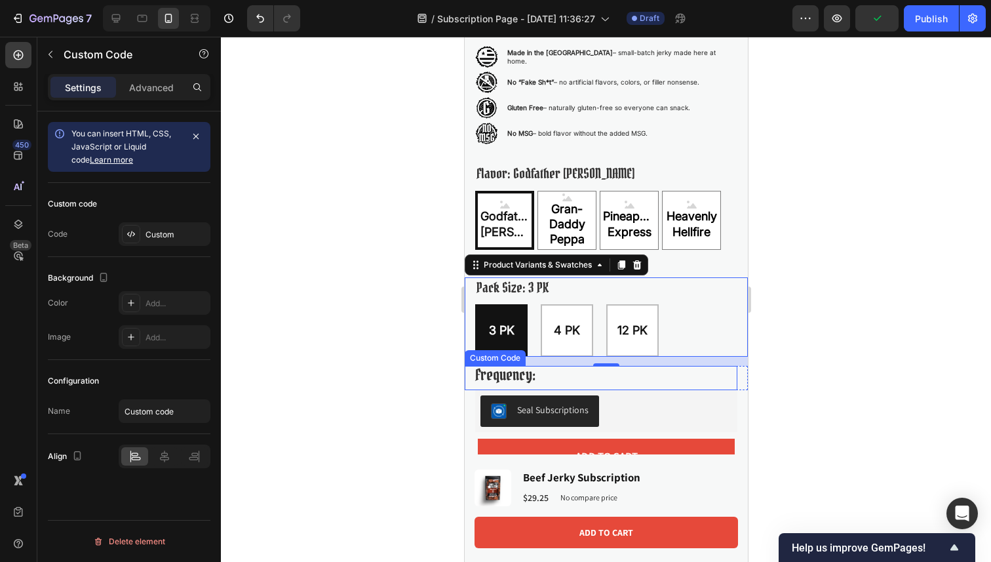
click at [689, 379] on div "Frequency:" at bounding box center [606, 375] width 262 height 19
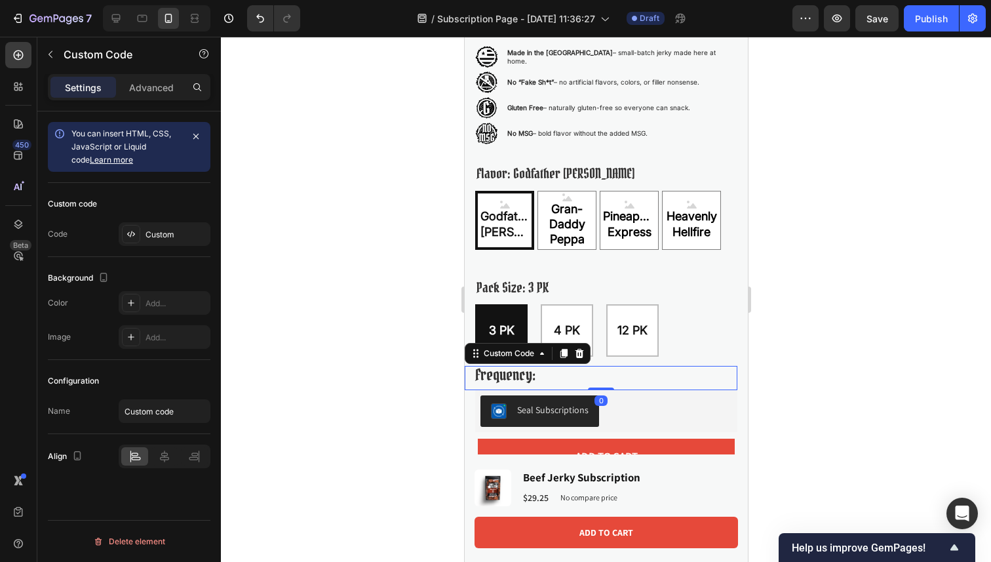
click at [149, 102] on div "Settings Advanced" at bounding box center [129, 92] width 184 height 37
click at [151, 97] on div "Advanced" at bounding box center [152, 87] width 66 height 21
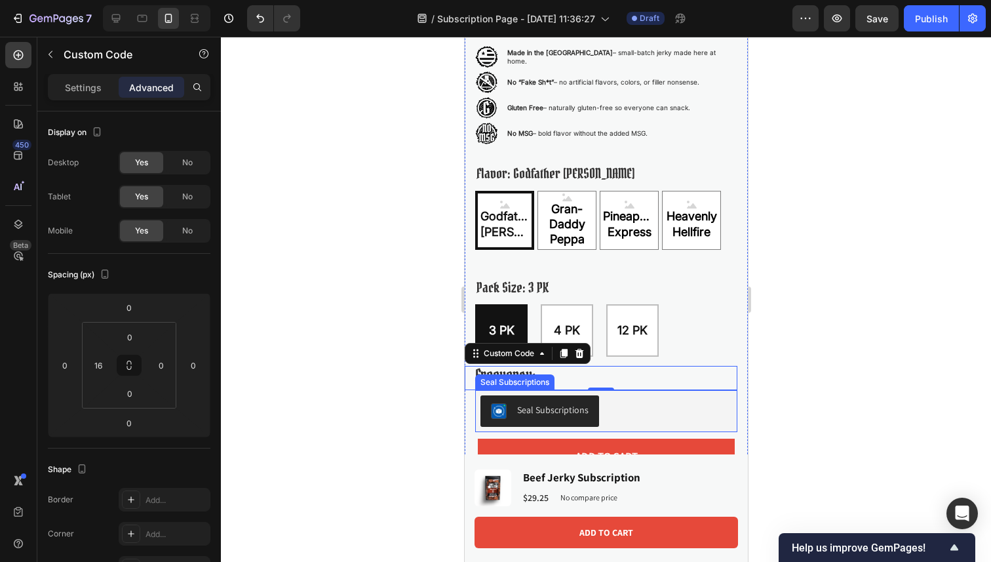
click at [725, 406] on div "Seal Subscriptions" at bounding box center [606, 410] width 252 height 31
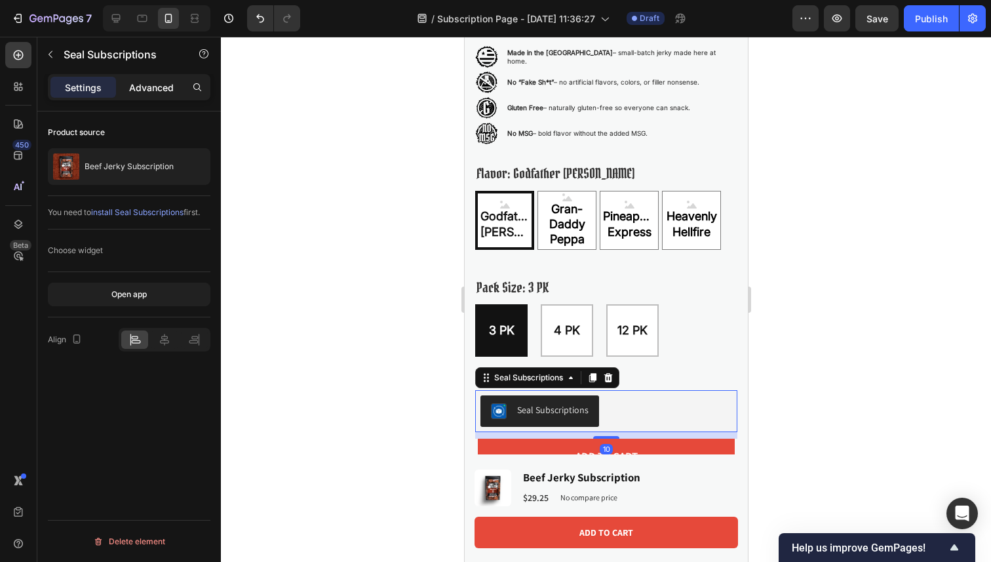
click at [158, 85] on p "Advanced" at bounding box center [151, 88] width 45 height 14
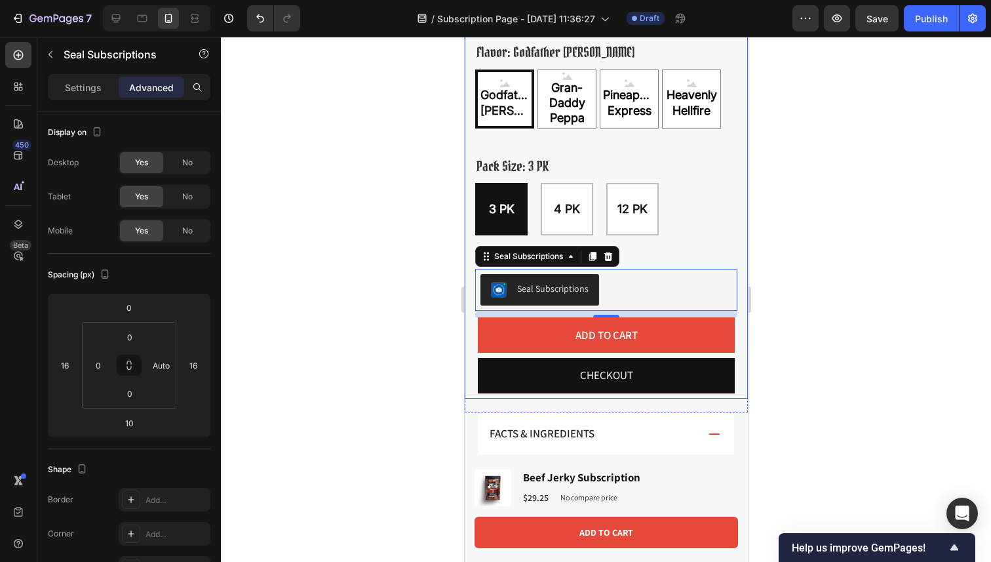
scroll to position [590, 0]
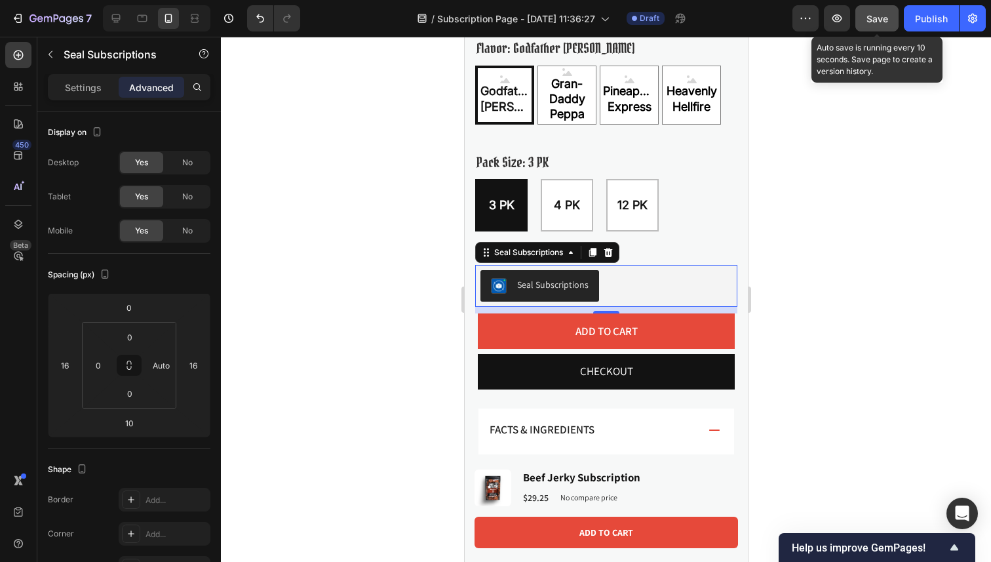
click at [889, 27] on button "Save" at bounding box center [876, 18] width 43 height 26
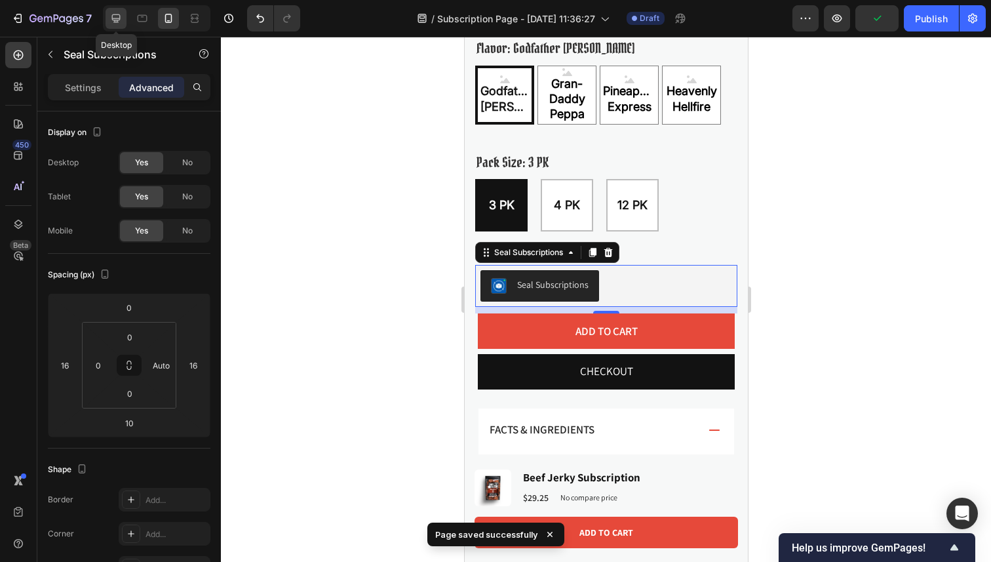
click at [117, 10] on div at bounding box center [116, 18] width 21 height 21
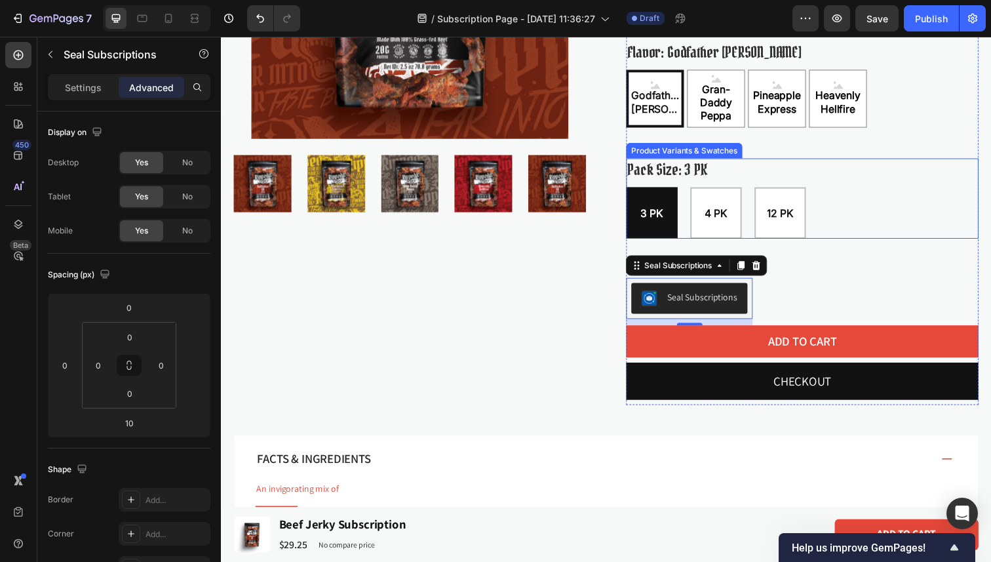
scroll to position [272, 0]
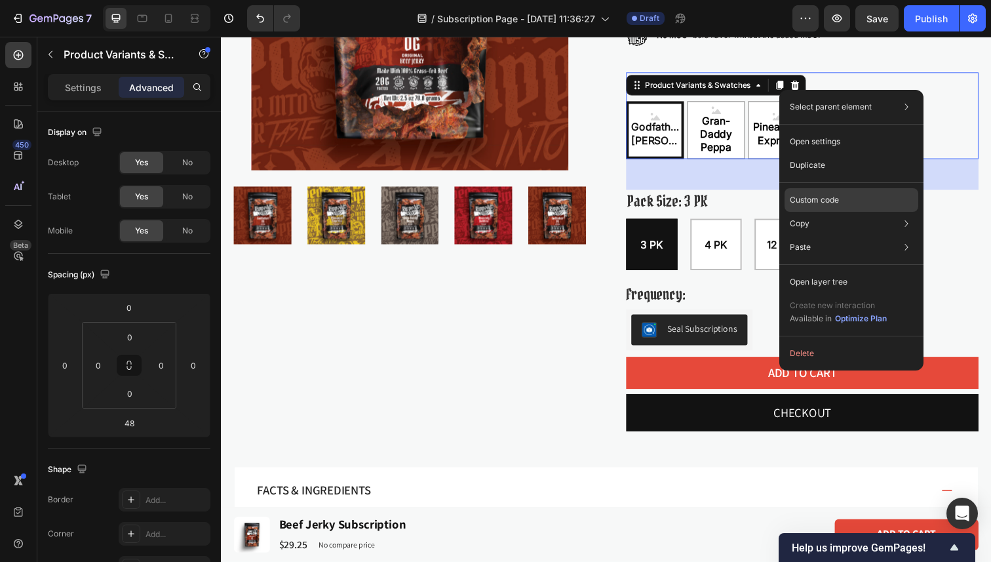
click at [809, 198] on p "Custom code" at bounding box center [814, 200] width 49 height 12
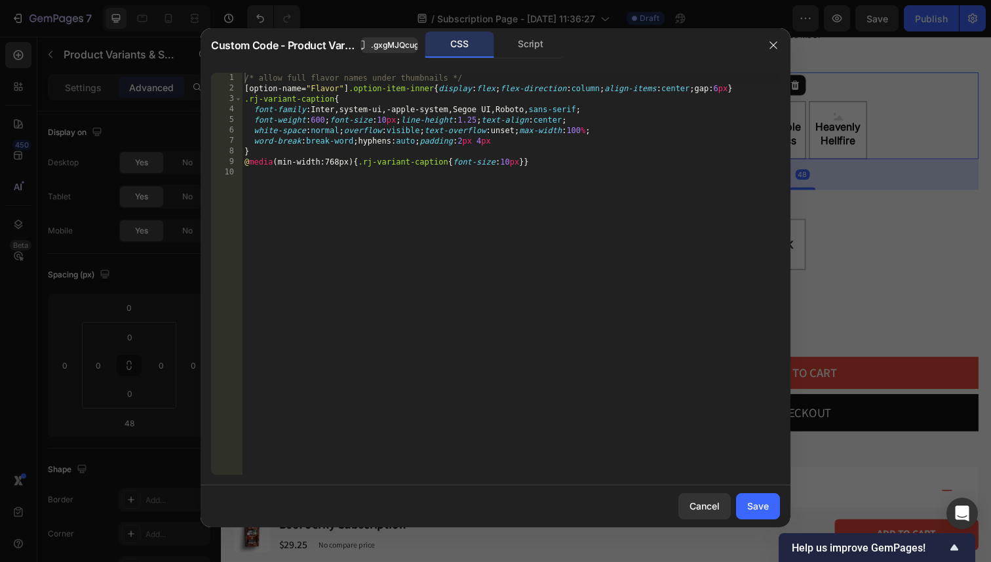
click at [524, 243] on div "/* allow full flavor names under thumbnails */ [ option-name = " Flavor " ] .op…" at bounding box center [511, 284] width 538 height 423
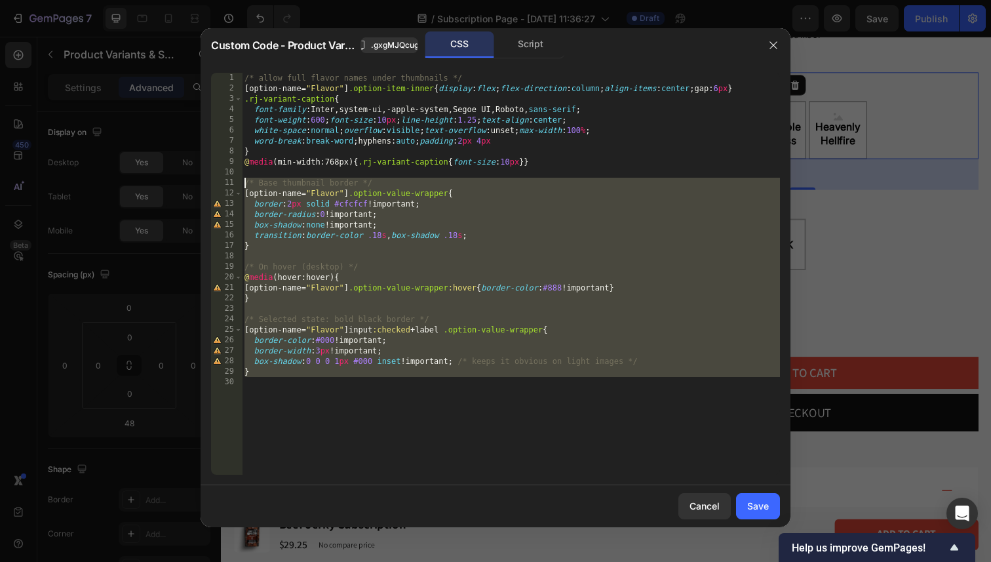
drag, startPoint x: 301, startPoint y: 398, endPoint x: 196, endPoint y: 179, distance: 242.7
click at [196, 179] on div "Custom Code - Product Variants & Swatches .gxgMJQcug8 CSS Script 1 2 3 4 5 6 7 …" at bounding box center [495, 281] width 991 height 562
paste textarea
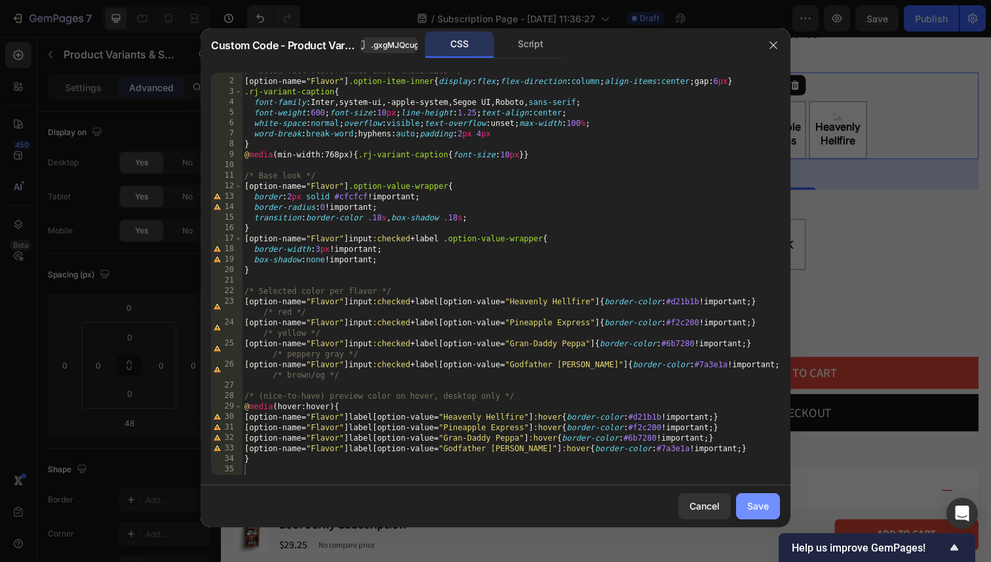
click at [766, 501] on div "Save" at bounding box center [758, 506] width 22 height 14
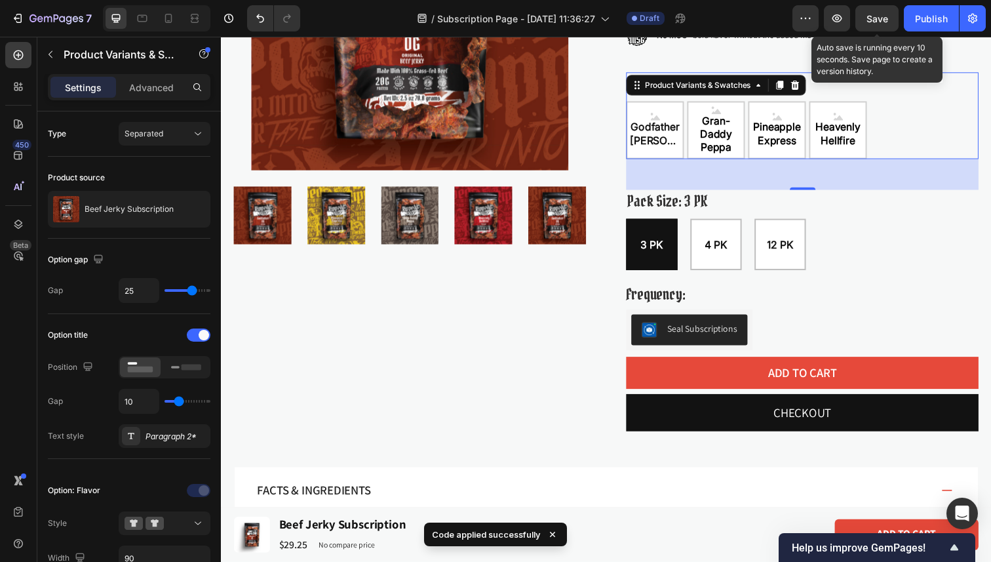
click at [878, 14] on span "Save" at bounding box center [877, 18] width 22 height 11
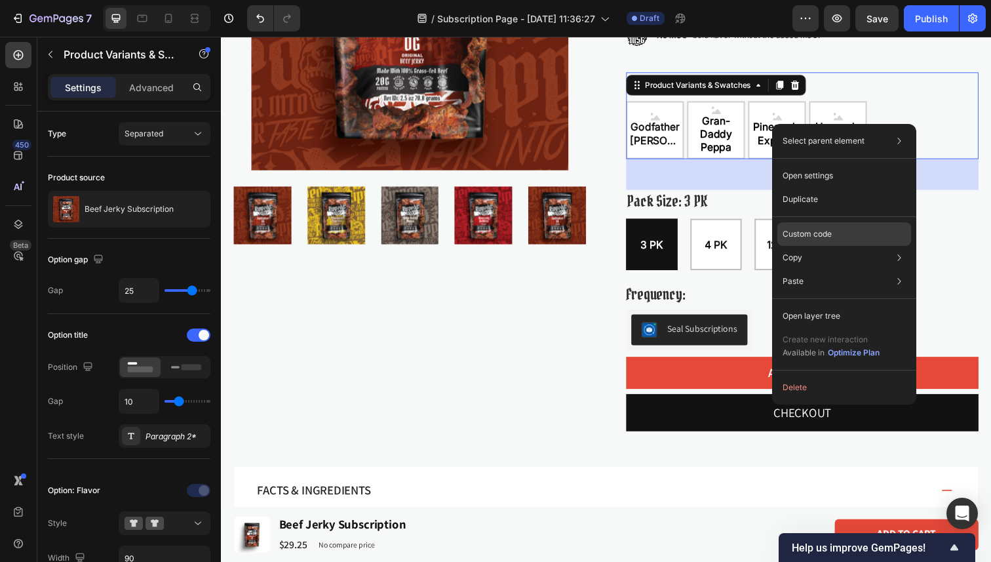
click at [826, 227] on div "Custom code" at bounding box center [844, 234] width 134 height 24
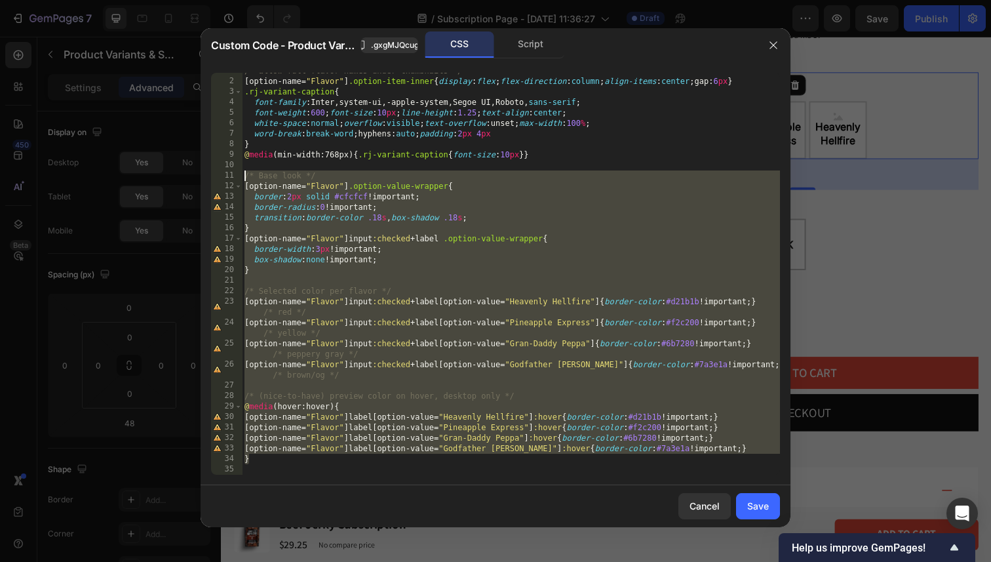
drag, startPoint x: 290, startPoint y: 460, endPoint x: 172, endPoint y: 176, distance: 307.3
click at [172, 176] on div "Custom Code - Product Variants & Swatches .gxgMJQcug8 CSS Script } 1 2 3 4 5 6 …" at bounding box center [495, 281] width 991 height 562
paste textarea
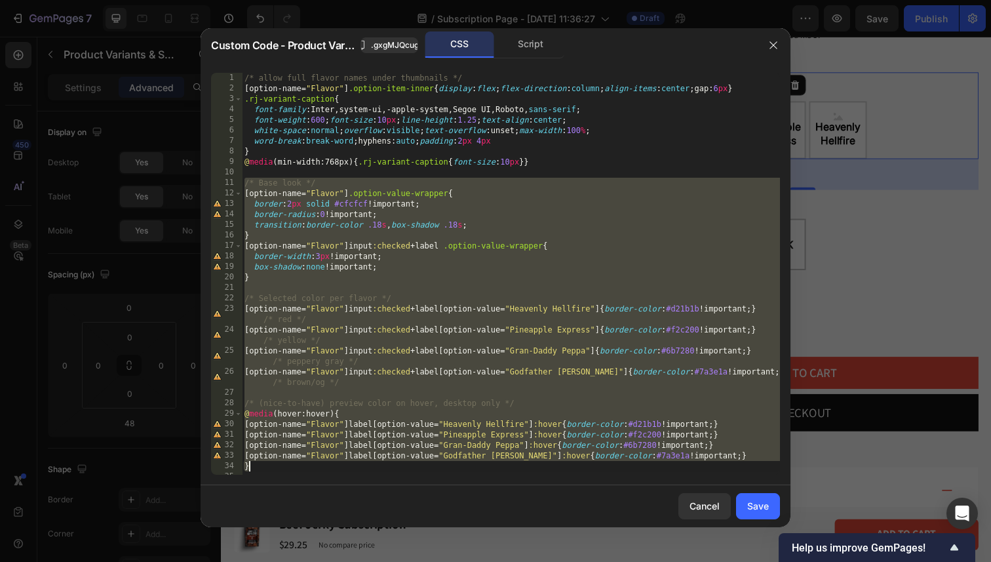
click at [387, 343] on div "/* allow full flavor names under thumbnails */ [ option-name = " Flavor " ] .op…" at bounding box center [511, 284] width 538 height 423
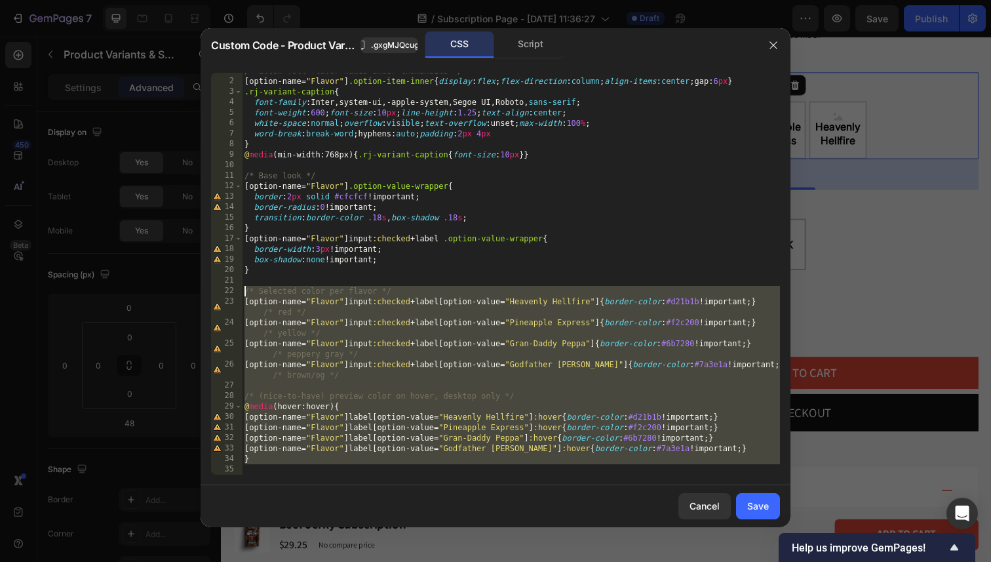
drag, startPoint x: 279, startPoint y: 468, endPoint x: 194, endPoint y: 286, distance: 200.6
click at [194, 286] on div "Custom Code - Product Variants & Swatches .gxgMJQcug8 CSS Script [option-name="…" at bounding box center [495, 281] width 991 height 562
paste textarea
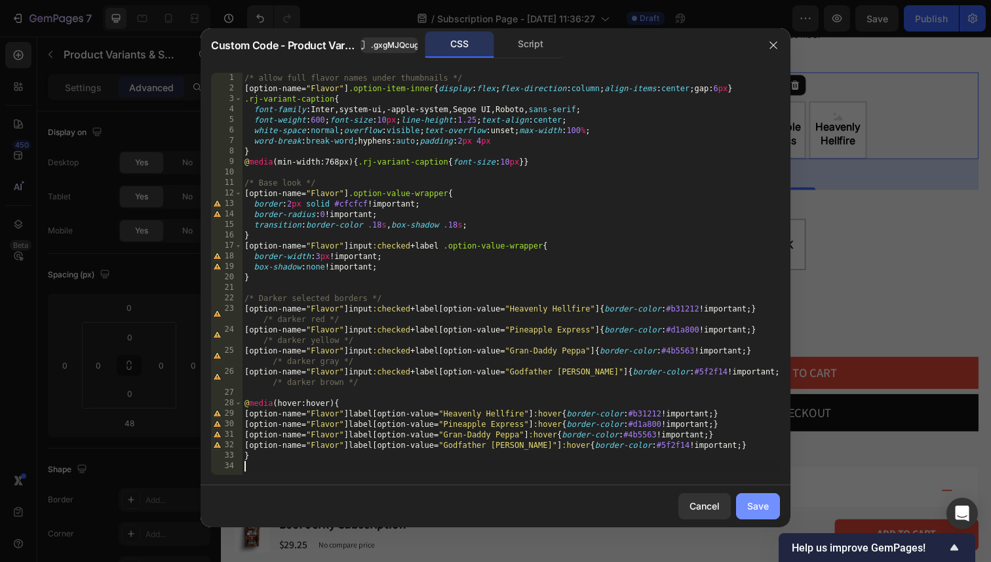
click at [760, 498] on button "Save" at bounding box center [758, 506] width 44 height 26
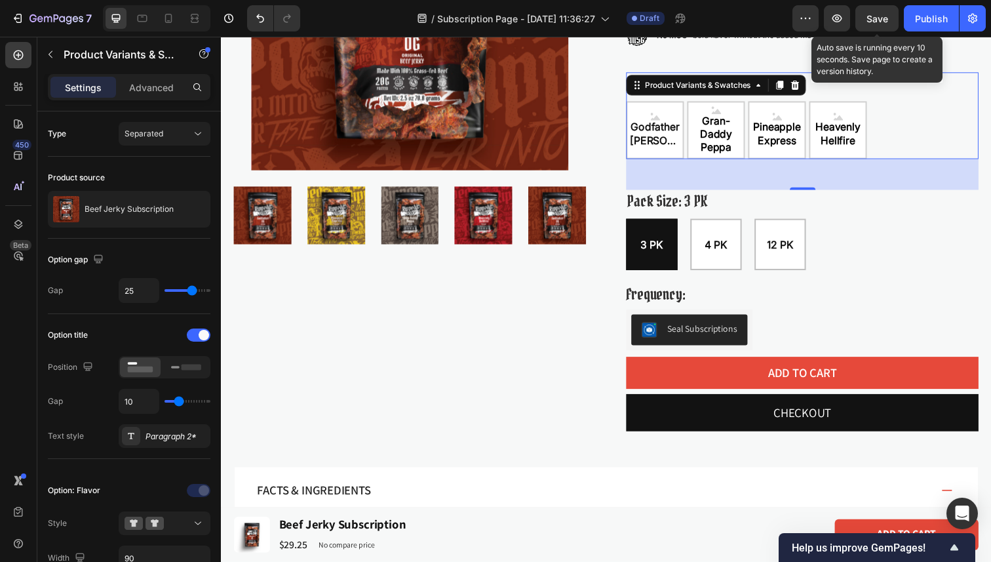
click at [882, 19] on span "Save" at bounding box center [877, 18] width 22 height 11
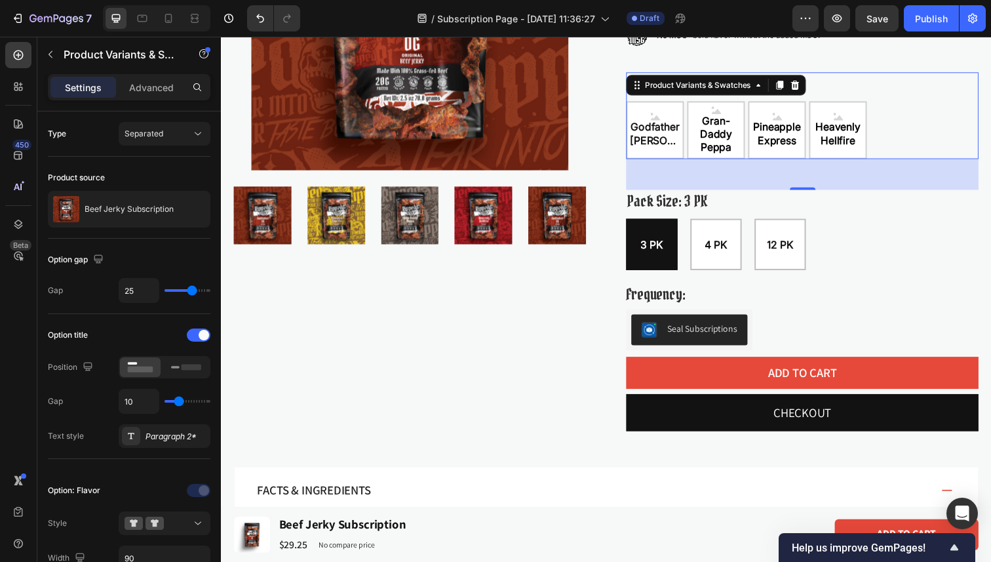
click at [897, 133] on div "Godfather OG Godfather OG Godfather OG Gran-Daddy Peppa Gran-Daddy Peppa Gran-D…" at bounding box center [814, 132] width 360 height 59
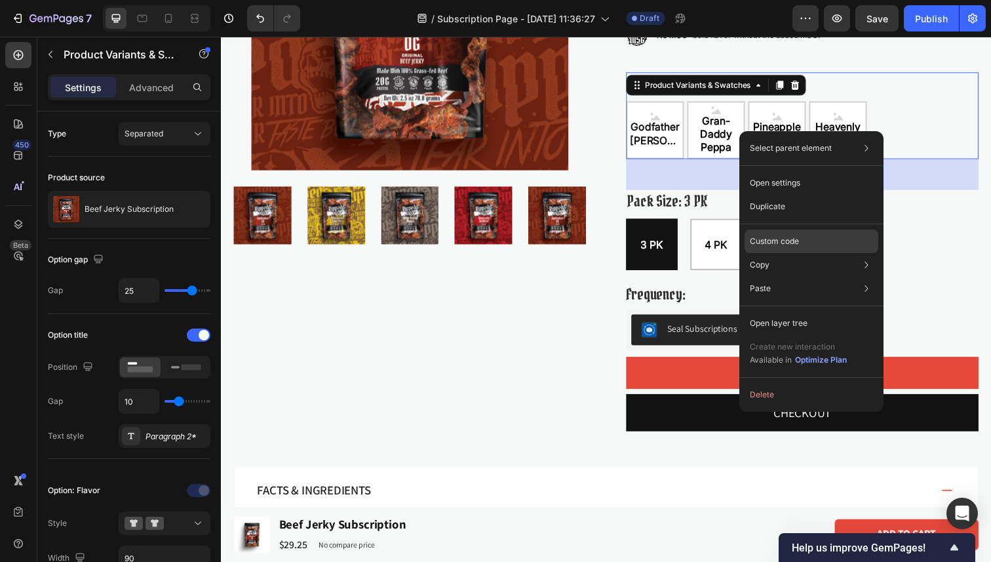
click at [813, 243] on div "Custom code" at bounding box center [812, 241] width 134 height 24
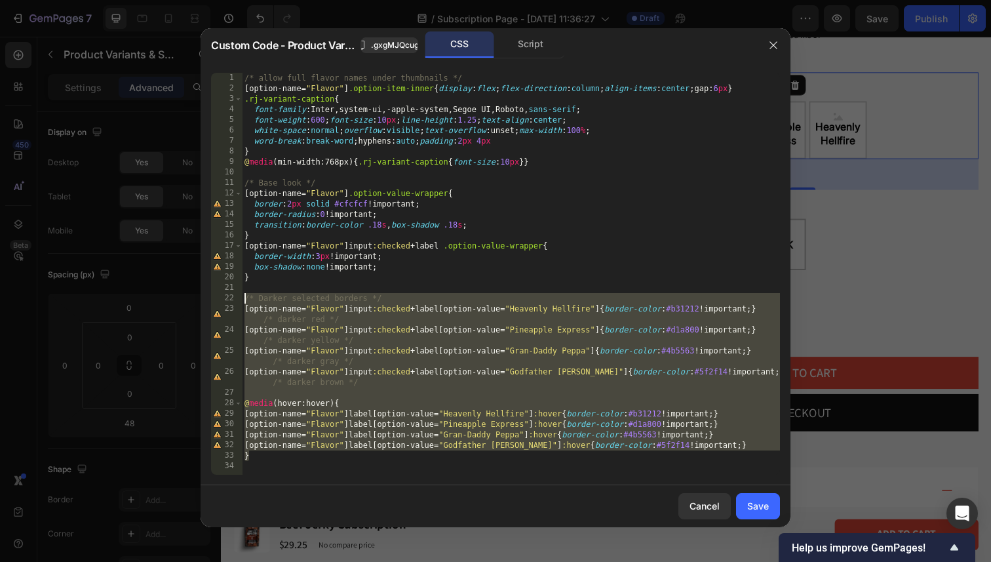
drag, startPoint x: 300, startPoint y: 454, endPoint x: 185, endPoint y: 297, distance: 194.7
click at [185, 297] on div "Custom Code - Product Variants & Swatches .gxgMJQcug8 CSS Script } 1 2 3 4 5 6 …" at bounding box center [495, 281] width 991 height 562
paste textarea
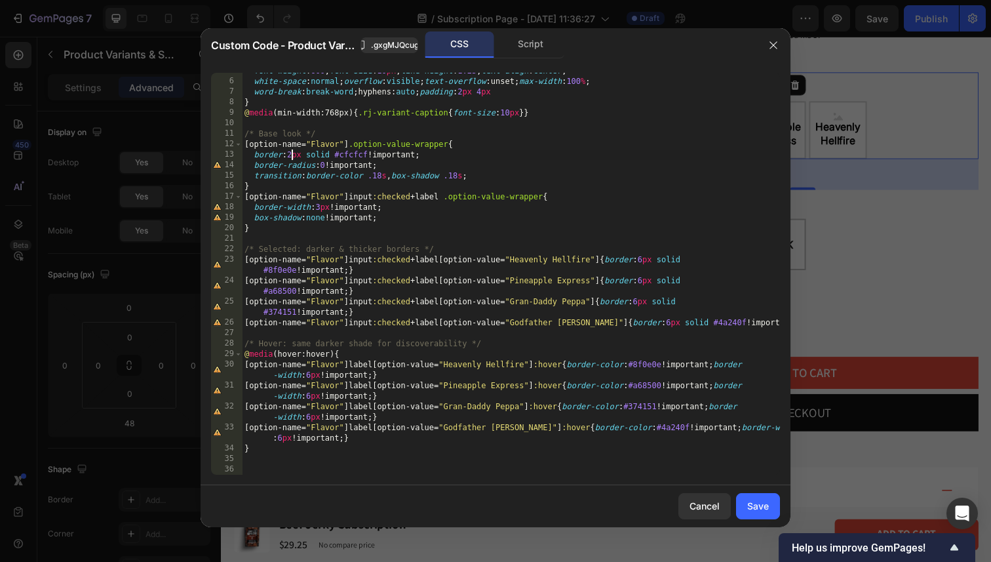
click at [292, 155] on div "font-weight : 600 ; font-size : 10 px ; line-height : 1.25 ; text-align : cente…" at bounding box center [511, 277] width 538 height 423
click at [330, 126] on div "font-weight : 600 ; font-size : 10 px ; line-height : 1.25 ; text-align : cente…" at bounding box center [511, 277] width 538 height 423
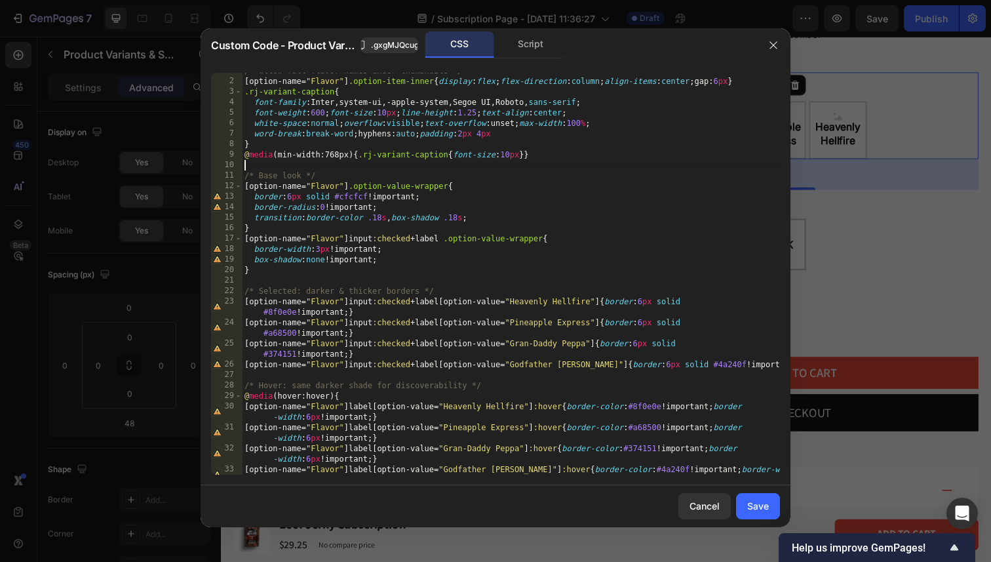
scroll to position [0, 0]
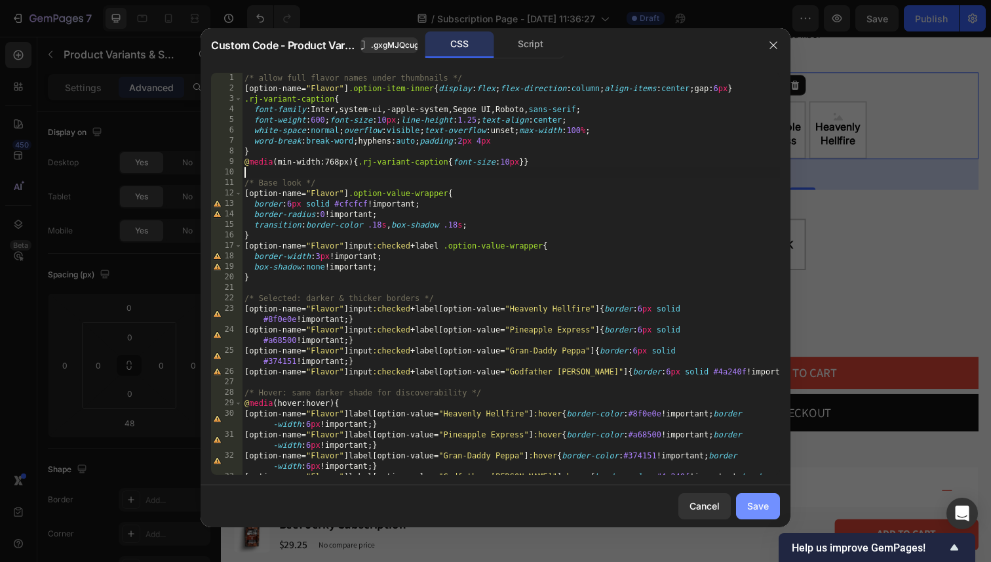
click at [758, 496] on button "Save" at bounding box center [758, 506] width 44 height 26
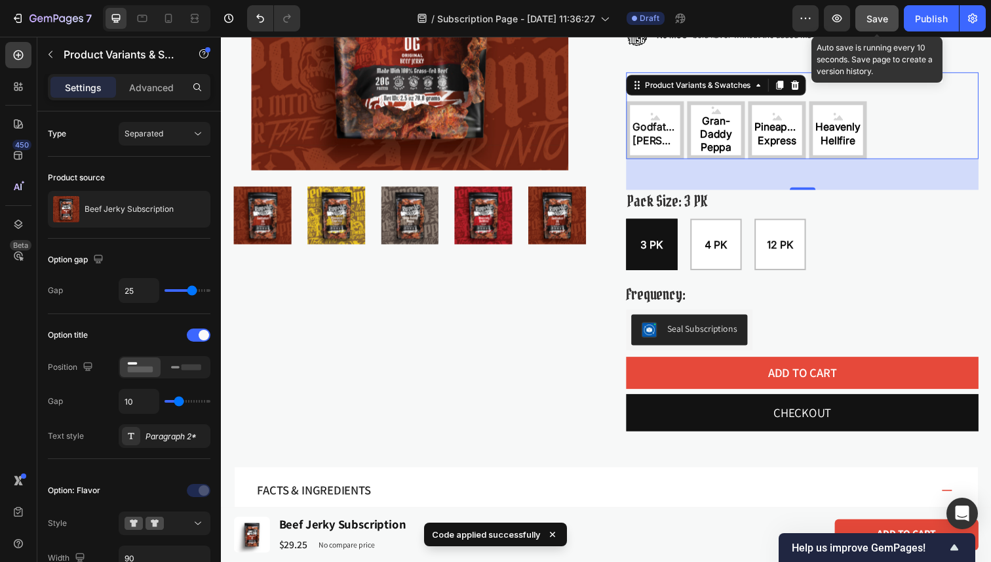
click at [890, 14] on button "Save" at bounding box center [876, 18] width 43 height 26
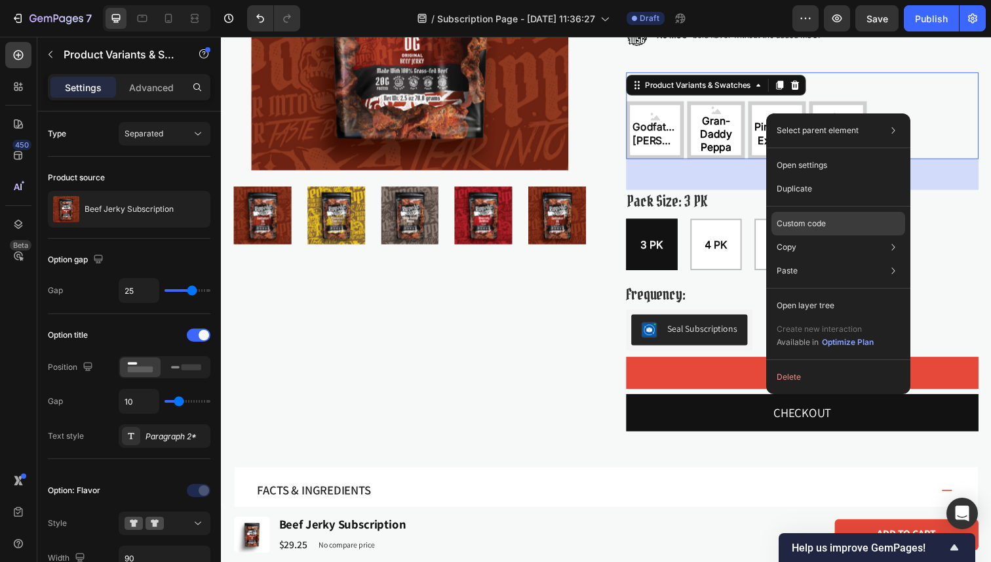
click at [831, 219] on div "Custom code" at bounding box center [838, 224] width 134 height 24
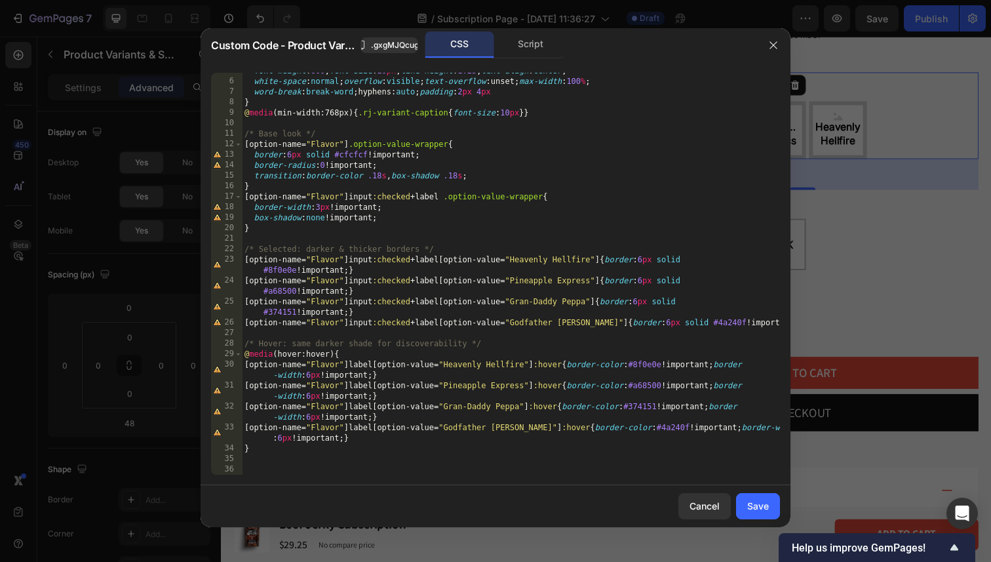
scroll to position [49, 0]
click at [291, 153] on div "font-weight : 600 ; font-size : 10 px ; line-height : 1.25 ; text-align : cente…" at bounding box center [511, 277] width 538 height 423
click at [441, 138] on div "font-weight : 600 ; font-size : 10 px ; line-height : 1.25 ; text-align : cente…" at bounding box center [511, 277] width 538 height 423
click at [321, 208] on div "font-weight : 600 ; font-size : 10 px ; line-height : 1.25 ; text-align : cente…" at bounding box center [511, 277] width 538 height 423
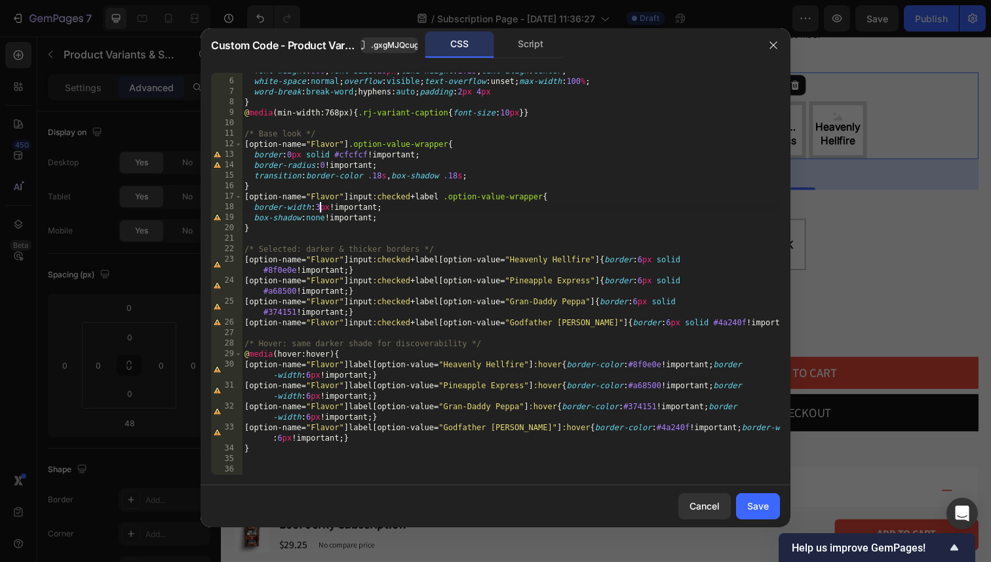
scroll to position [0, 6]
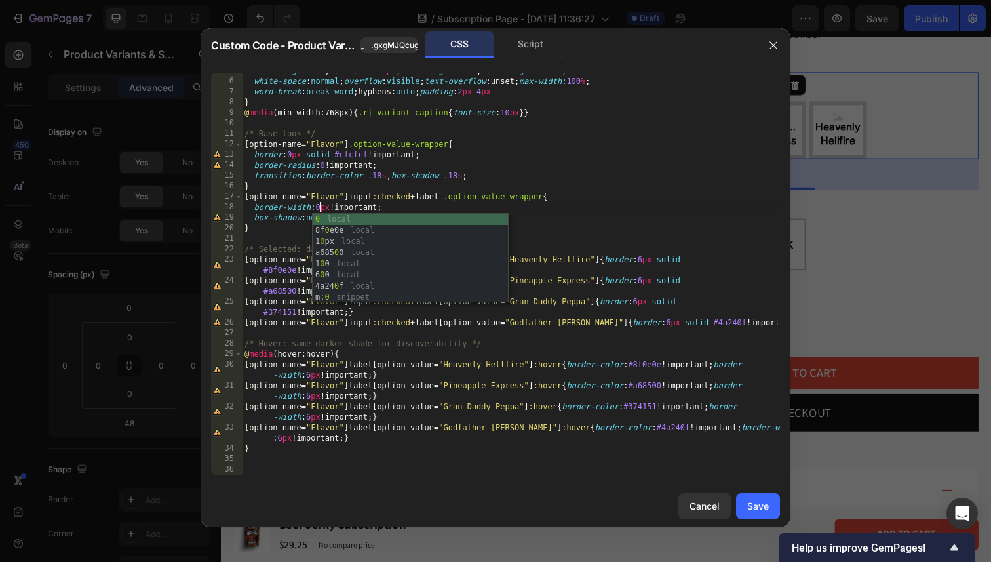
click at [556, 230] on div "font-weight : 600 ; font-size : 10 px ; line-height : 1.25 ; text-align : cente…" at bounding box center [511, 277] width 538 height 423
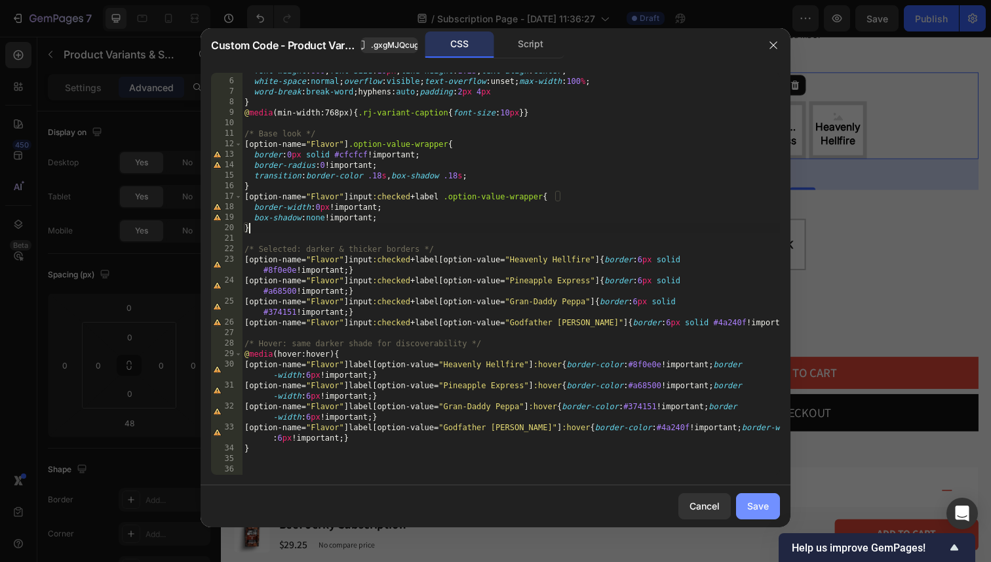
click at [756, 514] on button "Save" at bounding box center [758, 506] width 44 height 26
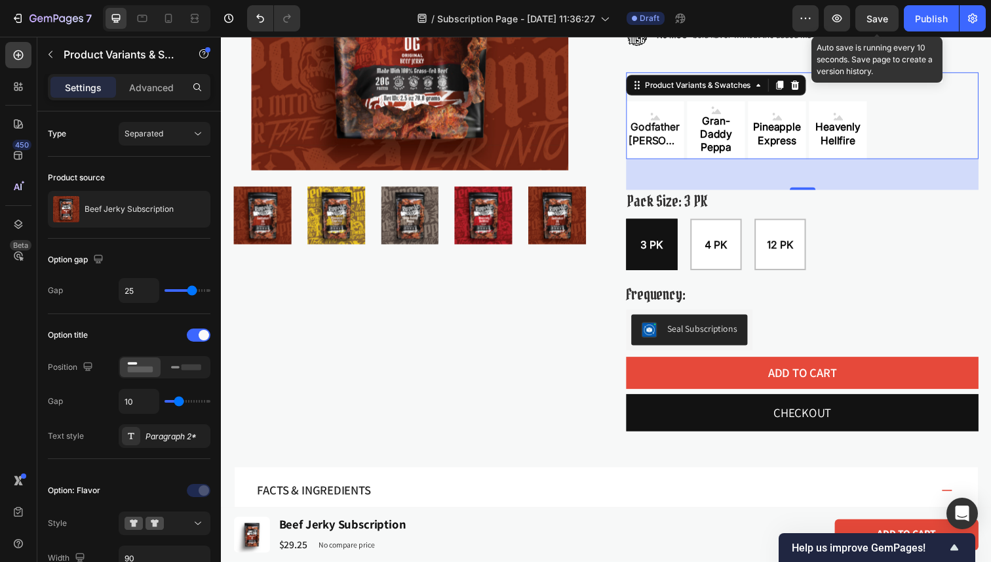
click at [886, 12] on div "Save" at bounding box center [877, 19] width 22 height 14
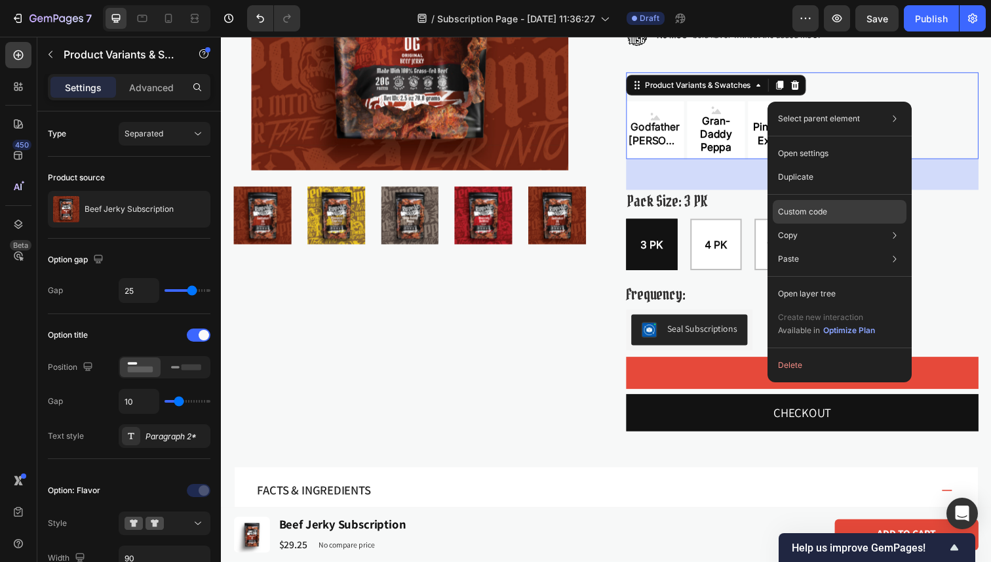
click at [859, 213] on div "Custom code" at bounding box center [840, 212] width 134 height 24
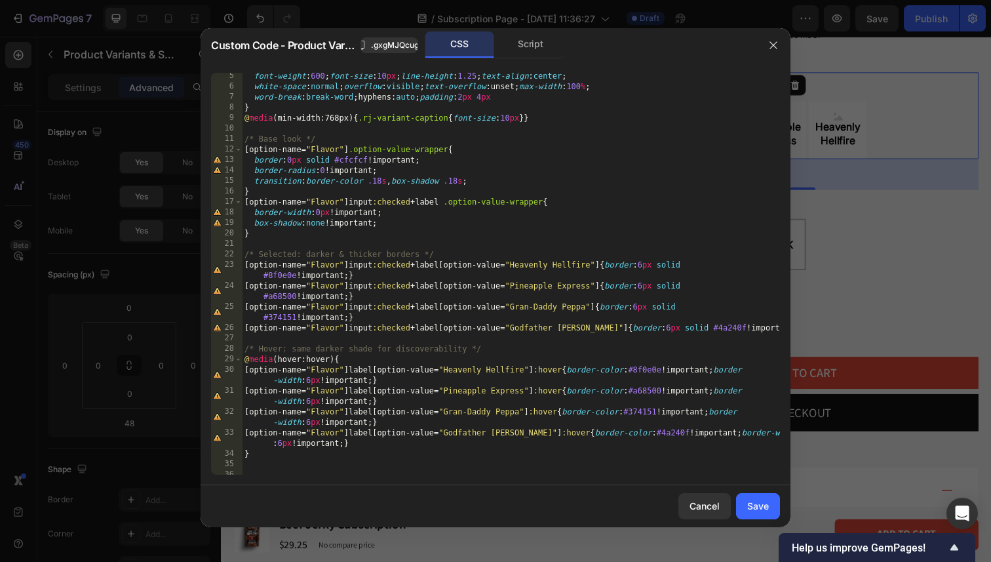
scroll to position [49, 0]
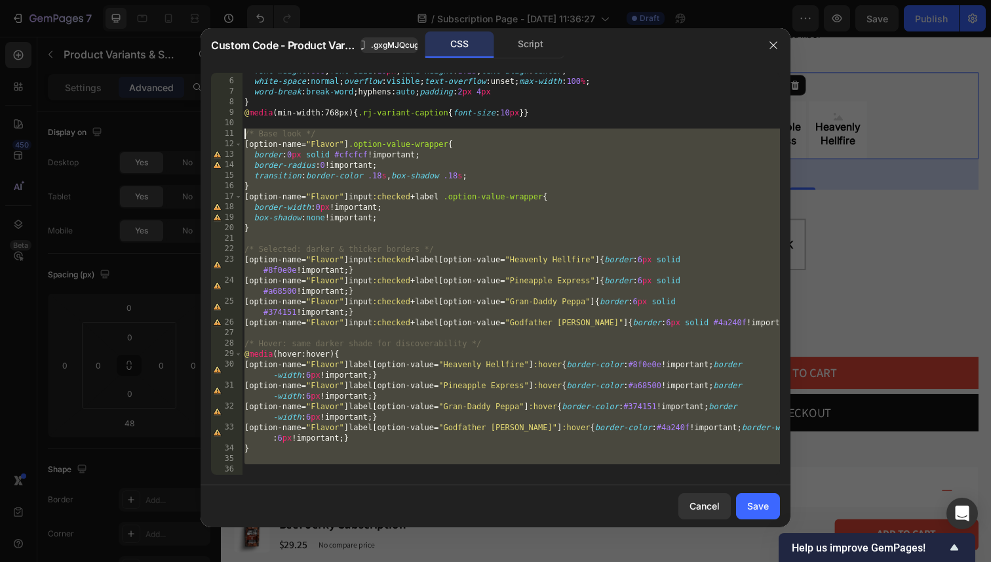
drag, startPoint x: 277, startPoint y: 465, endPoint x: 193, endPoint y: 132, distance: 342.9
click at [193, 132] on div "Custom Code - Product Variants & Swatches .gxgMJQcug8 CSS Script 5 6 7 8 9 10 1…" at bounding box center [495, 281] width 991 height 562
paste textarea
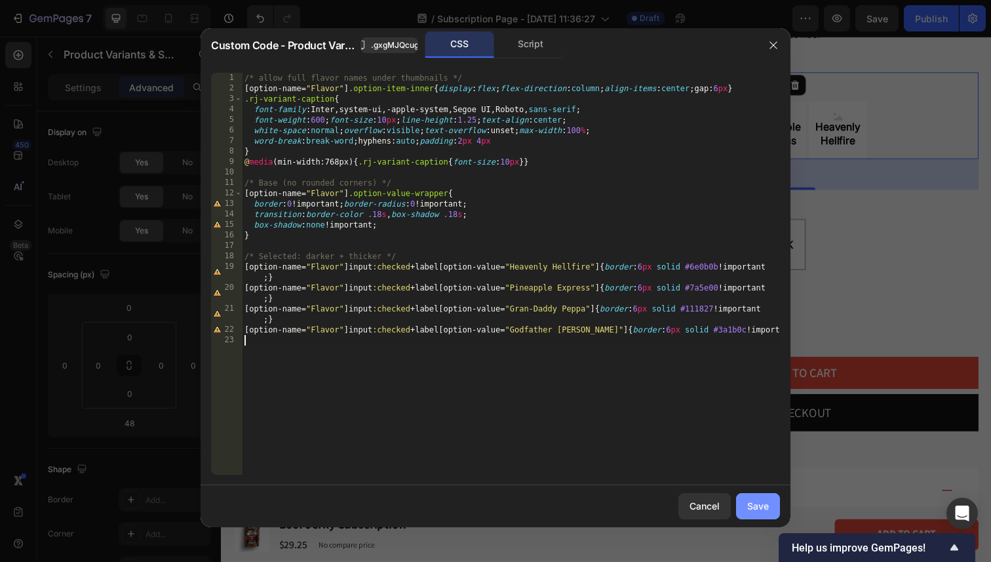
click at [764, 504] on div "Save" at bounding box center [758, 506] width 22 height 14
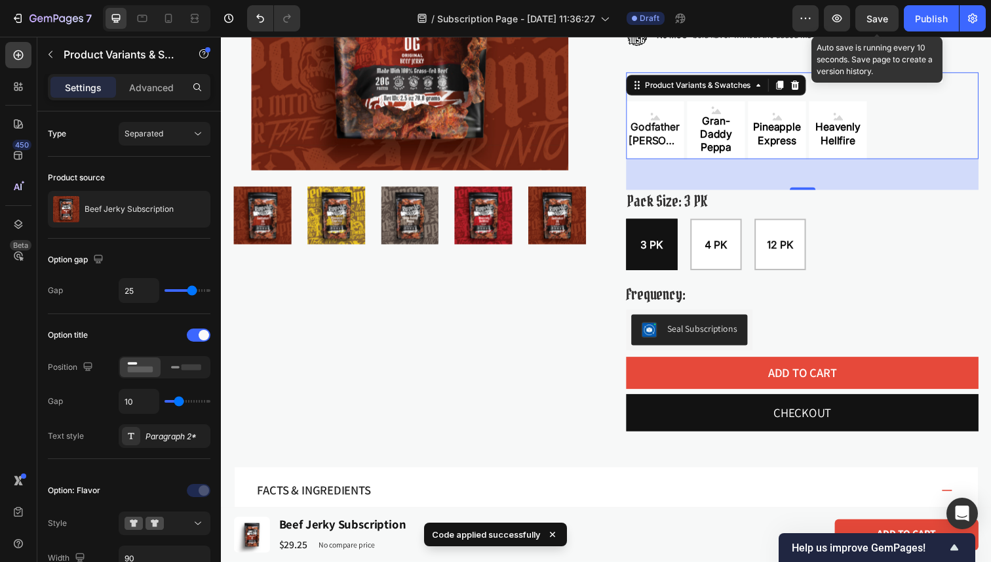
click at [884, 23] on span "Save" at bounding box center [877, 18] width 22 height 11
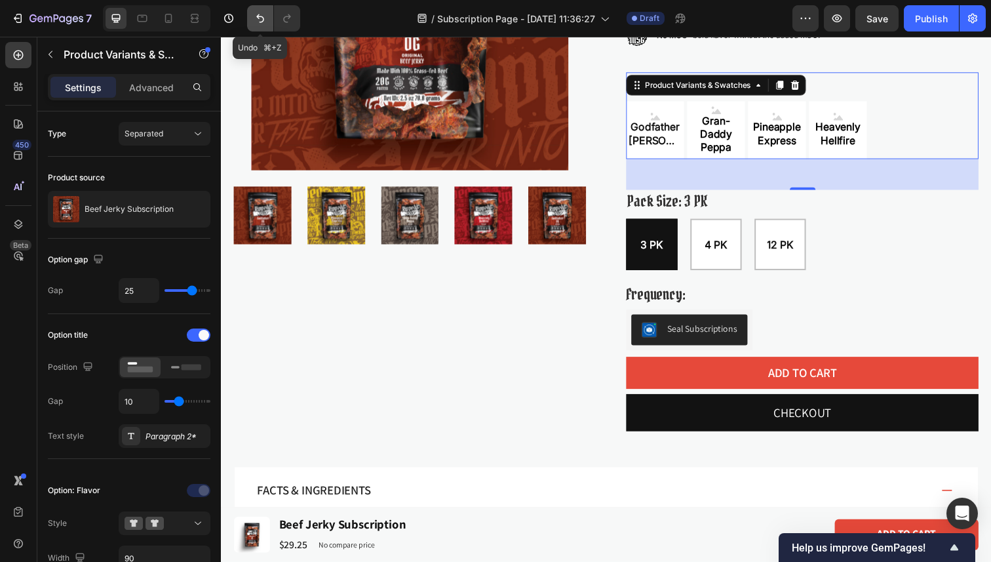
click at [260, 15] on icon "Undo/Redo" at bounding box center [260, 18] width 13 height 13
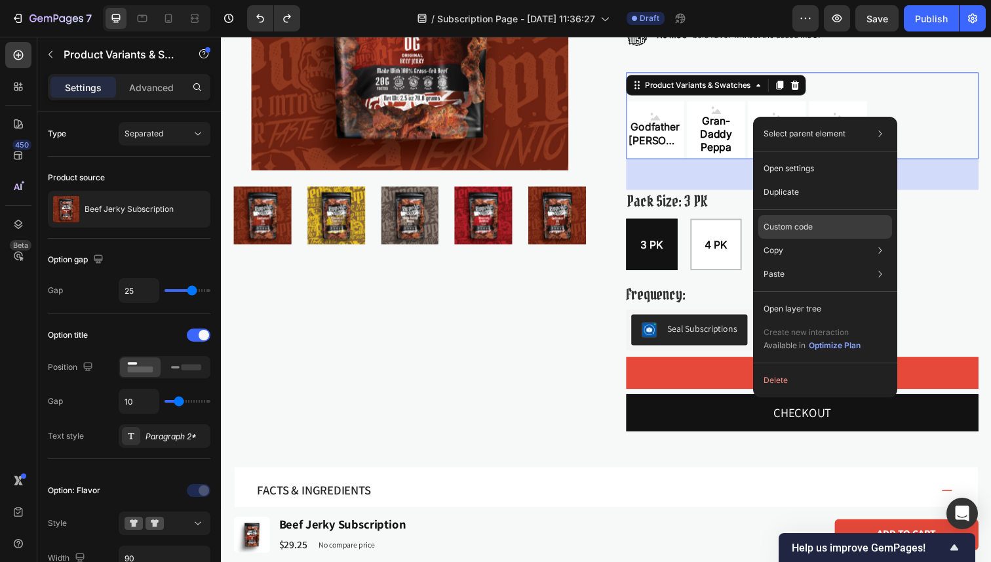
click at [813, 227] on div "Custom code" at bounding box center [825, 227] width 134 height 24
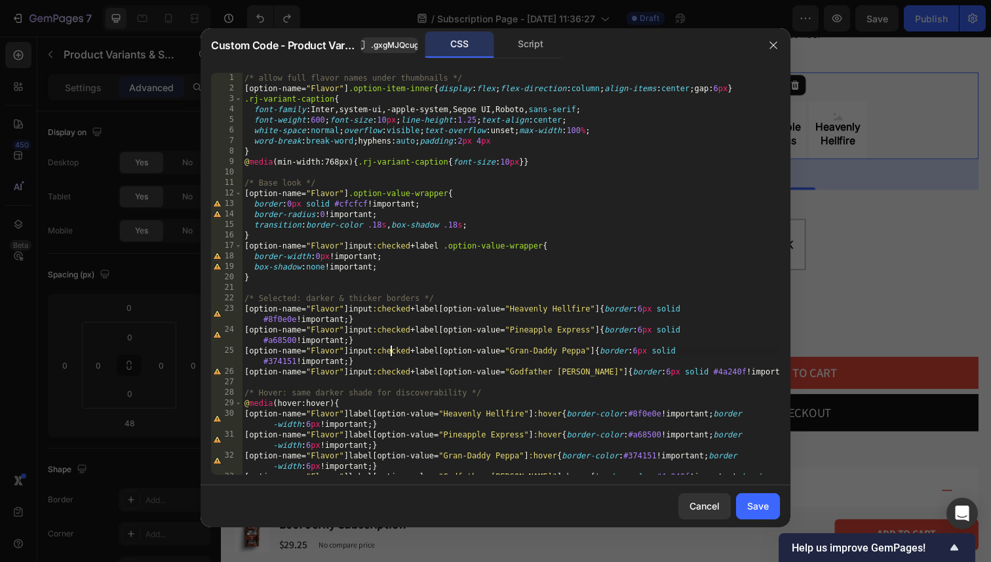
click at [392, 353] on div "/* allow full flavor names under thumbnails */ [ option-name = " Flavor " ] .op…" at bounding box center [511, 289] width 538 height 433
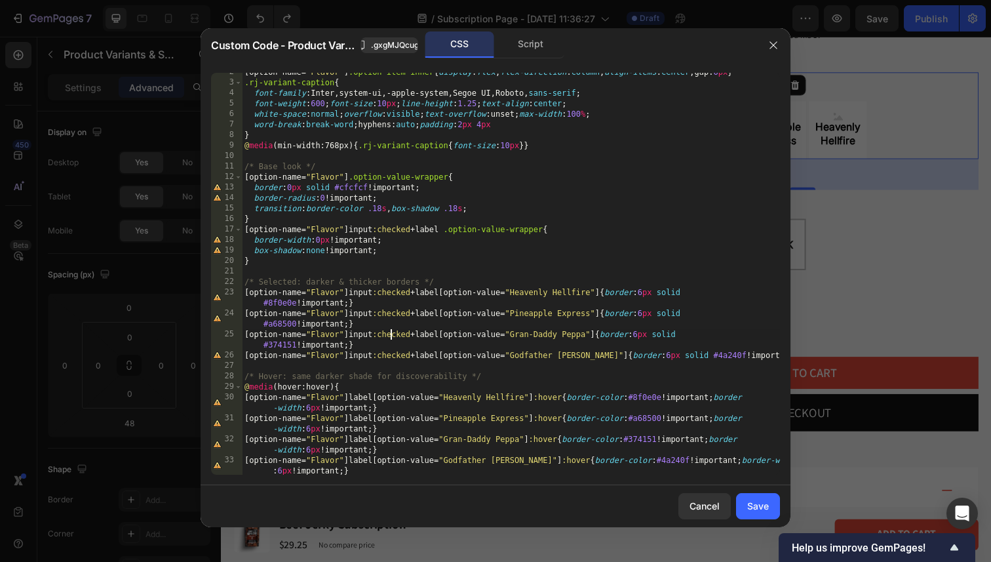
scroll to position [12, 0]
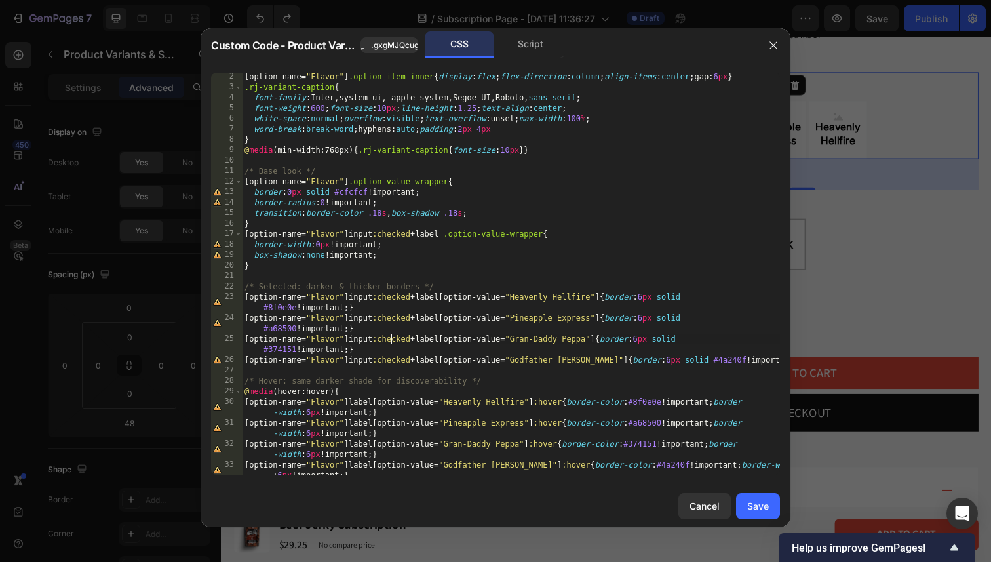
click at [322, 266] on div "[ option-name = " Flavor " ] .option-item-inner { display : flex ; flex-directi…" at bounding box center [511, 282] width 538 height 423
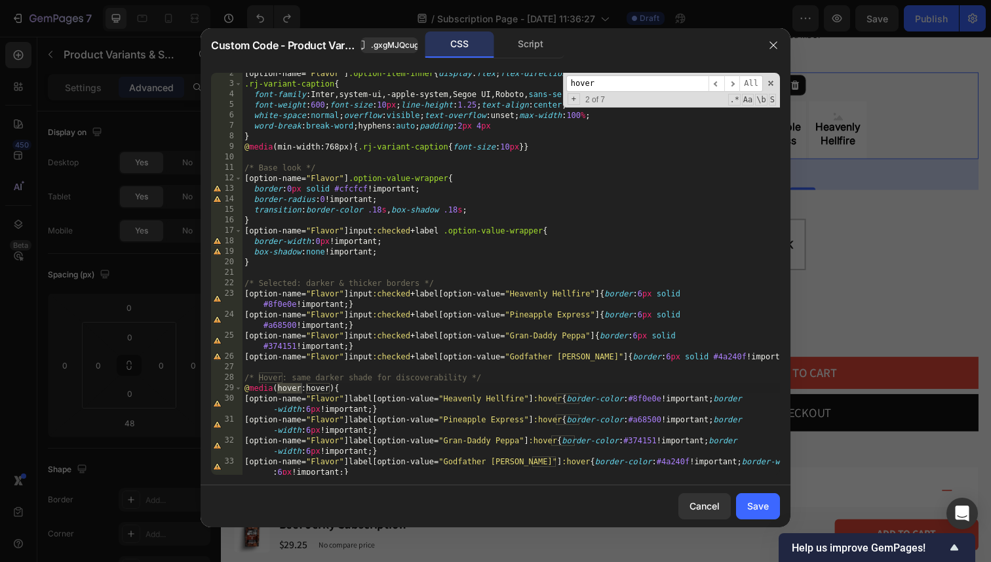
scroll to position [49, 0]
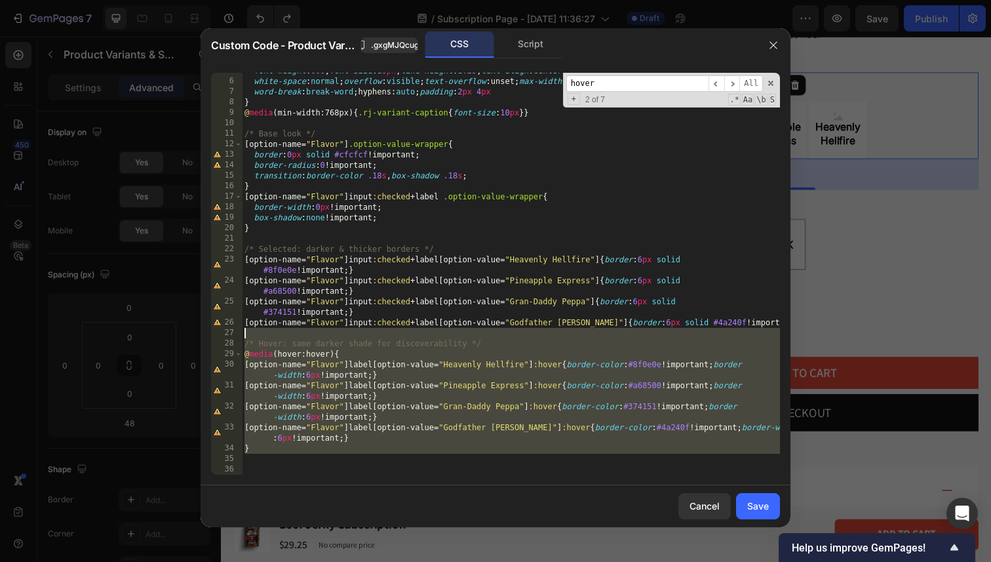
drag, startPoint x: 294, startPoint y: 454, endPoint x: 199, endPoint y: 330, distance: 156.5
click at [199, 330] on div "Custom Code - Product Variants & Swatches .gxgMJQcug8 CSS Script 5 6 7 8 9 10 1…" at bounding box center [495, 281] width 991 height 562
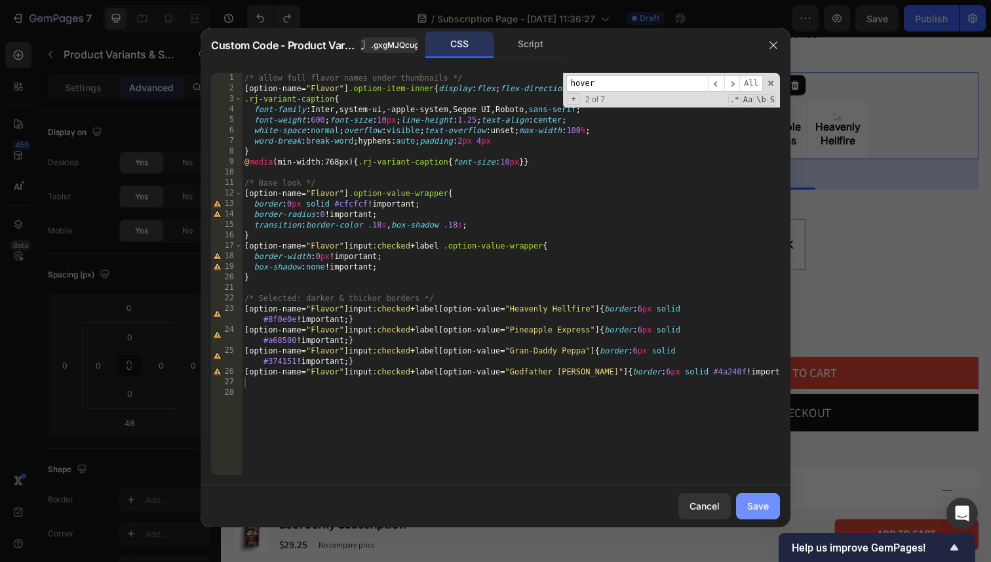
click at [750, 507] on div "Save" at bounding box center [758, 506] width 22 height 14
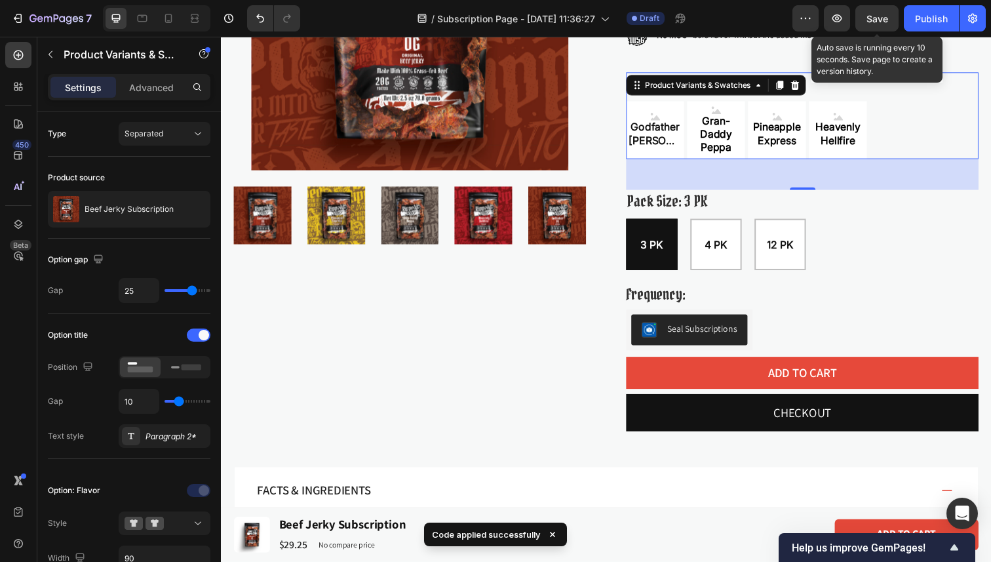
click at [873, 16] on span "Save" at bounding box center [877, 18] width 22 height 11
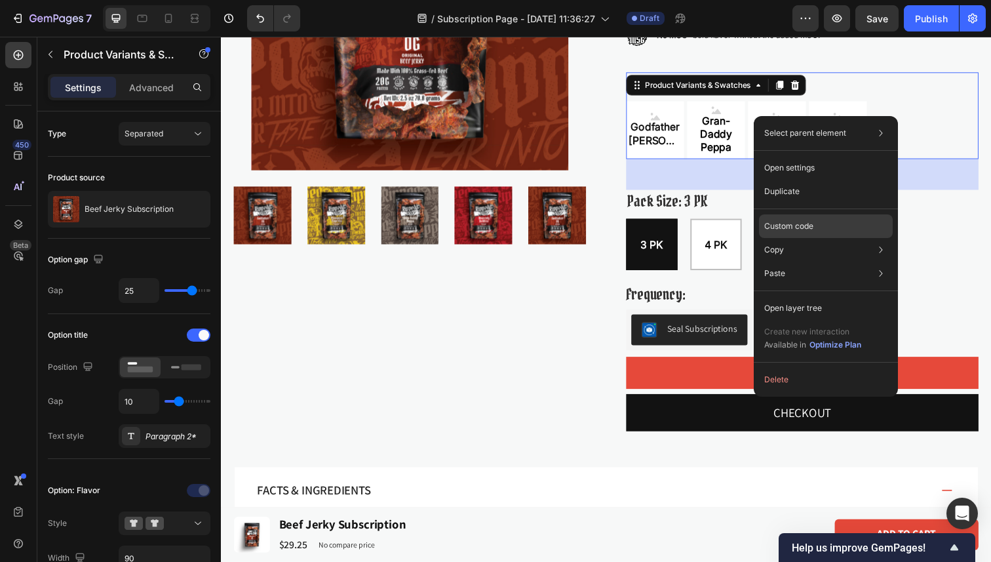
click at [823, 231] on div "Custom code" at bounding box center [826, 226] width 134 height 24
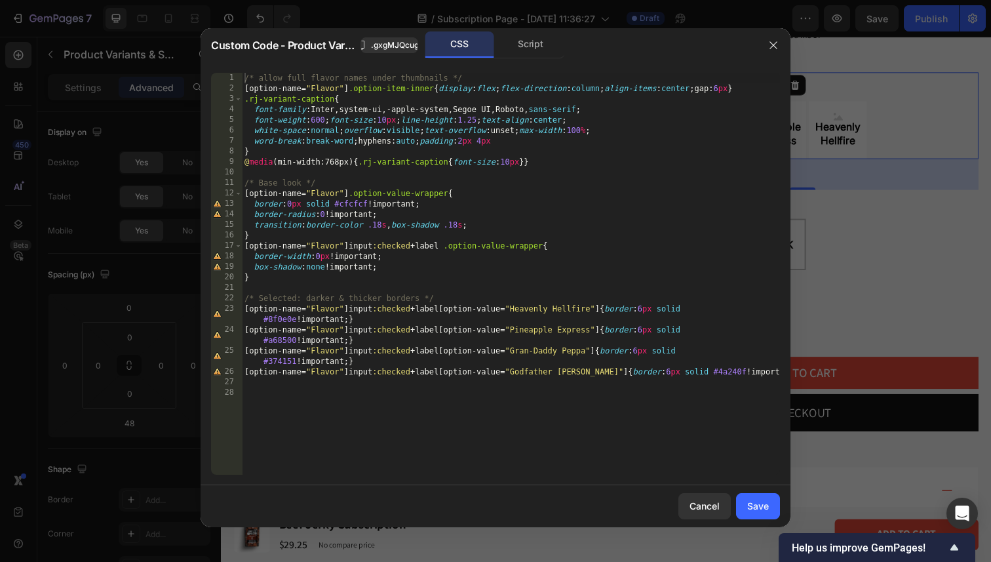
click at [497, 395] on div "/* allow full flavor names under thumbnails */ [ option-name = " Flavor " ] .op…" at bounding box center [511, 284] width 538 height 423
drag, startPoint x: 770, startPoint y: 48, endPoint x: 561, endPoint y: 11, distance: 212.3
click at [770, 48] on icon "button" at bounding box center [772, 44] width 7 height 7
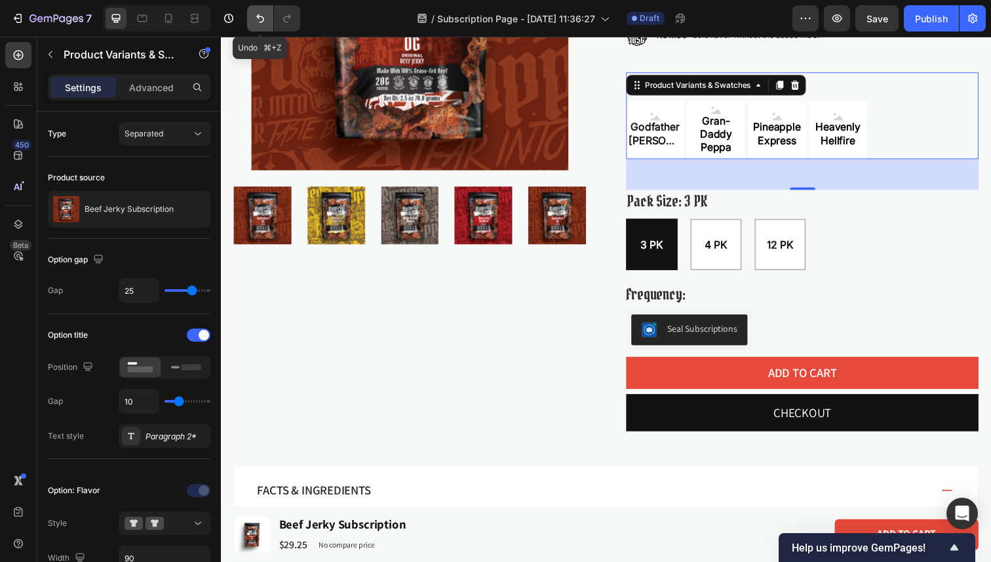
click at [265, 20] on icon "Undo/Redo" at bounding box center [260, 18] width 13 height 13
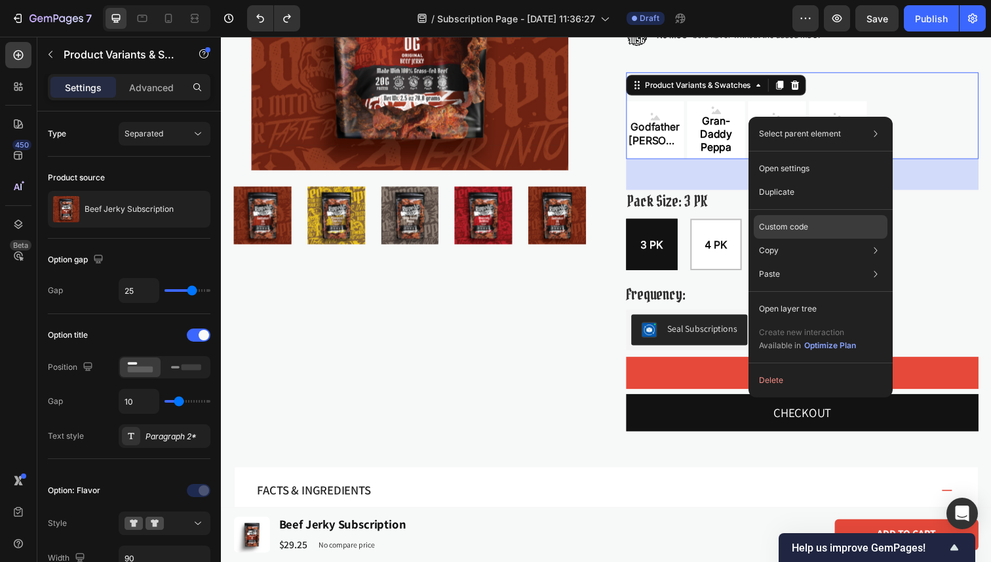
click at [819, 233] on div "Custom code" at bounding box center [821, 227] width 134 height 24
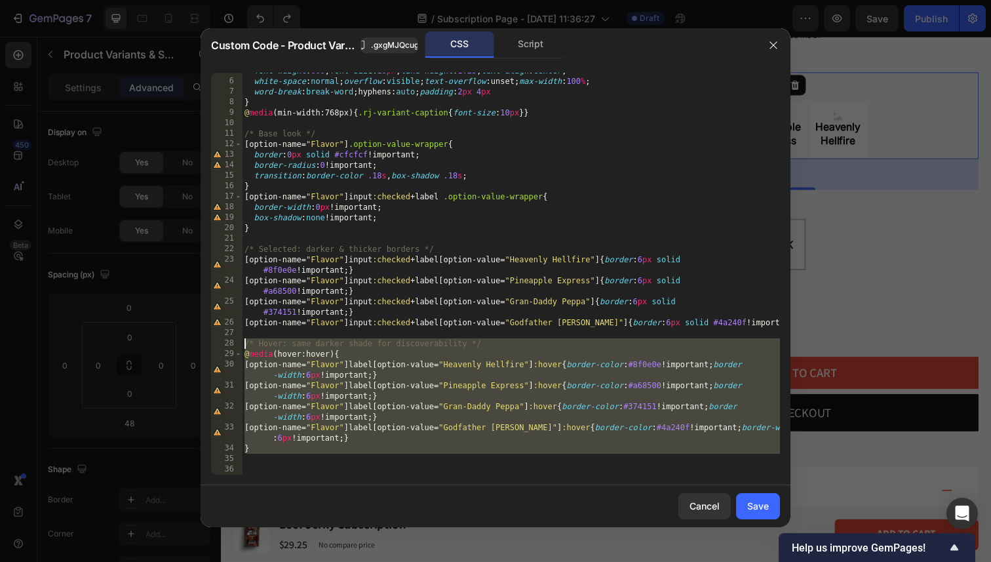
drag, startPoint x: 307, startPoint y: 457, endPoint x: 127, endPoint y: 338, distance: 215.6
click at [127, 338] on div "Custom Code - Product Variants & Swatches .gxgMJQcug8 CSS Script 5 6 7 8 9 10 1…" at bounding box center [495, 281] width 991 height 562
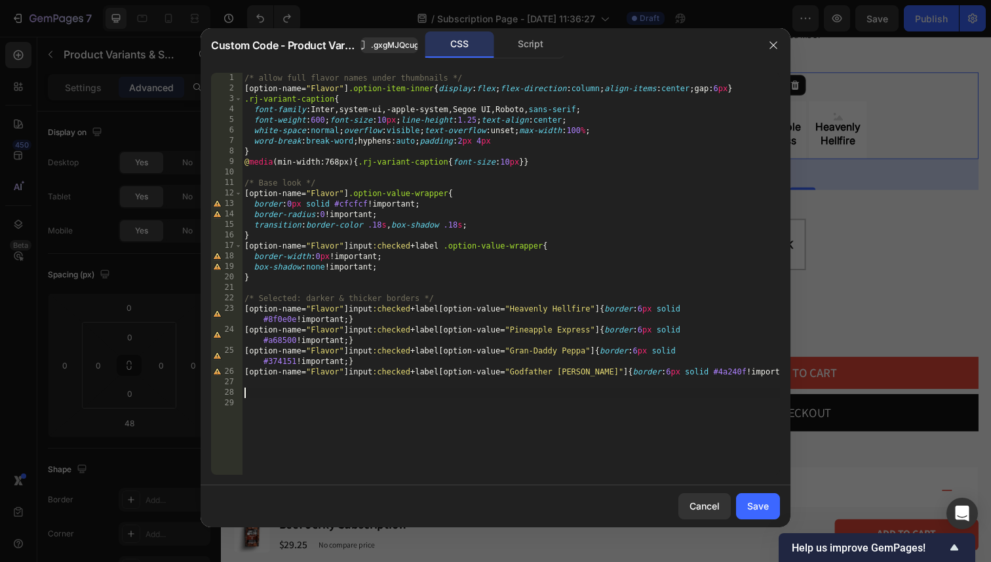
click at [367, 448] on div "/* allow full flavor names under thumbnails */ [ option-name = " Flavor " ] .op…" at bounding box center [511, 284] width 538 height 423
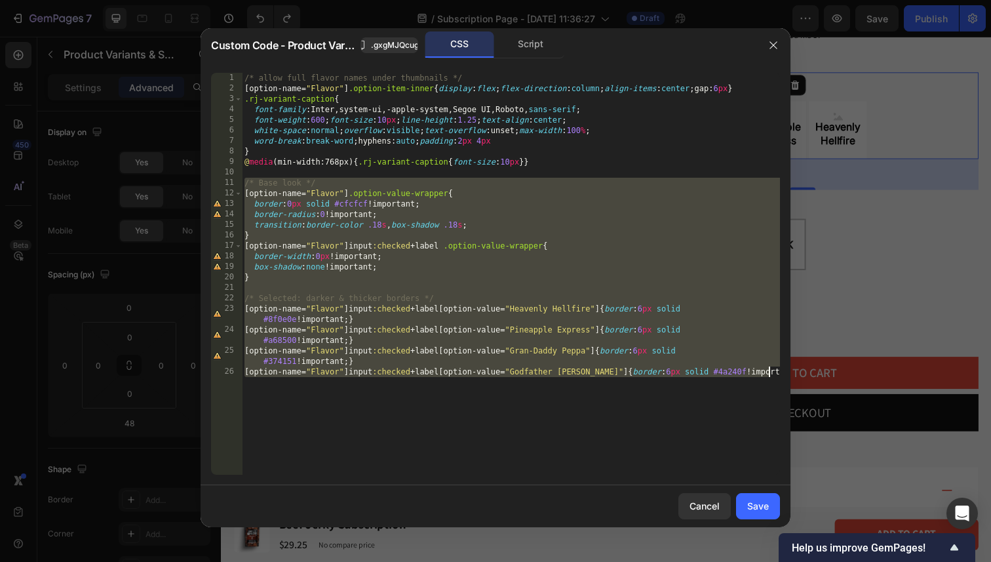
drag, startPoint x: 245, startPoint y: 184, endPoint x: 672, endPoint y: 431, distance: 493.4
click at [672, 431] on div "/* allow full flavor names under thumbnails */ [ option-name = " Flavor " ] .op…" at bounding box center [511, 284] width 538 height 423
paste textarea
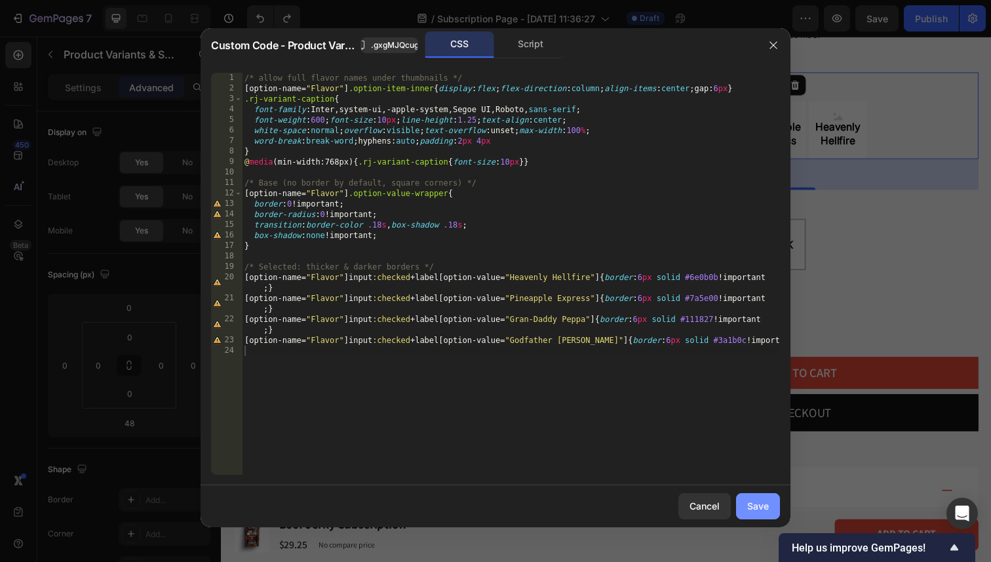
click at [764, 507] on div "Save" at bounding box center [758, 506] width 22 height 14
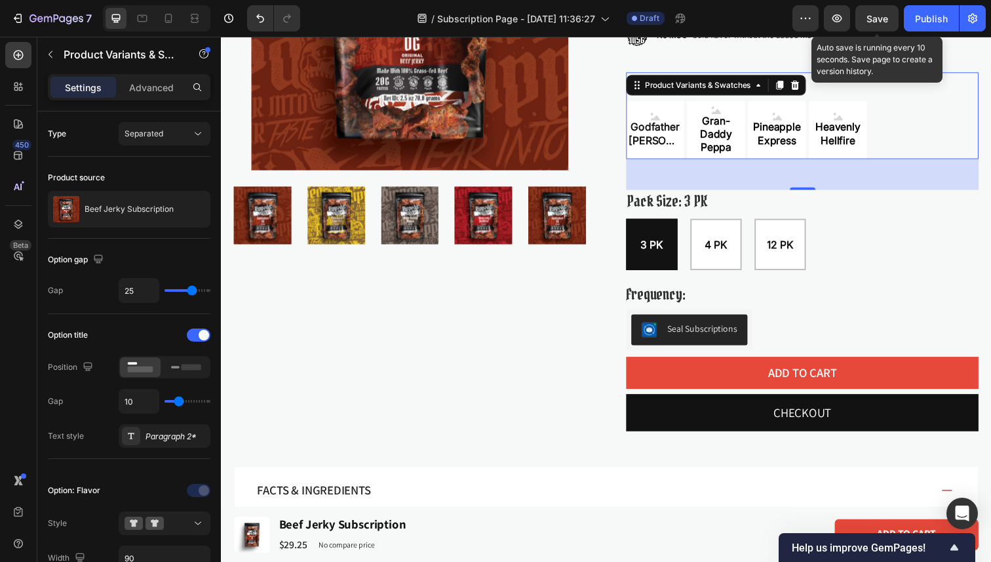
click at [885, 20] on span "Save" at bounding box center [877, 18] width 22 height 11
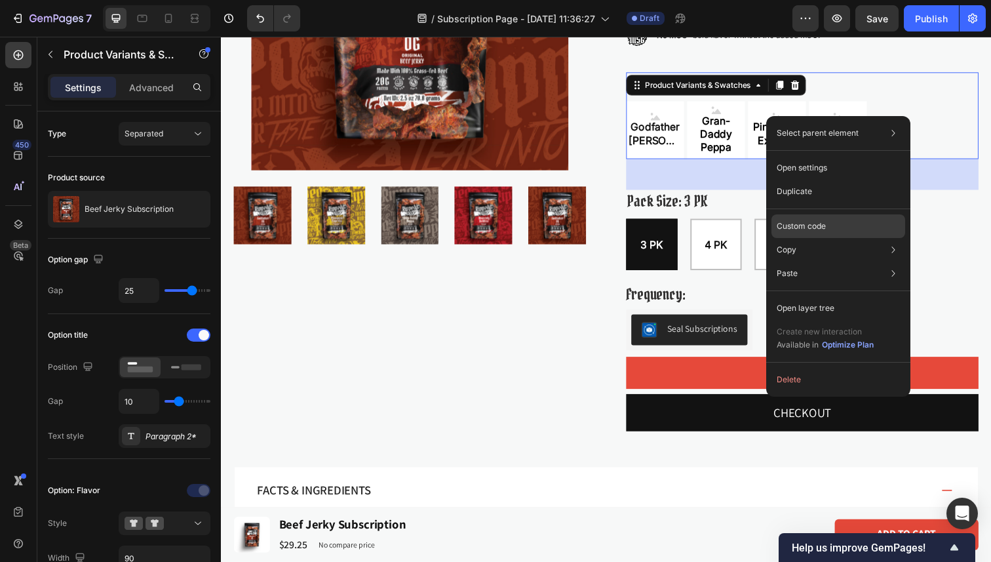
click at [853, 231] on div "Custom code" at bounding box center [838, 226] width 134 height 24
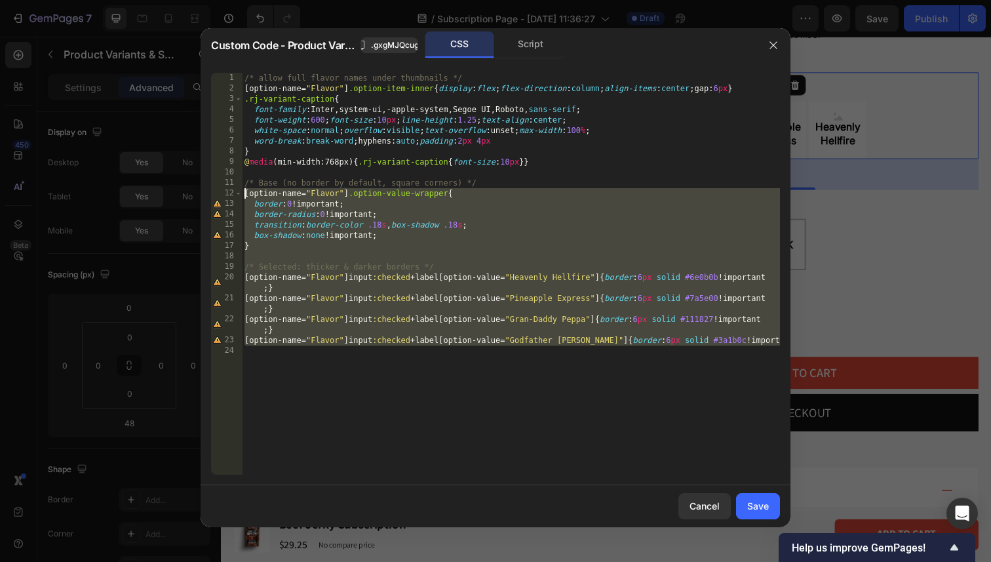
drag, startPoint x: 349, startPoint y: 397, endPoint x: 163, endPoint y: 188, distance: 280.4
click at [163, 188] on div "Custom Code - Product Variants & Swatches .gxgMJQcug8 CSS Script 1 2 3 4 5 6 7 …" at bounding box center [495, 281] width 991 height 562
click at [163, 188] on div at bounding box center [495, 281] width 991 height 562
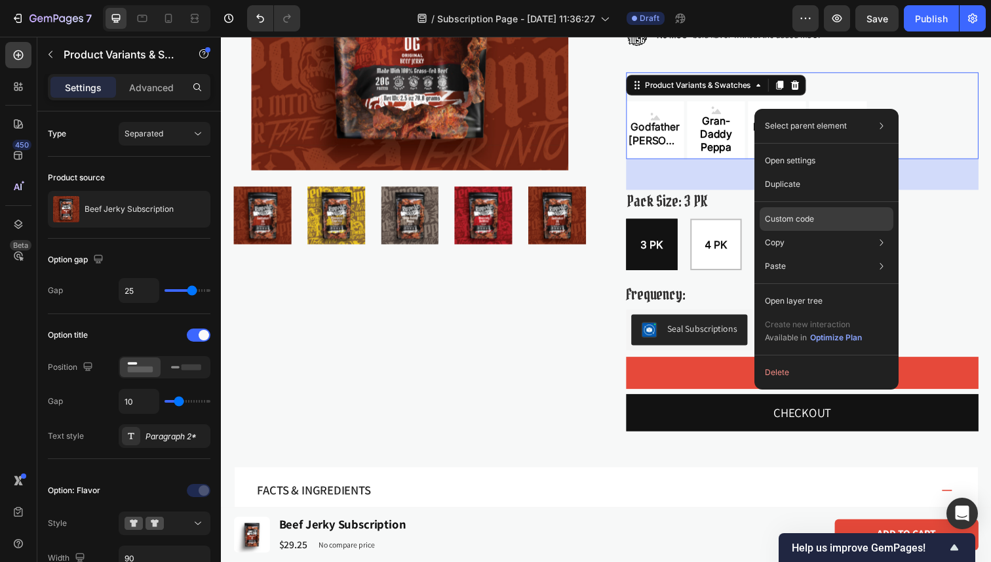
click at [831, 218] on div "Custom code" at bounding box center [827, 219] width 134 height 24
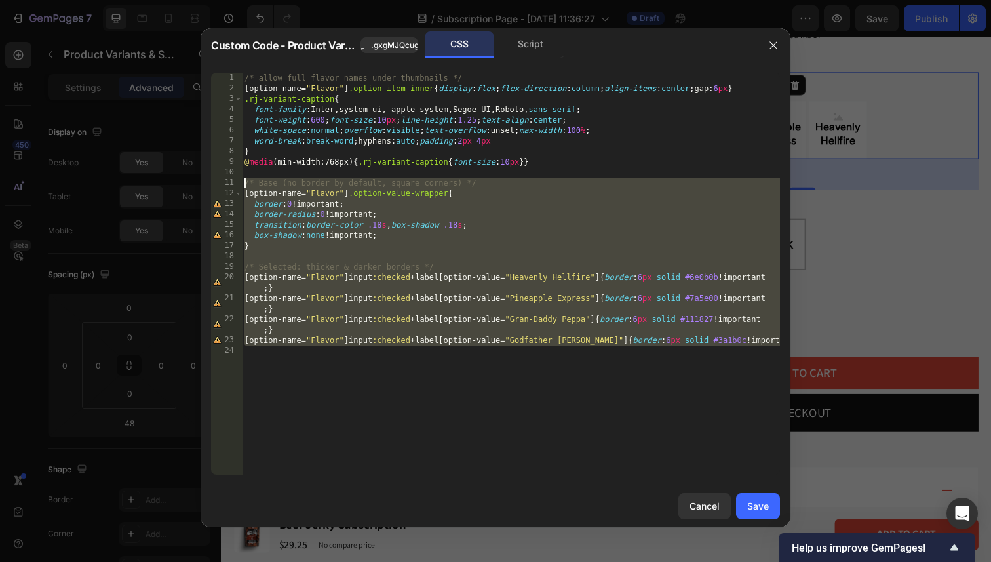
drag, startPoint x: 332, startPoint y: 383, endPoint x: 165, endPoint y: 185, distance: 259.1
click at [165, 185] on div "Custom Code - Product Variants & Swatches .gxgMJQcug8 CSS Script 1 2 3 4 5 6 7 …" at bounding box center [495, 281] width 991 height 562
paste textarea
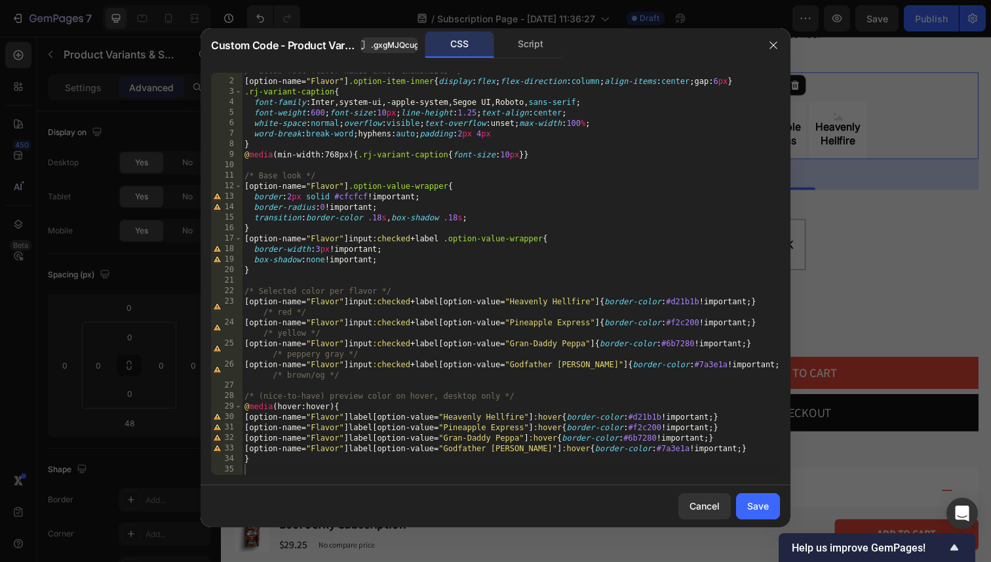
drag, startPoint x: 322, startPoint y: 475, endPoint x: 258, endPoint y: 328, distance: 160.6
click at [259, 328] on div "1 2 3 4 5 6 7 8 9 10 11 12 13 14 15 16 17 18 19 20 21 22 23 24 25 26 27 28 29 3…" at bounding box center [496, 273] width 590 height 423
click at [258, 328] on div "/* allow full flavor names under thumbnails */ [ option-name = " Flavor " ] .op…" at bounding box center [511, 277] width 538 height 423
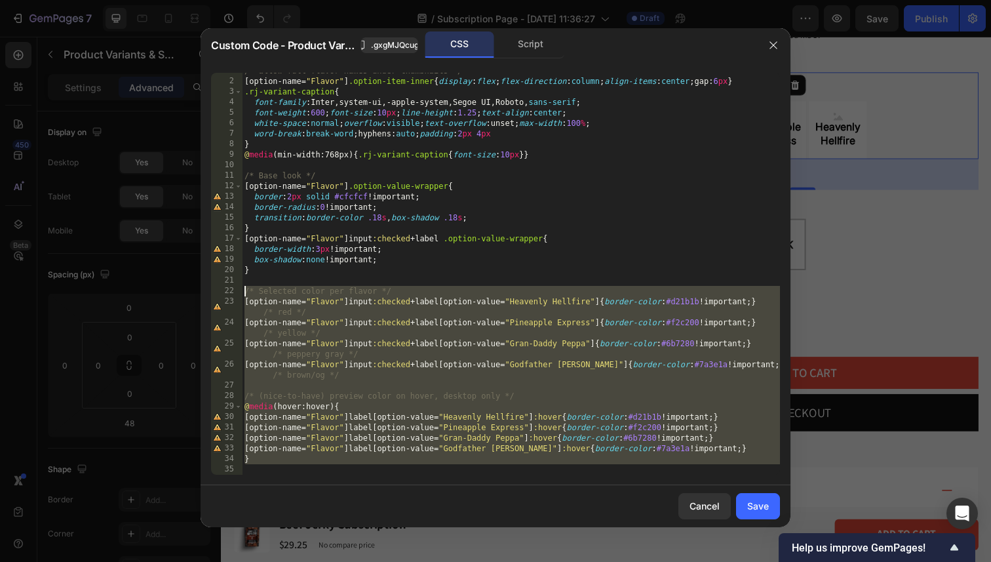
drag, startPoint x: 272, startPoint y: 468, endPoint x: 197, endPoint y: 292, distance: 190.9
click at [197, 292] on div "Custom Code - Product Variants & Swatches .gxgMJQcug8 CSS Script [option-name="…" at bounding box center [495, 281] width 991 height 562
paste textarea
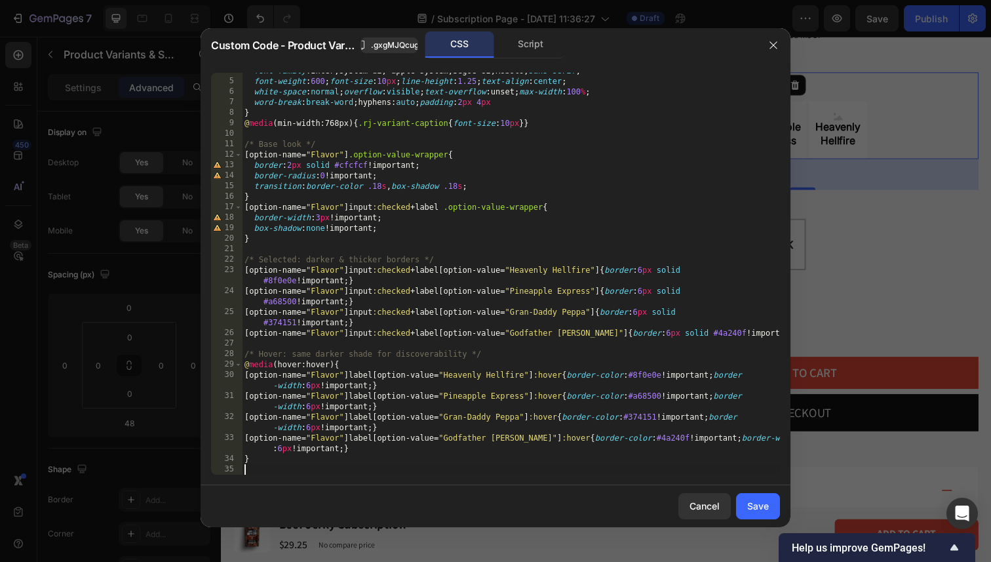
scroll to position [39, 0]
click at [309, 387] on div "font-family : Inter,system-ui,-apple-system,Segoe UI,Roboto, sans-serif ; font-…" at bounding box center [511, 277] width 538 height 423
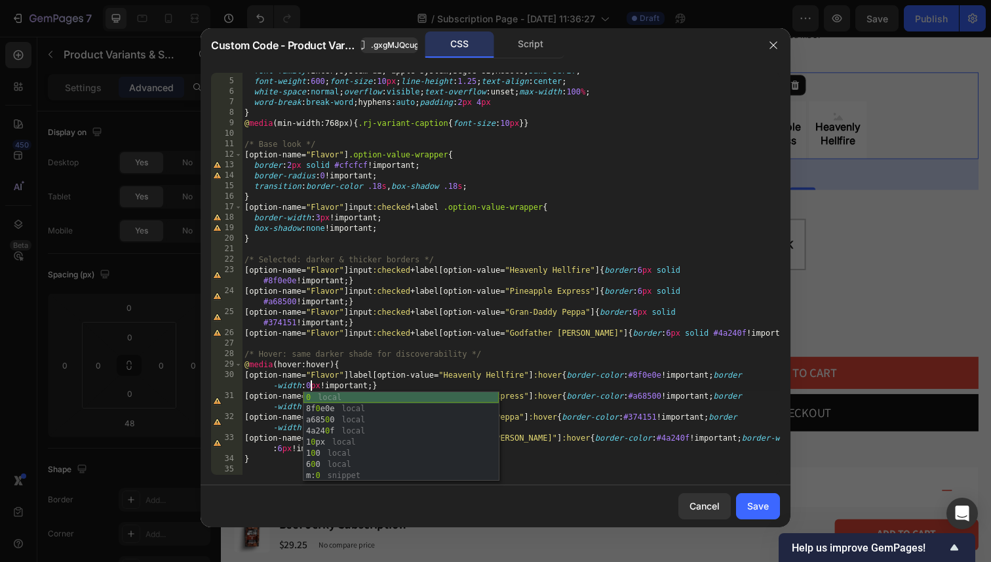
click at [338, 401] on div "0 local 8f 0 e0e local a685 0 0 local 4a24 0 f local 1 0 px local 1 0 0 local 6…" at bounding box center [400, 447] width 195 height 111
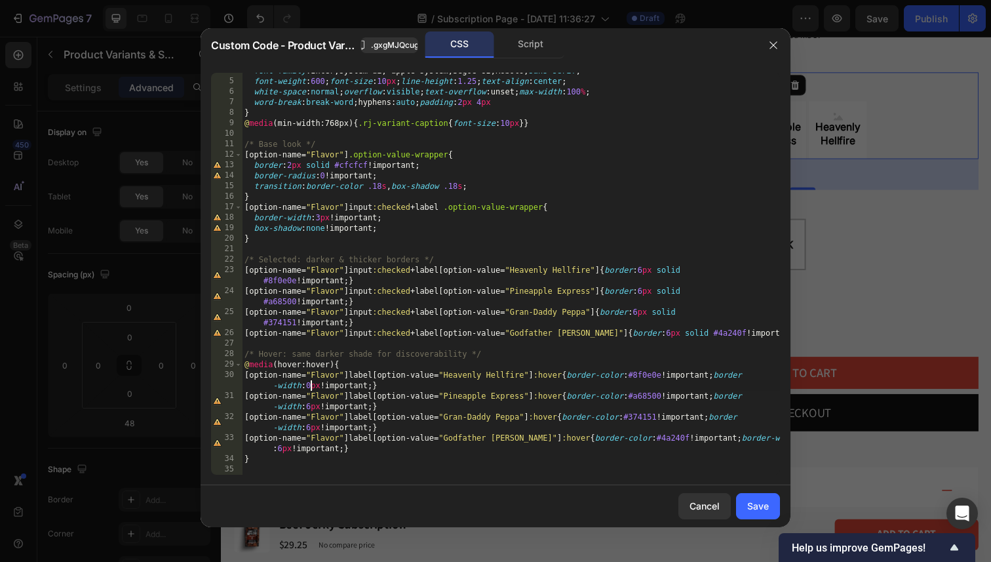
click at [313, 410] on div "font-family : Inter,system-ui,-apple-system,Segoe UI,Roboto, sans-serif ; font-…" at bounding box center [511, 277] width 538 height 423
click at [310, 410] on div "font-family : Inter,system-ui,-apple-system,Segoe UI,Roboto, sans-serif ; font-…" at bounding box center [511, 277] width 538 height 423
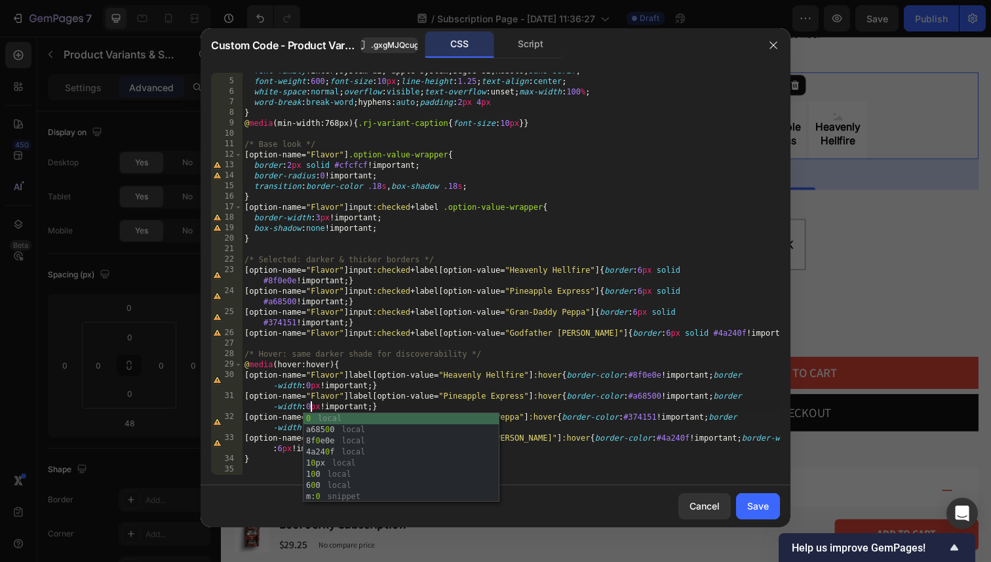
click at [328, 357] on div "font-family : Inter,system-ui,-apple-system,Segoe UI,Roboto, sans-serif ; font-…" at bounding box center [511, 277] width 538 height 423
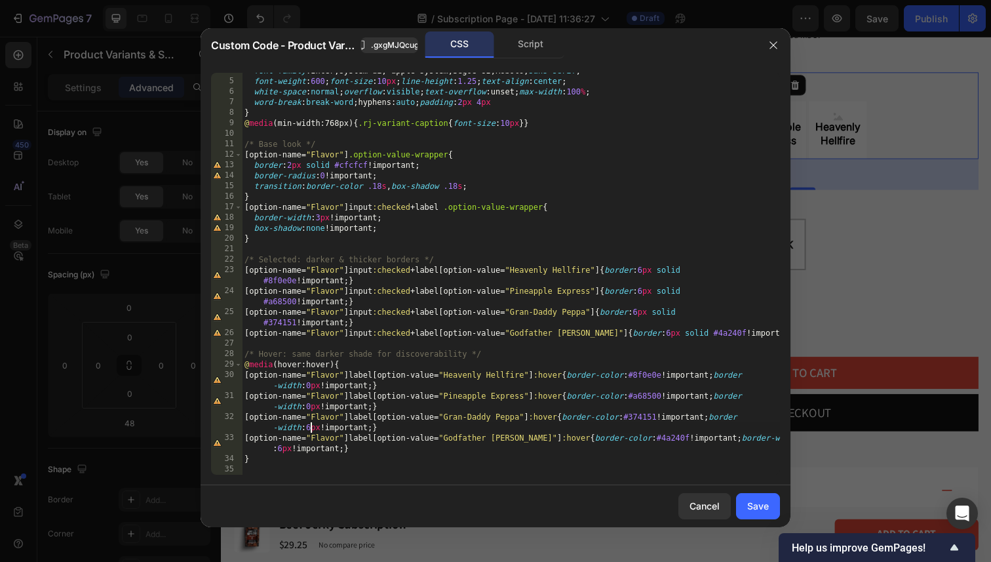
click at [312, 432] on div "font-family : Inter,system-ui,-apple-system,Segoe UI,Roboto, sans-serif ; font-…" at bounding box center [511, 277] width 538 height 423
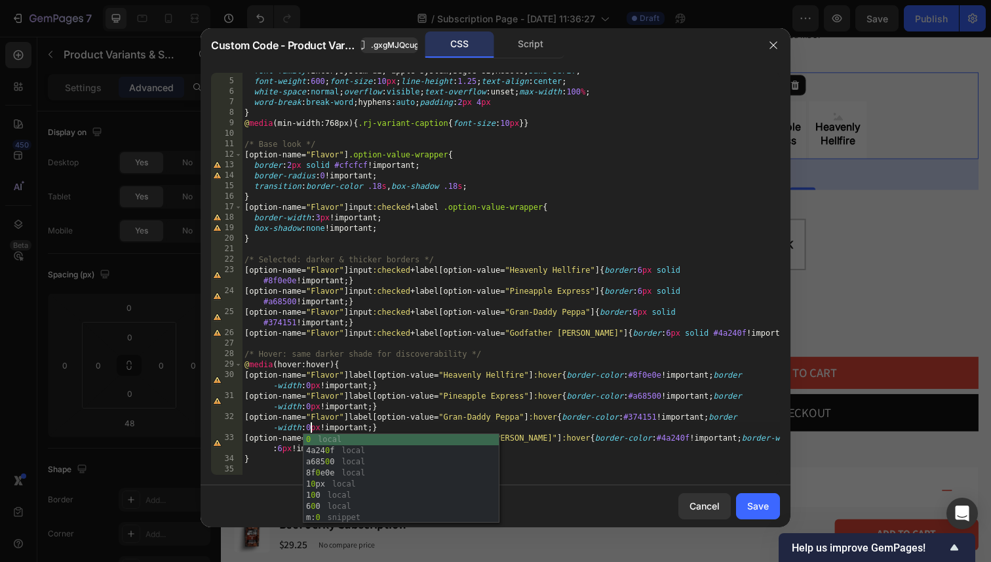
click at [317, 382] on div "font-family : Inter,system-ui,-apple-system,Segoe UI,Roboto, sans-serif ; font-…" at bounding box center [511, 277] width 538 height 423
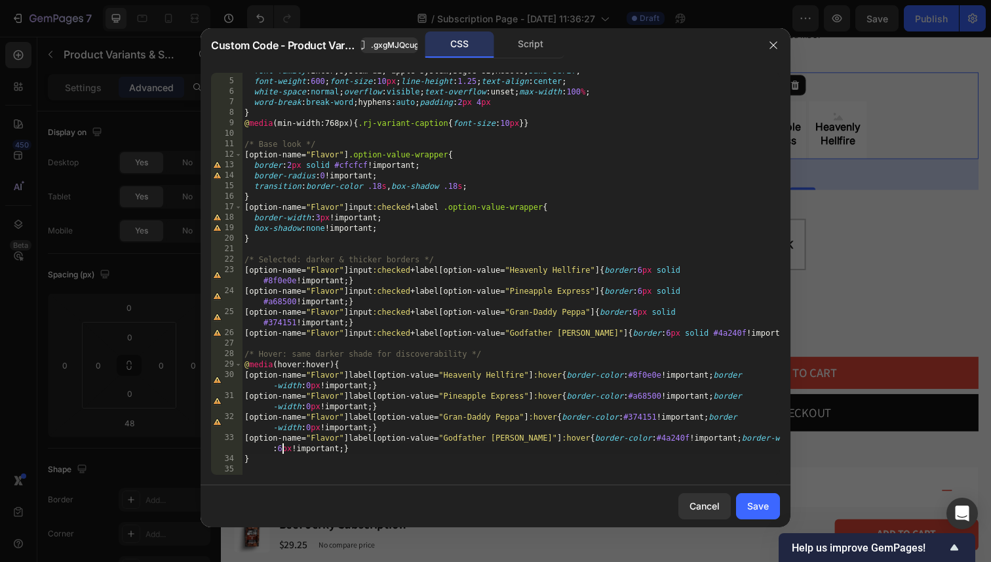
click at [281, 450] on div "font-family : Inter,system-ui,-apple-system,Segoe UI,Roboto, sans-serif ; font-…" at bounding box center [511, 277] width 538 height 423
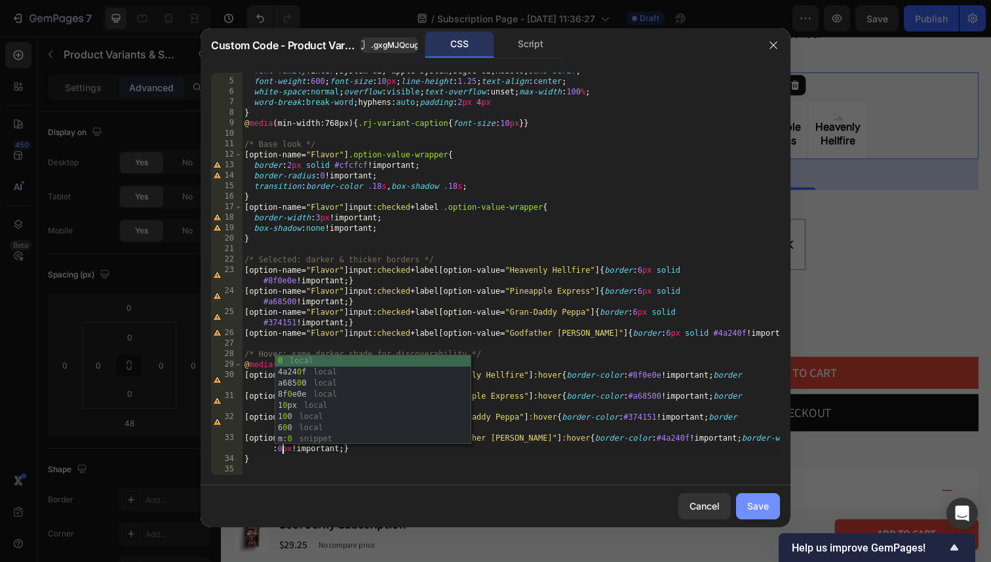
click at [764, 505] on div "Save" at bounding box center [758, 506] width 22 height 14
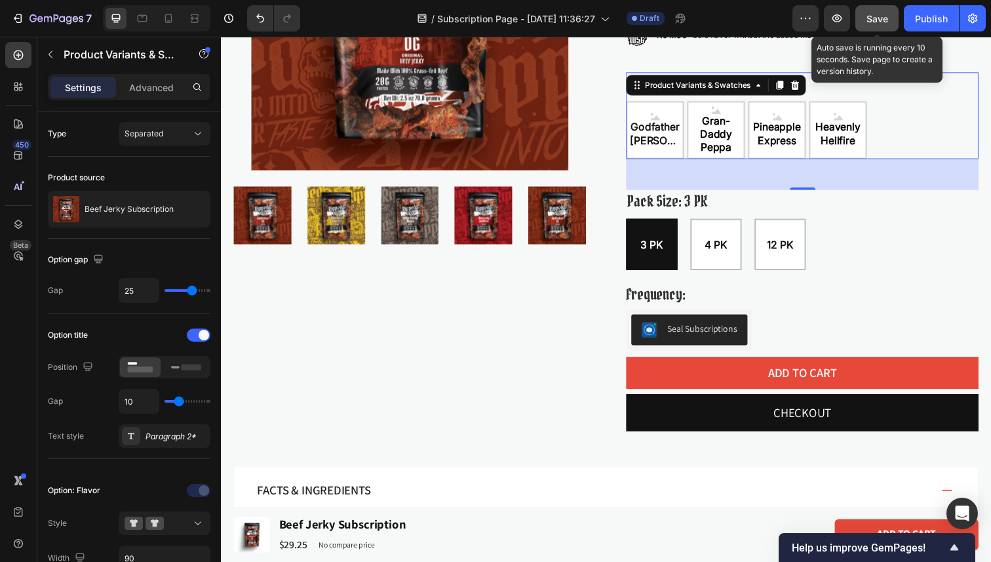
click at [866, 26] on button "Save" at bounding box center [876, 18] width 43 height 26
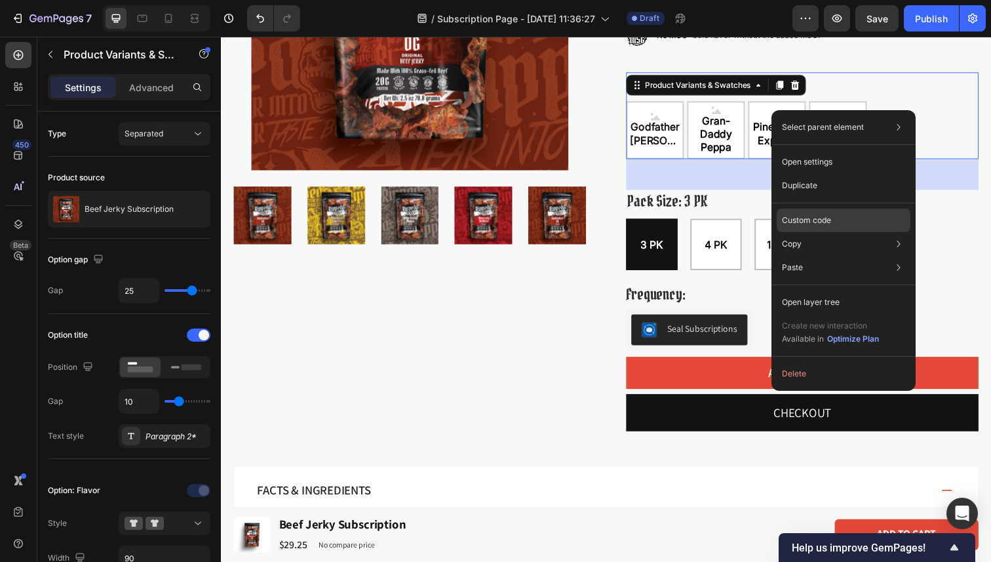
click at [844, 214] on div "Custom code" at bounding box center [844, 220] width 134 height 24
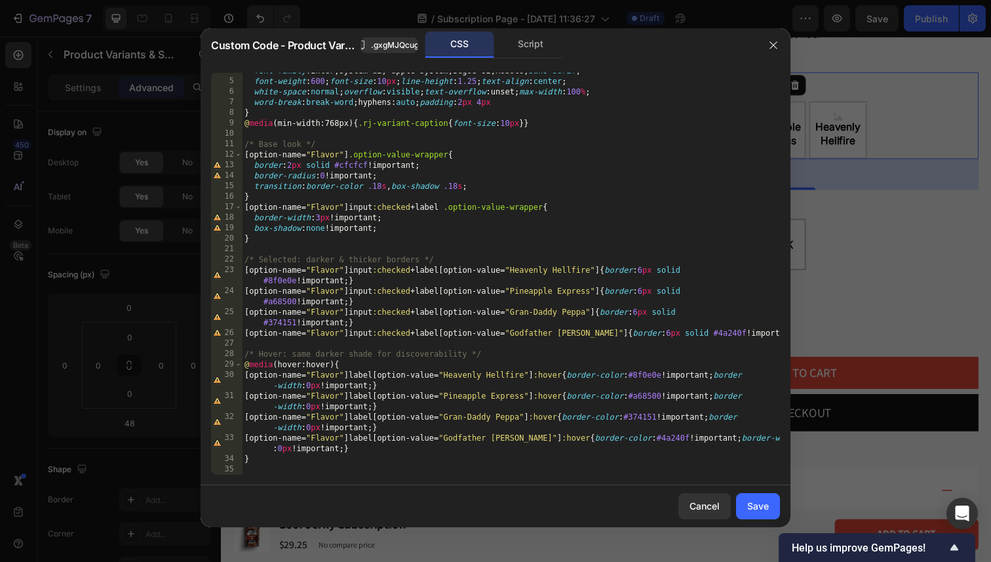
scroll to position [39, 0]
click at [312, 387] on div "font-family : Inter,system-ui,-apple-system,Segoe UI,Roboto, sans-serif ; font-…" at bounding box center [511, 277] width 538 height 423
click at [326, 359] on div "font-family : Inter,system-ui,-apple-system,Segoe UI,Roboto, sans-serif ; font-…" at bounding box center [511, 277] width 538 height 423
click at [311, 410] on div "font-family : Inter,system-ui,-apple-system,Segoe UI,Roboto, sans-serif ; font-…" at bounding box center [511, 277] width 538 height 423
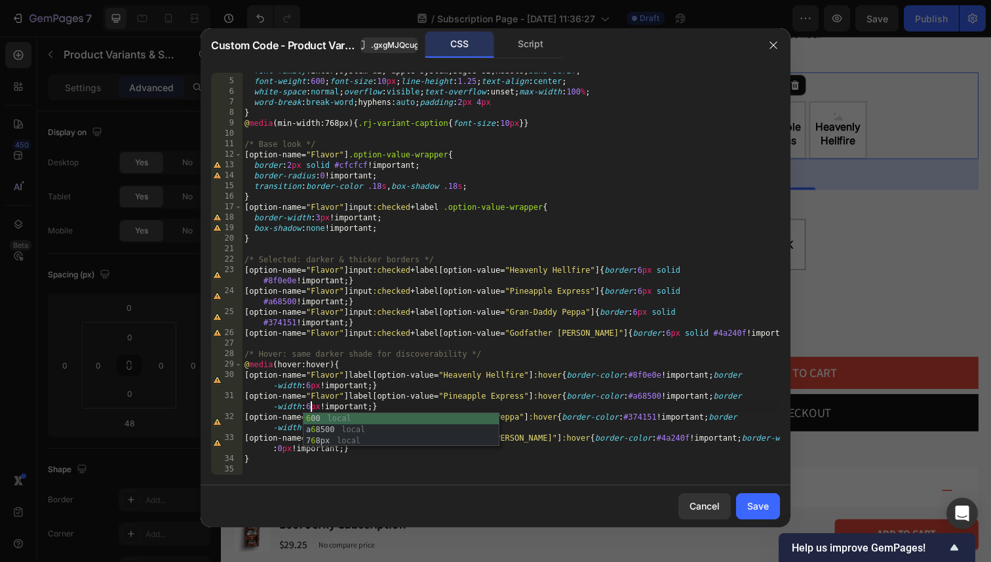
scroll to position [0, 45]
click at [310, 374] on div "font-family : Inter,system-ui,-apple-system,Segoe UI,Roboto, sans-serif ; font-…" at bounding box center [511, 277] width 538 height 423
click at [311, 425] on div "font-family : Inter,system-ui,-apple-system,Segoe UI,Roboto, sans-serif ; font-…" at bounding box center [511, 277] width 538 height 423
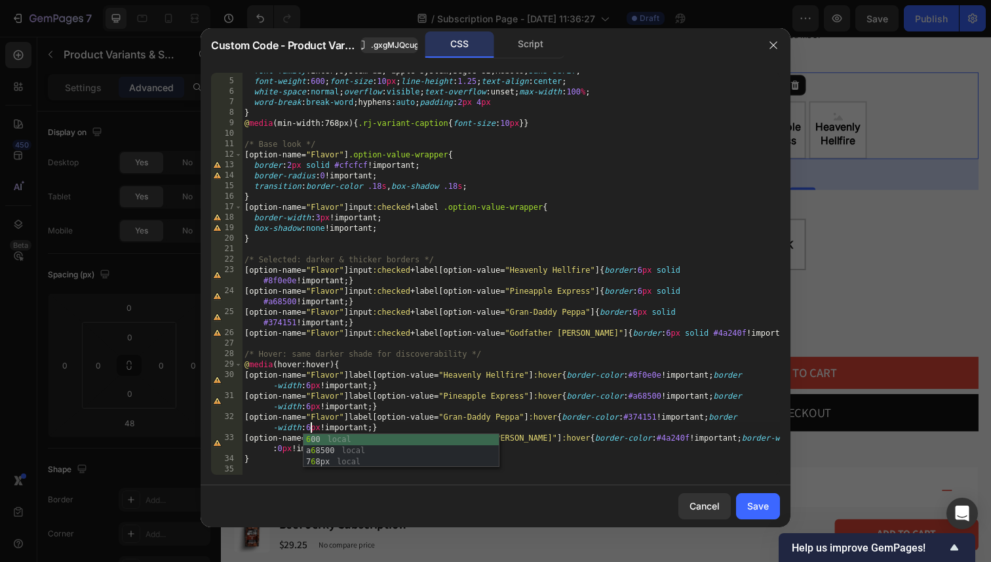
click at [286, 395] on div "font-family : Inter,system-ui,-apple-system,Segoe UI,Roboto, sans-serif ; font-…" at bounding box center [511, 277] width 538 height 423
click at [282, 448] on div "font-family : Inter,system-ui,-apple-system,Segoe UI,Roboto, sans-serif ; font-…" at bounding box center [511, 277] width 538 height 423
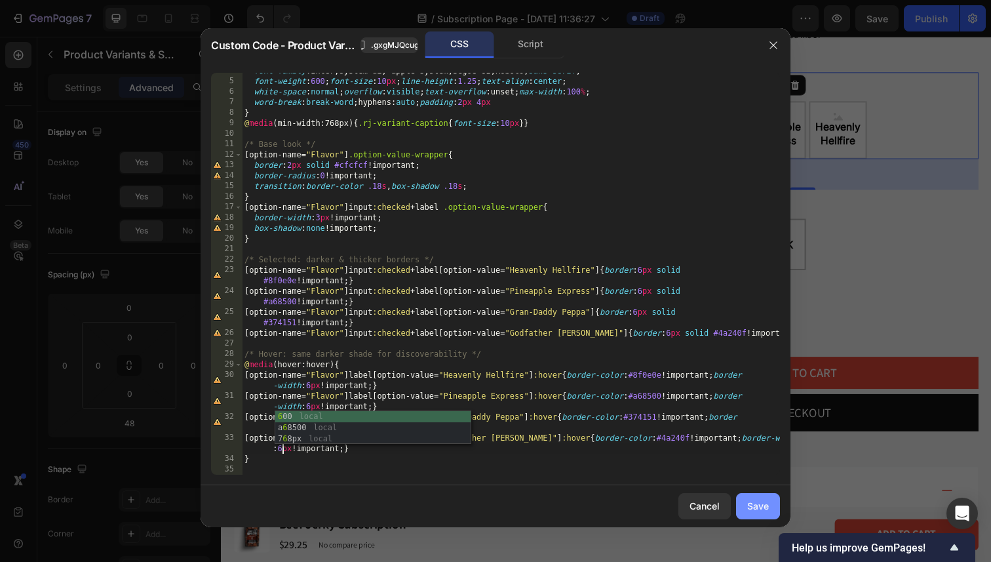
click at [756, 501] on div "Save" at bounding box center [758, 506] width 22 height 14
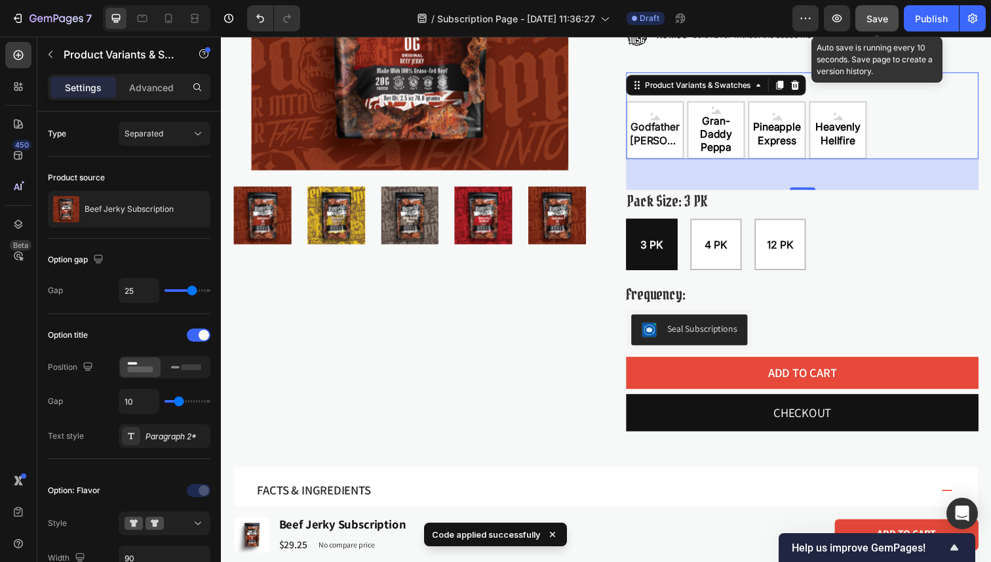
click at [891, 24] on button "Save" at bounding box center [876, 18] width 43 height 26
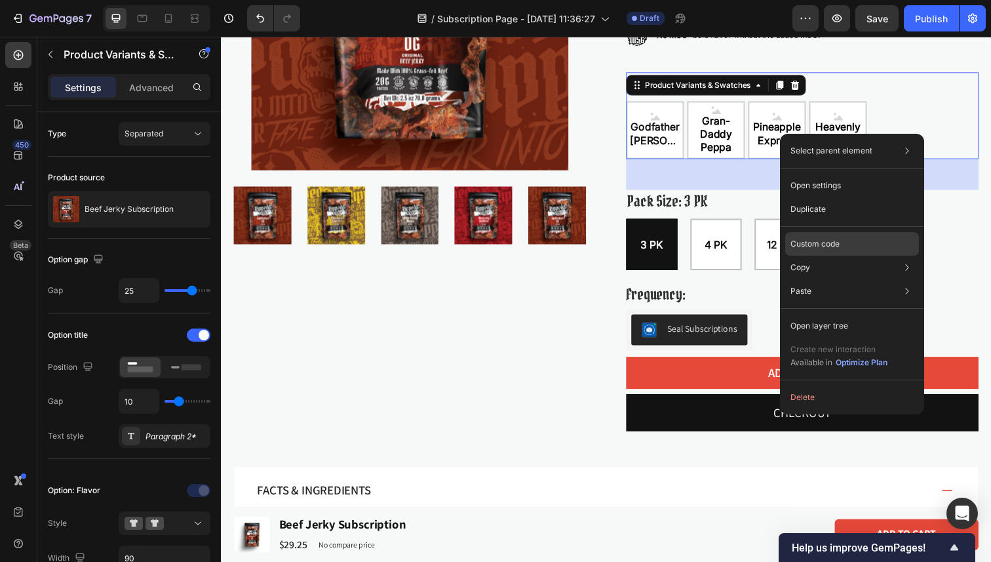
click at [873, 238] on div "Custom code" at bounding box center [852, 244] width 134 height 24
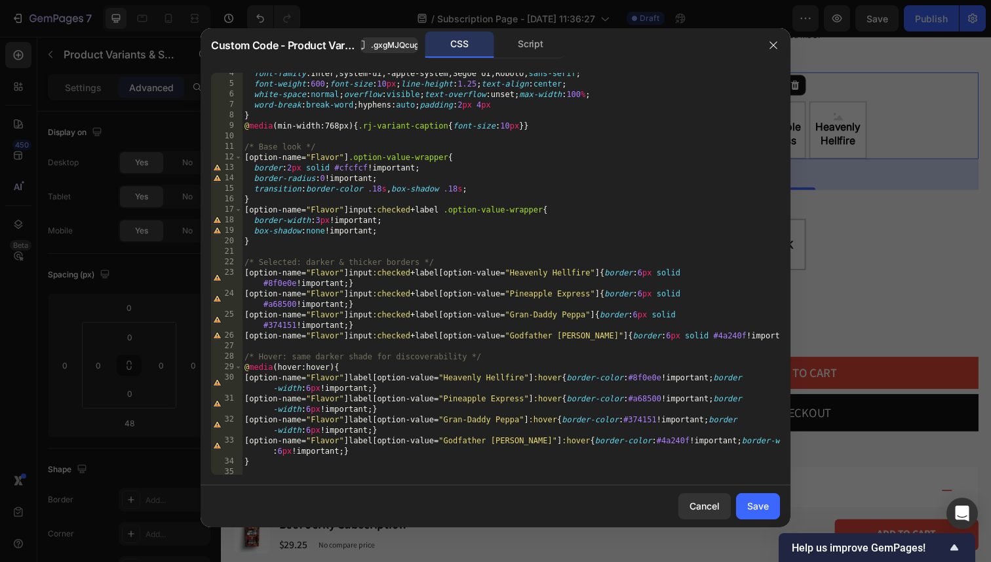
scroll to position [39, 0]
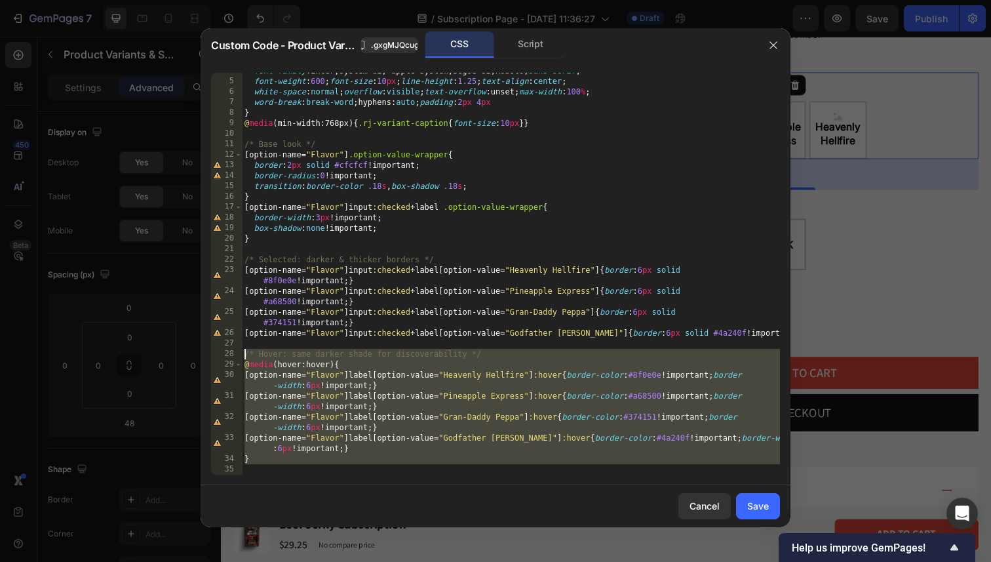
drag, startPoint x: 271, startPoint y: 469, endPoint x: 189, endPoint y: 349, distance: 145.3
click at [189, 349] on div "Custom Code - Product Variants & Swatches .gxgMJQcug8 CSS Script 4 5 6 7 8 9 10…" at bounding box center [495, 281] width 991 height 562
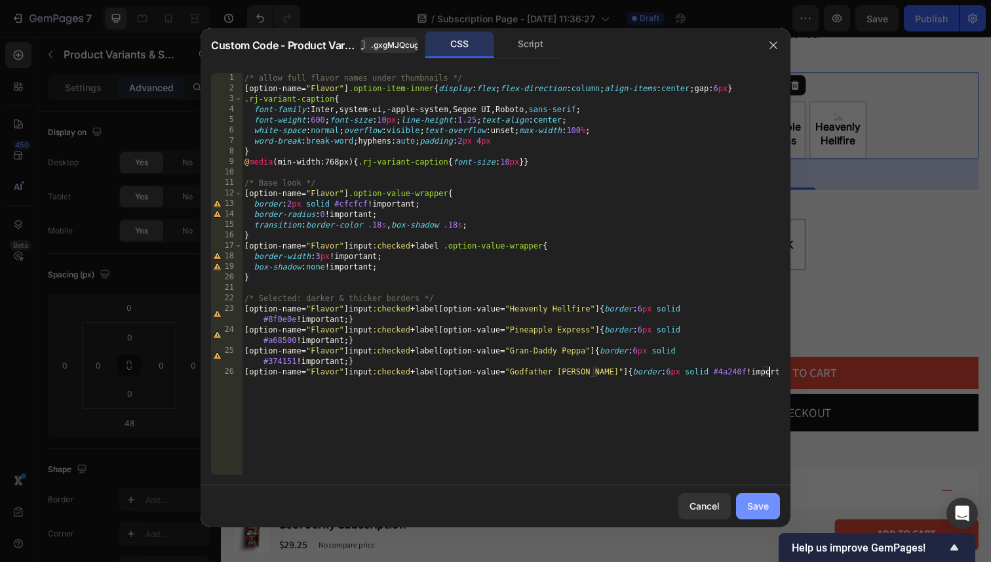
click at [755, 511] on div "Save" at bounding box center [758, 506] width 22 height 14
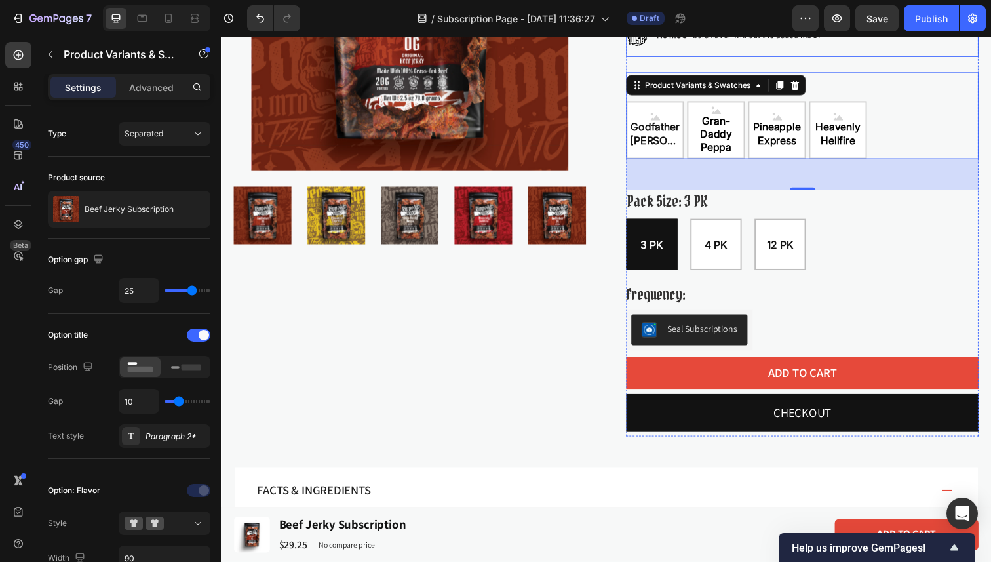
click at [882, 24] on div "Save" at bounding box center [877, 19] width 22 height 14
